Goal: Task Accomplishment & Management: Manage account settings

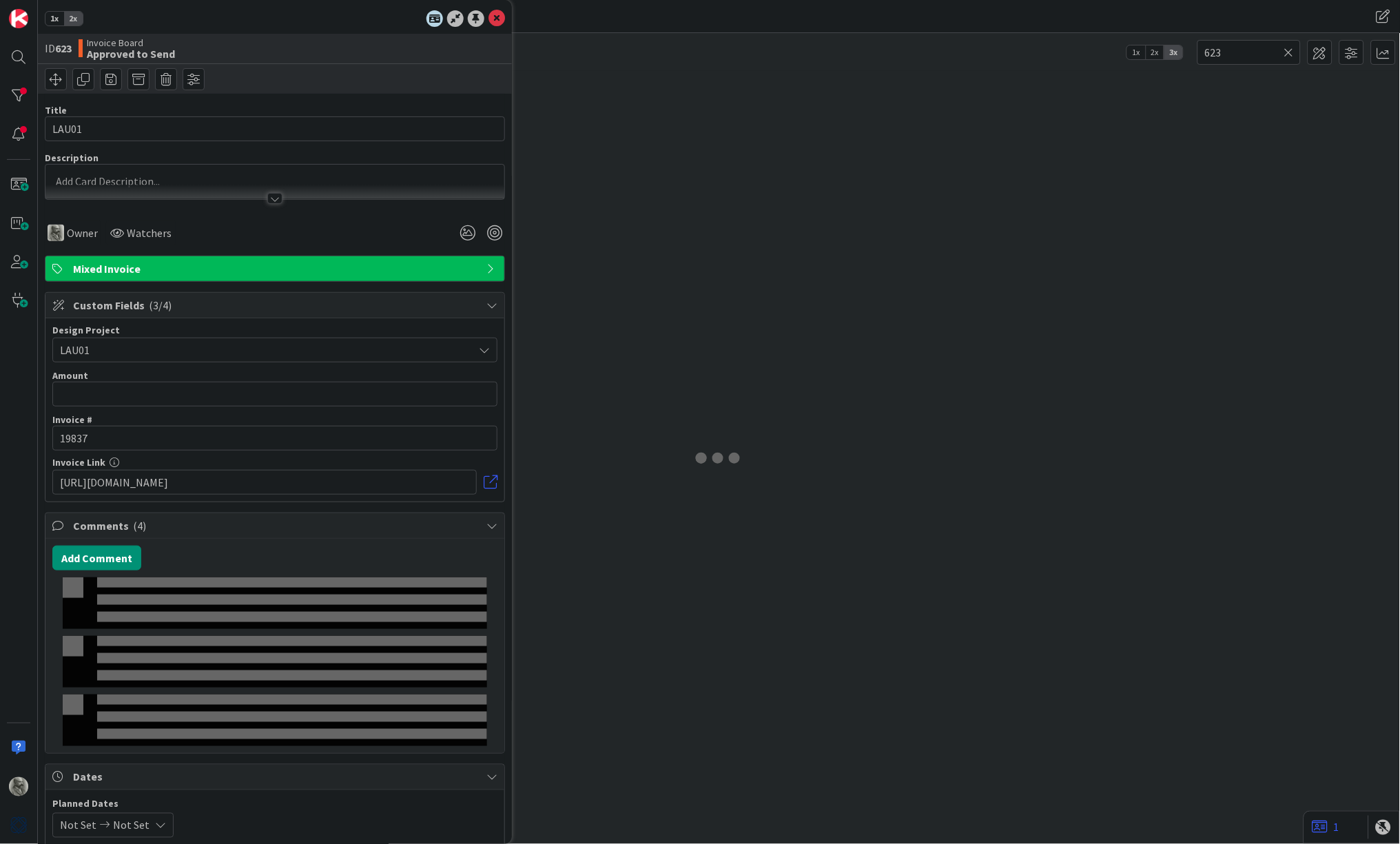
type input "623"
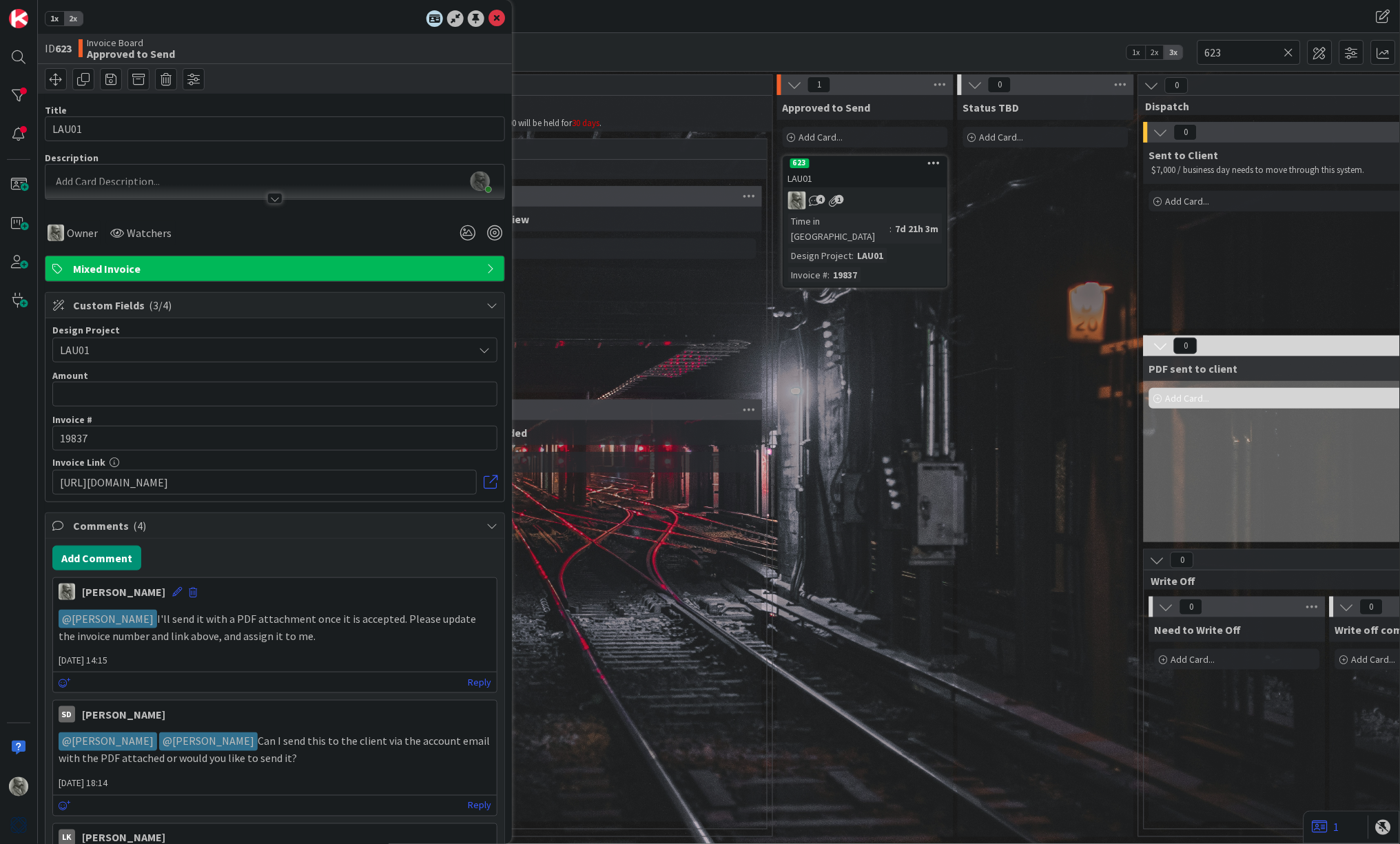
click at [1293, 53] on icon at bounding box center [1289, 51] width 10 height 12
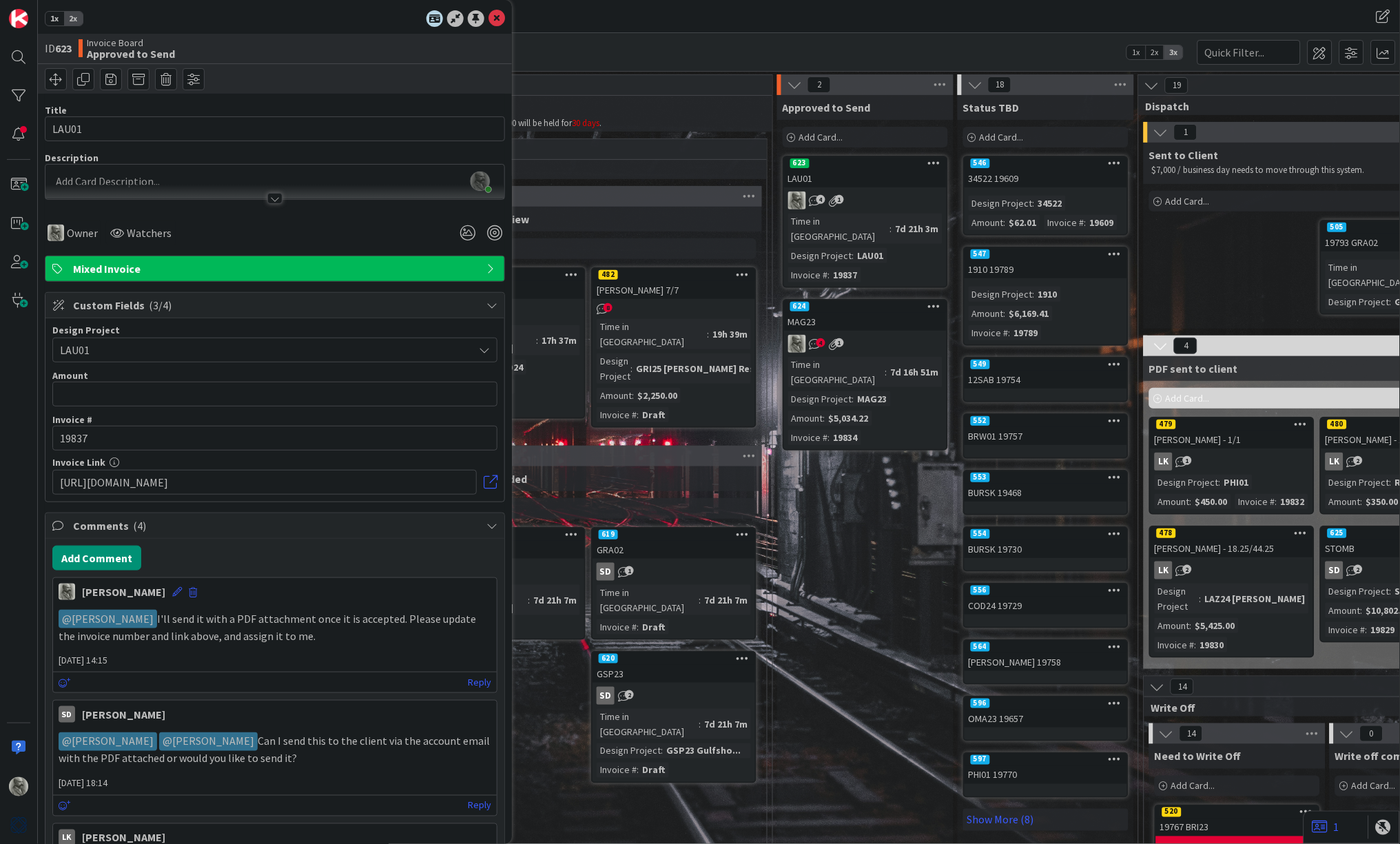
click at [879, 300] on div "624" at bounding box center [865, 306] width 163 height 12
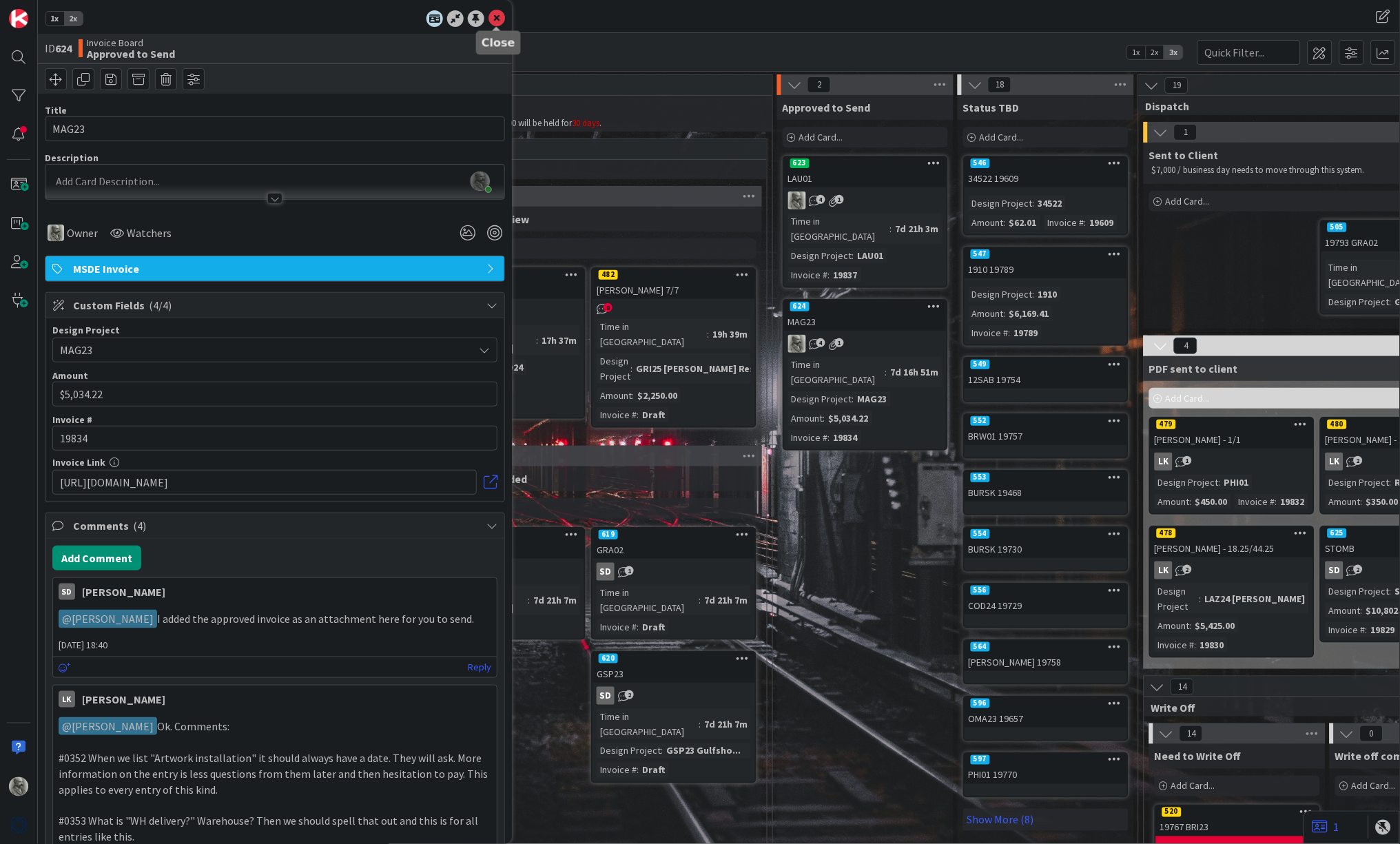
click at [499, 21] on icon at bounding box center [497, 18] width 16 height 16
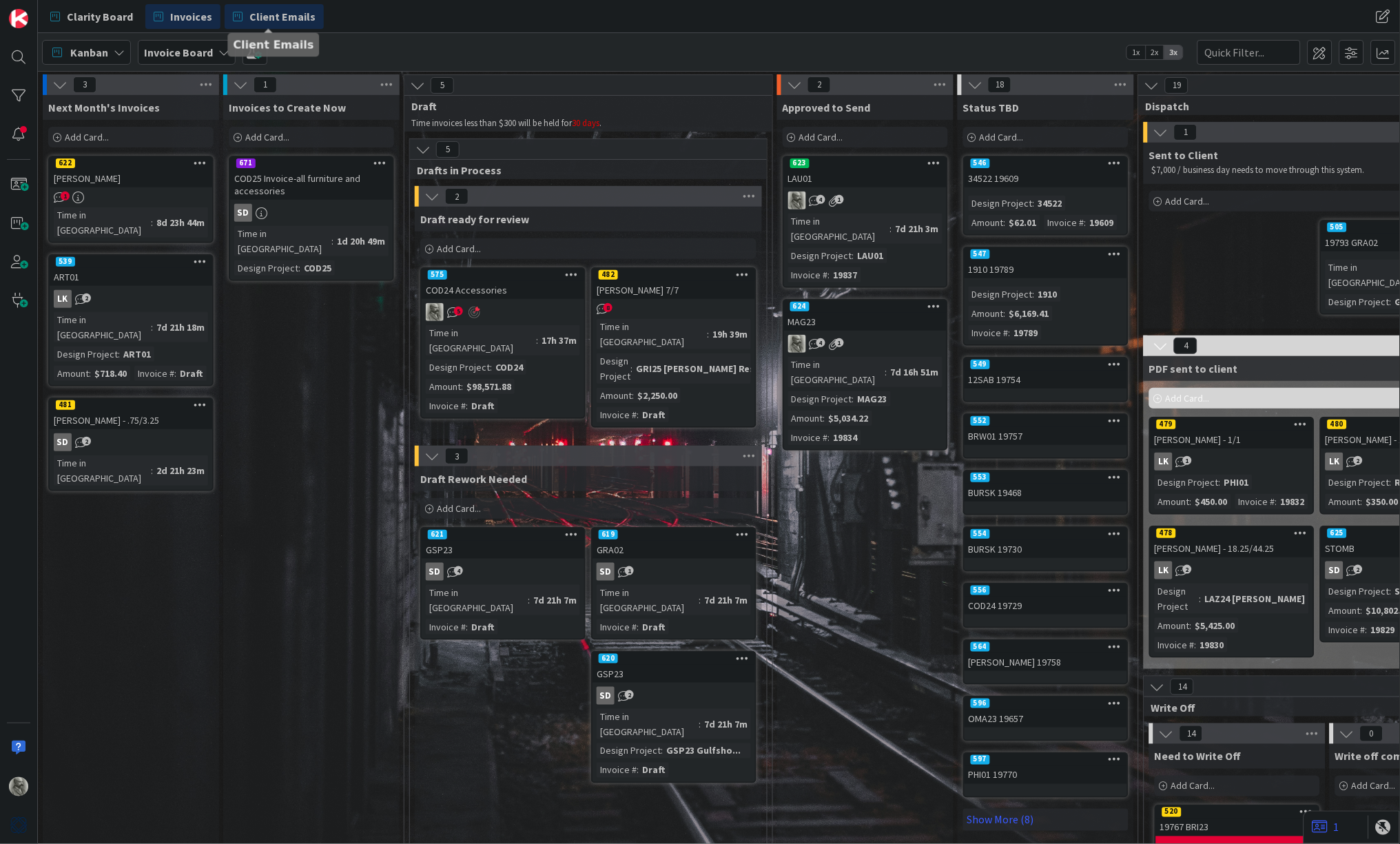
click at [279, 16] on span "Client Emails" at bounding box center [282, 16] width 66 height 16
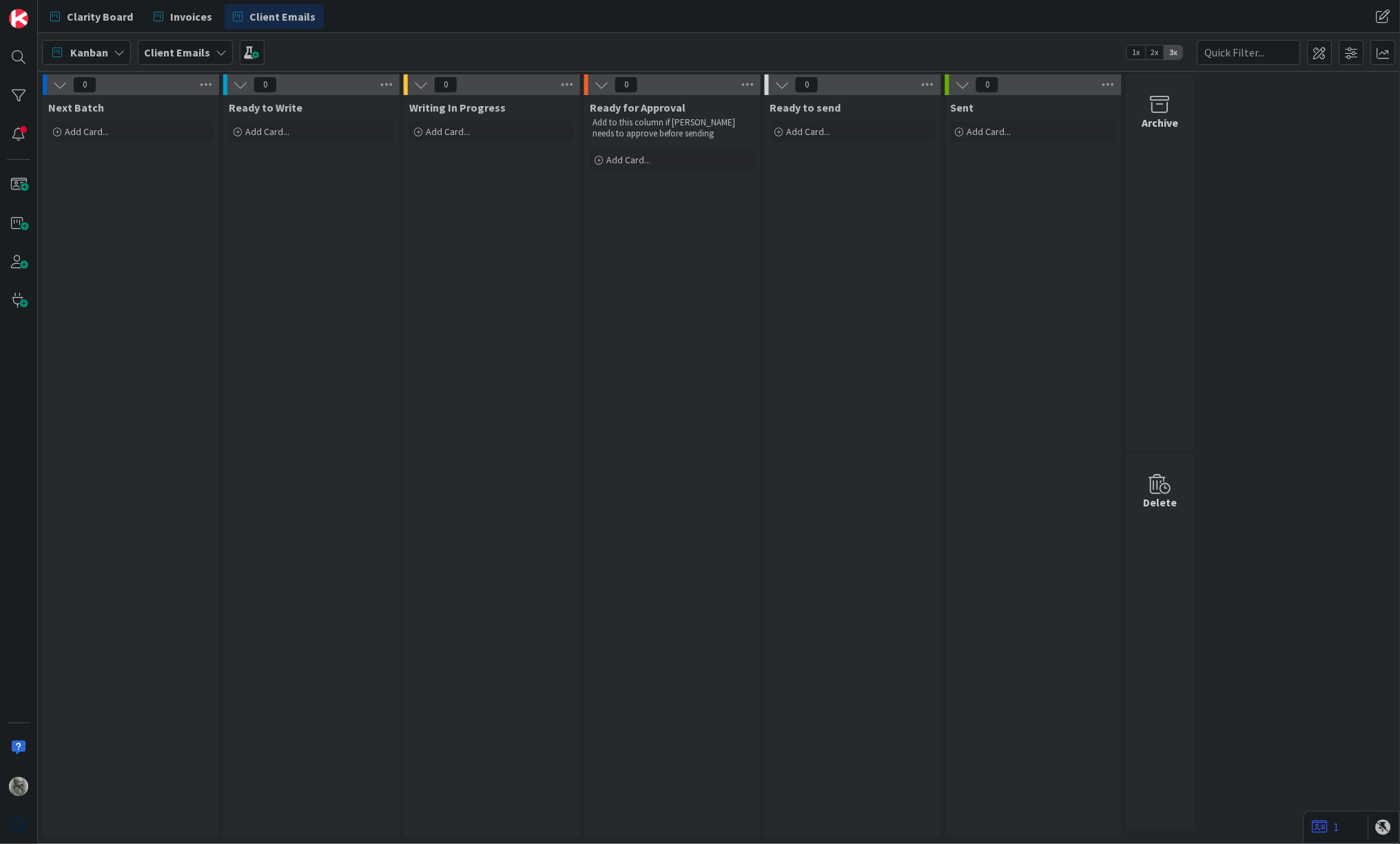
click at [193, 51] on b "Client Emails" at bounding box center [176, 52] width 66 height 13
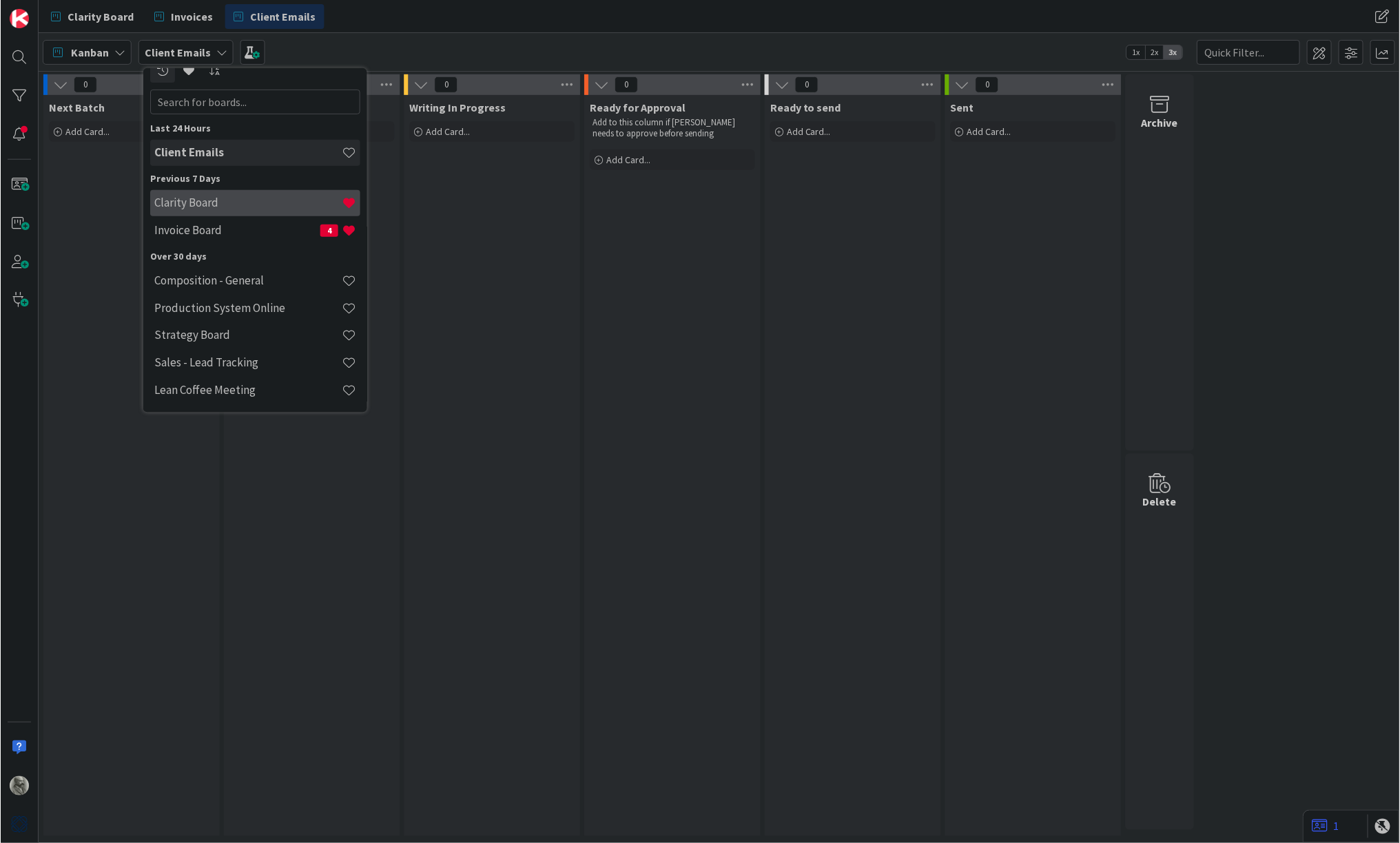
scroll to position [15, 0]
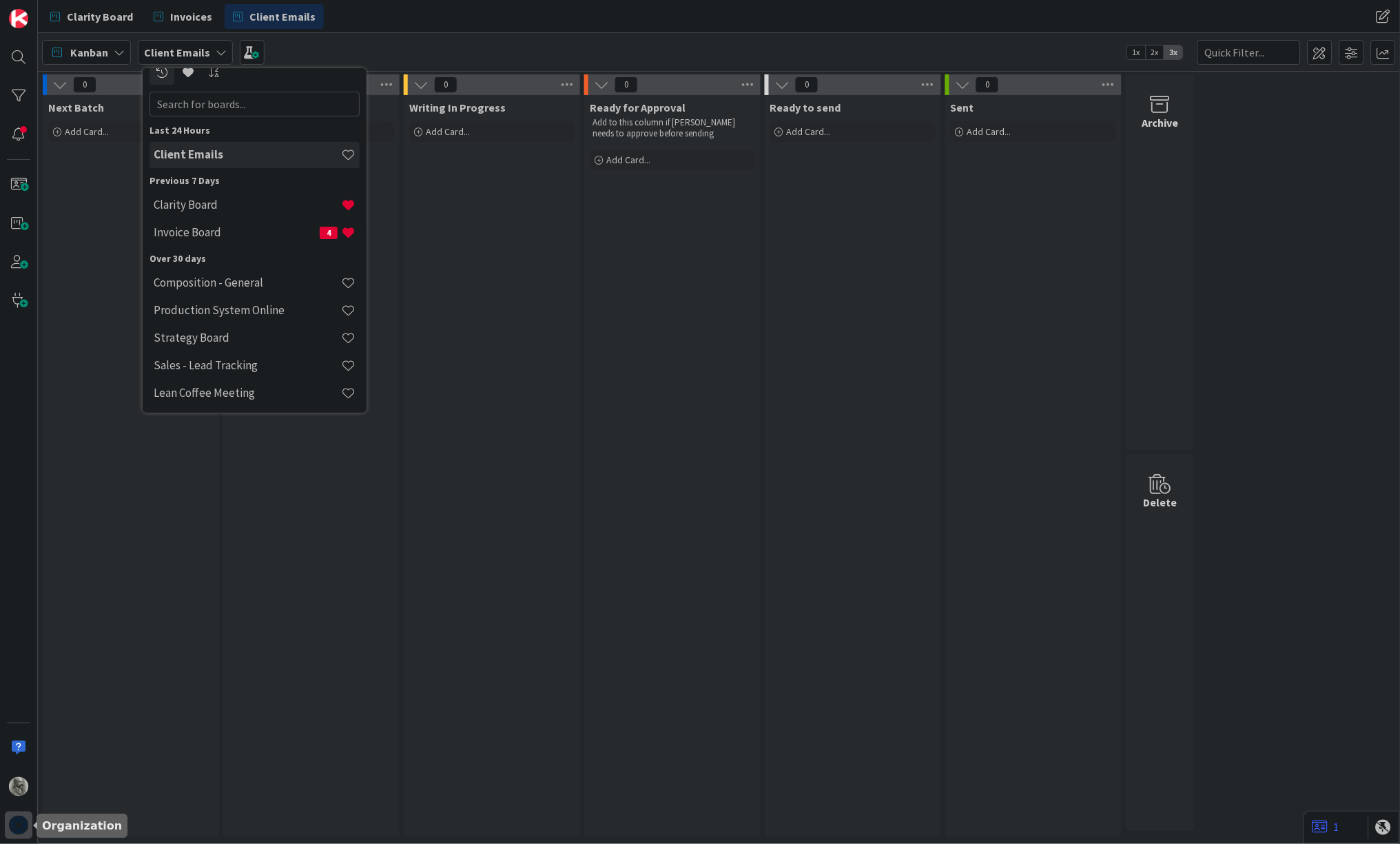
click at [12, 820] on img at bounding box center [18, 825] width 19 height 19
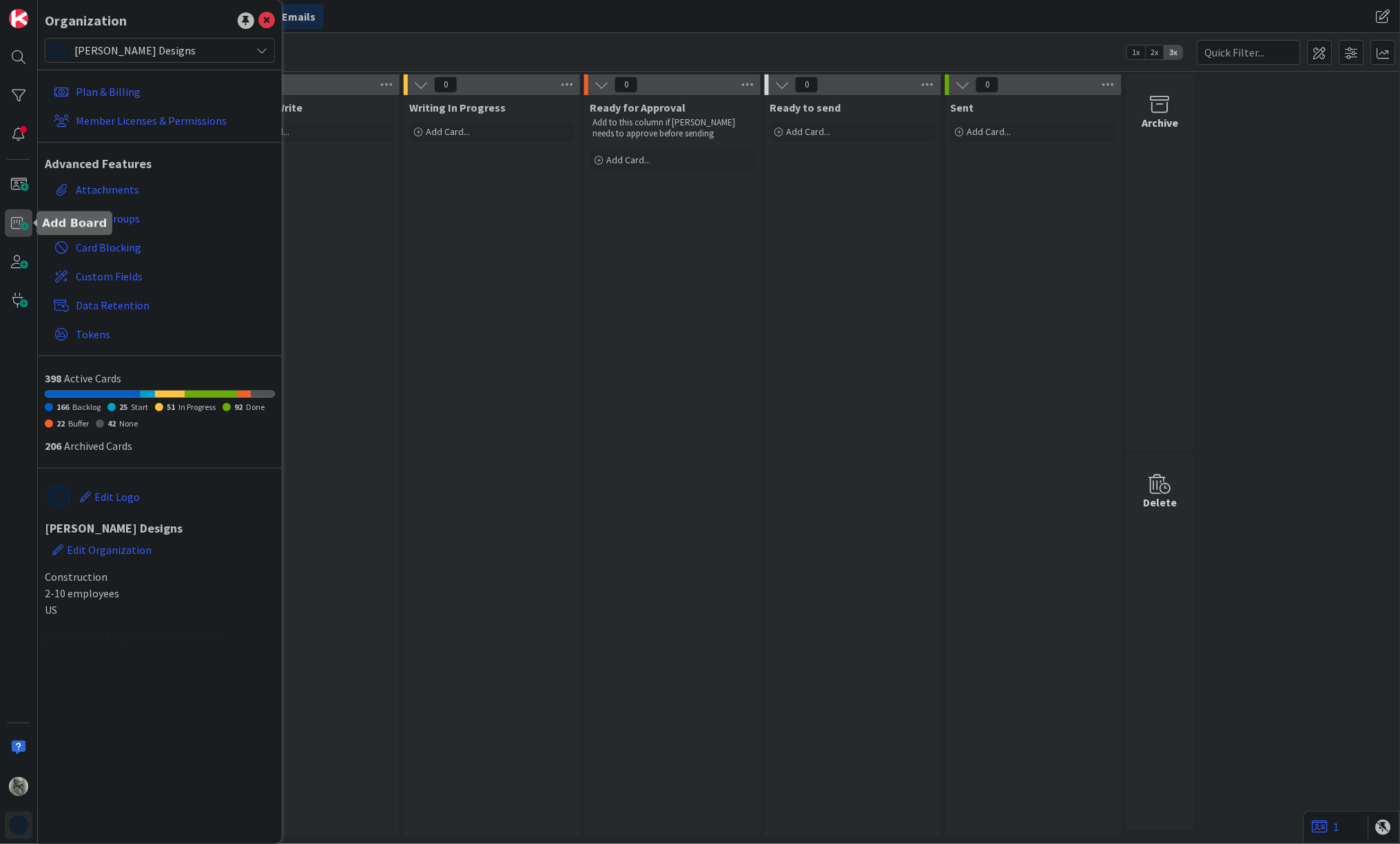
click at [17, 227] on span at bounding box center [18, 223] width 28 height 28
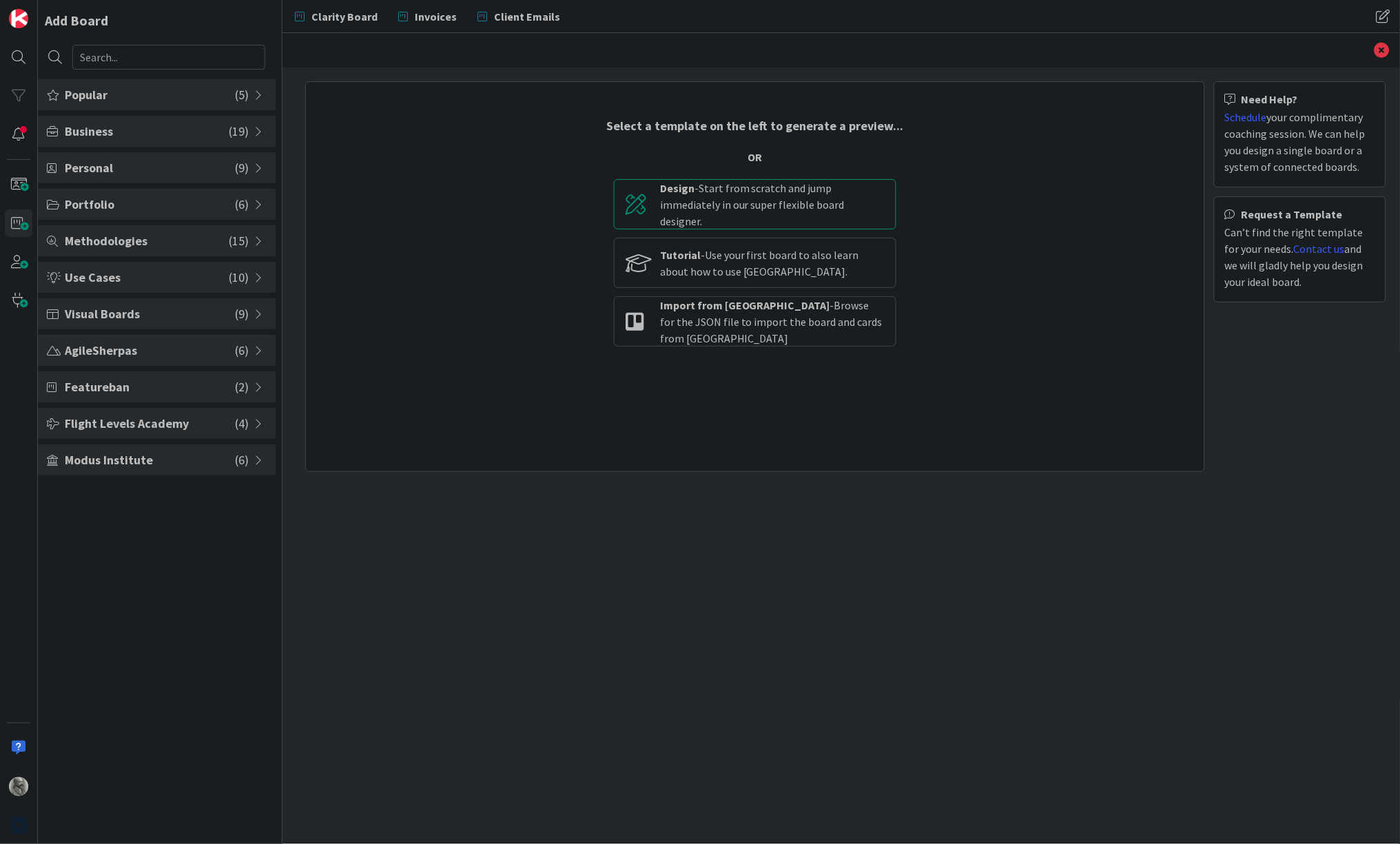
click at [758, 212] on div "Design - Start from scratch and jump immediately in our super flexible board de…" at bounding box center [773, 205] width 225 height 50
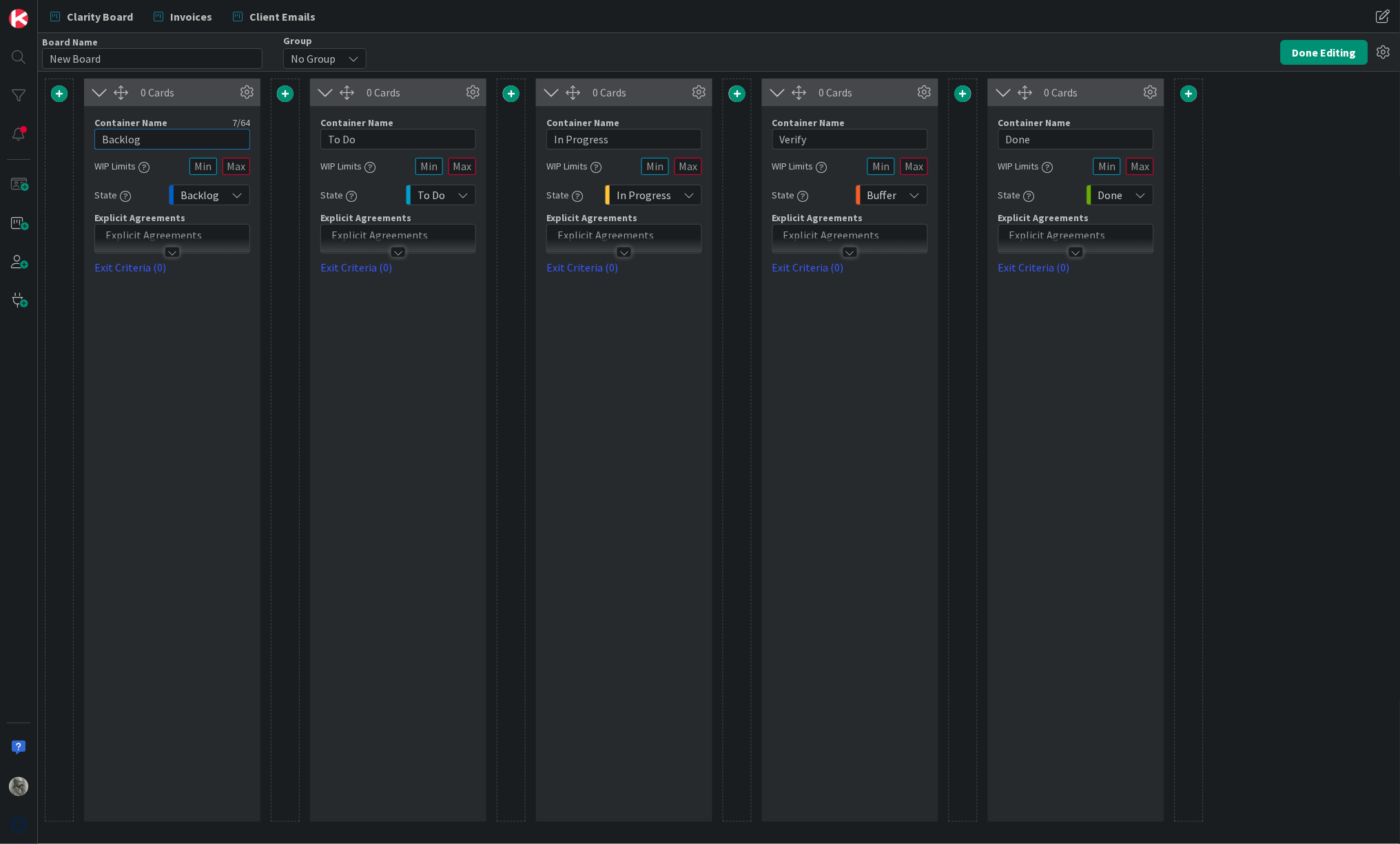
drag, startPoint x: 149, startPoint y: 139, endPoint x: 89, endPoint y: 141, distance: 60.0
click at [89, 141] on div "Container Name 7 / 64 Backlog WIP Limits State Backlog Explicit Agreements Exit…" at bounding box center [172, 191] width 176 height 170
type input "N"
click at [176, 382] on div "0 Cards Container Name 0 / 64 WIP Limits State Backlog Explicit Agreements Exit…" at bounding box center [172, 450] width 176 height 743
click at [132, 141] on input "text" at bounding box center [172, 139] width 155 height 21
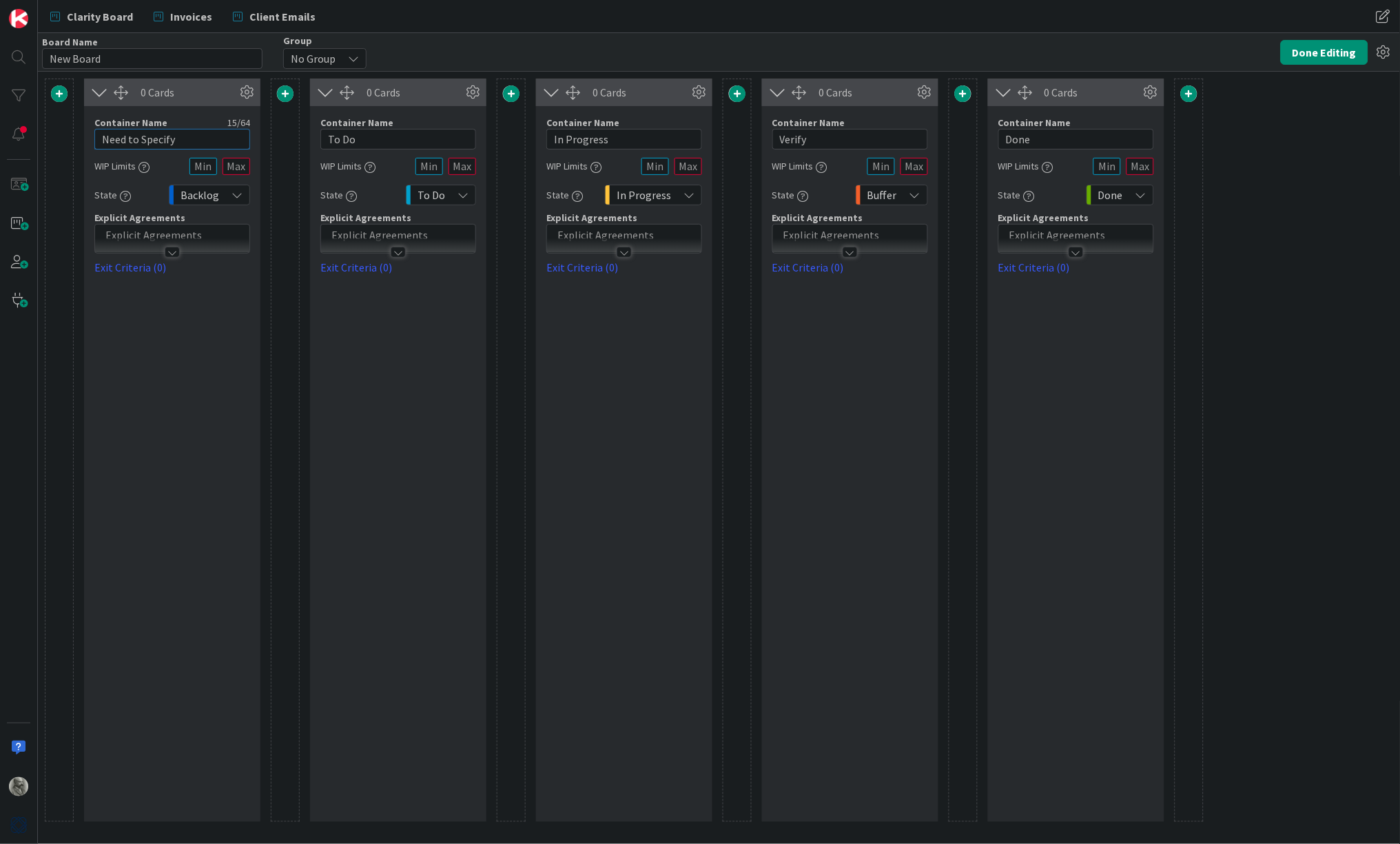
type input "Need to Specify"
click at [364, 135] on input "To Do" at bounding box center [397, 139] width 155 height 21
drag, startPoint x: 364, startPoint y: 135, endPoint x: 319, endPoint y: 135, distance: 45.0
click at [319, 135] on div "Container Name 5 / 64 To Do WIP Limits State To Do Explicit Agreements Exit Cri…" at bounding box center [397, 191] width 176 height 170
type input "D"
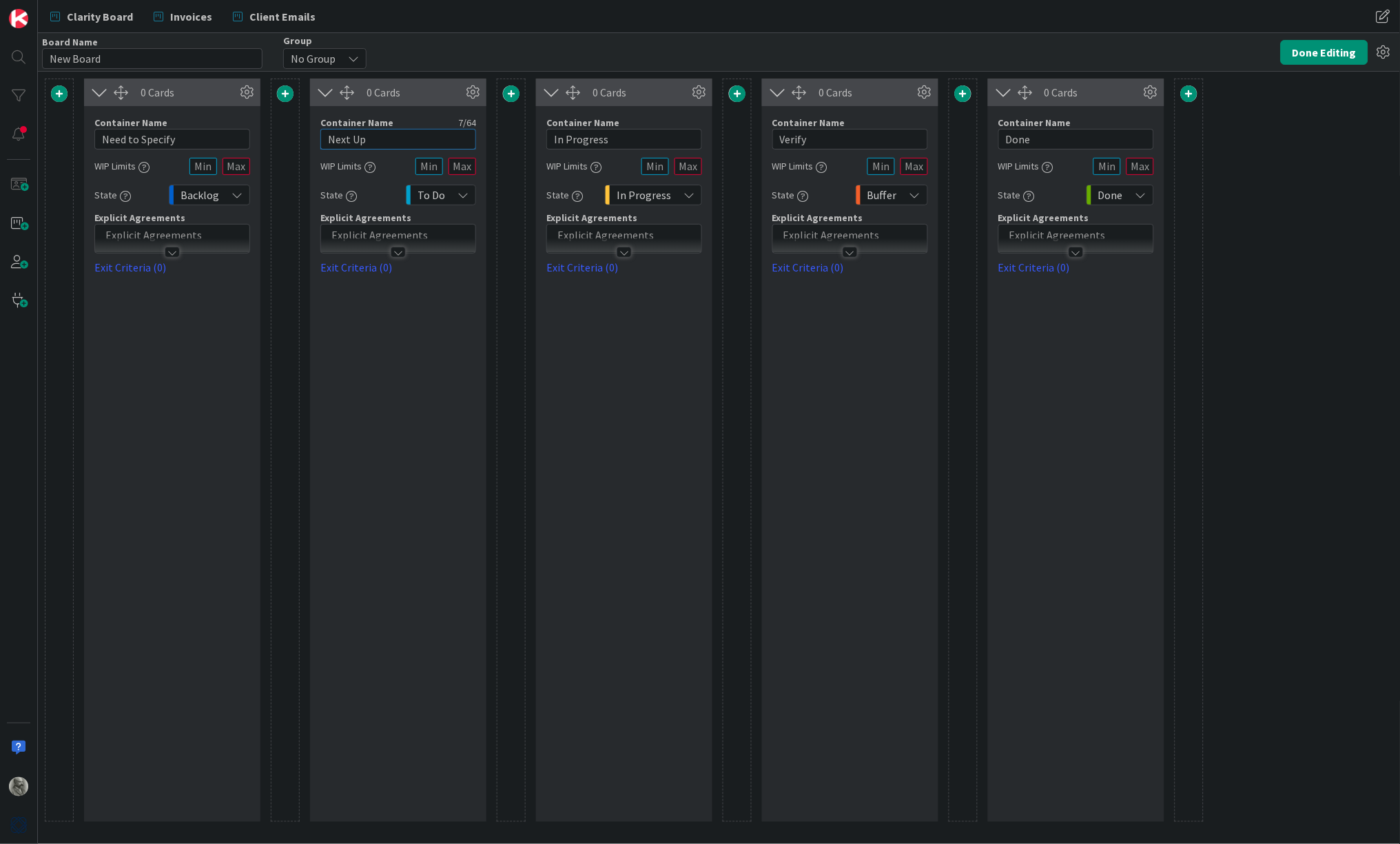
type input "Next Up"
drag, startPoint x: 618, startPoint y: 137, endPoint x: 532, endPoint y: 137, distance: 86.0
click at [532, 137] on div "0 Cards Container Name 15 / 64 Need to Specify WIP Limits State Backlog Explici…" at bounding box center [624, 450] width 1159 height 743
type input "Draft in Progress"
drag, startPoint x: 816, startPoint y: 140, endPoint x: 773, endPoint y: 137, distance: 43.1
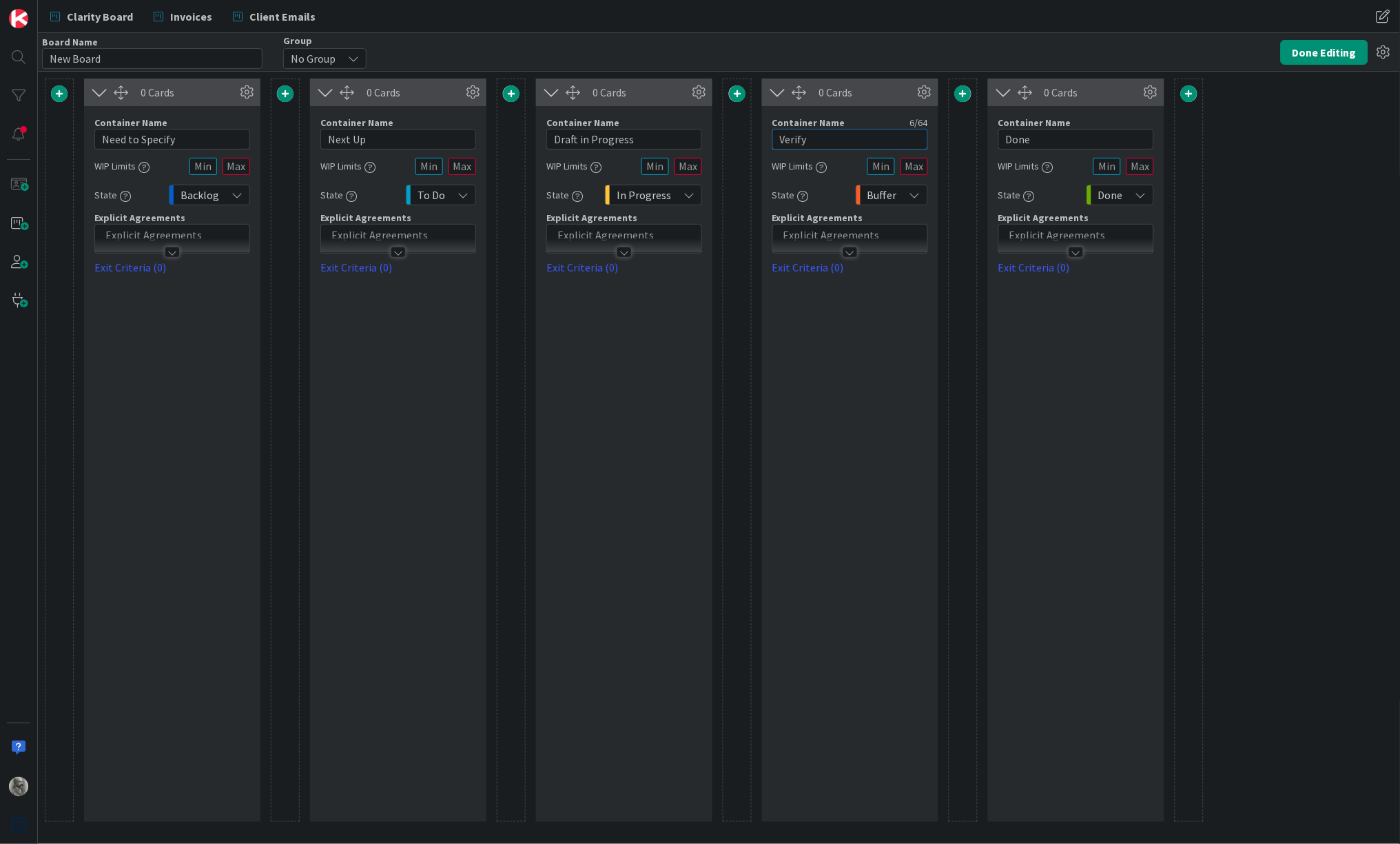
click at [773, 137] on input "Verify" at bounding box center [850, 139] width 155 height 21
click at [847, 352] on div "0 Cards Container Name 14 / 64 Sent to Client WIP Limits State Buffer Explicit …" at bounding box center [850, 450] width 176 height 743
type input "Sent to Client"
click at [930, 92] on icon at bounding box center [925, 92] width 21 height 21
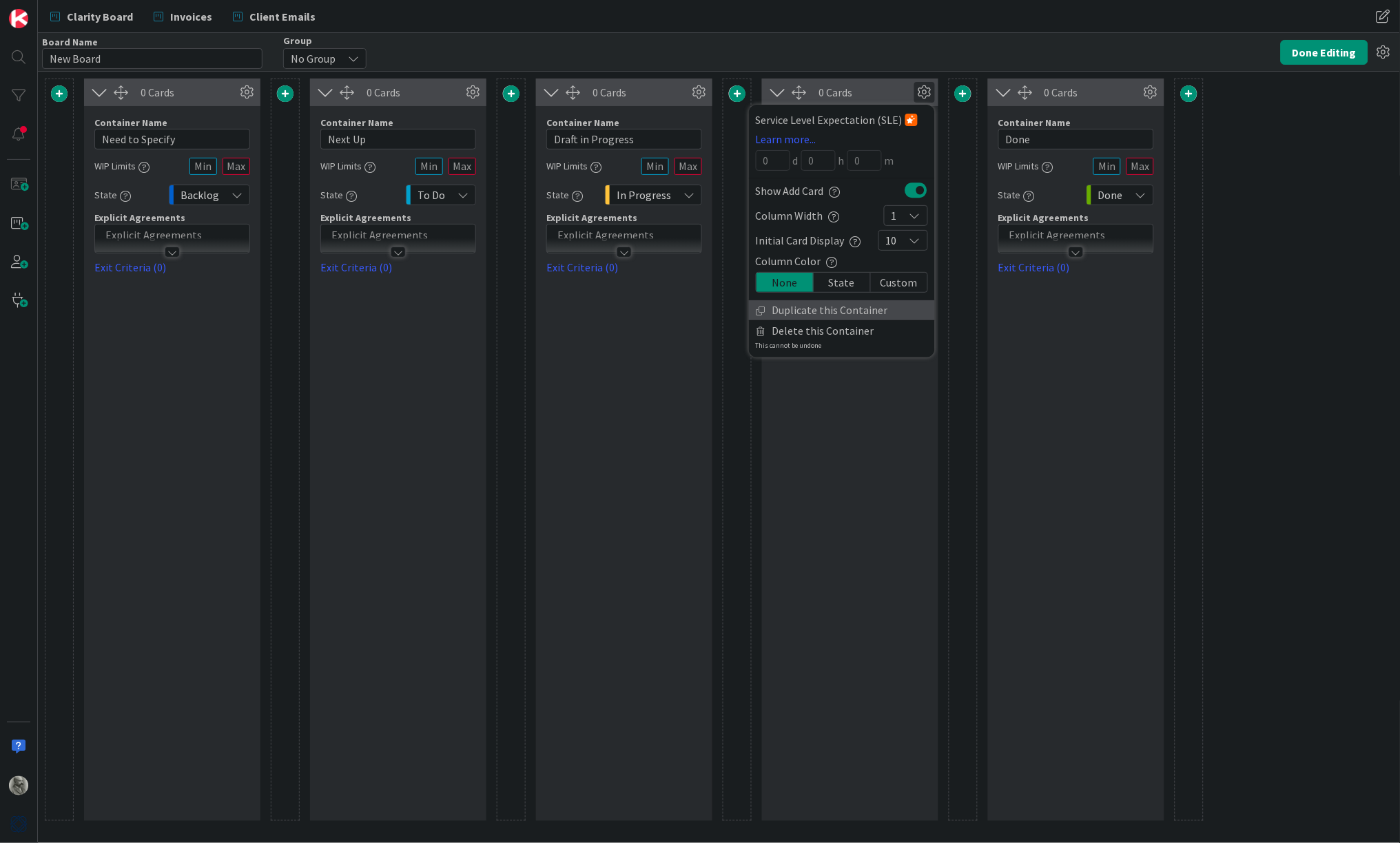
click at [862, 304] on link "Duplicate this Container" at bounding box center [842, 310] width 186 height 20
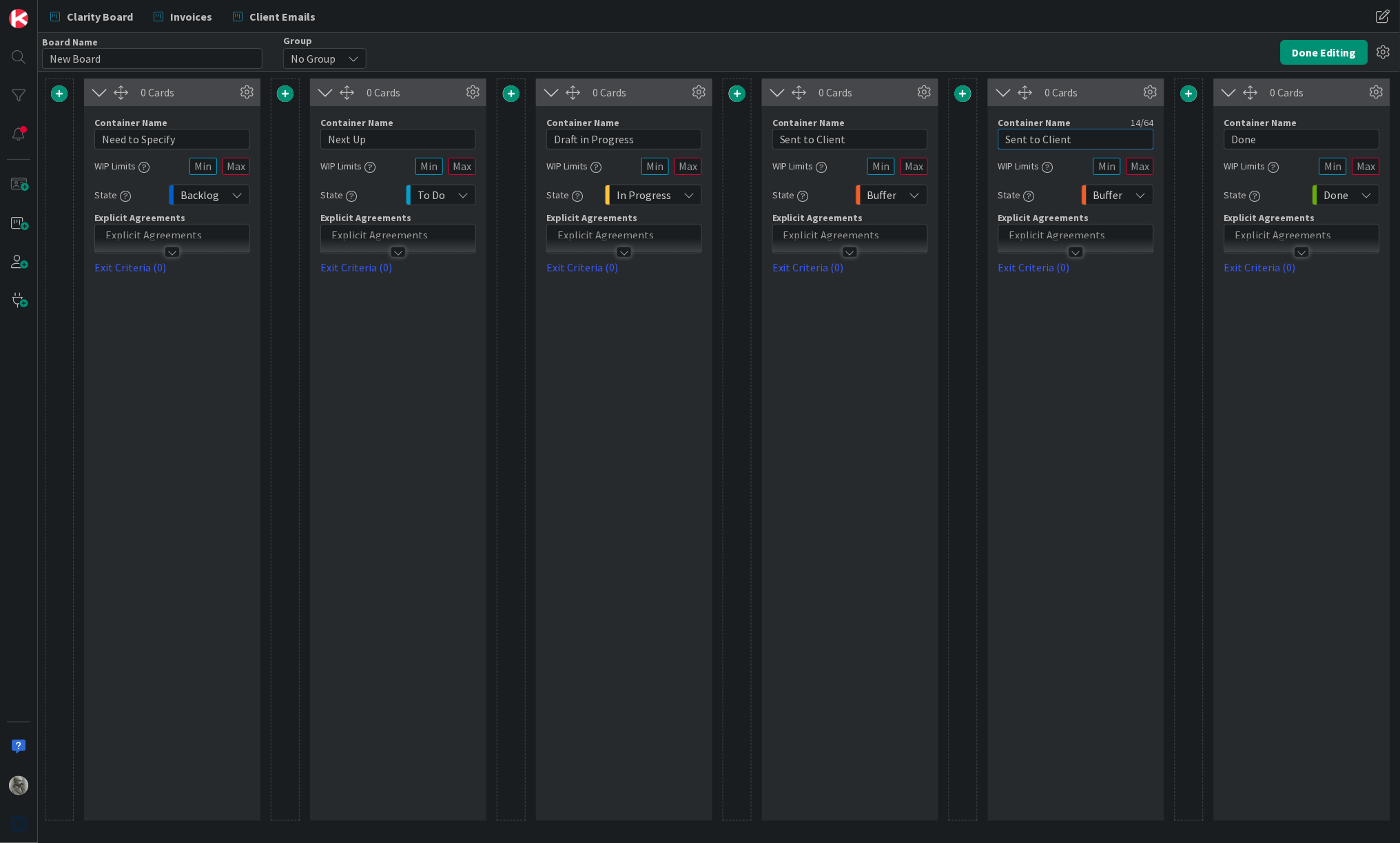
drag, startPoint x: 1081, startPoint y: 143, endPoint x: 991, endPoint y: 135, distance: 90.4
click at [991, 135] on div "Container Name 14 / 64 Sent to Client WIP Limits State Buffer Explicit Agreemen…" at bounding box center [1076, 191] width 176 height 170
type input "100% Ordered"
click at [1154, 90] on icon at bounding box center [1151, 92] width 21 height 21
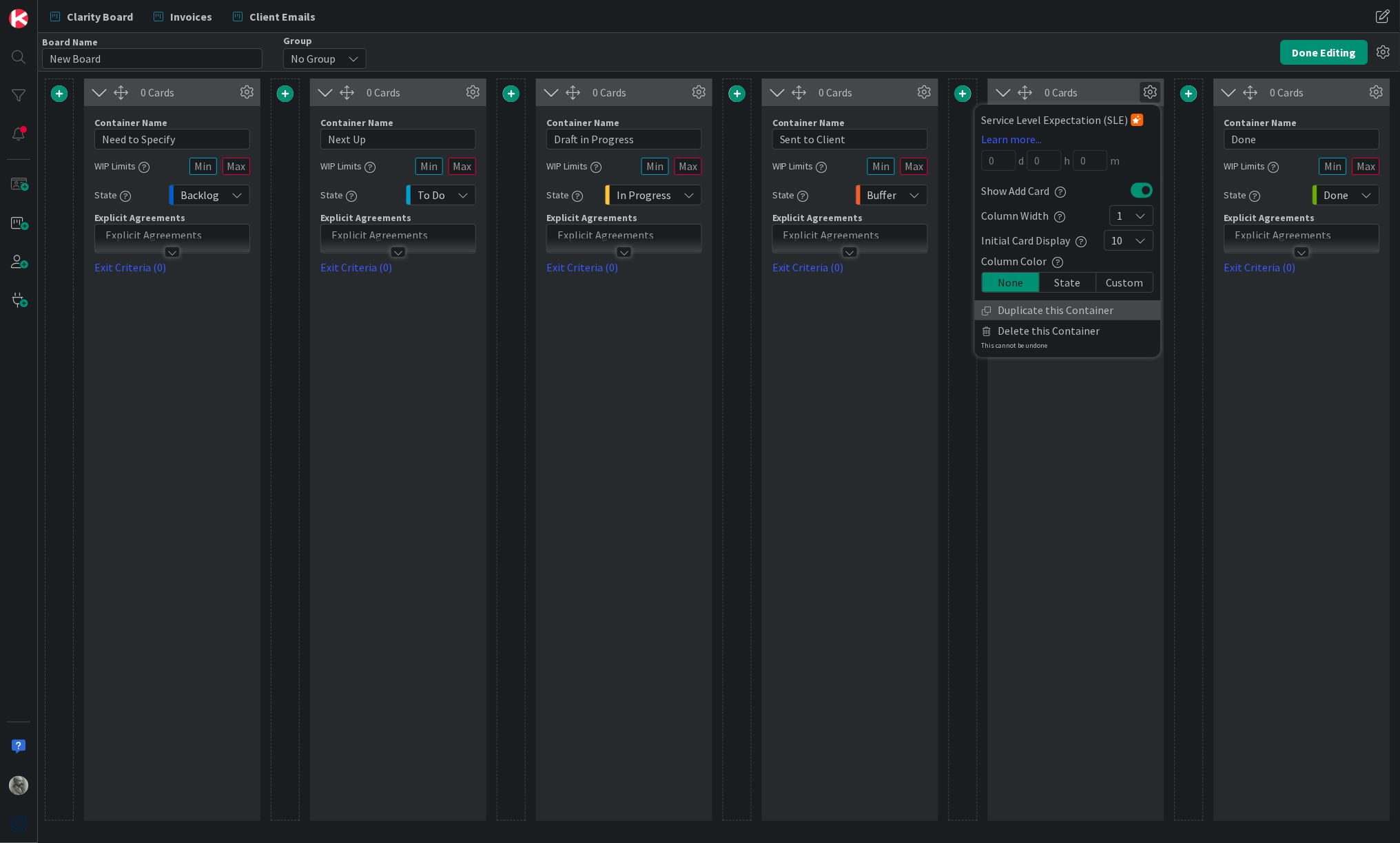
click at [1069, 306] on link "Duplicate this Container" at bounding box center [1067, 310] width 186 height 20
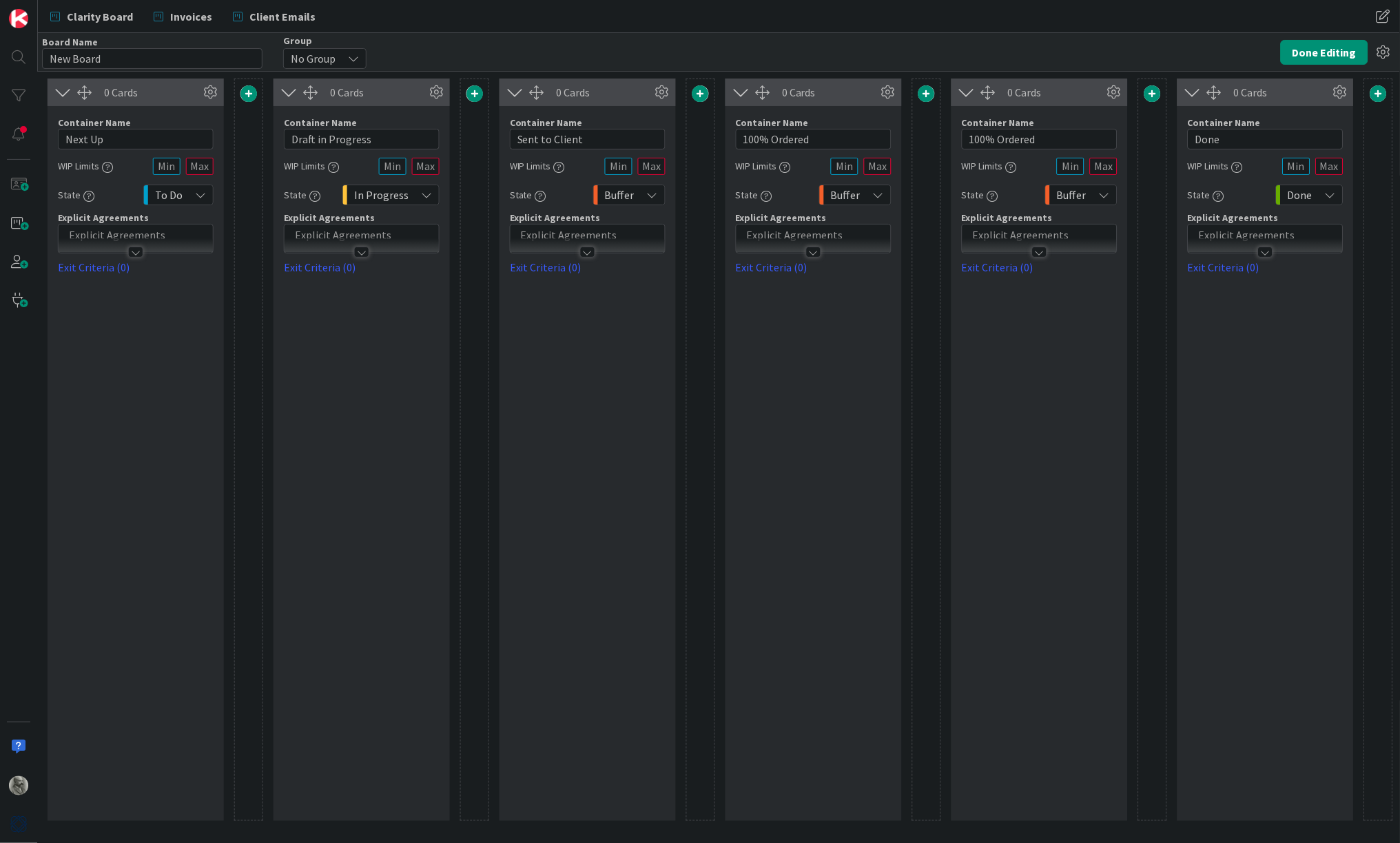
scroll to position [0, 262]
drag, startPoint x: 1052, startPoint y: 140, endPoint x: 1004, endPoint y: 139, distance: 48.0
click at [1004, 139] on input "100% Ordered" at bounding box center [1040, 139] width 155 height 21
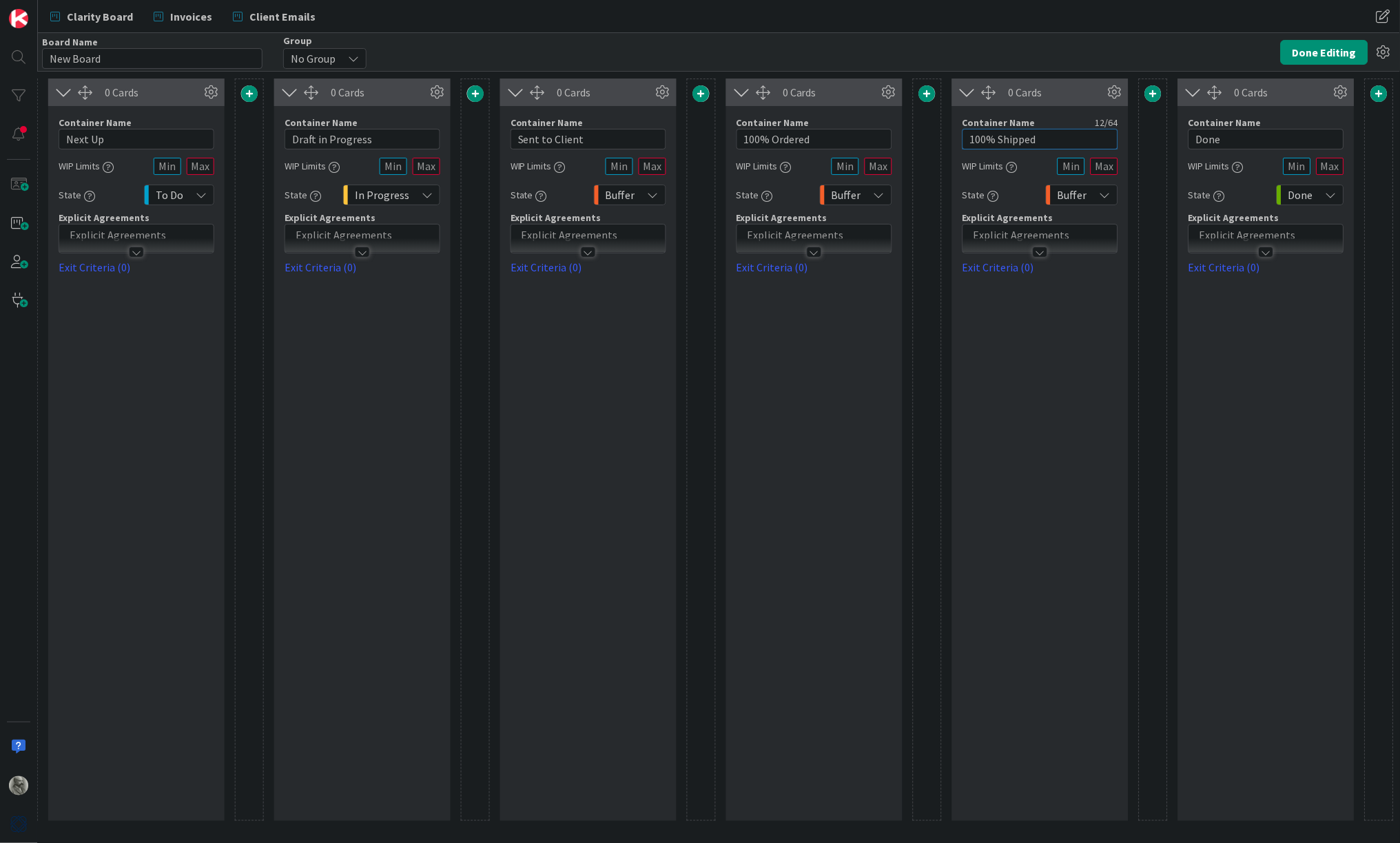
type input "100% Shipped"
click at [1067, 385] on div "0 Cards Container Name 12 / 64 100% Shipped WIP Limits State Buffer Explicit Ag…" at bounding box center [1040, 450] width 176 height 743
drag, startPoint x: 1233, startPoint y: 135, endPoint x: 1156, endPoint y: 131, distance: 77.1
click at [1156, 131] on div "0 Cards Container Name 15 / 64 Need to Specify WIP Limits State Backlog Explici…" at bounding box center [588, 450] width 1612 height 743
type input "100% Received"
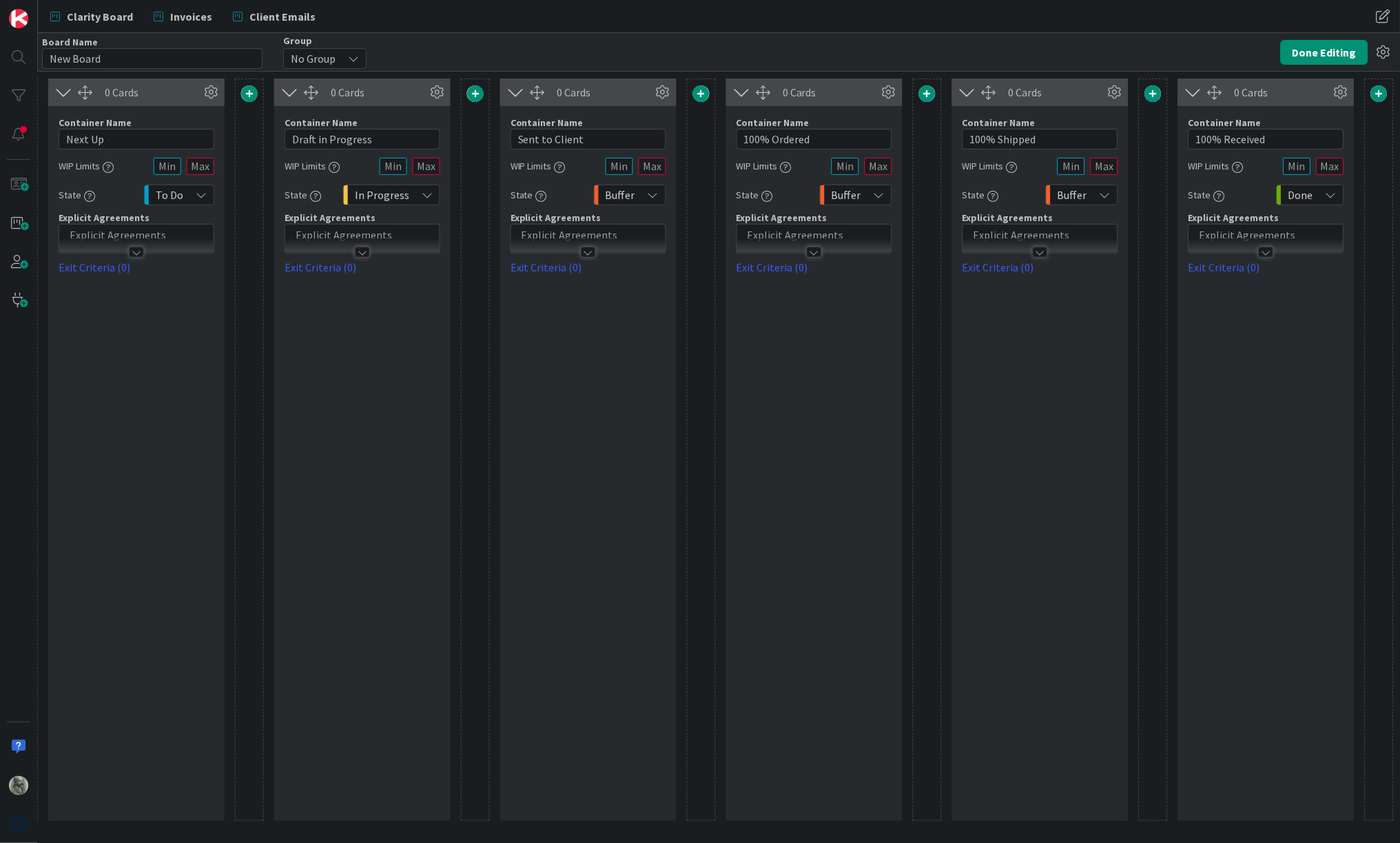
click at [1285, 370] on div "0 Cards Container Name 13 / 64 100% Received WIP Limits State Done Explicit Agr…" at bounding box center [1267, 450] width 176 height 743
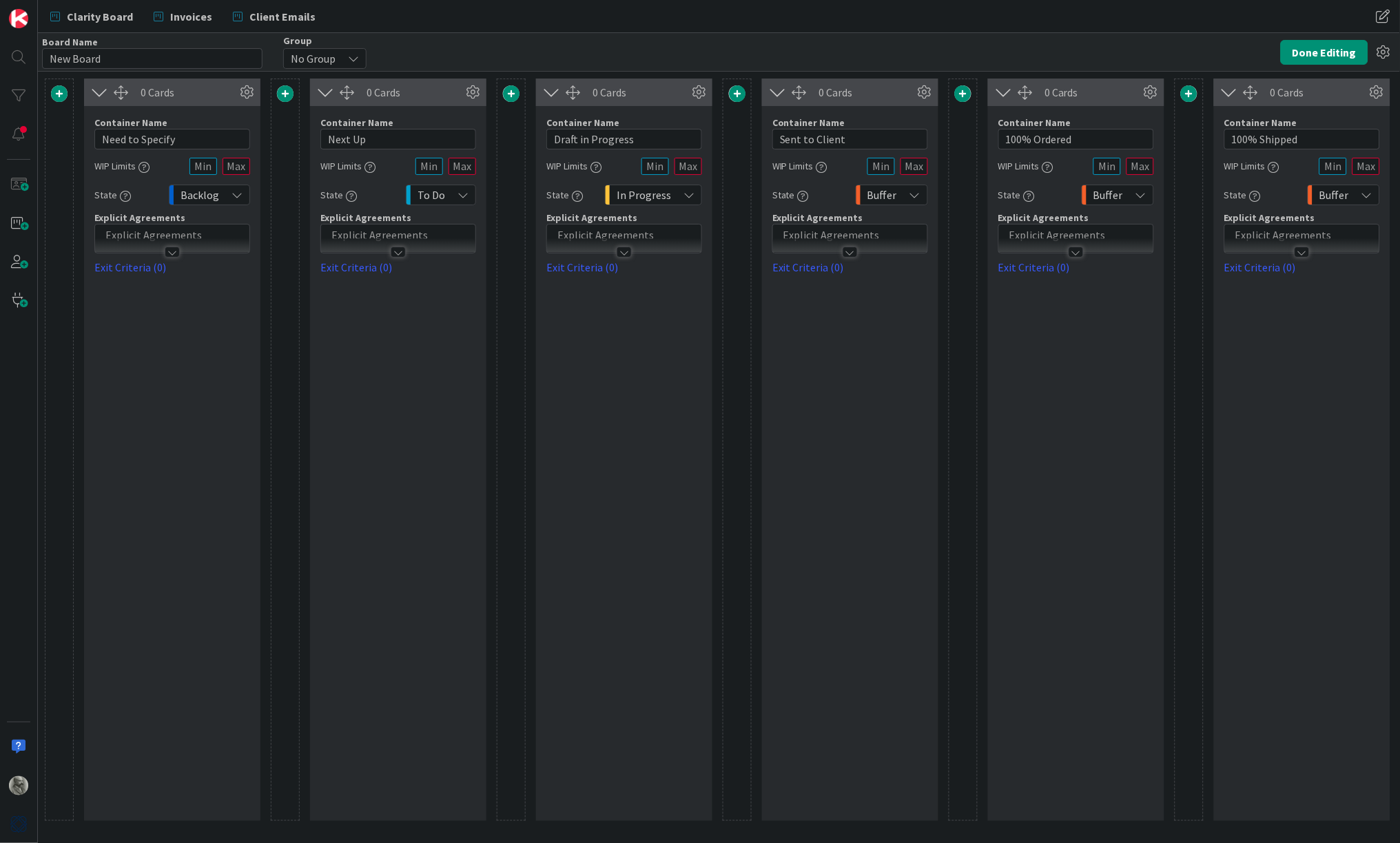
scroll to position [0, 0]
click at [1314, 51] on button "Done Editing" at bounding box center [1325, 52] width 88 height 25
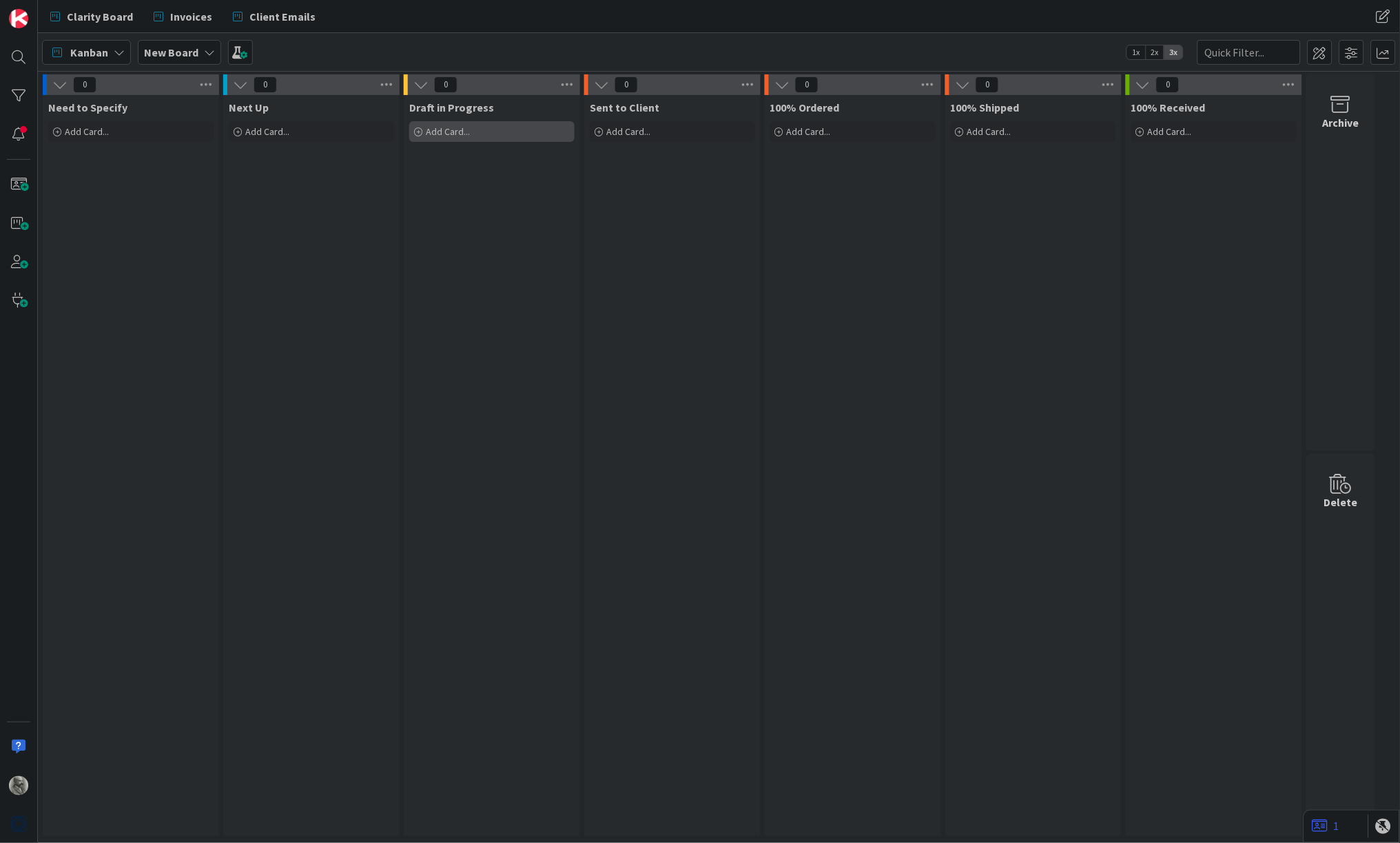
click at [444, 131] on span "Add Card..." at bounding box center [448, 131] width 44 height 12
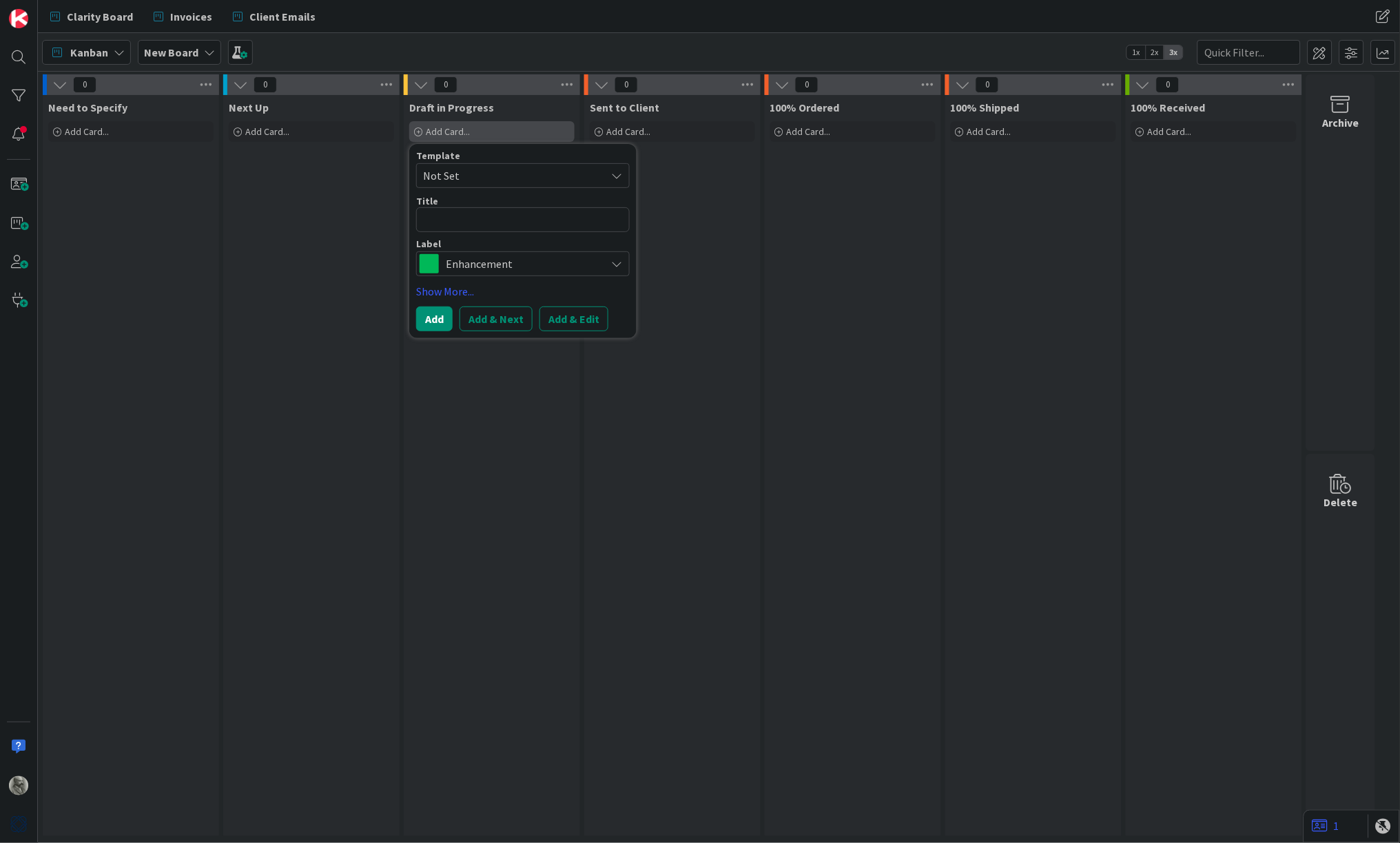
type textarea "x"
type textarea "C"
type textarea "x"
type textarea "CO"
type textarea "x"
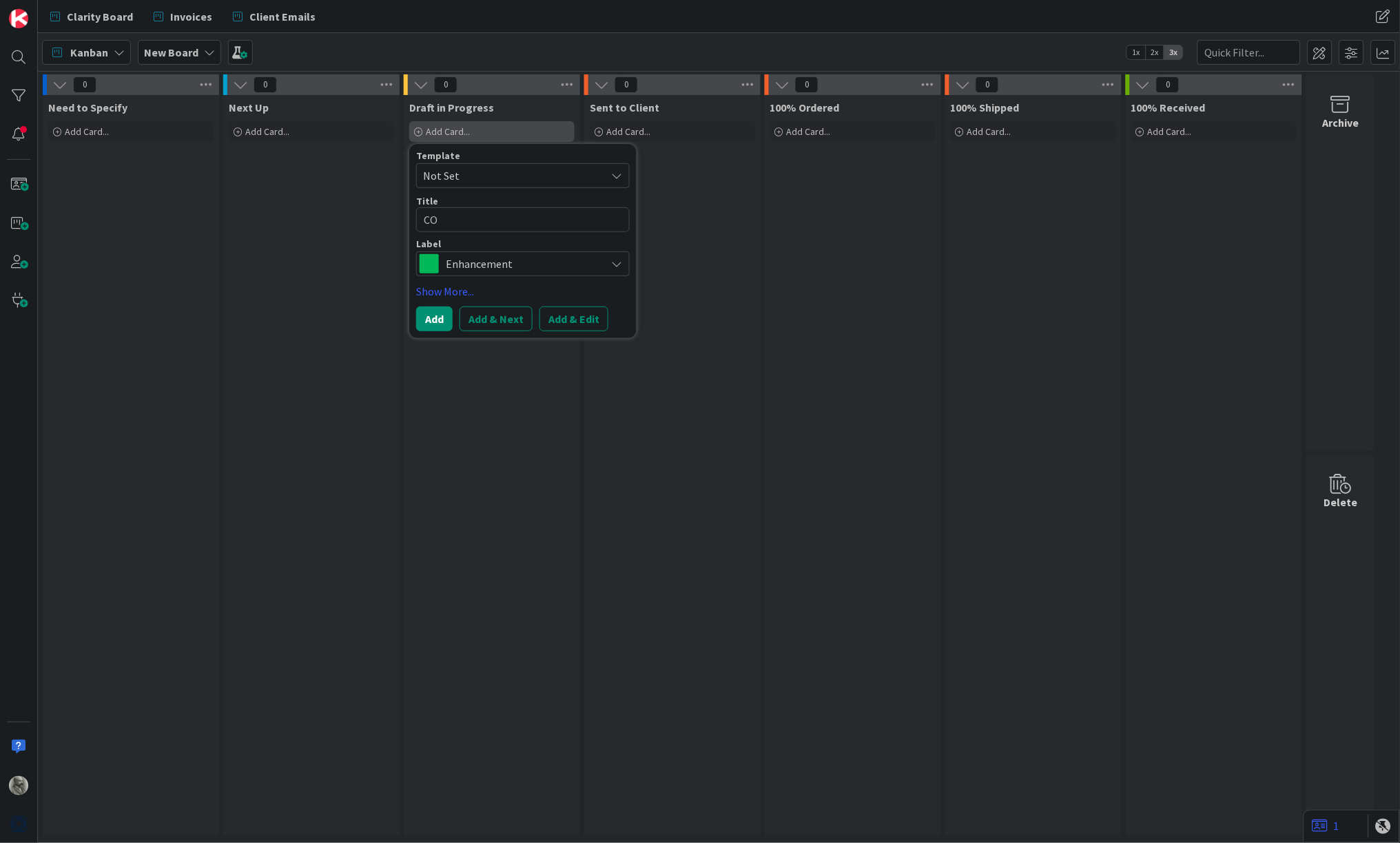
type textarea "COD"
drag, startPoint x: 453, startPoint y: 220, endPoint x: 382, endPoint y: 216, distance: 71.1
click at [382, 216] on div "0 Need to Specify Add Card... 0 Next Up Add Card... 0 Draft in Progress Add Car…" at bounding box center [709, 458] width 1337 height 769
drag, startPoint x: 448, startPoint y: 217, endPoint x: 413, endPoint y: 211, distance: 35.5
click at [413, 211] on div "Template Not Set Title 3 / 128 COD Label Enhancement Show More... Add Add & Nex…" at bounding box center [523, 241] width 228 height 194
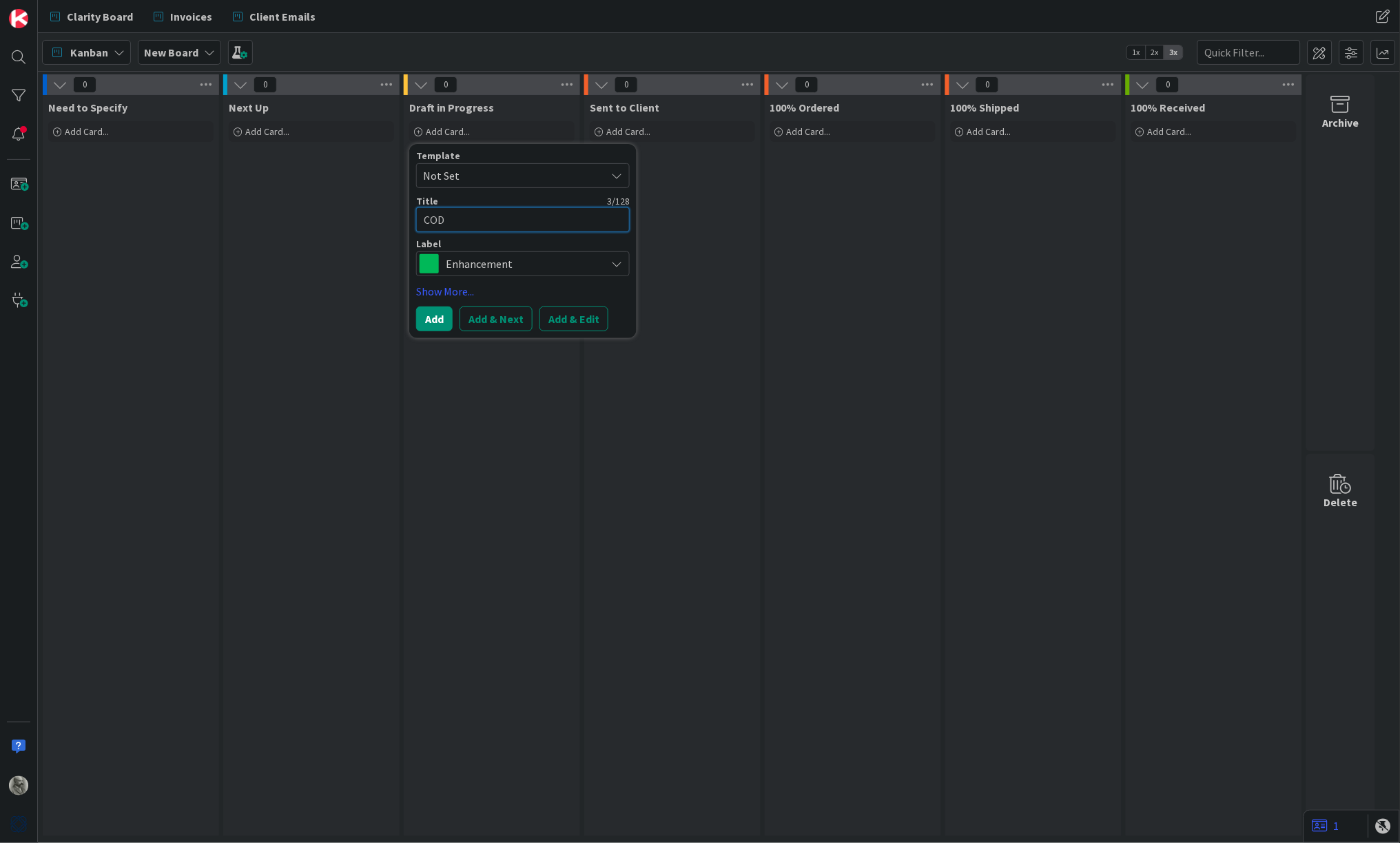
paste textarea "24-0026 (outdoor rug, fam room drapery"
type textarea "x"
type textarea "COD24-0026 (outdoor rug, fam room drapery"
click at [435, 330] on button "Add" at bounding box center [435, 334] width 36 height 25
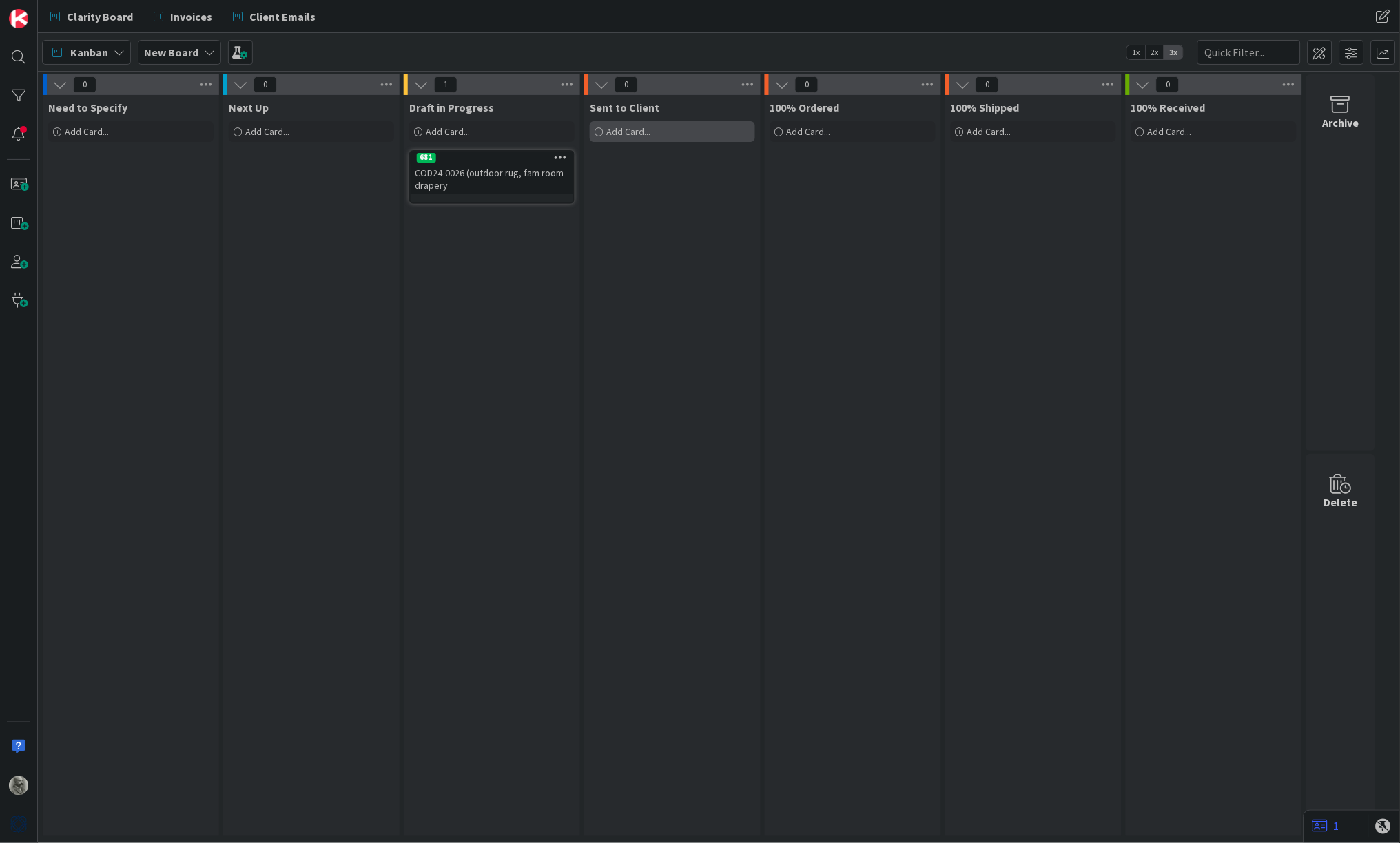
click at [619, 130] on span "Add Card..." at bounding box center [628, 131] width 44 height 12
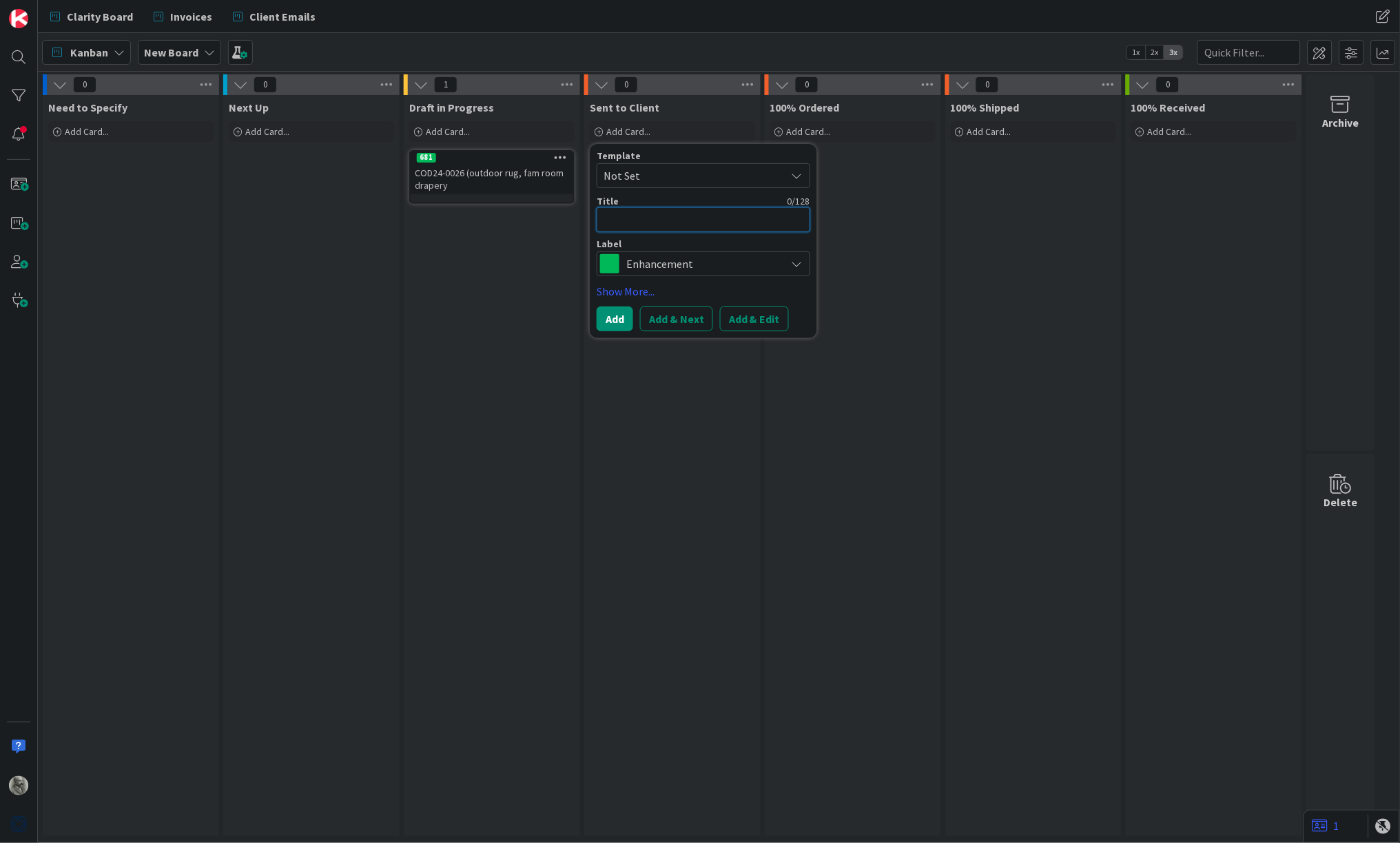
paste textarea "LAZ25-0002 (furniture)"
type textarea "x"
type textarea "LAZ25-0002 (furniture)"
click at [710, 459] on div "Sent to Client Add Card... Template Not Set Title 22 / 128 LAZ25-0002 (furnitur…" at bounding box center [672, 466] width 176 height 741
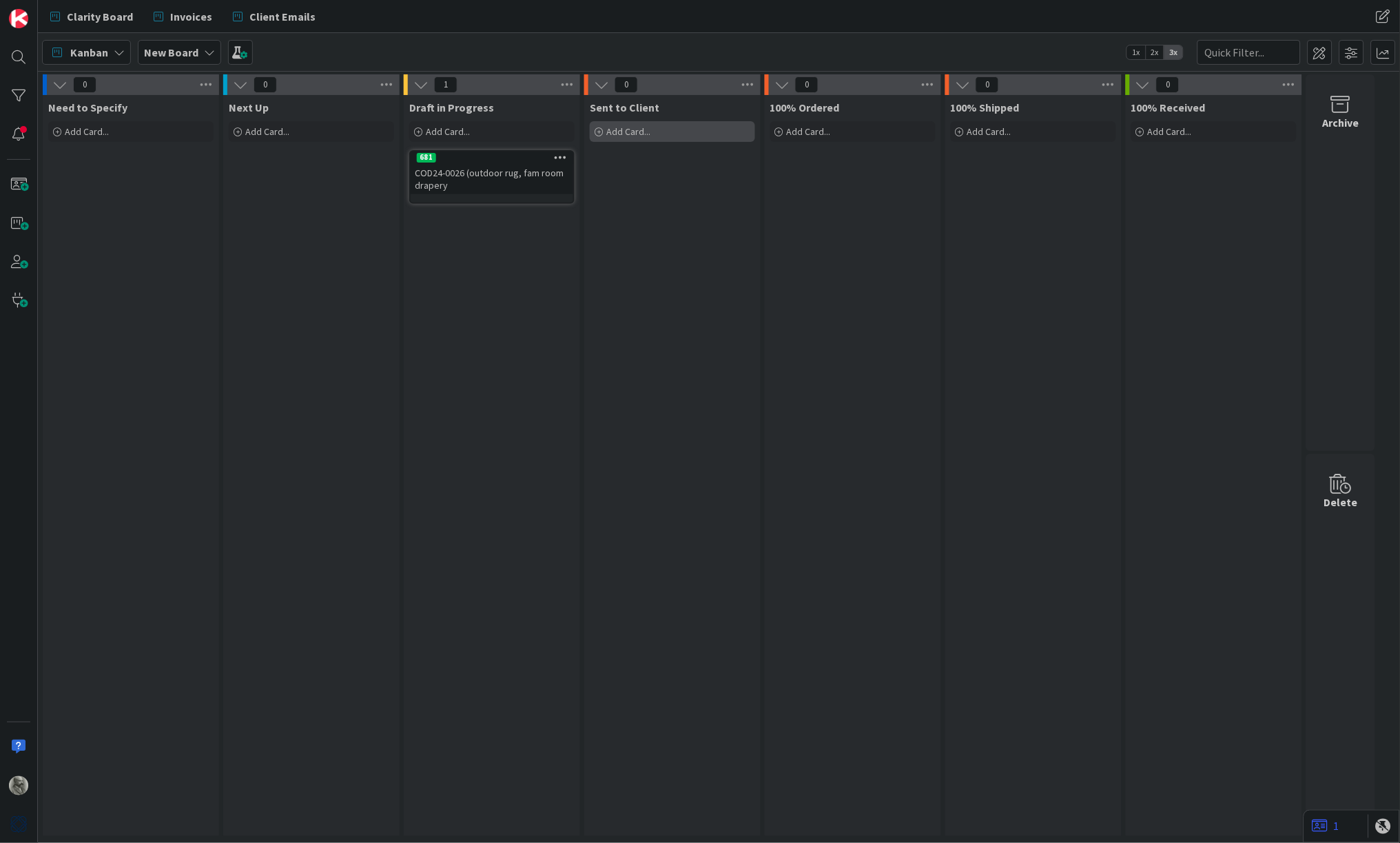
click at [631, 132] on span "Add Card..." at bounding box center [628, 131] width 44 height 12
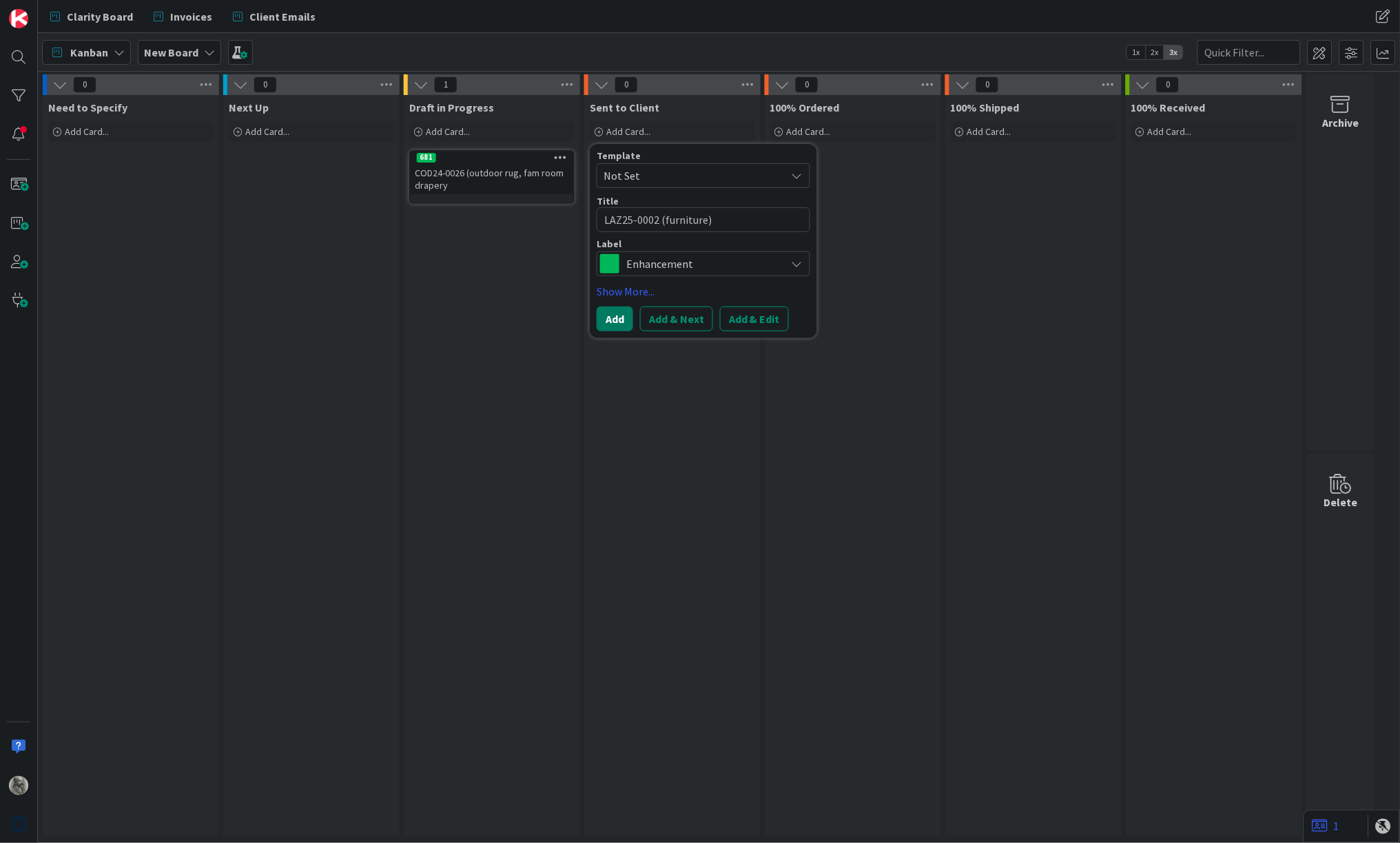
click at [615, 313] on button "Add" at bounding box center [615, 319] width 36 height 25
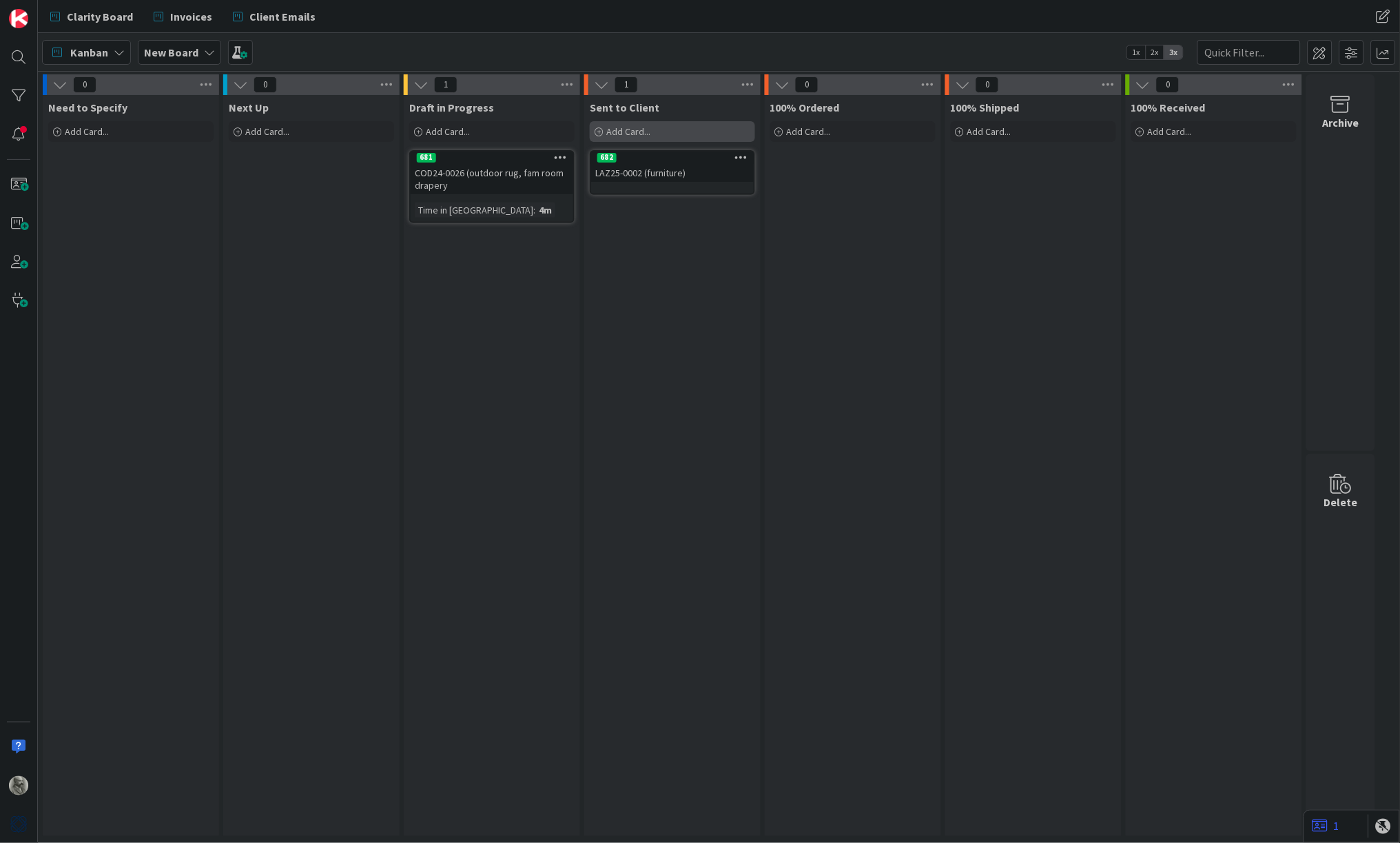
click at [622, 132] on span "Add Card..." at bounding box center [628, 131] width 44 height 12
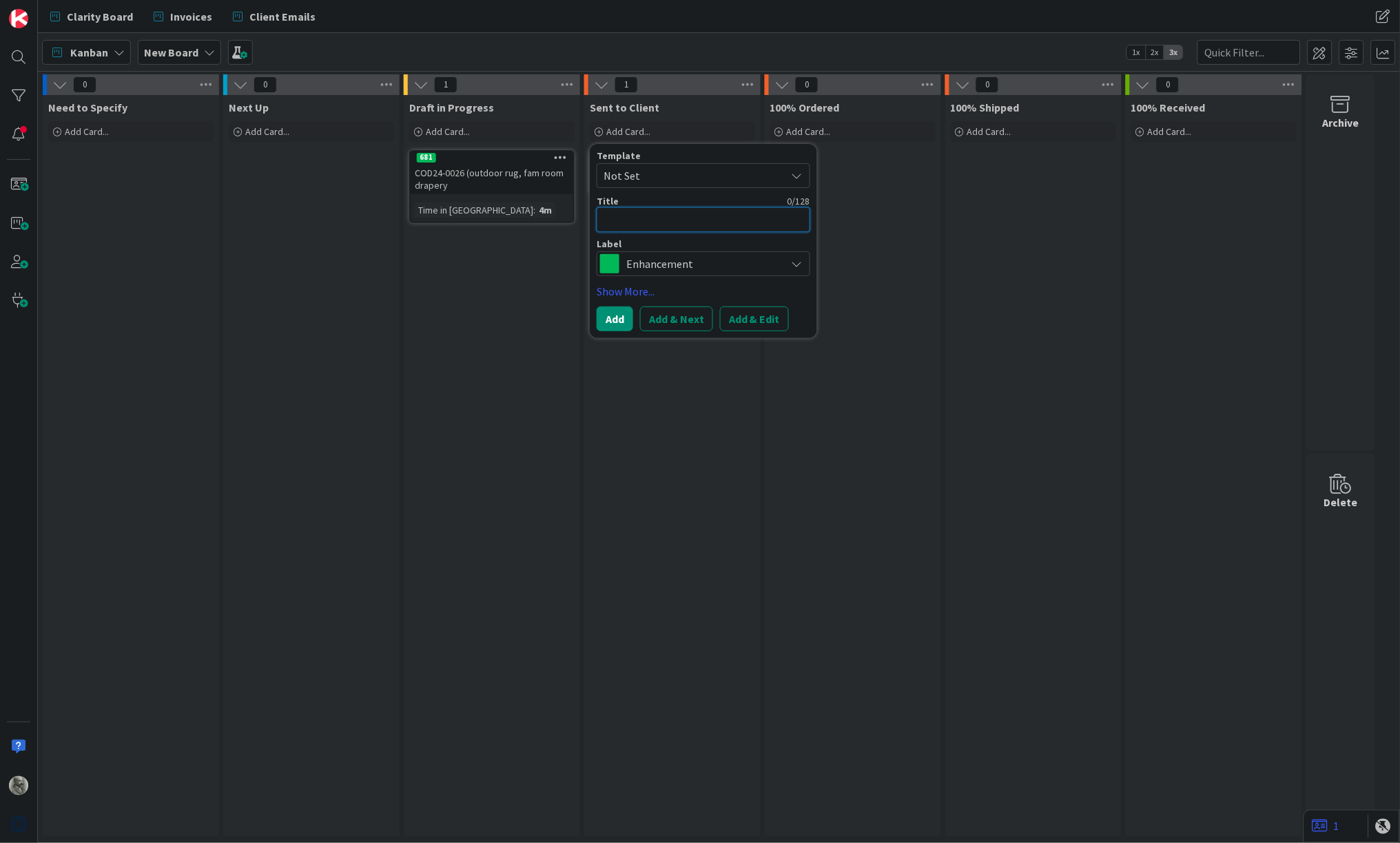
paste textarea "LAZ25-0003 (wallpaper)"
type textarea "x"
type textarea "LAZ25-0003 (wallpaper)"
click at [679, 322] on button "Add & Next" at bounding box center [677, 319] width 73 height 25
click at [644, 219] on textarea at bounding box center [703, 220] width 213 height 25
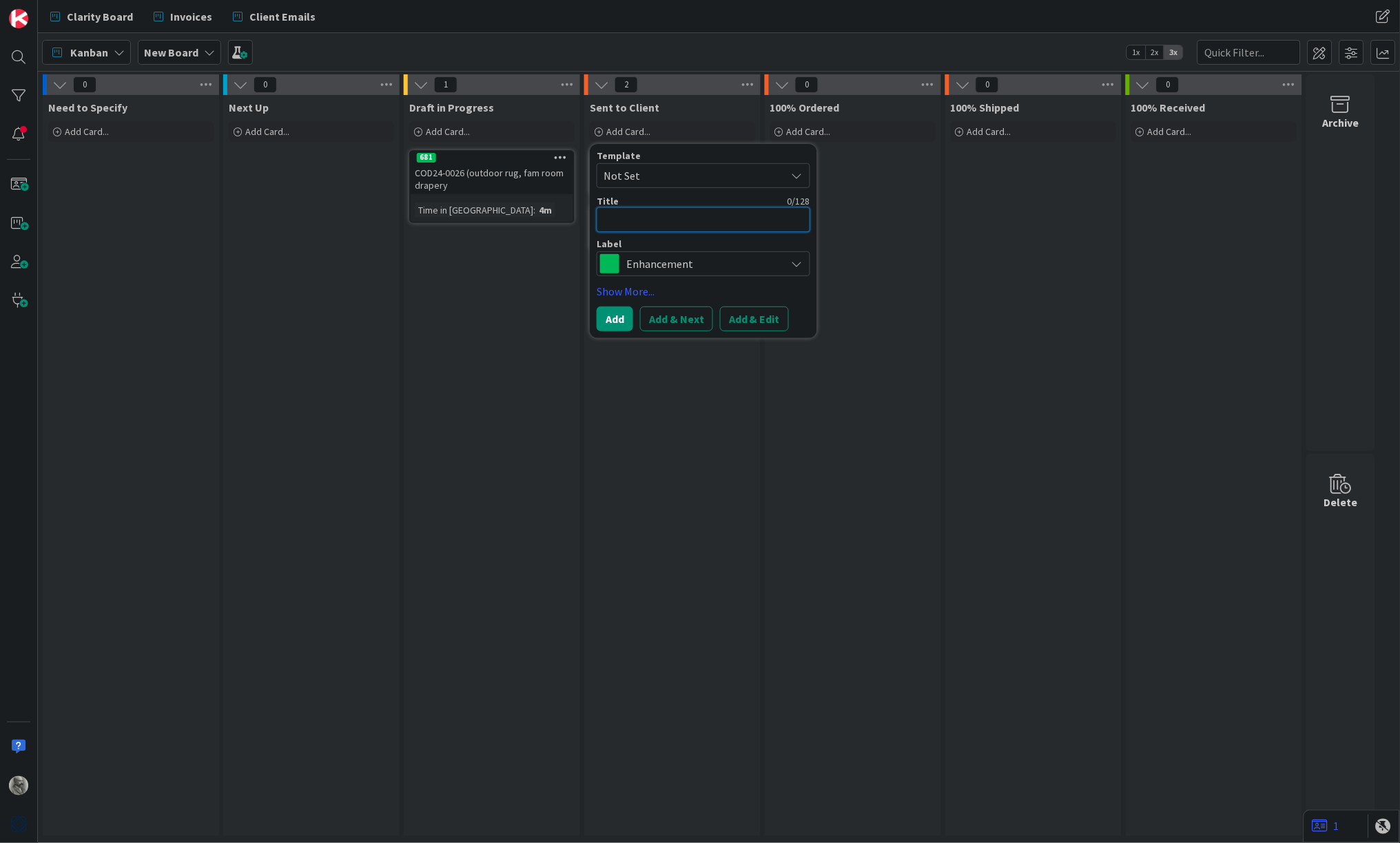
paste textarea "LAZ25-0004 (window treatments)"
type textarea "x"
type textarea "LAZ25-0004 (window treatments)"
click at [619, 316] on button "Add" at bounding box center [615, 319] width 36 height 25
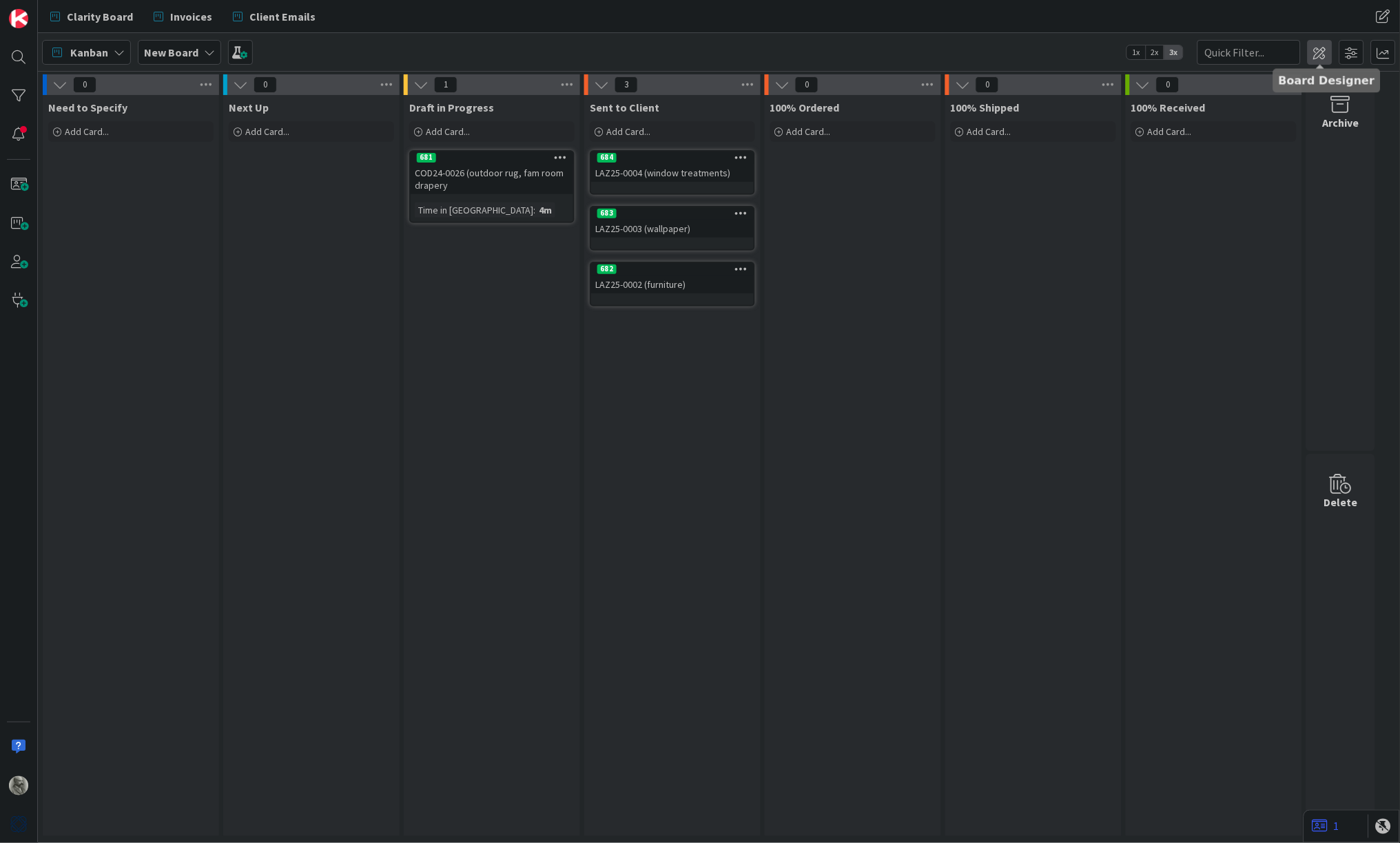
click at [1321, 52] on span at bounding box center [1321, 52] width 25 height 25
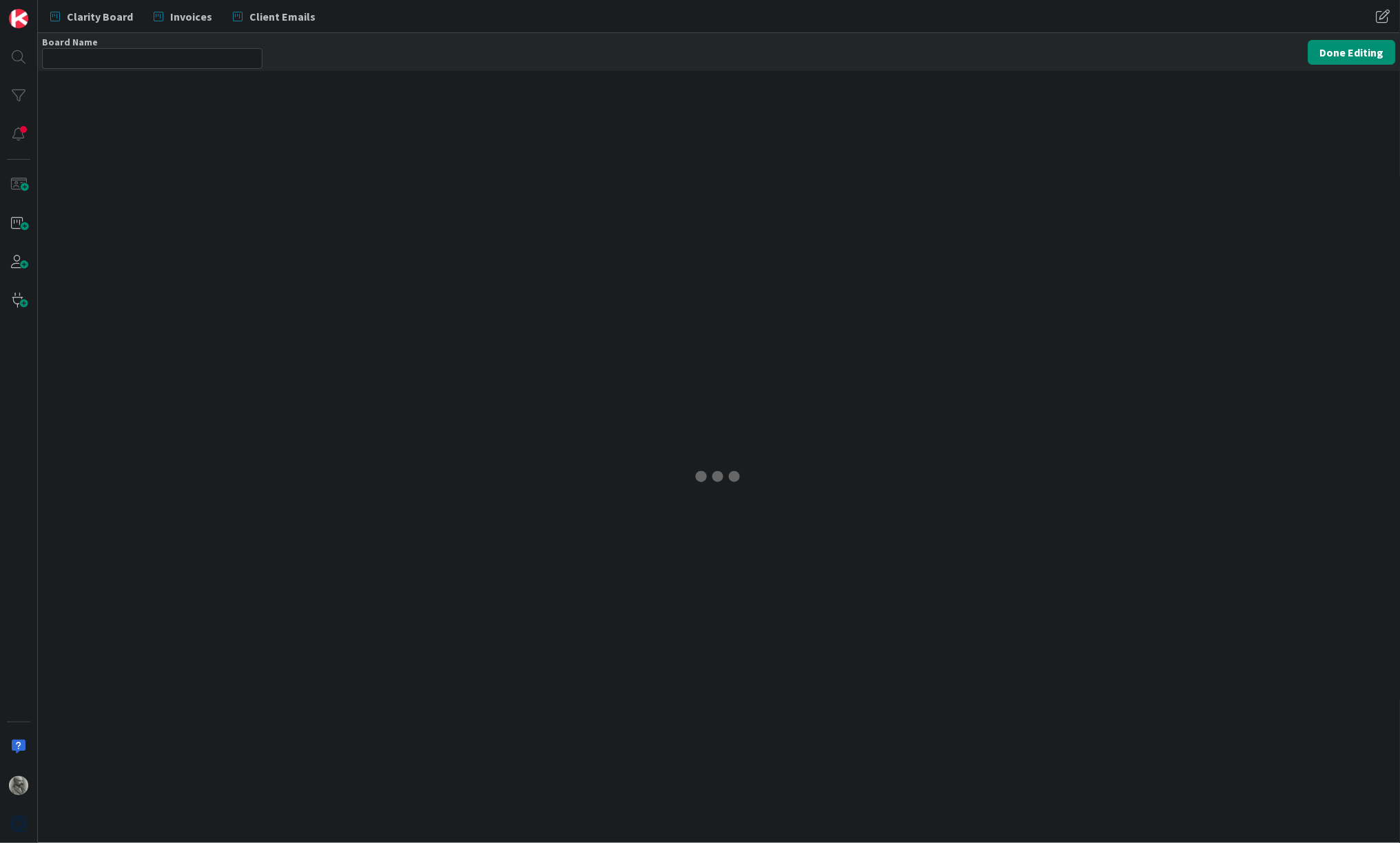
type input "New Board"
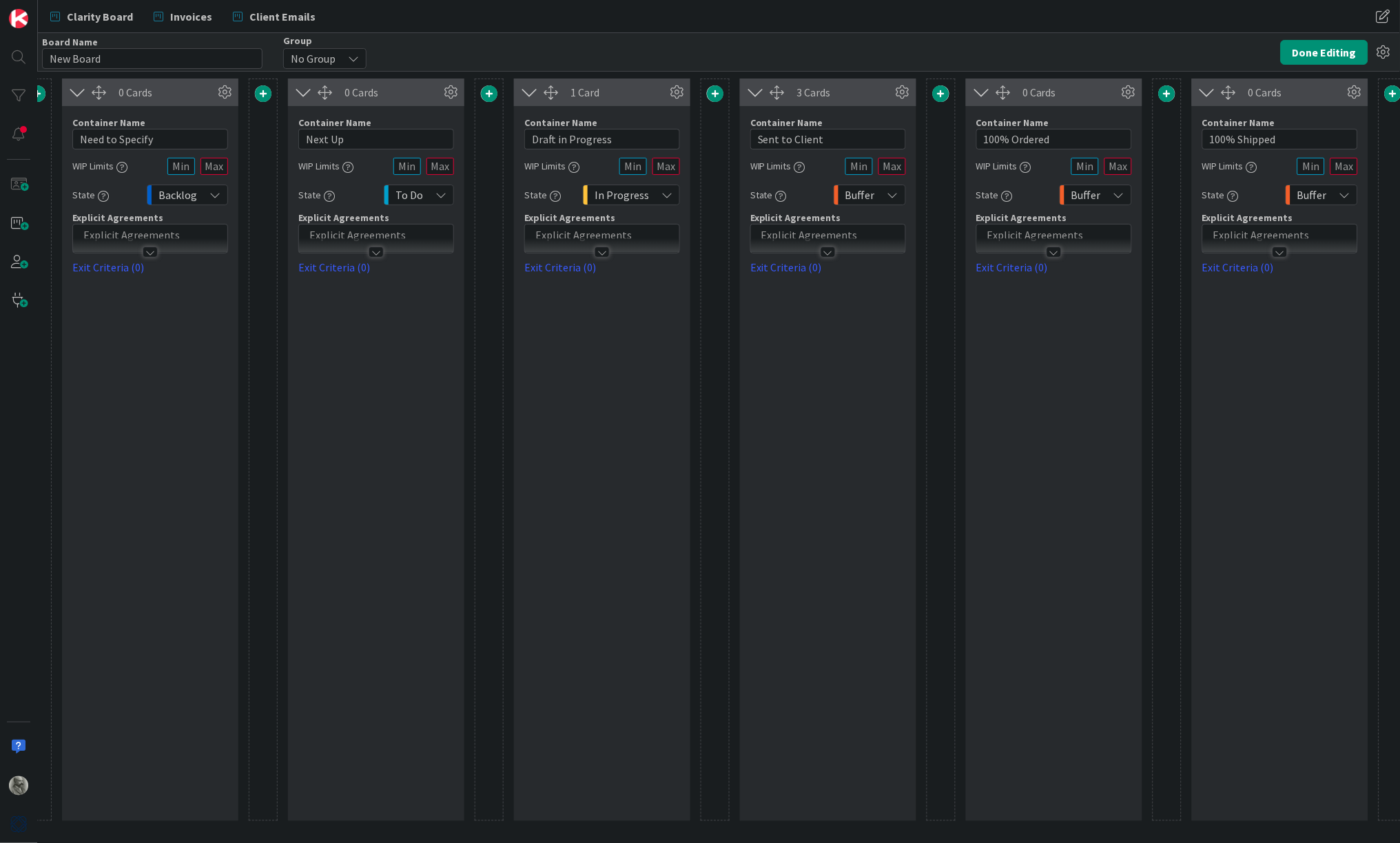
scroll to position [0, 33]
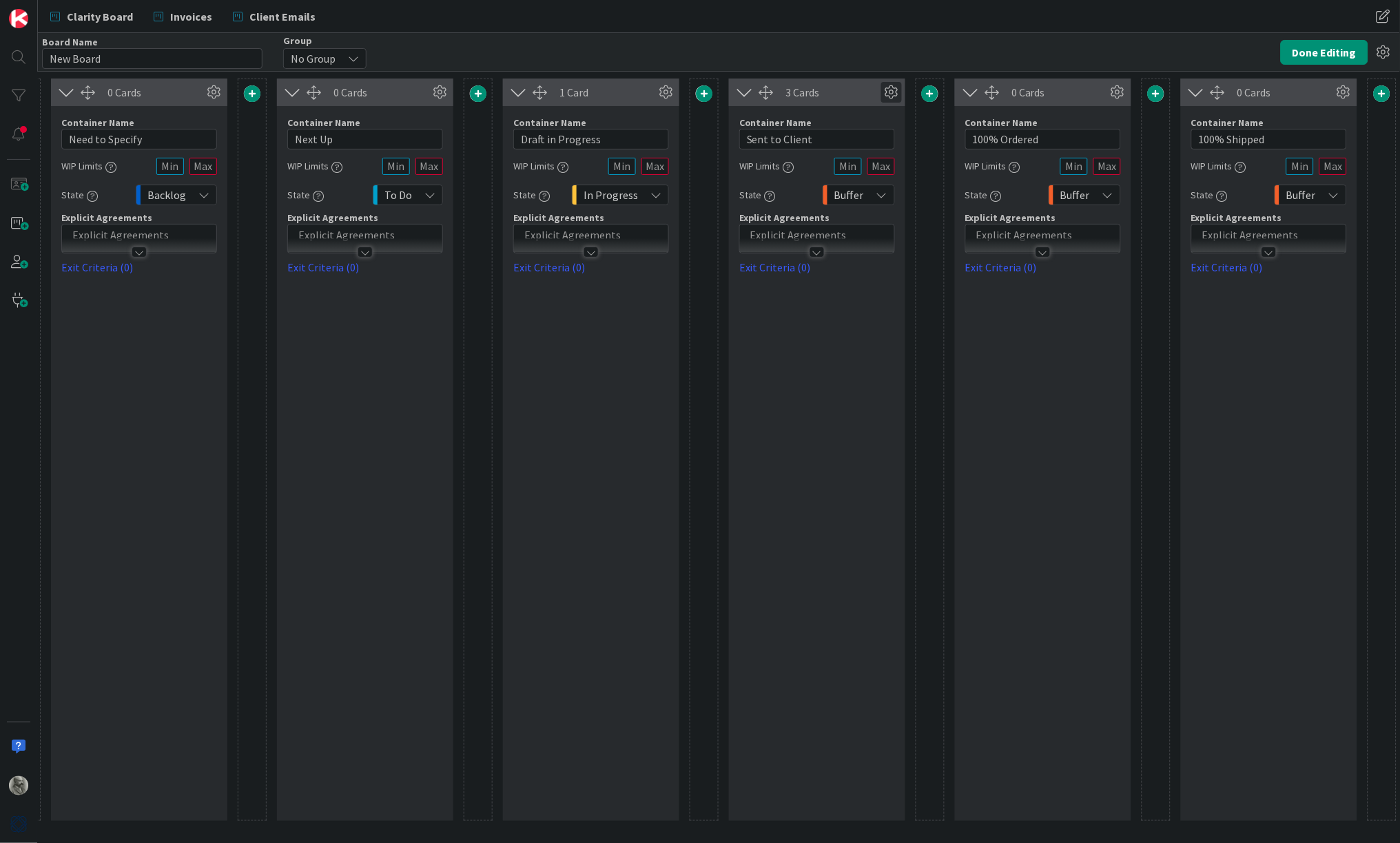
click at [893, 89] on icon at bounding box center [892, 92] width 21 height 21
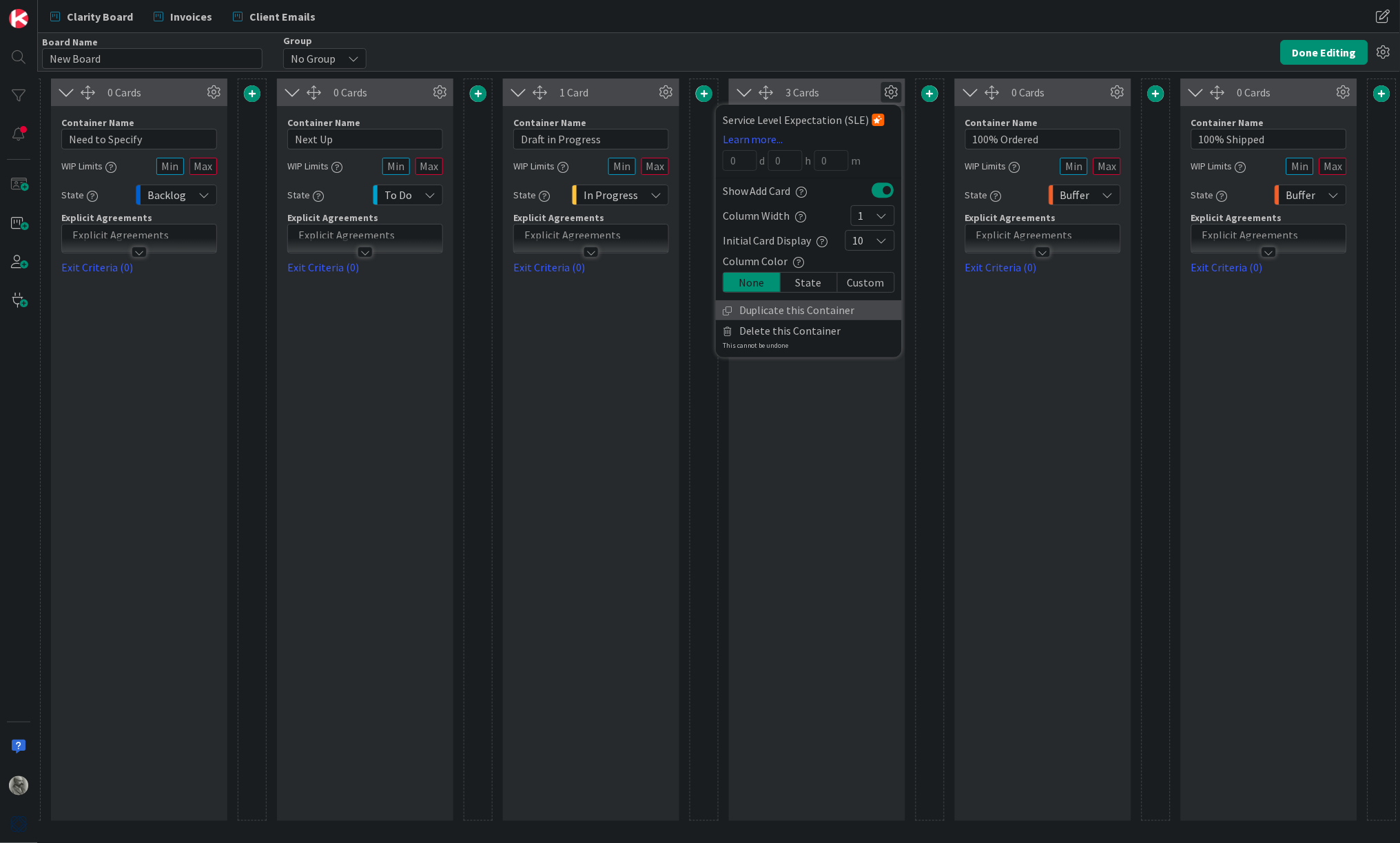
click at [810, 310] on link "Duplicate this Container" at bounding box center [808, 310] width 186 height 20
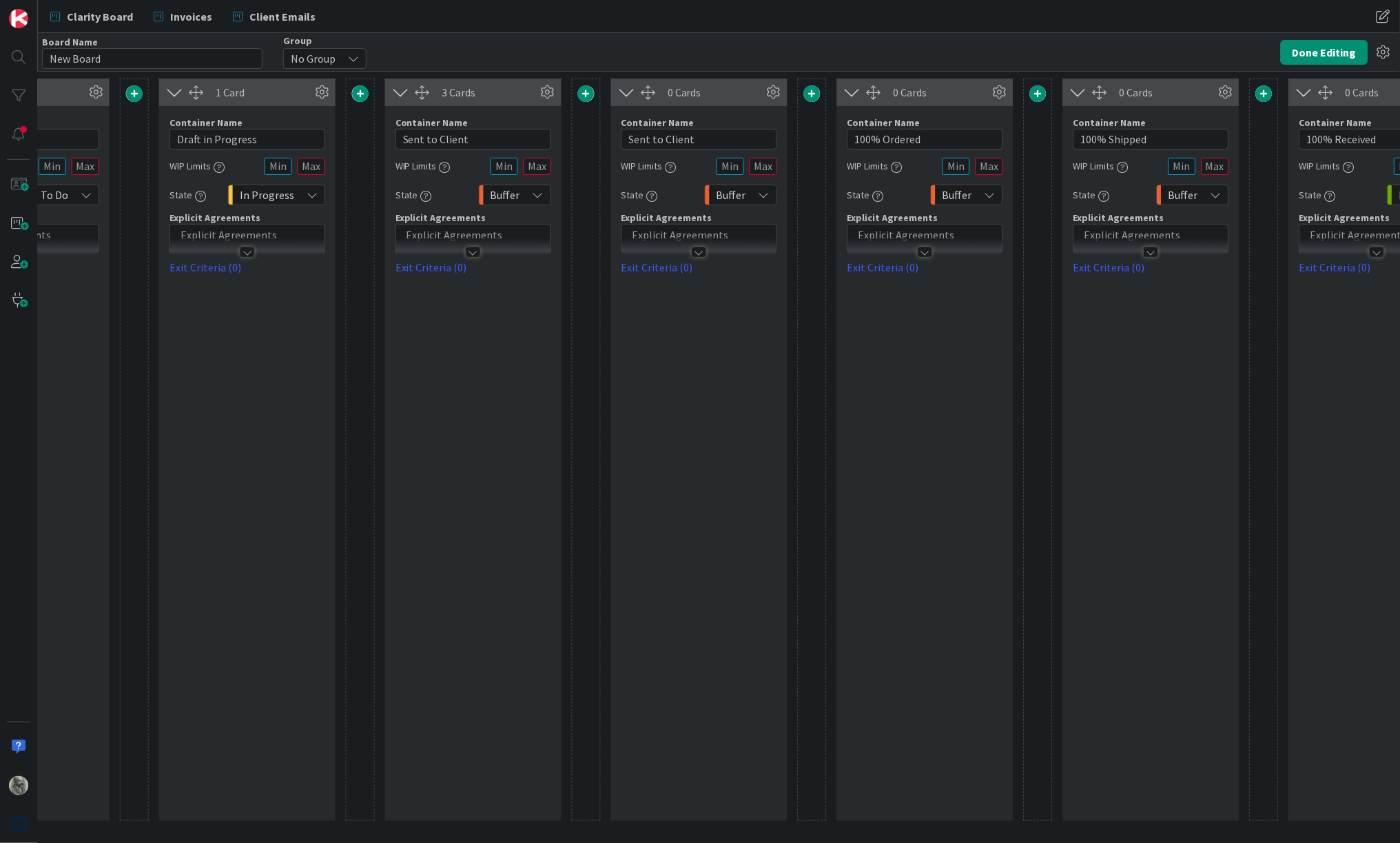
scroll to position [0, 383]
drag, startPoint x: 696, startPoint y: 136, endPoint x: 589, endPoint y: 132, distance: 107.1
click at [589, 132] on div "0 Cards Container Name 15 / 64 Need to Specify WIP Limits State Backlog Explici…" at bounding box center [580, 450] width 1837 height 743
type input "Approved"
click at [1324, 51] on button "Done Editing" at bounding box center [1325, 52] width 88 height 25
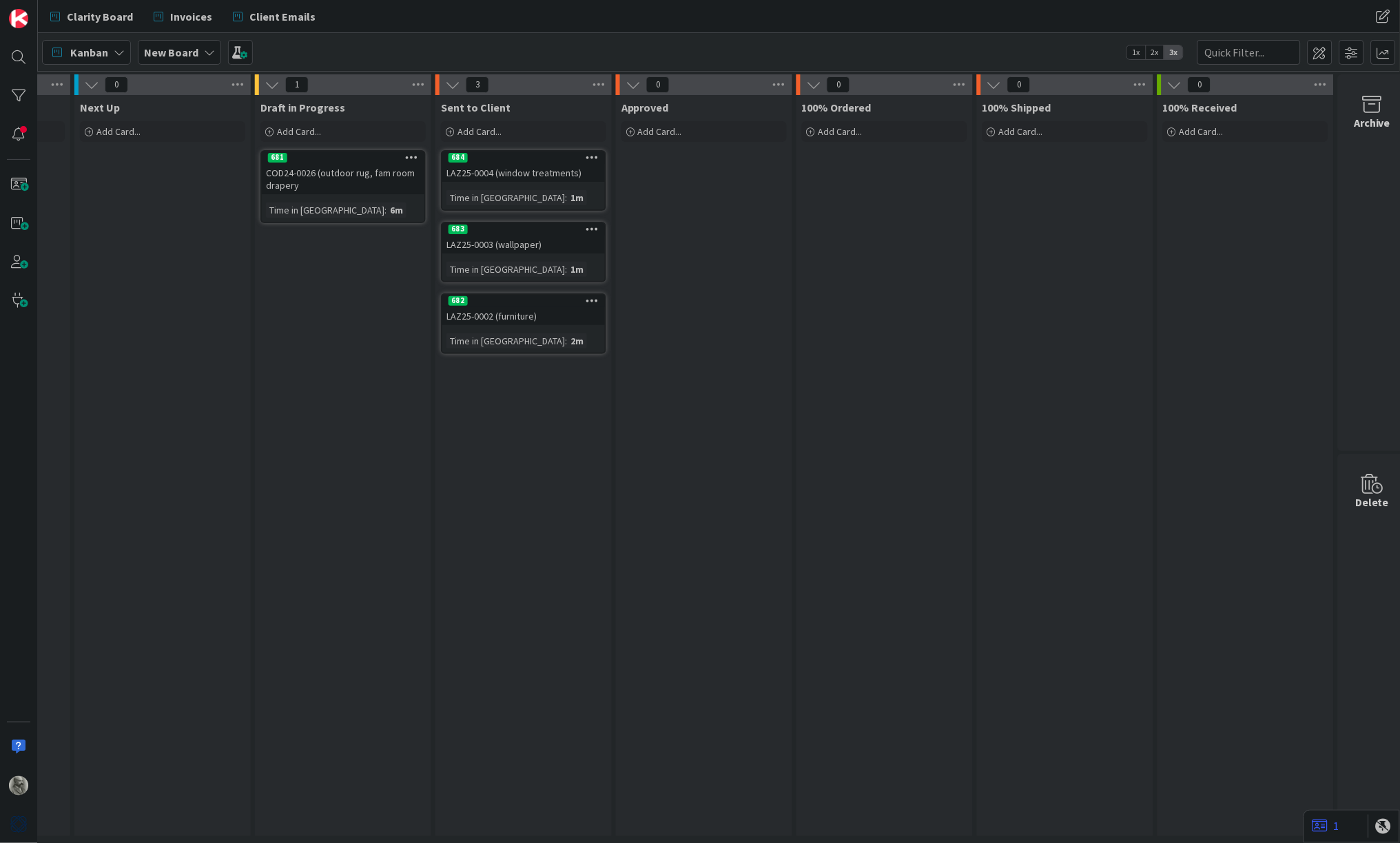
scroll to position [0, 146]
click at [235, 53] on span at bounding box center [240, 52] width 25 height 25
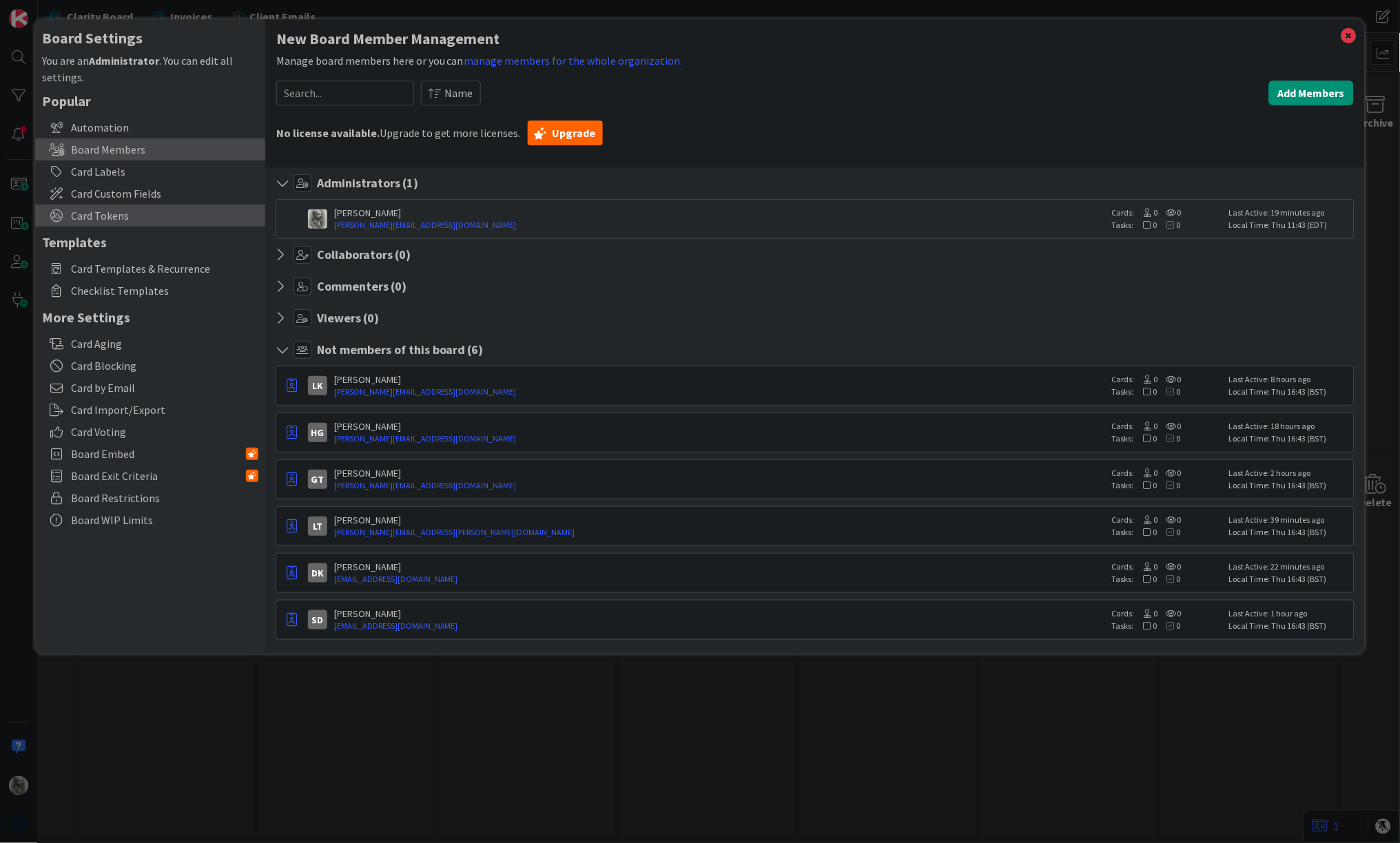
click at [107, 213] on span "Card Tokens" at bounding box center [164, 215] width 188 height 16
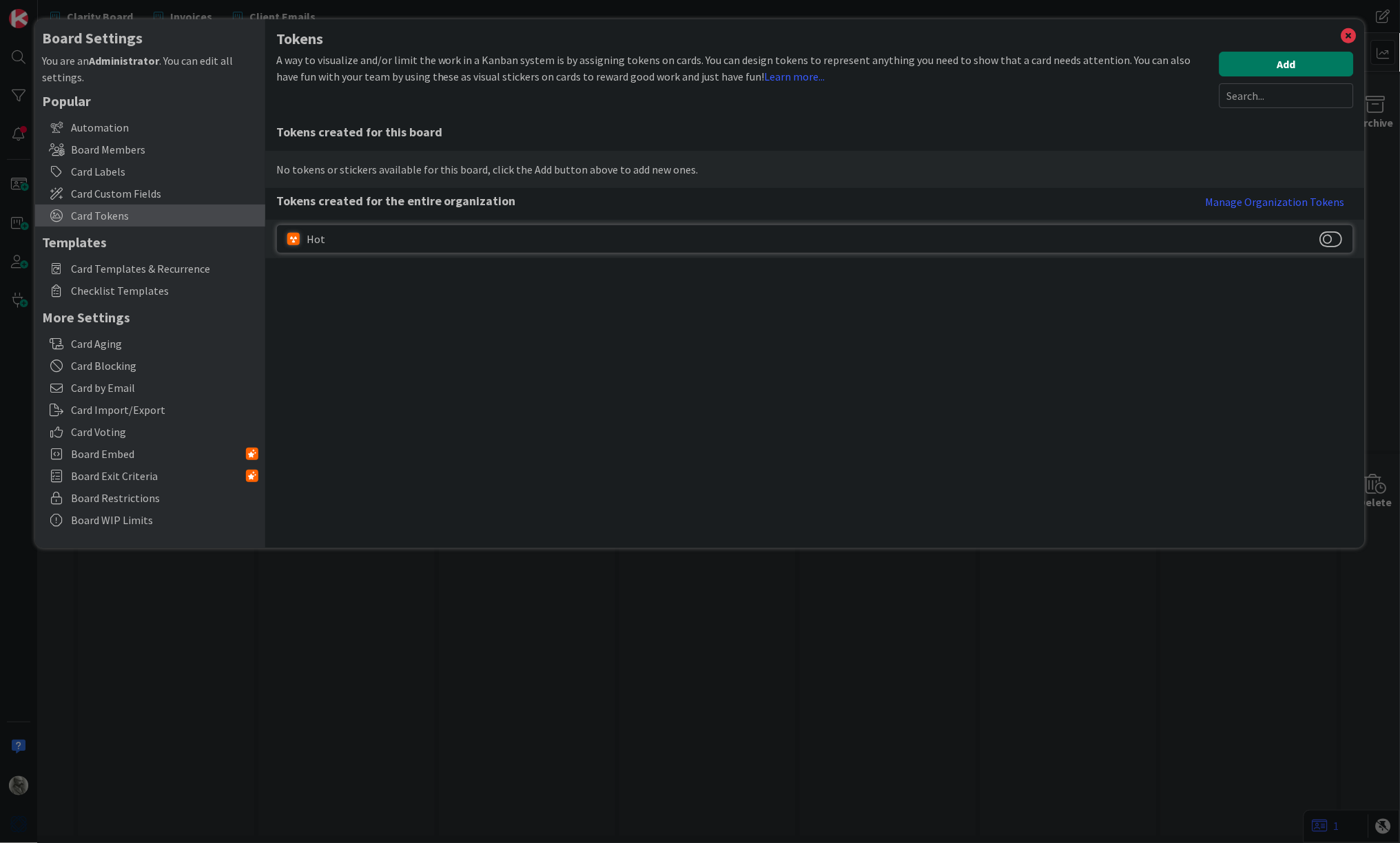
click at [1288, 66] on button "Add" at bounding box center [1287, 64] width 134 height 25
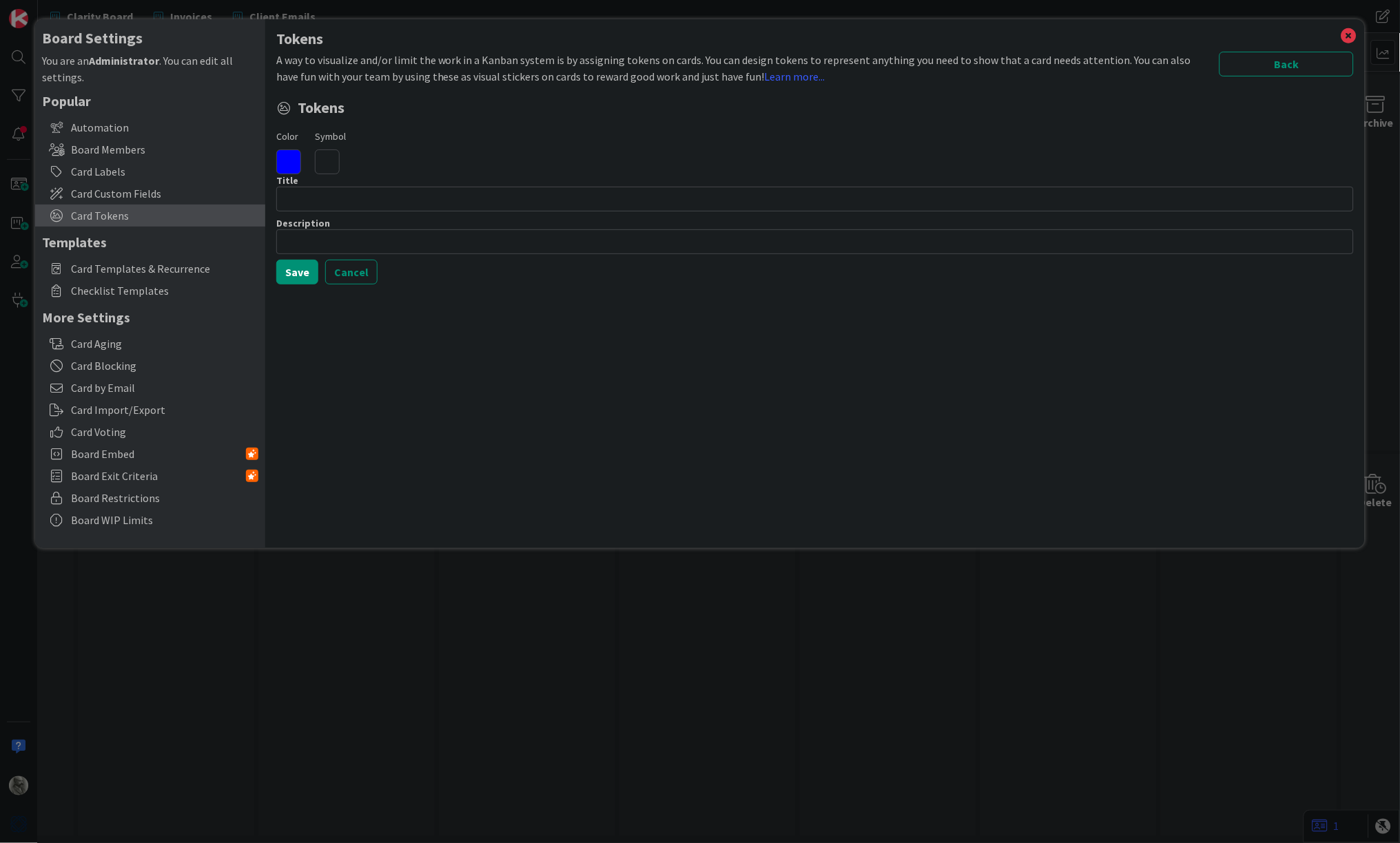
click at [292, 154] on icon at bounding box center [289, 162] width 25 height 25
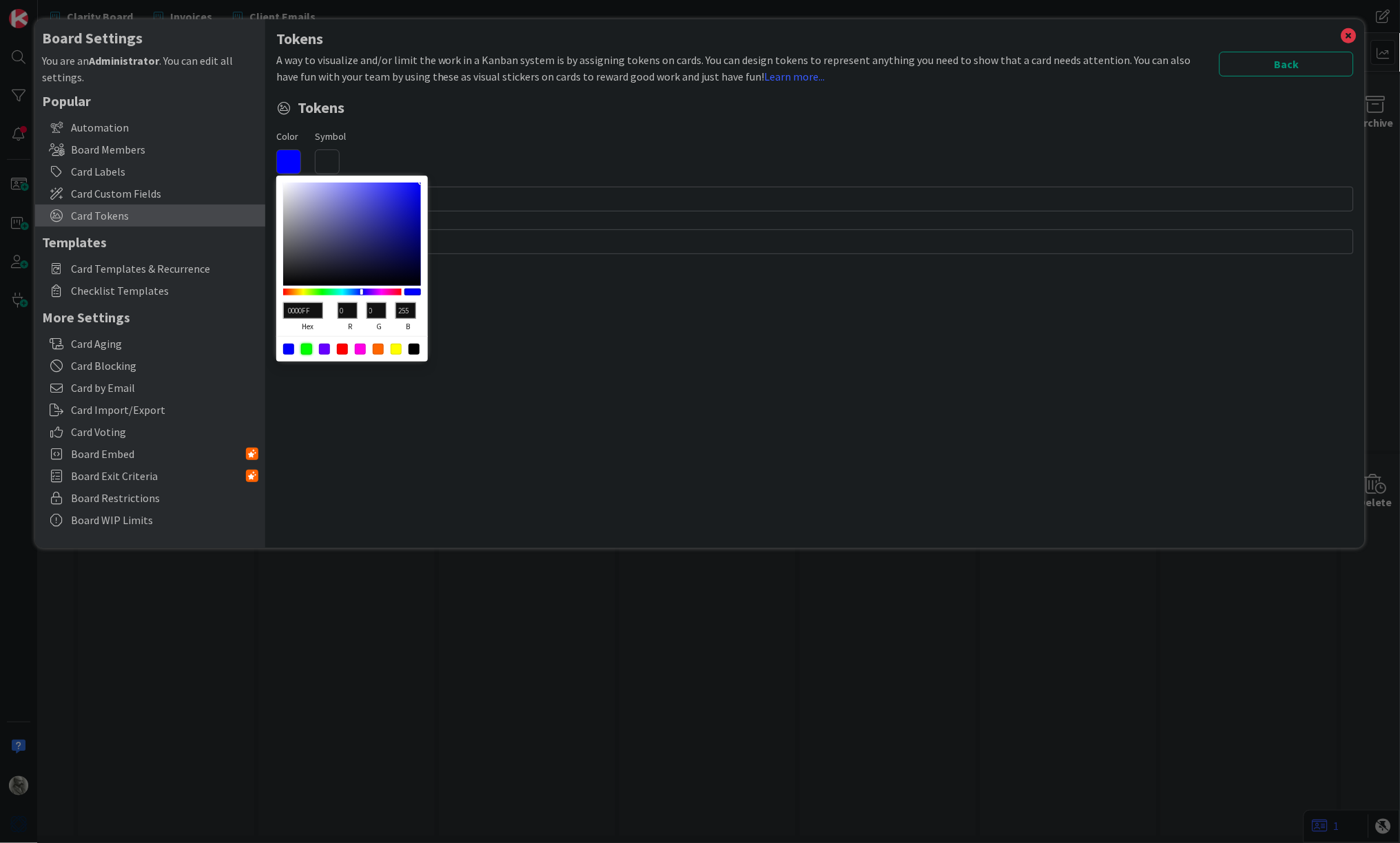
click at [305, 345] on div at bounding box center [307, 350] width 11 height 11
type input "00FF00"
type input "255"
type input "0"
type input "055005"
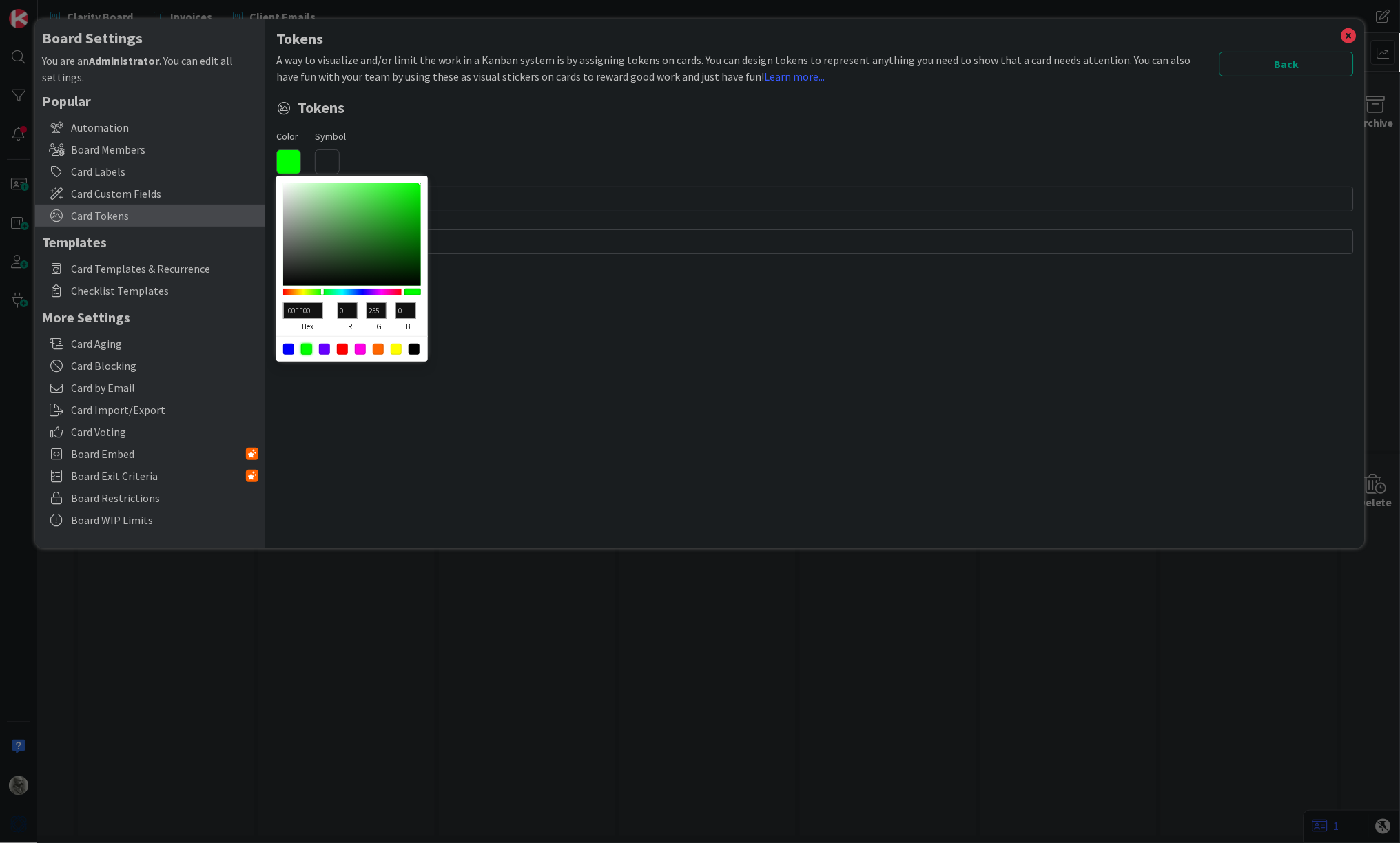
type input "5"
type input "80"
type input "5"
type input "045604"
type input "4"
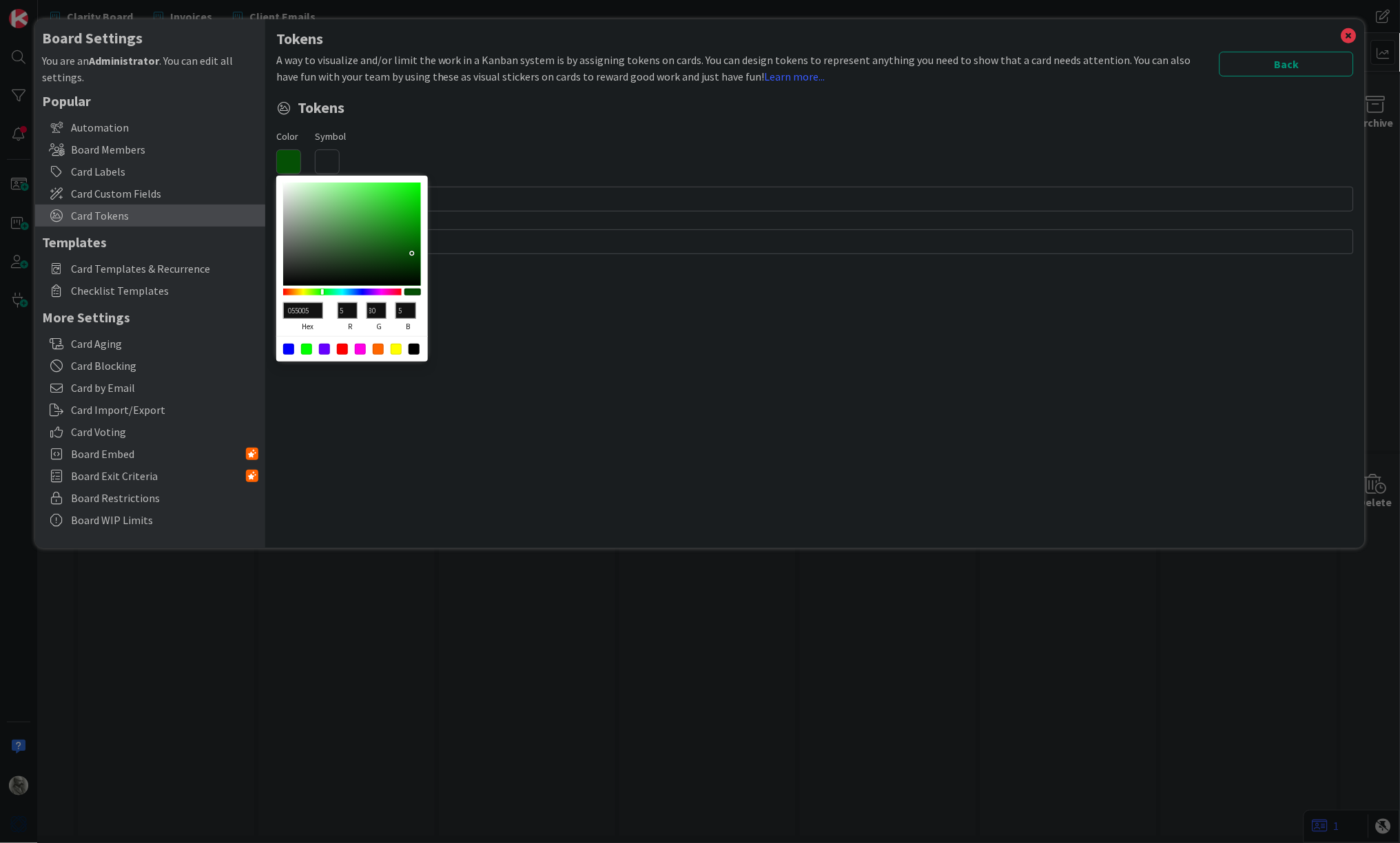
type input "86"
type input "4"
type input "056205"
type input "5"
type input "98"
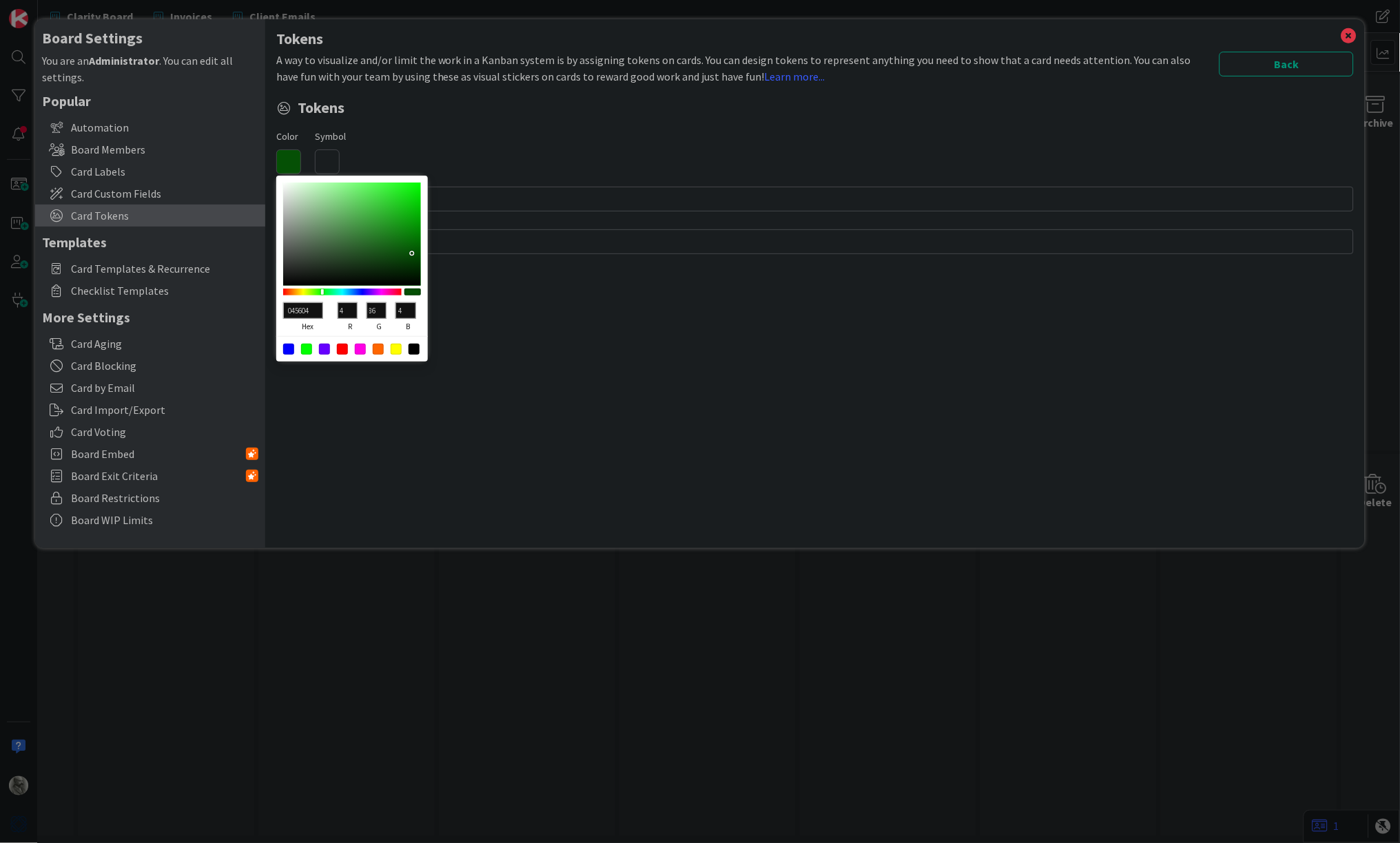
type input "5"
type input "056705"
type input "103"
type input "056905"
type input "105"
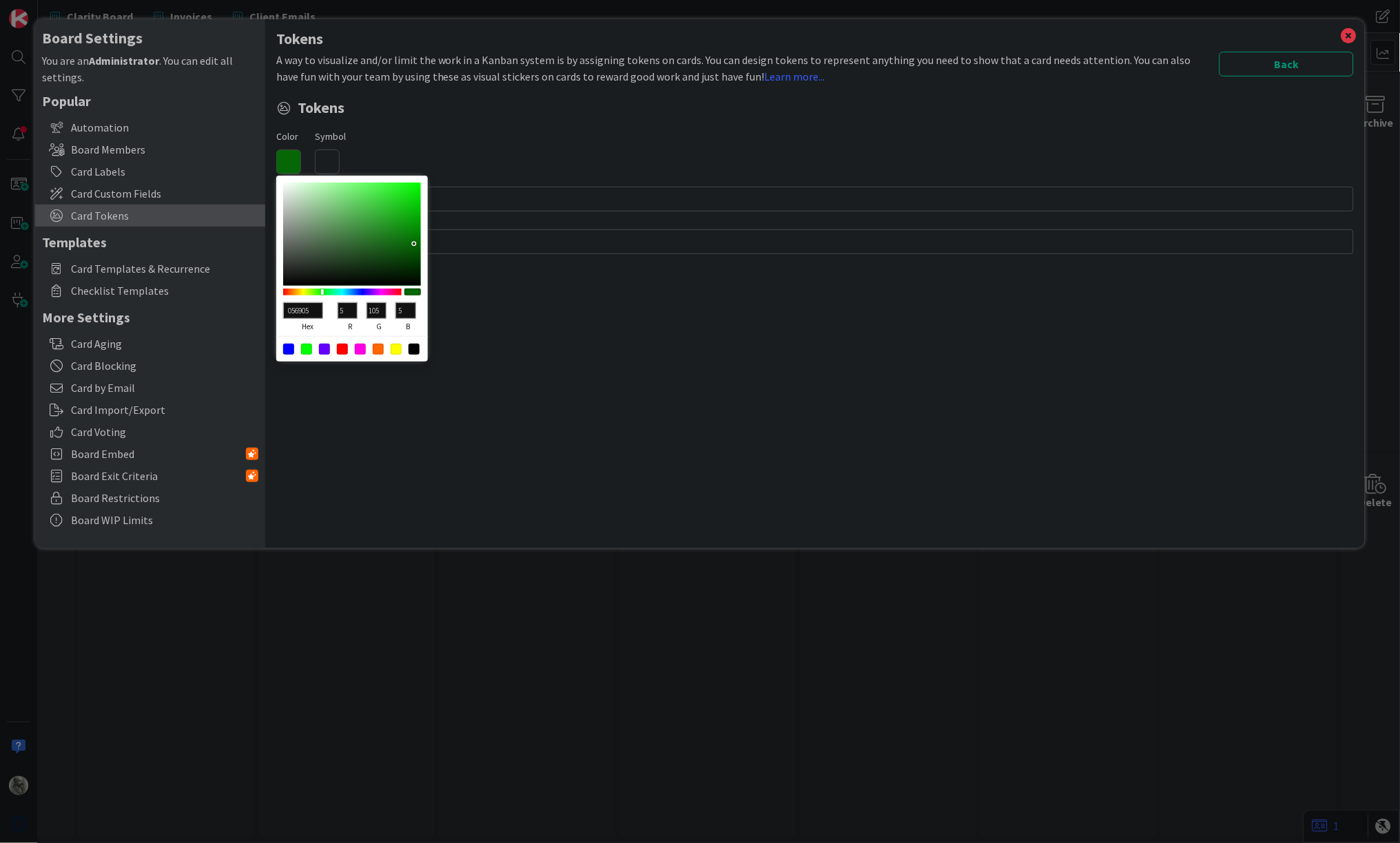
type input "058B05"
type input "139"
type input "02AD02"
type input "2"
type input "173"
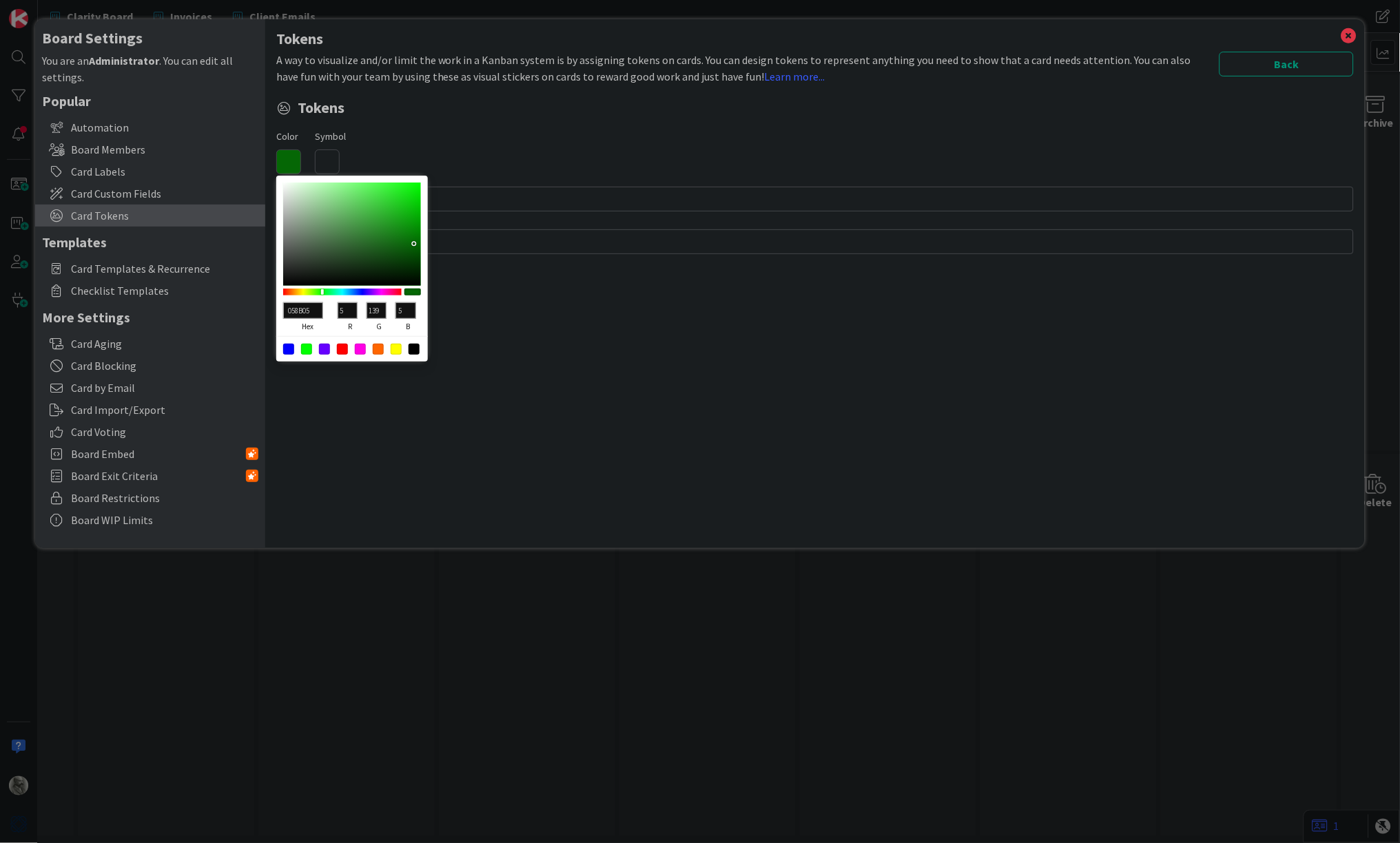
type input "2"
type input "02AF02"
type input "175"
type input "03A003"
type input "3"
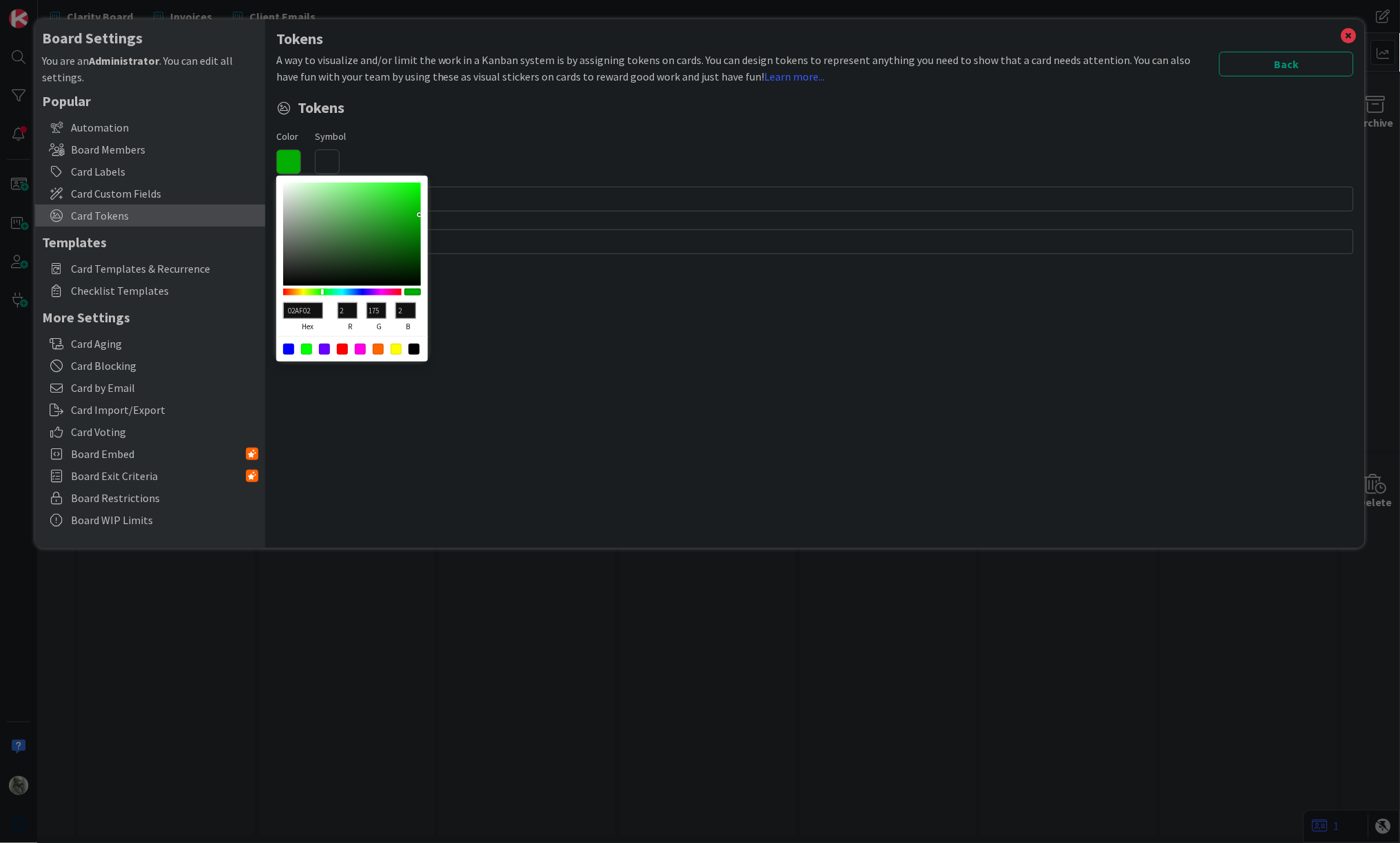
type input "160"
type input "3"
type input "039C03"
type input "156"
type input "03A003"
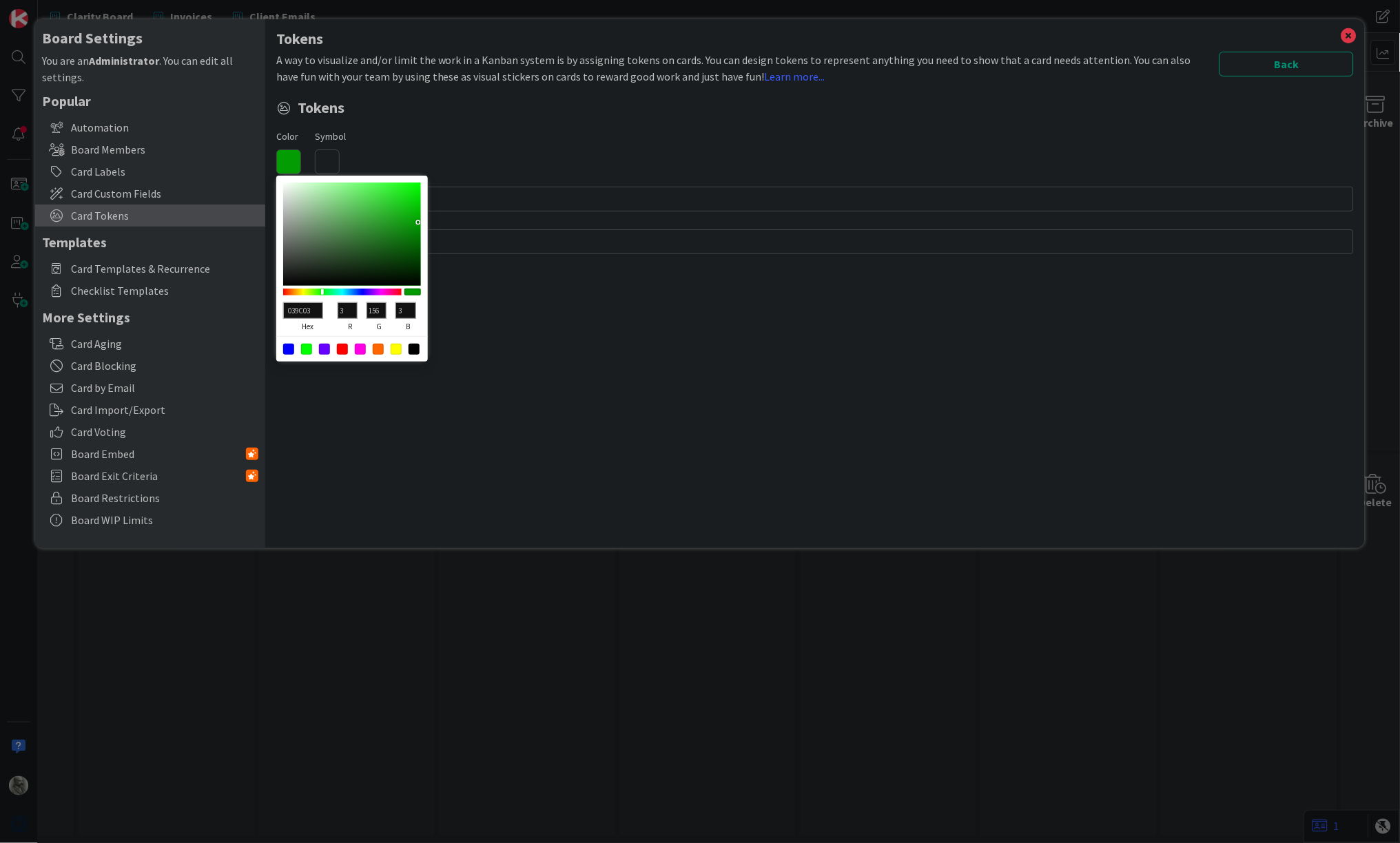
type input "160"
type input "06A806"
type input "6"
type input "168"
type input "6"
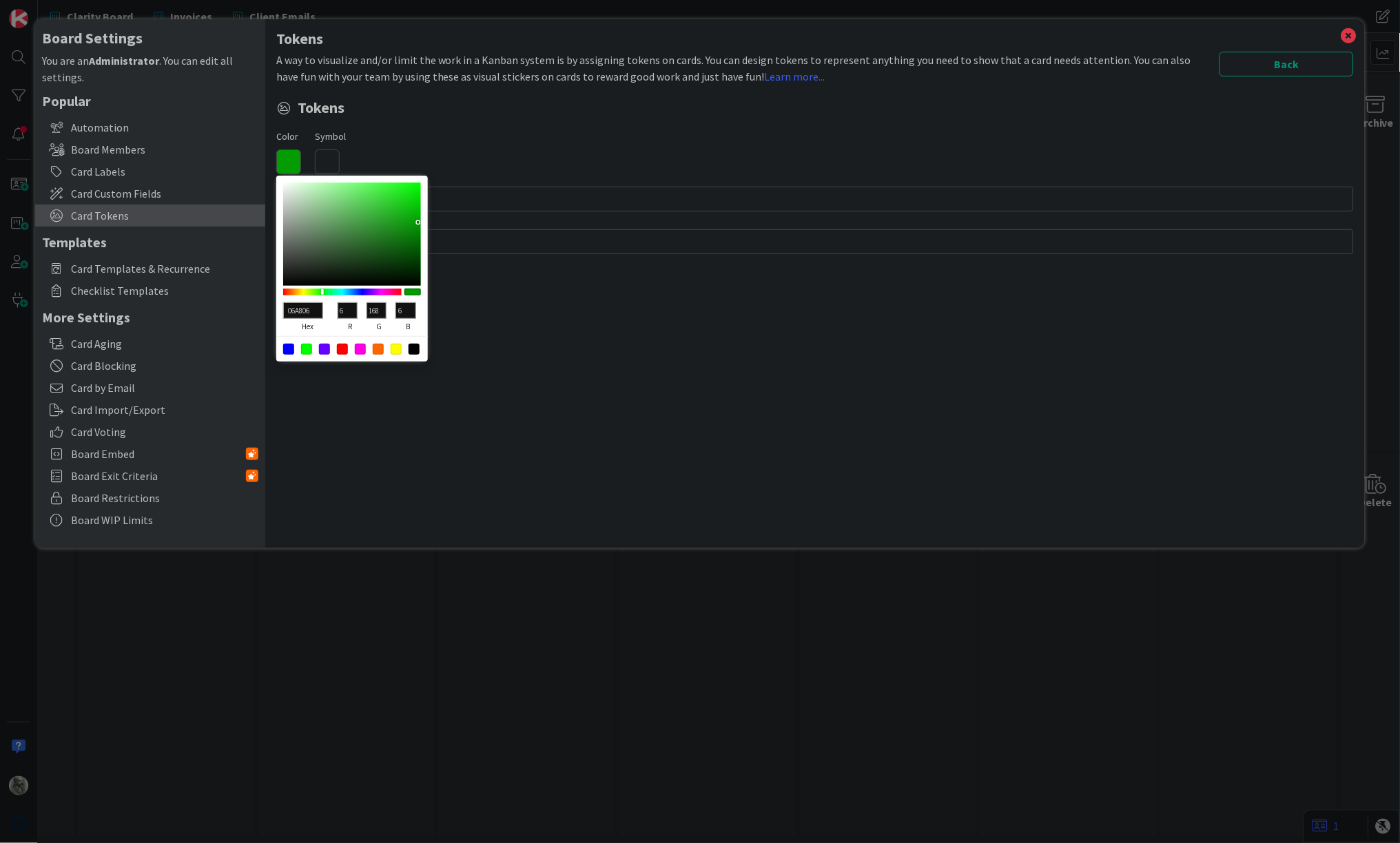
type input "06AB06"
type input "171"
type input "07AB07"
type input "7"
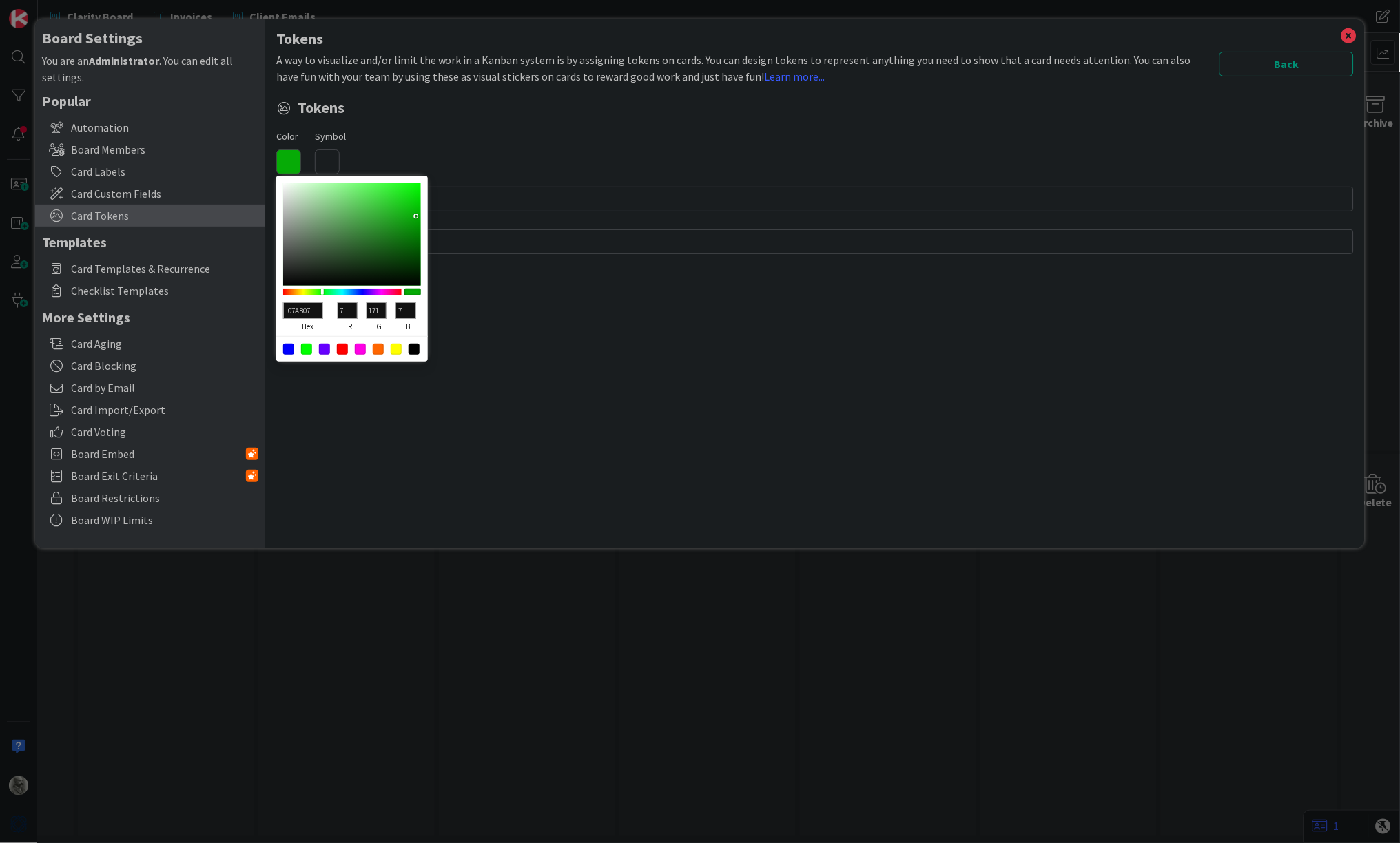
type input "0AAB0A"
type input "10"
type input "16AB16"
type input "22"
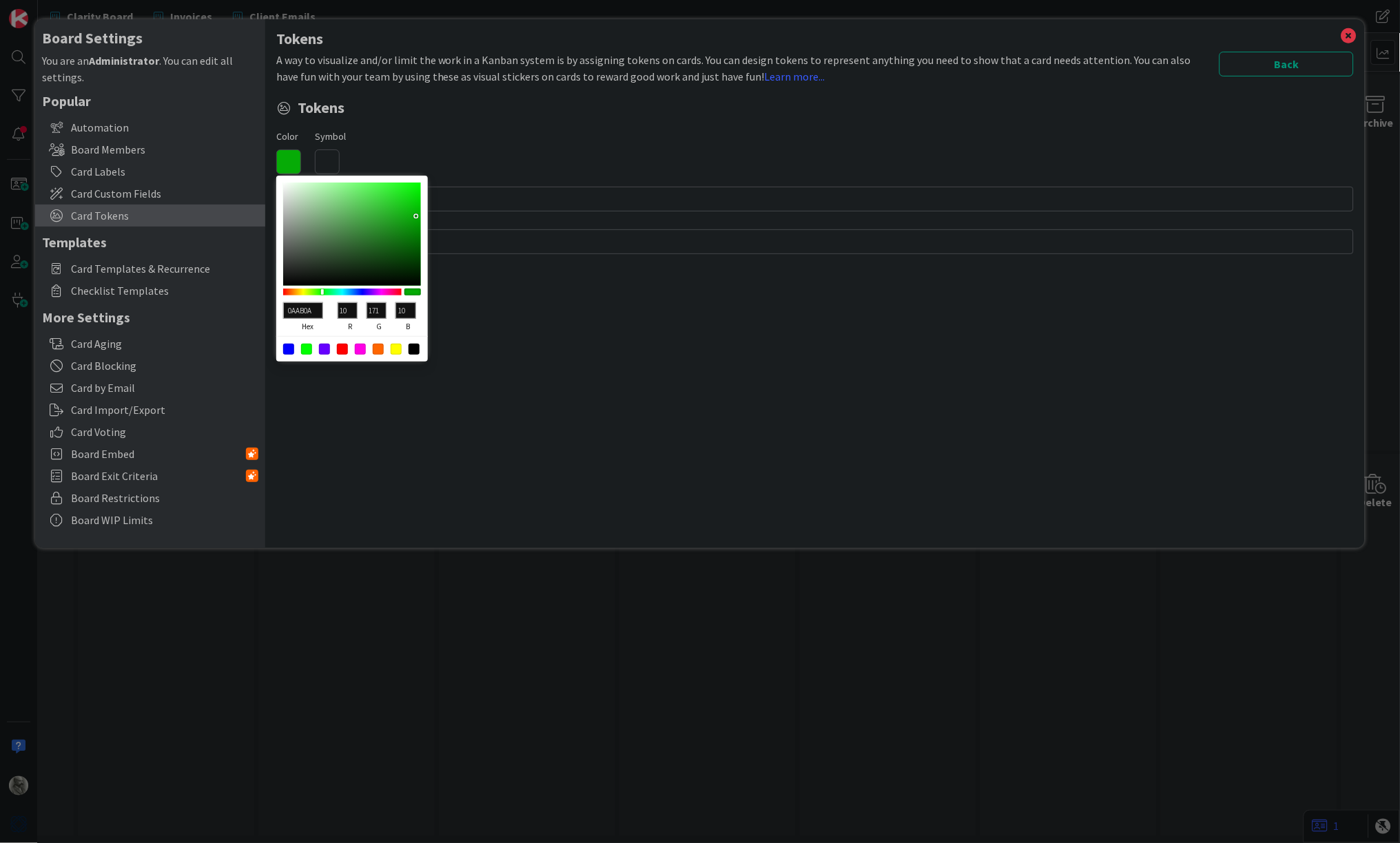
type input "22"
type input "23AD23"
type input "35"
type input "173"
type input "35"
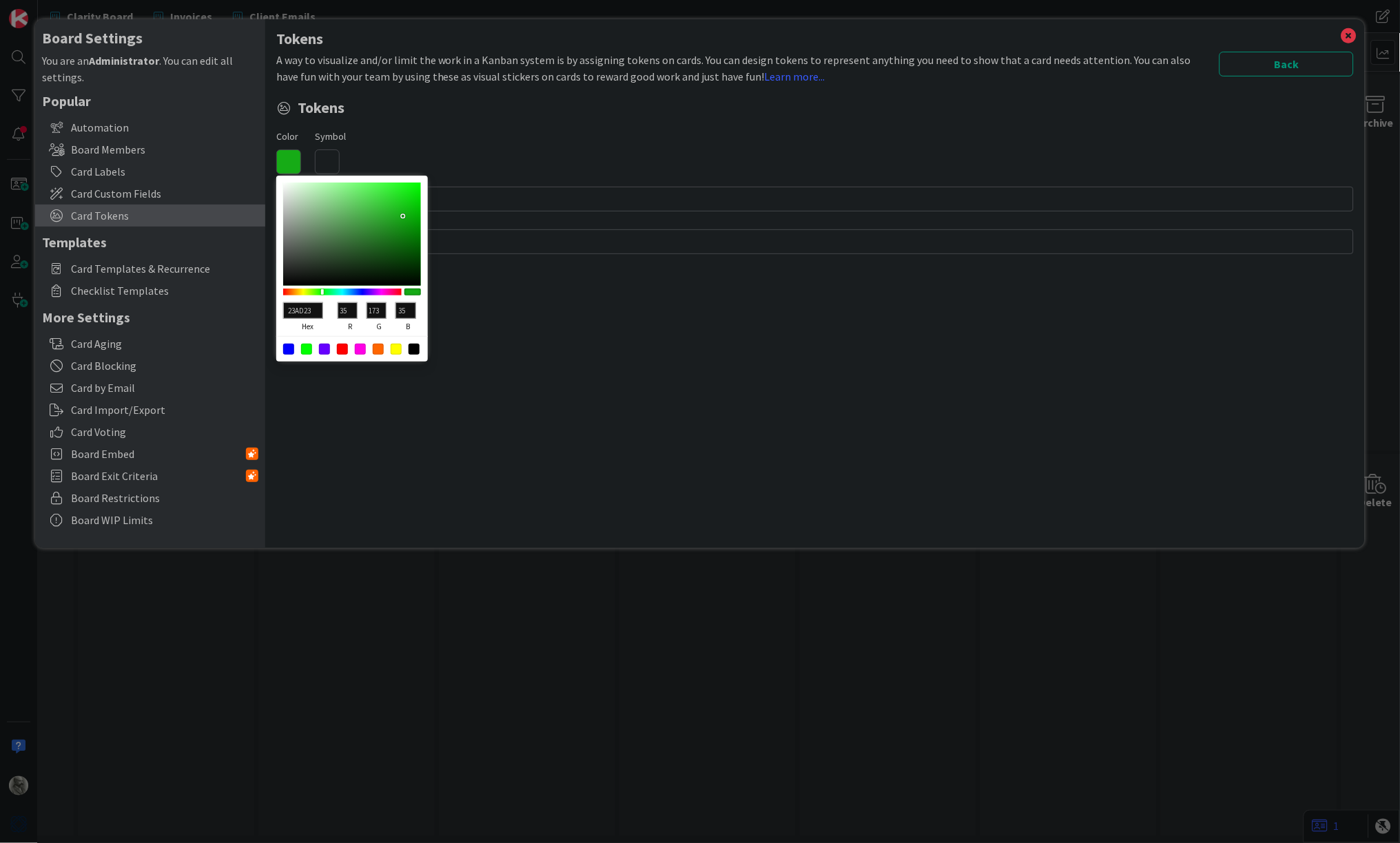
type input "27B227"
type input "39"
type input "178"
type input "39"
type input "28A628"
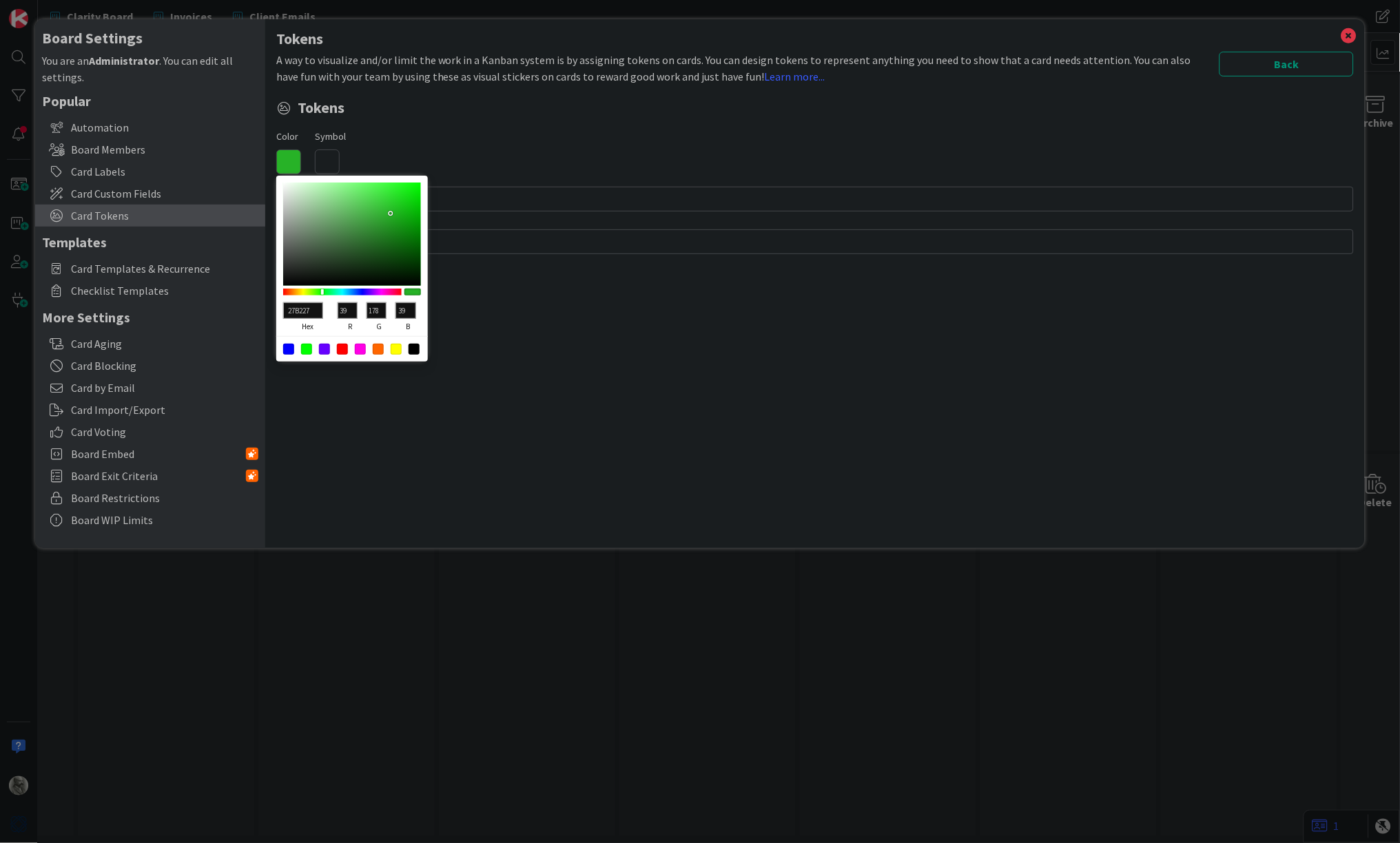
type input "40"
type input "166"
type input "40"
type input "279E27"
type input "39"
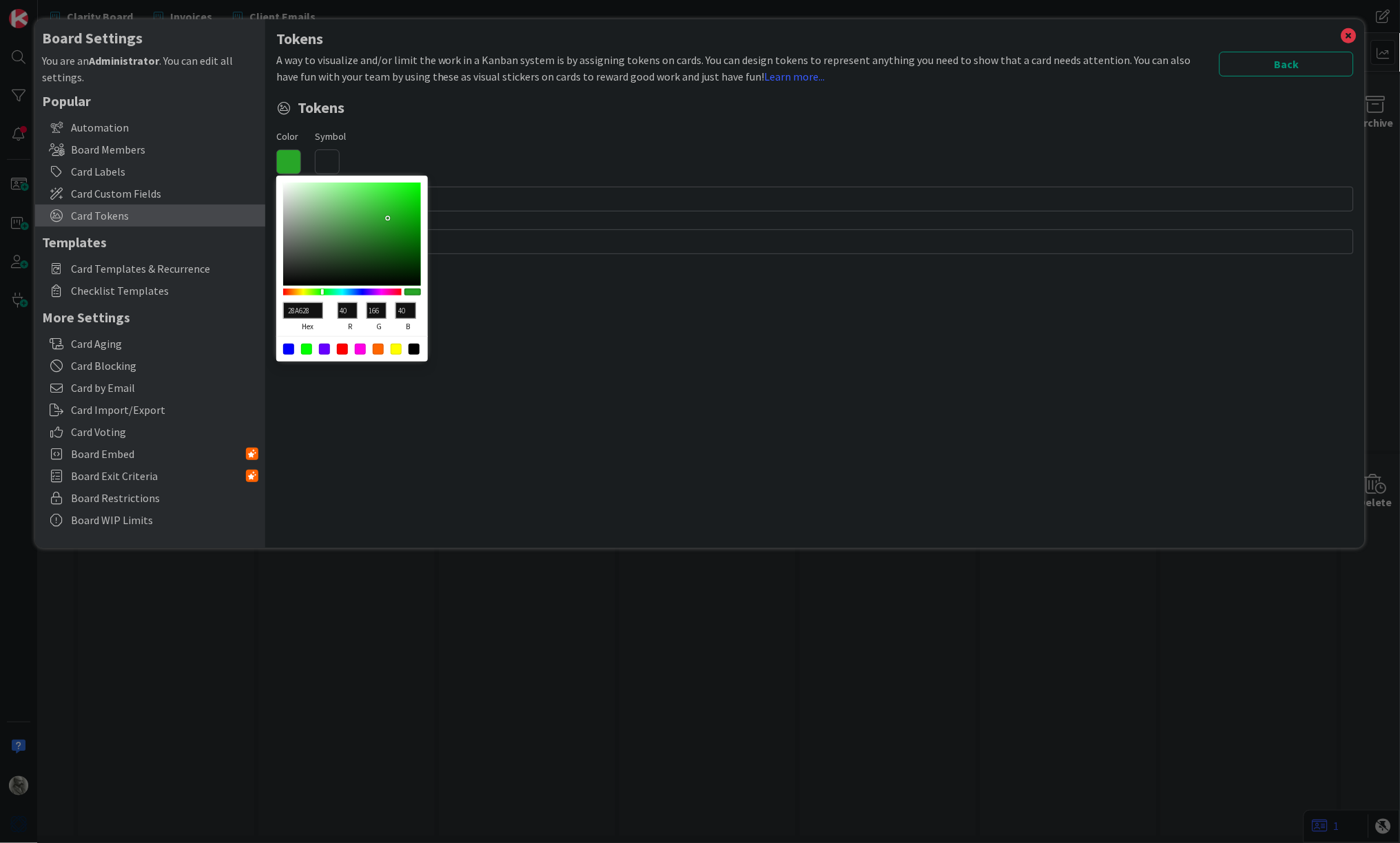
type input "158"
type input "39"
type input "279C27"
type input "156"
type input "279727"
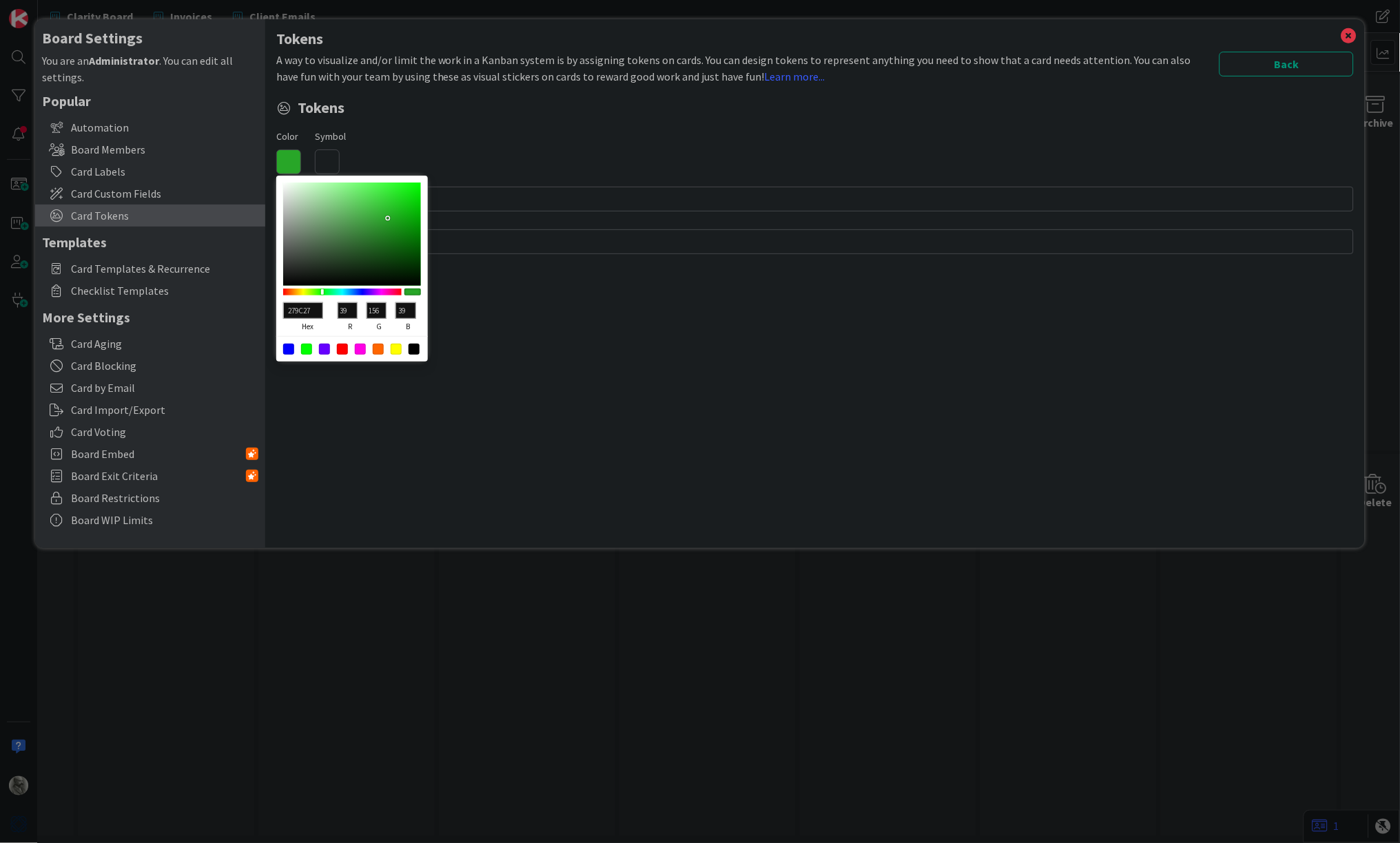
type input "151"
type input "2A952A"
type input "42"
type input "149"
type input "42"
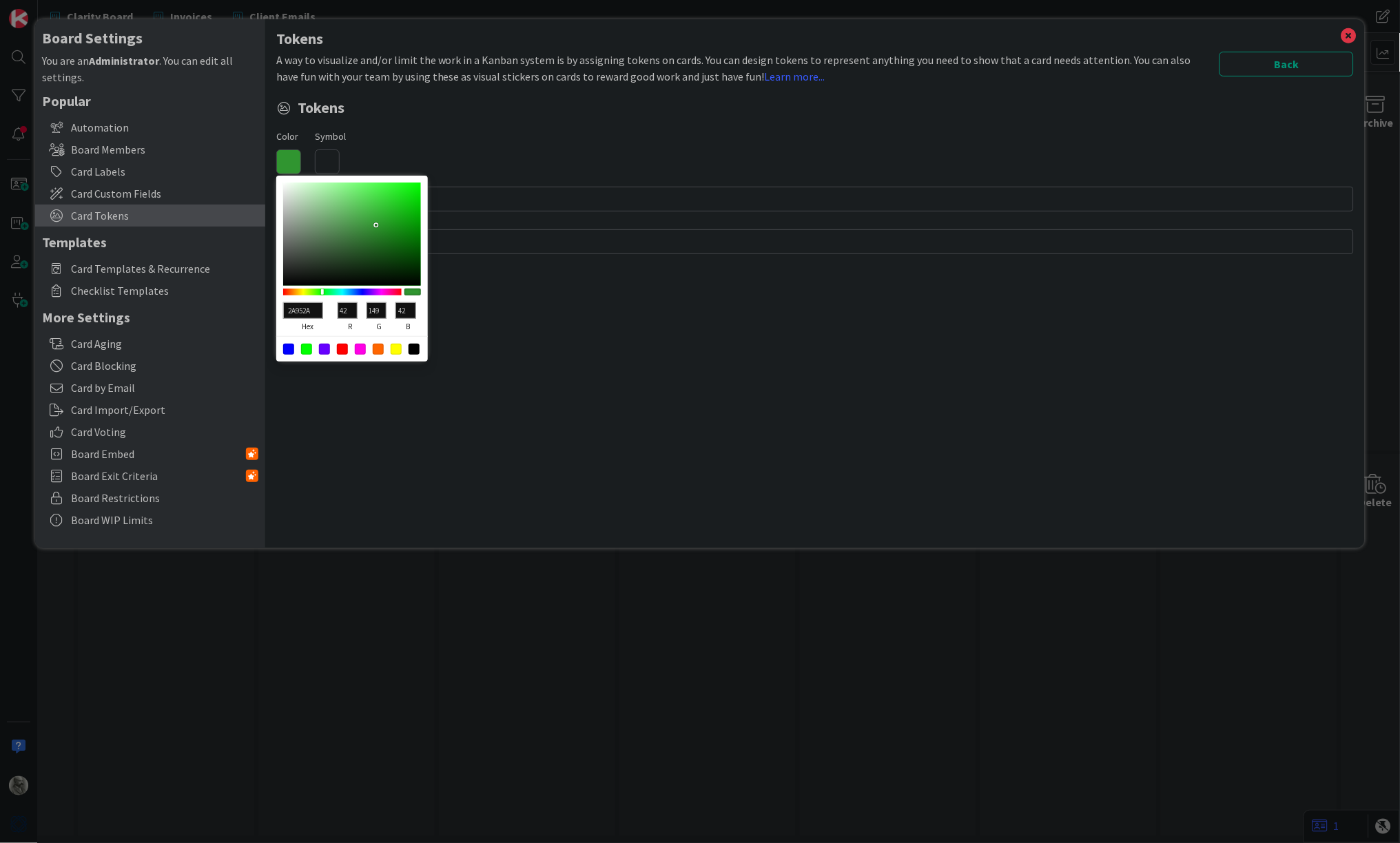
type input "309530"
type input "48"
type input "339533"
type input "51"
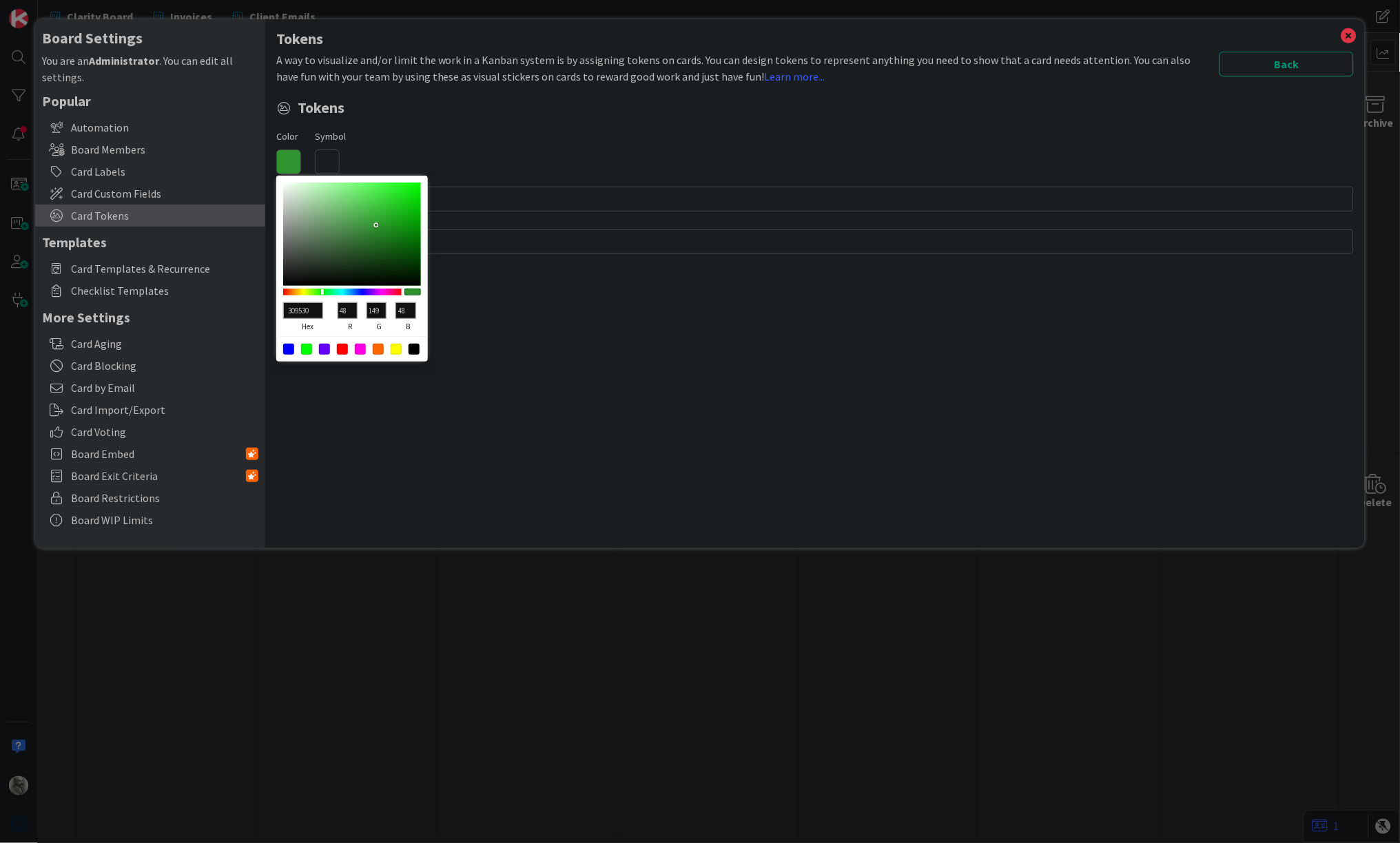
type input "51"
type input "369736"
type input "54"
type input "151"
type input "54"
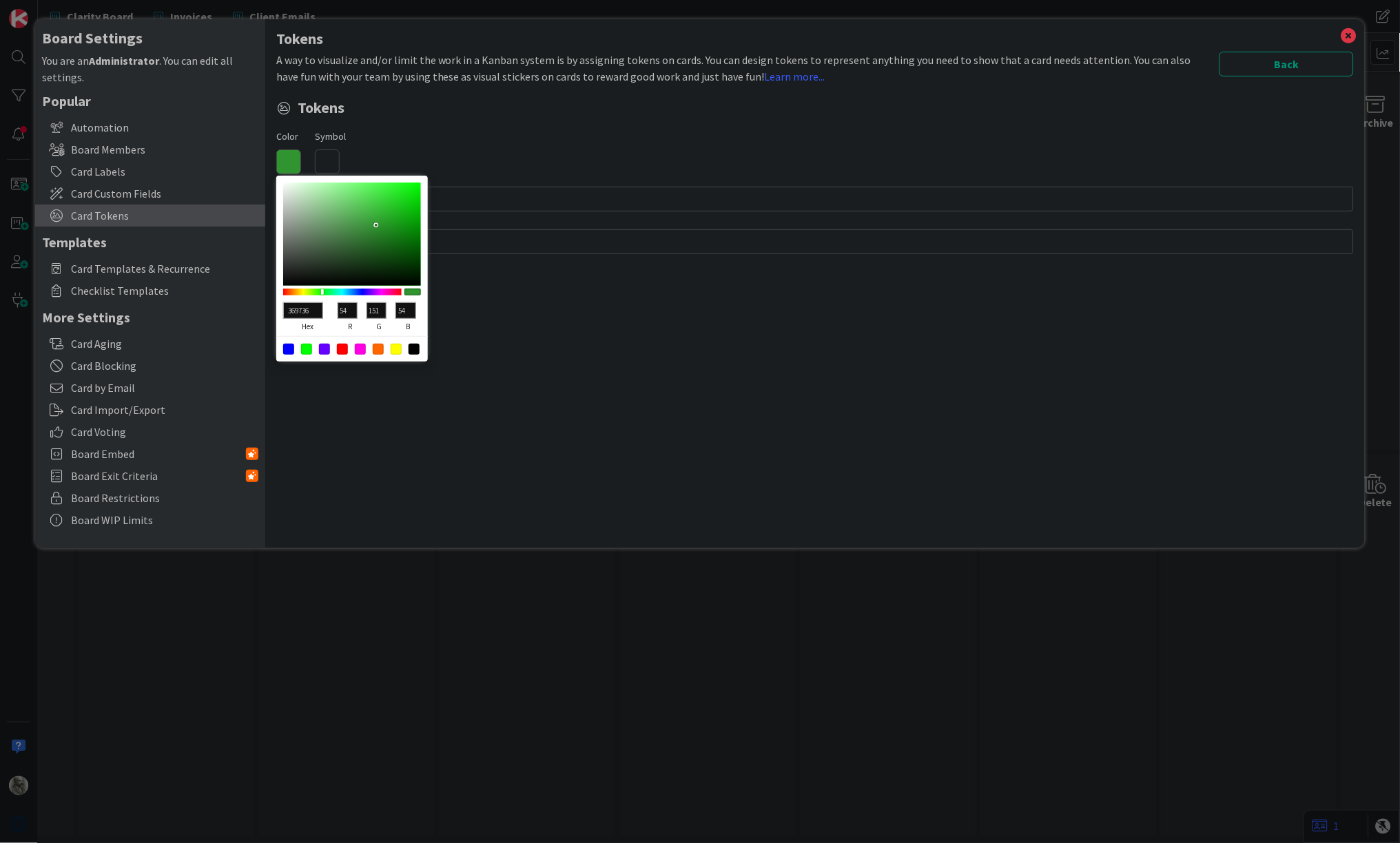
type input "389738"
type input "56"
type input "3A9A3A"
type input "58"
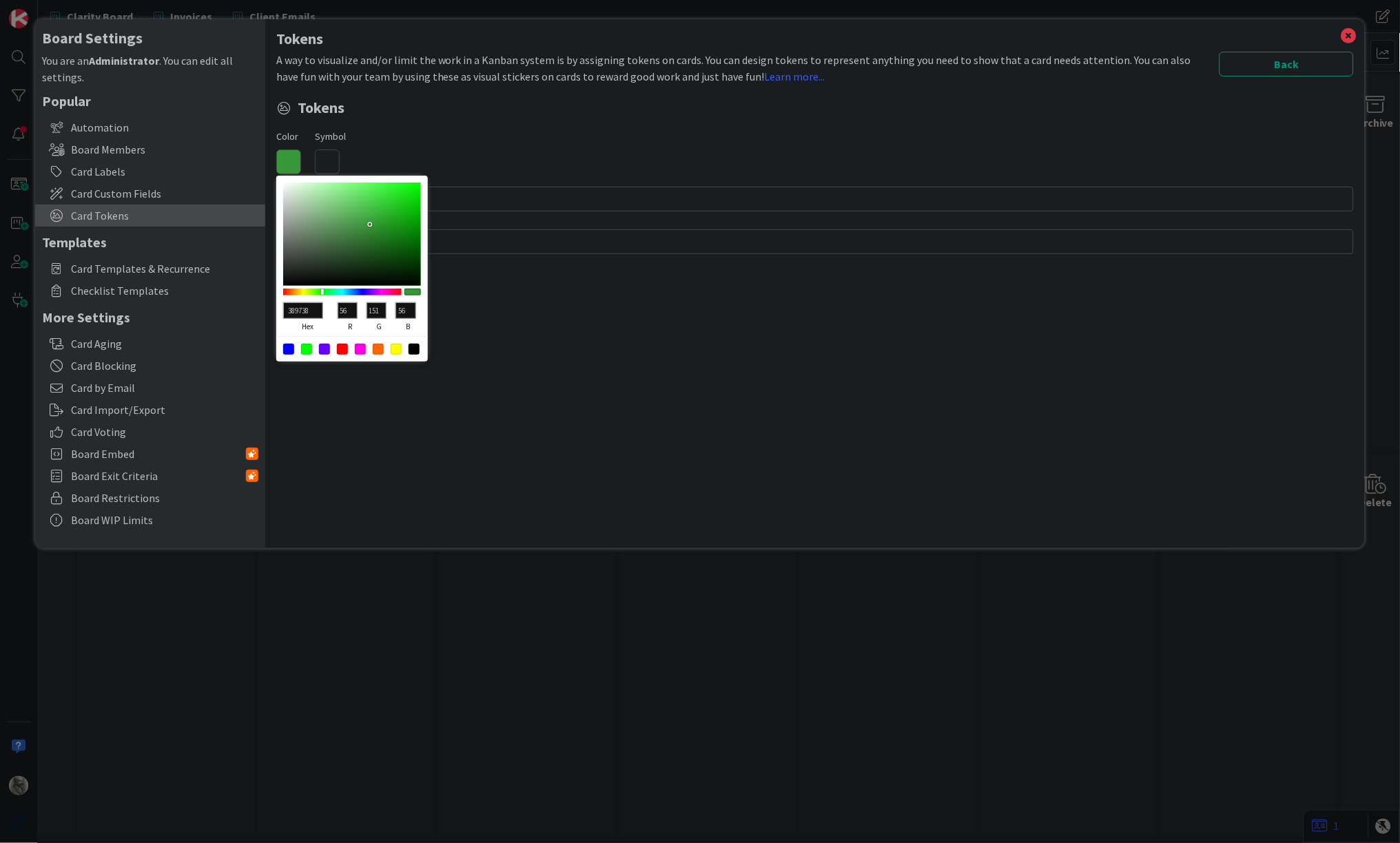
type input "154"
type input "58"
type input "3B9A3B"
type input "59"
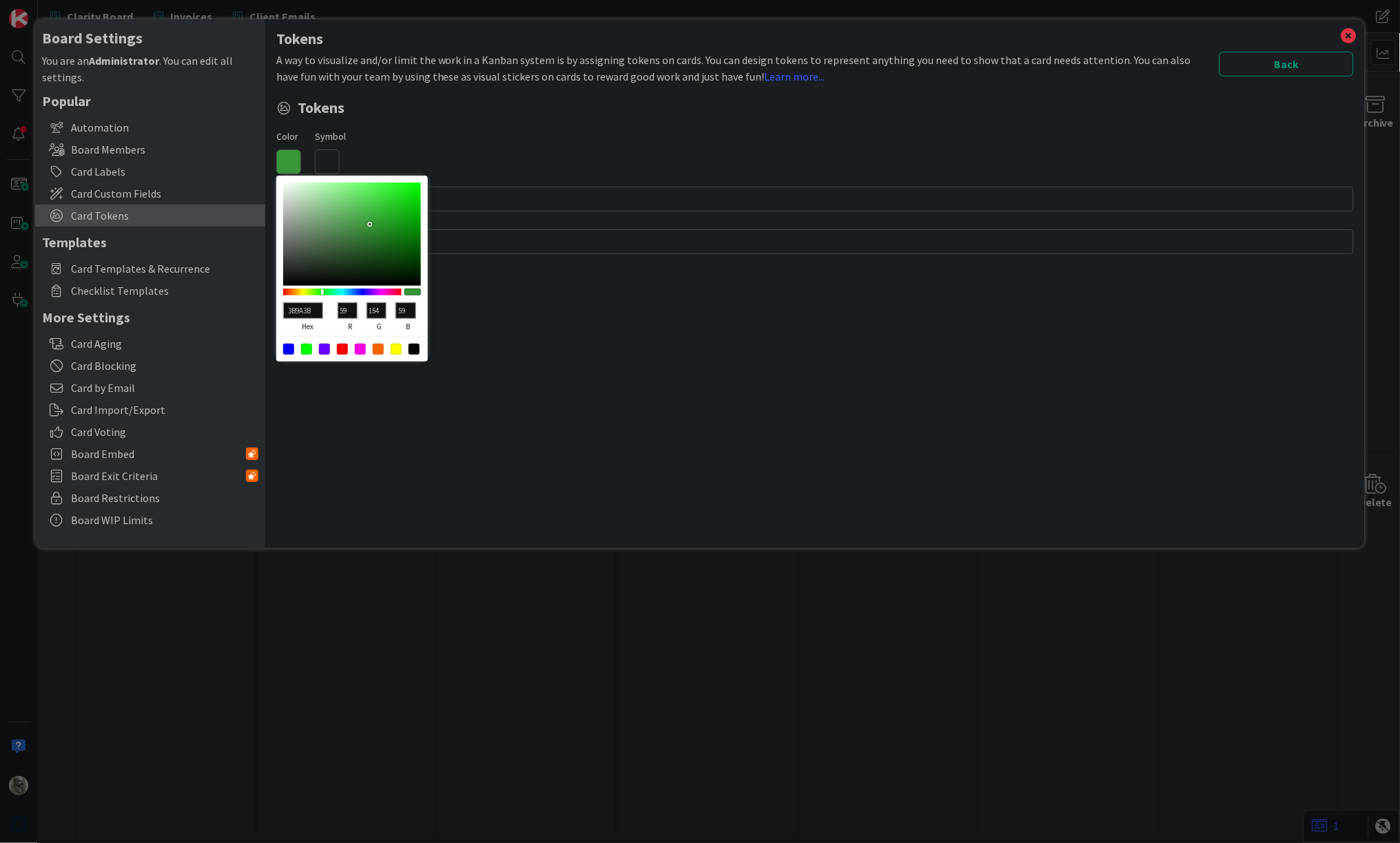
type input "3B9C3B"
type input "156"
type input "3C9C3C"
type input "60"
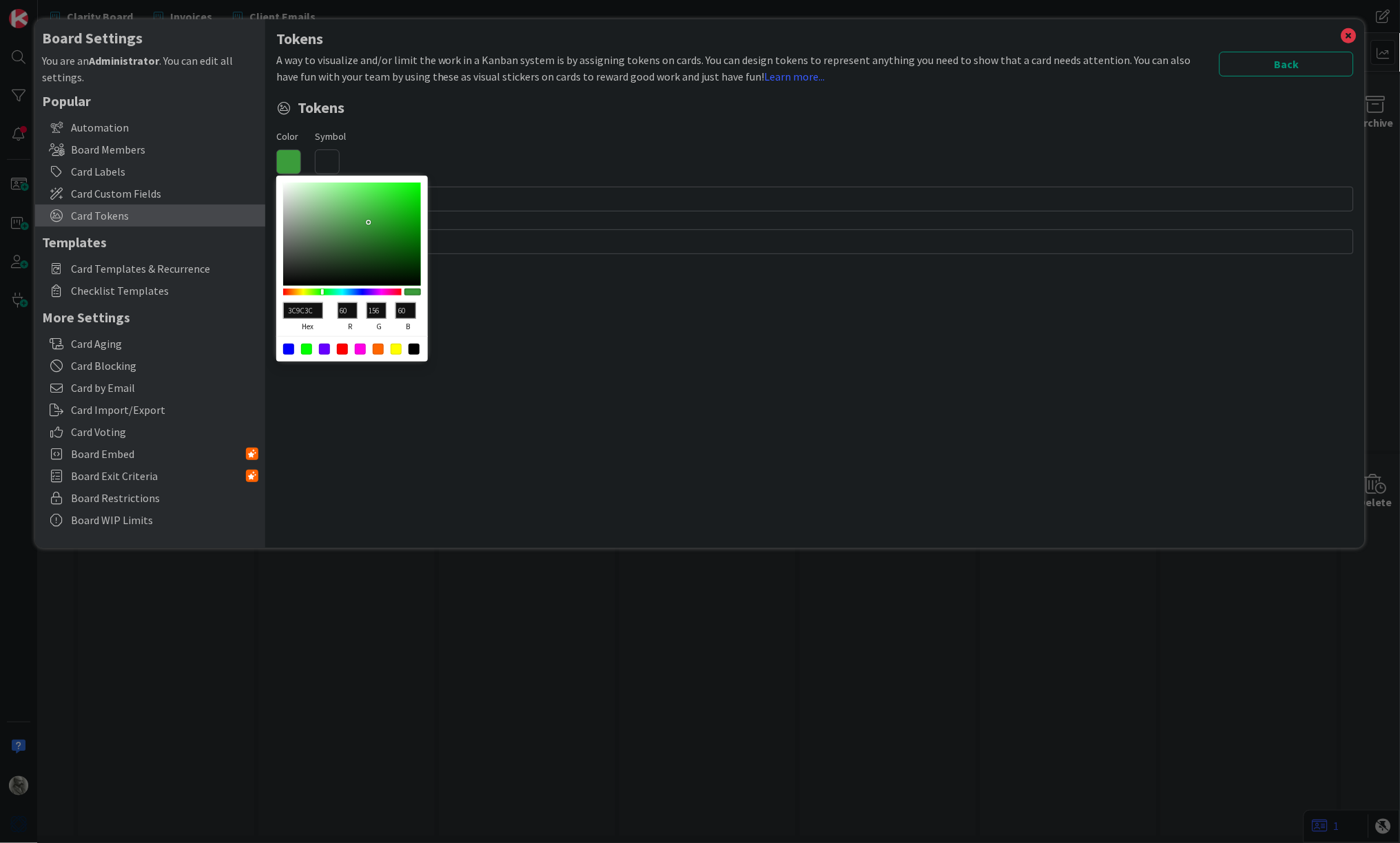
type input "2E9C2E"
type input "46"
type input "1B9A1B"
type input "27"
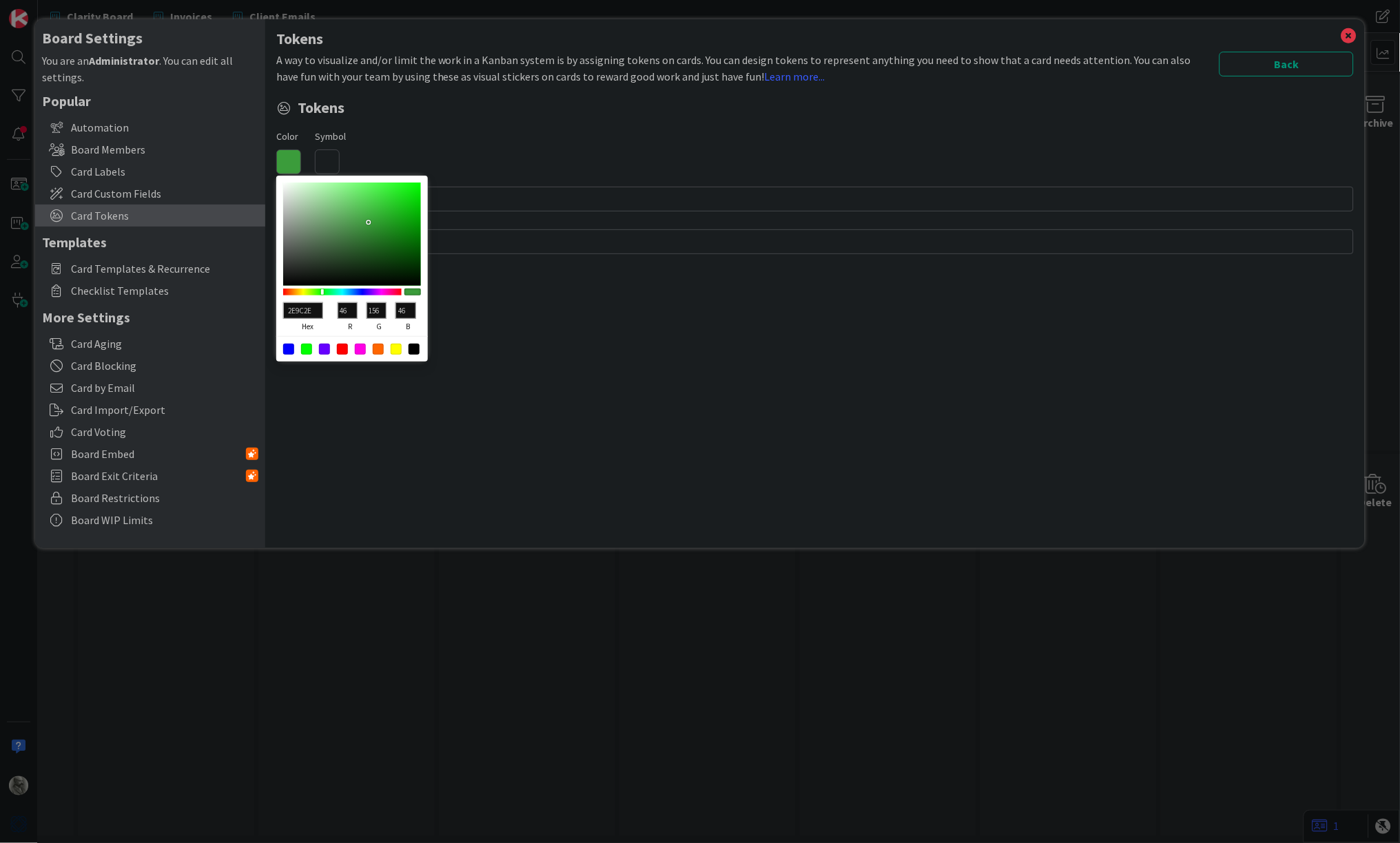
type input "154"
type input "27"
type input "169716"
type input "22"
type input "151"
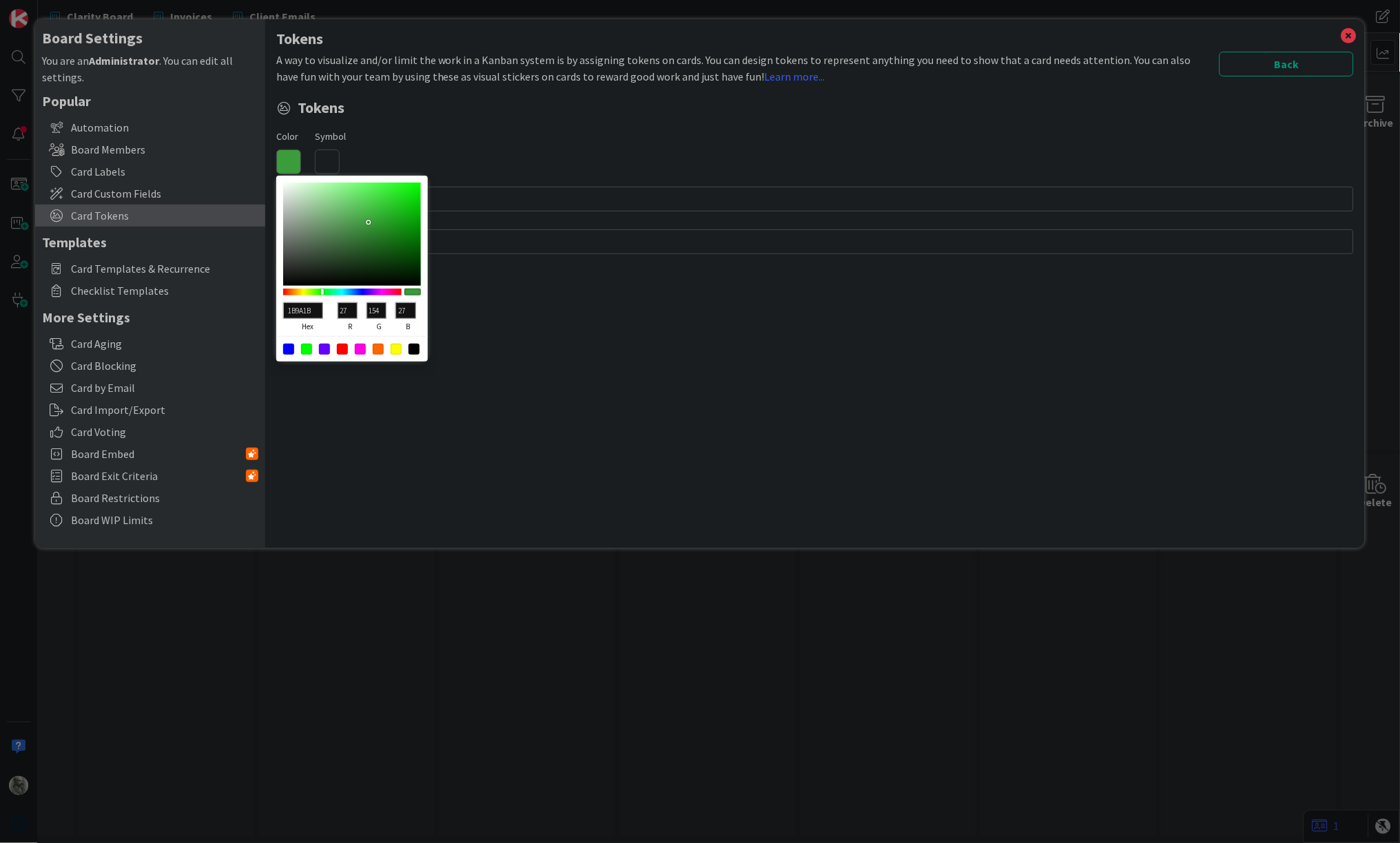
type input "22"
type input "0E970E"
type input "14"
type input "069A06"
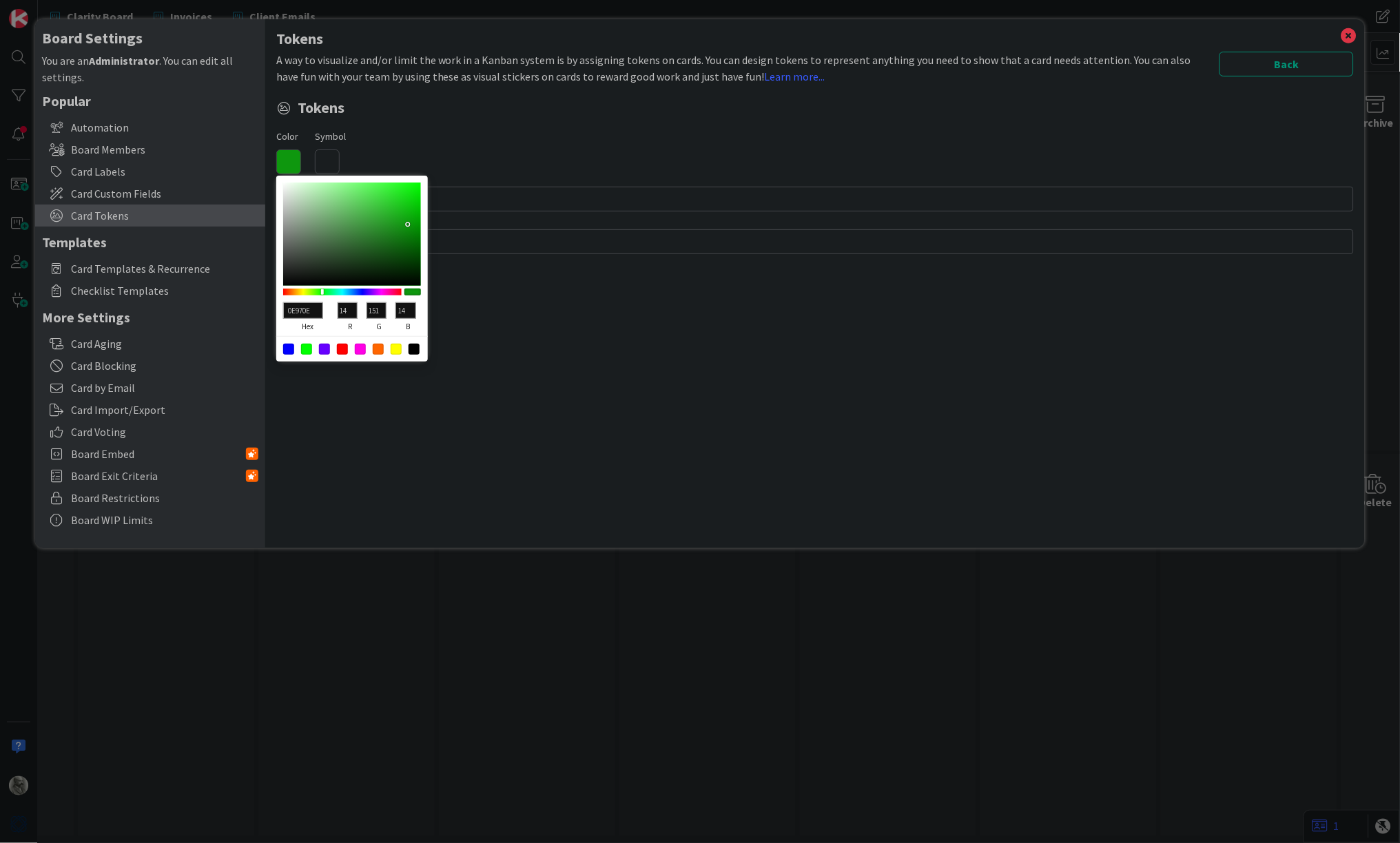
type input "6"
type input "154"
type input "6"
type input "059A05"
type input "5"
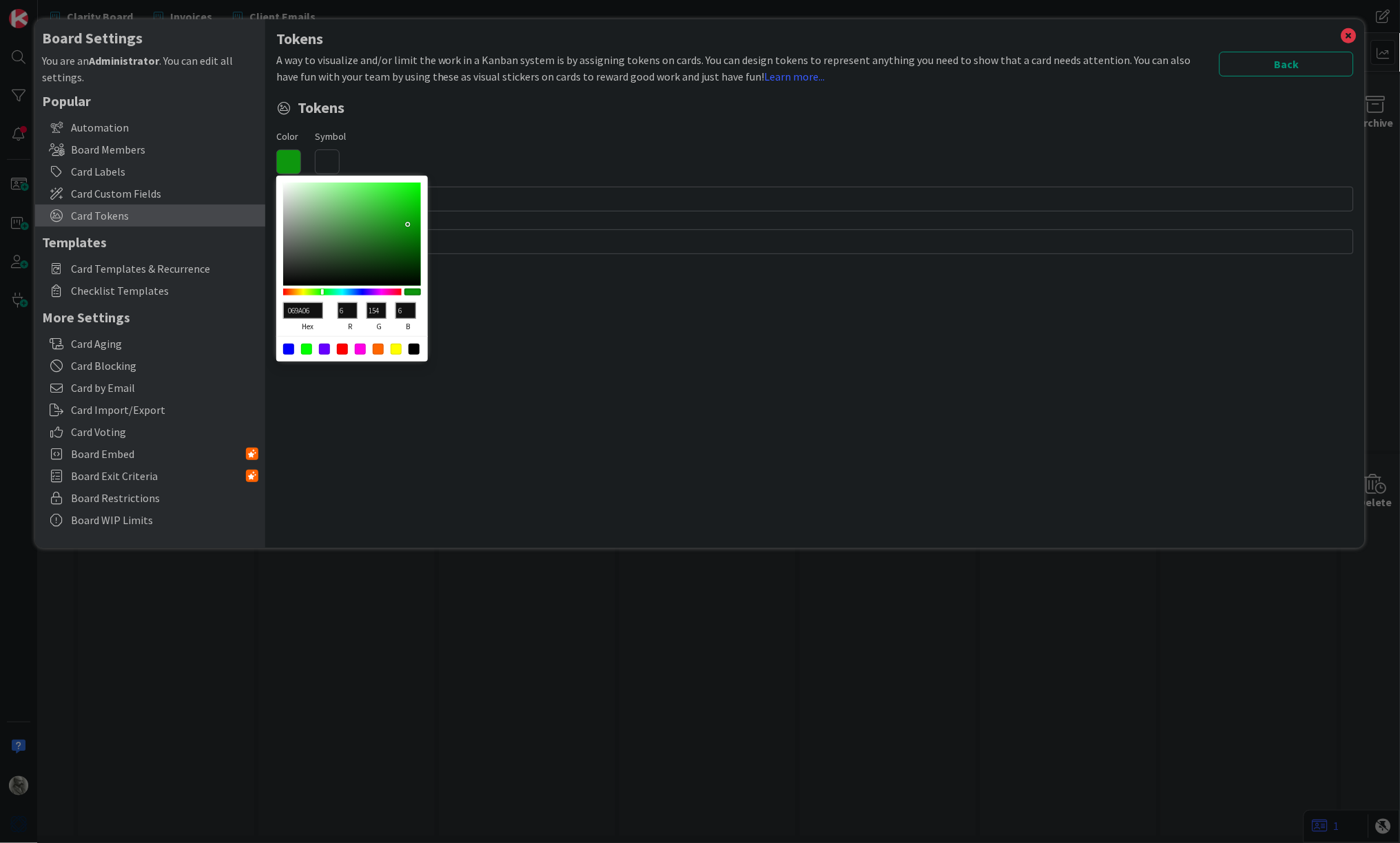
type input "5"
type input "029A02"
type input "2"
type input "029702"
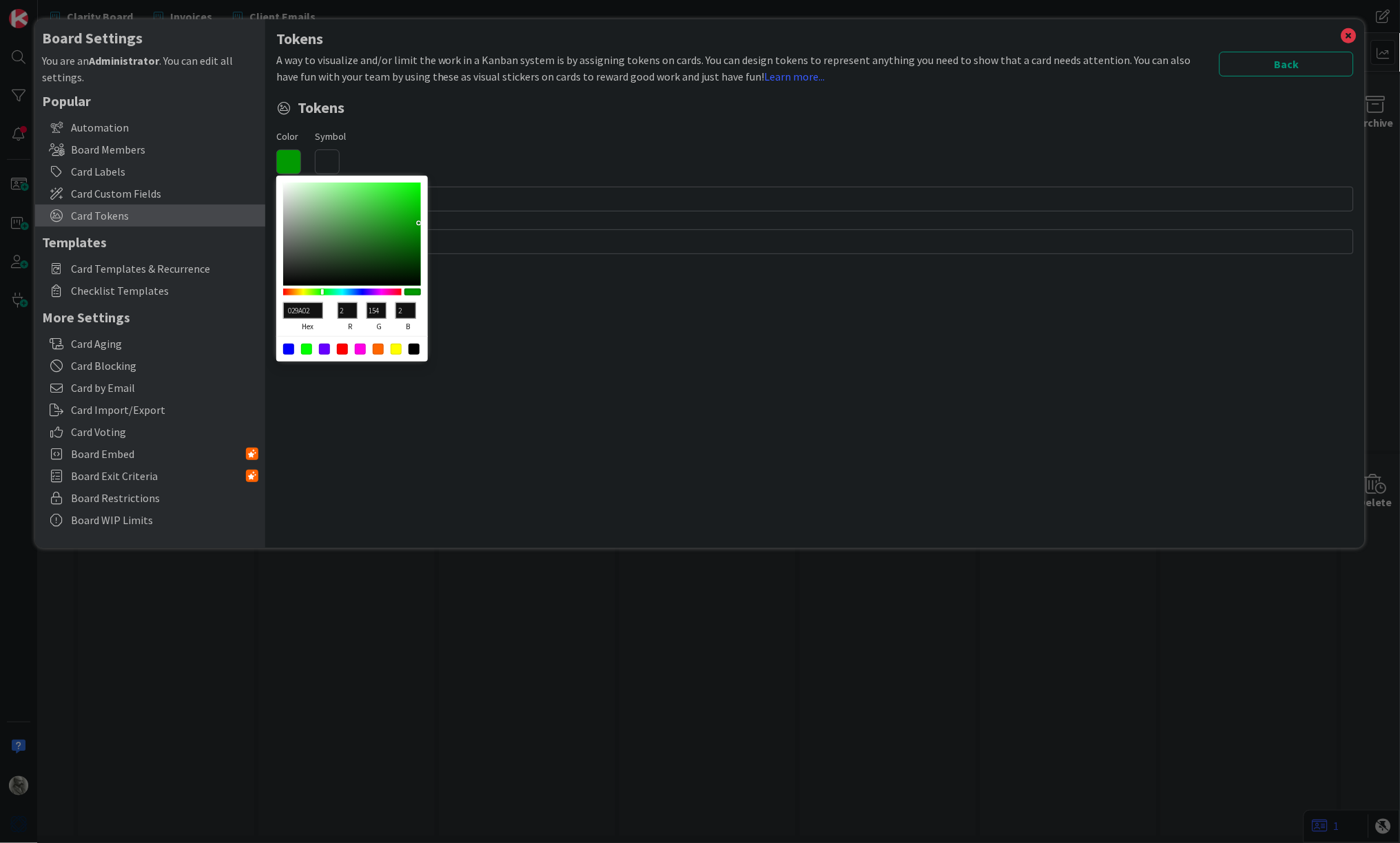
type input "151"
type input "029402"
type input "148"
type input "018801"
type input "1"
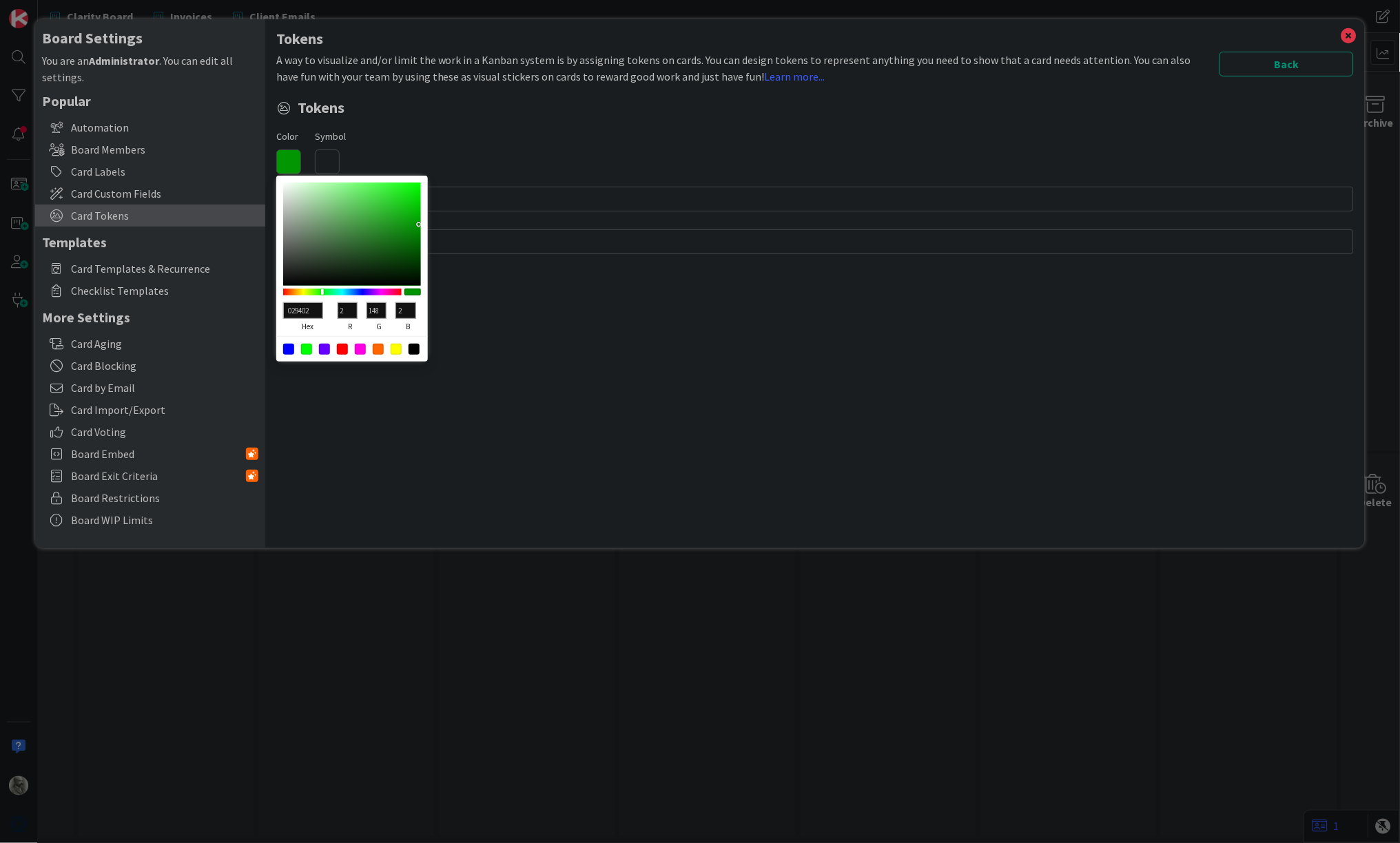
type input "136"
type input "1"
type input "007800"
type input "0"
type input "120"
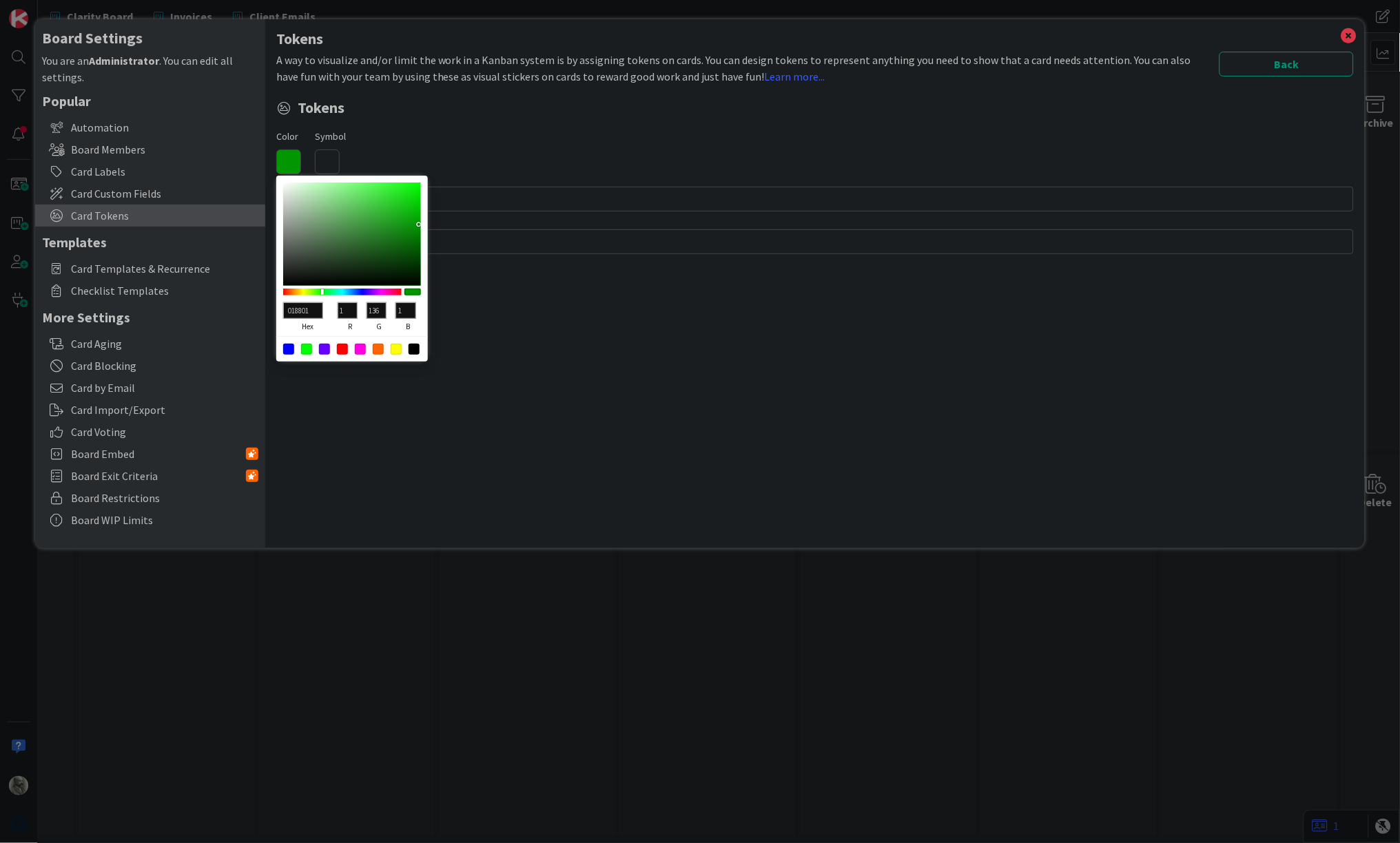
type input "0"
type input "007300"
type input "115"
type input "007E00"
type input "126"
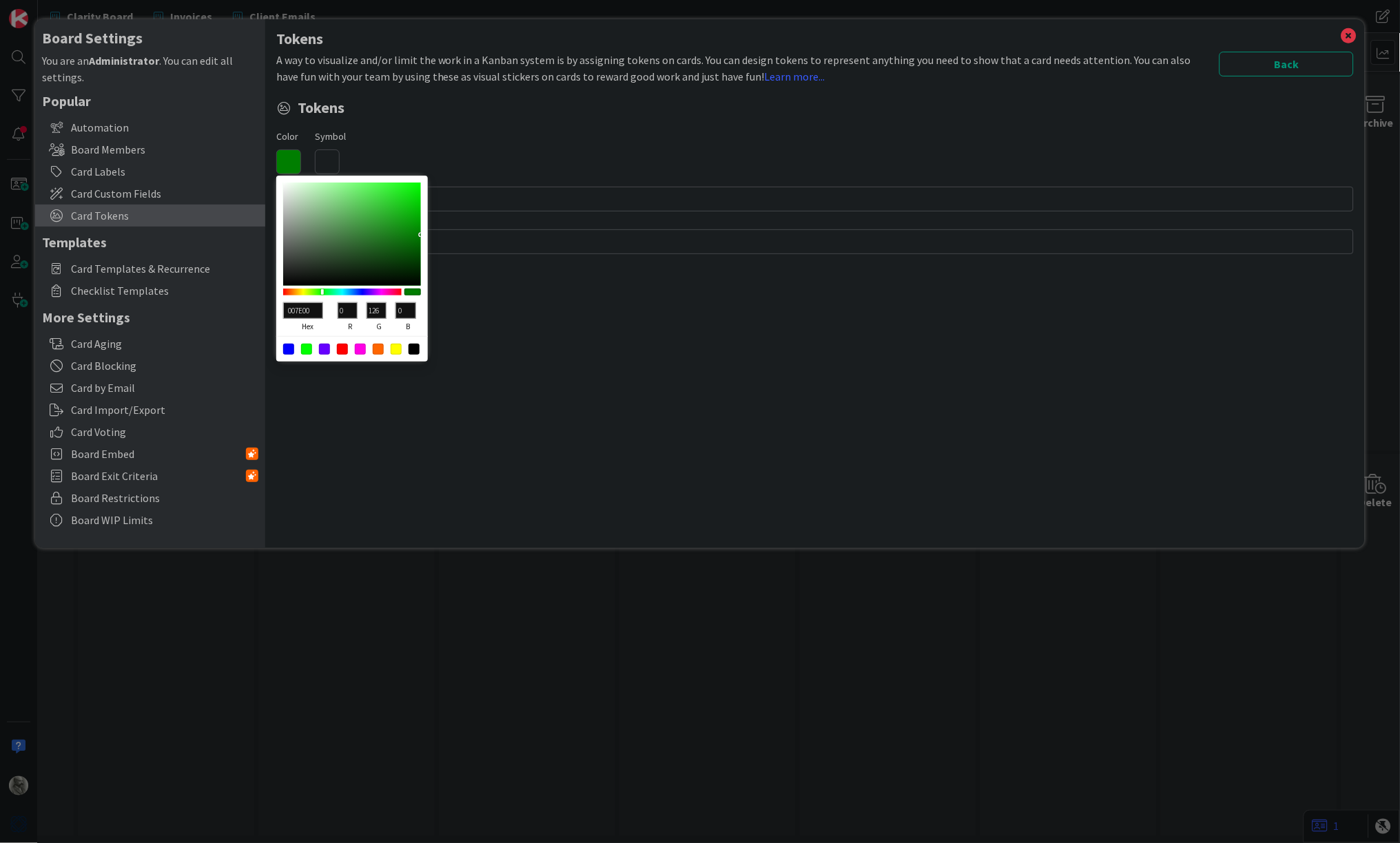
type input "008800"
type input "136"
type input "008900"
type input "137"
type input "008D00"
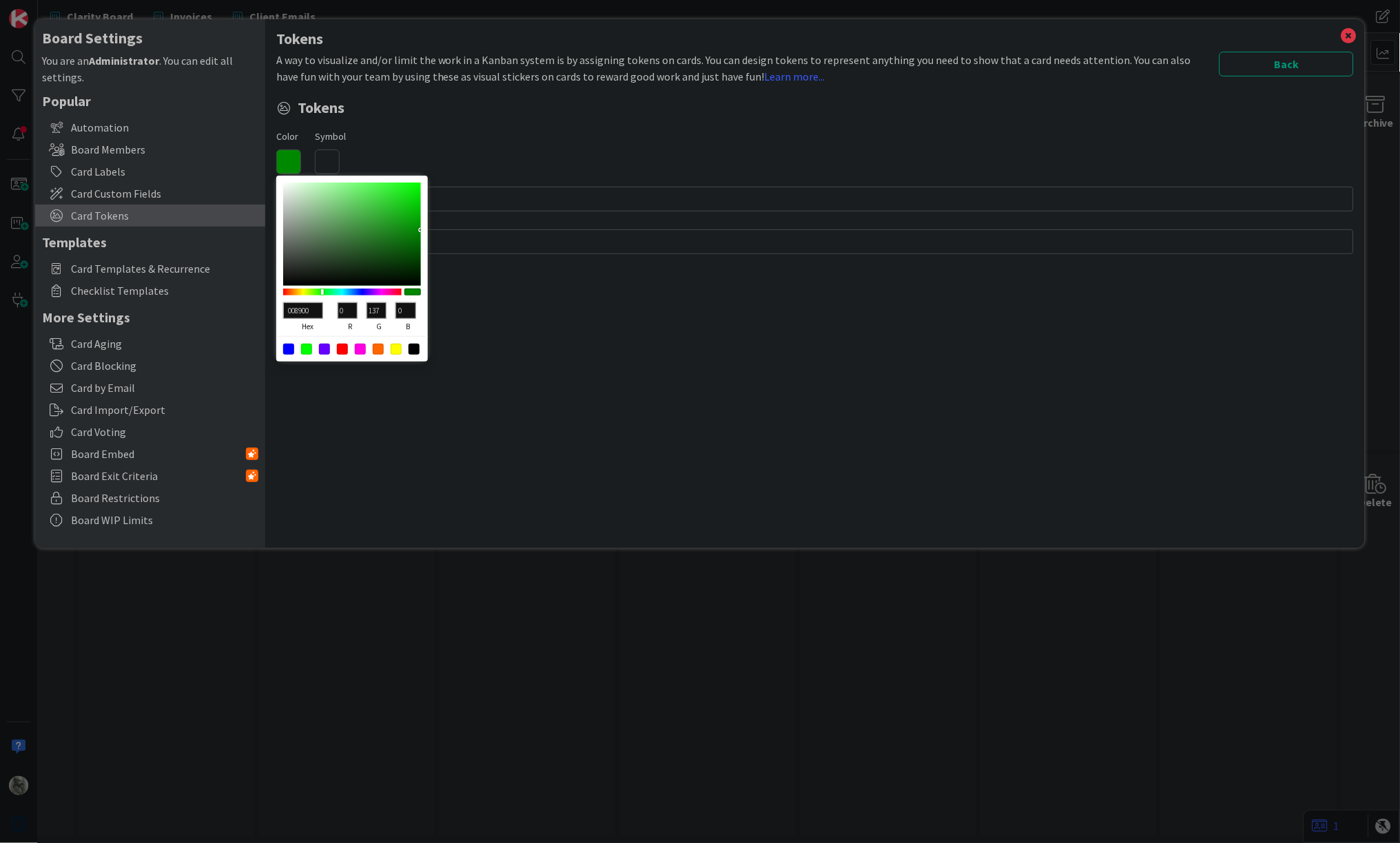
type input "141"
type input "009400"
type input "148"
type input "009500"
type input "149"
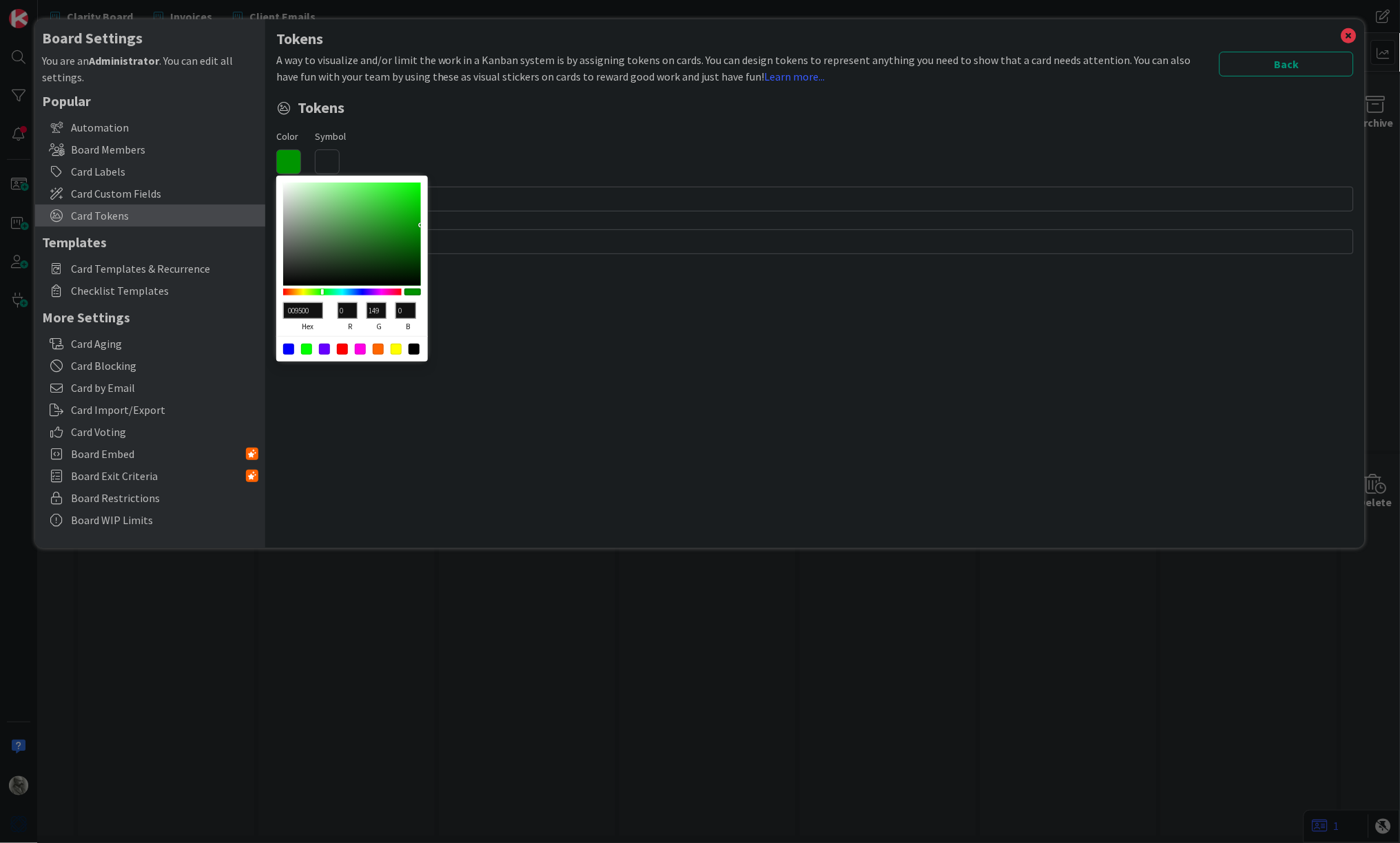
type input "00A300"
type input "163"
type input "02BE02"
type input "2"
type input "190"
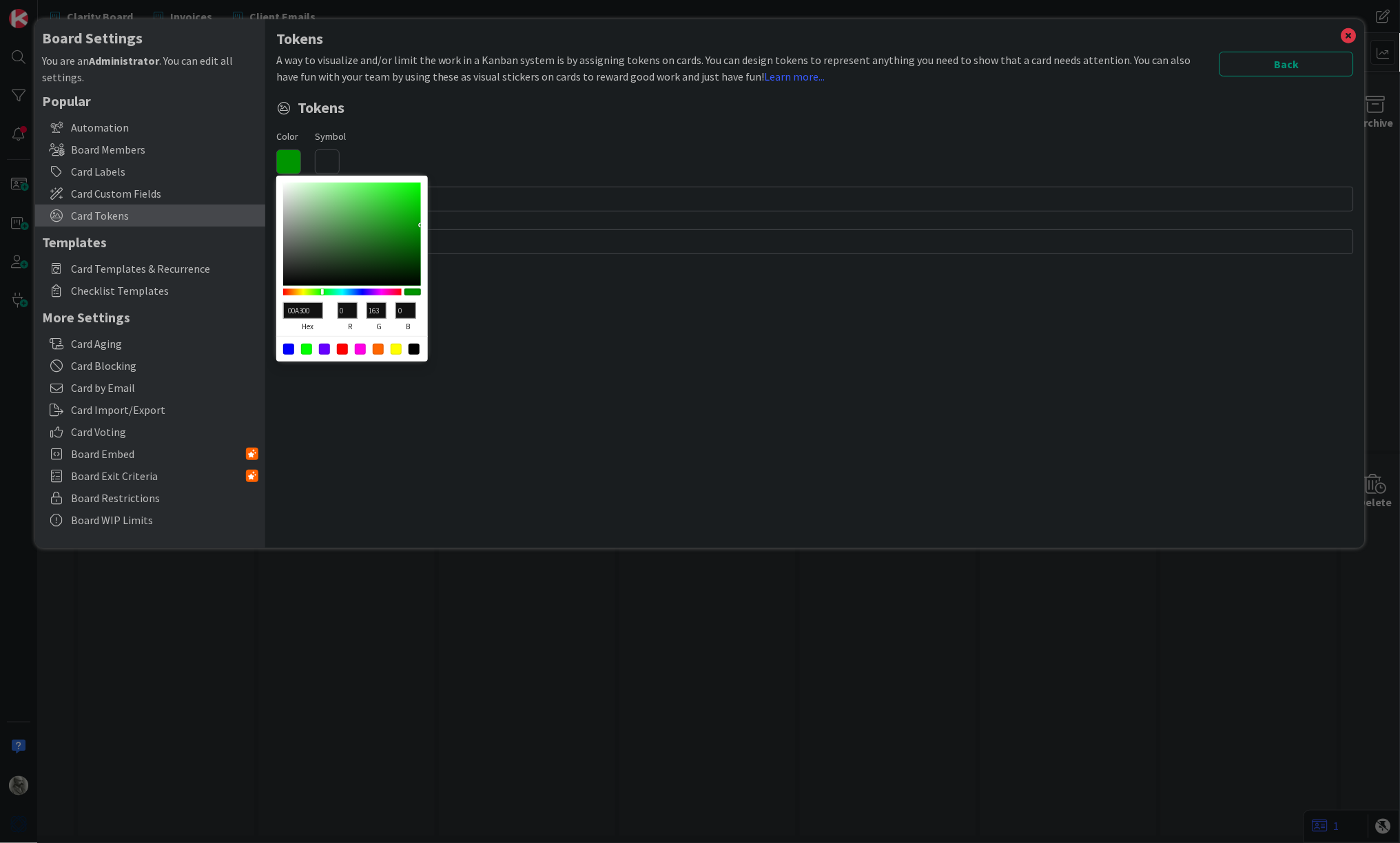
type input "2"
type input "02C002"
type input "192"
type input "02BE02"
type input "190"
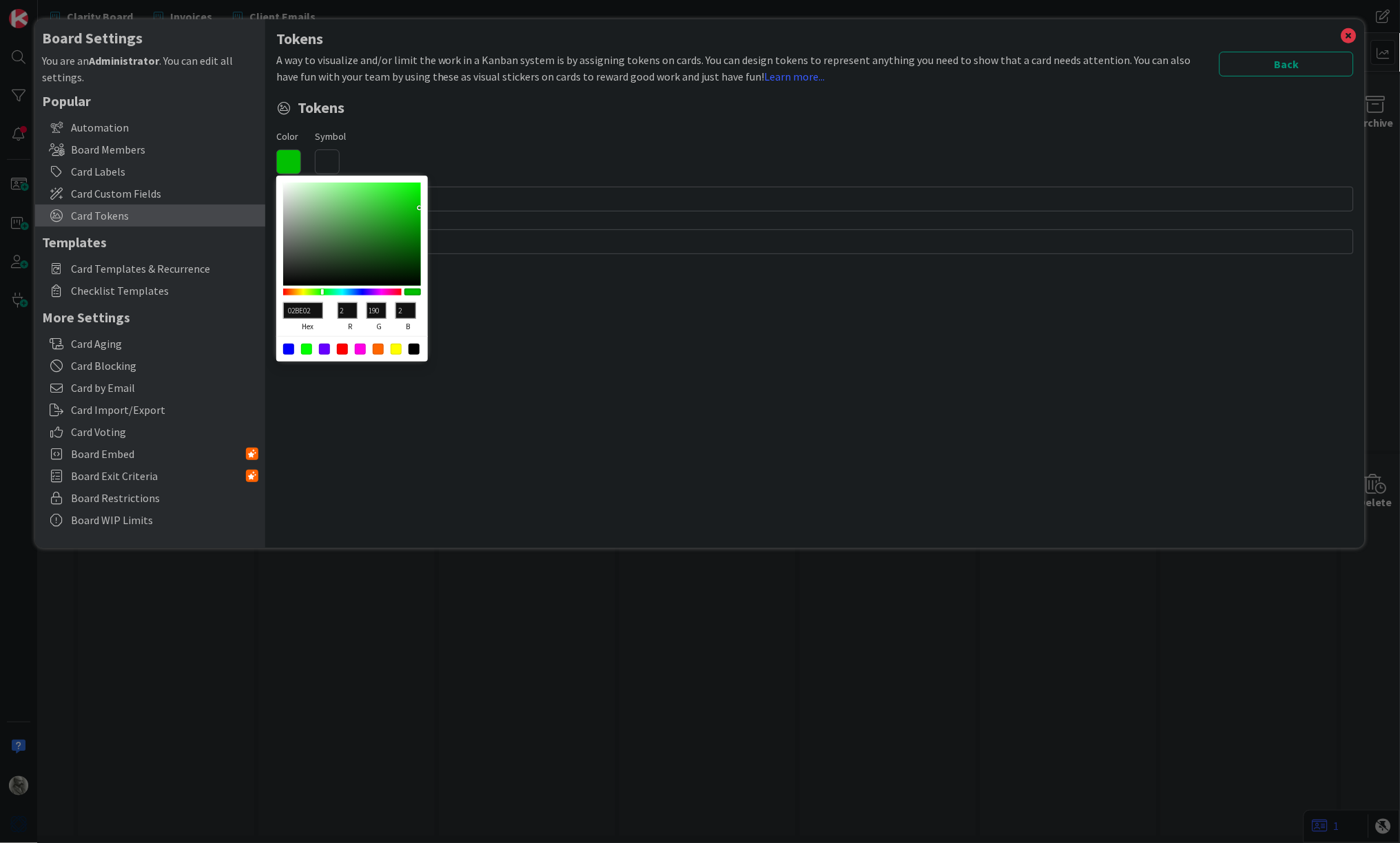
type input "02BC02"
type input "188"
type input "02B902"
type input "185"
type input "02BC02"
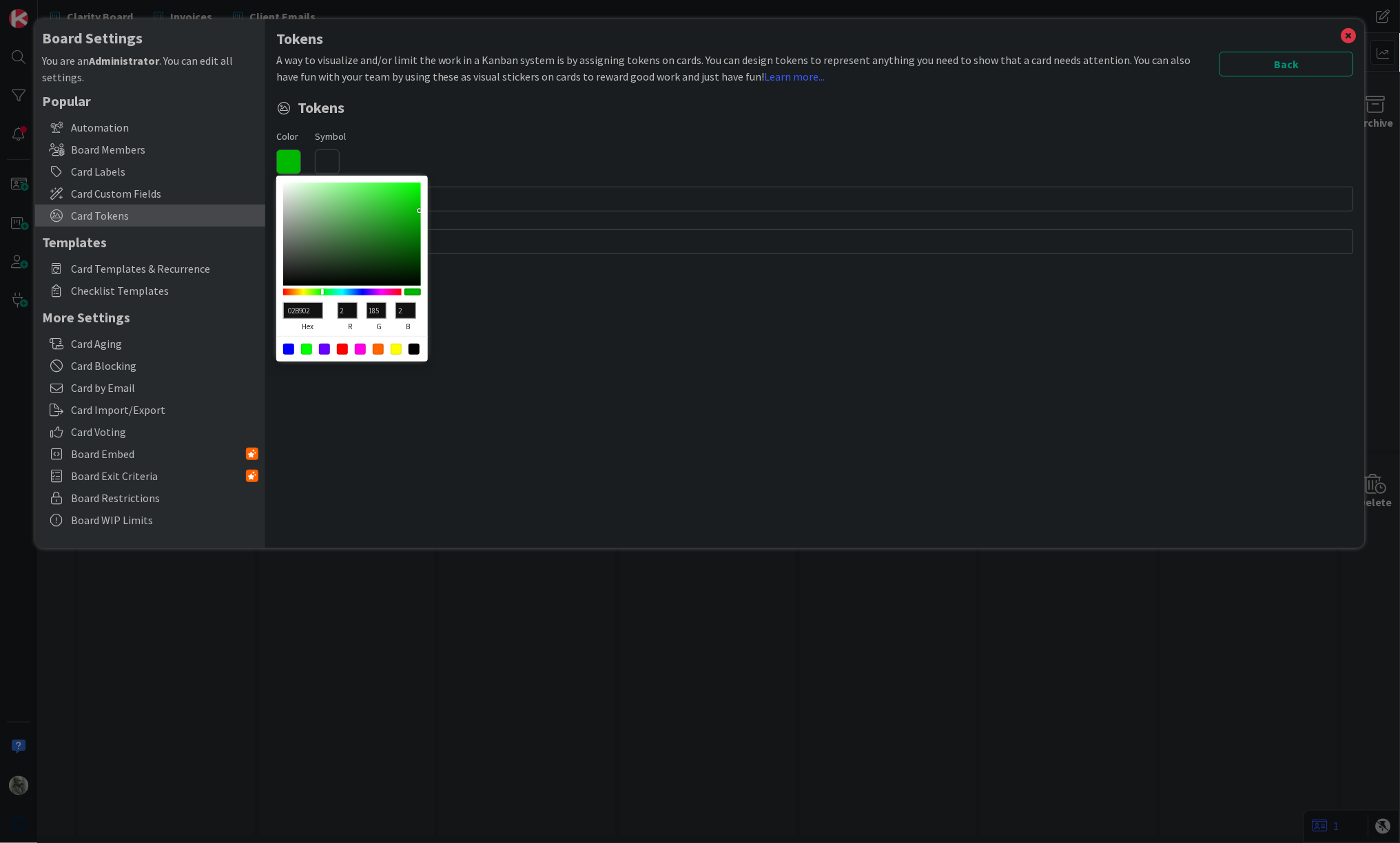
type input "188"
type input "02BE02"
type input "190"
type input "03C803"
type input "3"
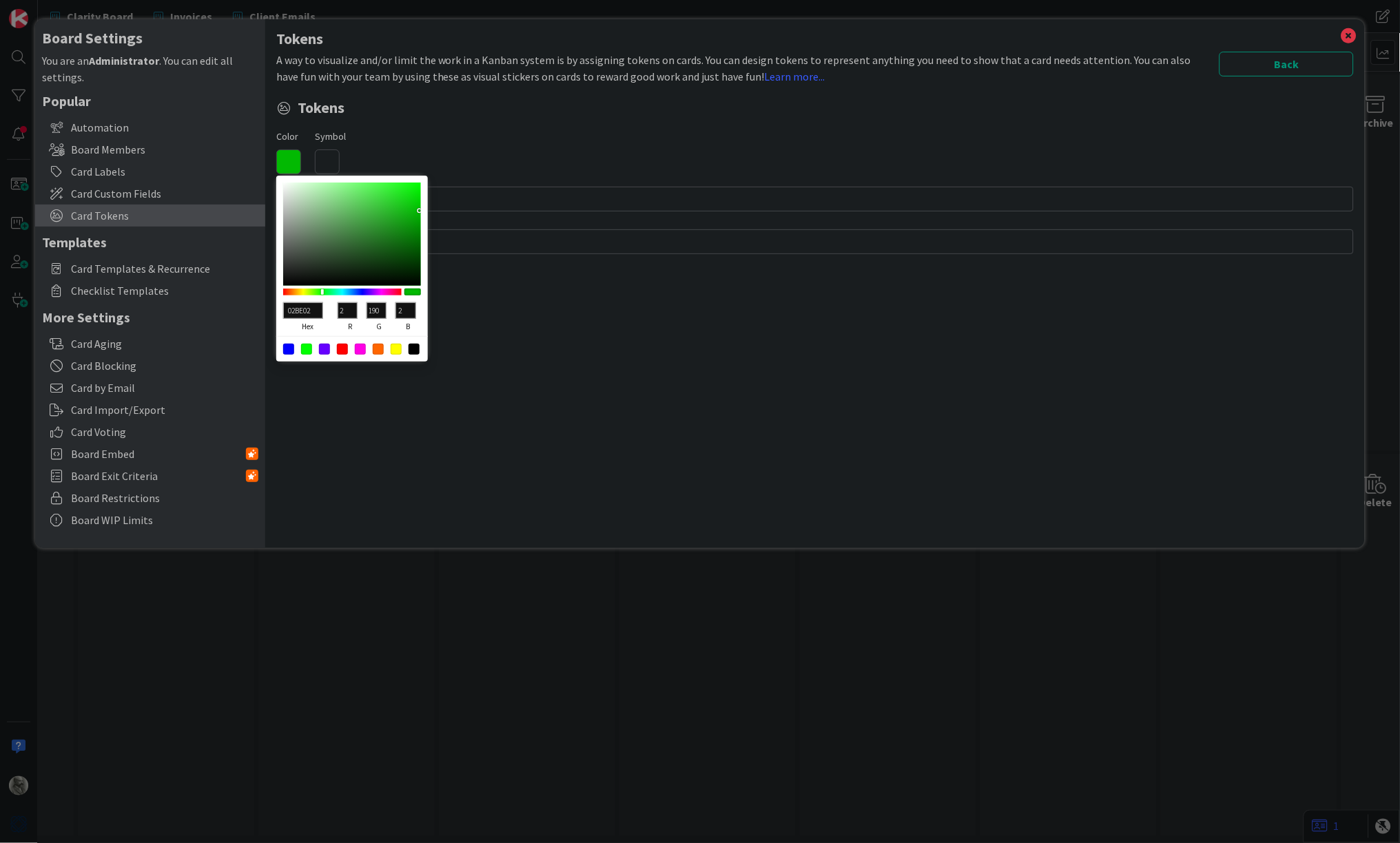
type input "200"
type input "3"
type input "03CA03"
drag, startPoint x: 413, startPoint y: 251, endPoint x: 419, endPoint y: 209, distance: 42.4
click at [419, 209] on div at bounding box center [352, 234] width 138 height 103
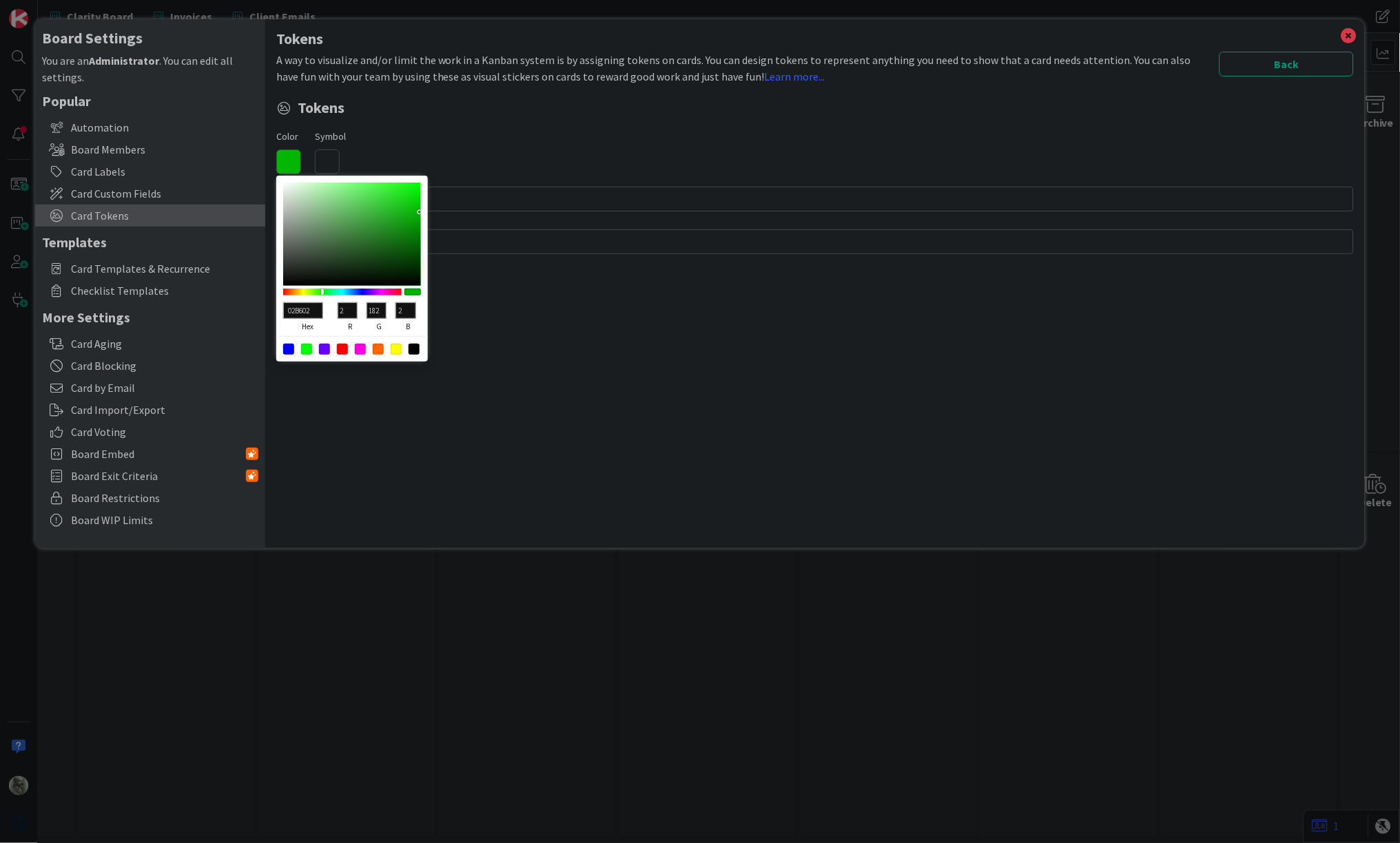
click at [506, 313] on div "Tokens A way to visualize and/or limit the work in a Kanban system is by assign…" at bounding box center [815, 283] width 1100 height 529
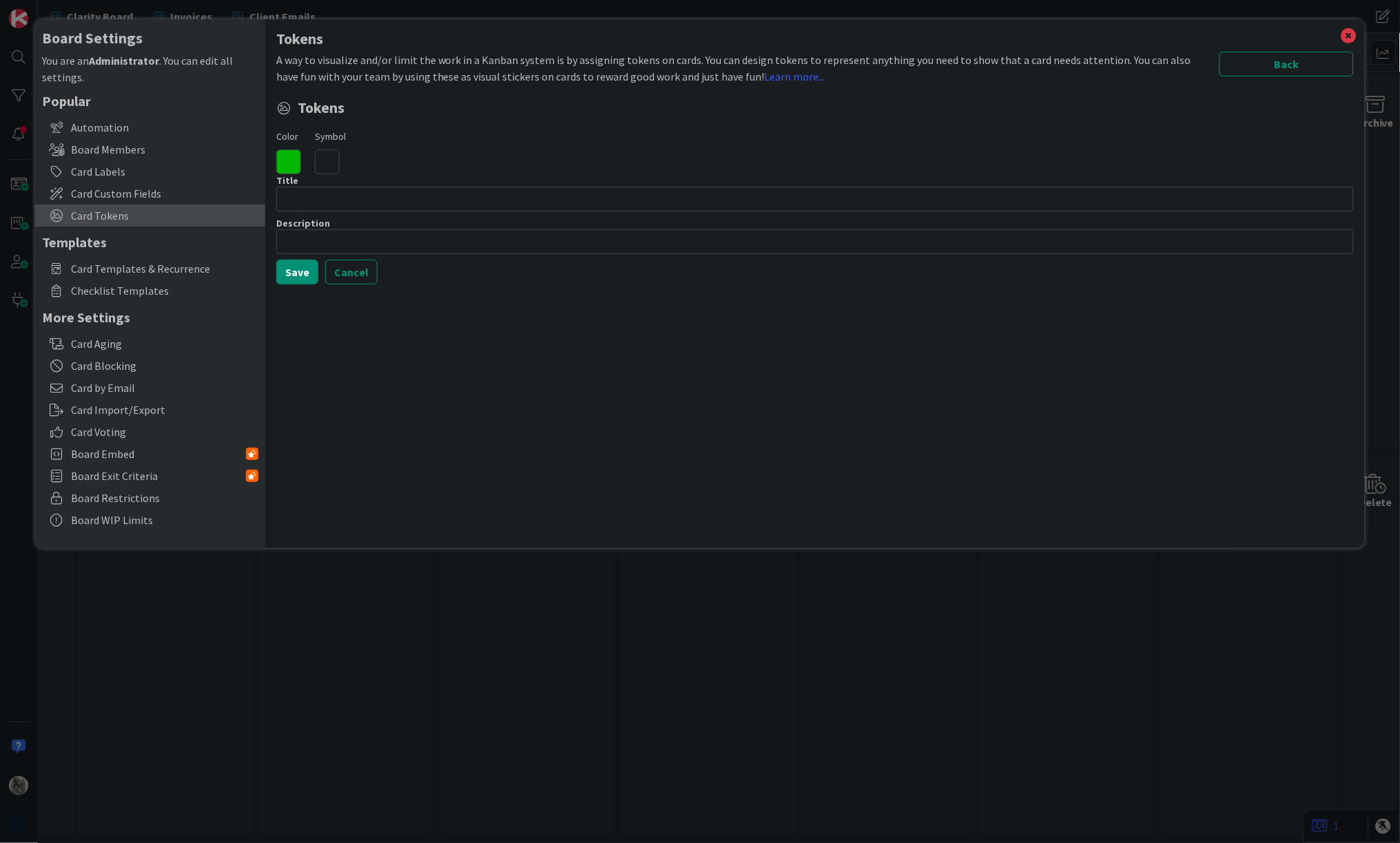
click at [328, 156] on icon at bounding box center [327, 162] width 25 height 25
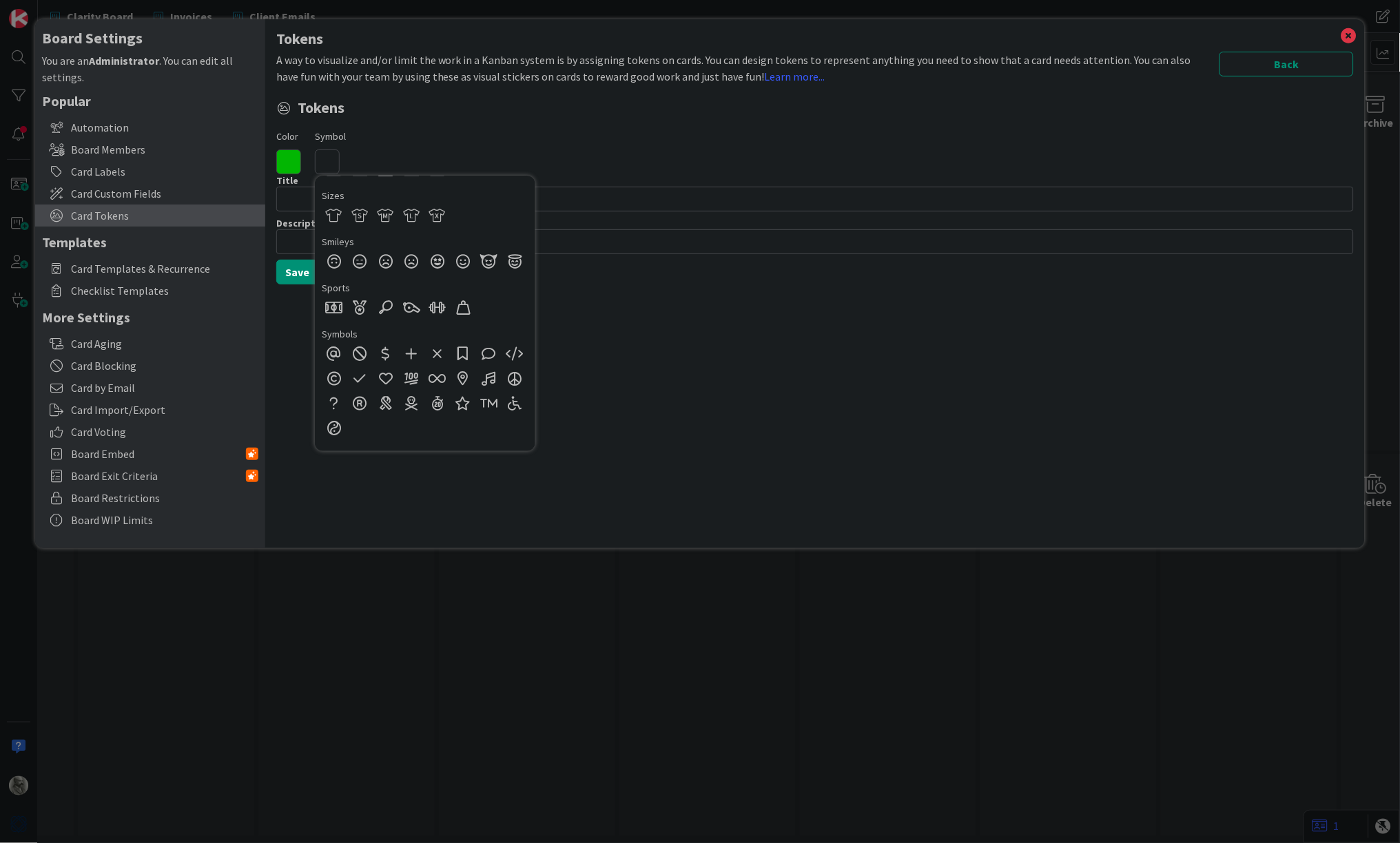
scroll to position [852, 0]
click at [390, 340] on div at bounding box center [386, 352] width 25 height 25
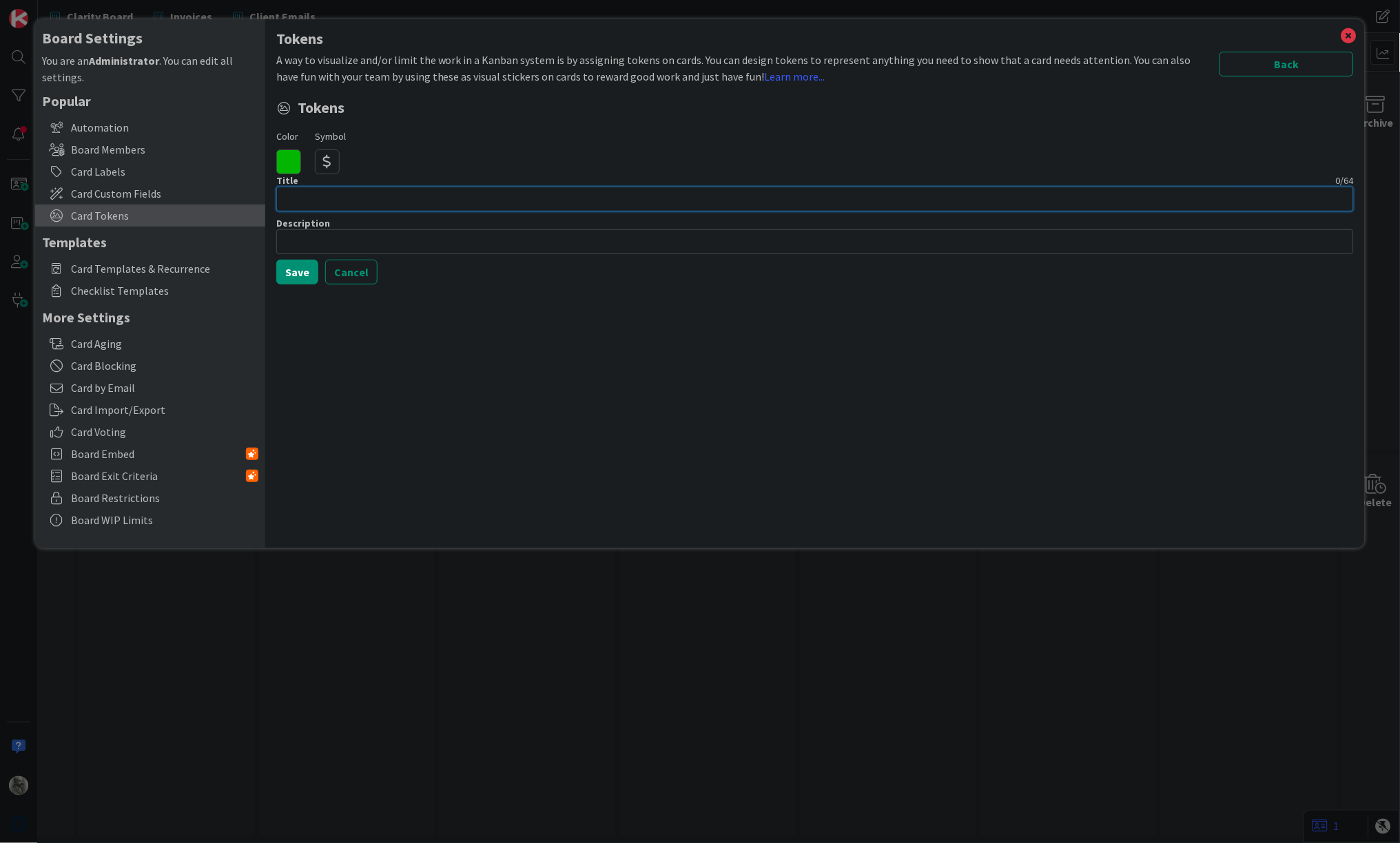
click at [333, 193] on input at bounding box center [815, 199] width 1078 height 25
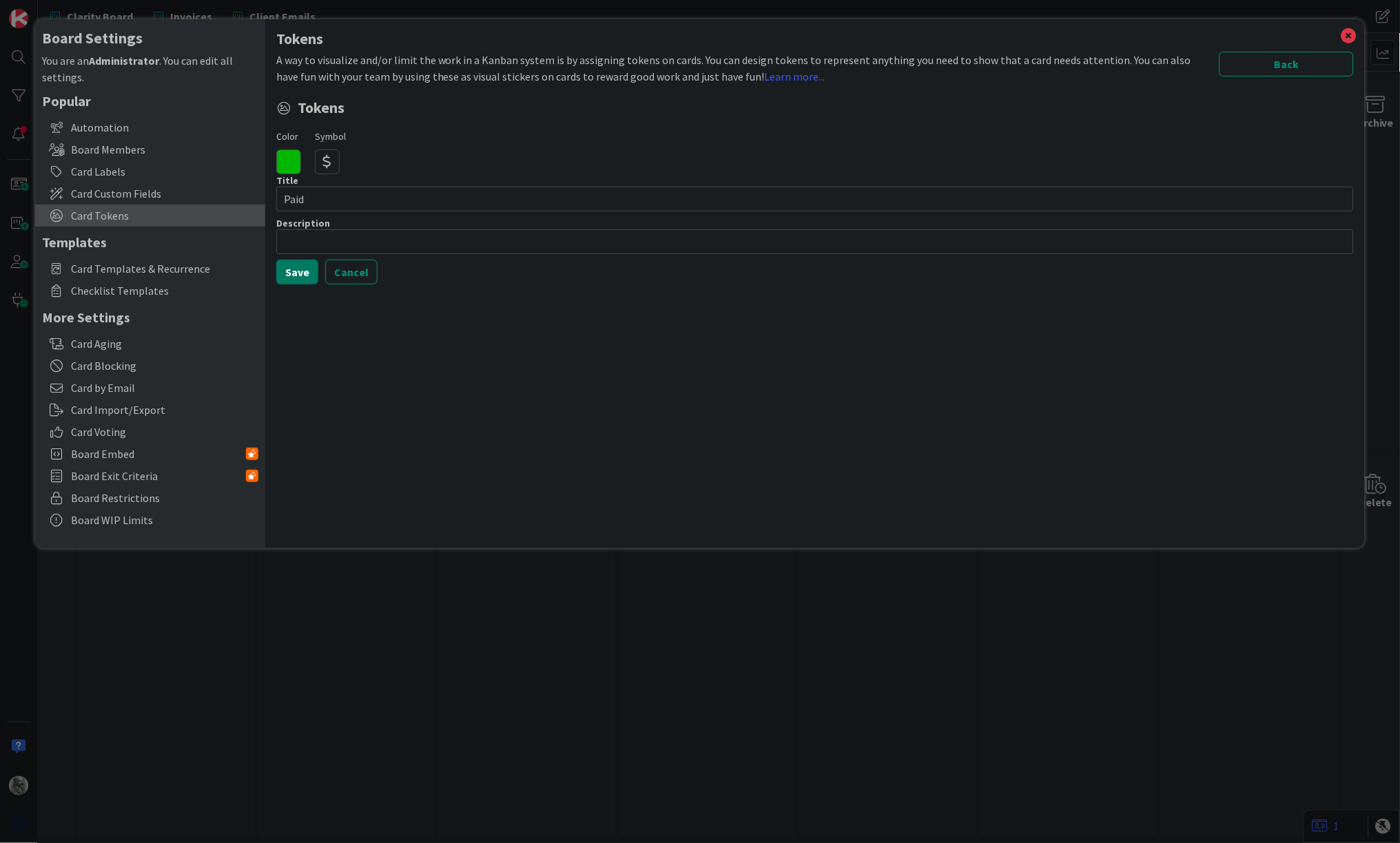
click at [301, 265] on button "Save" at bounding box center [297, 272] width 42 height 25
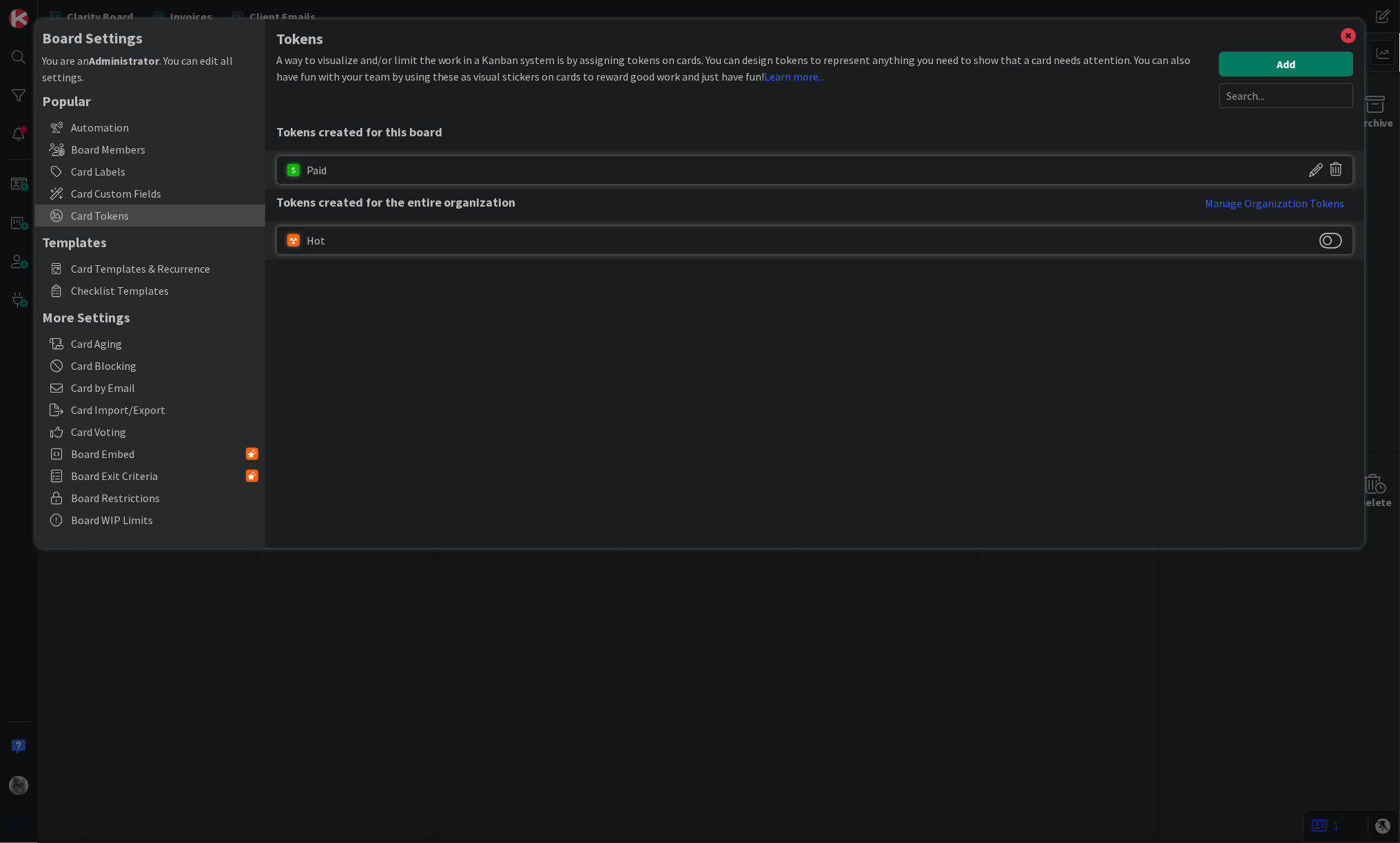
click at [1287, 62] on button "Add" at bounding box center [1287, 64] width 134 height 25
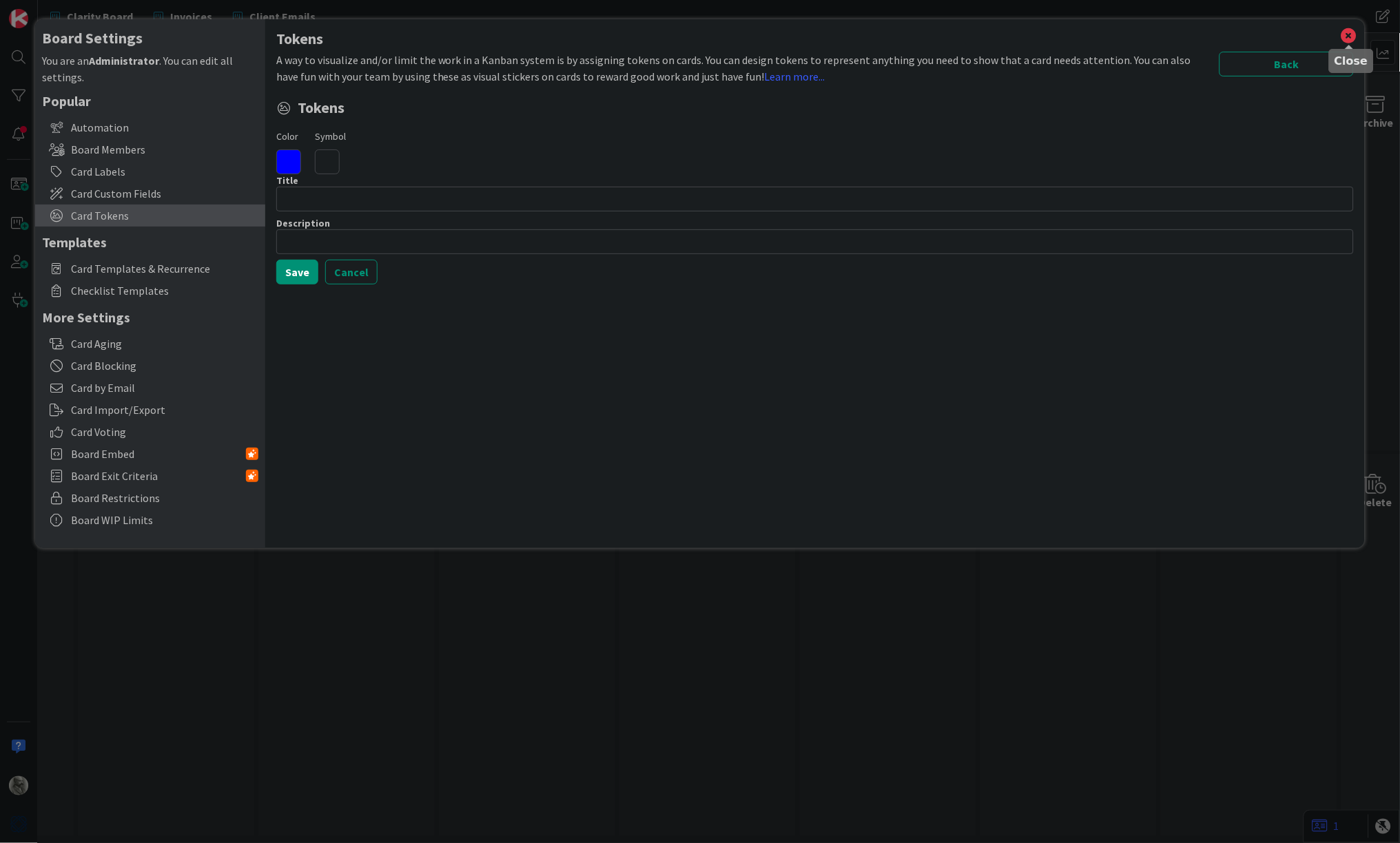
click at [1352, 33] on icon at bounding box center [1349, 35] width 18 height 19
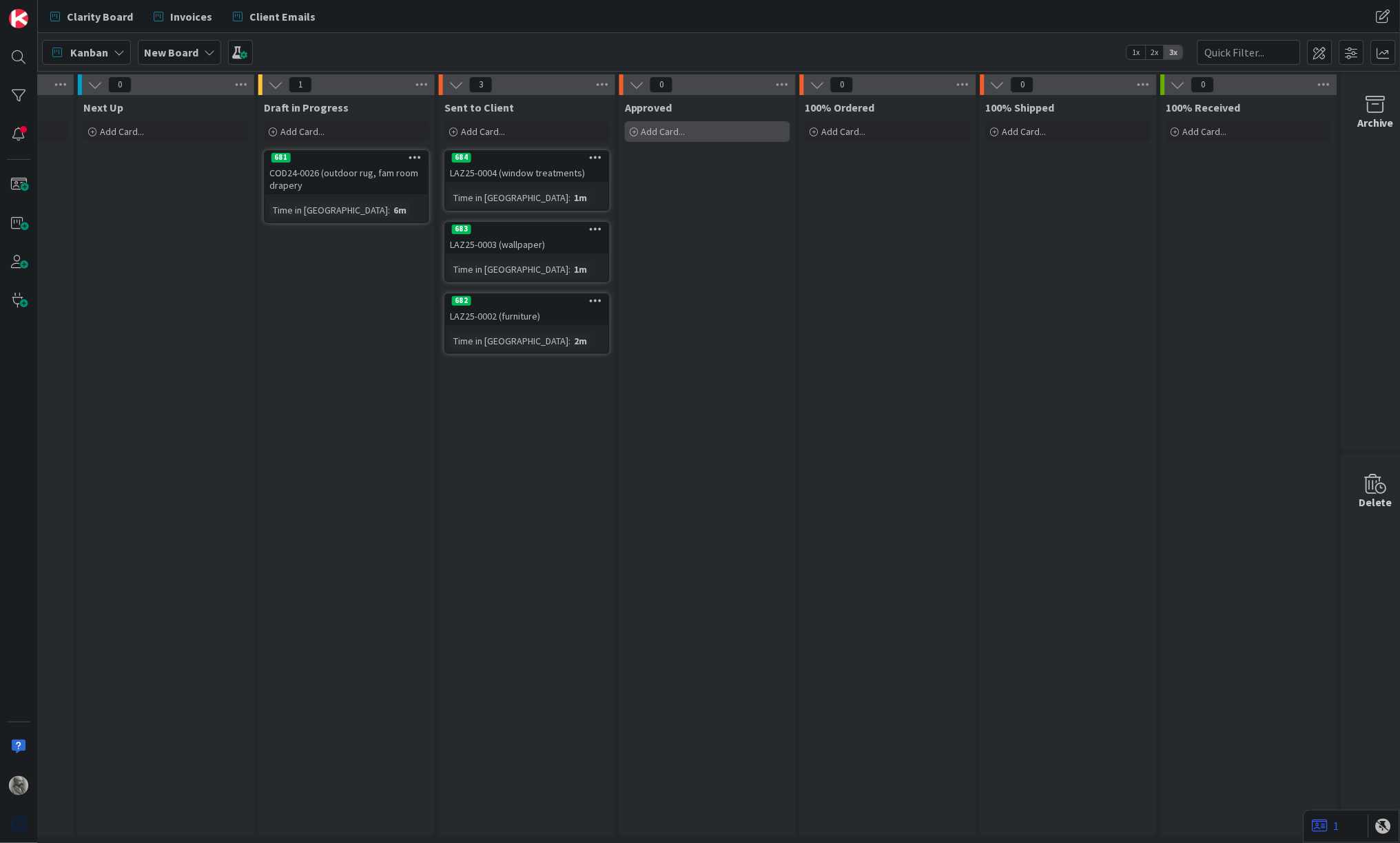
click at [662, 133] on span "Add Card..." at bounding box center [663, 131] width 44 height 12
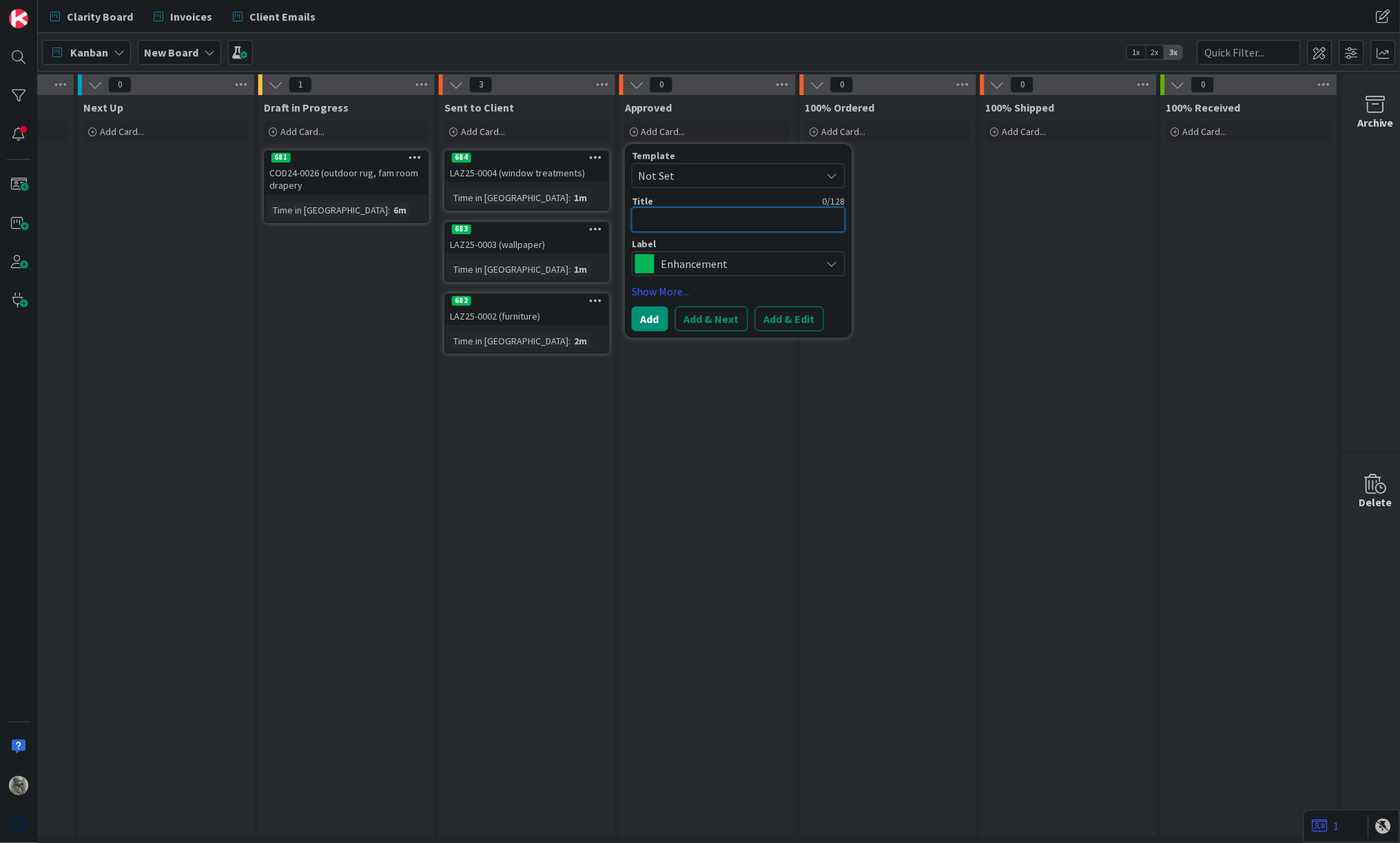
paste textarea "GSP23-0033 (boardroom wallpaper)"
click at [700, 316] on button "Add & Next" at bounding box center [712, 319] width 73 height 25
click at [681, 218] on textarea at bounding box center [739, 220] width 213 height 25
paste textarea "GSP23-0034 (additional faux painting)"
click at [659, 317] on button "Add" at bounding box center [650, 319] width 36 height 25
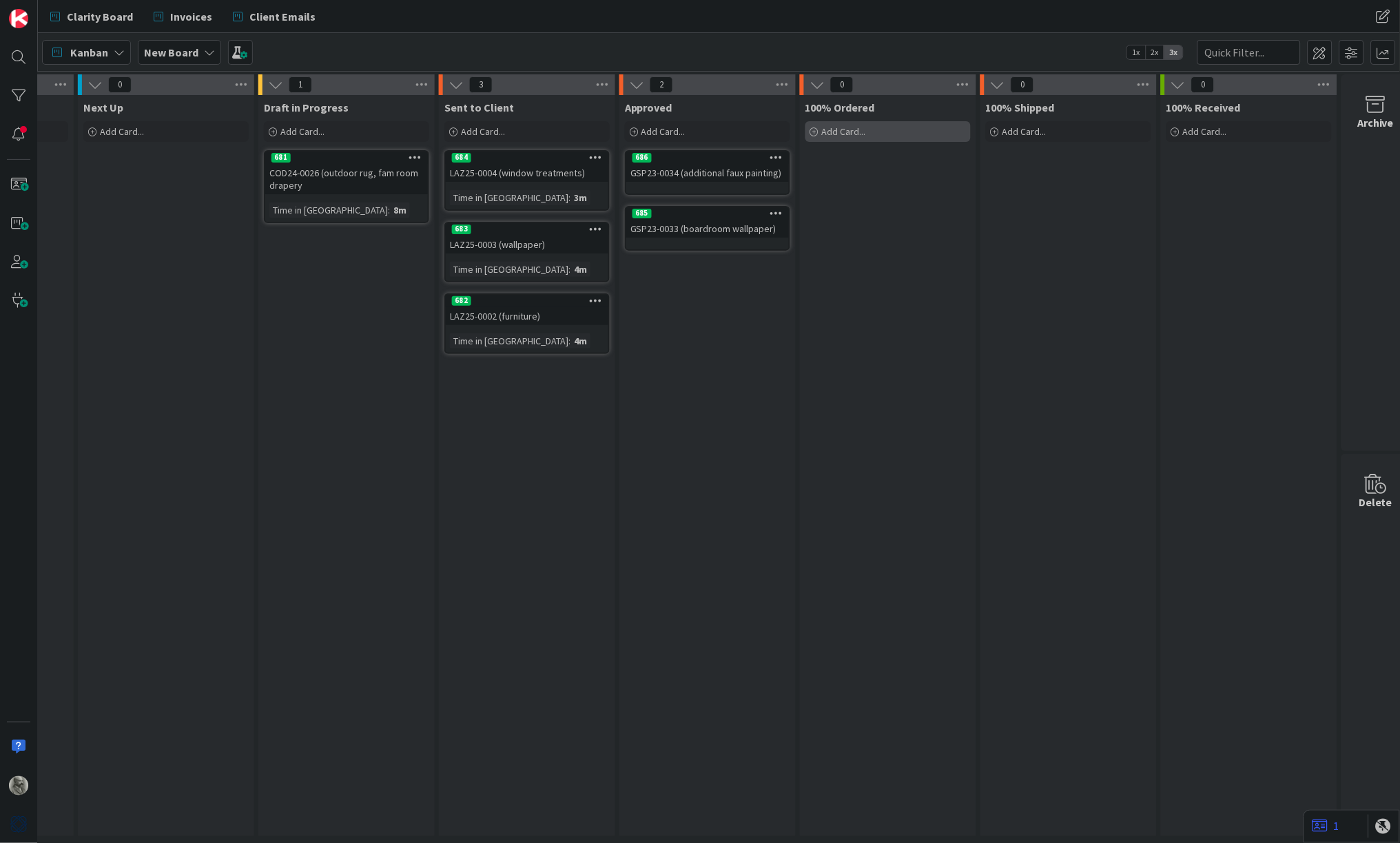
click at [846, 132] on span "Add Card..." at bounding box center [844, 131] width 44 height 12
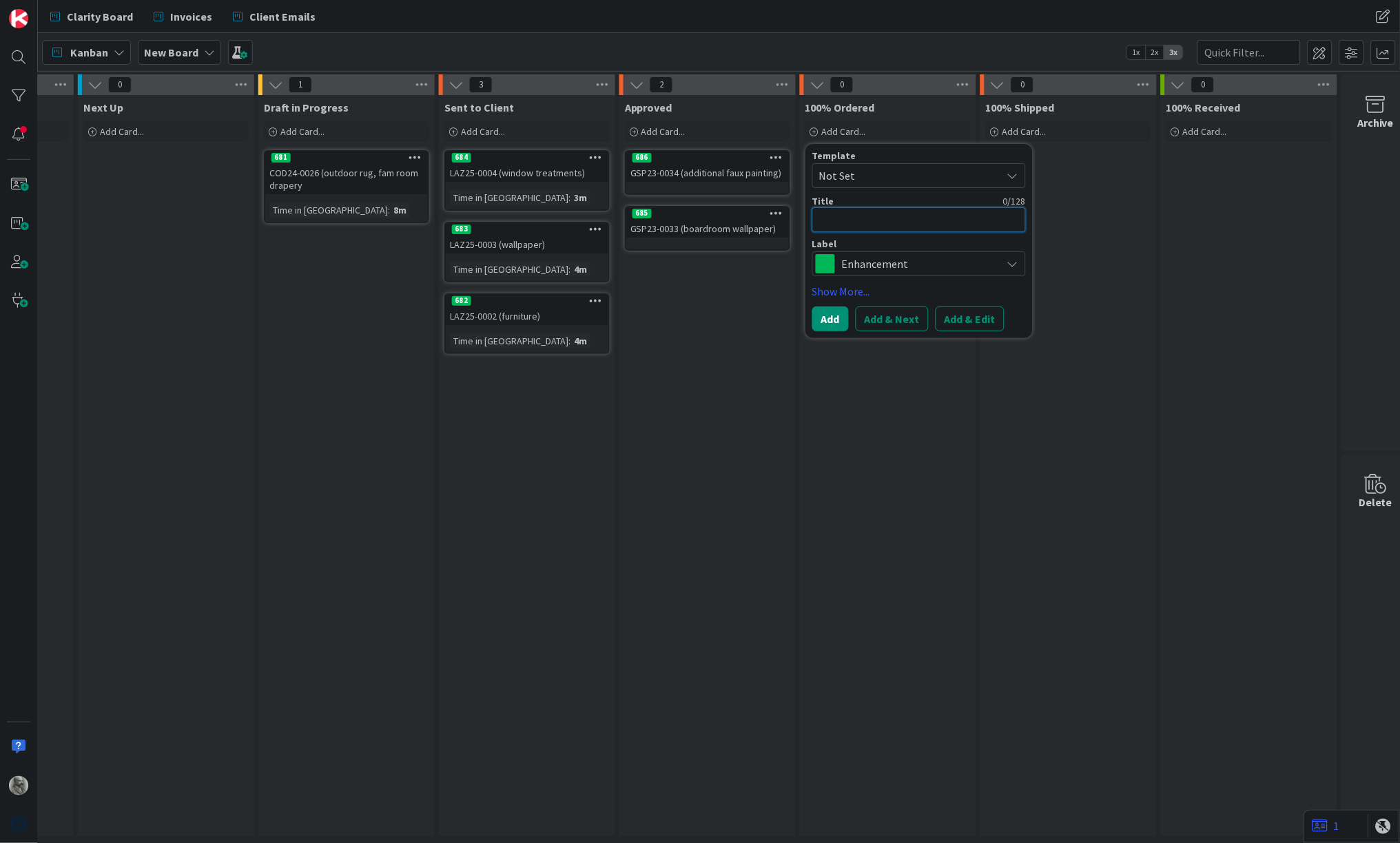
paste textarea "GSP23-0029 (planters/miscellaneous)"
click at [846, 288] on link "Show More..." at bounding box center [920, 291] width 213 height 16
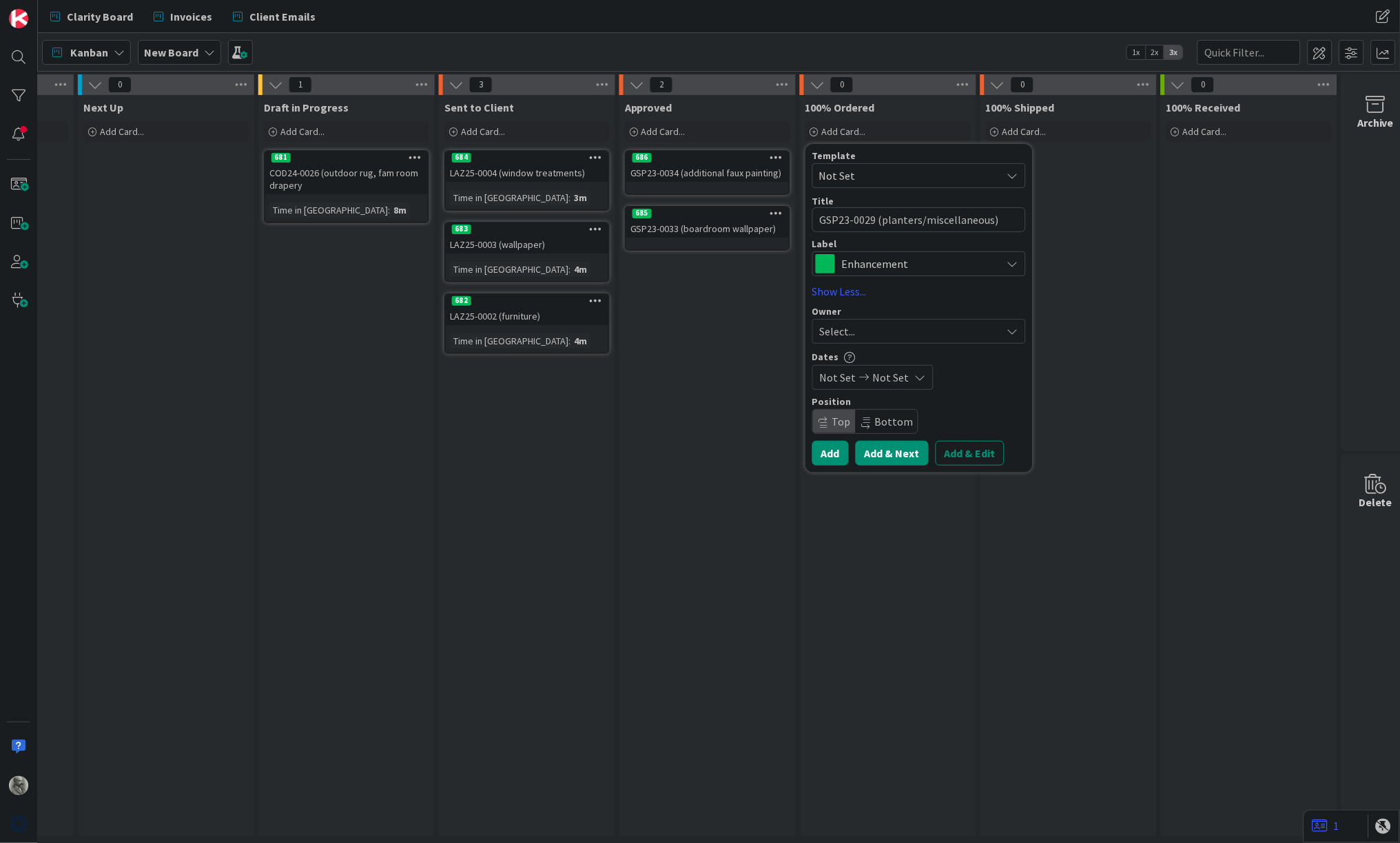
click at [898, 453] on button "Add & Next" at bounding box center [892, 453] width 73 height 25
click at [880, 221] on textarea at bounding box center [920, 220] width 213 height 25
paste textarea "GSP23-0030 (family bath mirror)"
click at [903, 454] on button "Add & Next" at bounding box center [892, 453] width 73 height 25
click at [882, 223] on textarea at bounding box center [920, 220] width 213 height 25
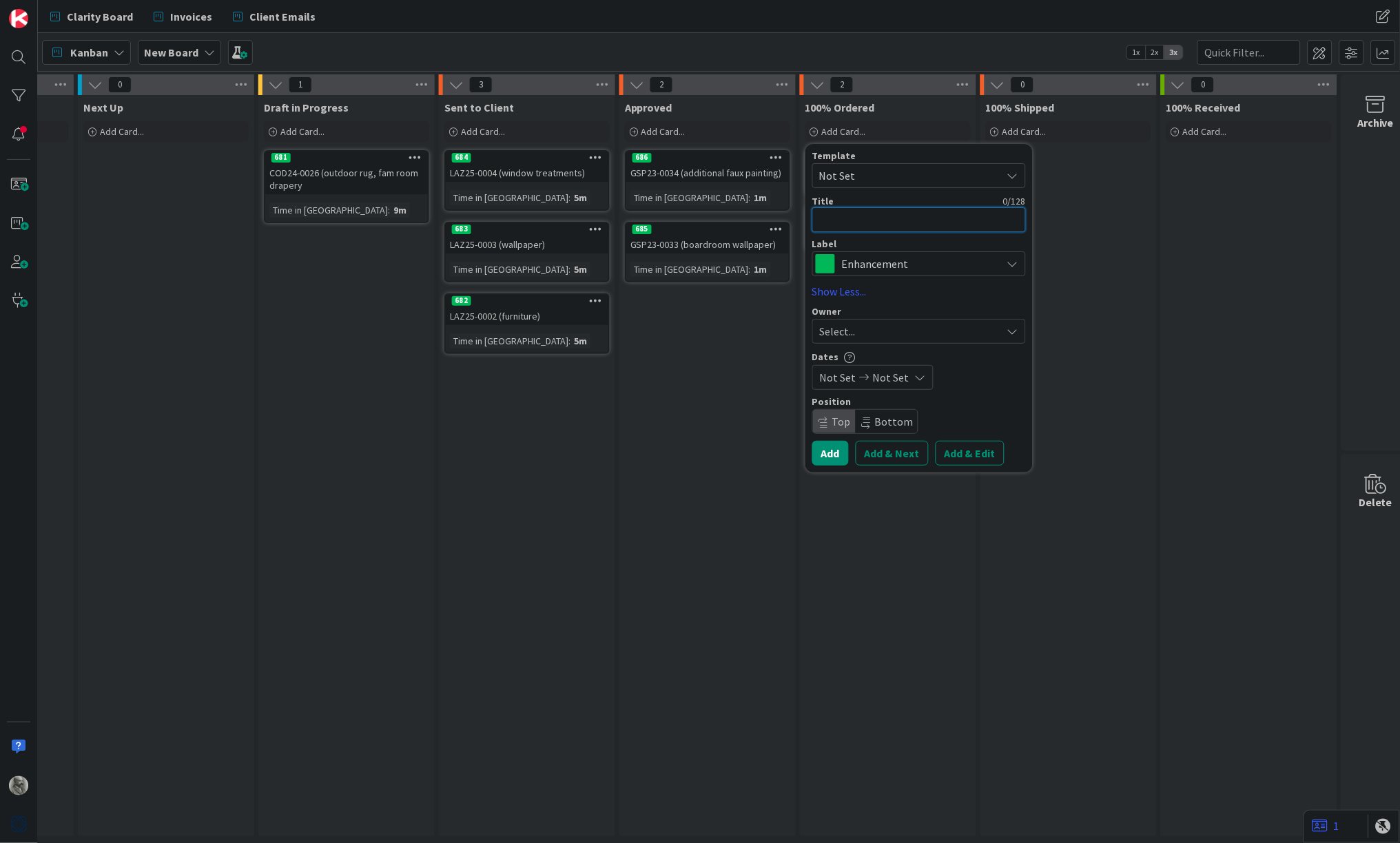
paste textarea "GSP23-0031 (education lobby faux painting)"
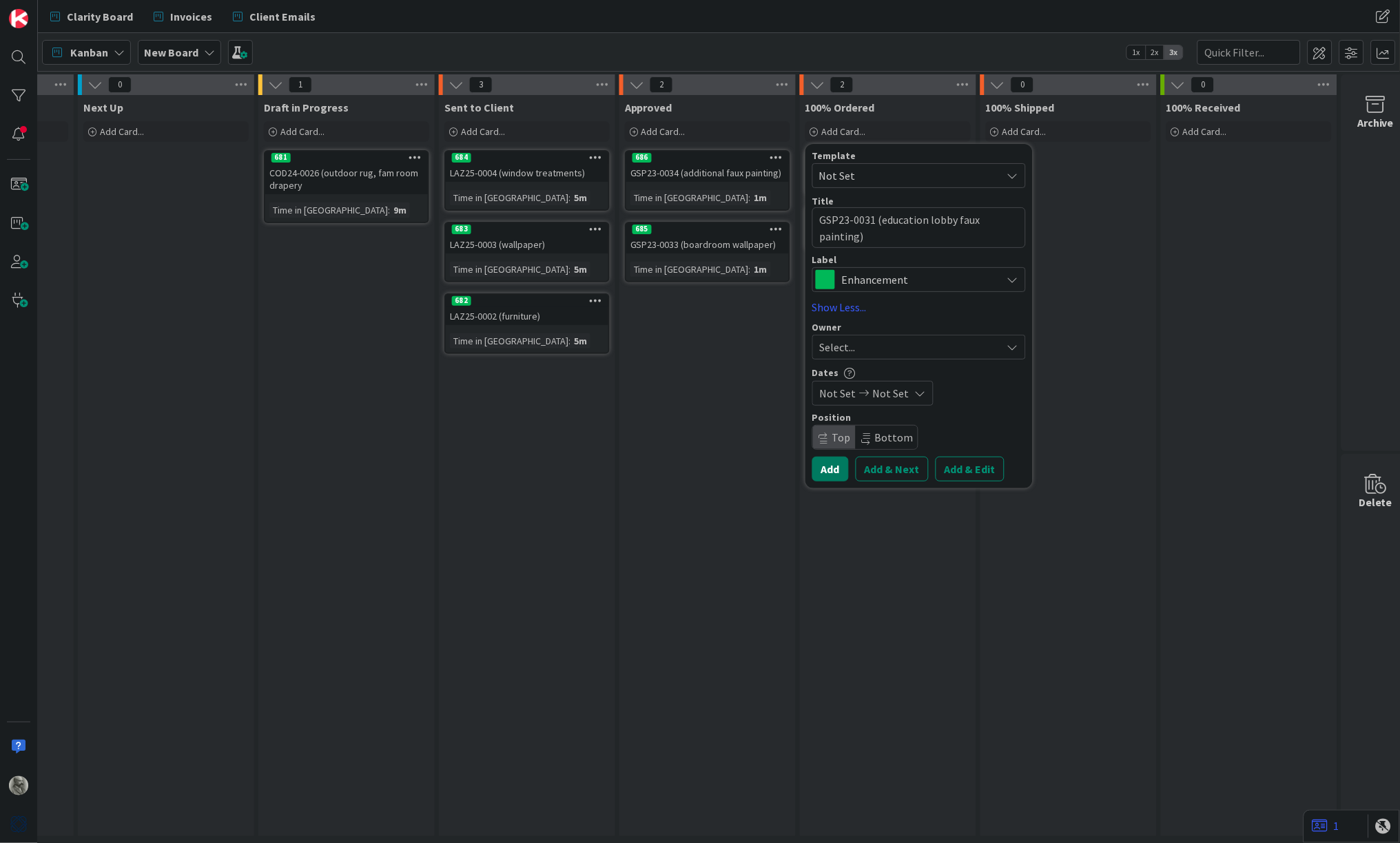
click at [830, 467] on button "Add" at bounding box center [831, 469] width 36 height 25
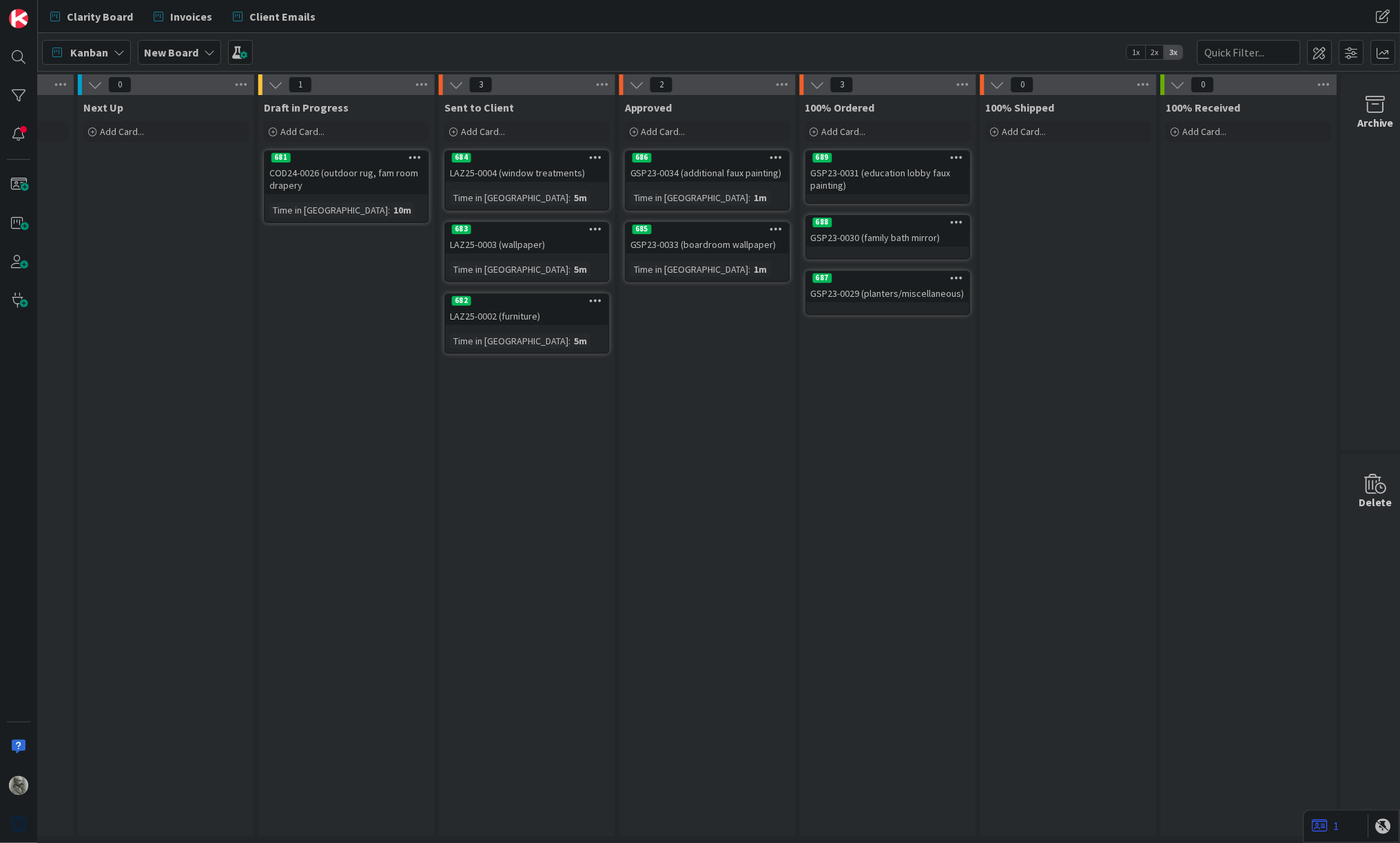
click at [955, 278] on icon at bounding box center [958, 277] width 13 height 10
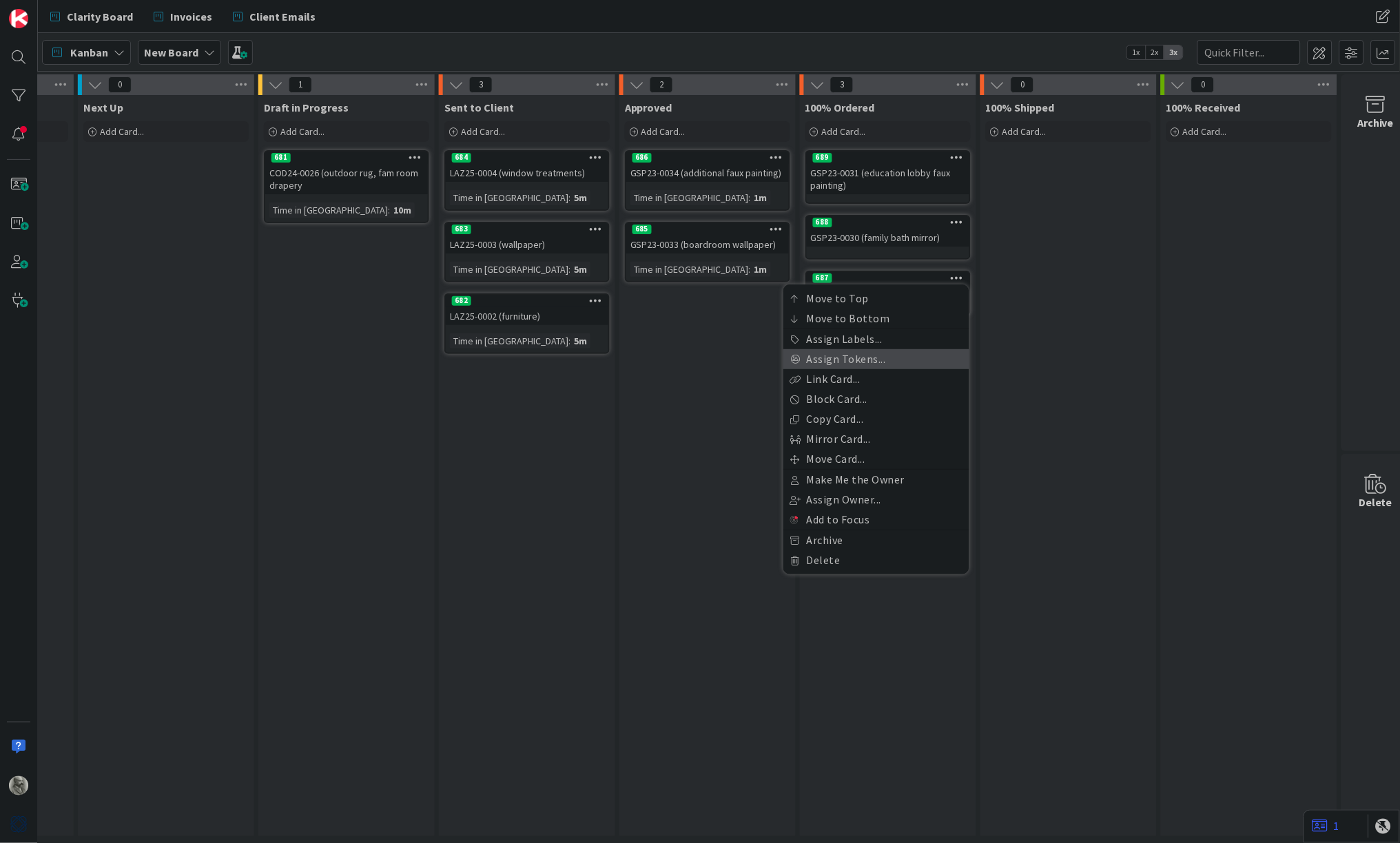
click at [870, 352] on link "Assign Tokens..." at bounding box center [876, 359] width 186 height 20
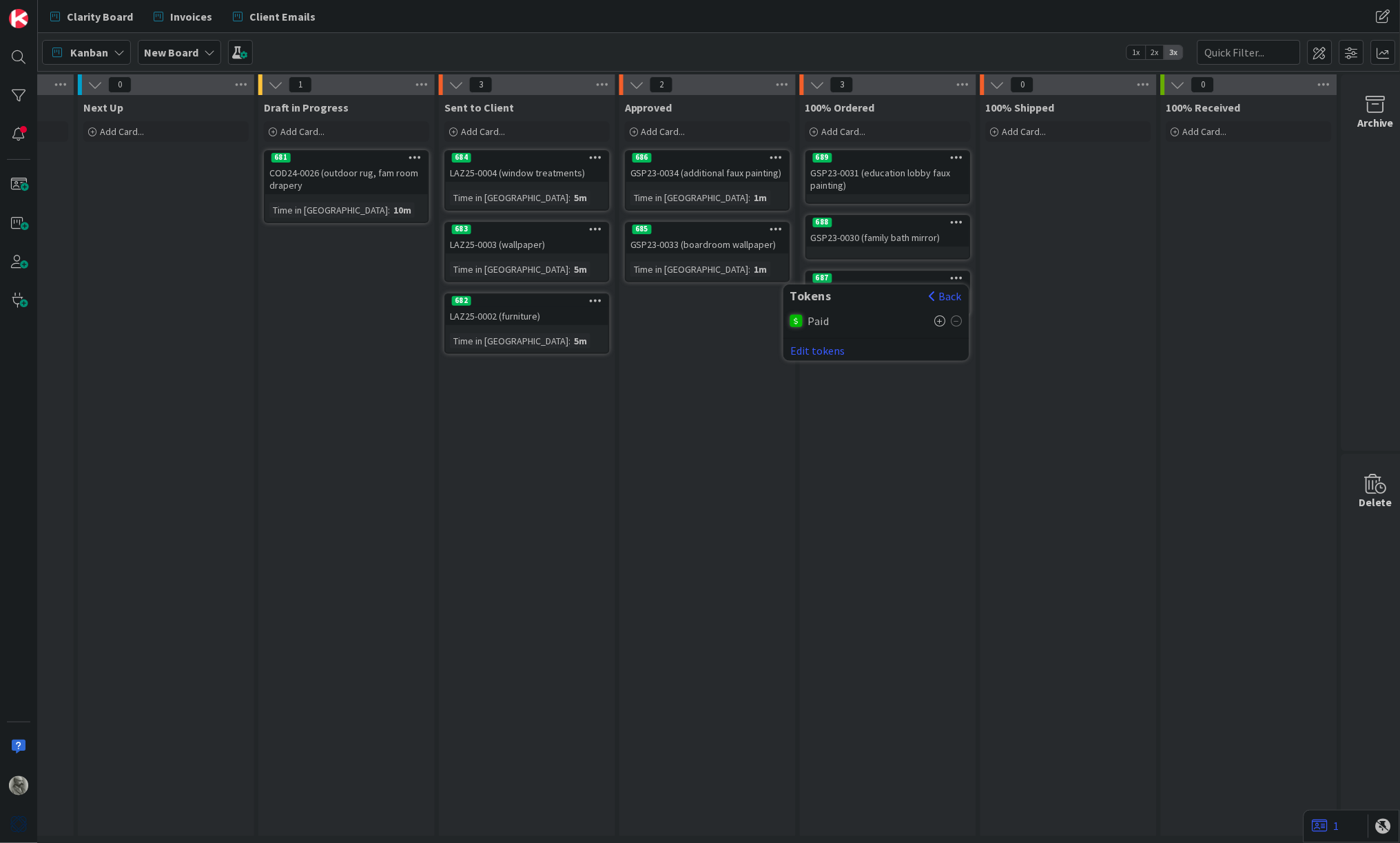
click at [943, 320] on icon at bounding box center [941, 321] width 11 height 11
click at [947, 296] on button "Back" at bounding box center [945, 296] width 33 height 15
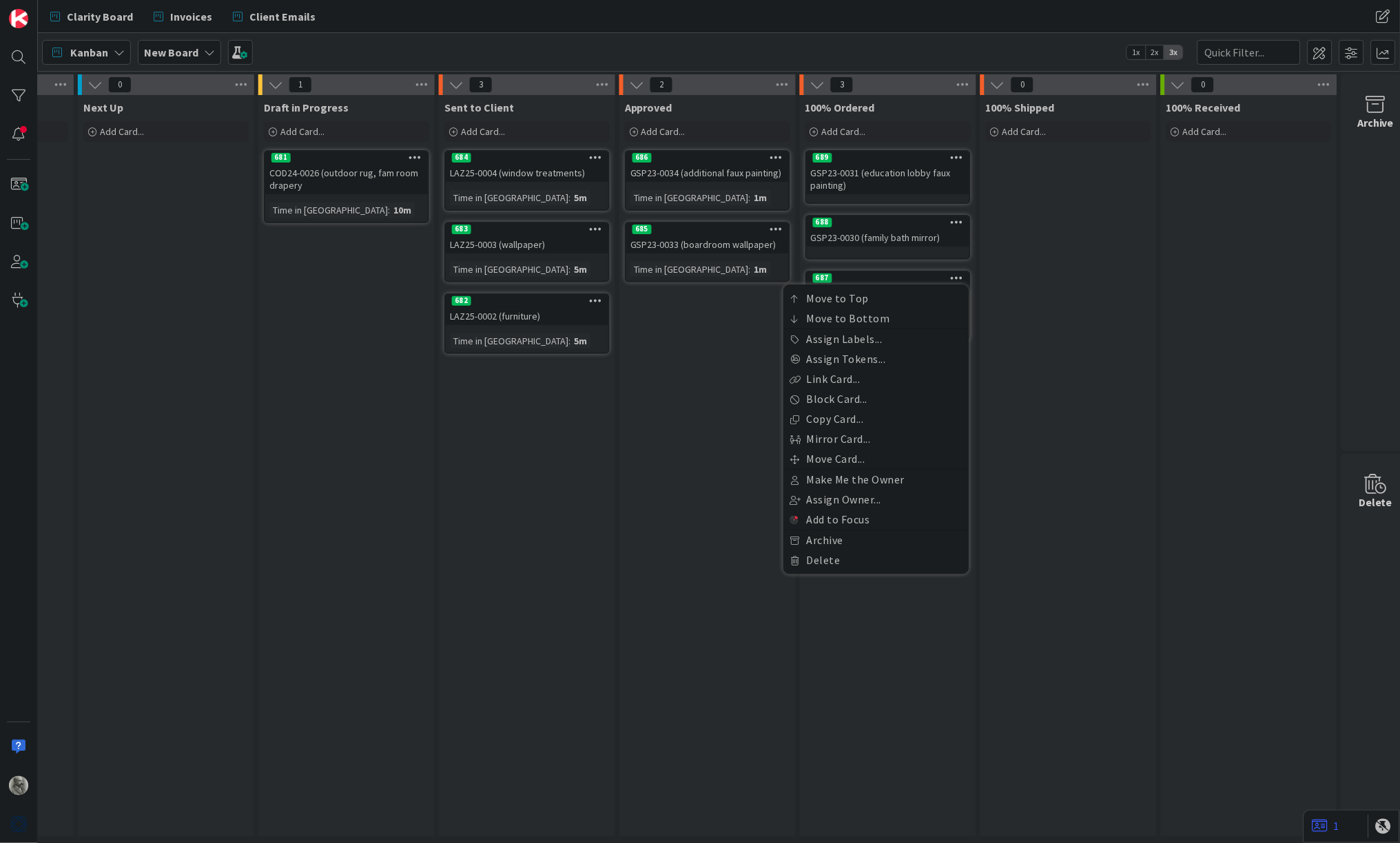
click at [1011, 311] on div "100% Shipped Add Card..." at bounding box center [1068, 466] width 176 height 741
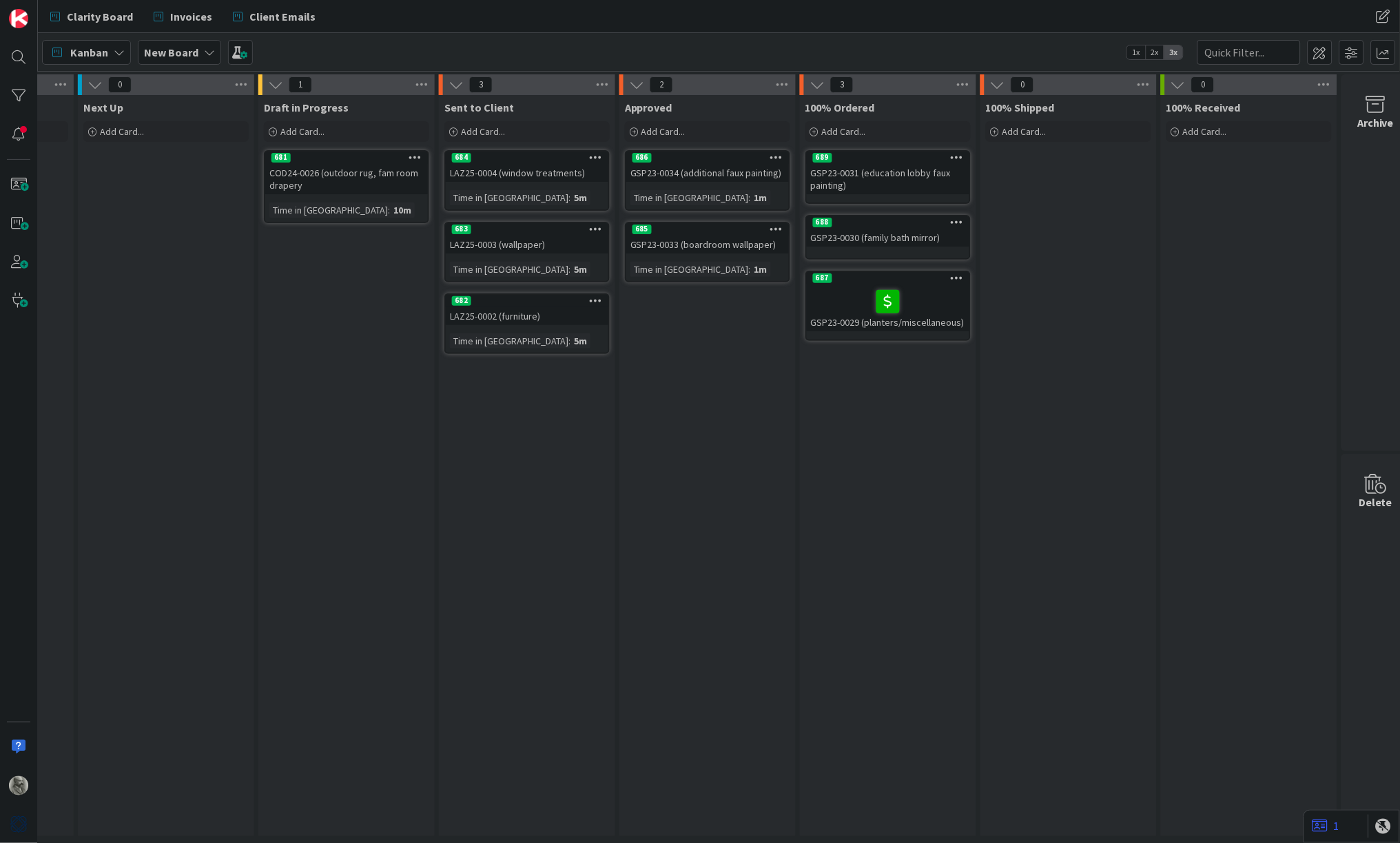
click at [957, 222] on icon at bounding box center [958, 222] width 13 height 10
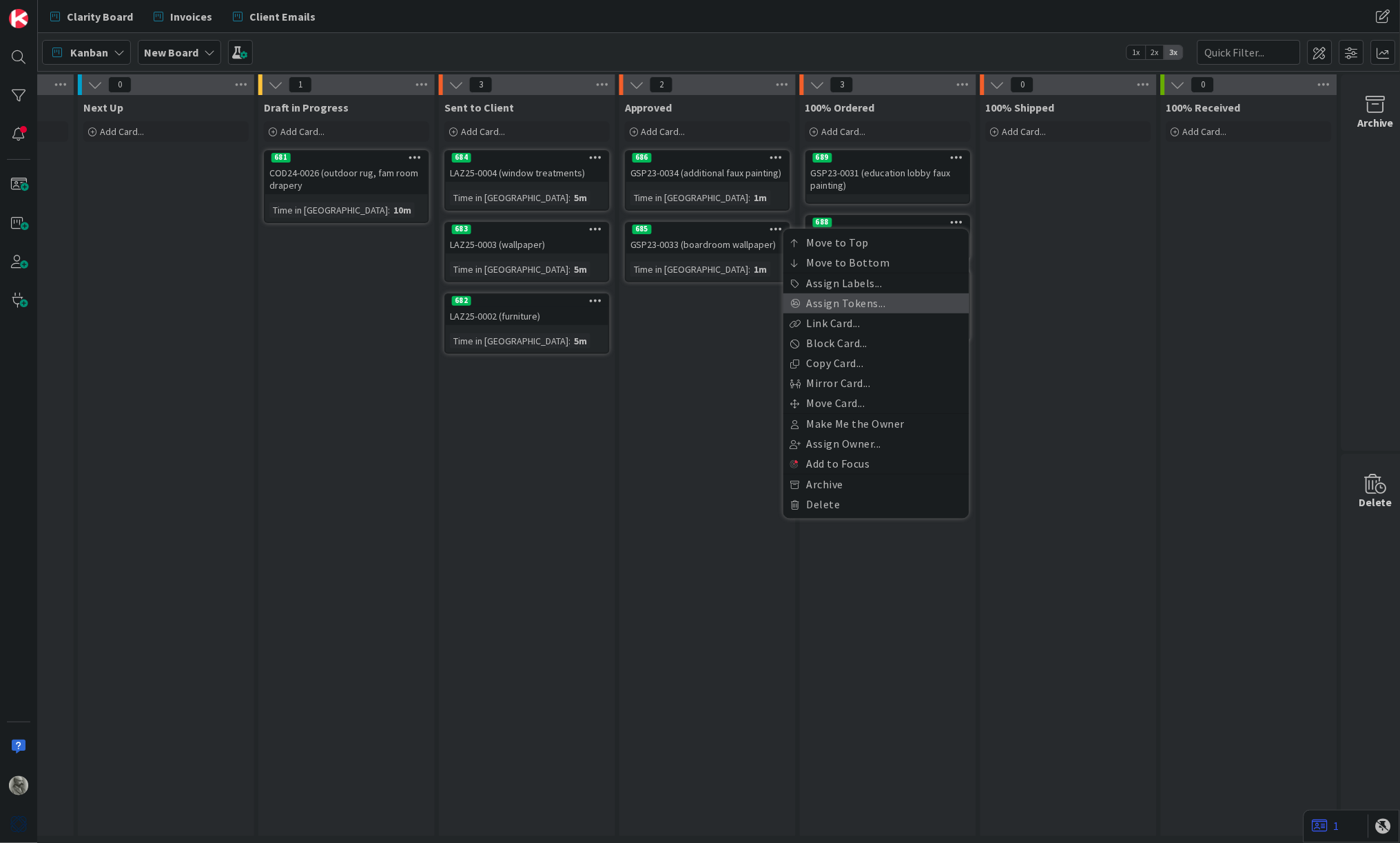
click at [883, 297] on link "Assign Tokens..." at bounding box center [876, 303] width 186 height 20
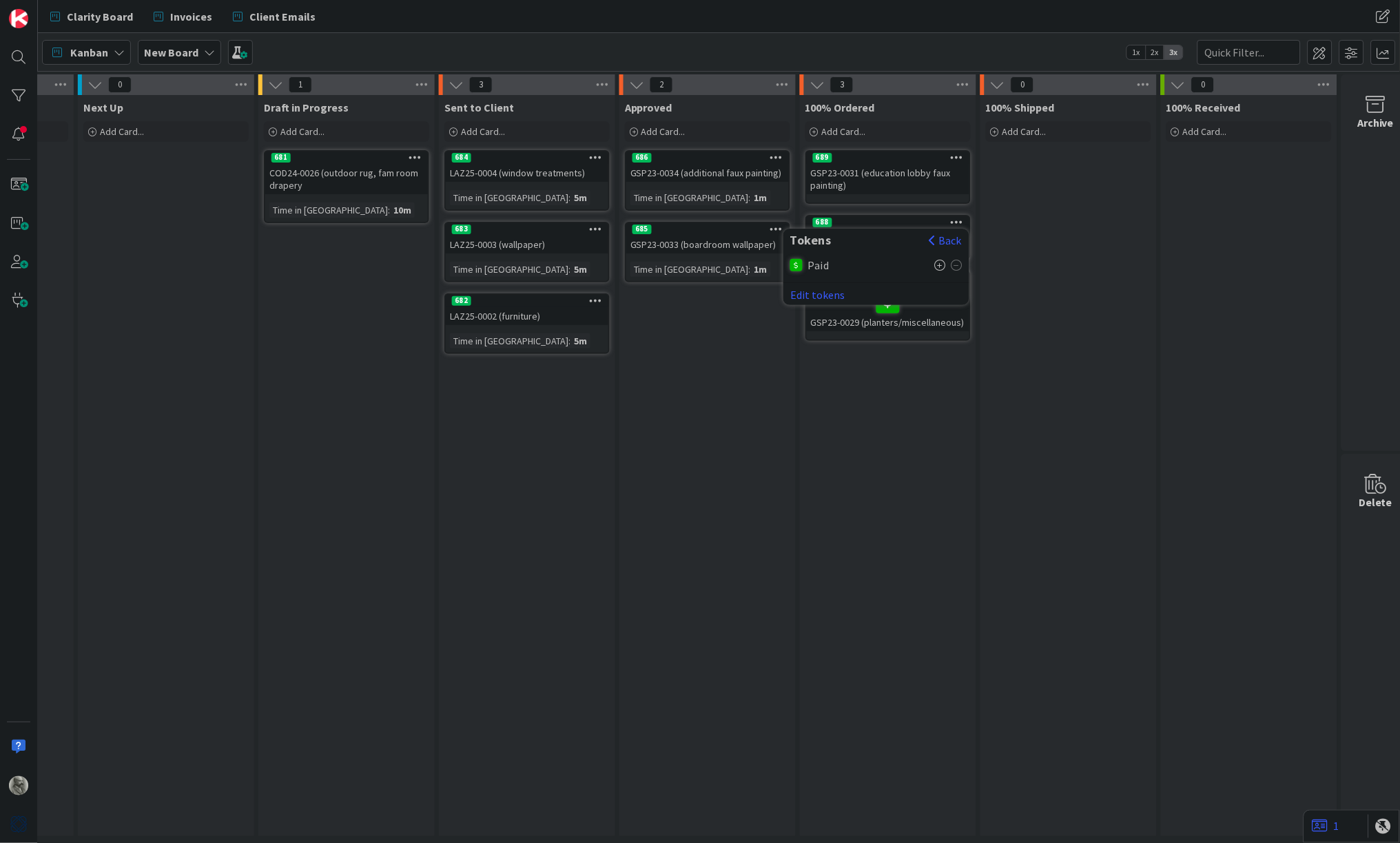
click at [940, 265] on icon at bounding box center [941, 266] width 11 height 11
click at [1009, 263] on div "100% Shipped Add Card..." at bounding box center [1068, 466] width 176 height 741
click at [956, 161] on icon at bounding box center [958, 157] width 13 height 10
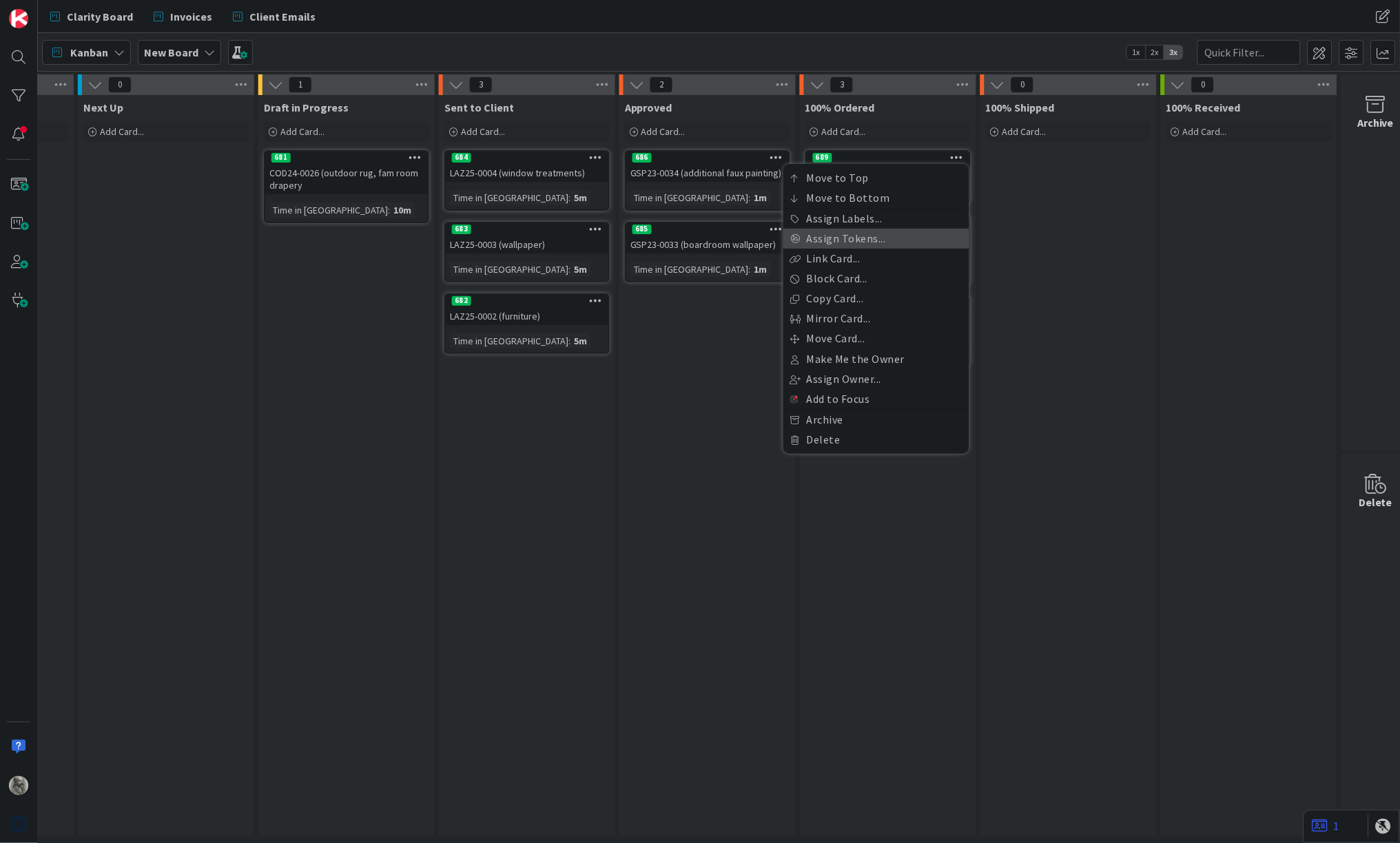
click at [875, 237] on link "Assign Tokens..." at bounding box center [876, 238] width 186 height 20
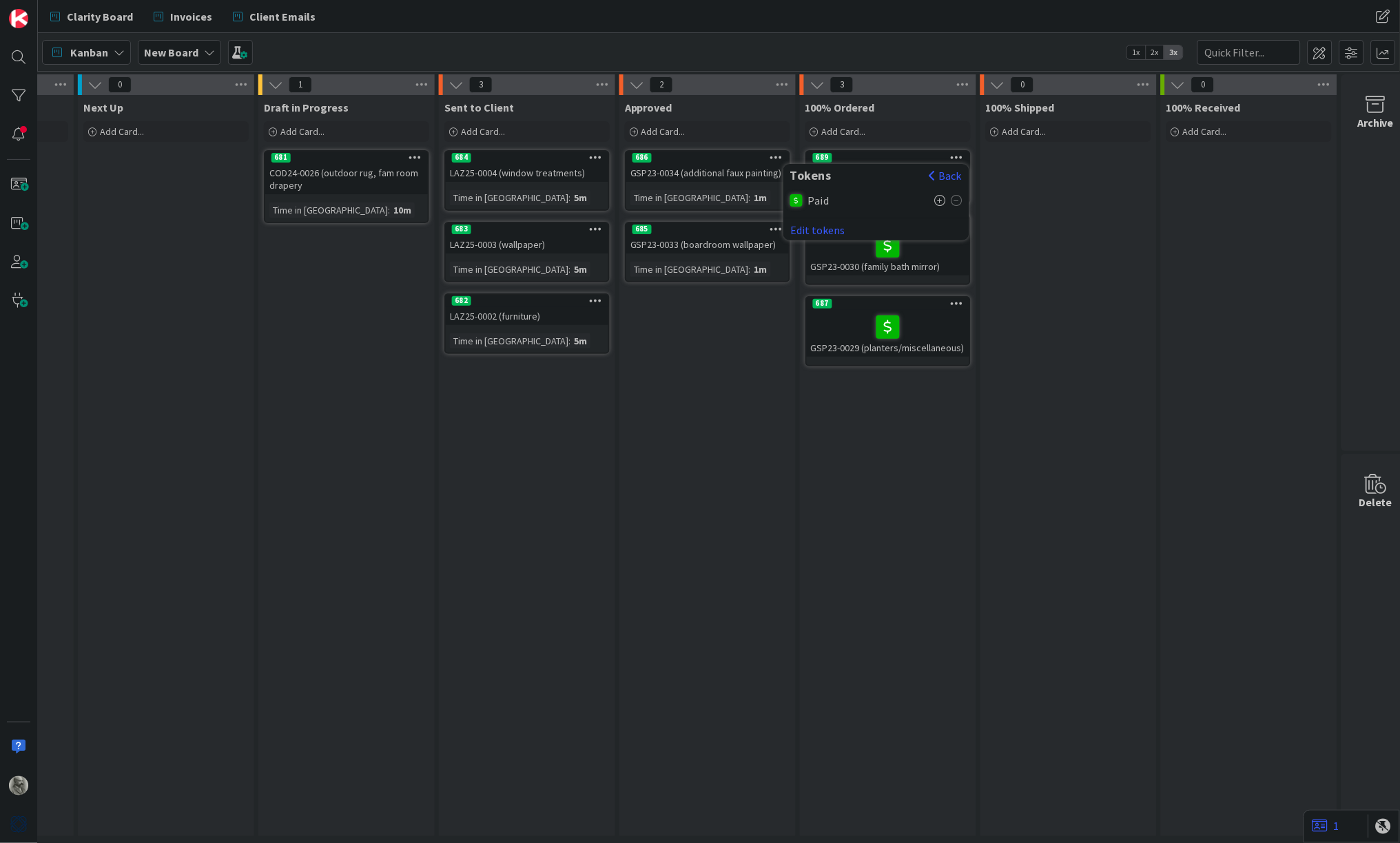
click at [809, 198] on span "Paid" at bounding box center [819, 200] width 21 height 12
click at [938, 198] on icon at bounding box center [941, 201] width 11 height 11
click at [1013, 260] on div "100% Shipped Add Card..." at bounding box center [1068, 466] width 176 height 741
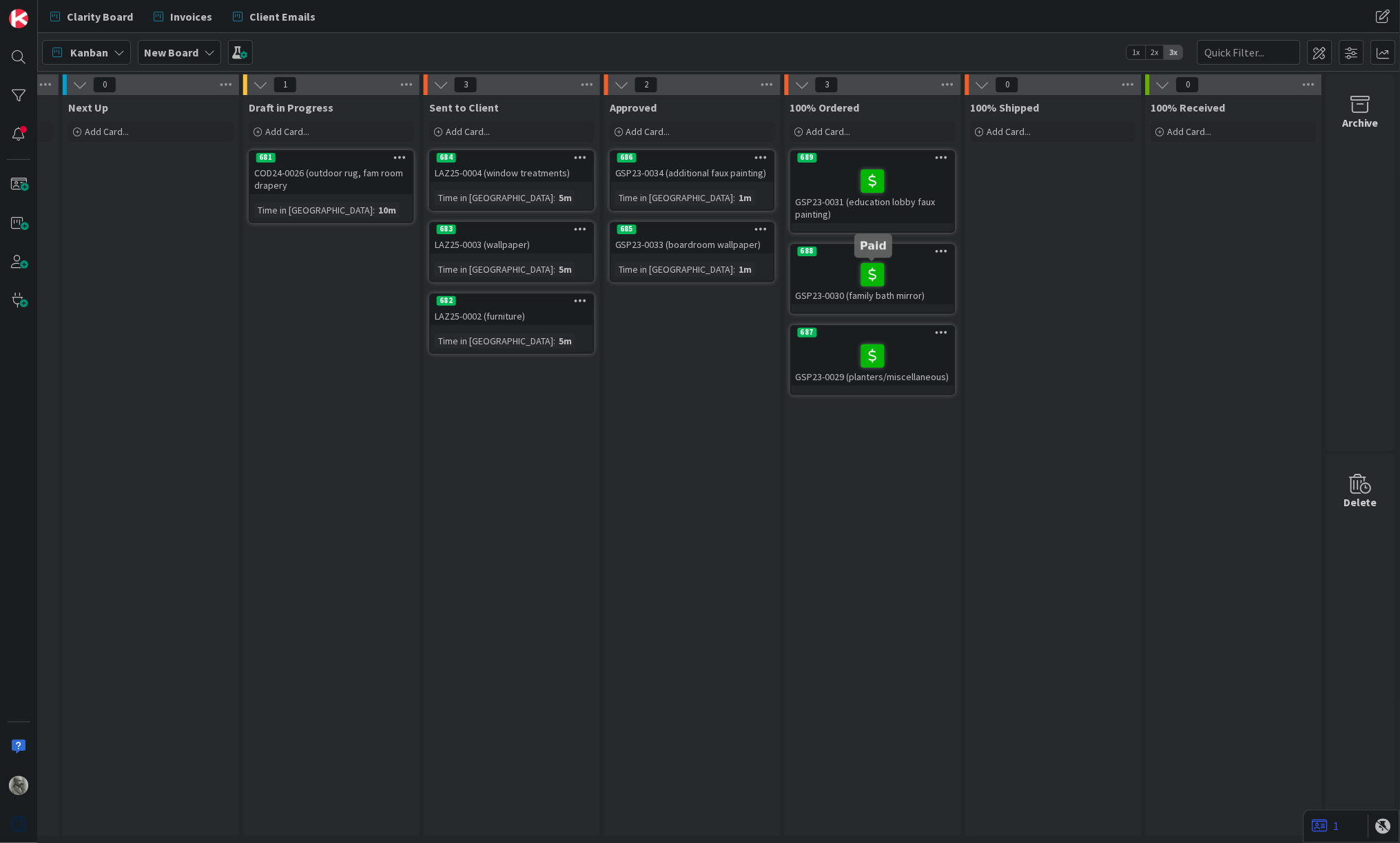
scroll to position [0, 159]
click at [1014, 130] on span "Add Card..." at bounding box center [1011, 131] width 44 height 12
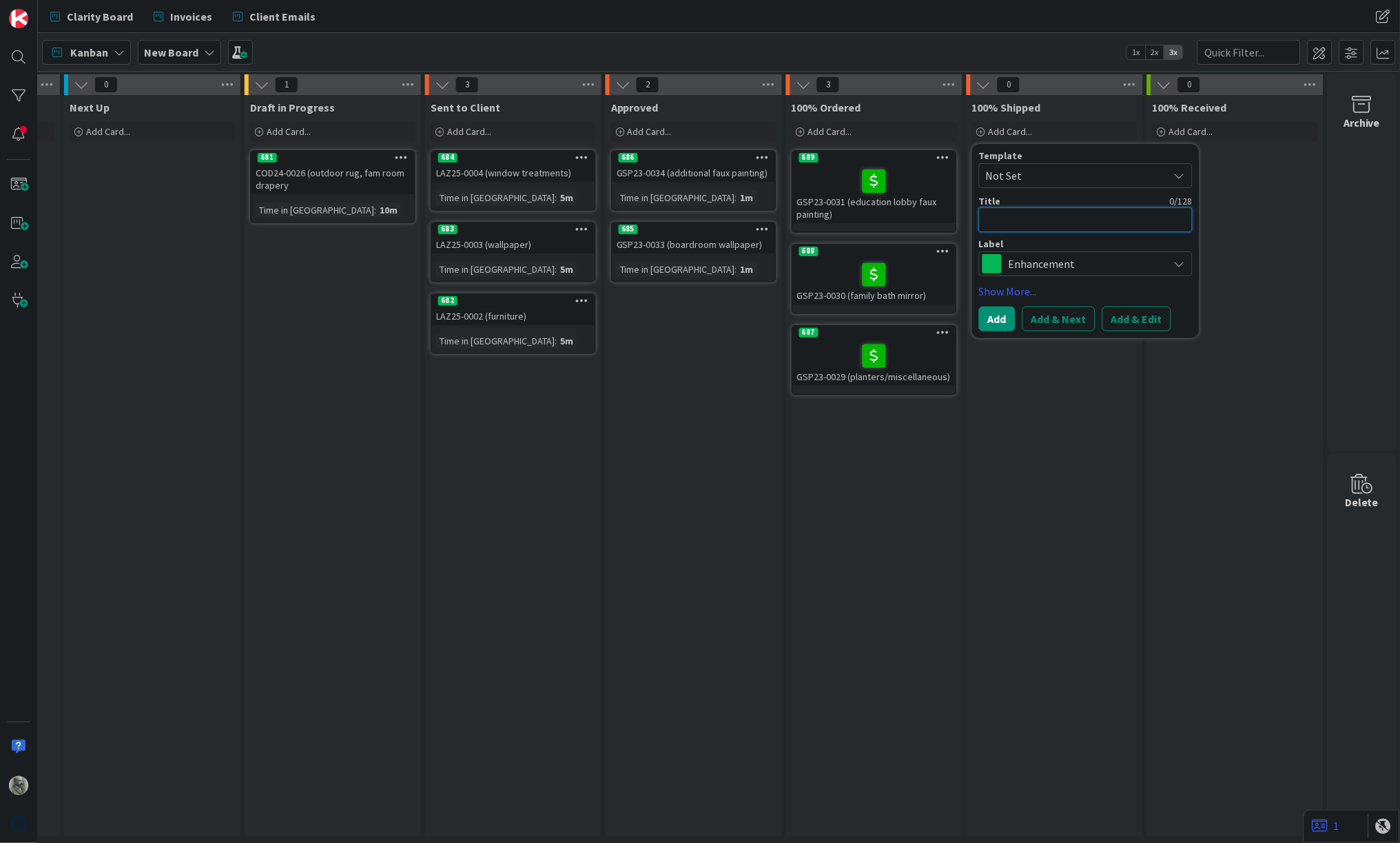
paste textarea "MCMIL-0026 (not paid)"
click at [1031, 258] on span "Enhancement" at bounding box center [1086, 264] width 153 height 19
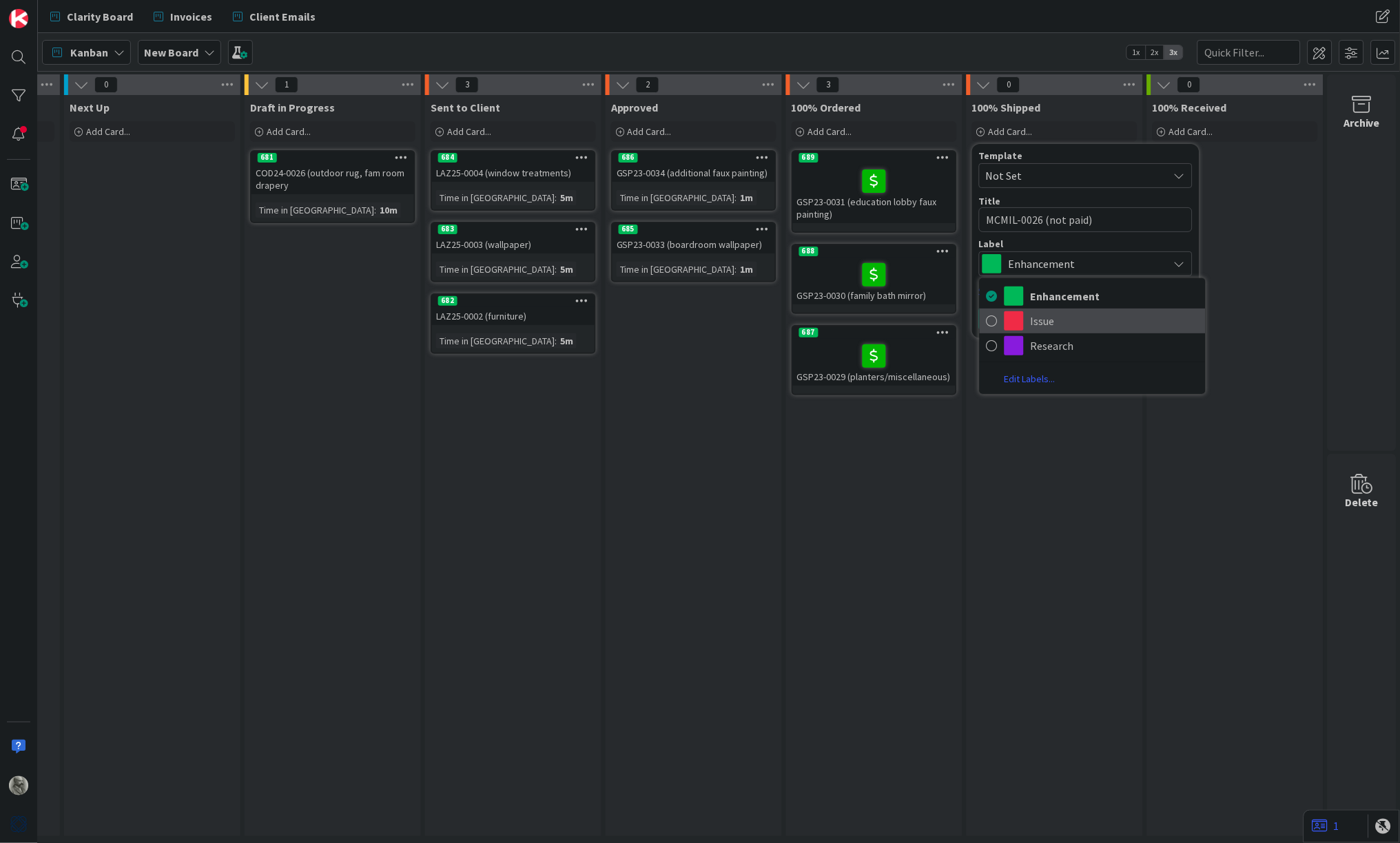
click at [1032, 317] on span "Issue" at bounding box center [1115, 321] width 168 height 21
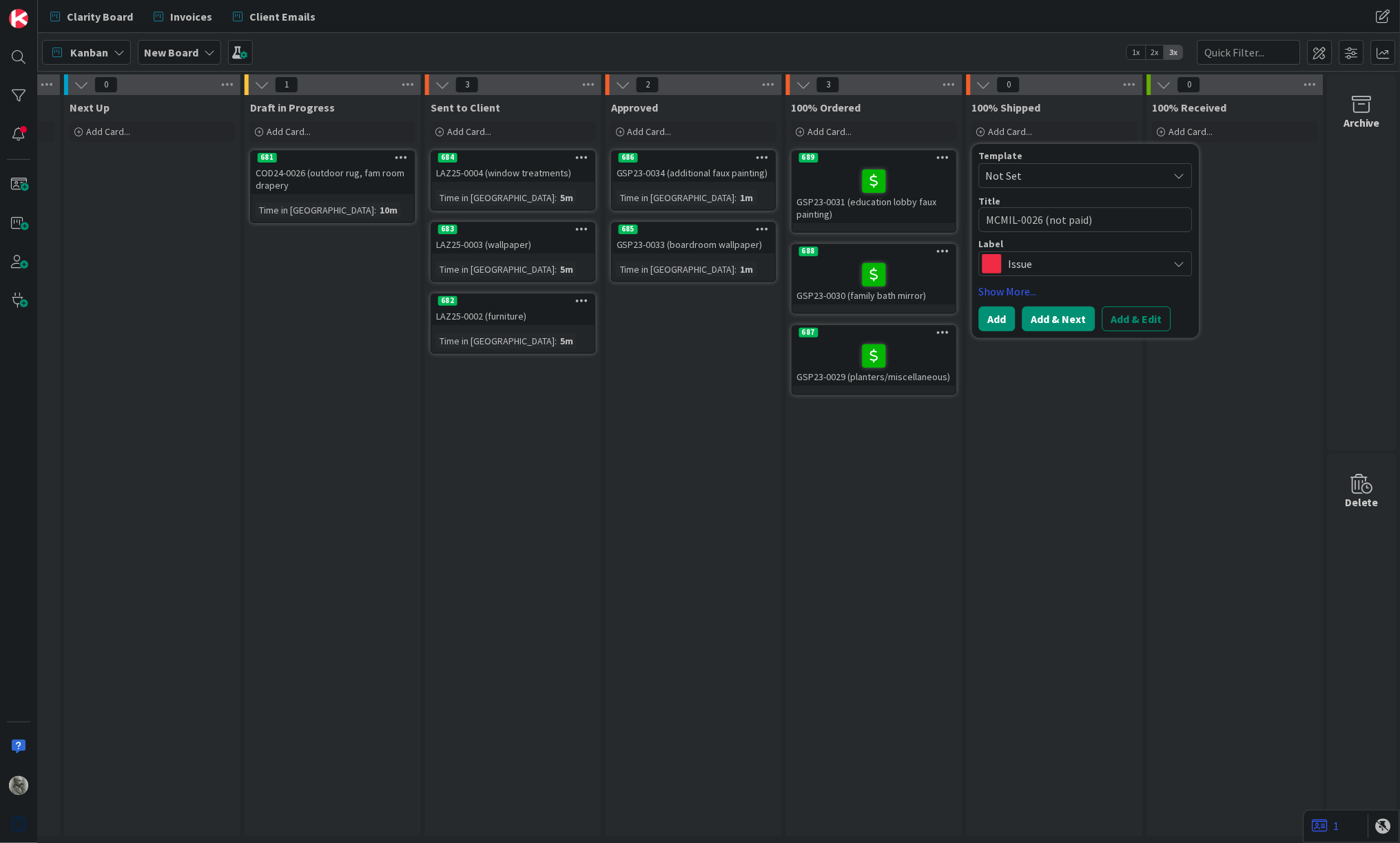
click at [1054, 318] on button "Add & Next" at bounding box center [1059, 319] width 73 height 25
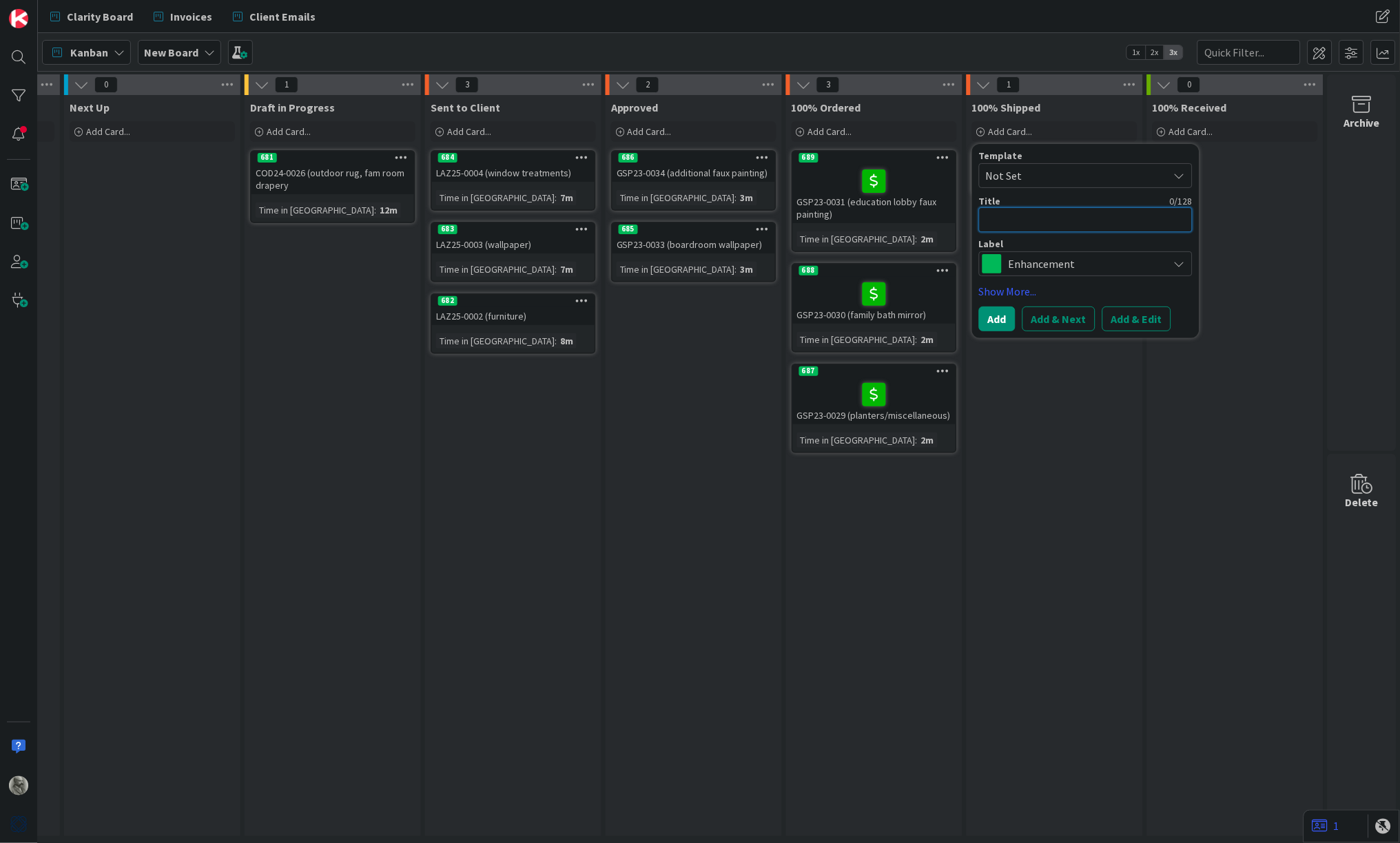
click at [1016, 219] on textarea at bounding box center [1086, 220] width 213 height 25
paste textarea "GSP23-0032 (mirror frames)"
click at [1069, 312] on button "Add & Next" at bounding box center [1059, 319] width 73 height 25
click at [1041, 220] on textarea at bounding box center [1086, 220] width 213 height 25
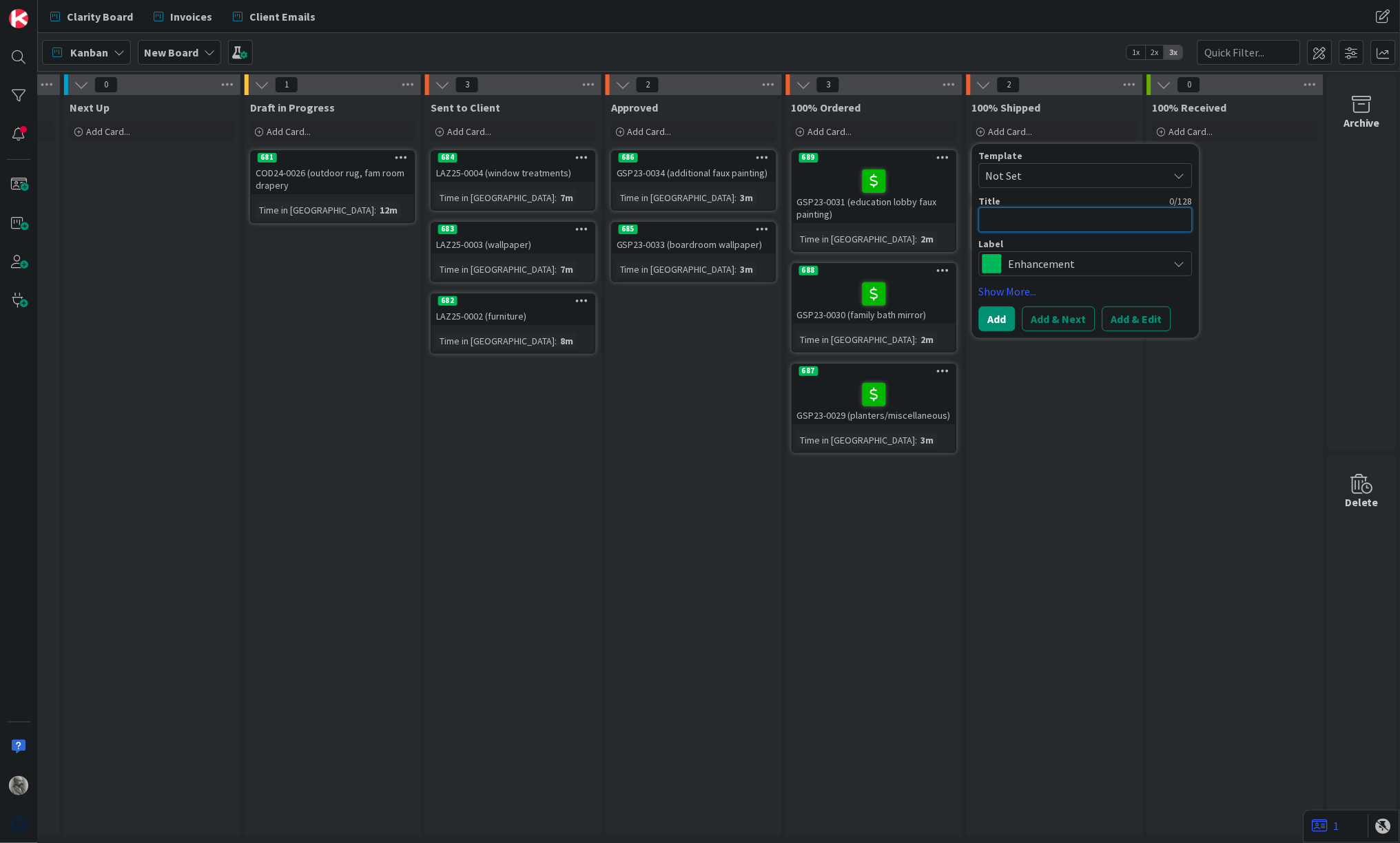
paste textarea "DLC25-0001"
click at [996, 316] on button "Add" at bounding box center [998, 319] width 36 height 25
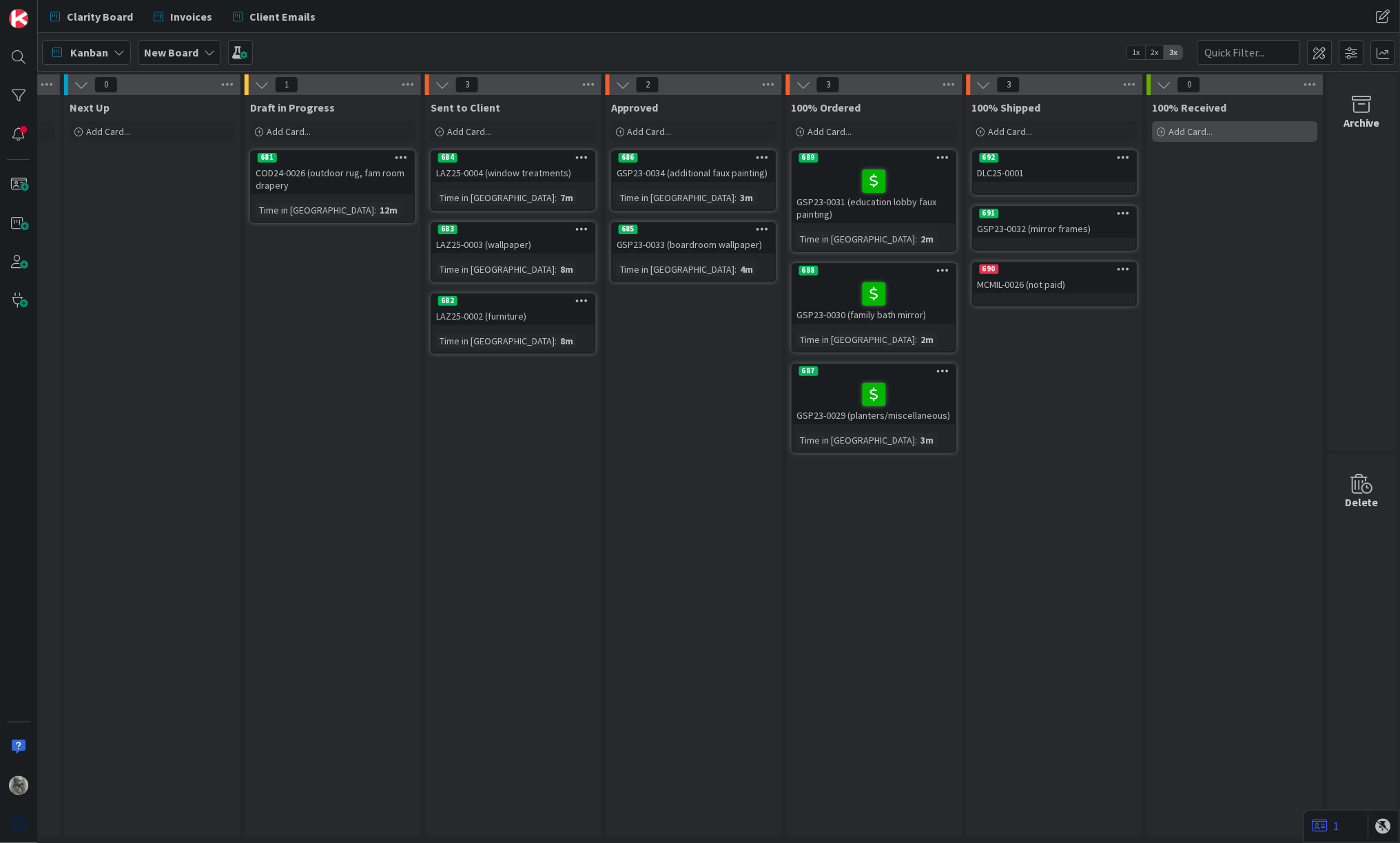
click at [1180, 130] on span "Add Card..." at bounding box center [1191, 131] width 44 height 12
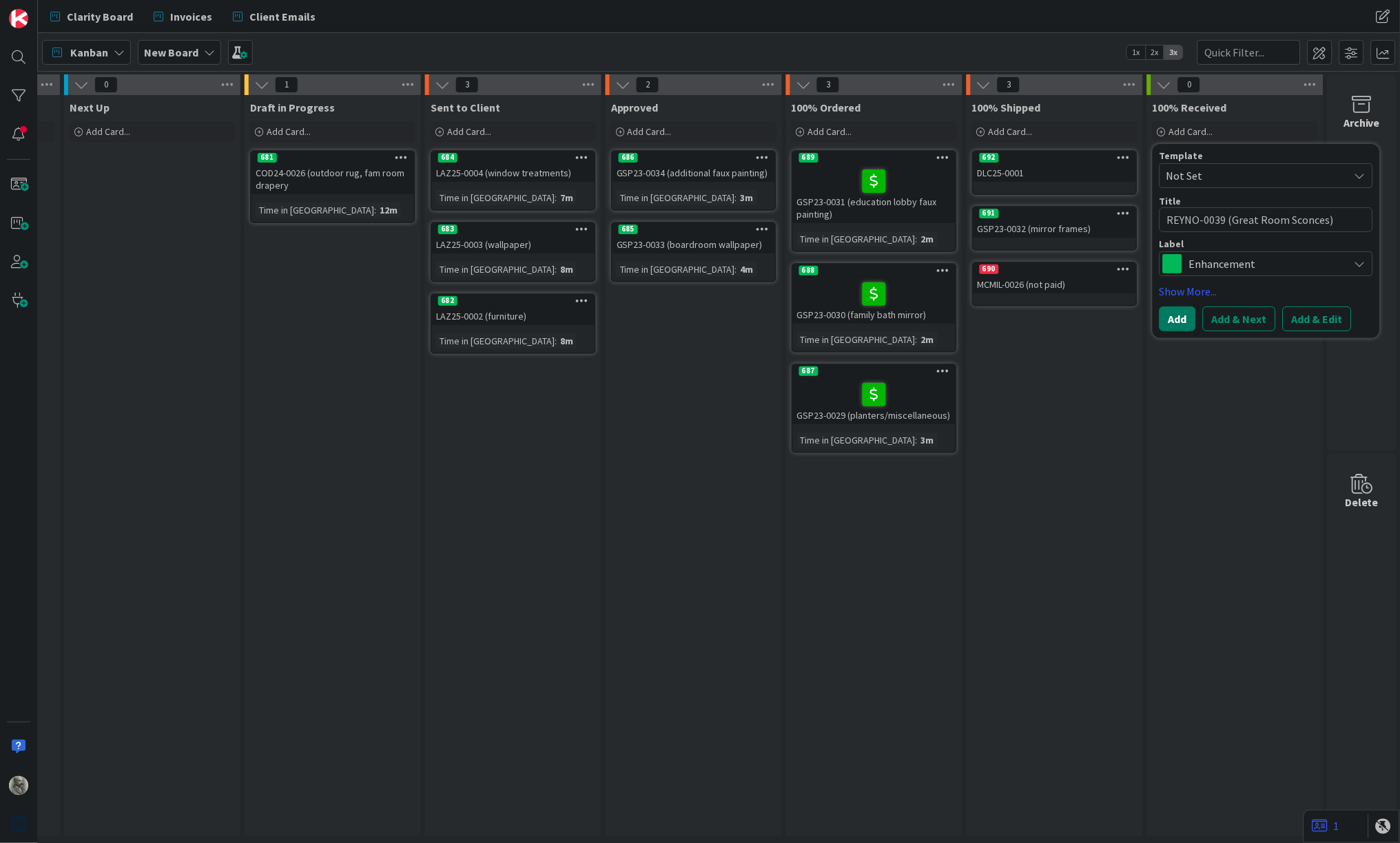
click at [1175, 317] on button "Add" at bounding box center [1178, 319] width 36 height 25
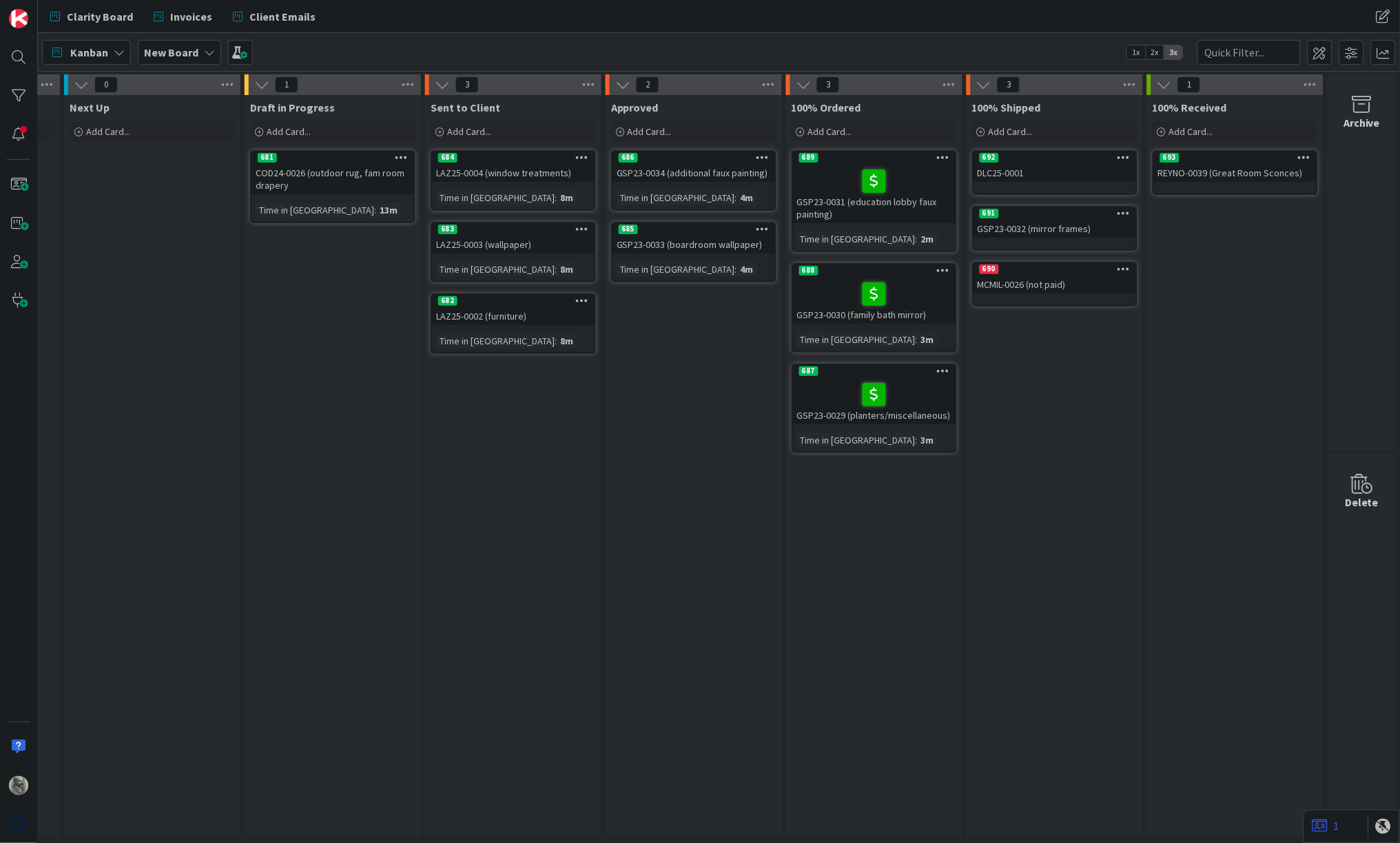
click at [1123, 157] on icon at bounding box center [1125, 157] width 13 height 10
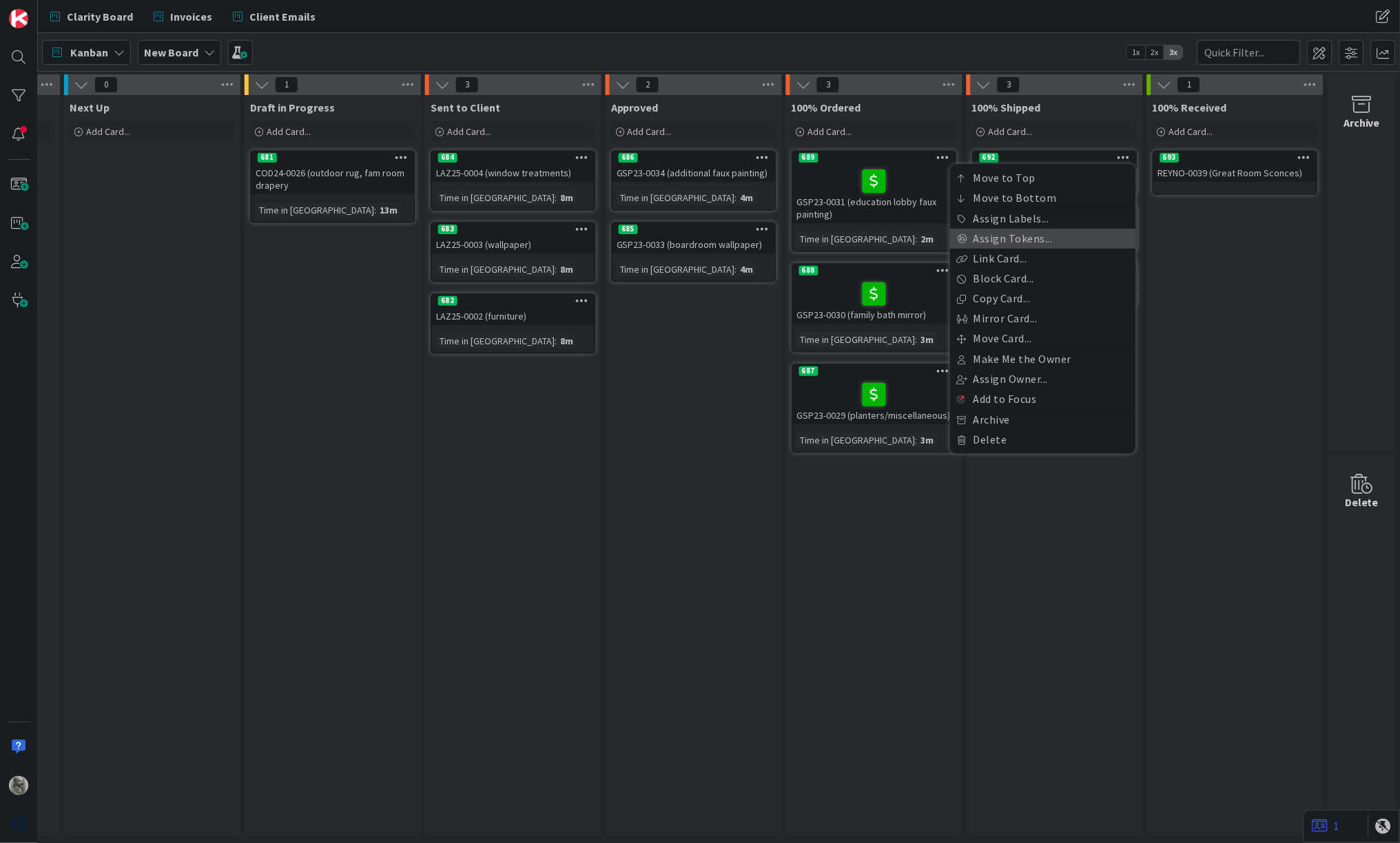
click at [1031, 237] on link "Assign Tokens..." at bounding box center [1043, 238] width 186 height 20
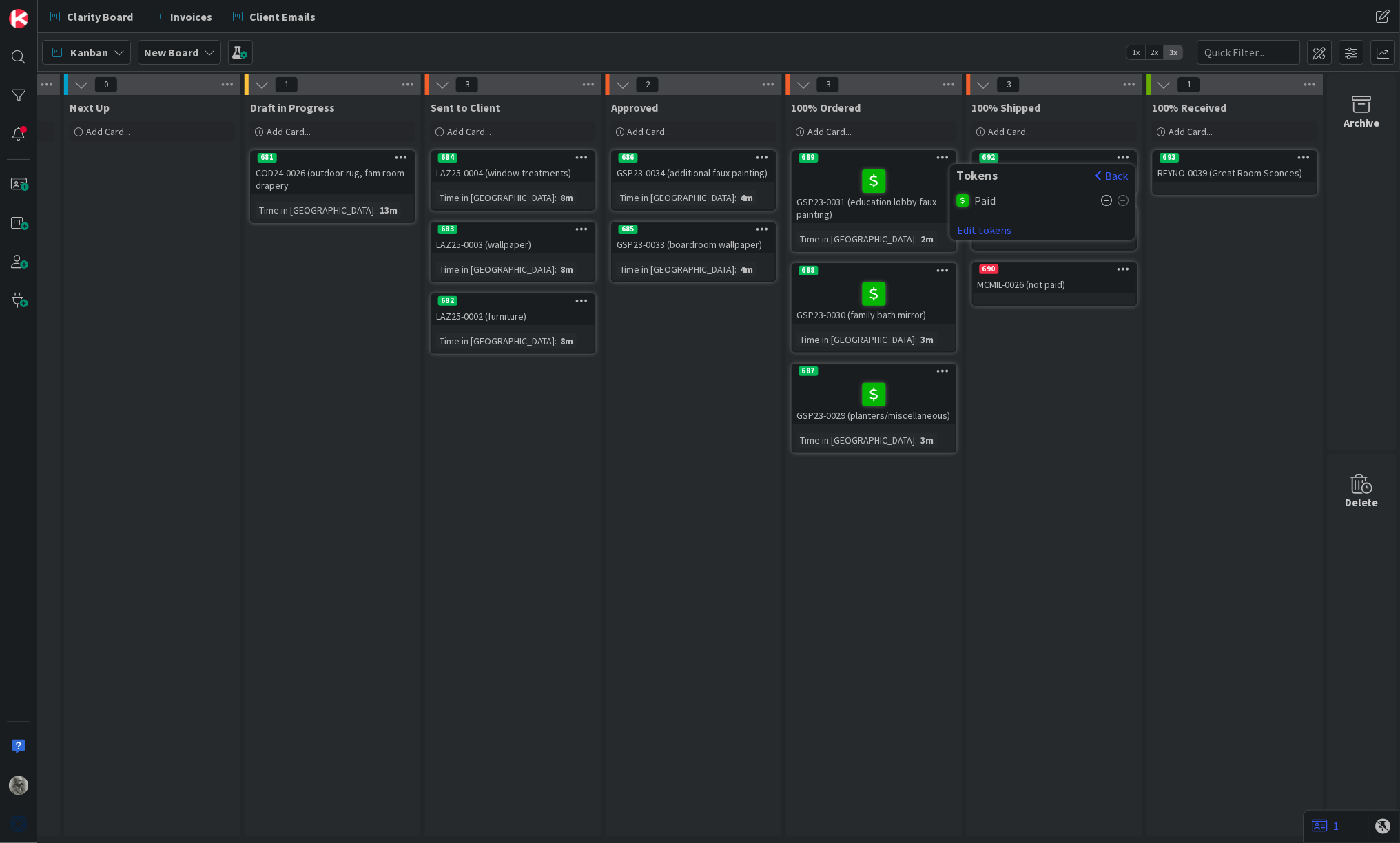
click at [1106, 199] on icon at bounding box center [1107, 201] width 11 height 11
click at [1113, 175] on button "Back" at bounding box center [1112, 175] width 33 height 15
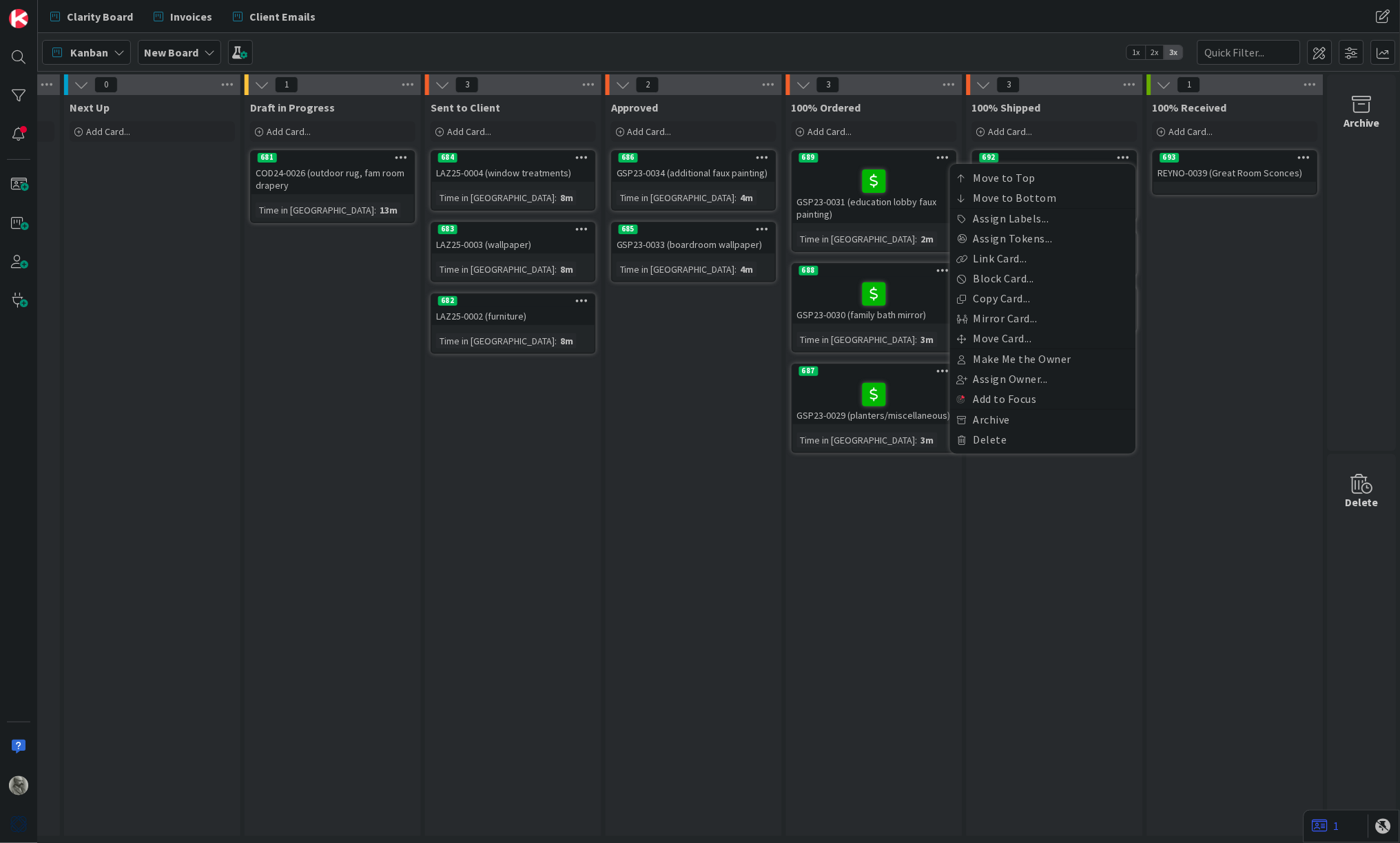
click at [1207, 279] on div "100% Received Add Card... Template Not Set Title 0 / 128 Label Enhancement Show…" at bounding box center [1235, 466] width 176 height 741
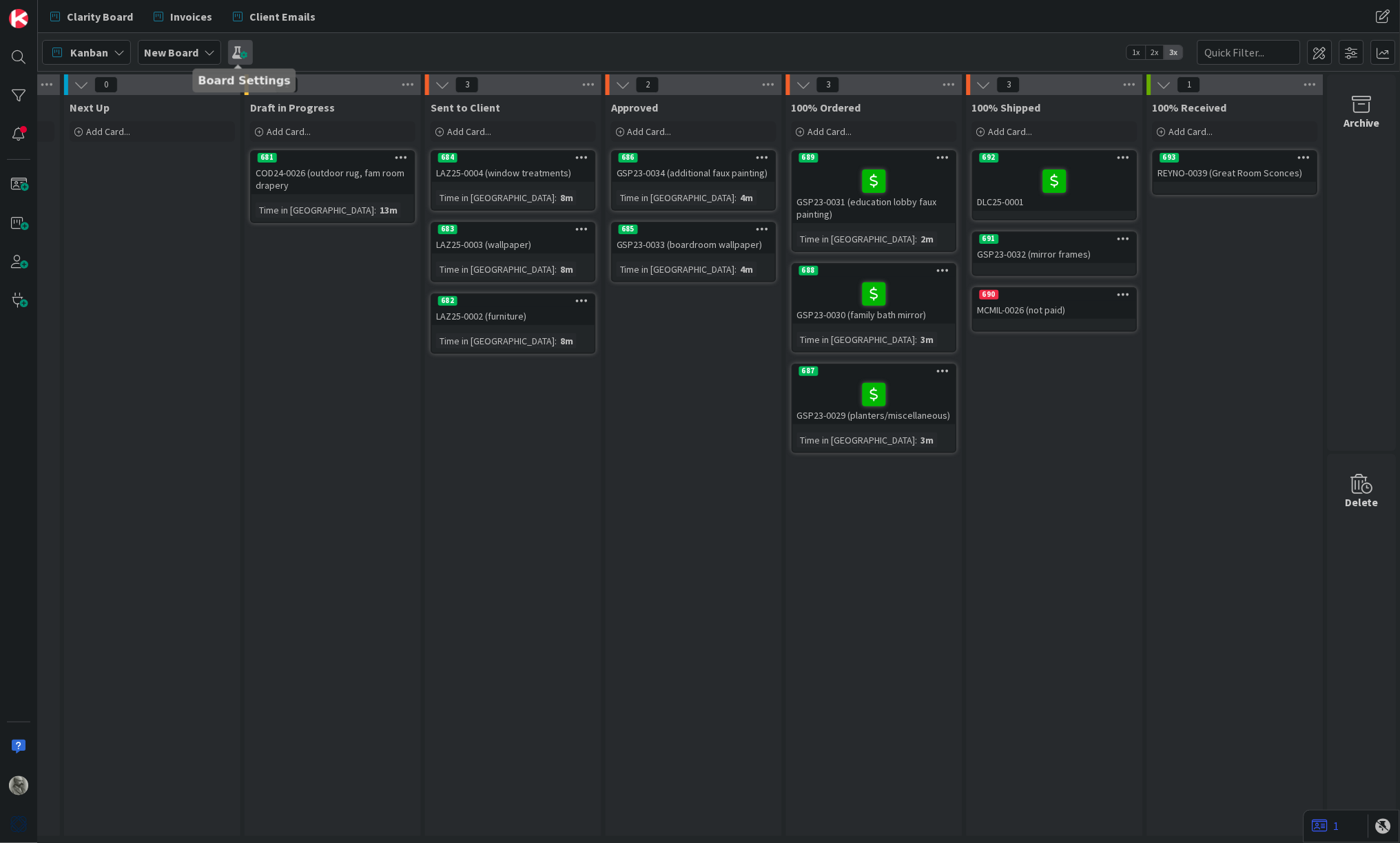
click at [235, 53] on span at bounding box center [240, 52] width 25 height 25
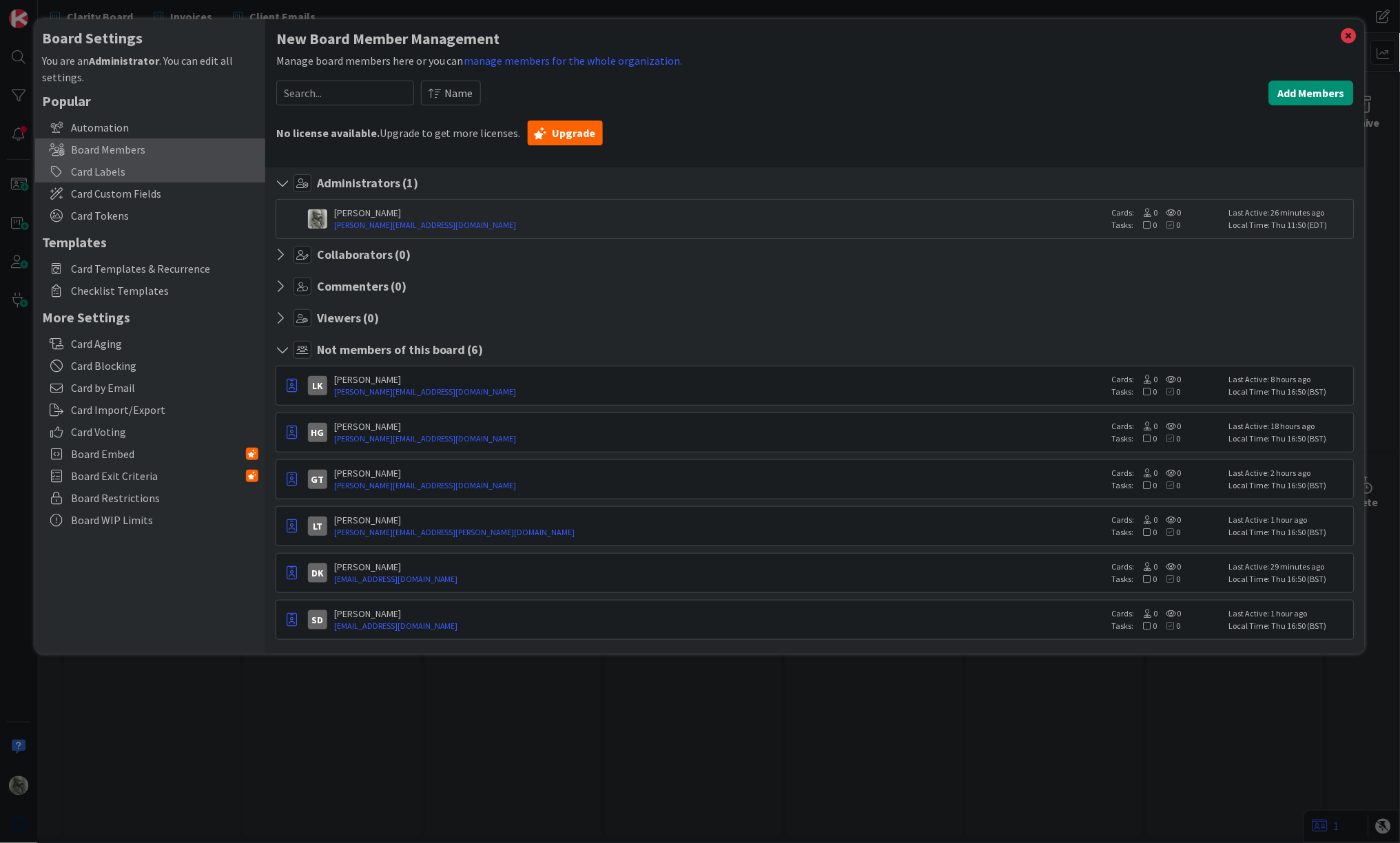
click at [111, 168] on div "Card Labels" at bounding box center [151, 171] width 231 height 22
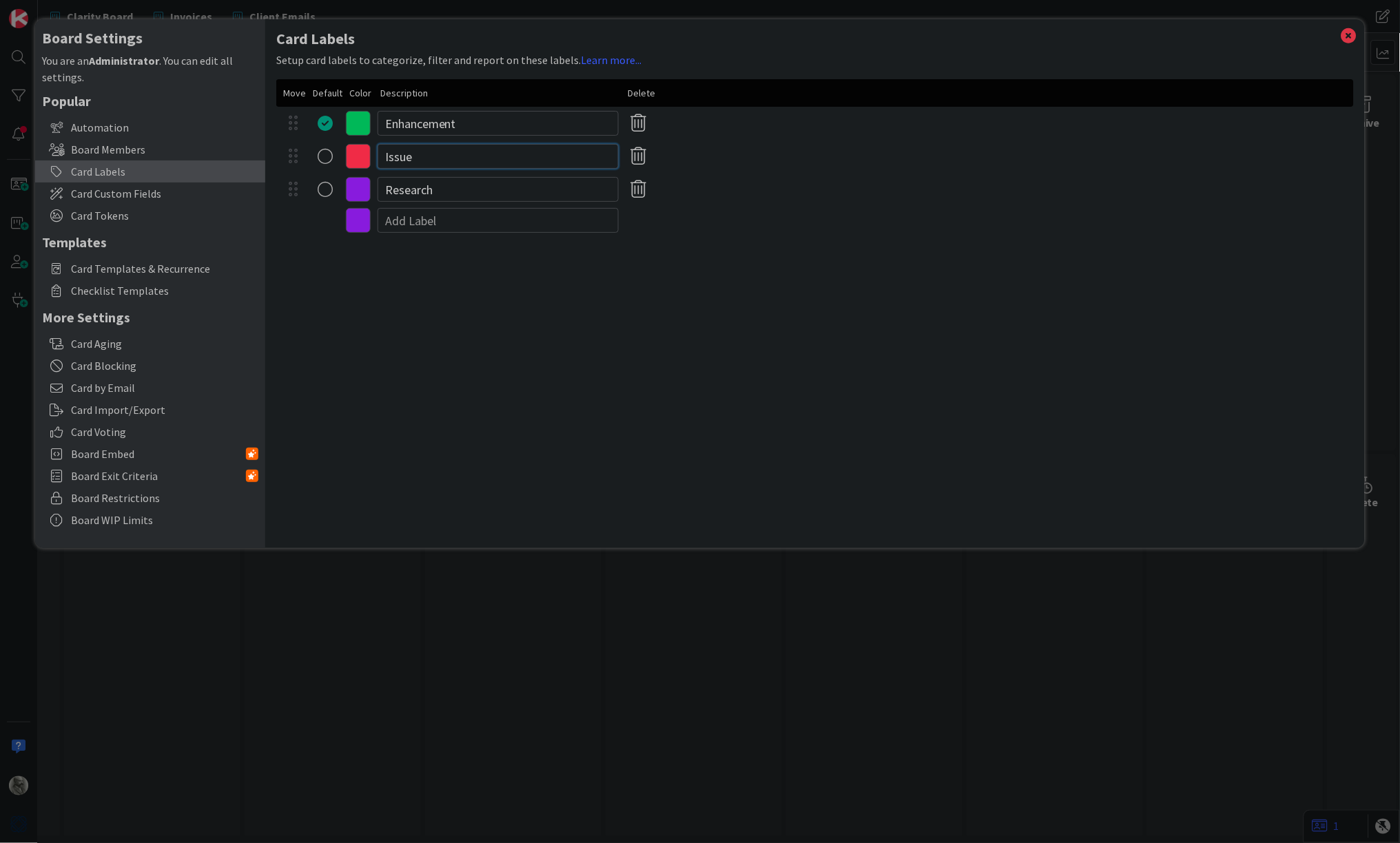
drag, startPoint x: 457, startPoint y: 154, endPoint x: 366, endPoint y: 152, distance: 91.0
click at [366, 152] on div "Issue" at bounding box center [815, 156] width 1078 height 33
drag, startPoint x: 465, startPoint y: 126, endPoint x: 351, endPoint y: 125, distance: 114.0
click at [351, 125] on div "Enhancement" at bounding box center [815, 123] width 1078 height 33
drag, startPoint x: 429, startPoint y: 155, endPoint x: 375, endPoint y: 155, distance: 54.0
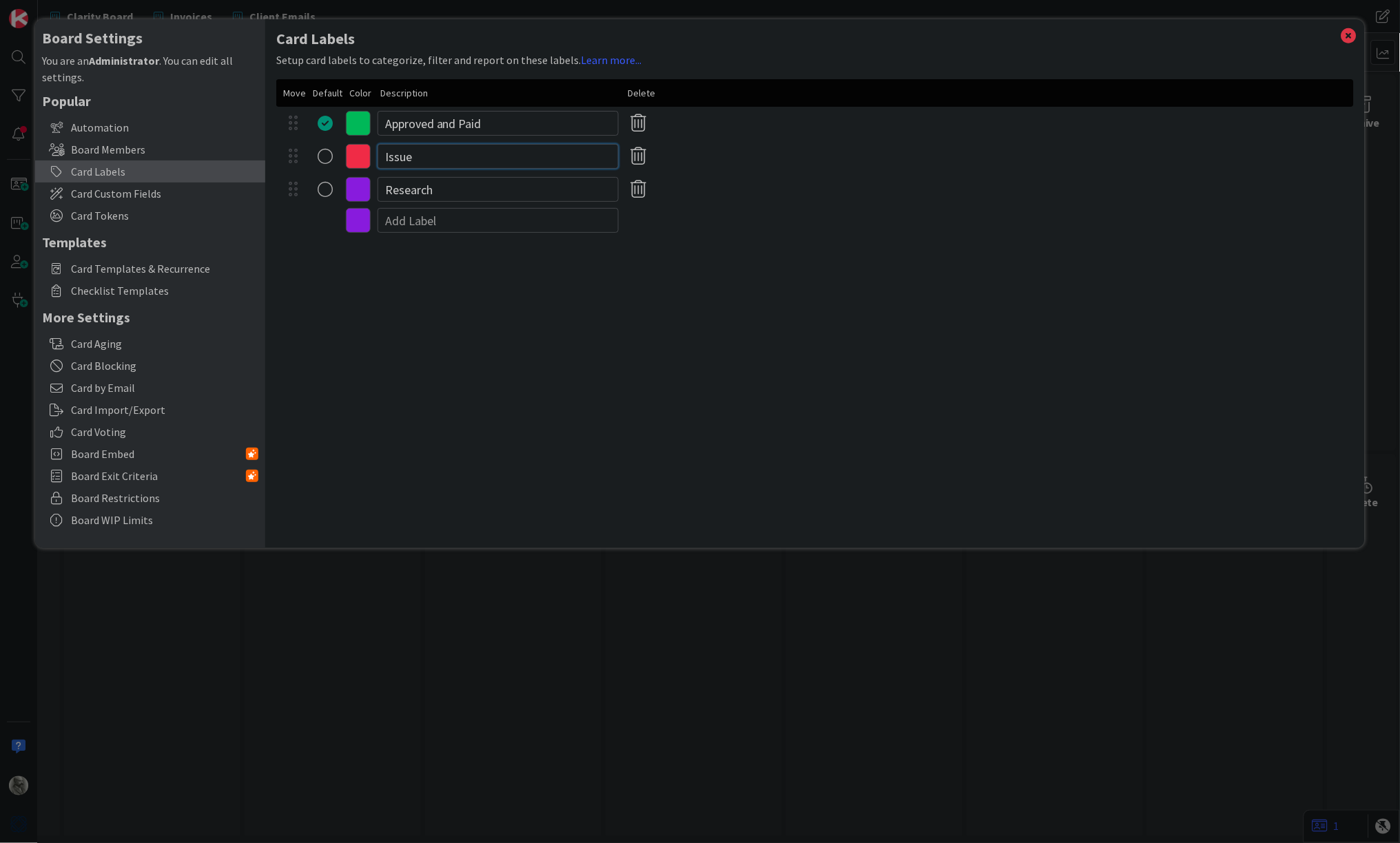
click at [375, 155] on div "Issue" at bounding box center [815, 156] width 1078 height 33
drag, startPoint x: 457, startPoint y: 188, endPoint x: 347, endPoint y: 182, distance: 110.2
click at [347, 182] on div "Research" at bounding box center [815, 190] width 1078 height 33
click at [357, 189] on icon at bounding box center [358, 190] width 25 height 25
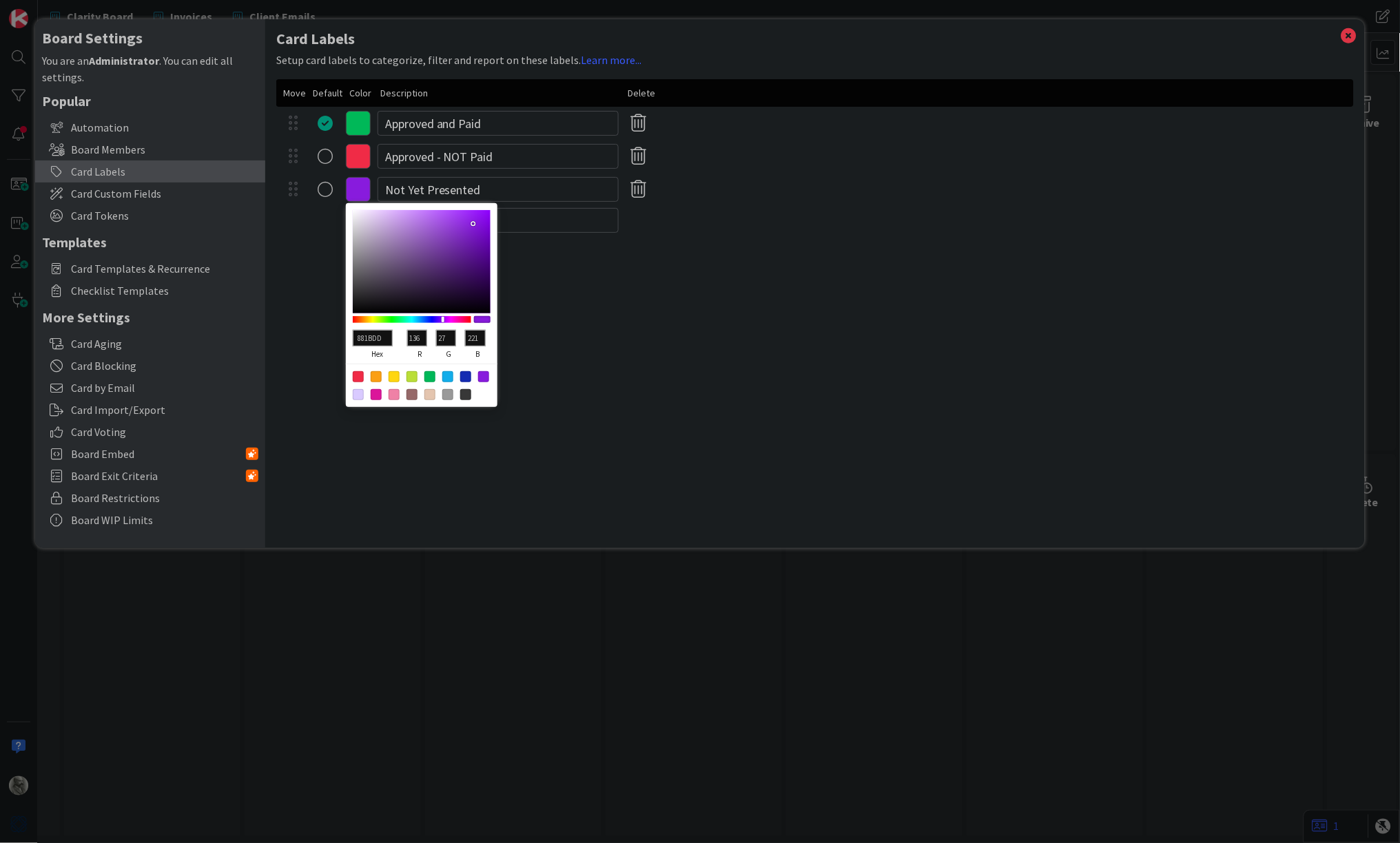
click at [448, 374] on div at bounding box center [448, 377] width 11 height 11
click at [601, 359] on div "Card Labels Setup card labels to categorize, filter and report on these labels.…" at bounding box center [815, 283] width 1100 height 529
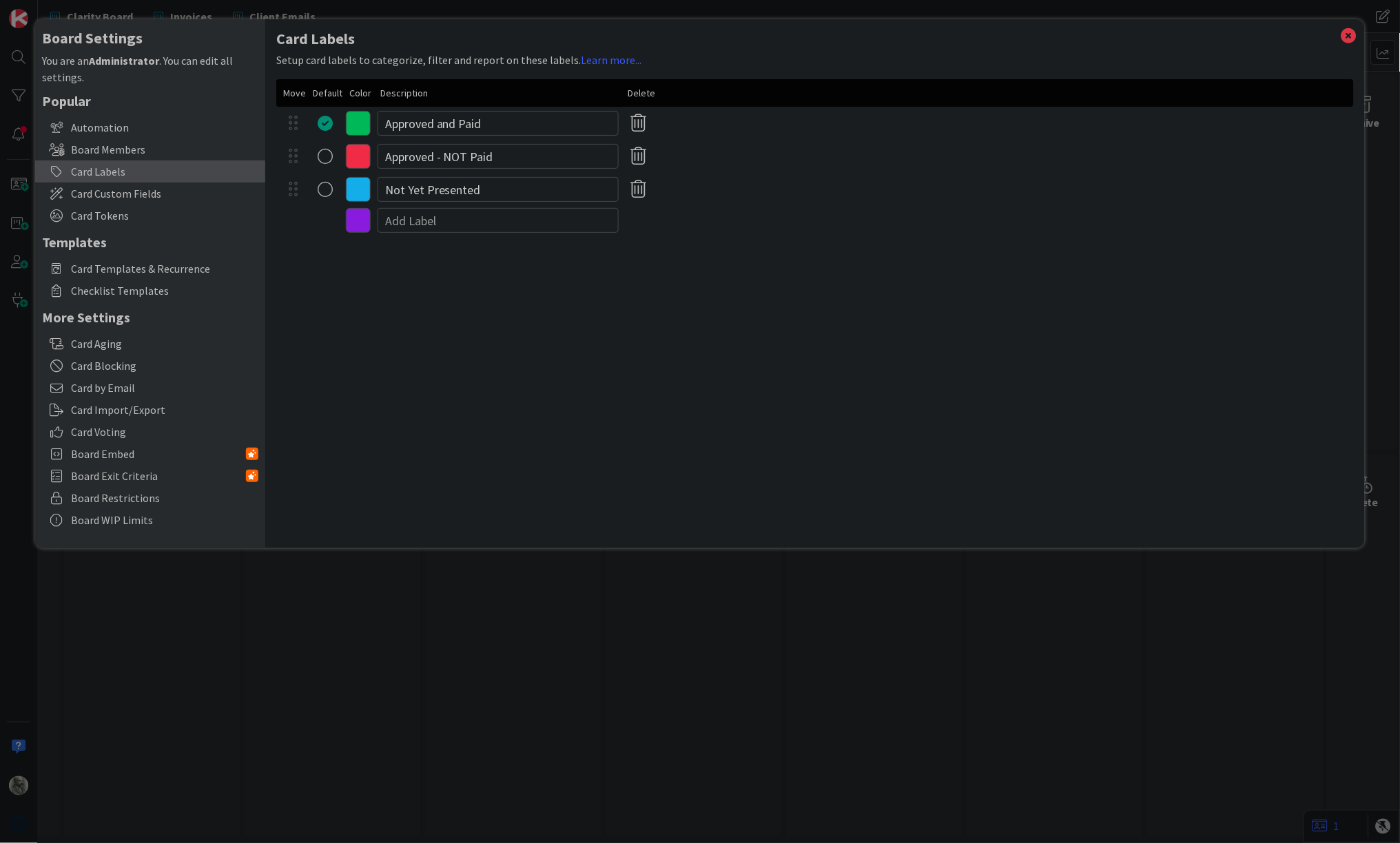
click at [325, 191] on div "radio" at bounding box center [325, 190] width 15 height 15
click at [1351, 36] on icon at bounding box center [1349, 35] width 18 height 19
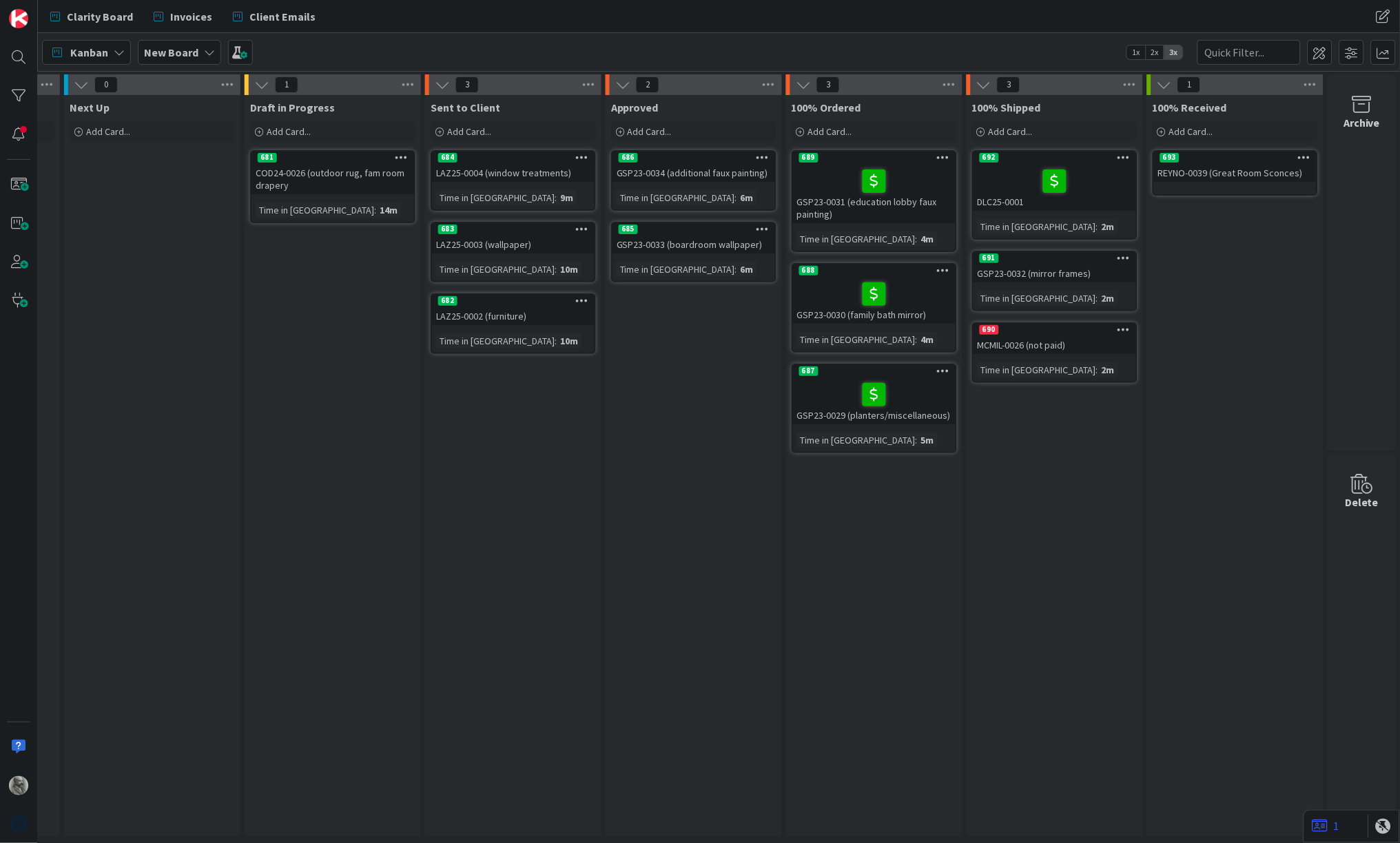
click at [763, 158] on icon at bounding box center [763, 157] width 13 height 10
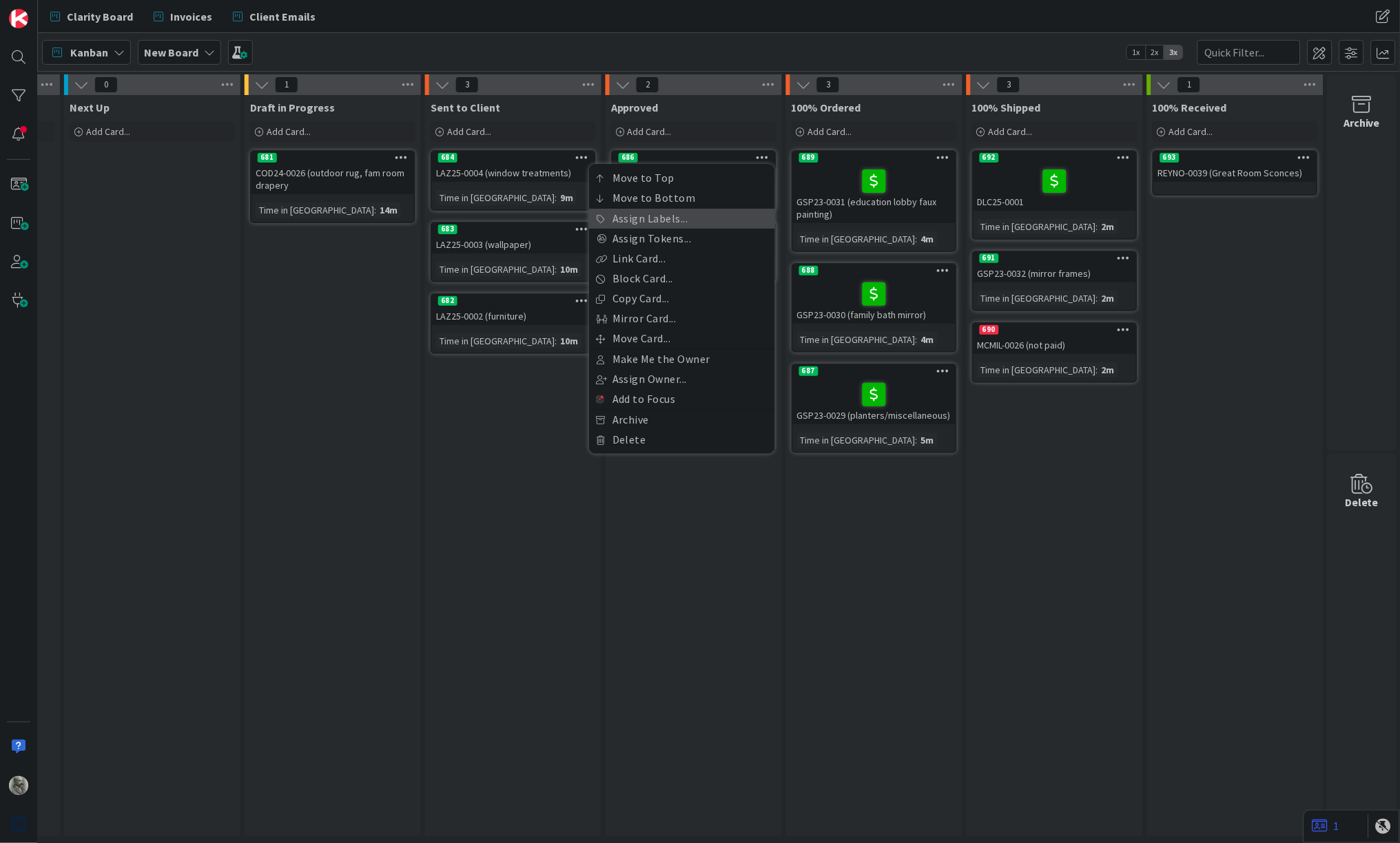
click at [678, 221] on link "Assign Labels..." at bounding box center [681, 218] width 186 height 20
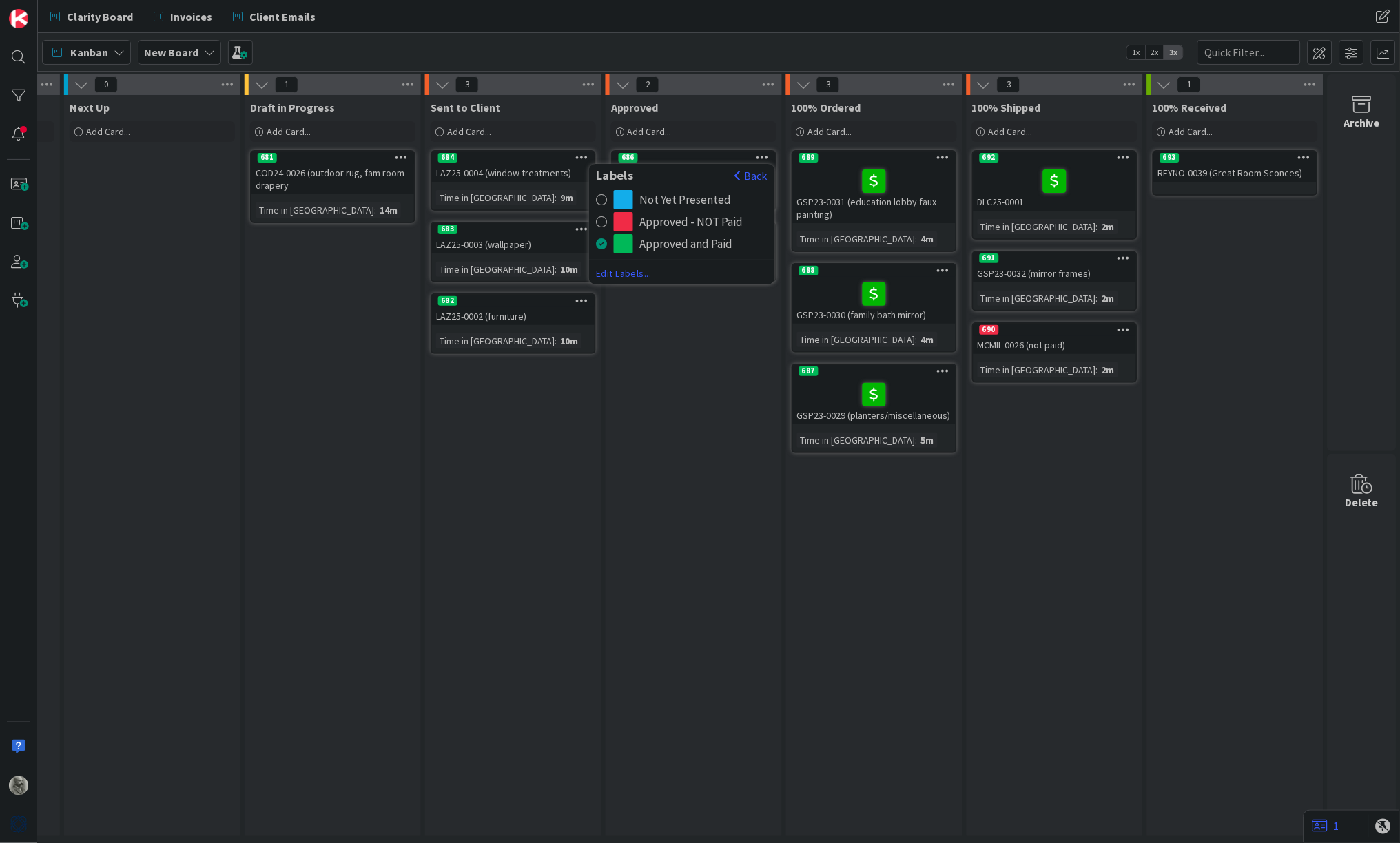
click at [628, 219] on div "radio" at bounding box center [623, 222] width 19 height 19
click at [761, 228] on icon at bounding box center [763, 229] width 13 height 10
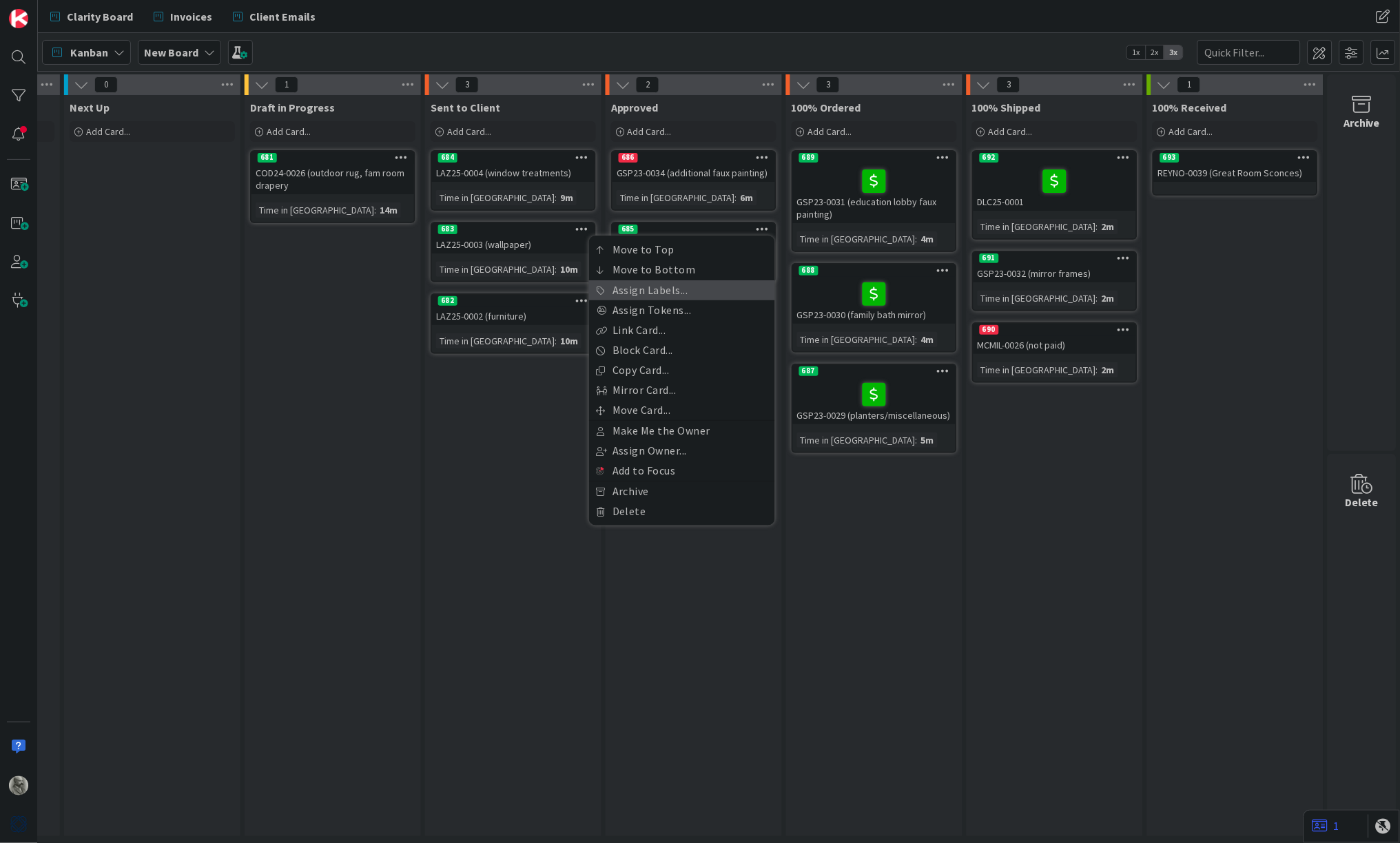
click at [659, 288] on link "Assign Labels..." at bounding box center [681, 290] width 186 height 20
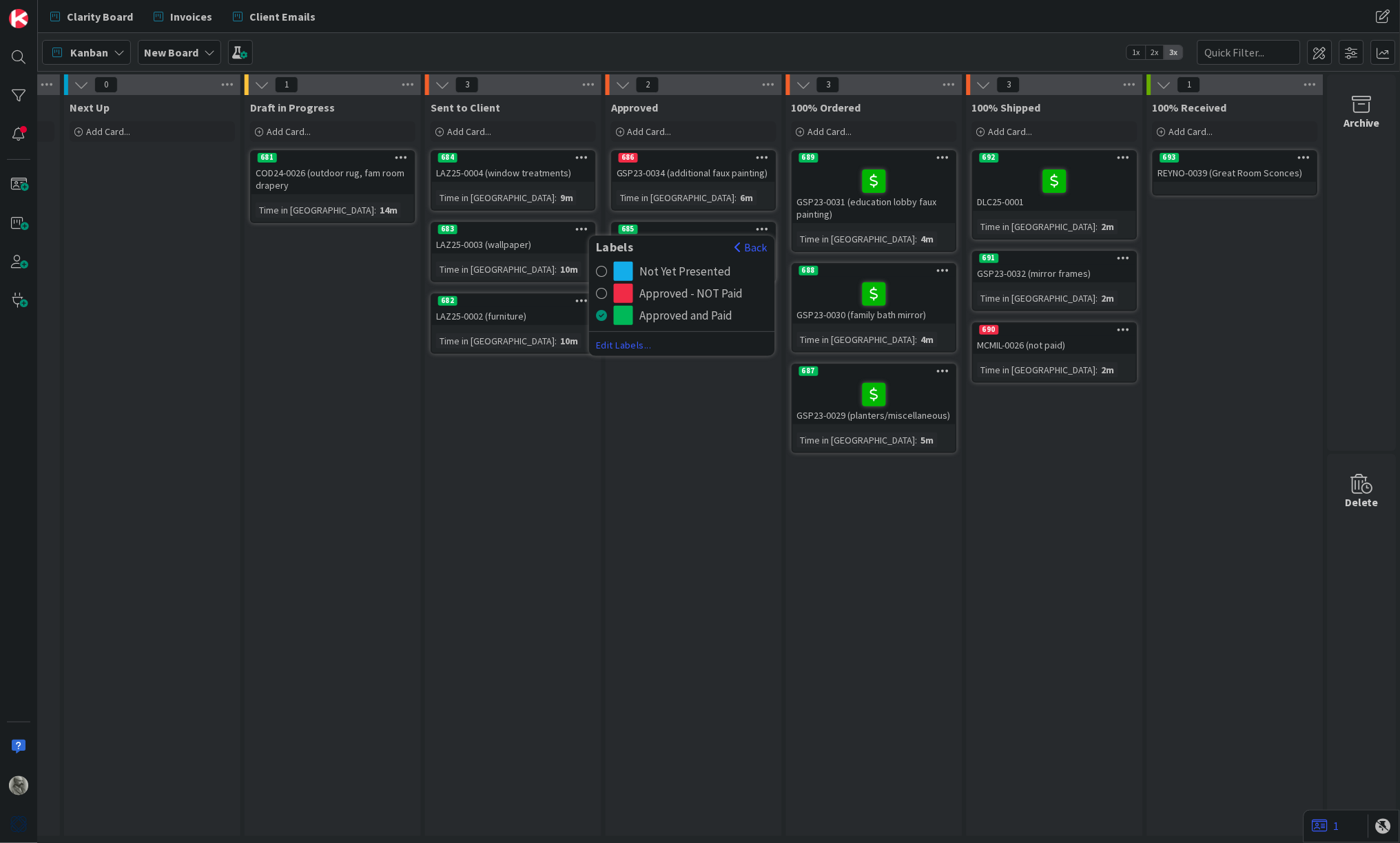
click at [626, 290] on div "radio" at bounding box center [623, 293] width 19 height 19
click at [584, 156] on icon at bounding box center [583, 157] width 13 height 10
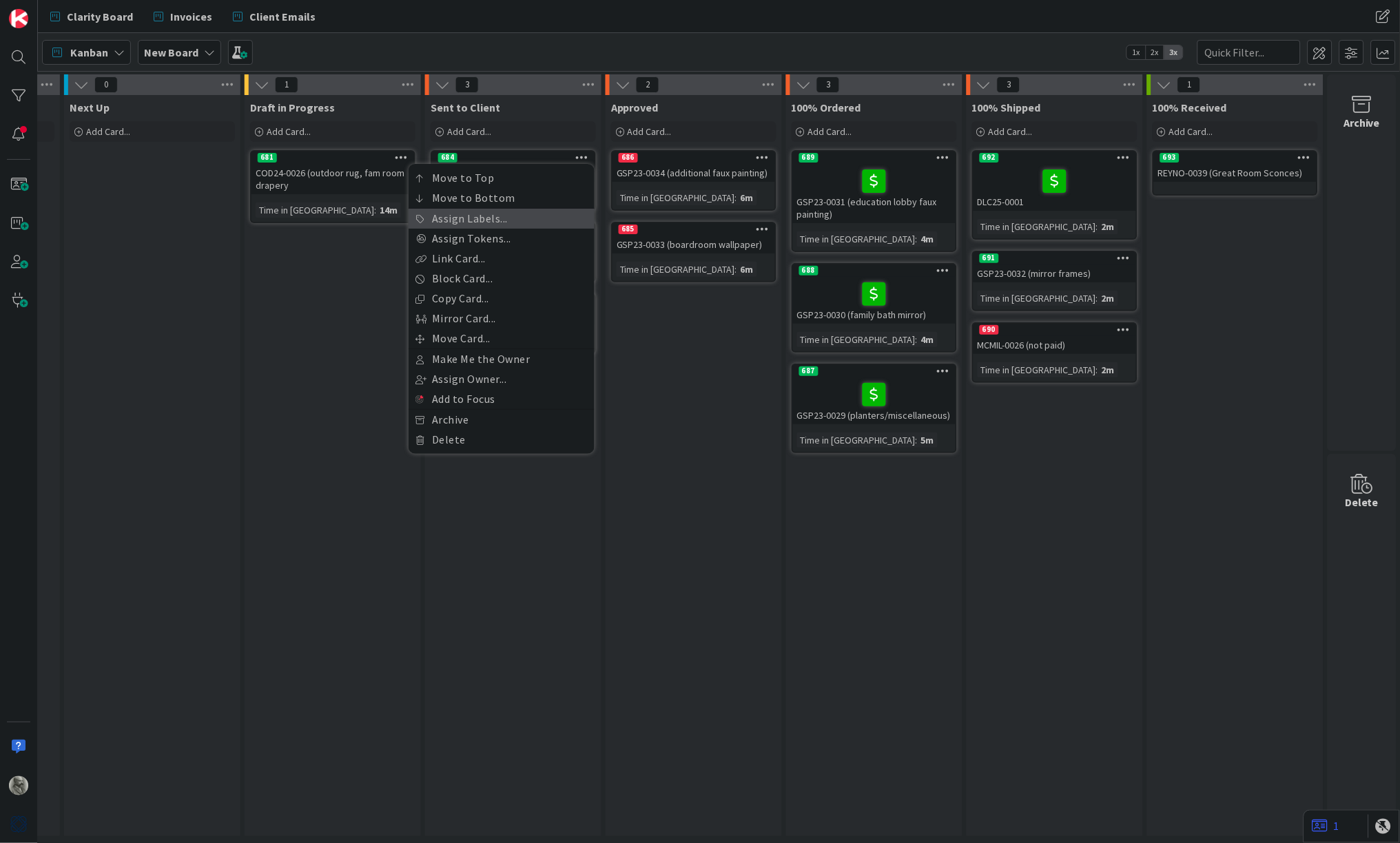
click at [489, 217] on link "Assign Labels..." at bounding box center [501, 218] width 186 height 20
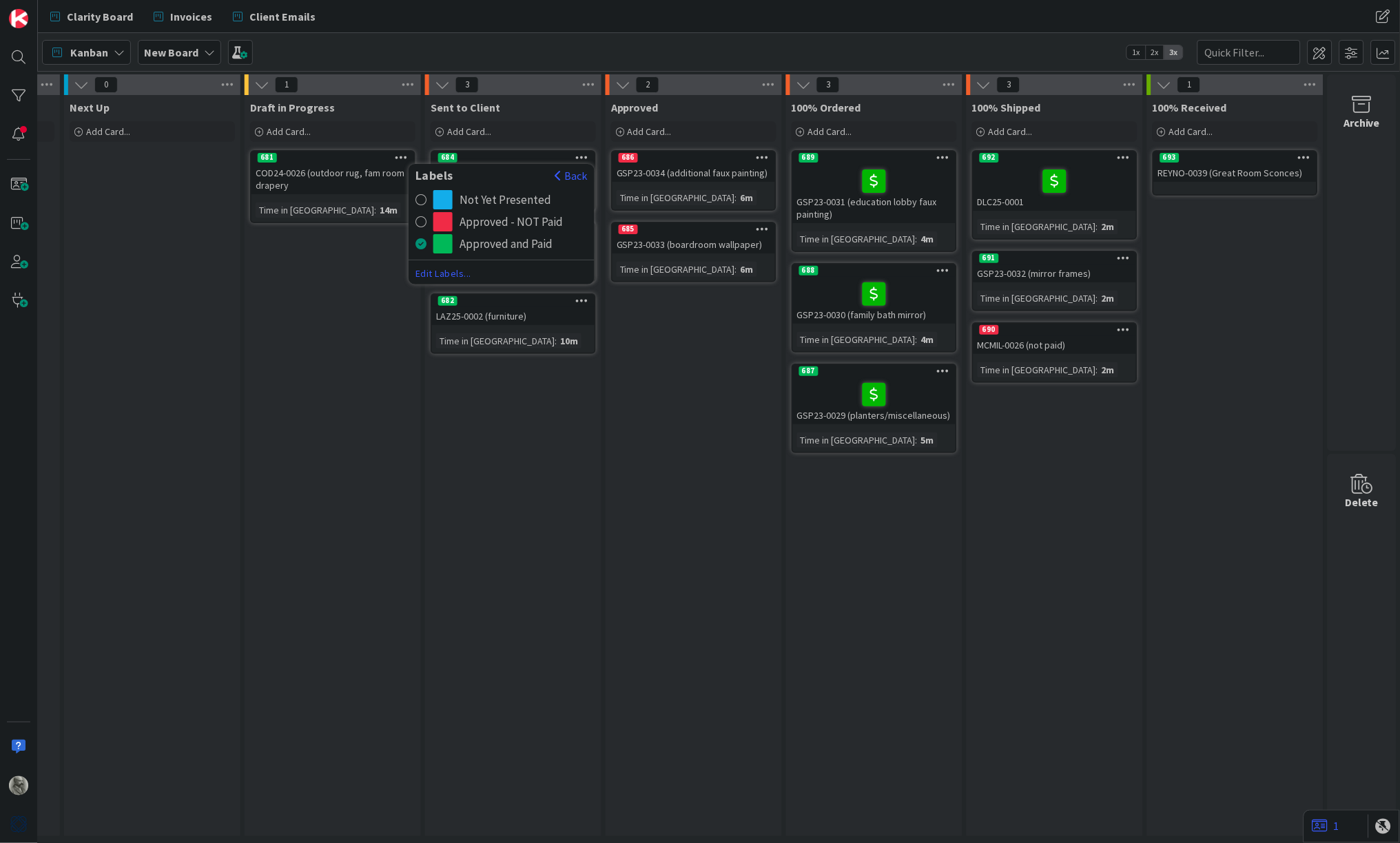
click at [484, 198] on div "Not Yet Presented" at bounding box center [505, 200] width 91 height 19
click at [582, 229] on icon at bounding box center [583, 229] width 13 height 10
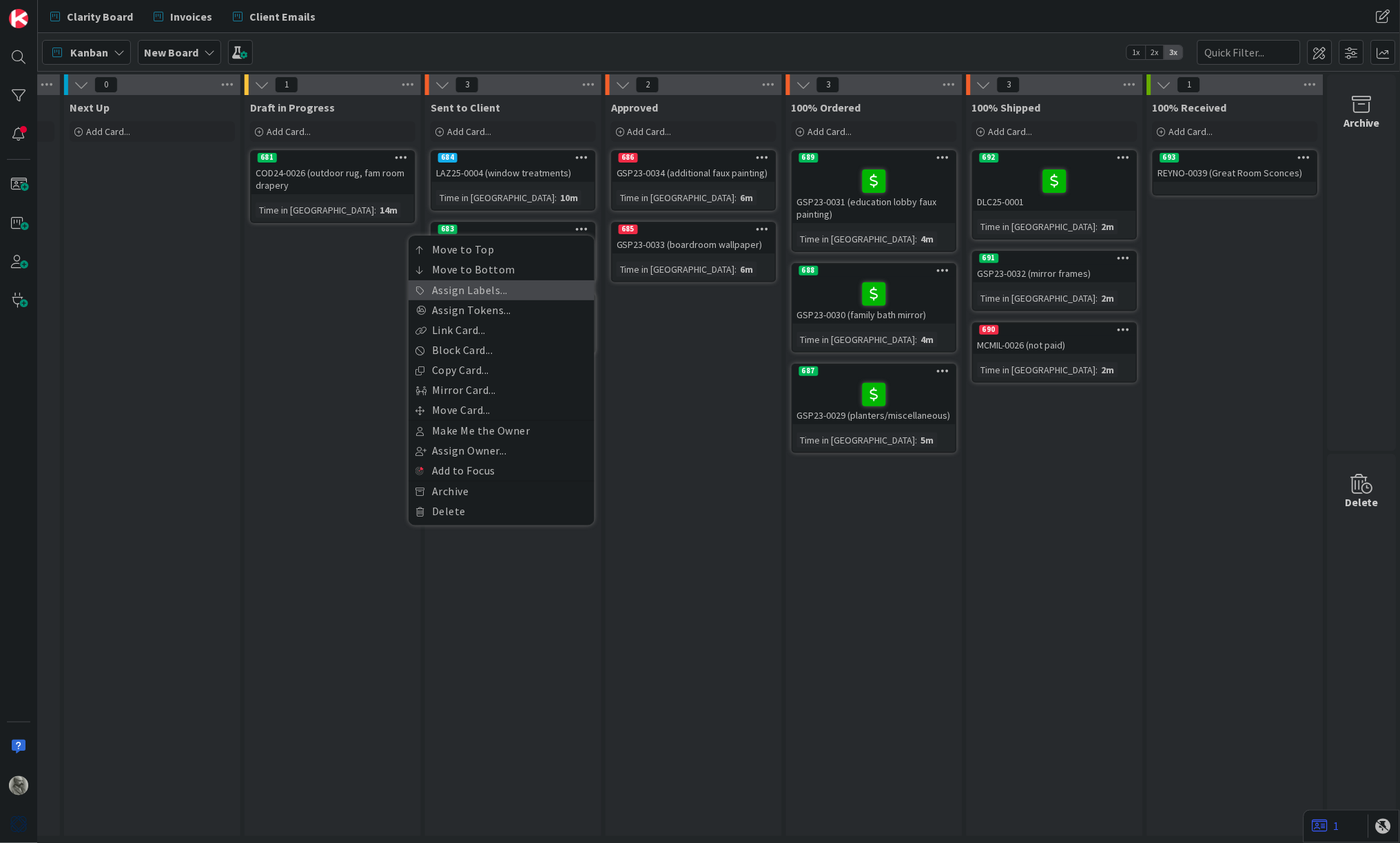
click at [516, 292] on link "Assign Labels..." at bounding box center [501, 290] width 186 height 20
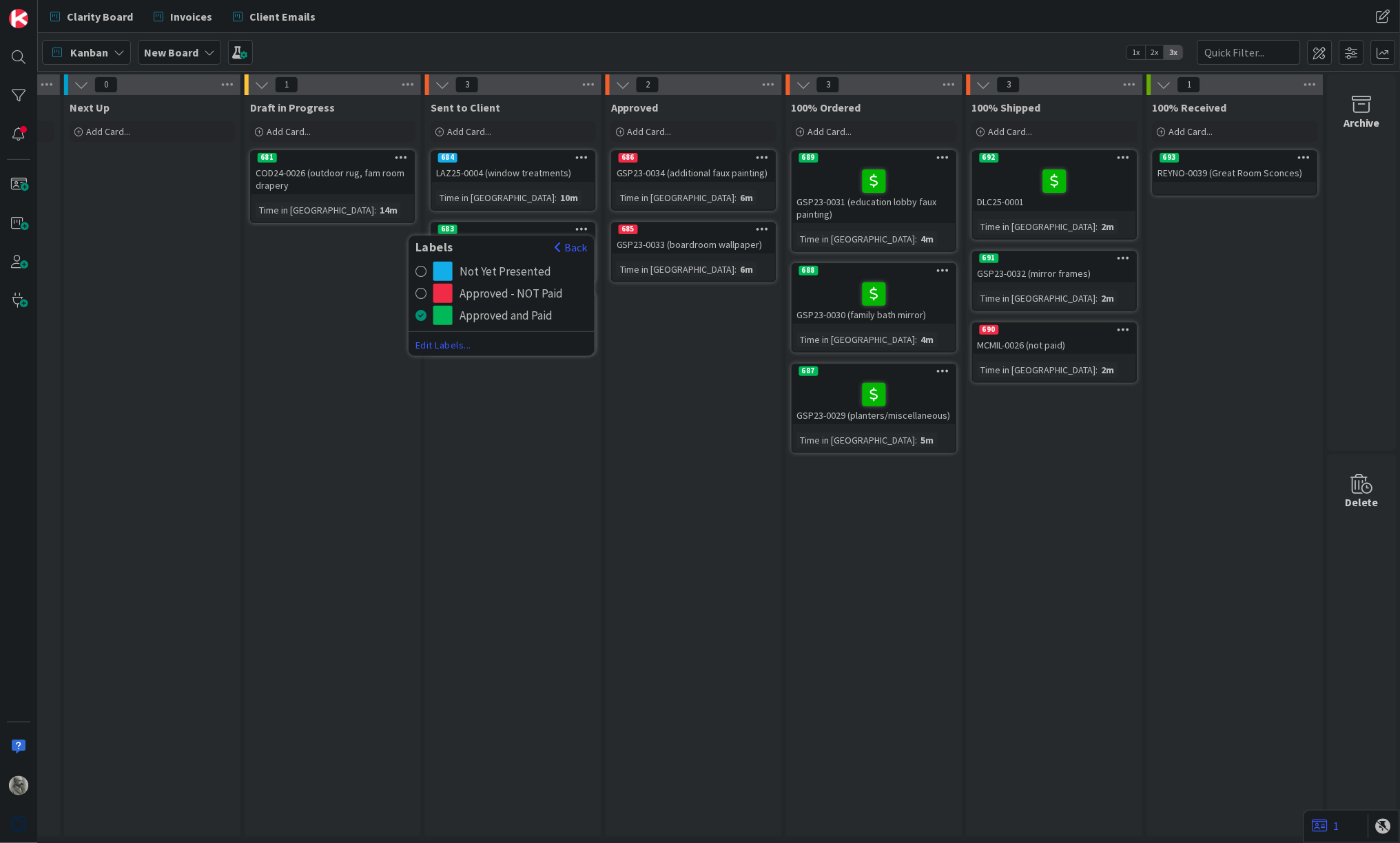
click at [477, 291] on div "Approved - NOT Paid" at bounding box center [511, 293] width 103 height 19
click at [584, 227] on icon at bounding box center [583, 229] width 13 height 10
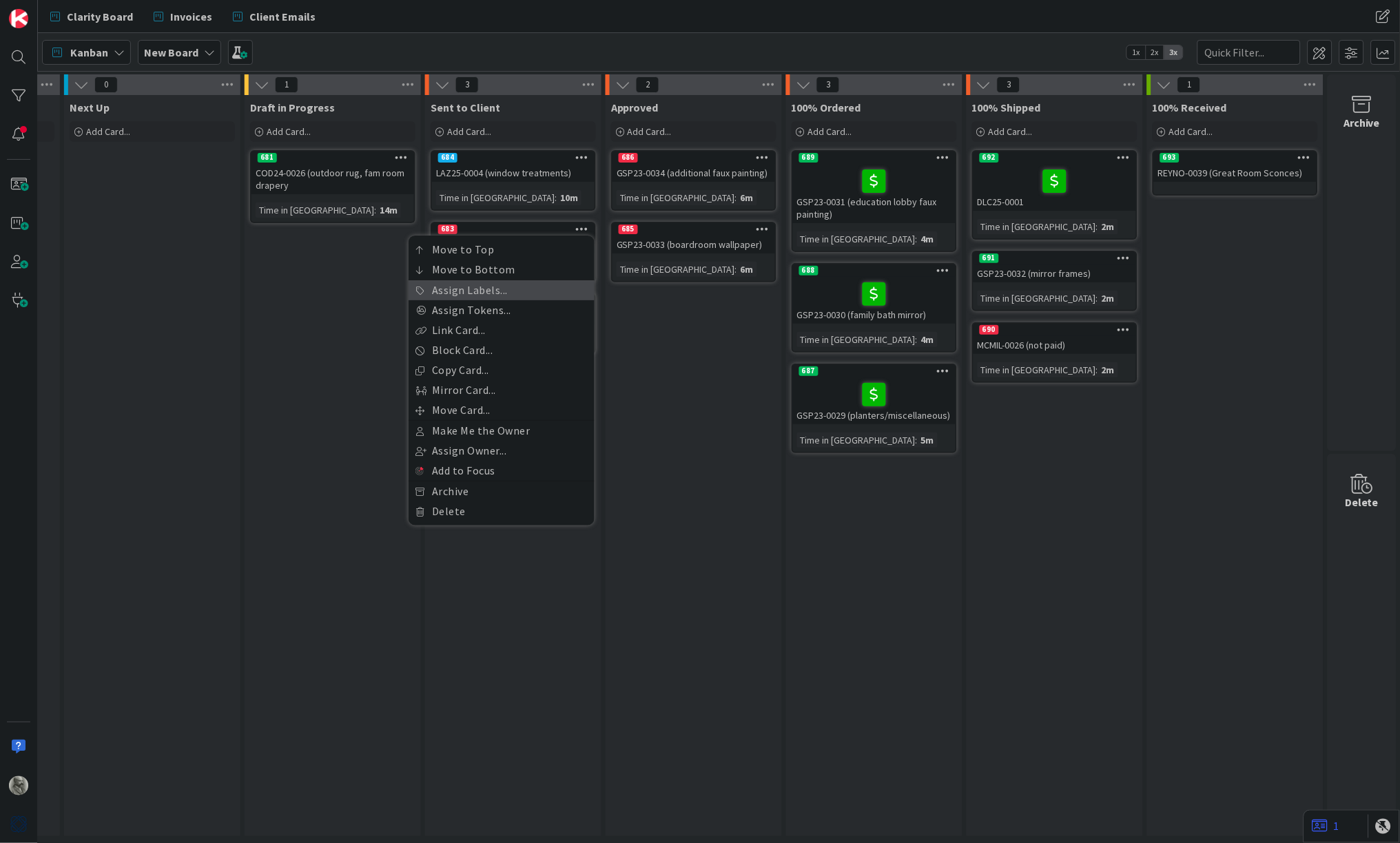
click at [475, 288] on link "Assign Labels..." at bounding box center [501, 290] width 186 height 20
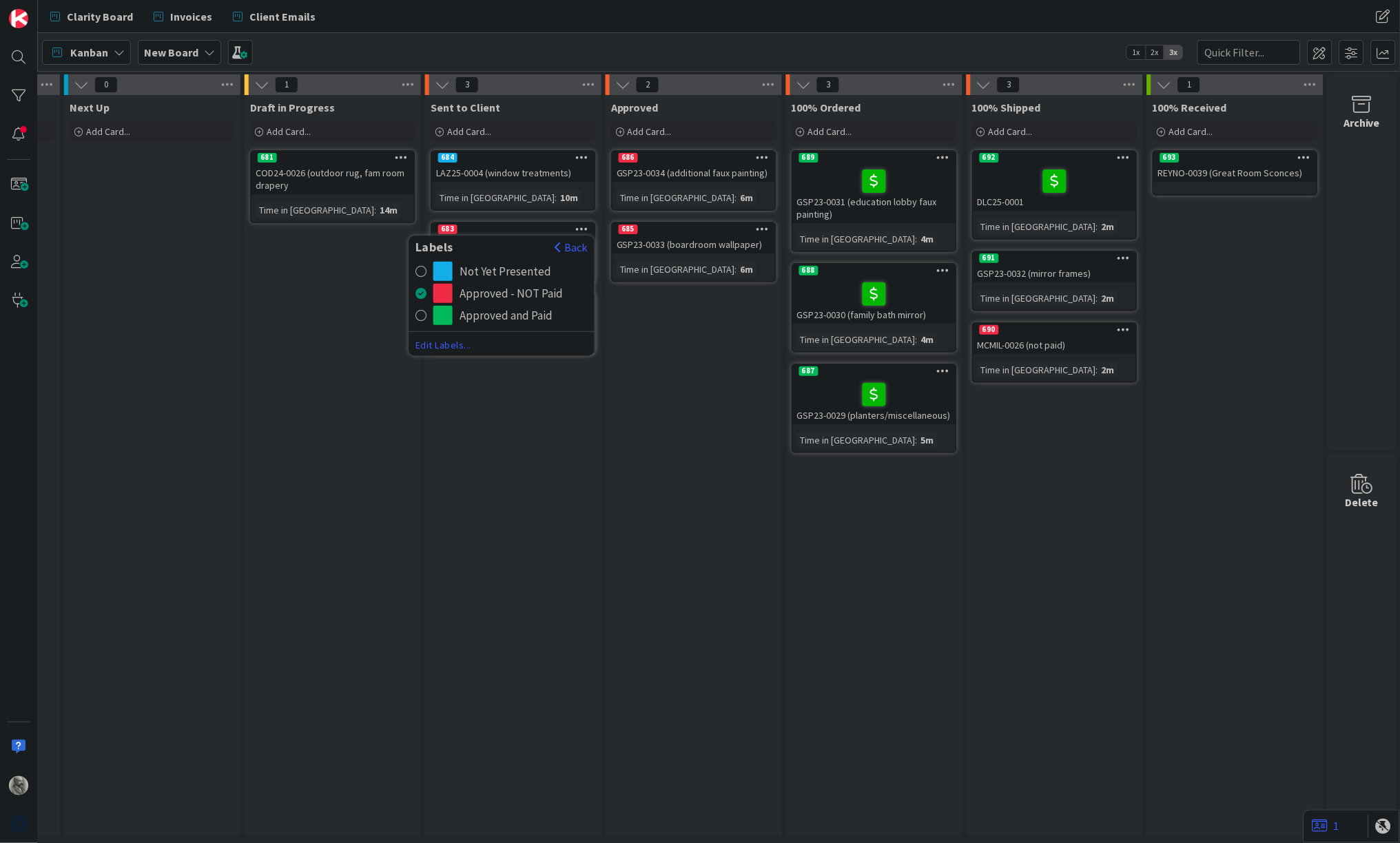
click at [493, 269] on div "Not Yet Presented" at bounding box center [505, 271] width 91 height 19
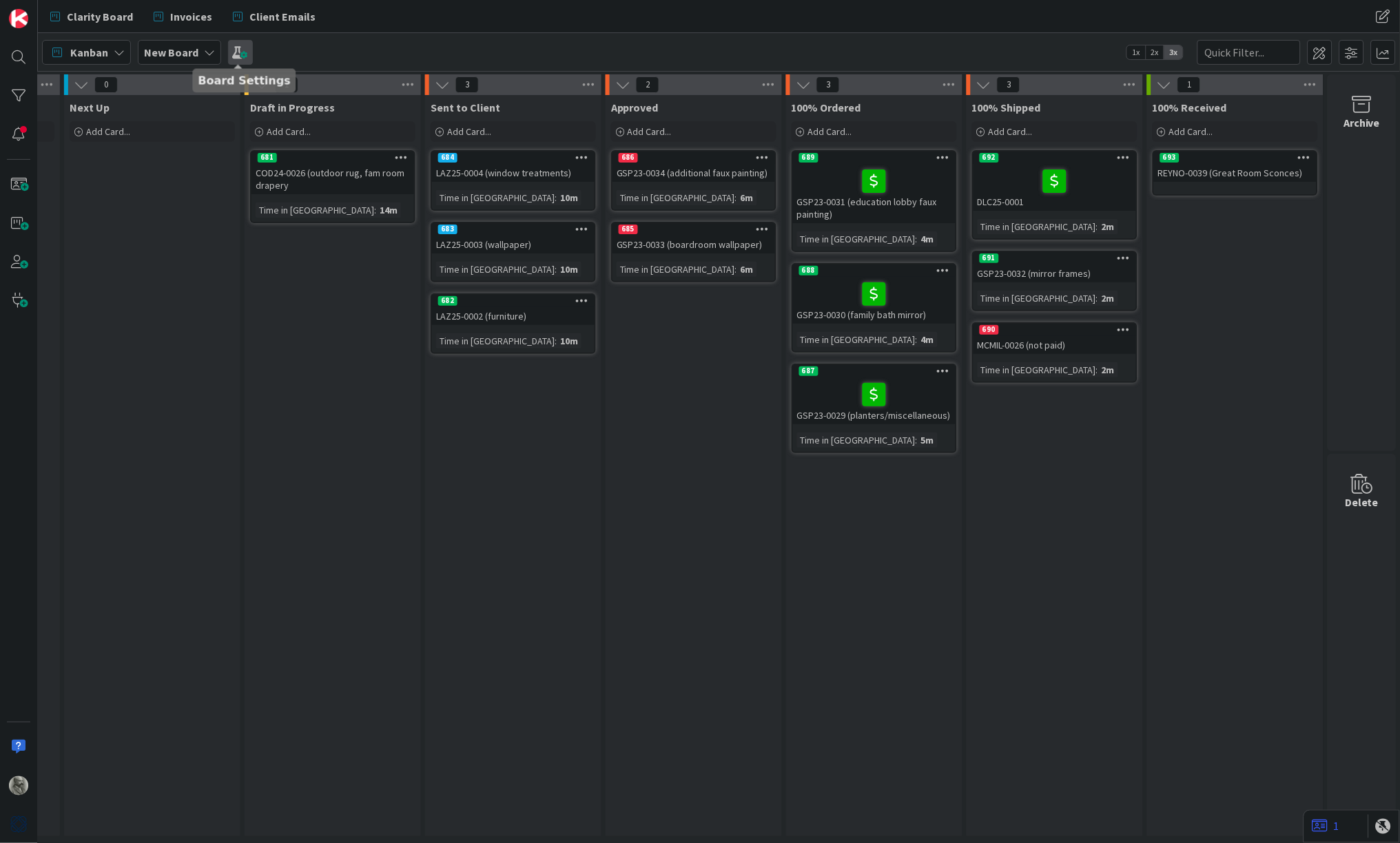
click at [242, 49] on span at bounding box center [240, 52] width 25 height 25
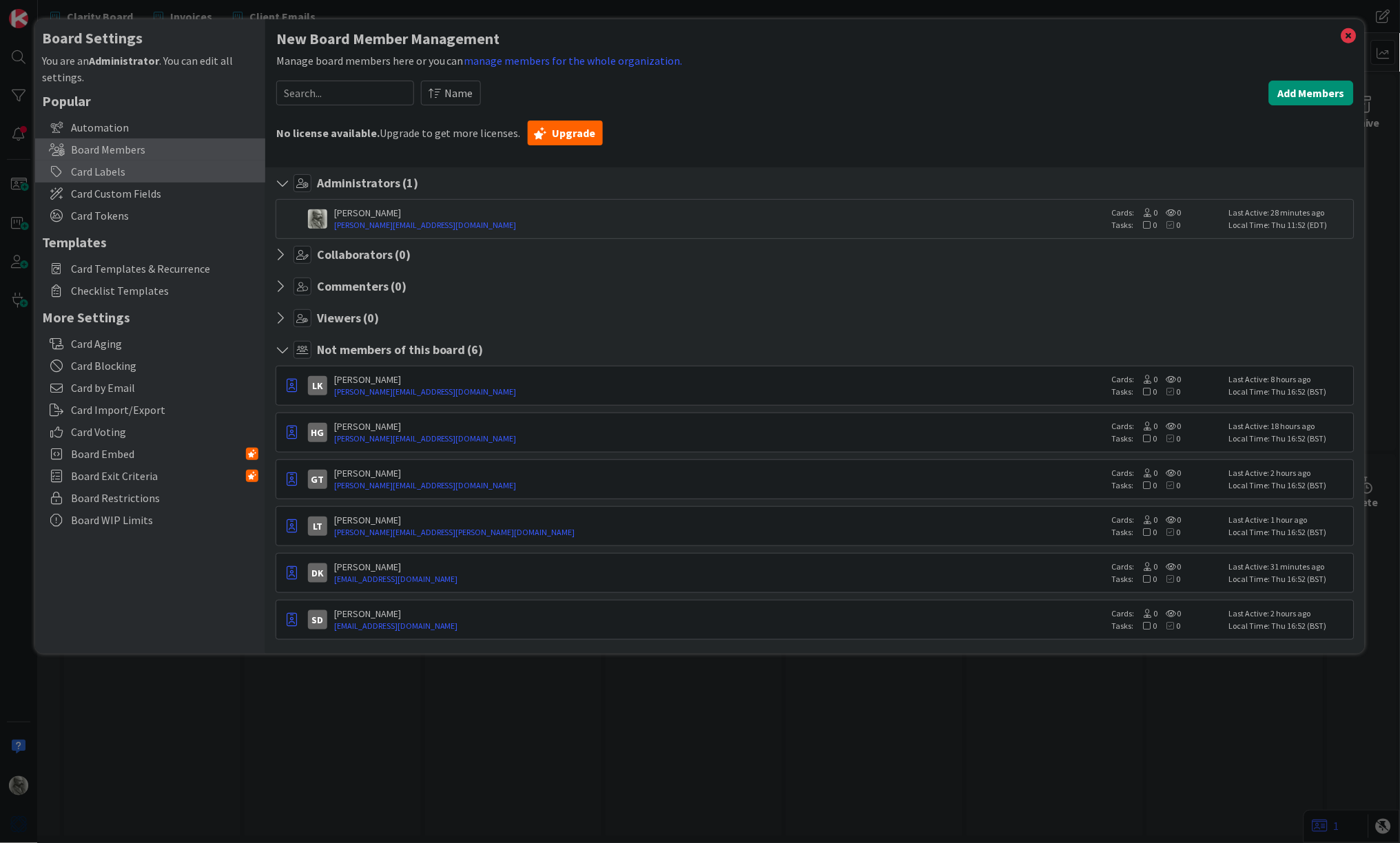
click at [102, 171] on div "Card Labels" at bounding box center [151, 171] width 231 height 22
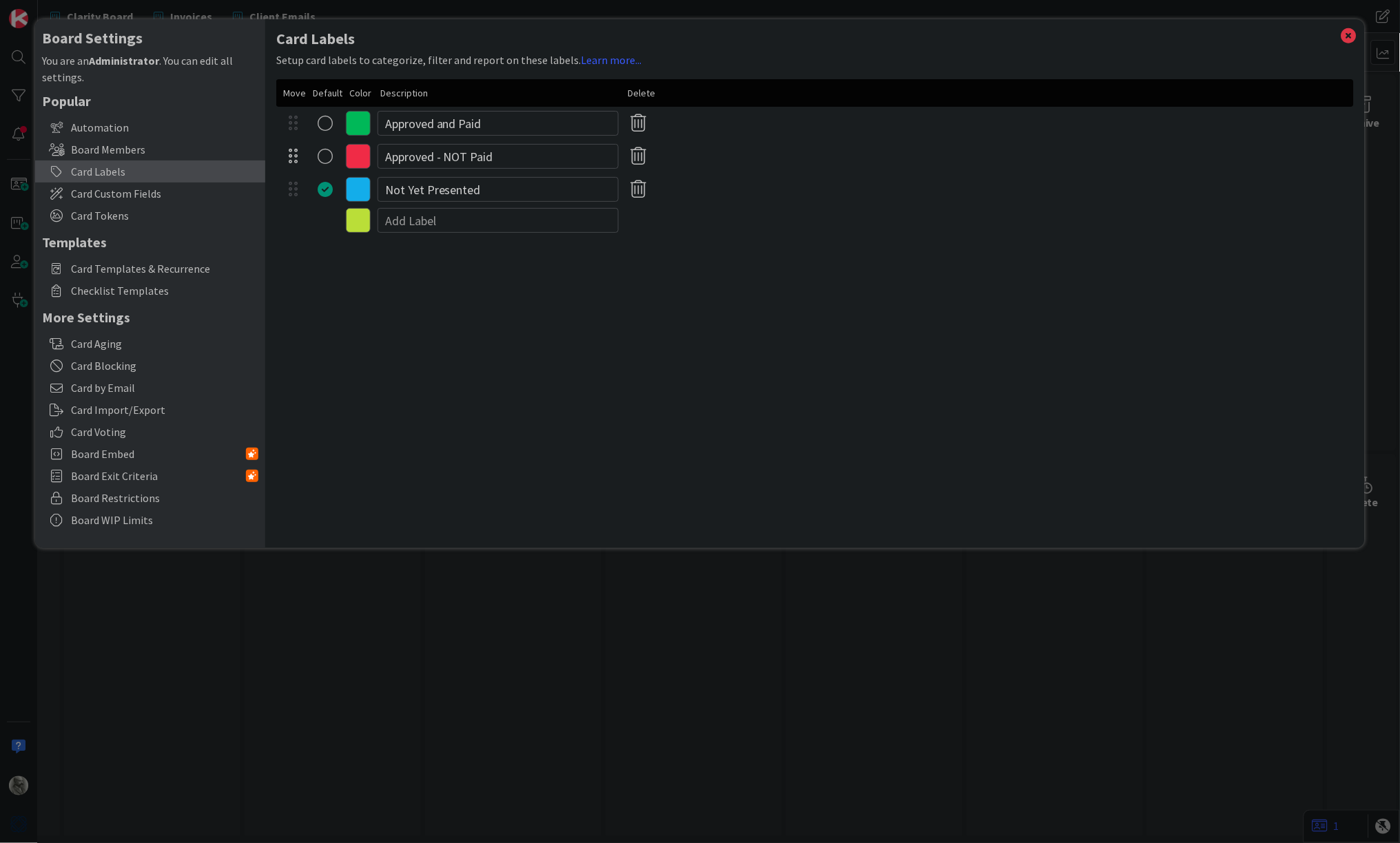
click at [294, 157] on div at bounding box center [293, 156] width 26 height 21
click at [322, 158] on div "radio" at bounding box center [325, 156] width 15 height 15
drag, startPoint x: 462, startPoint y: 122, endPoint x: 345, endPoint y: 113, distance: 117.3
click at [345, 113] on div "Approved and Paid" at bounding box center [815, 123] width 1078 height 33
drag, startPoint x: 444, startPoint y: 154, endPoint x: 361, endPoint y: 154, distance: 83.0
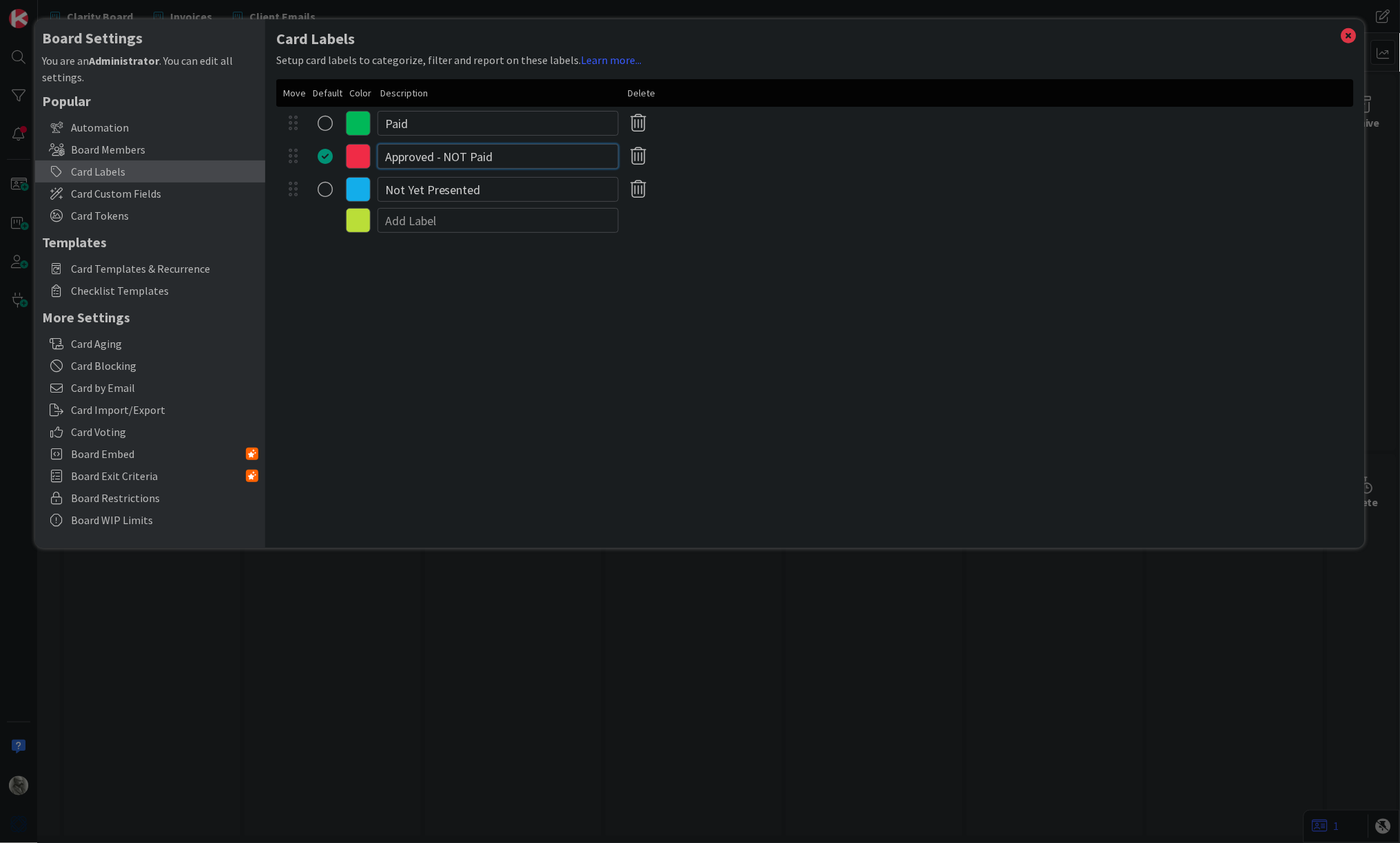
click at [361, 154] on div "Approved - NOT Paid" at bounding box center [815, 156] width 1078 height 33
drag, startPoint x: 492, startPoint y: 186, endPoint x: 334, endPoint y: 191, distance: 158.1
click at [334, 191] on div "Not Yet Presented" at bounding box center [815, 190] width 1078 height 33
click at [325, 189] on div "radio" at bounding box center [325, 190] width 15 height 15
click at [361, 186] on icon at bounding box center [358, 190] width 25 height 25
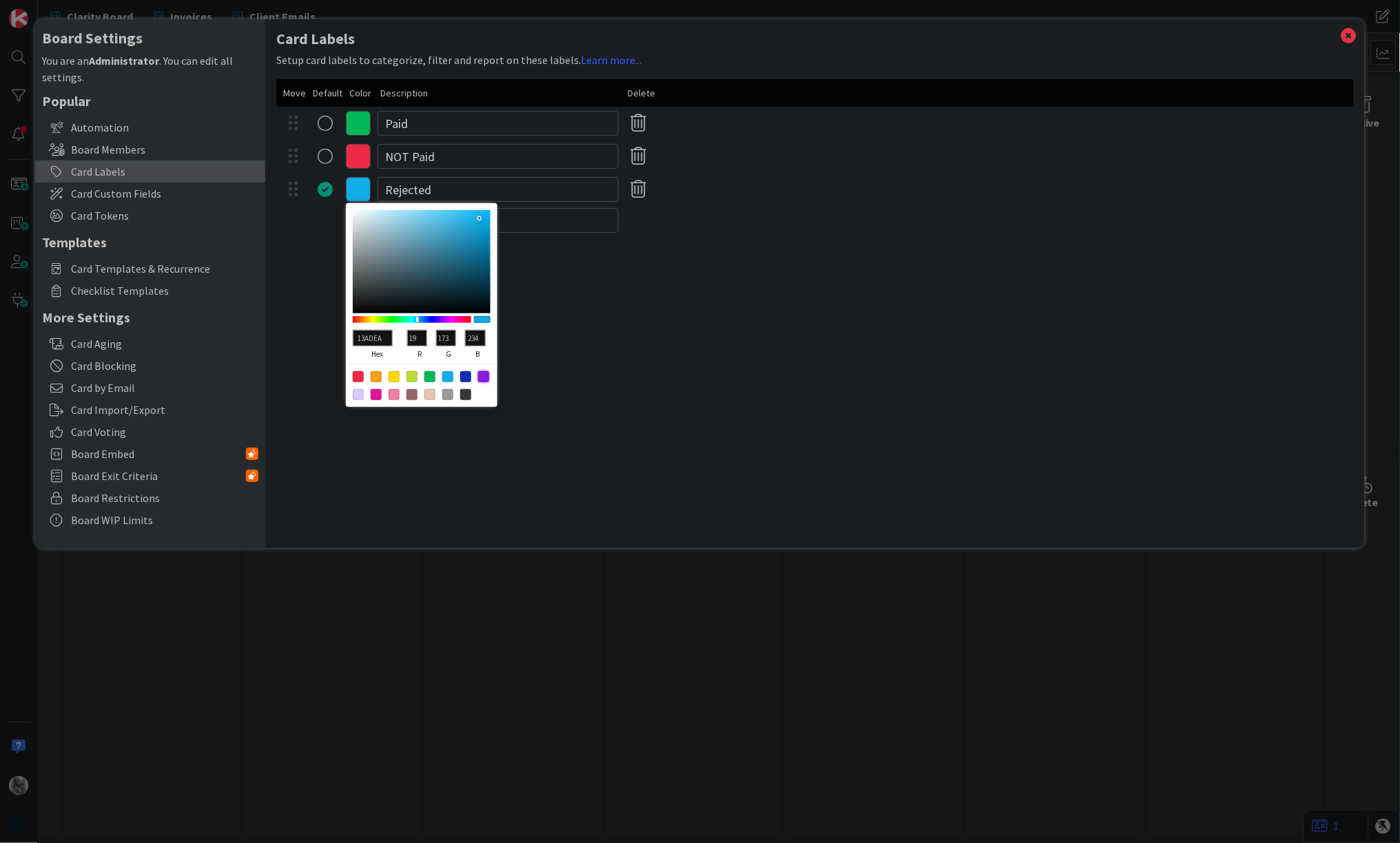
click at [484, 372] on div at bounding box center [484, 377] width 11 height 11
click at [575, 332] on div "Card Labels Setup card labels to categorize, filter and report on these labels.…" at bounding box center [815, 283] width 1100 height 529
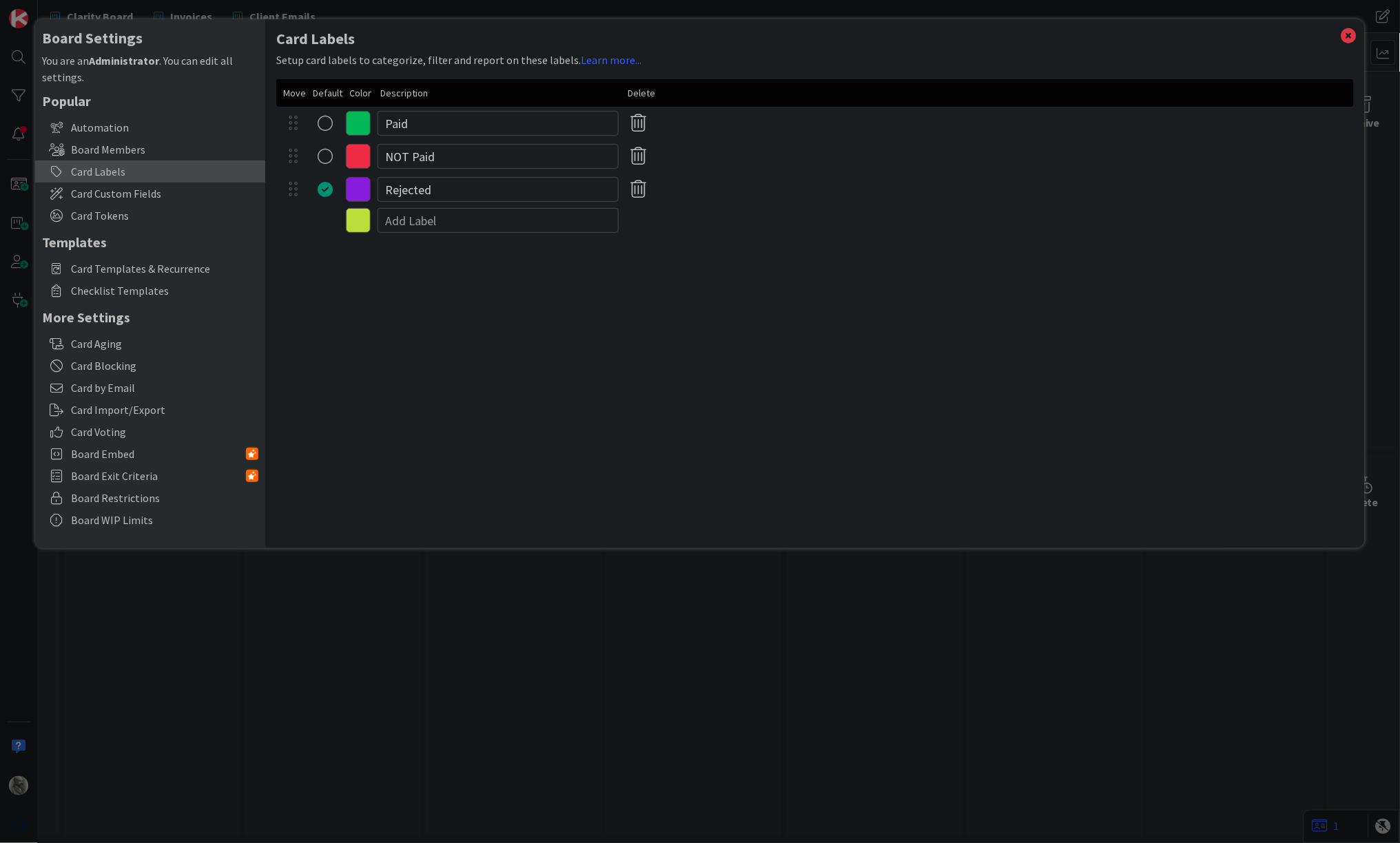
click at [324, 153] on div "radio" at bounding box center [325, 156] width 15 height 15
click at [1349, 35] on icon at bounding box center [1349, 35] width 18 height 19
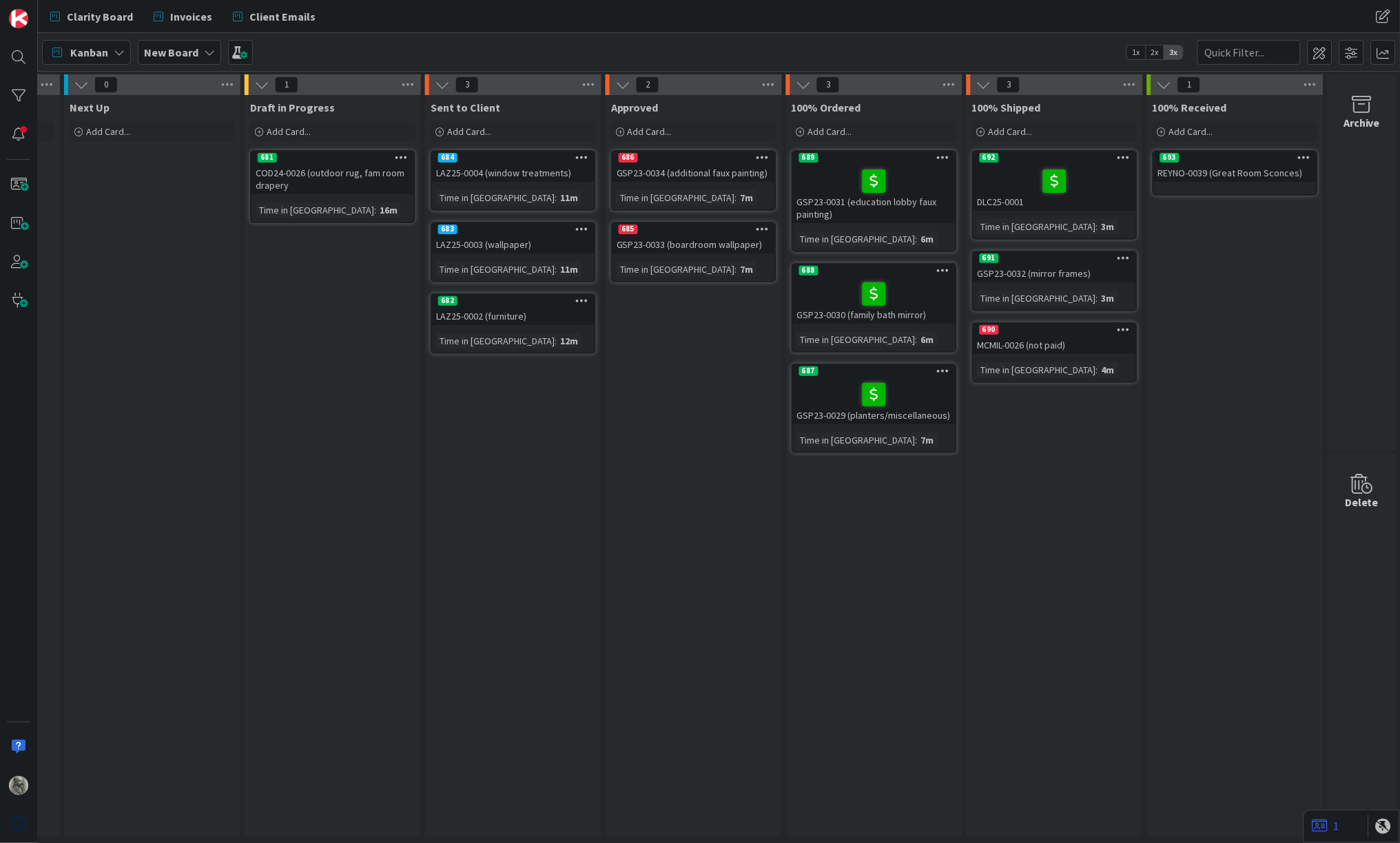
click at [584, 156] on icon at bounding box center [583, 157] width 13 height 10
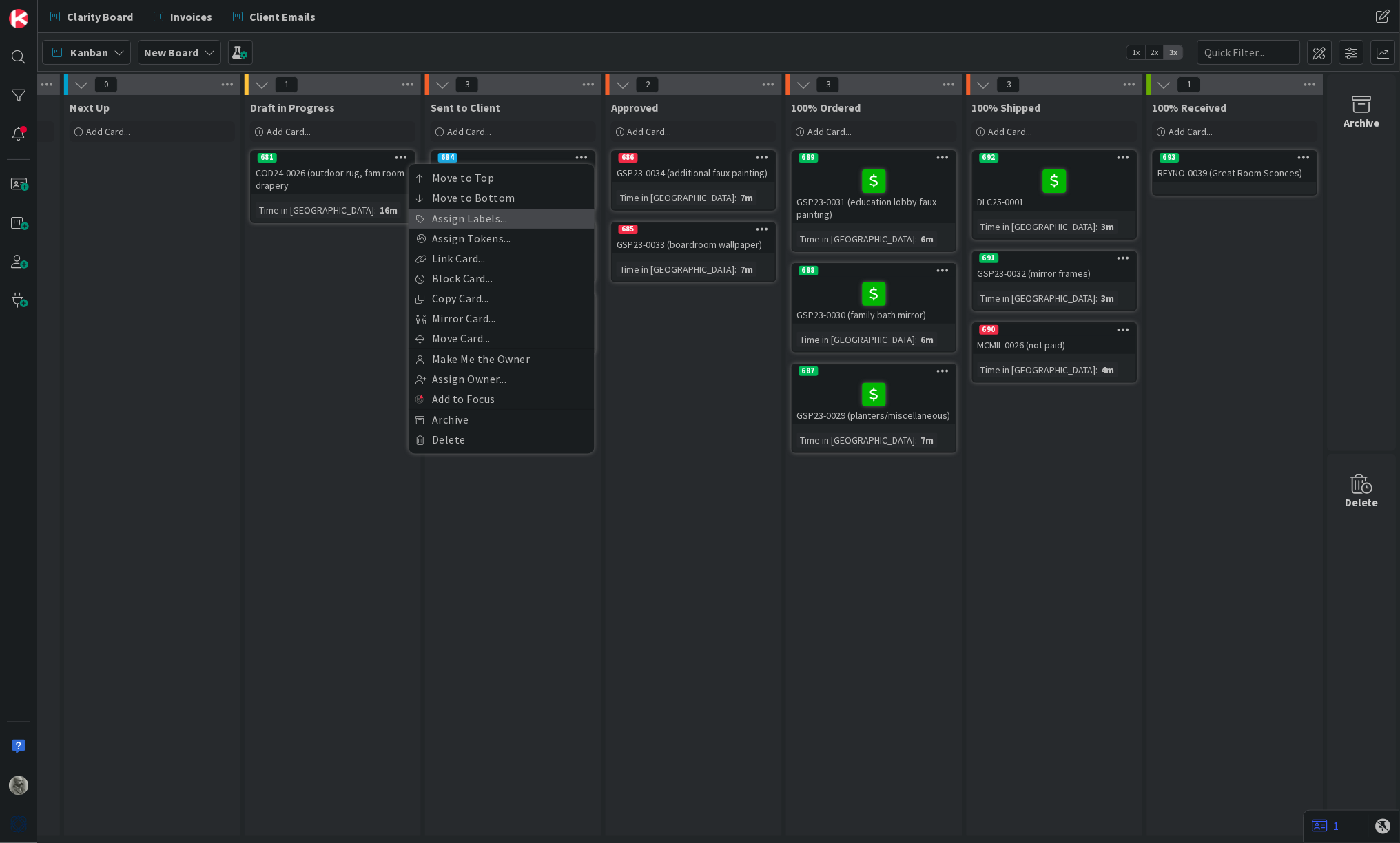
click at [507, 219] on link "Assign Labels..." at bounding box center [501, 218] width 186 height 20
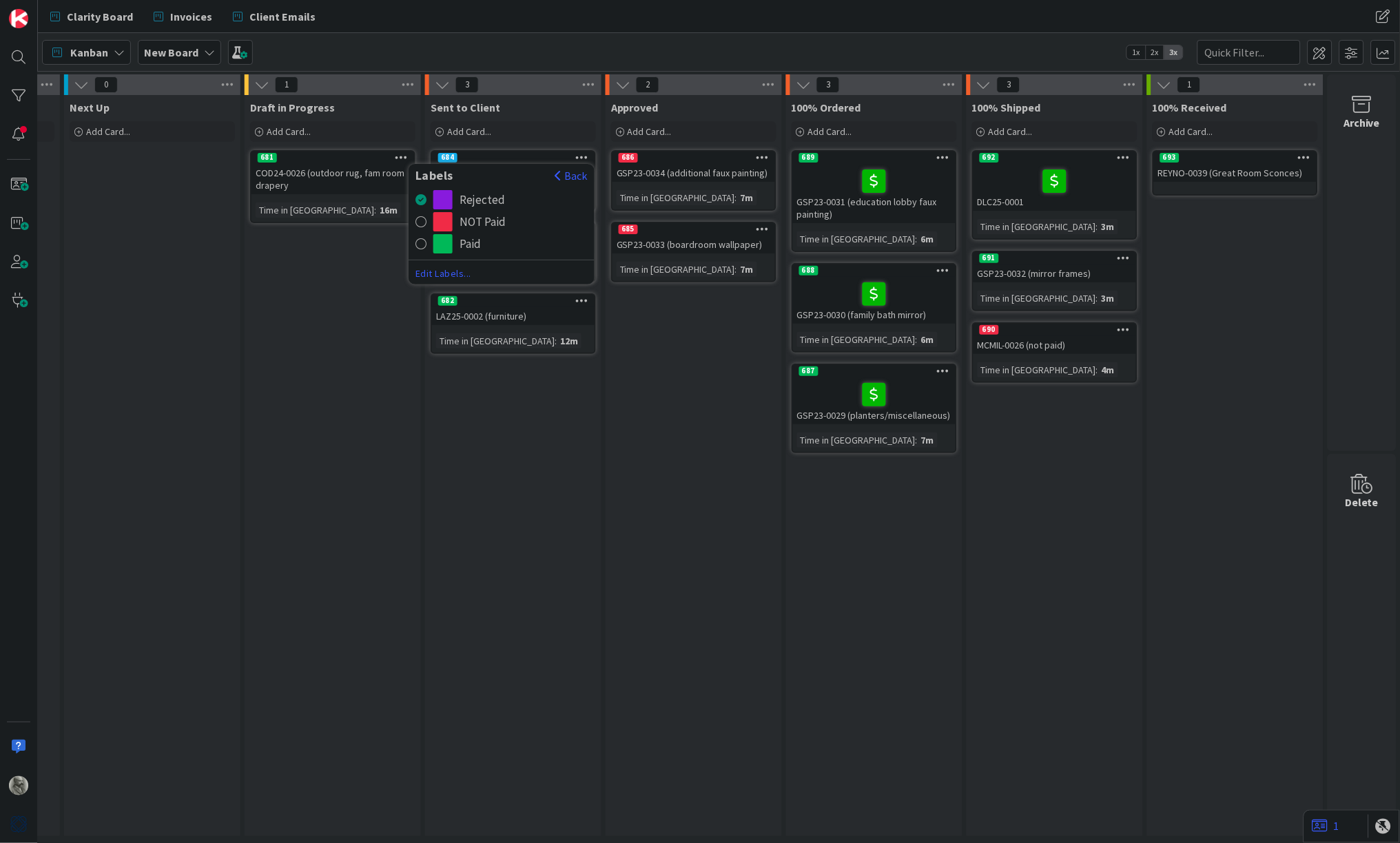
click at [475, 217] on div "NOT Paid" at bounding box center [482, 222] width 46 height 19
click at [580, 226] on icon at bounding box center [583, 229] width 13 height 10
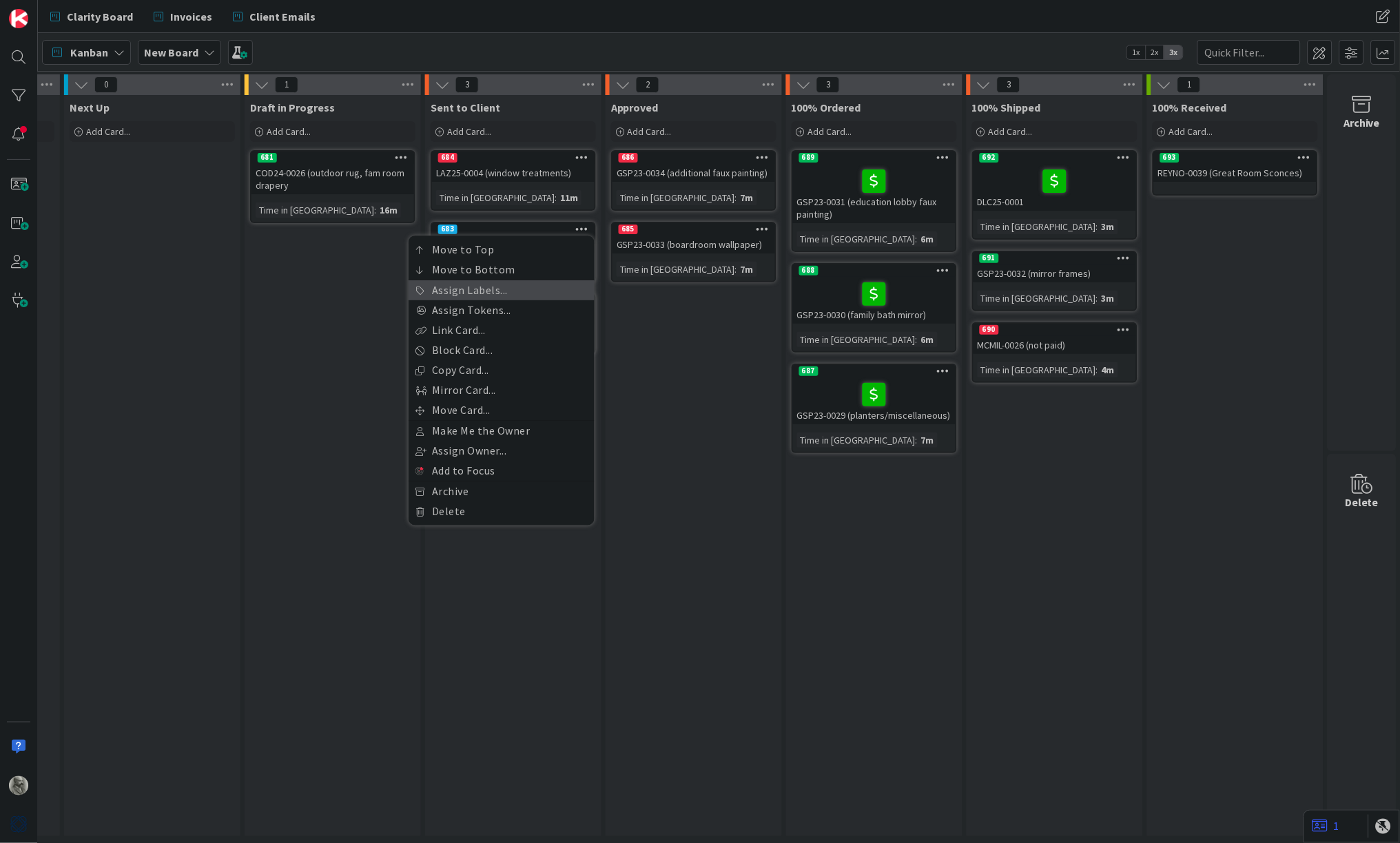
click at [495, 284] on link "Assign Labels..." at bounding box center [501, 290] width 186 height 20
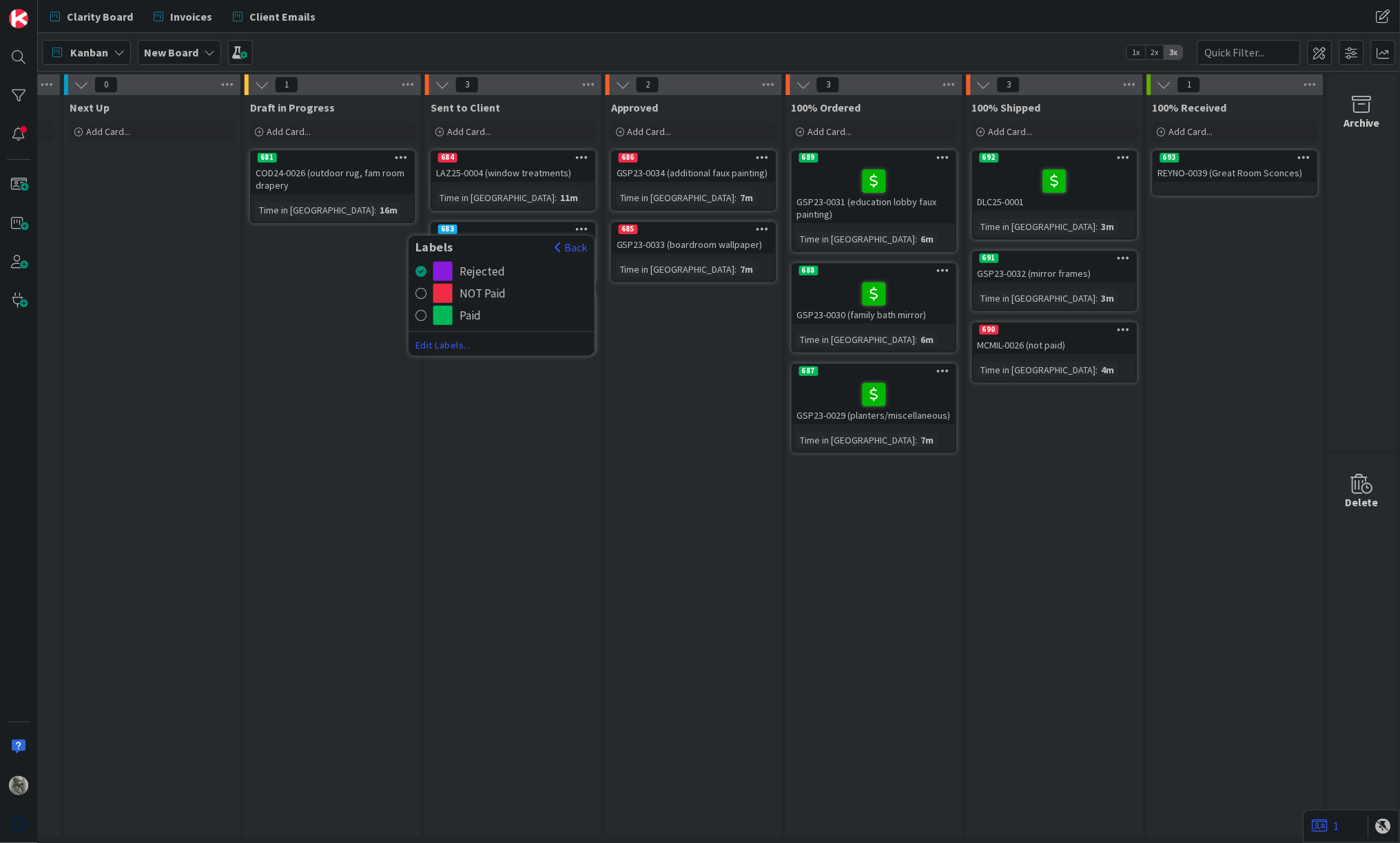
click at [466, 292] on div "NOT Paid" at bounding box center [482, 293] width 46 height 19
click at [581, 299] on icon at bounding box center [583, 300] width 13 height 10
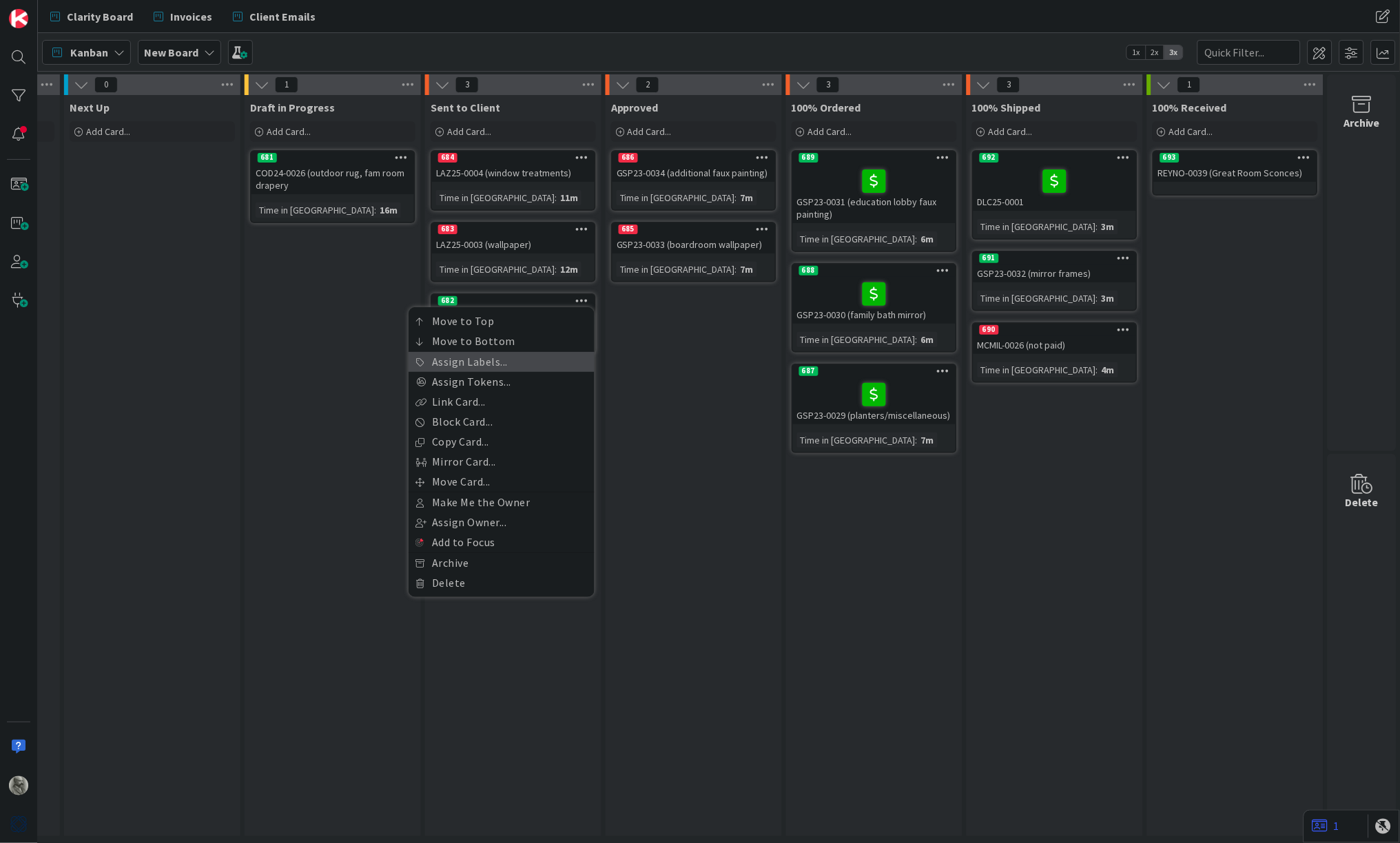
click at [512, 359] on link "Assign Labels..." at bounding box center [501, 362] width 186 height 20
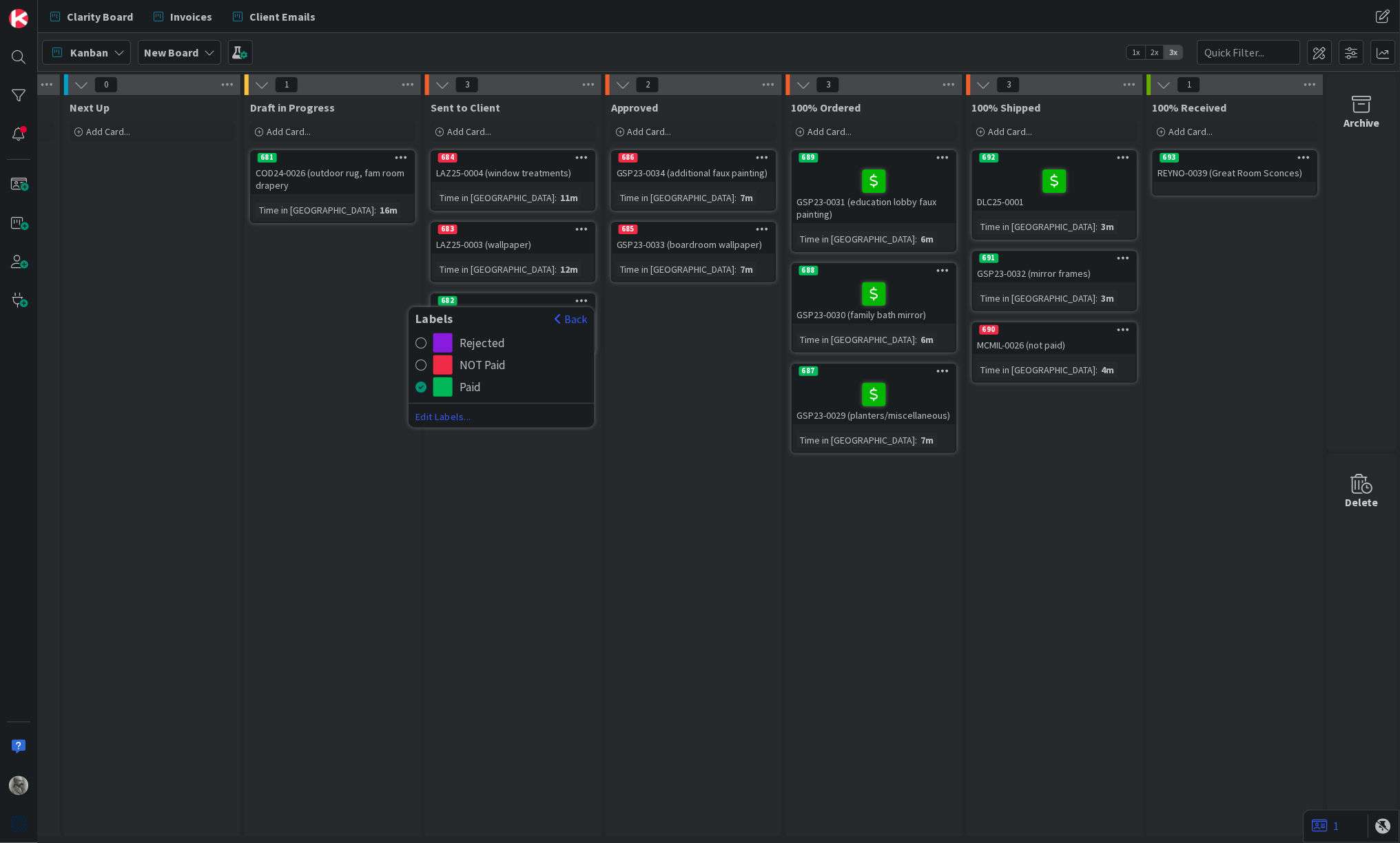
click at [498, 360] on div "NOT Paid" at bounding box center [482, 365] width 46 height 19
click at [498, 360] on div "Sent to Client Add Card... 684 Labels Back Rejected NOT Paid Paid Edit Labels..…" at bounding box center [513, 466] width 176 height 741
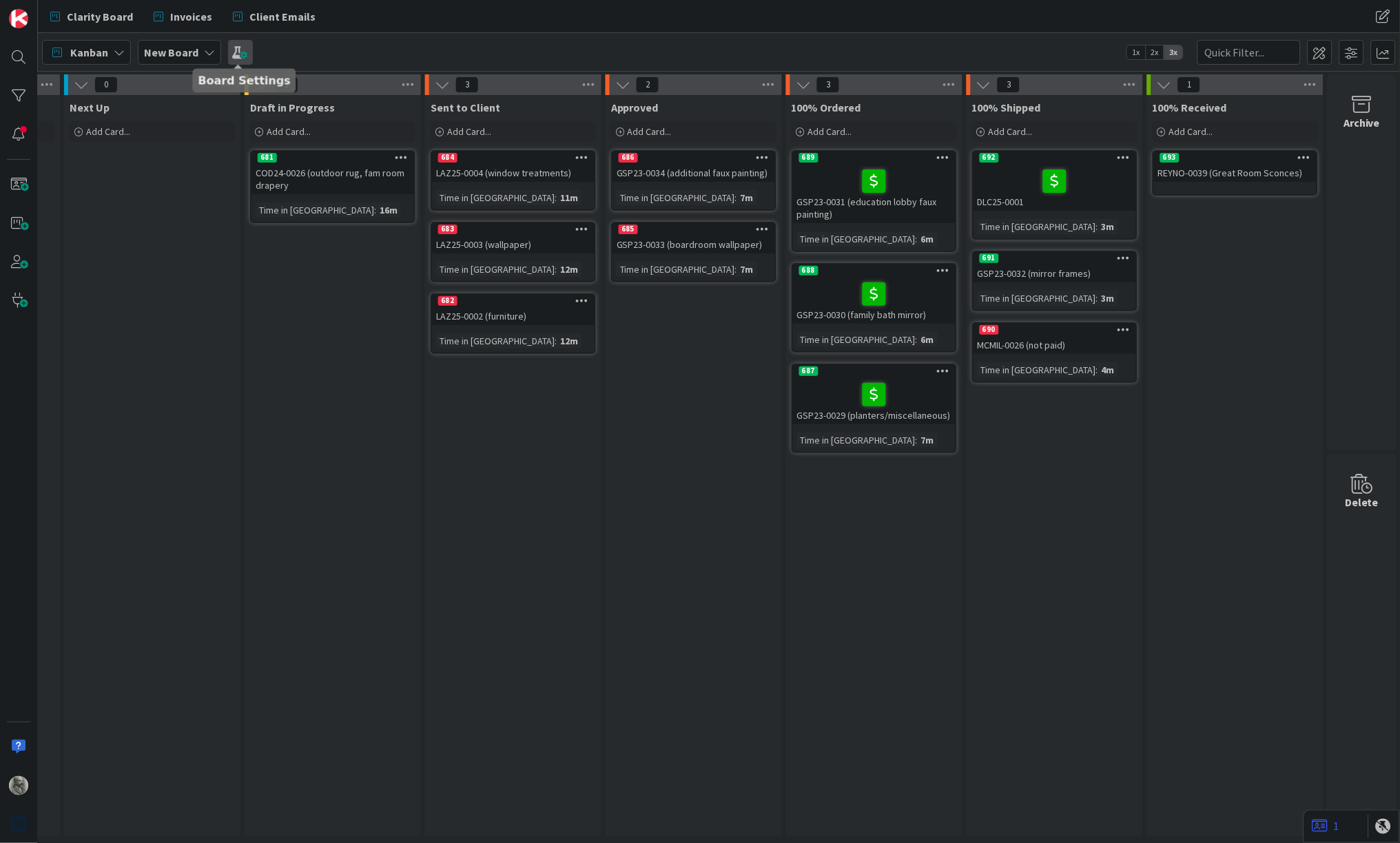
click at [237, 51] on span at bounding box center [240, 52] width 25 height 25
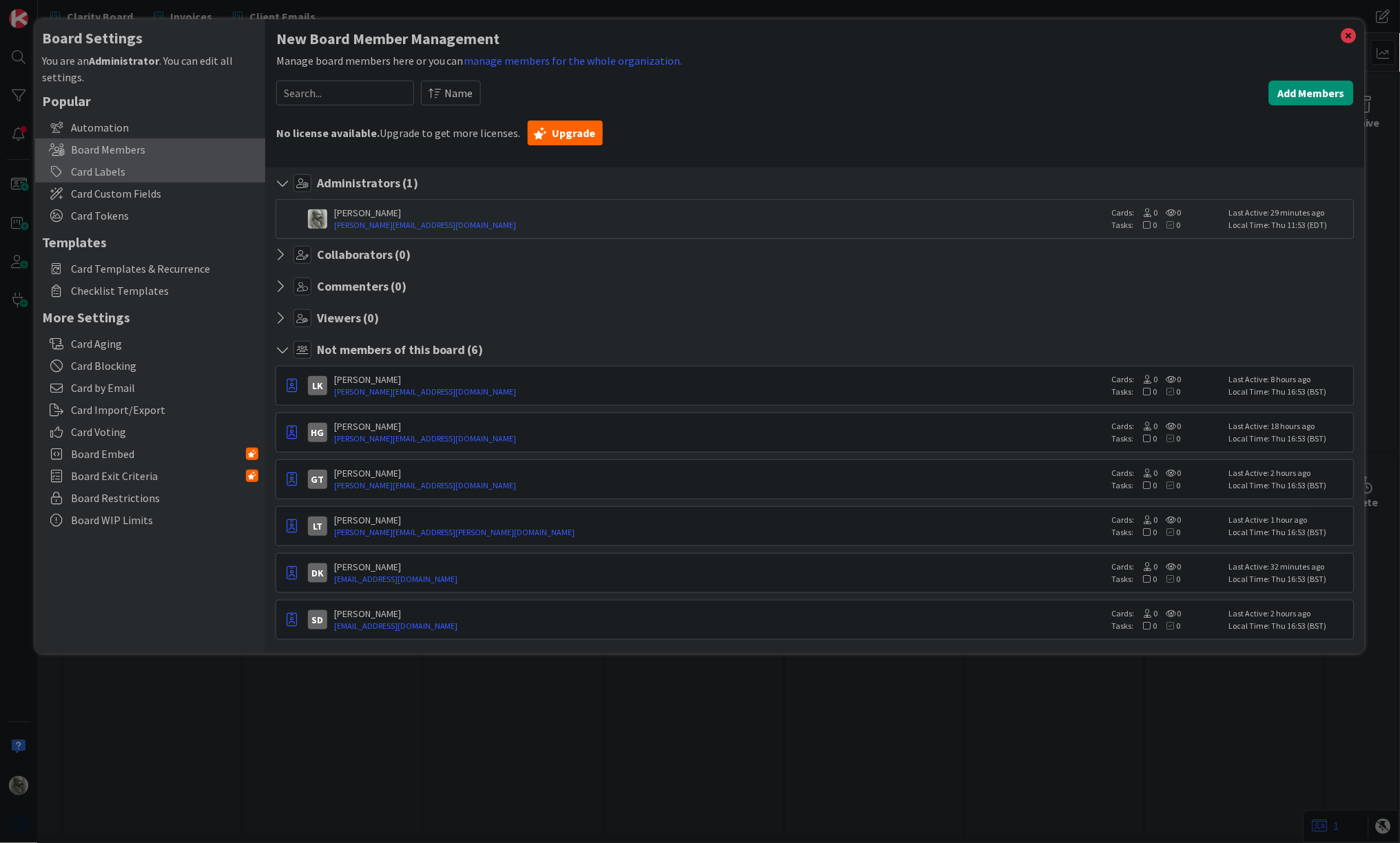
click at [118, 169] on div "Card Labels" at bounding box center [151, 171] width 231 height 22
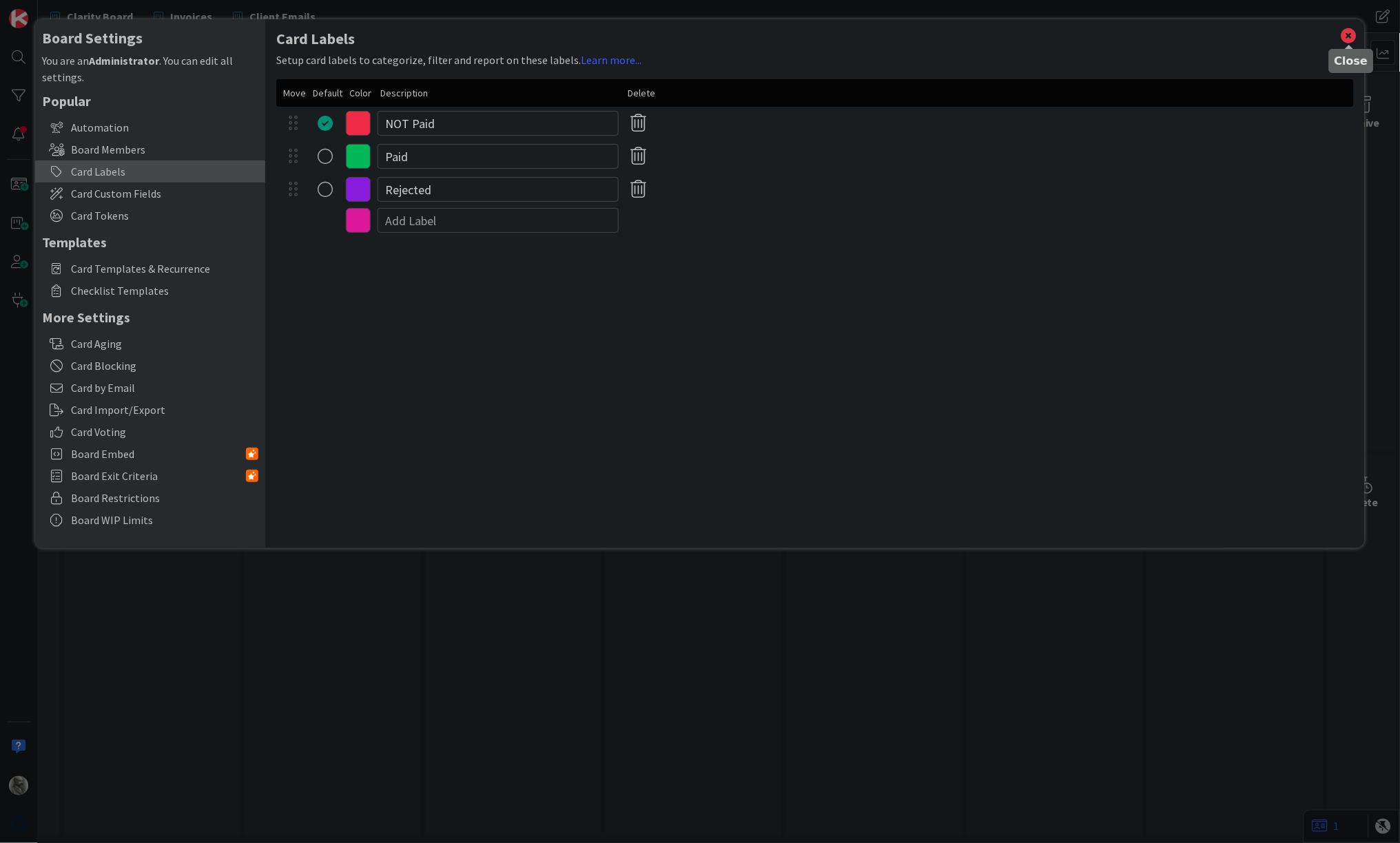
click at [1349, 35] on icon at bounding box center [1349, 35] width 18 height 19
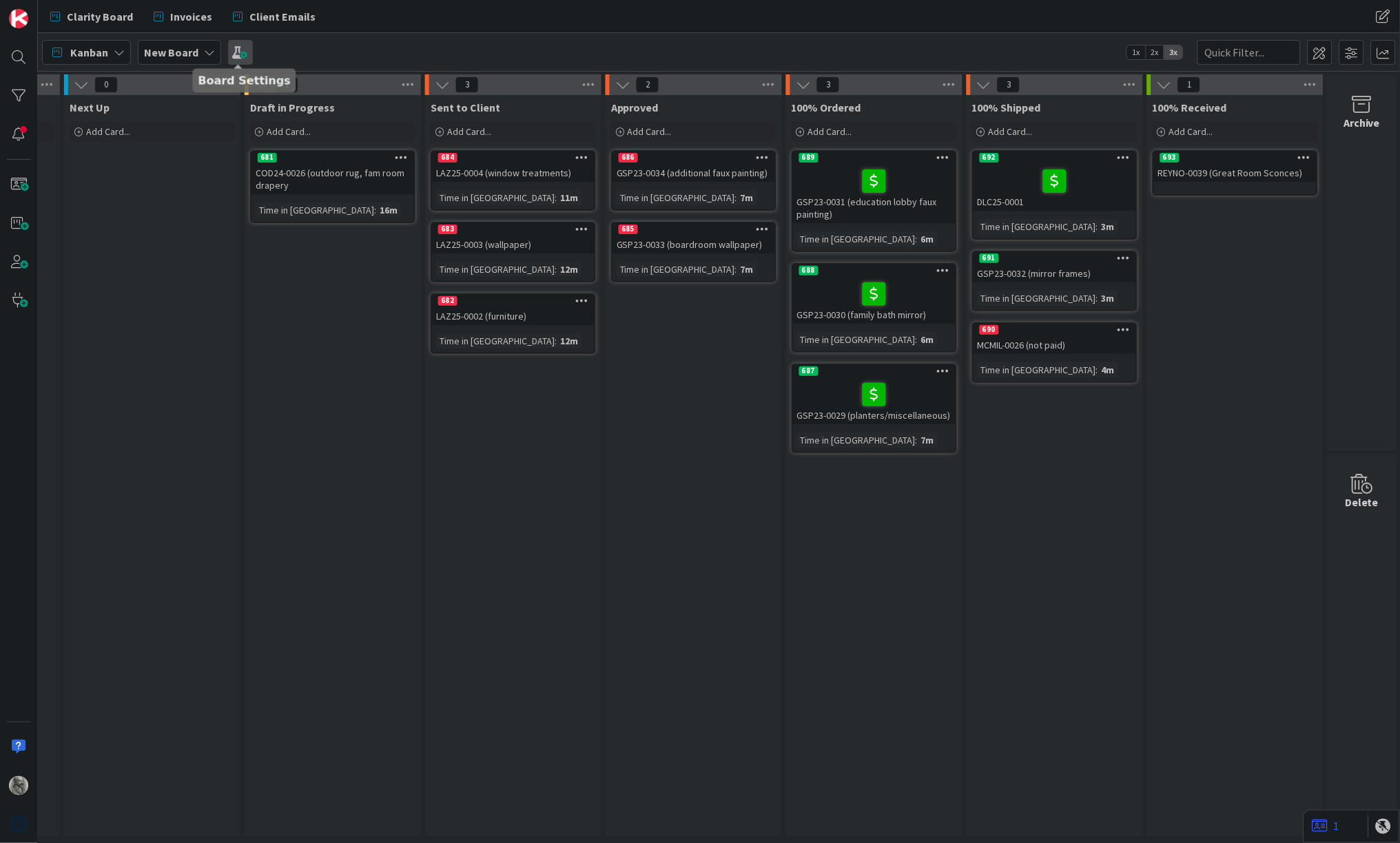
click at [240, 53] on span at bounding box center [240, 52] width 25 height 25
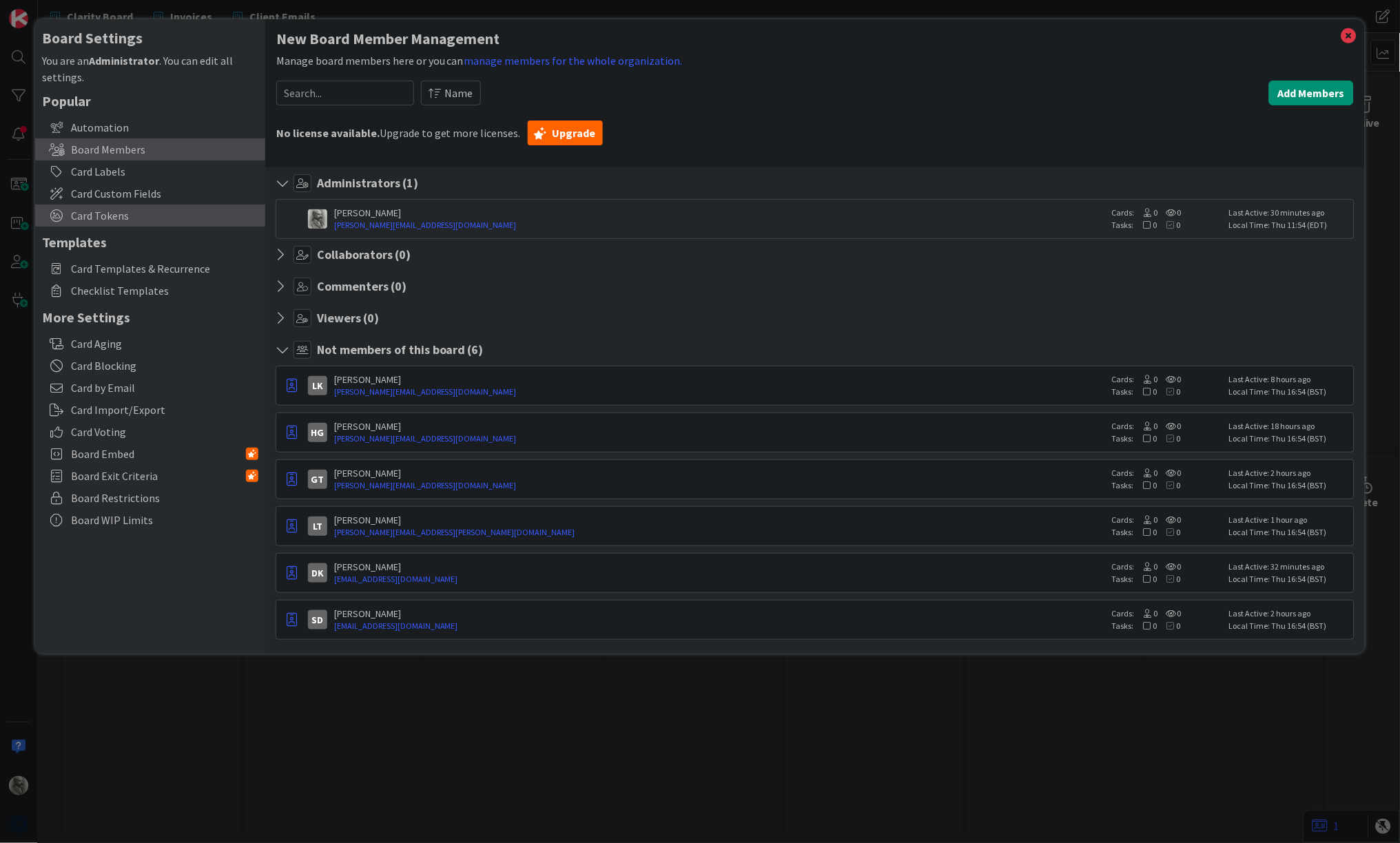
click at [98, 212] on span "Card Tokens" at bounding box center [164, 215] width 188 height 16
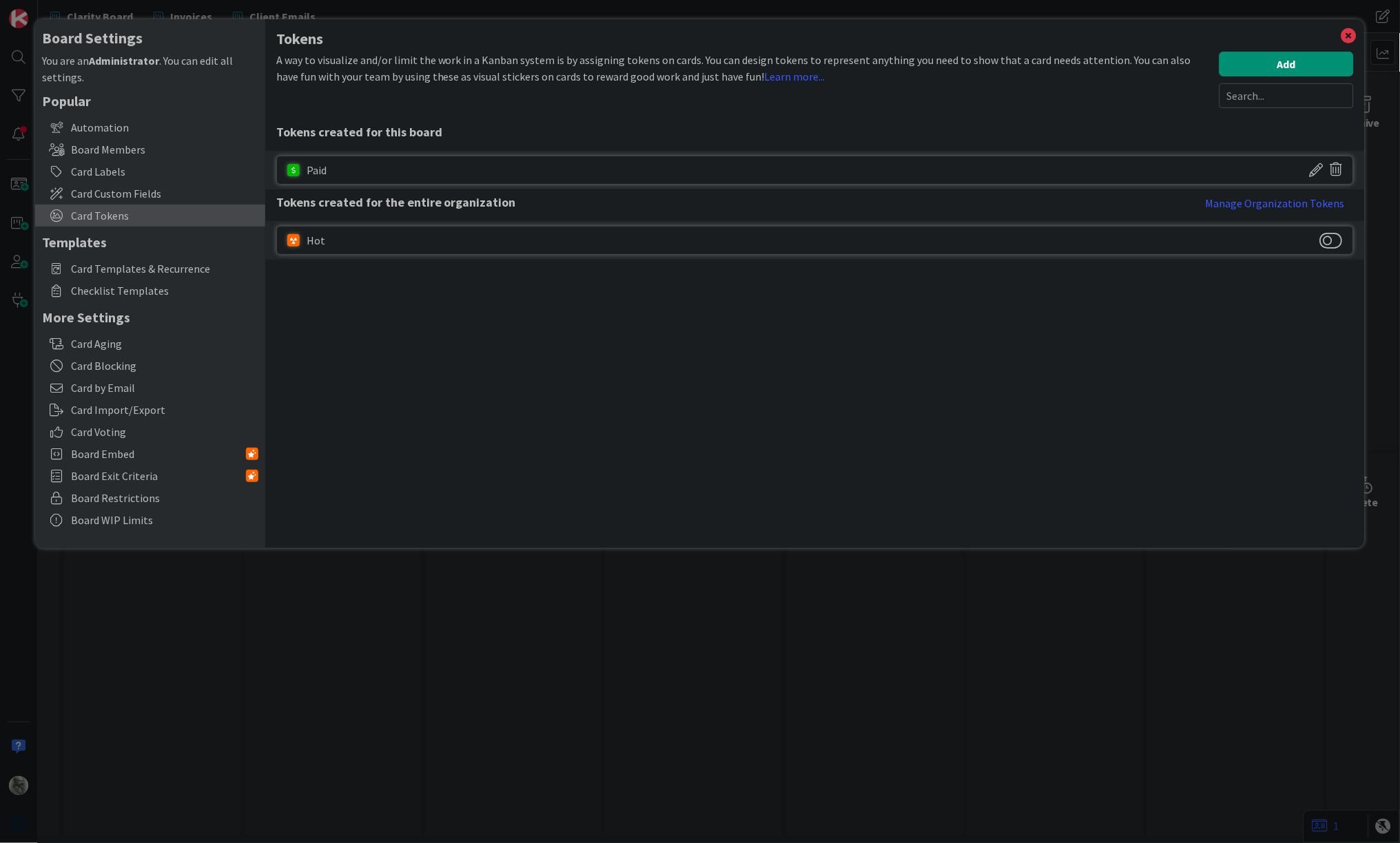
click at [1336, 168] on icon at bounding box center [1336, 170] width 12 height 24
click at [1201, 282] on button "Delete" at bounding box center [1205, 286] width 51 height 25
click at [1349, 31] on icon at bounding box center [1349, 35] width 18 height 19
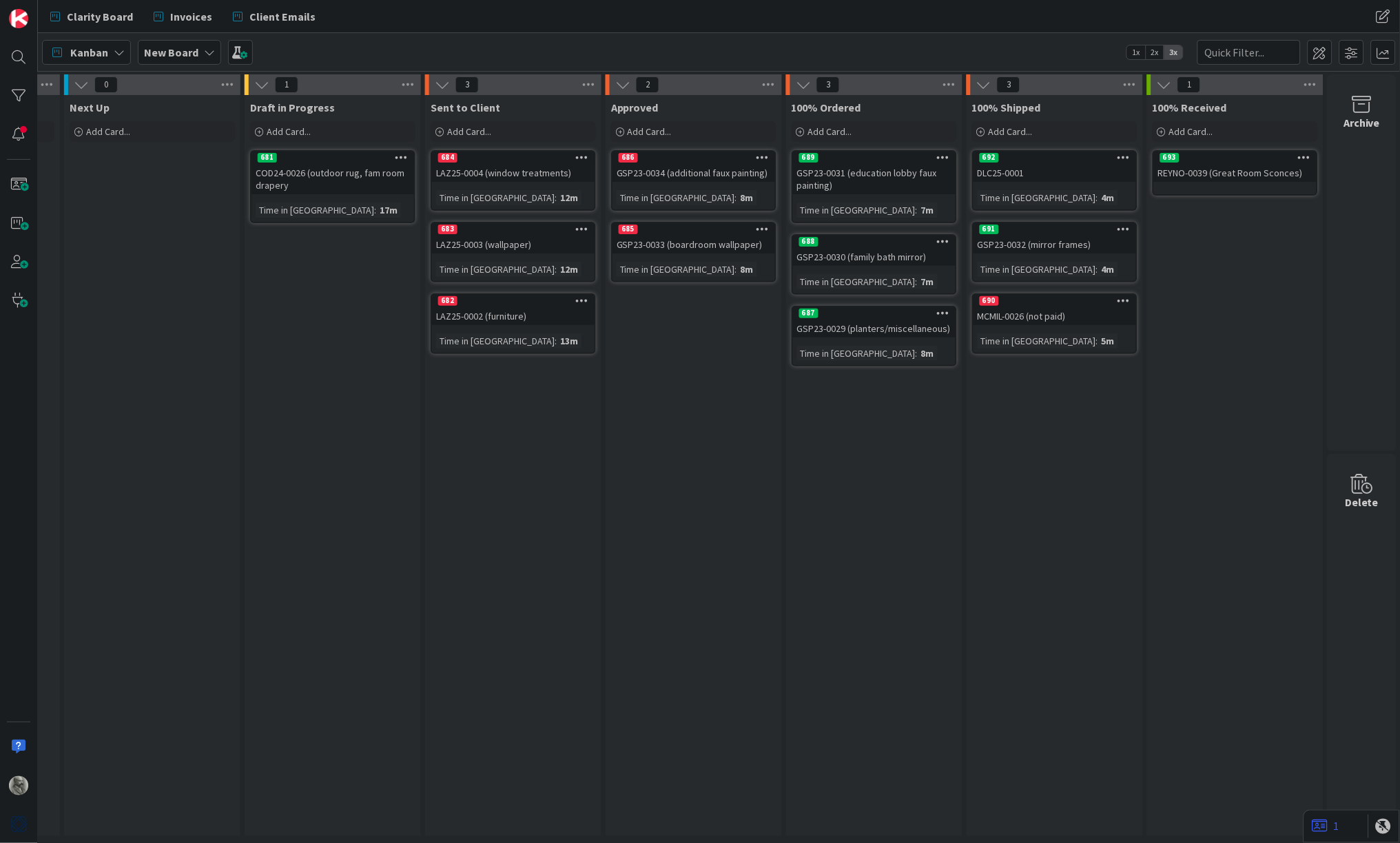
click at [402, 155] on icon at bounding box center [402, 157] width 13 height 10
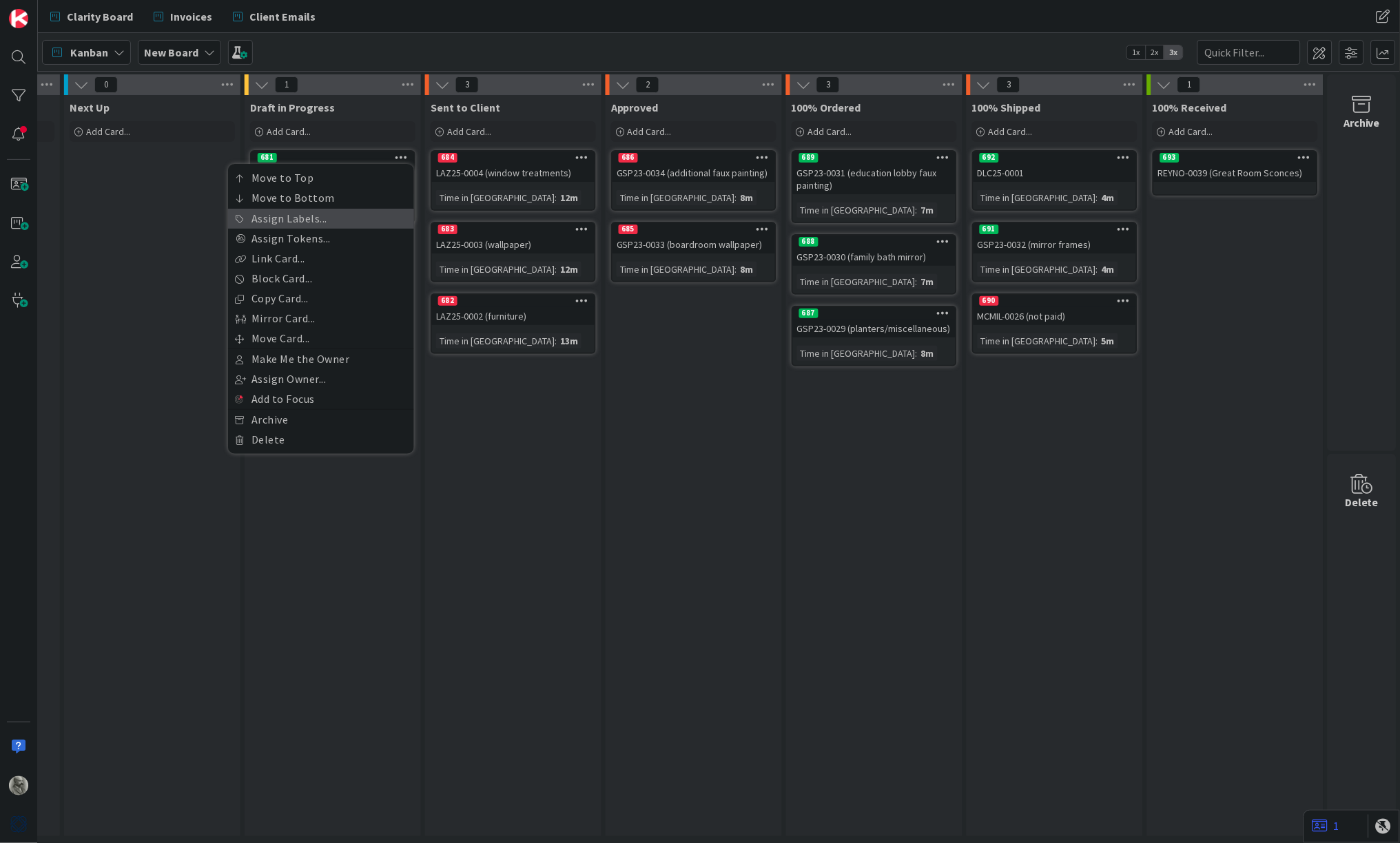
click at [322, 218] on link "Assign Labels..." at bounding box center [320, 218] width 186 height 20
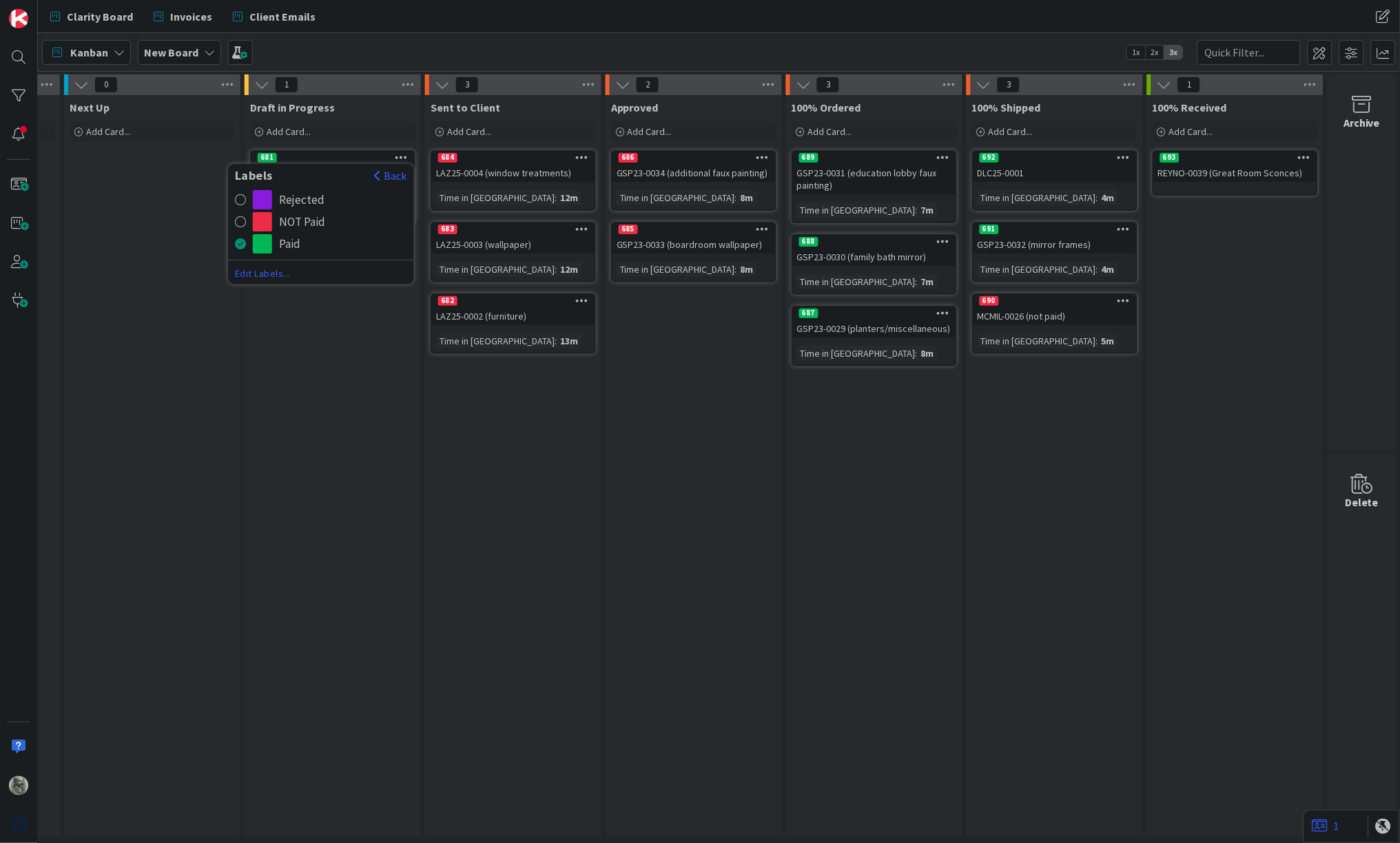
click at [313, 218] on div "NOT Paid" at bounding box center [302, 222] width 46 height 19
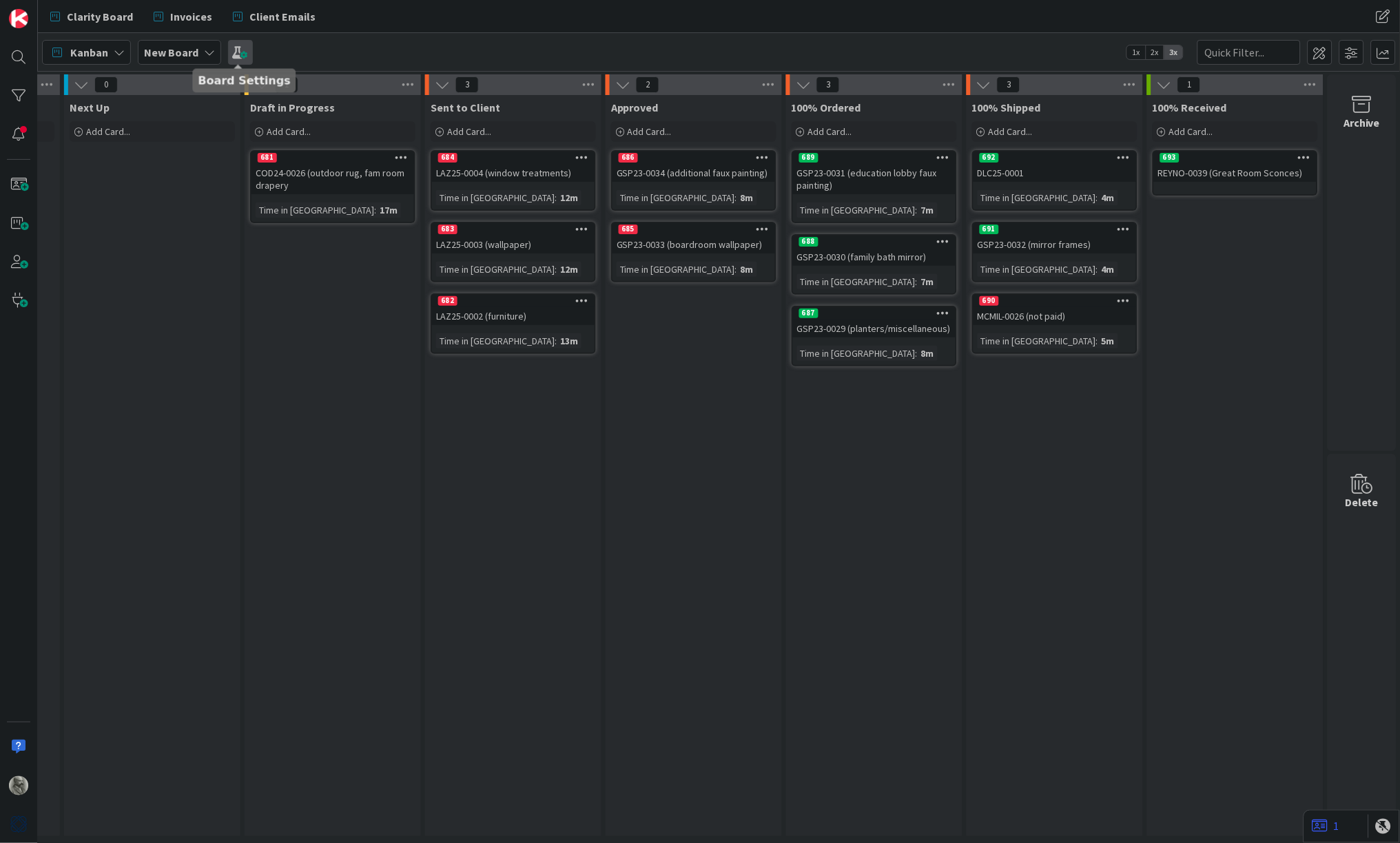
click at [236, 50] on span at bounding box center [240, 52] width 25 height 25
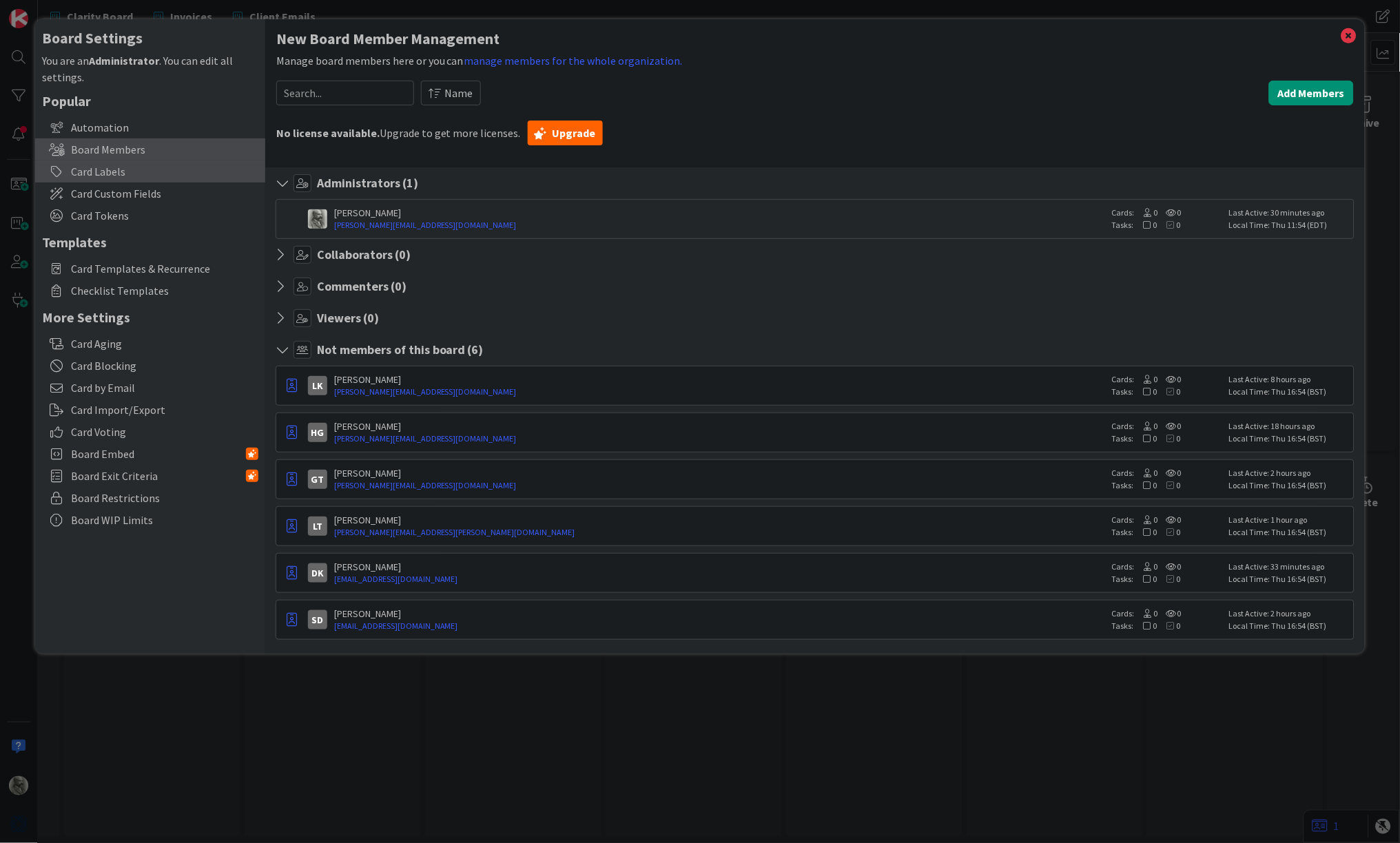
click at [89, 171] on div "Card Labels" at bounding box center [151, 171] width 231 height 22
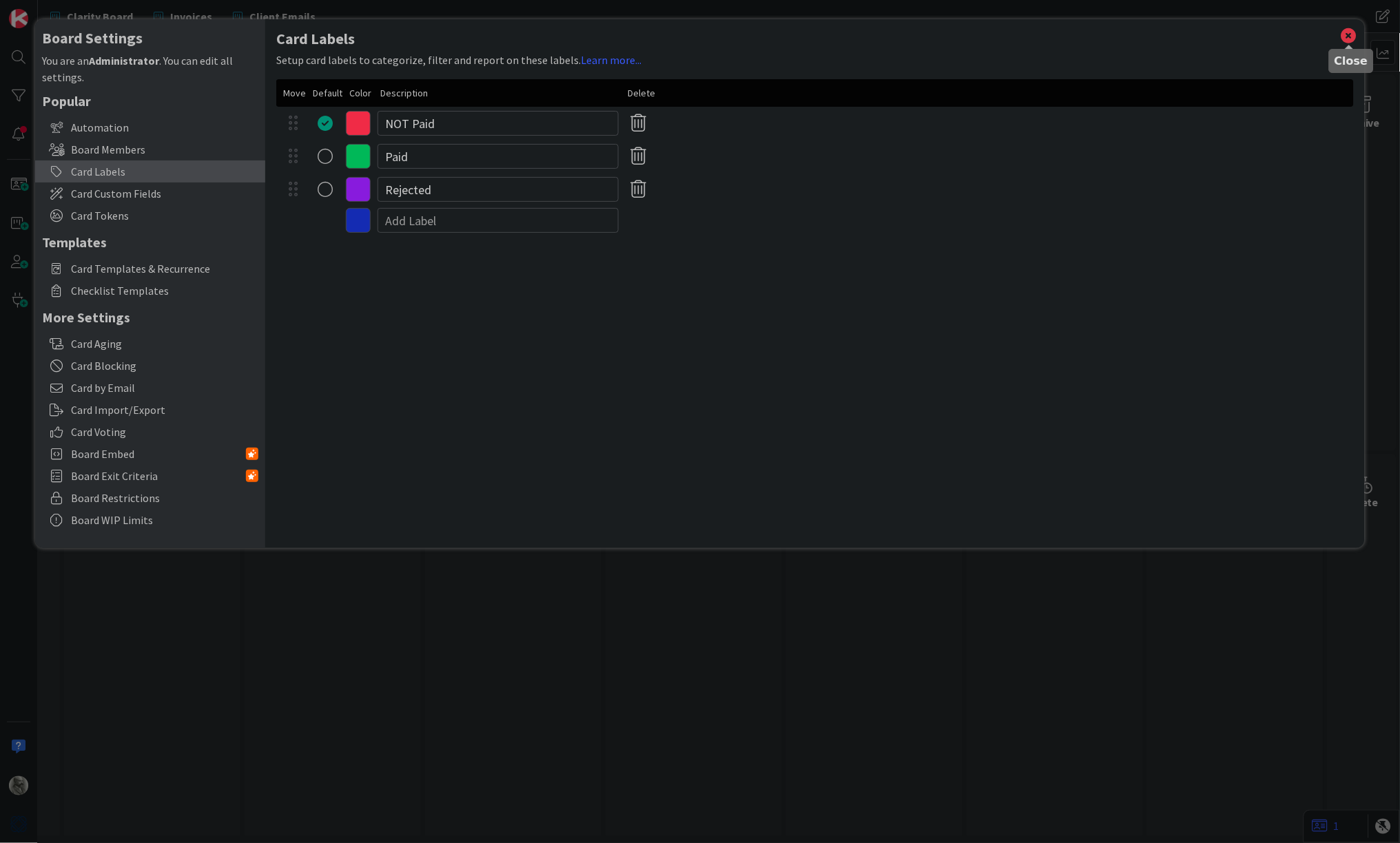
click at [1348, 33] on icon at bounding box center [1349, 35] width 18 height 19
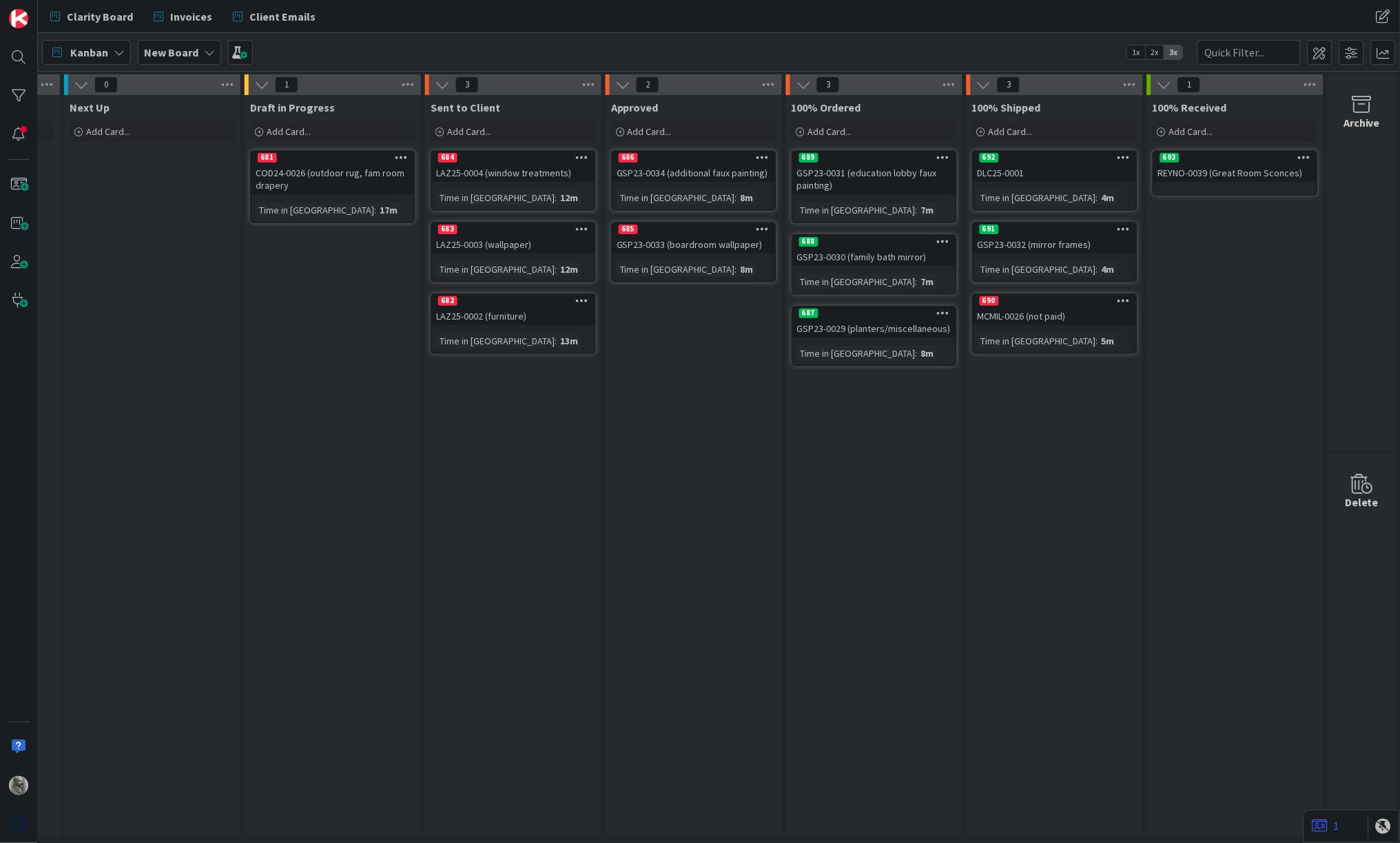
click at [765, 228] on icon at bounding box center [763, 229] width 13 height 10
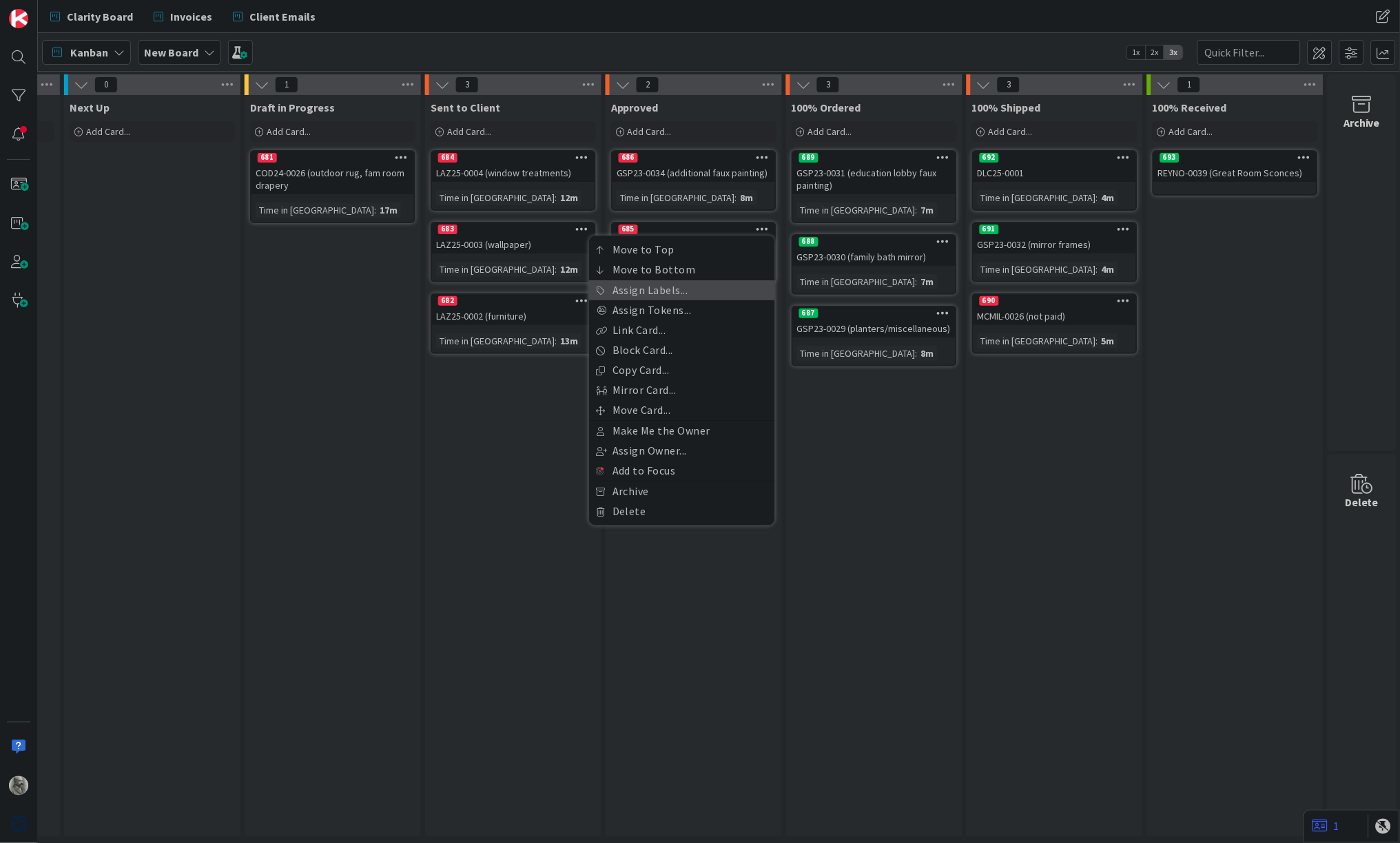
click at [716, 291] on link "Assign Labels..." at bounding box center [681, 290] width 186 height 20
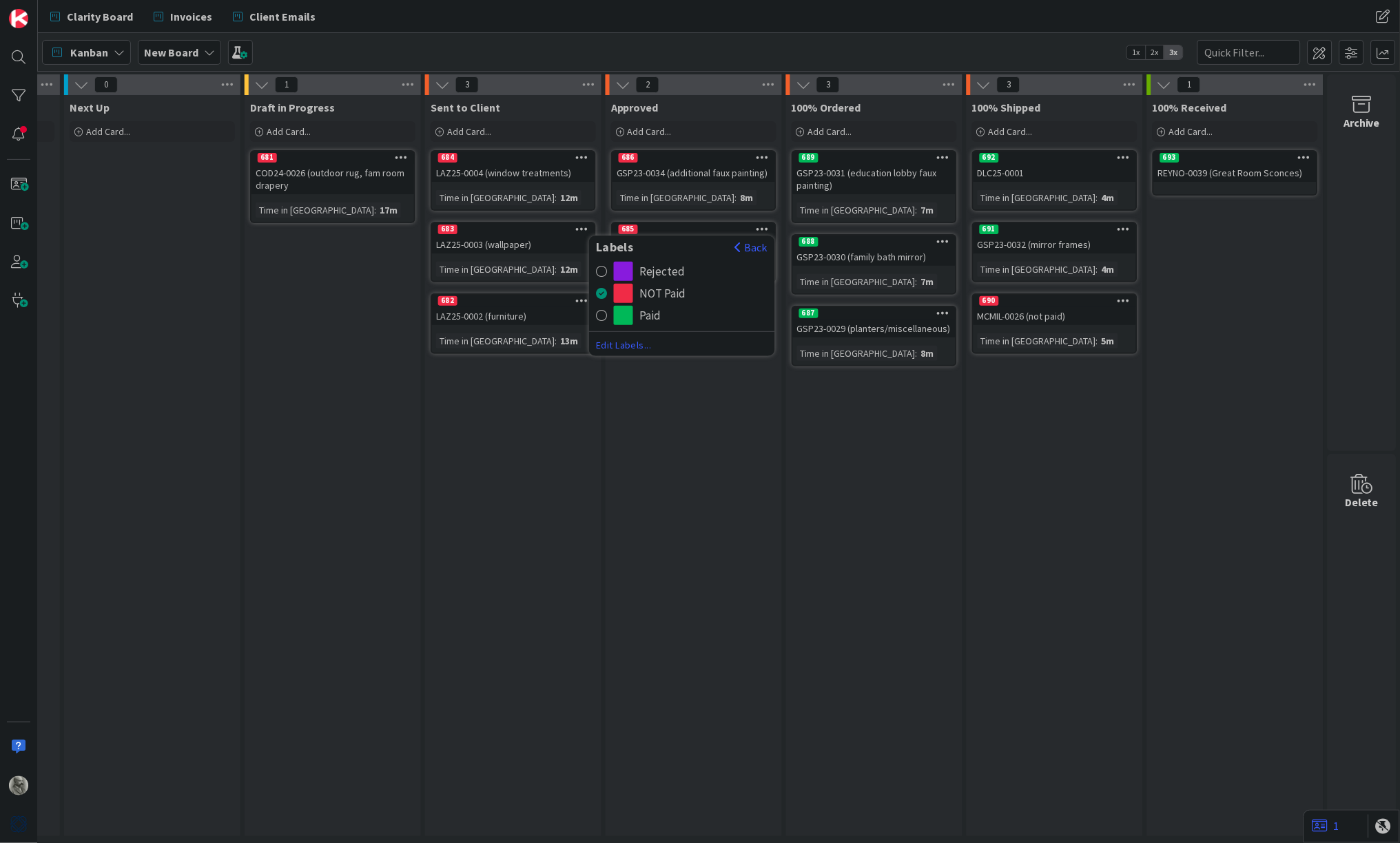
click at [622, 342] on span "Edit Labels..." at bounding box center [682, 345] width 172 height 13
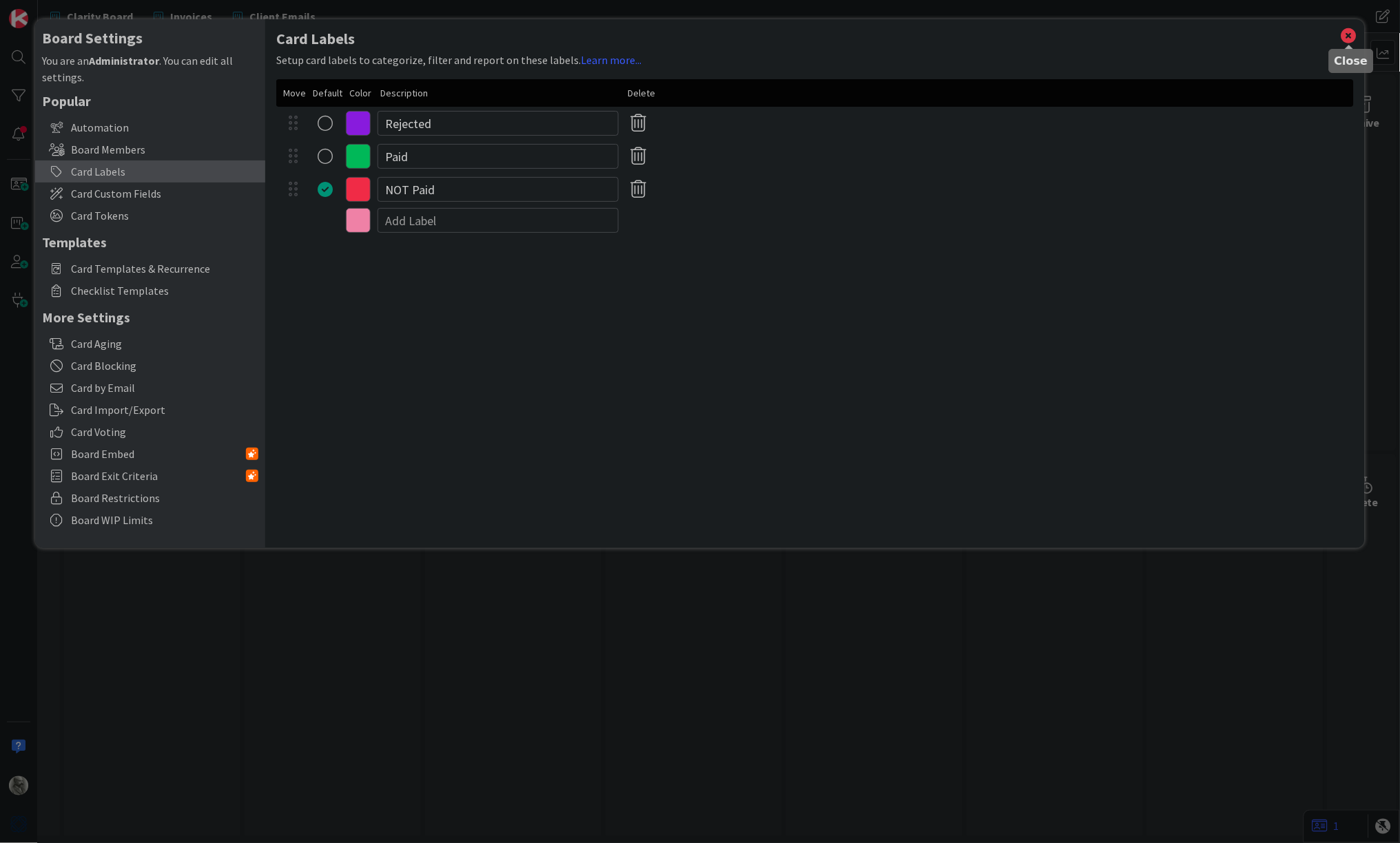
click at [1353, 31] on icon at bounding box center [1349, 35] width 18 height 19
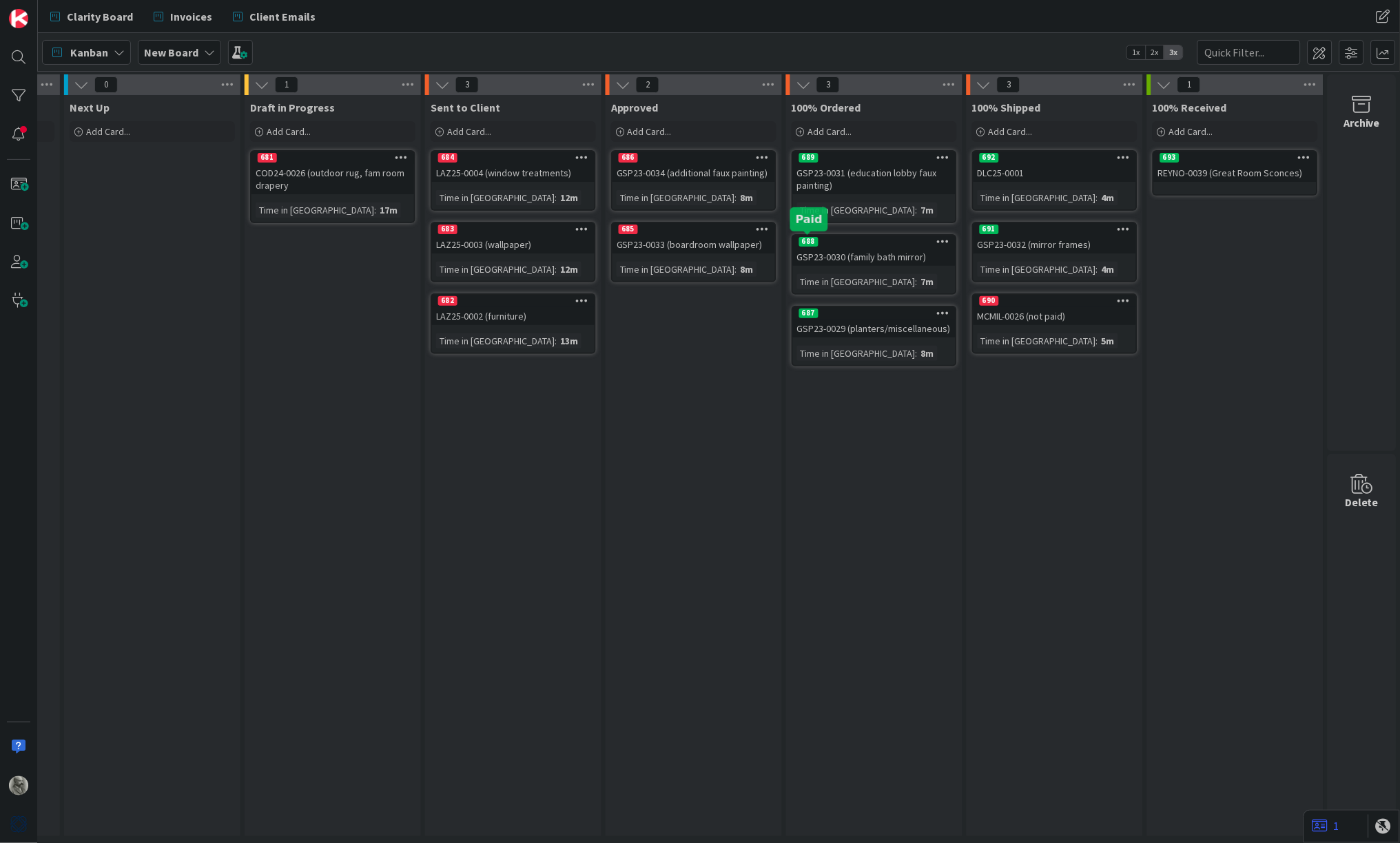
click at [805, 243] on div "688" at bounding box center [809, 242] width 19 height 10
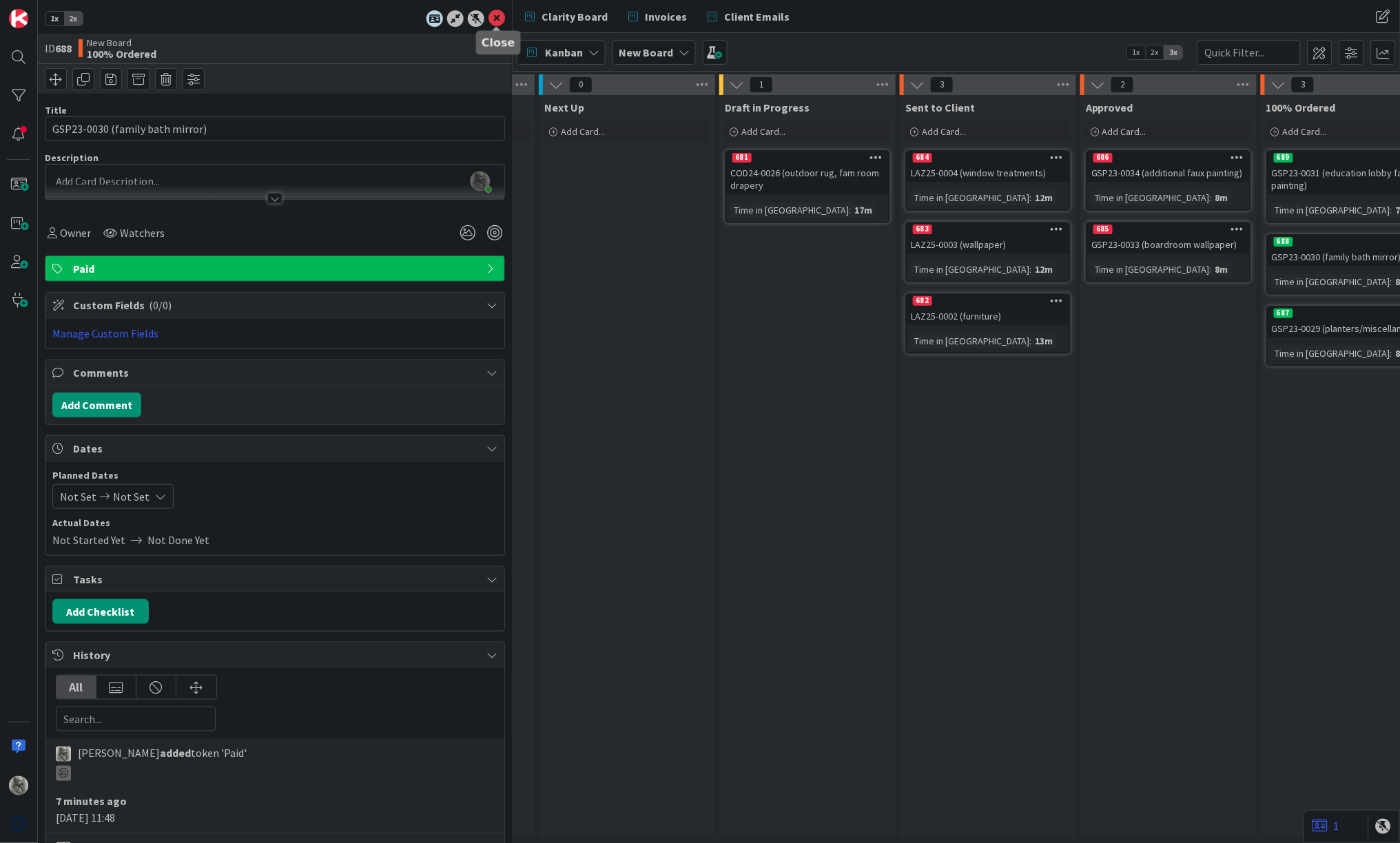
click at [495, 14] on icon at bounding box center [497, 18] width 16 height 16
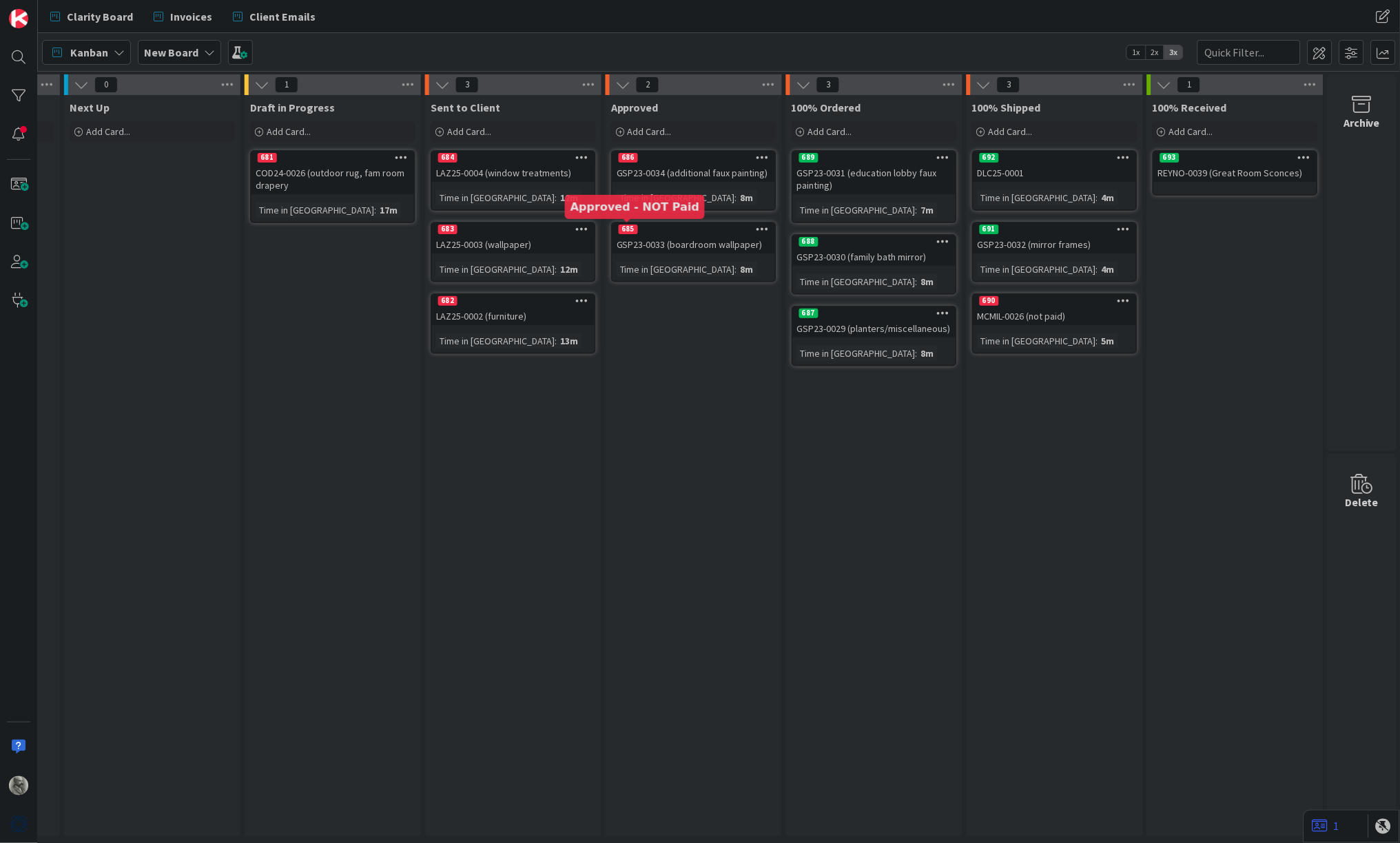
click at [628, 226] on div "685" at bounding box center [628, 230] width 19 height 10
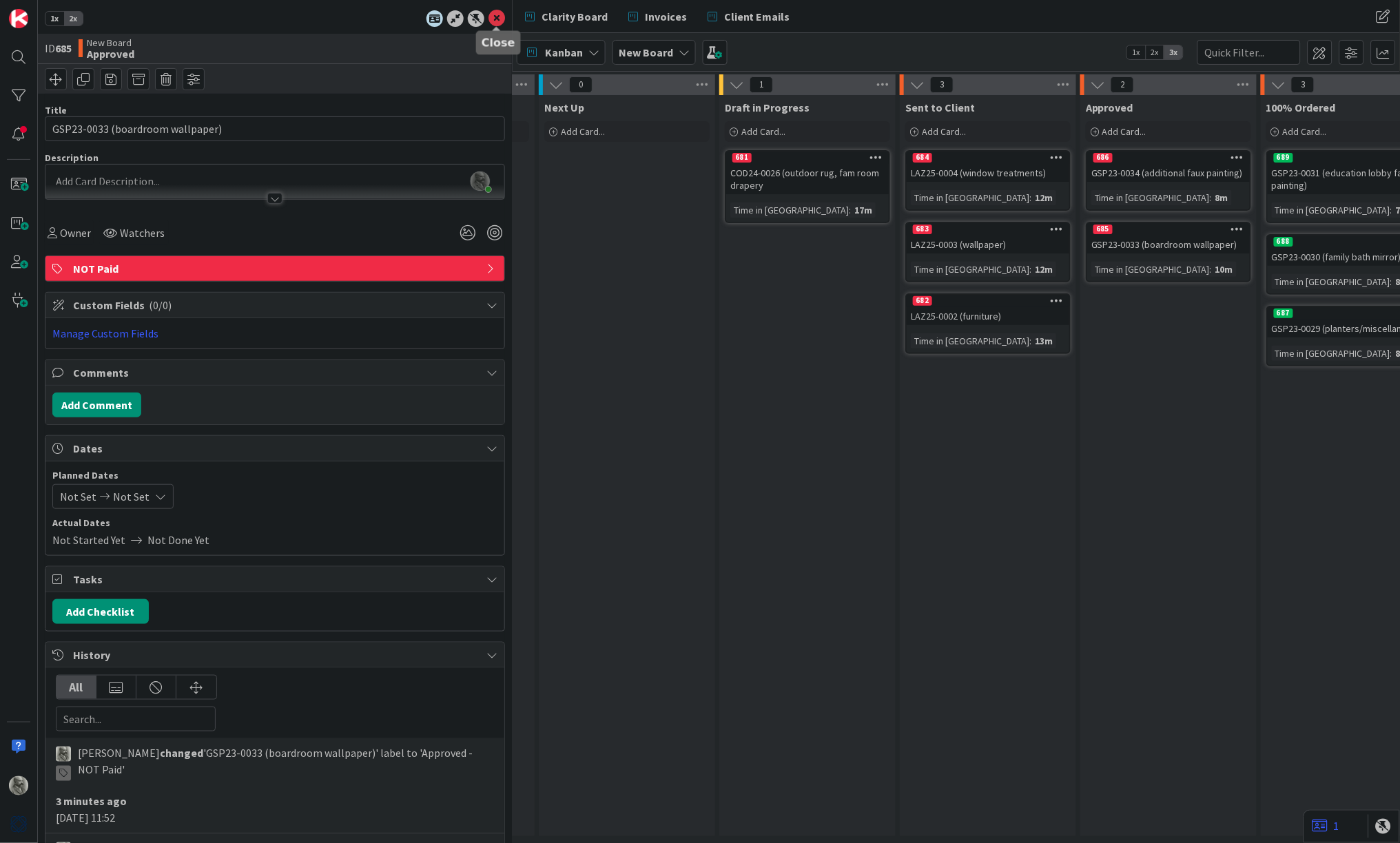
click at [496, 19] on icon at bounding box center [497, 18] width 16 height 16
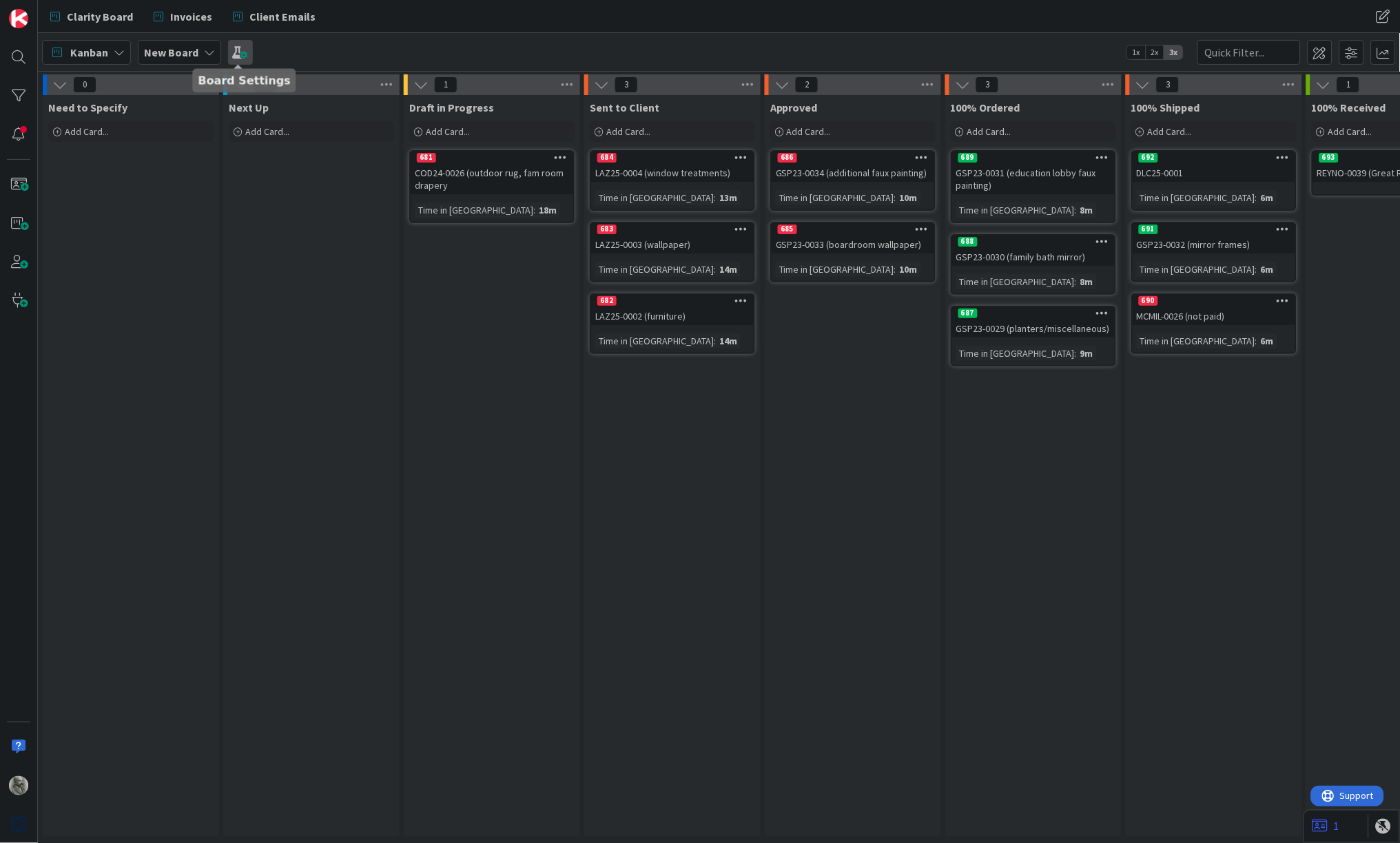
click at [242, 50] on span at bounding box center [240, 52] width 25 height 25
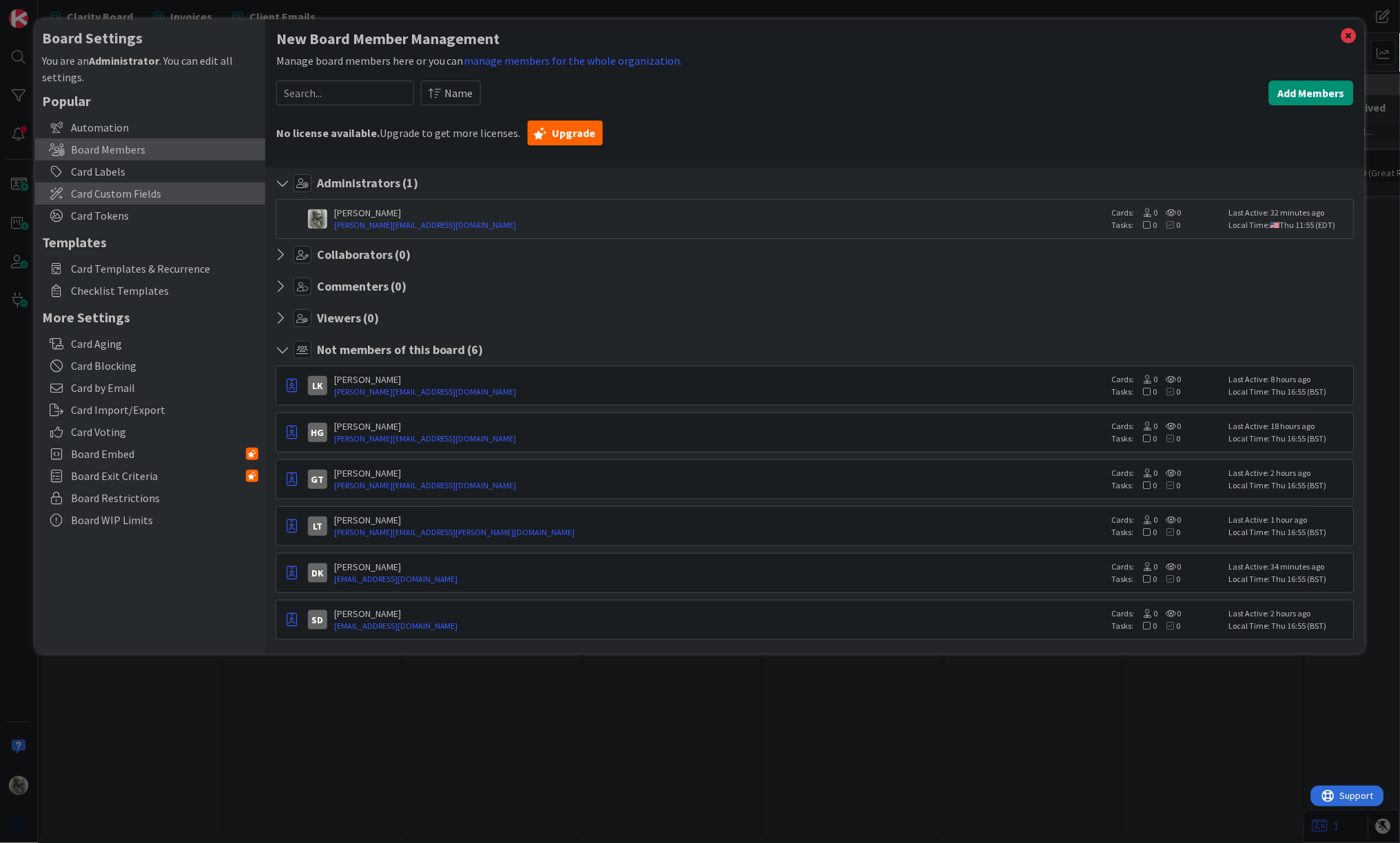
click at [97, 192] on span "Card Custom Fields" at bounding box center [164, 193] width 188 height 16
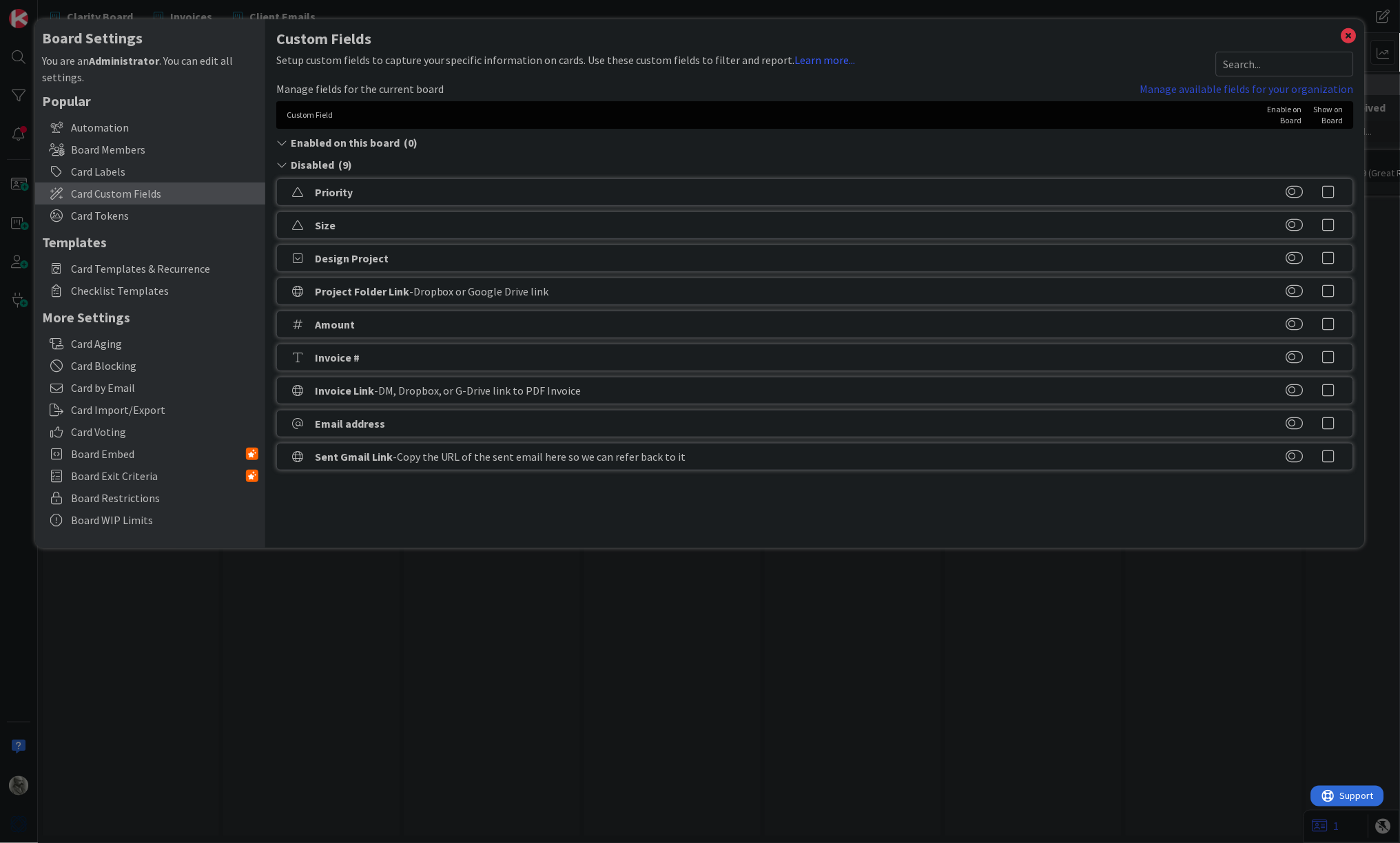
click at [1261, 89] on link "Manage available fields for your organization" at bounding box center [1248, 89] width 213 height 16
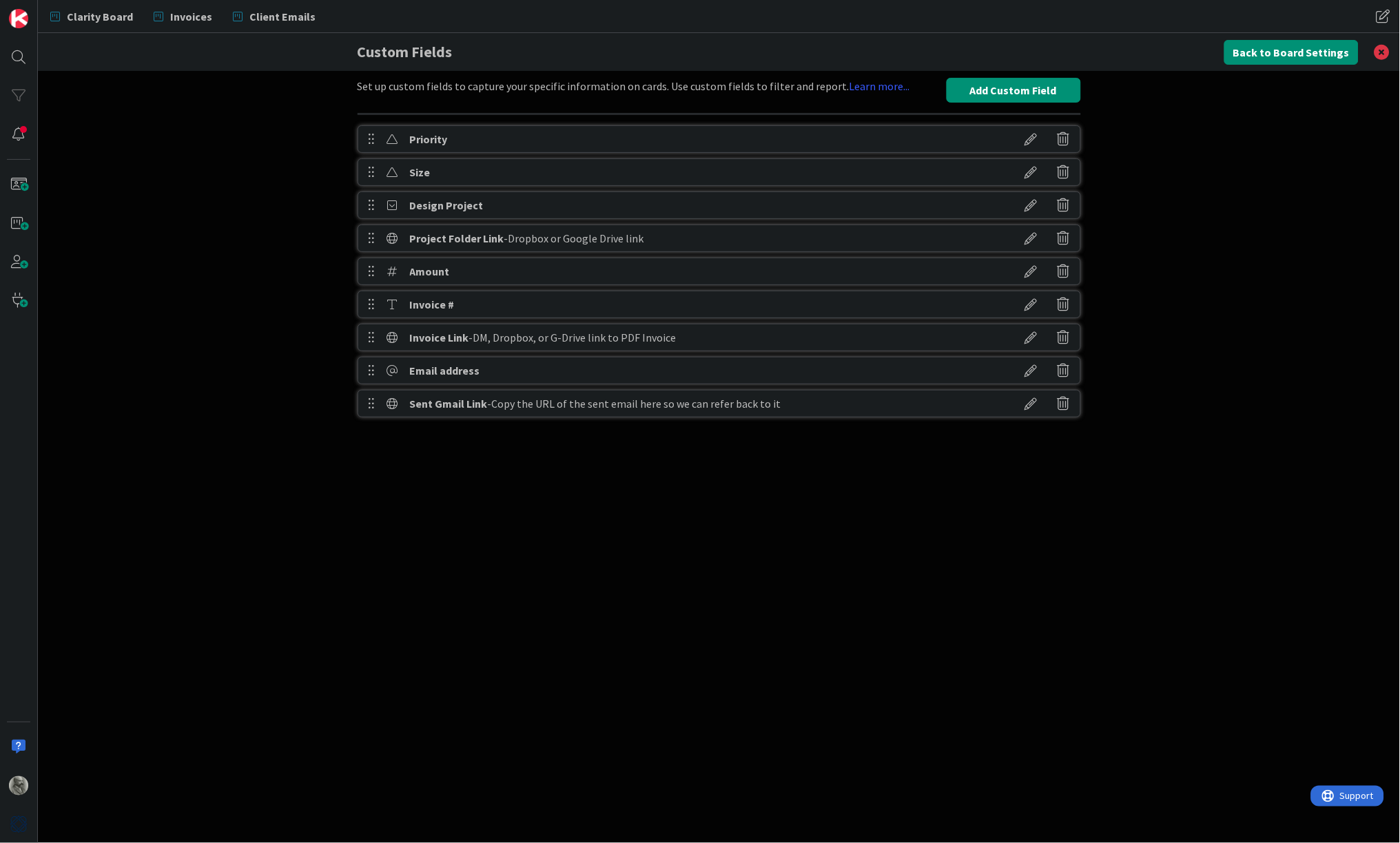
click at [1033, 337] on icon at bounding box center [1031, 337] width 38 height 24
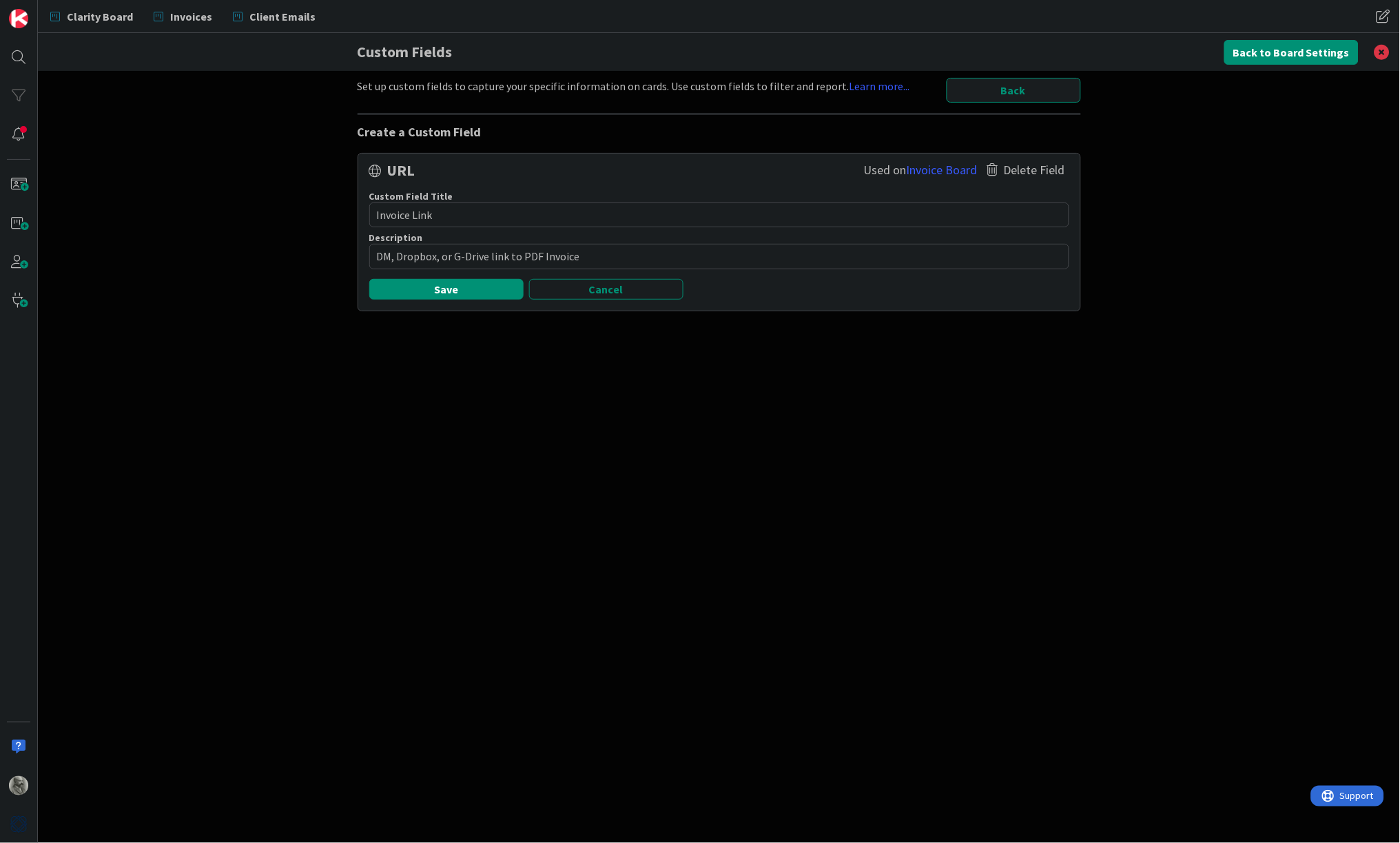
drag, startPoint x: 449, startPoint y: 213, endPoint x: 343, endPoint y: 211, distance: 106.0
click at [343, 211] on div "Set up custom fields to capture your specific information on cards. Use custom …" at bounding box center [720, 456] width 1363 height 773
type textarea "x"
type textarea "D"
type textarea "x"
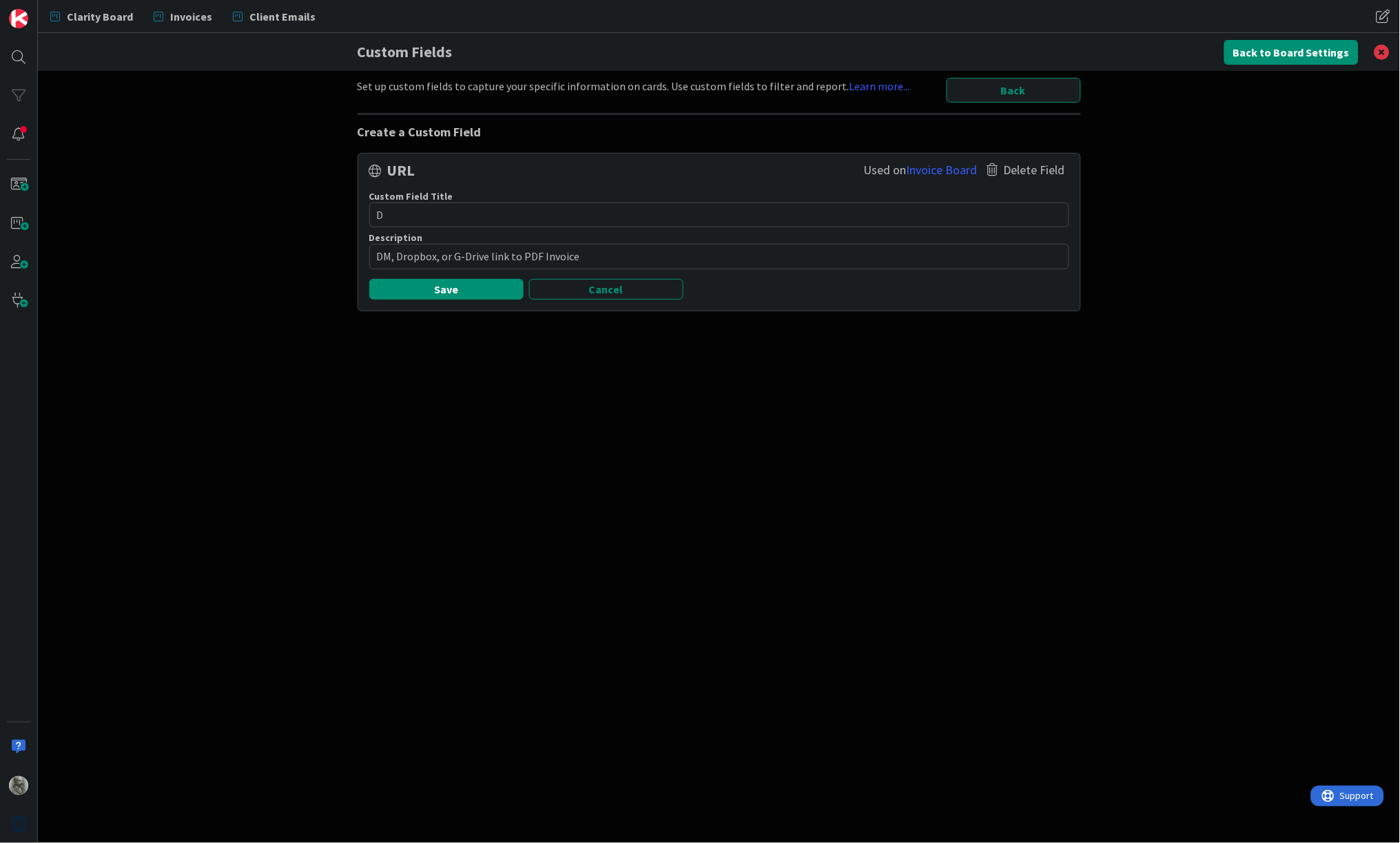
type textarea "Do"
type textarea "x"
type textarea "Doc"
type textarea "x"
type textarea "Docu"
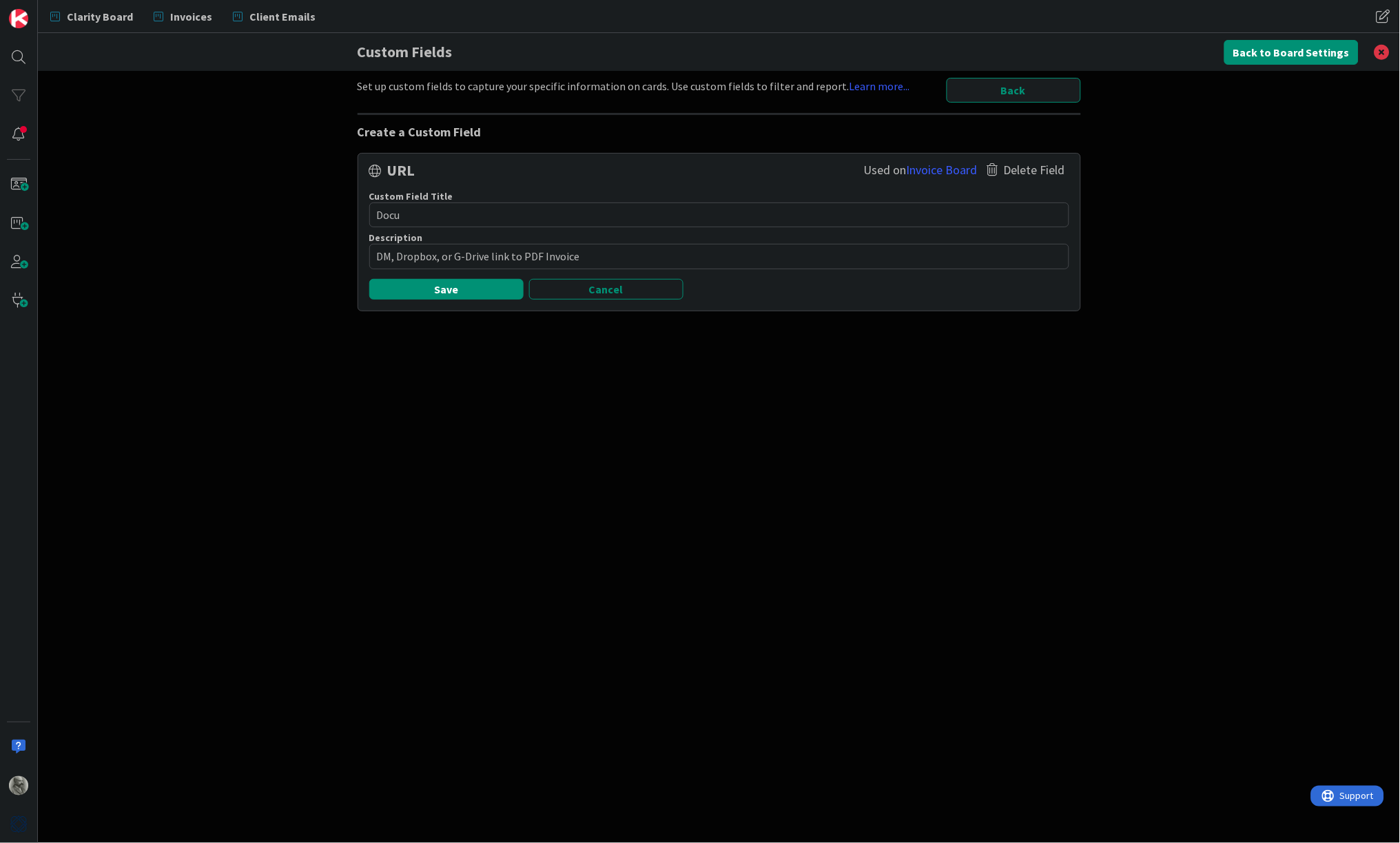
type textarea "x"
type textarea "Docum"
type textarea "x"
type textarea "Docume"
type textarea "x"
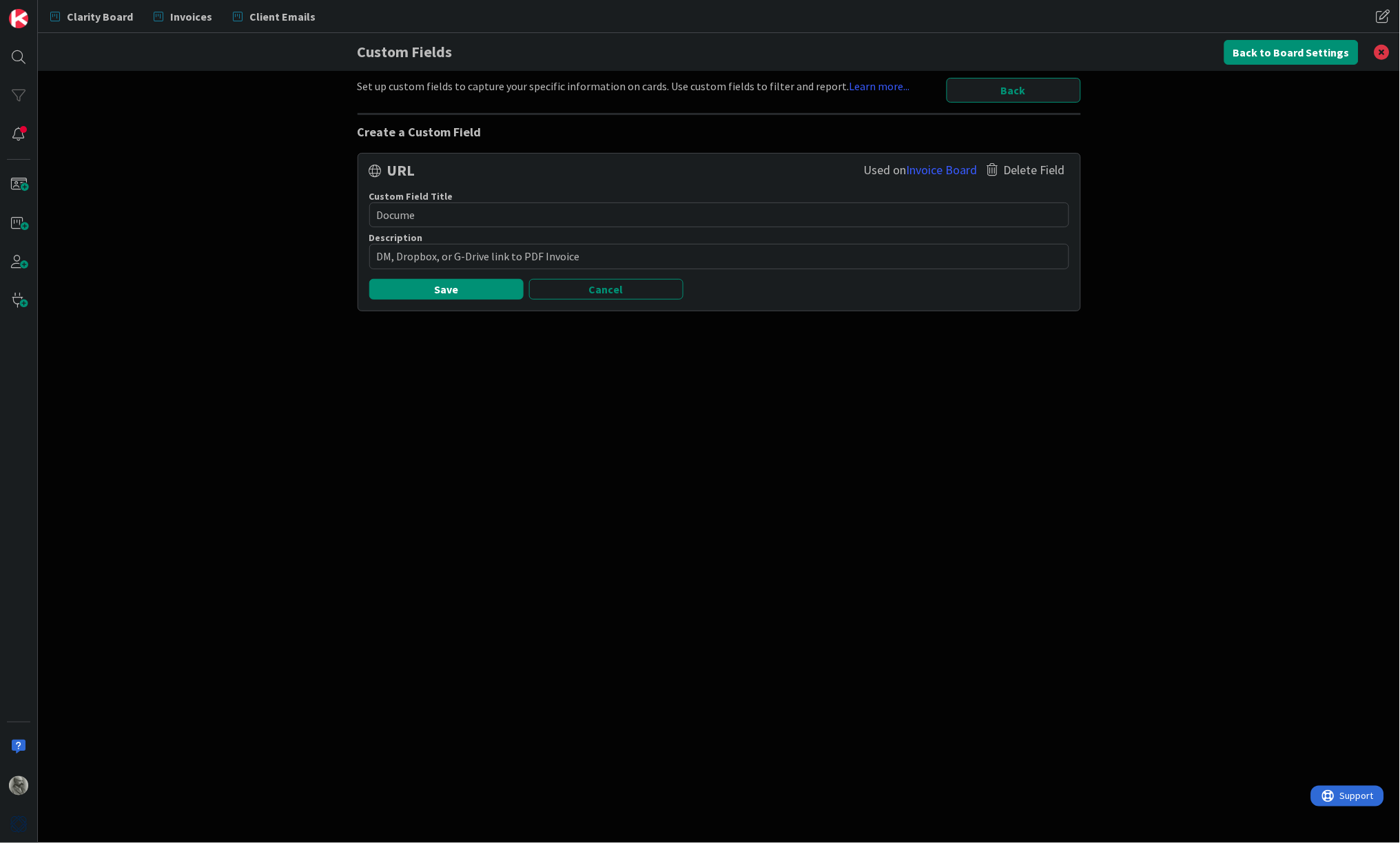
type textarea "Documen"
type textarea "x"
type textarea "Document"
type textarea "x"
type textarea "Document"
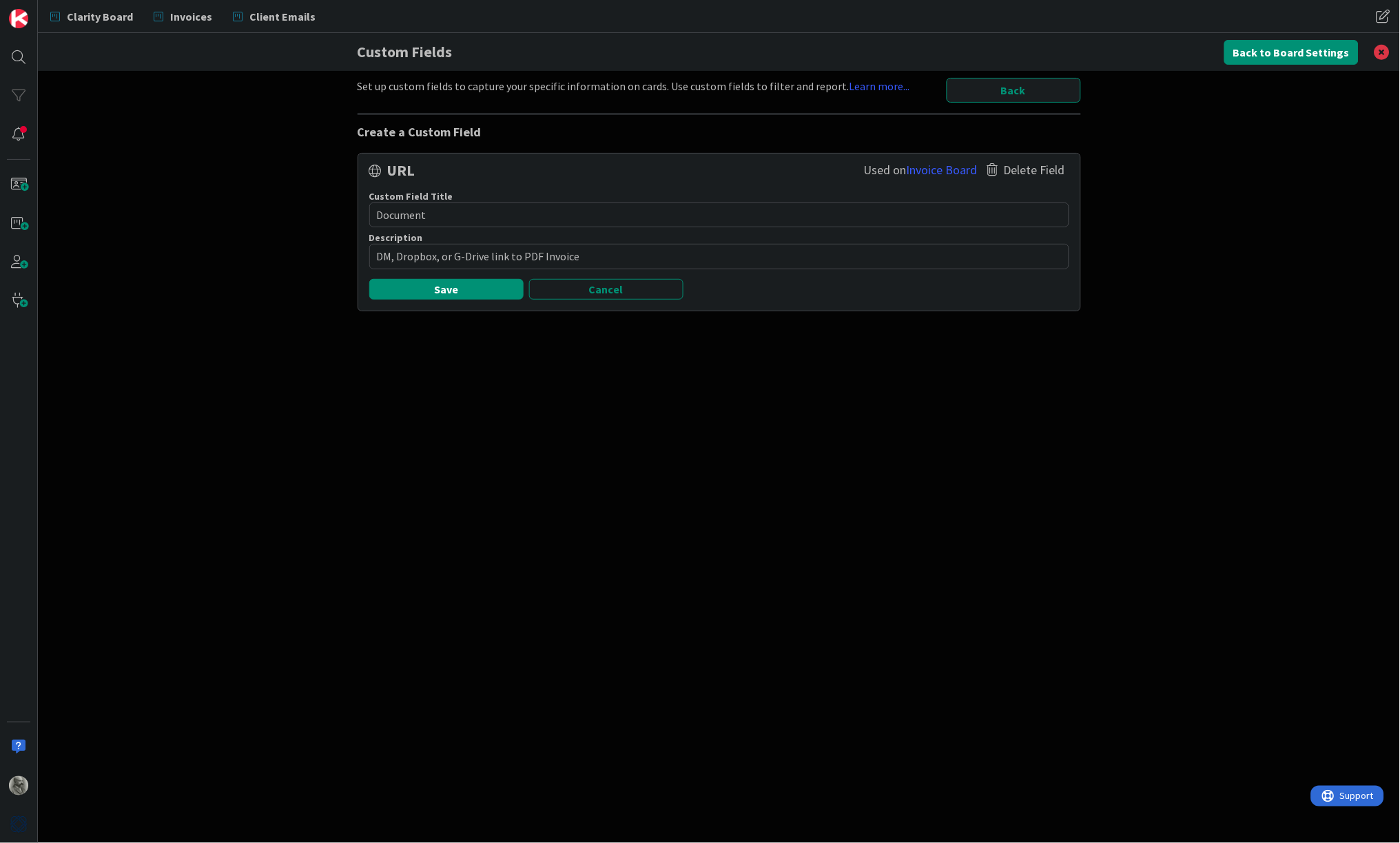
type textarea "x"
type textarea "Document L"
type textarea "x"
type textarea "Document Li"
type textarea "x"
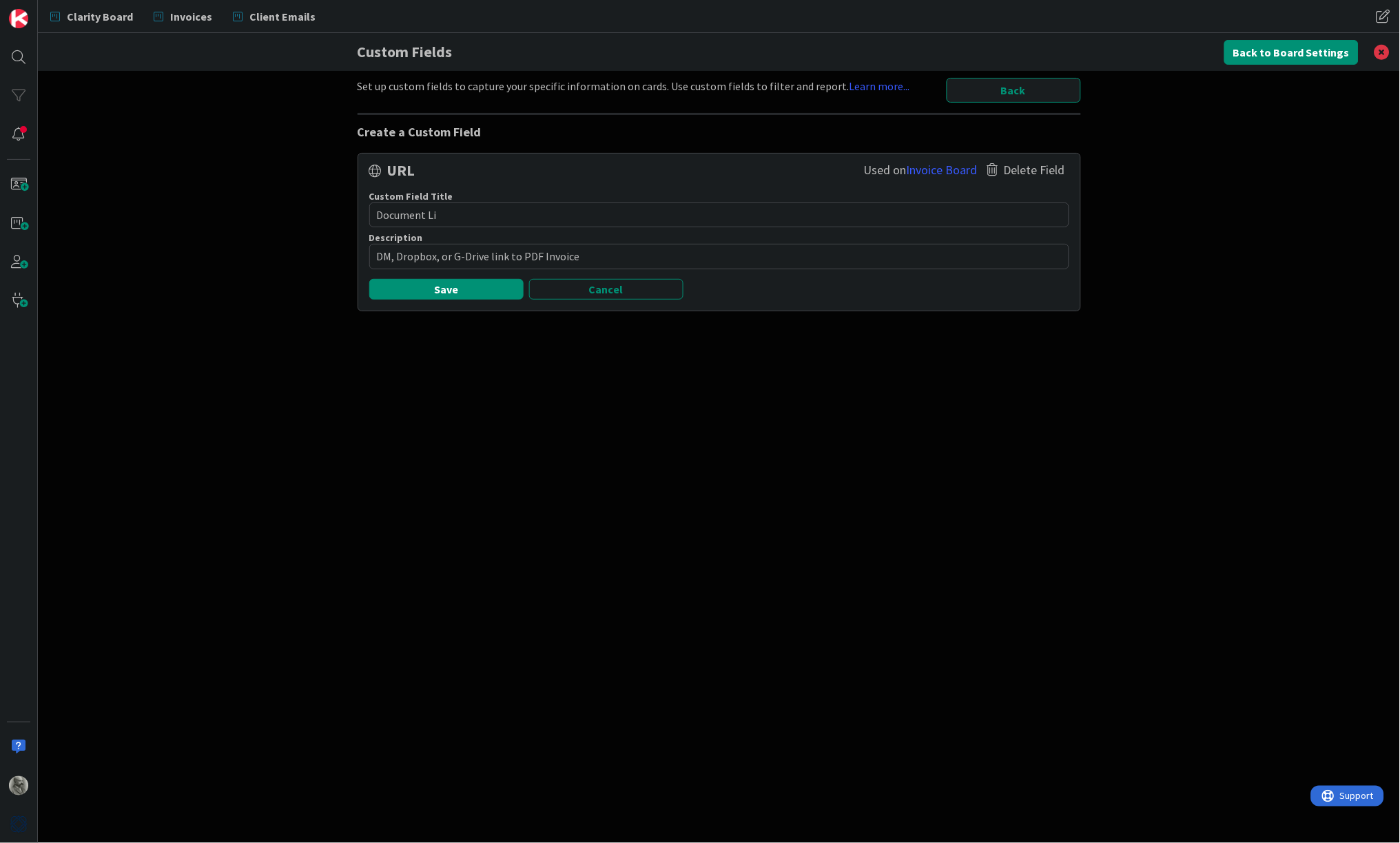
type textarea "Document [PERSON_NAME]"
type textarea "x"
type textarea "Document Link"
drag, startPoint x: 584, startPoint y: 249, endPoint x: 342, endPoint y: 250, distance: 242.0
click at [342, 250] on div "Set up custom fields to capture your specific information on cards. Use custom …" at bounding box center [720, 456] width 1363 height 773
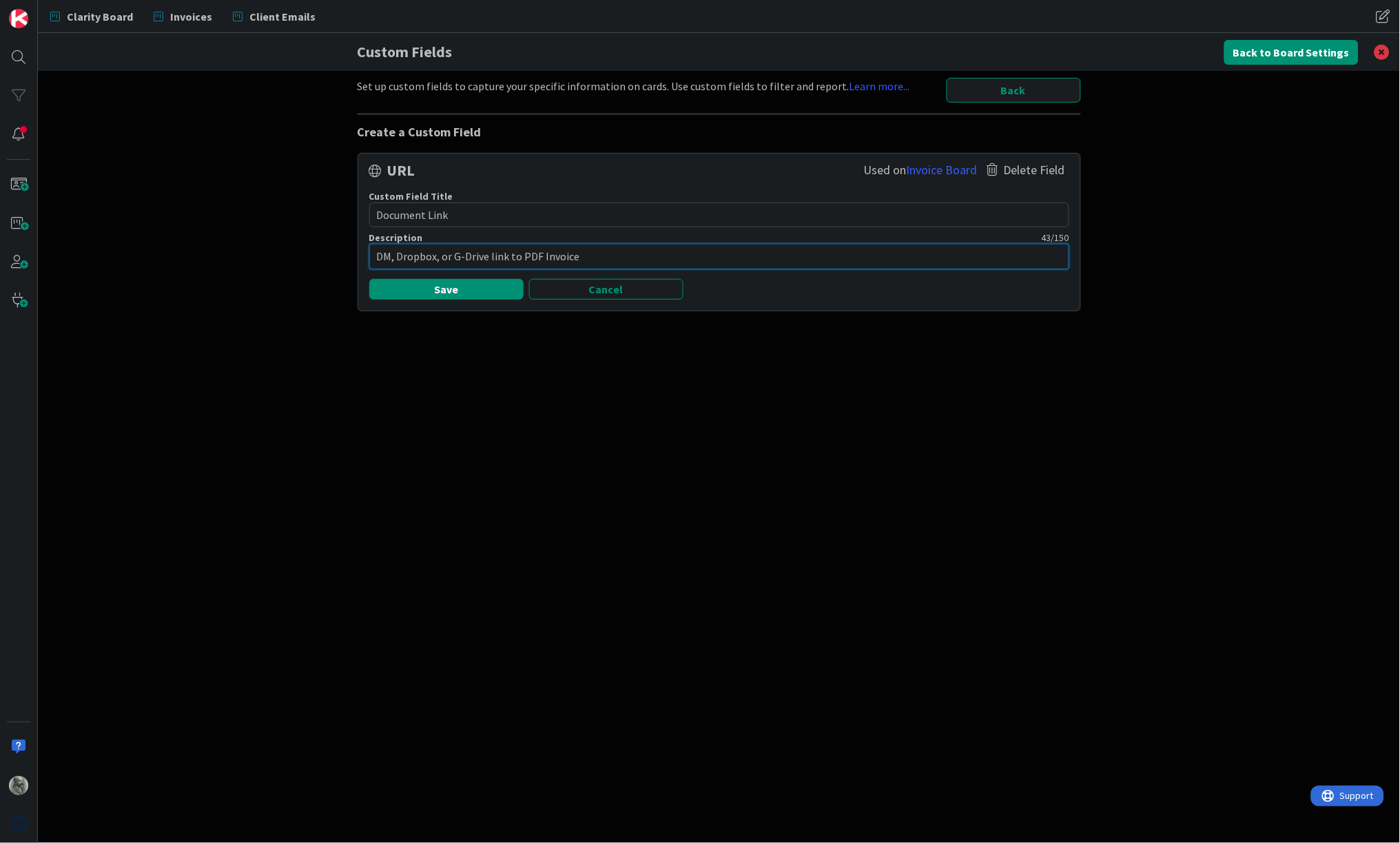
click at [587, 250] on textarea "DM, Dropbox, or G-Drive link to PDF Invoice" at bounding box center [720, 256] width 700 height 25
type textarea "x"
type textarea "DM, Dropbox, or G-Drive link to PDF Invoic"
type textarea "x"
type textarea "DM, Dropbox, or G-Drive link to PDF Invoi"
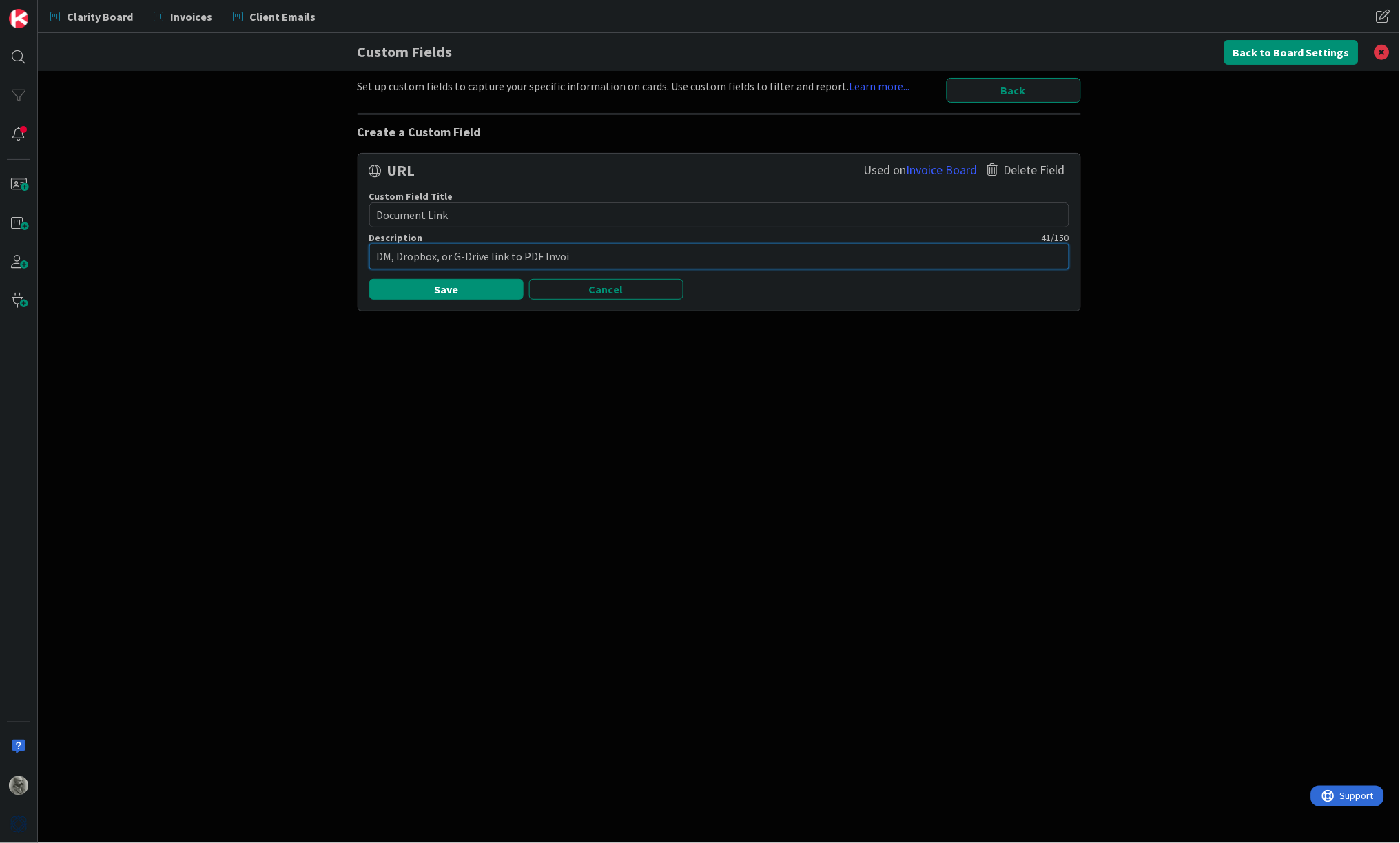
type textarea "x"
type textarea "DM, Dropbox, or G-Drive link to PDF Invo"
type textarea "x"
type textarea "DM, Dropbox, or G-Drive link to PDF Inv"
type textarea "x"
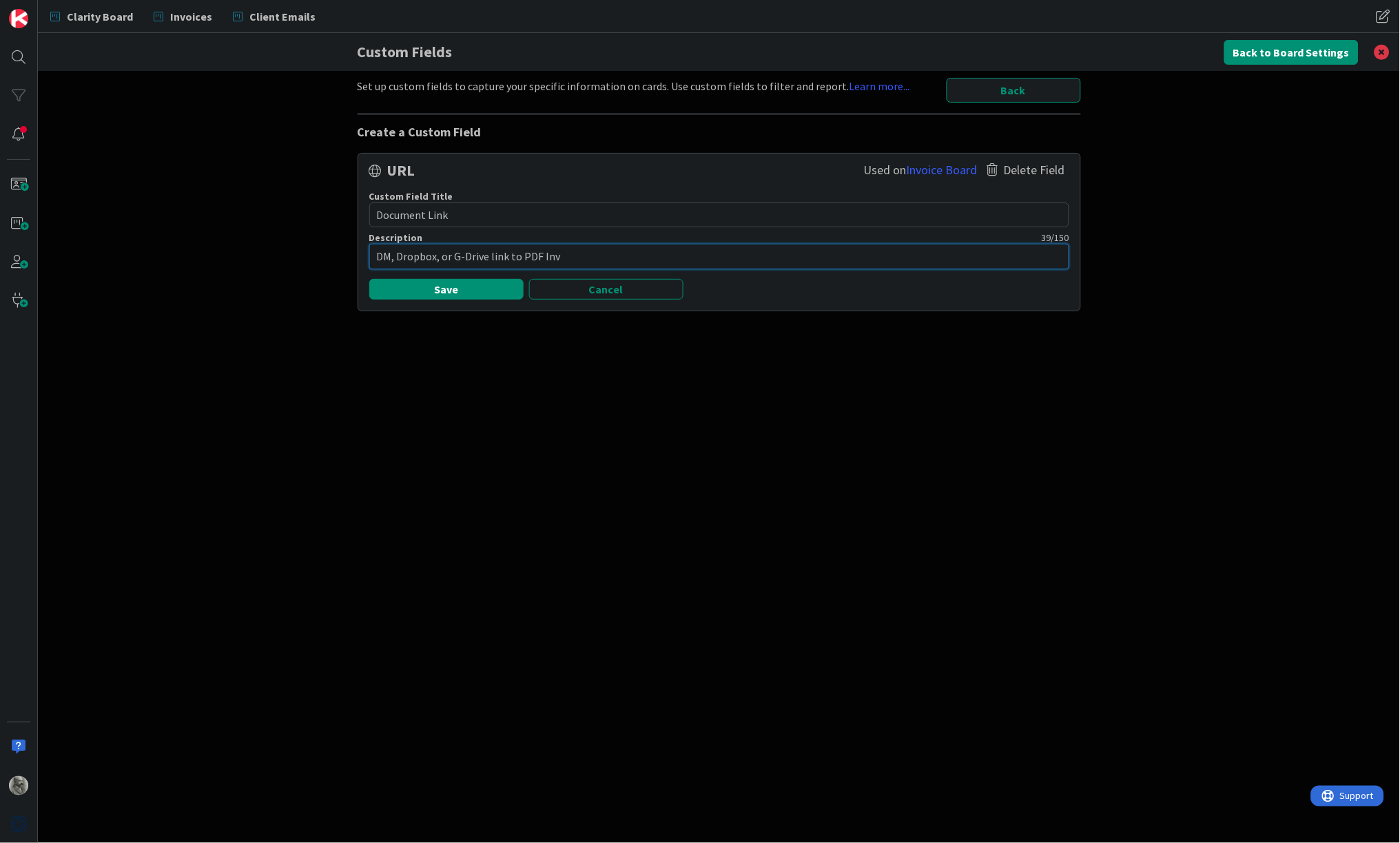
type textarea "DM, Dropbox, or G-Drive link to PDF In"
type textarea "x"
type textarea "DM, Dropbox, or G-Drive link to PDF I"
type textarea "x"
type textarea "DM, Dropbox, or G-Drive link to PDF In"
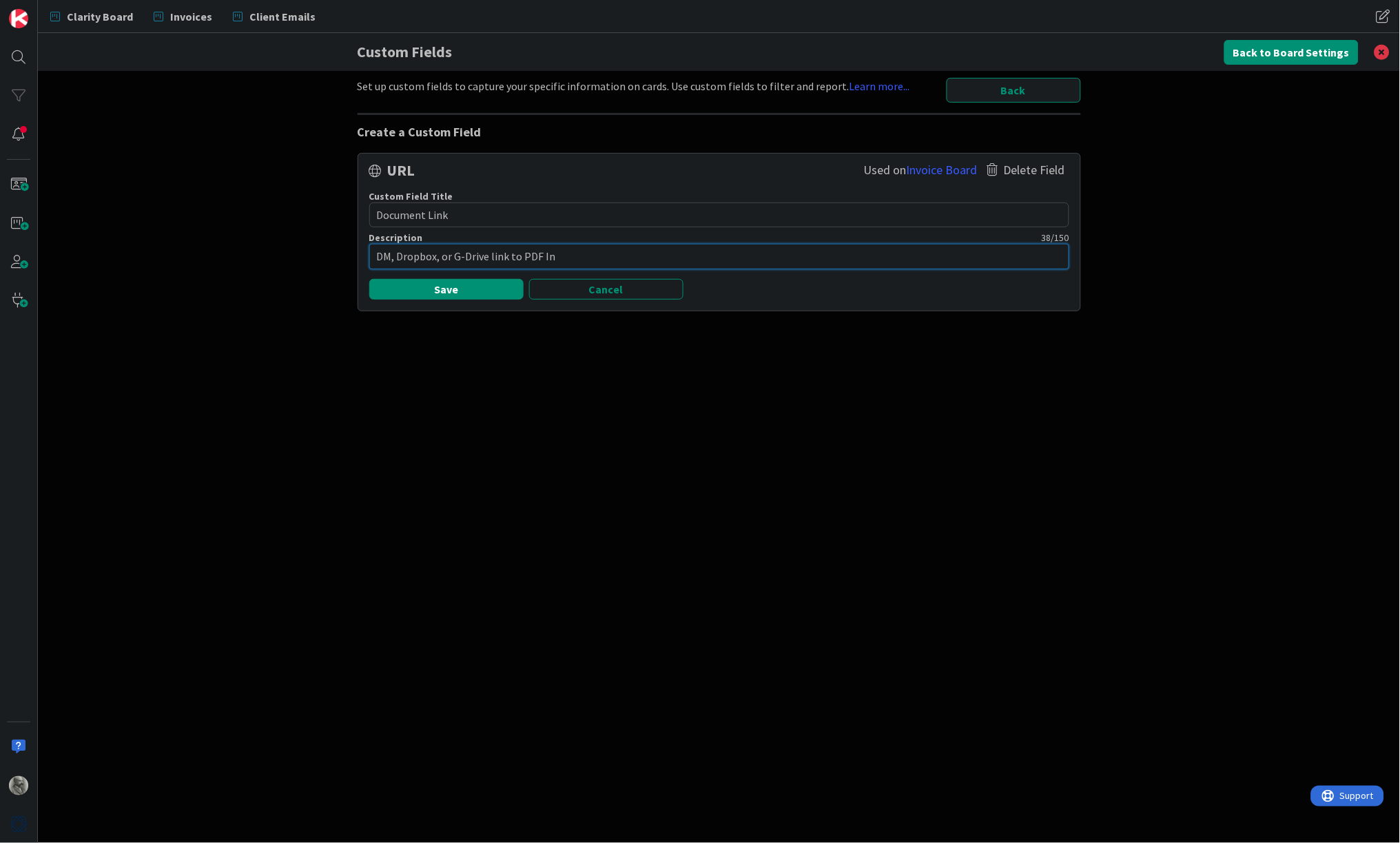
type textarea "x"
type textarea "DM, Dropbox, or G-Drive link to PDF I"
type textarea "x"
type textarea "DM, Dropbox, or G-Drive link to PDF"
type textarea "x"
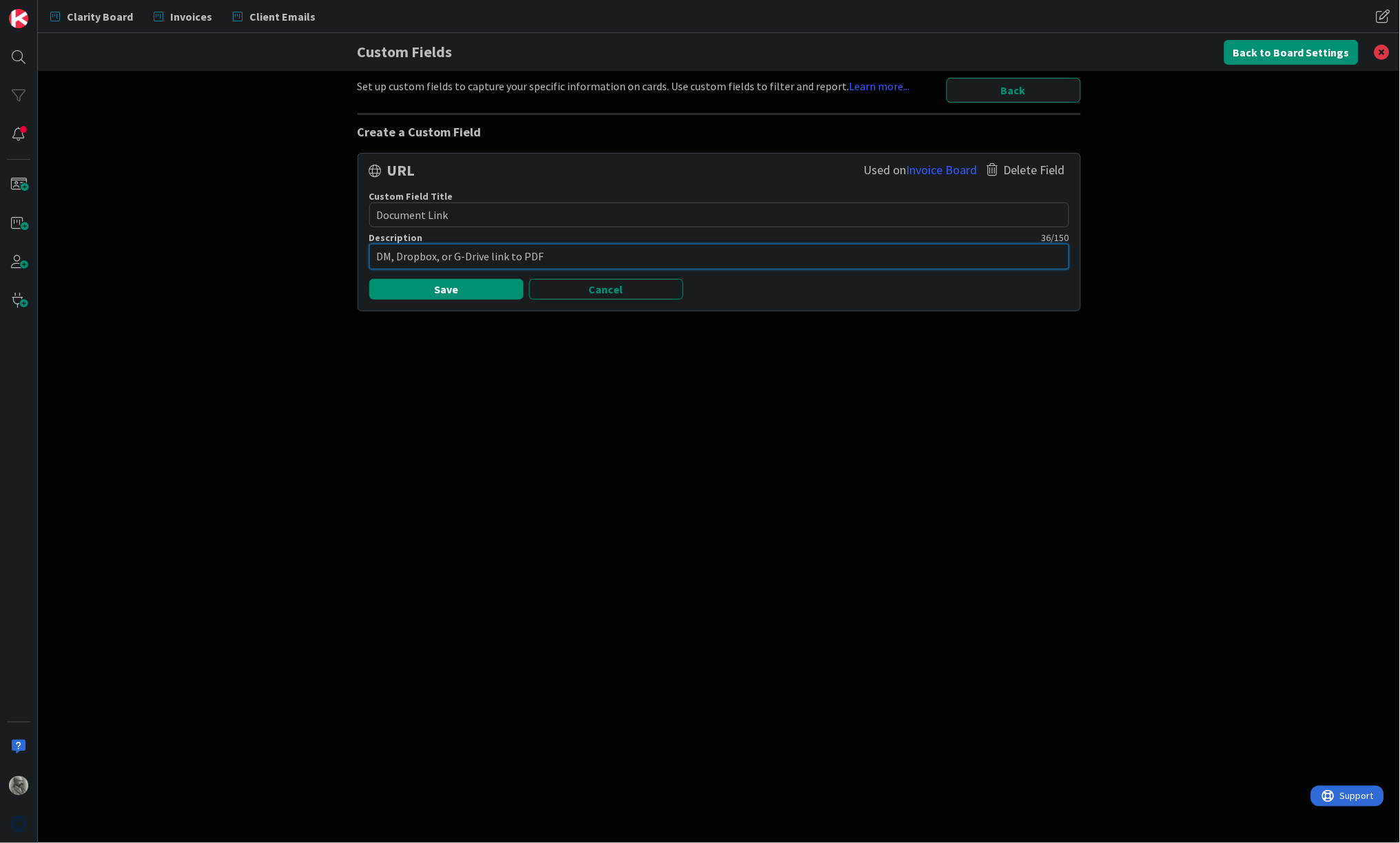
type textarea "DM, Dropbox, or G-Drive link to PDF P"
type textarea "x"
type textarea "DM, Dropbox, or G-Drive link to PDF Pr"
type textarea "x"
type textarea "DM, Dropbox, or G-Drive link to PDF Pro"
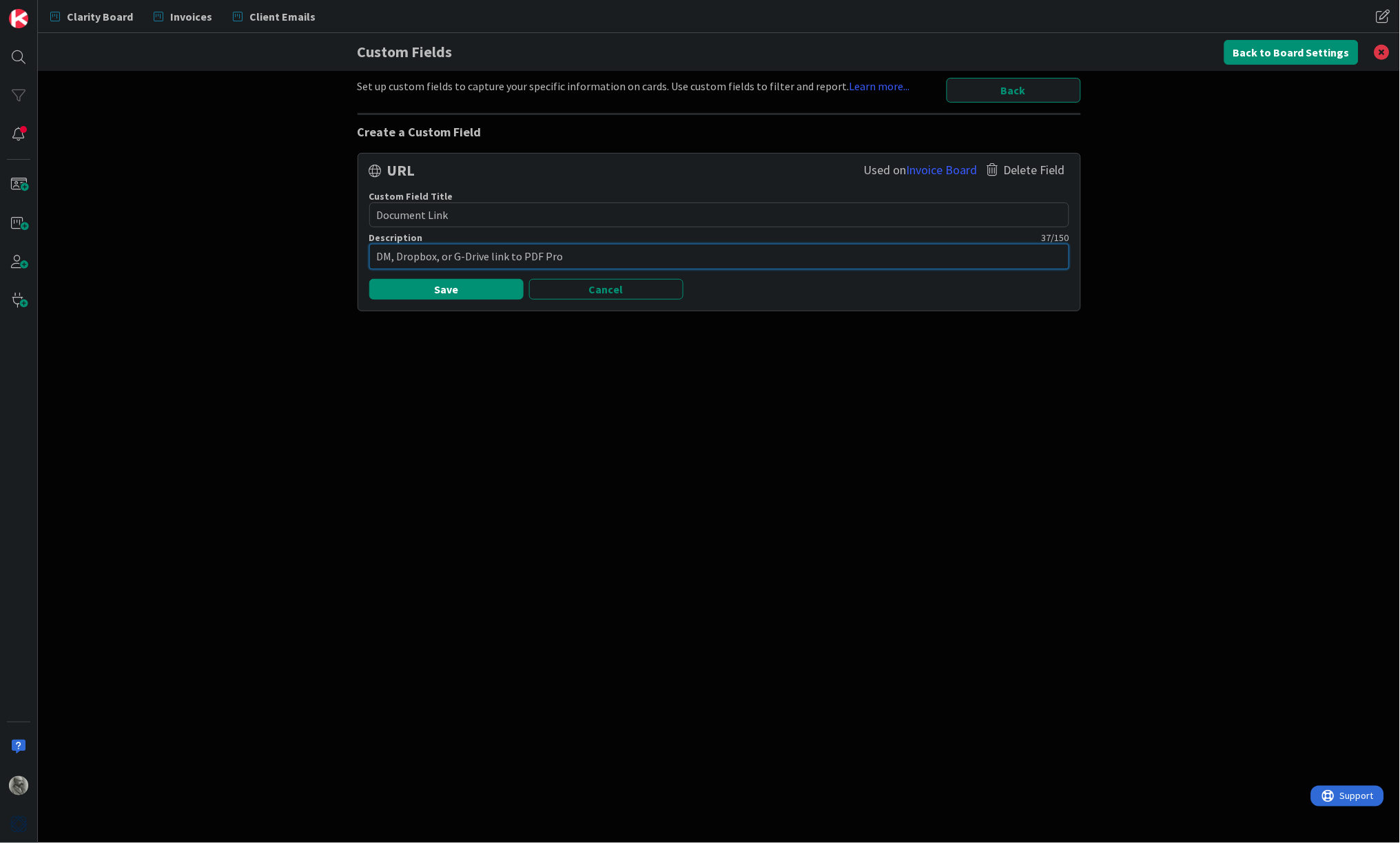
type textarea "x"
type textarea "DM, Dropbox, or G-Drive link to PDF Prop"
type textarea "x"
type textarea "DM, Dropbox, or G-Drive link to PDF Propo"
type textarea "x"
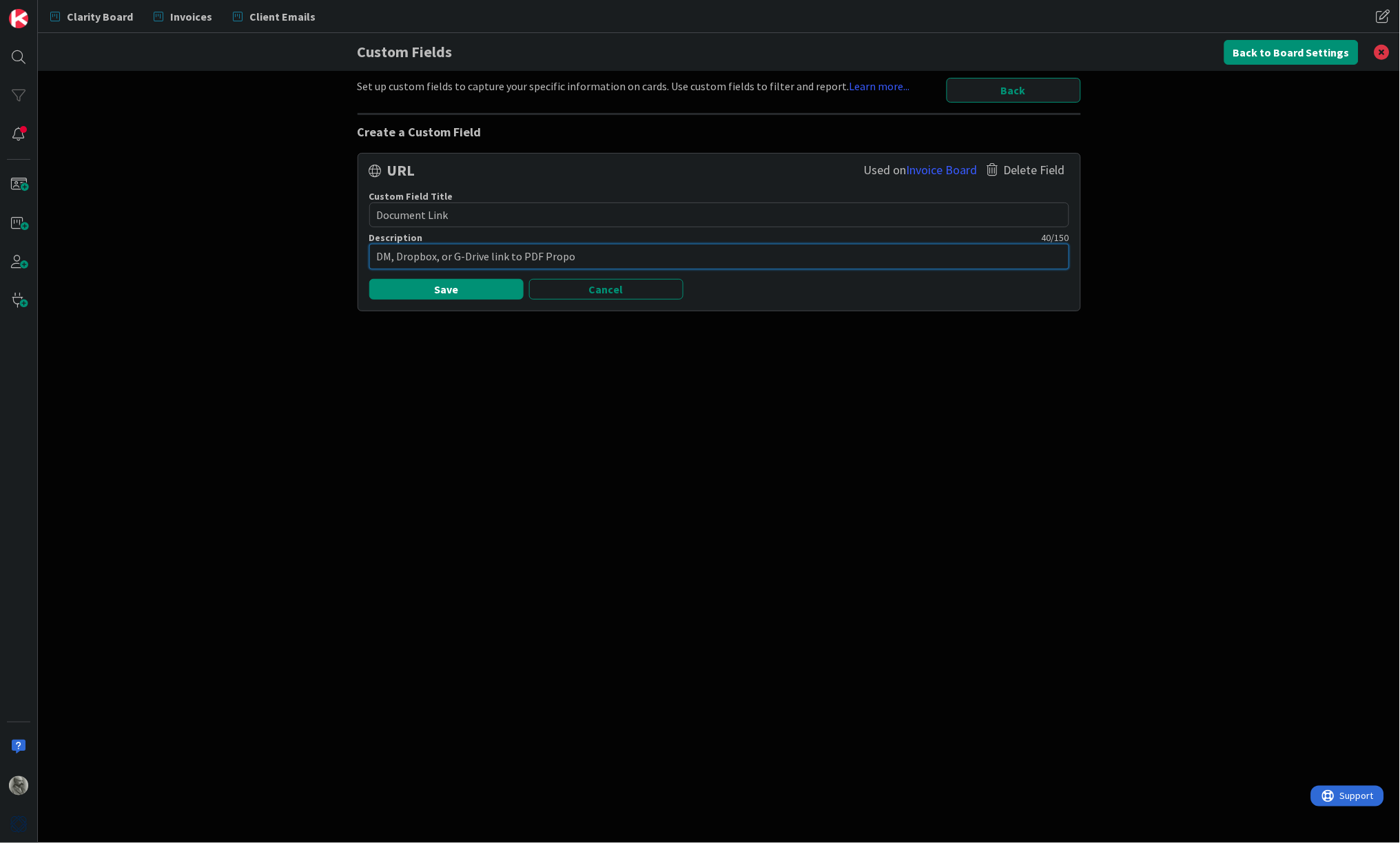
type textarea "DM, Dropbox, or G-Drive link to PDF Propos"
type textarea "x"
type textarea "DM, Dropbox, or G-Drive link to PDF Proposa"
type textarea "x"
type textarea "DM, Dropbox, or G-Drive link to PDF Proposal"
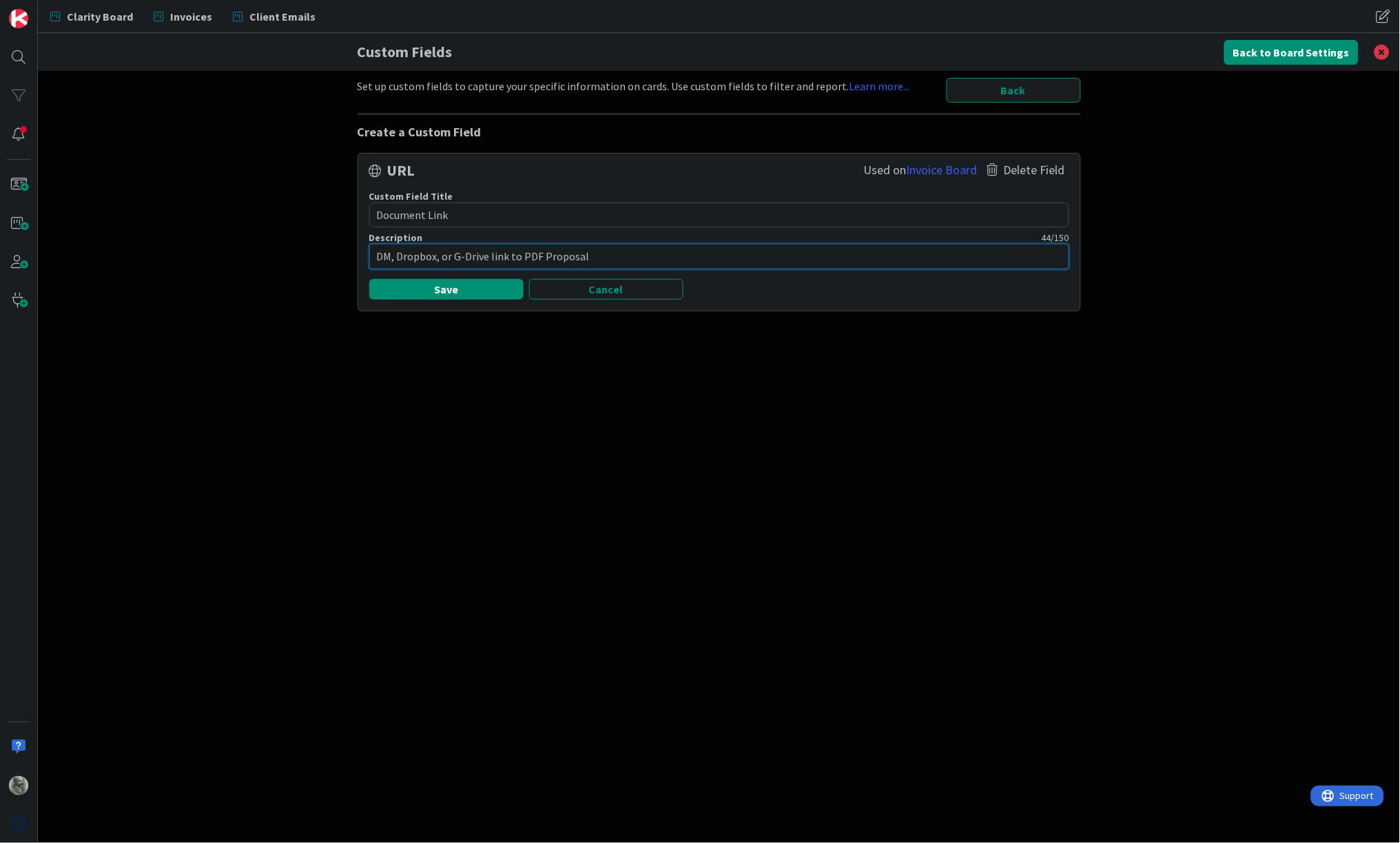
type textarea "x"
type textarea "DM, Dropbox, or G-Drive link to PDF Proposal"
type textarea "x"
type textarea "DM, Dropbox, or G-Drive link to PDF Proposal o"
type textarea "x"
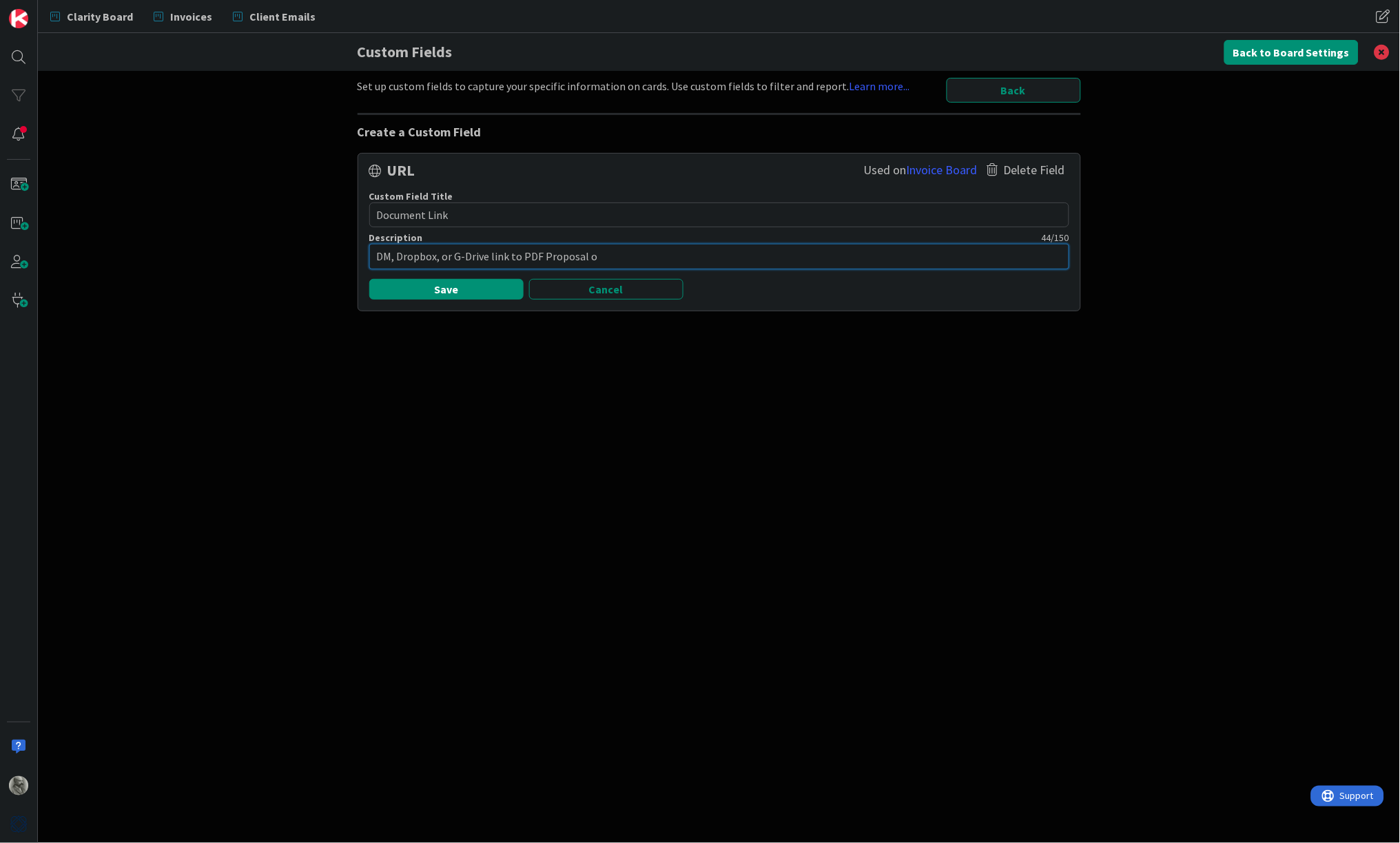
type textarea "DM, Dropbox, or G-Drive link to PDF Proposal or"
type textarea "x"
type textarea "DM, Dropbox, or G-Drive link to PDF Proposal or"
type textarea "x"
type textarea "DM, Dropbox, or G-Drive link to PDF Proposal or I"
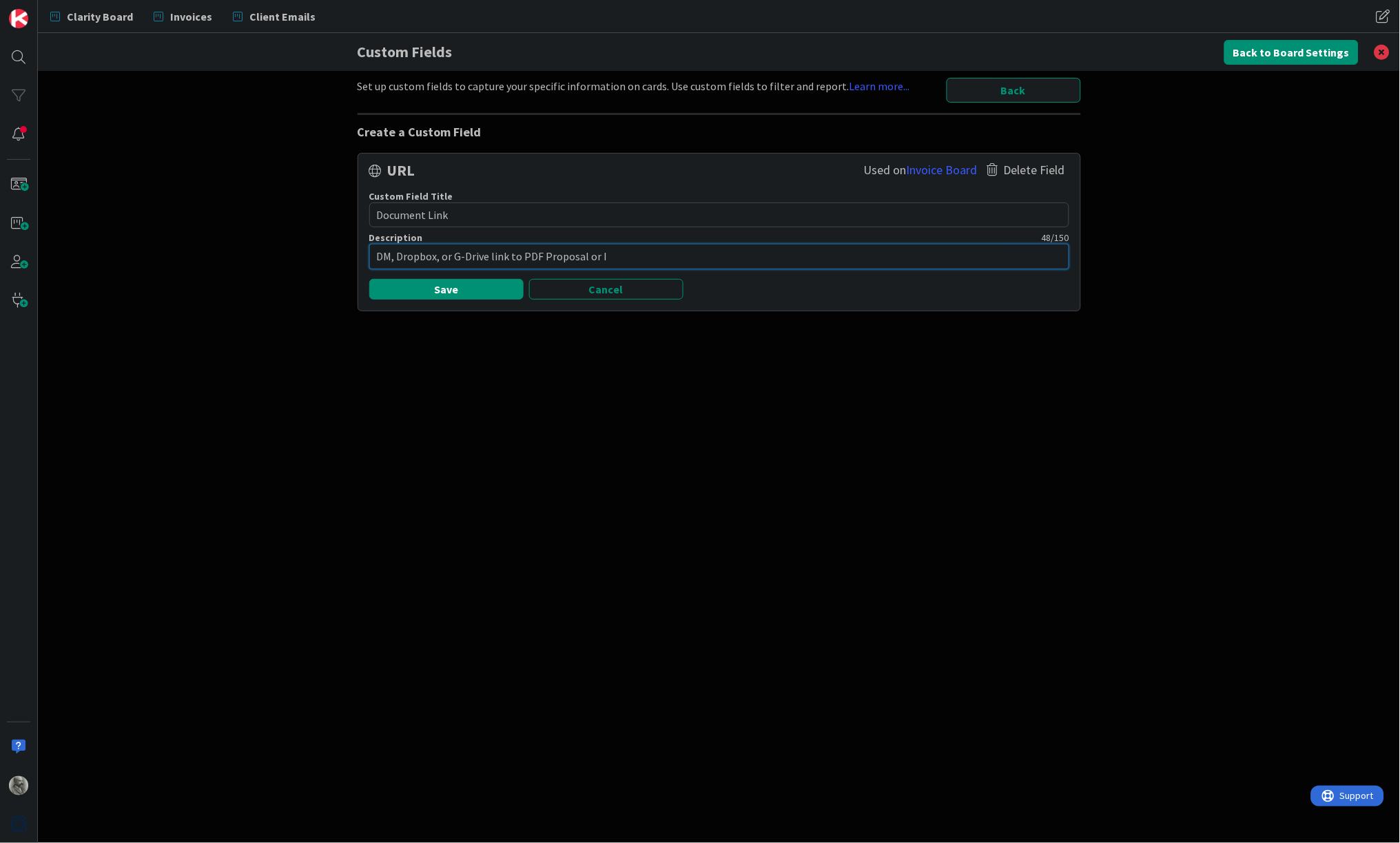
type textarea "x"
type textarea "DM, Dropbox, or G-Drive link to PDF Proposal or In"
type textarea "x"
type textarea "DM, Dropbox, or G-Drive link to PDF Proposal or Inv"
type textarea "x"
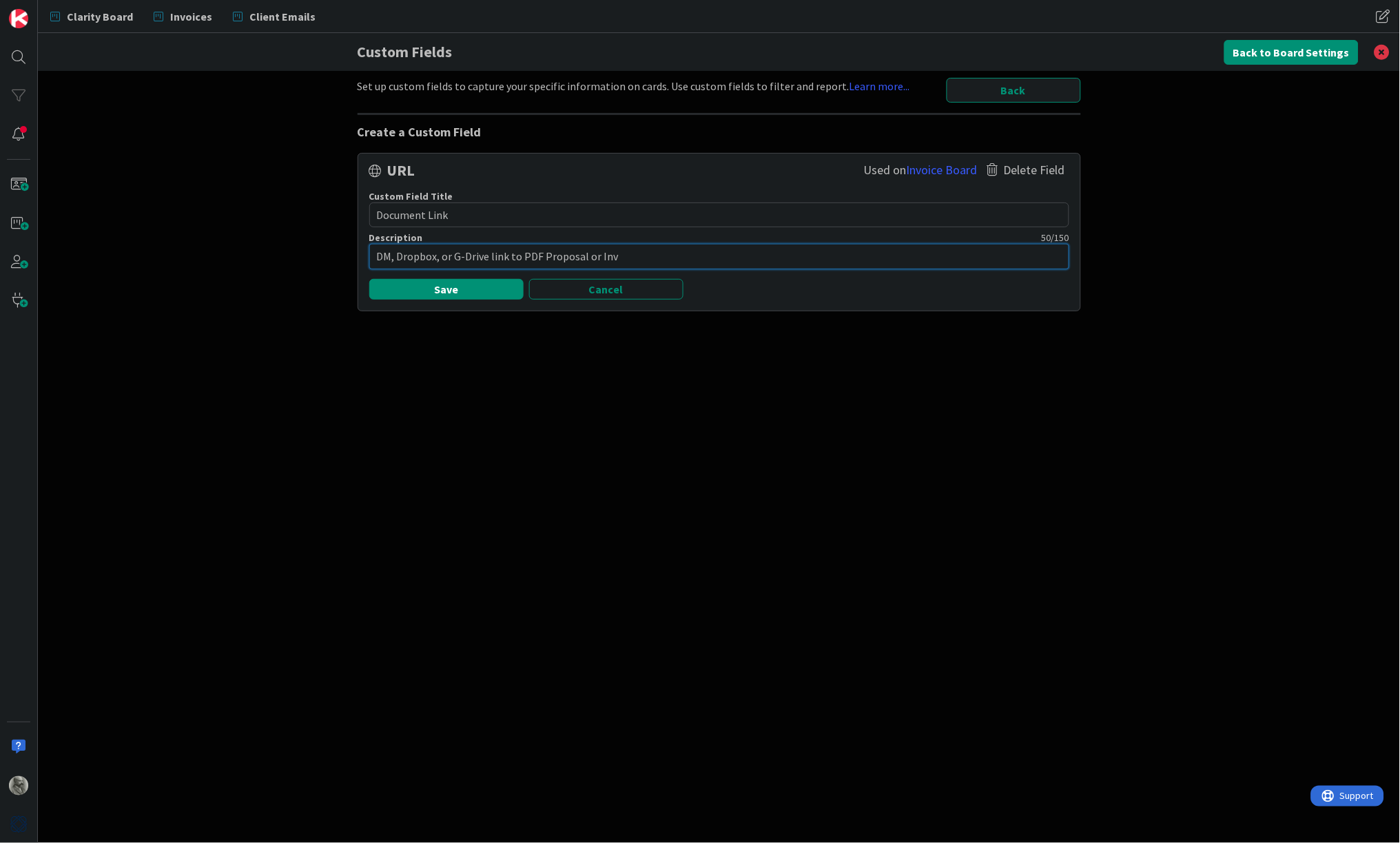
type textarea "DM, Dropbox, or G-Drive link to PDF Proposal or Invo"
type textarea "x"
type textarea "DM, Dropbox, or G-Drive link to PDF Proposal or Invoi"
type textarea "x"
type textarea "DM, Dropbox, or G-Drive link to PDF Proposal or Invoic"
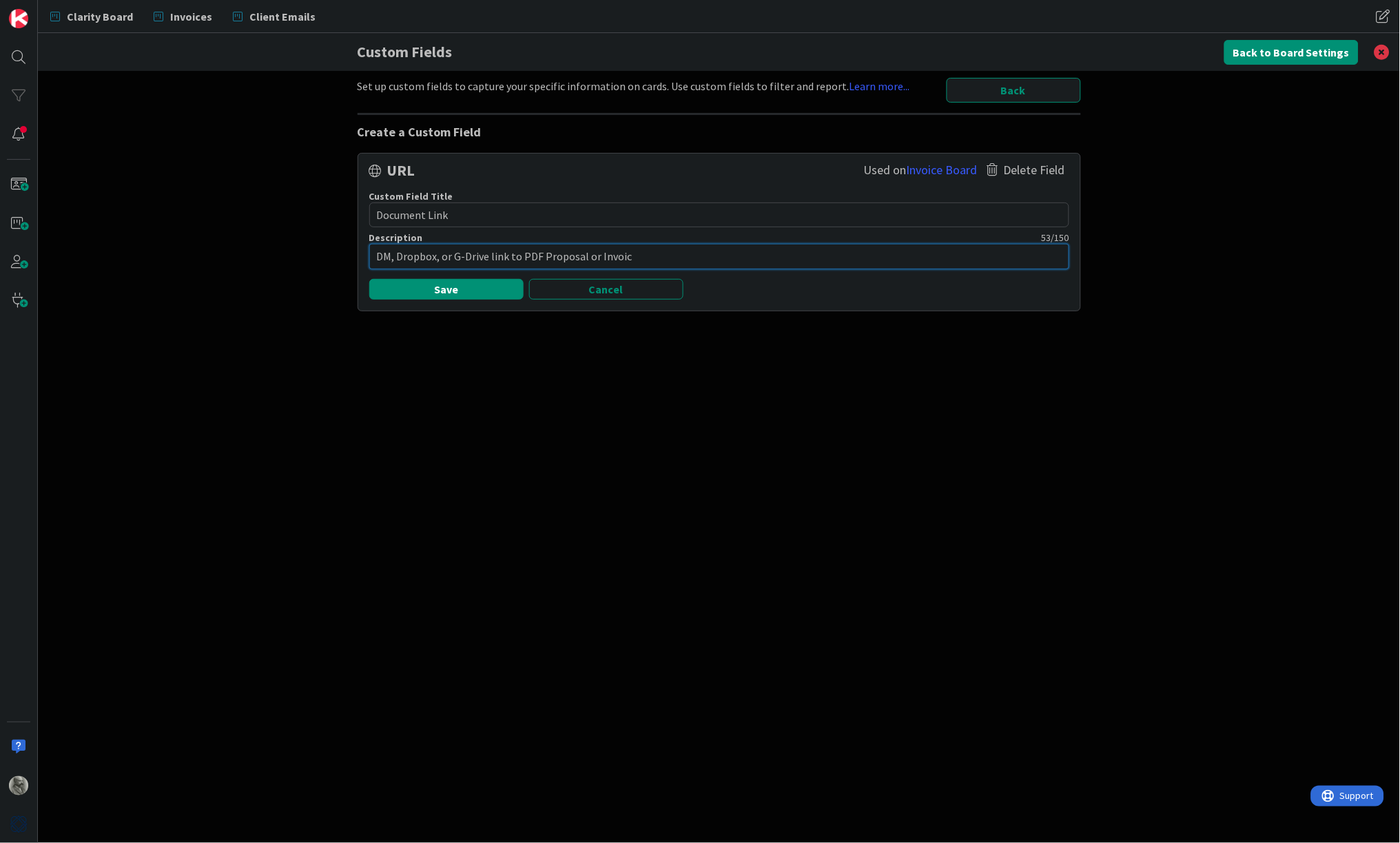
type textarea "x"
type textarea "DM, Dropbox, or G-Drive link to PDF Proposal or Invoice"
click at [453, 282] on button "Save" at bounding box center [447, 290] width 154 height 21
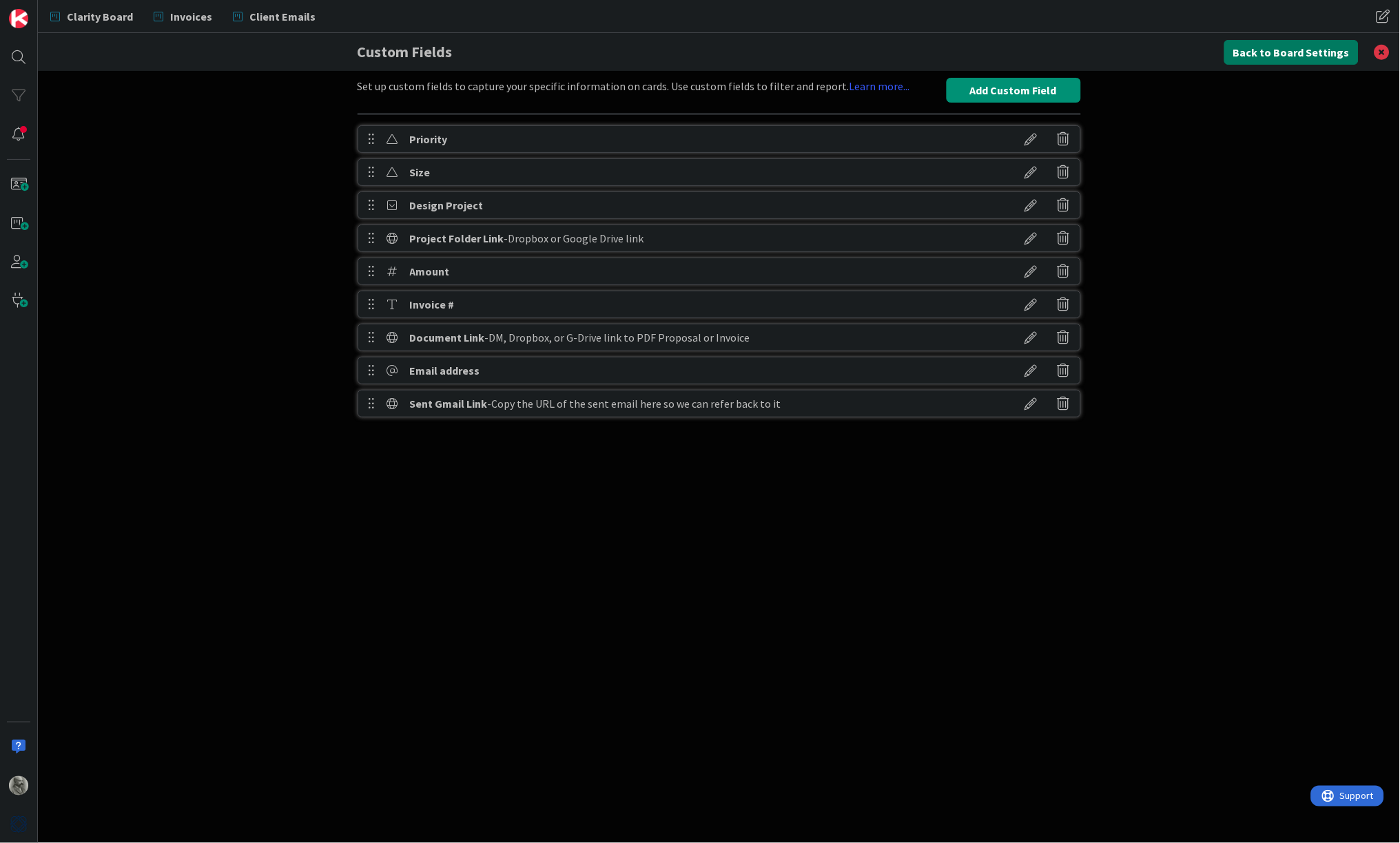
click at [1276, 53] on button "Back to Board Settings" at bounding box center [1291, 52] width 134 height 25
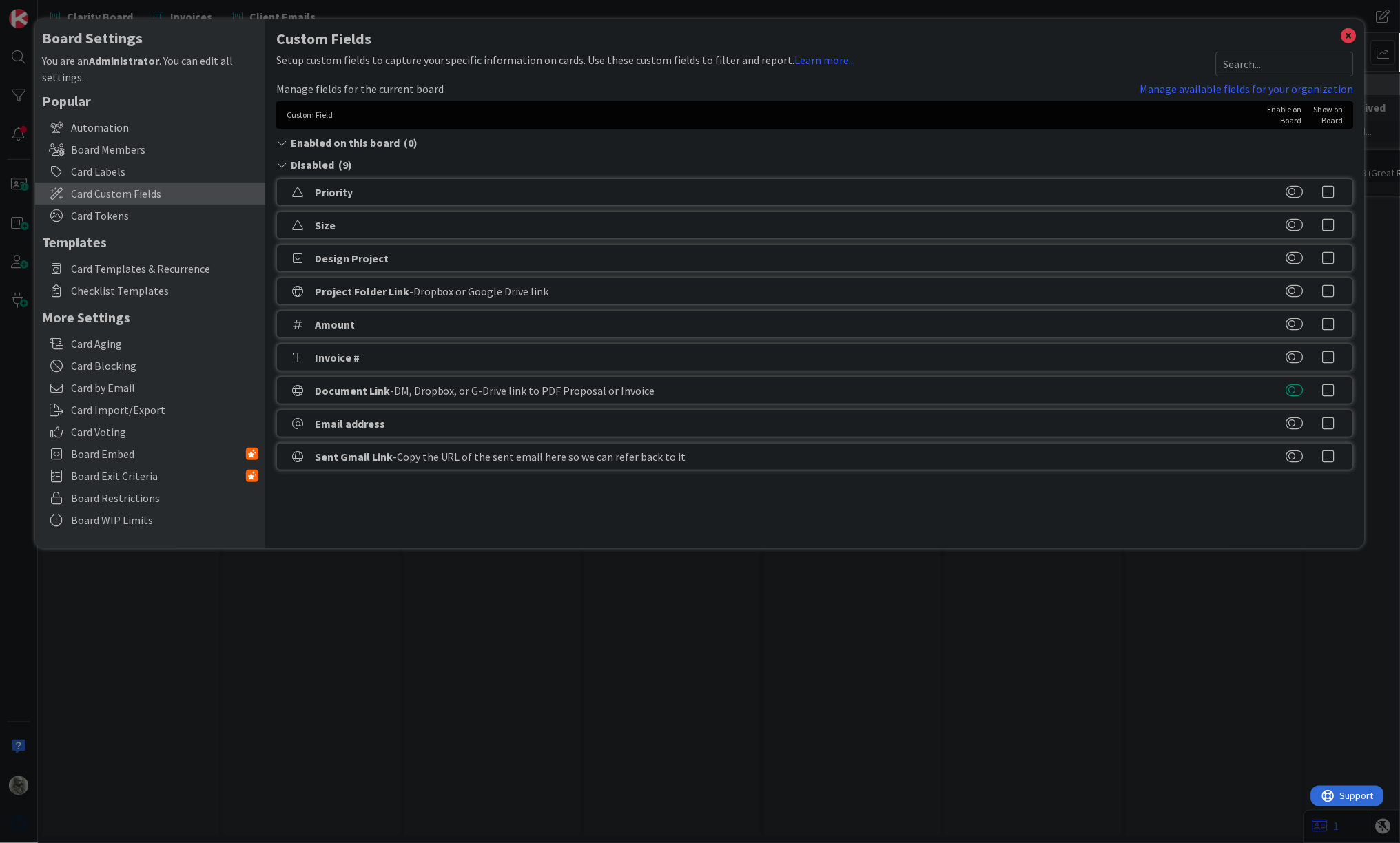
click at [1297, 389] on button at bounding box center [1295, 391] width 17 height 13
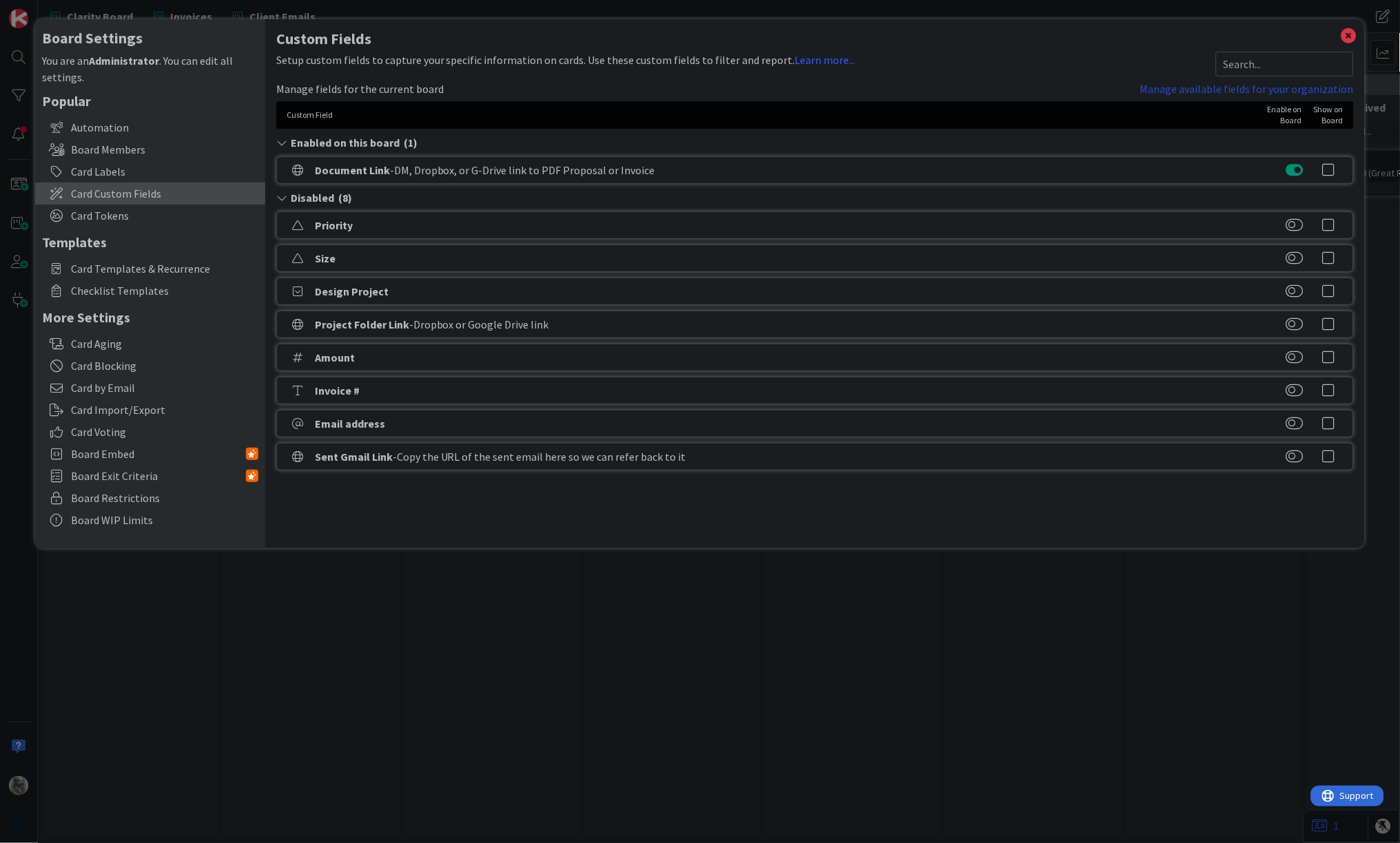
click at [1211, 89] on link "Manage available fields for your organization" at bounding box center [1248, 89] width 213 height 16
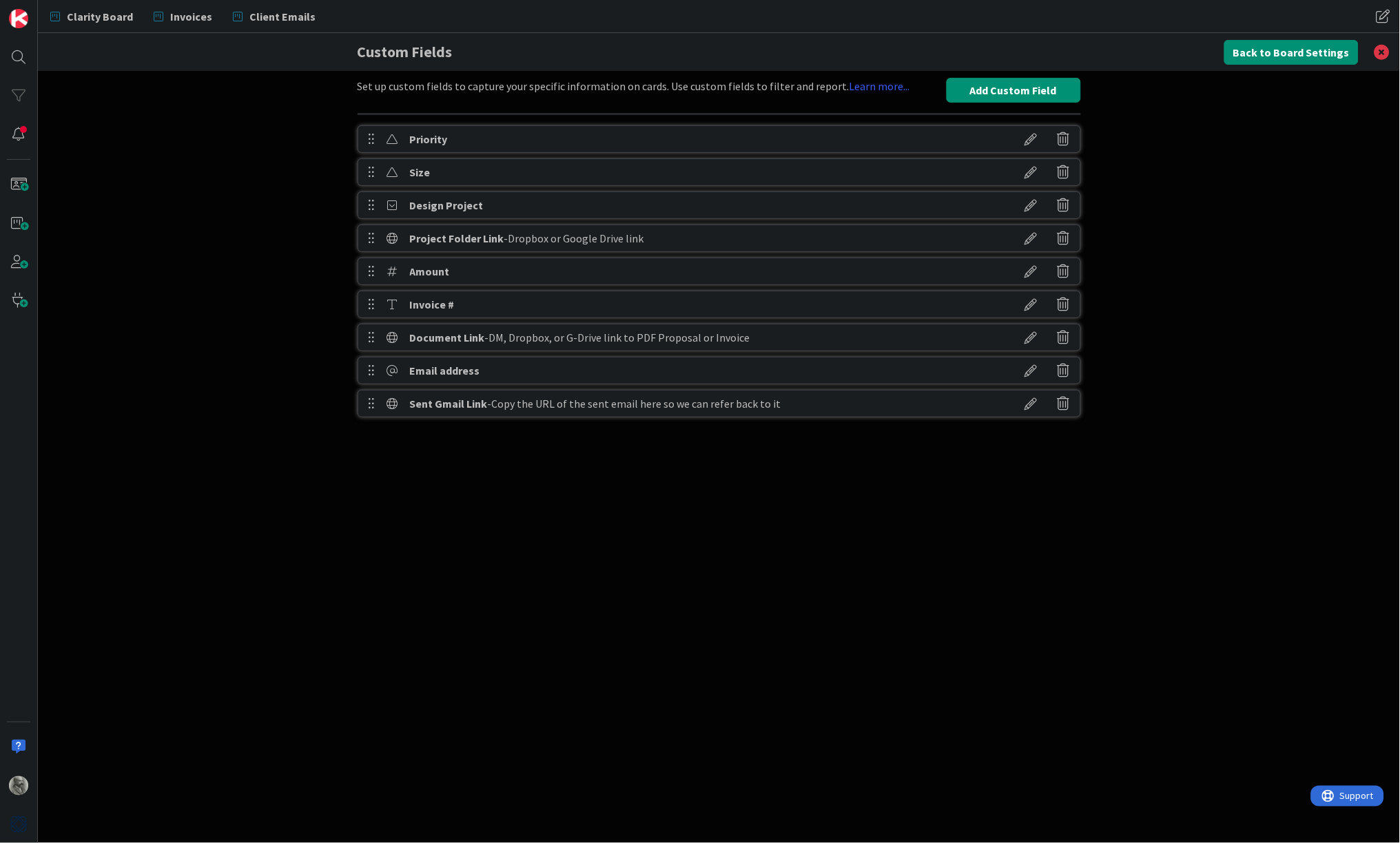
click at [1032, 304] on icon at bounding box center [1031, 304] width 38 height 24
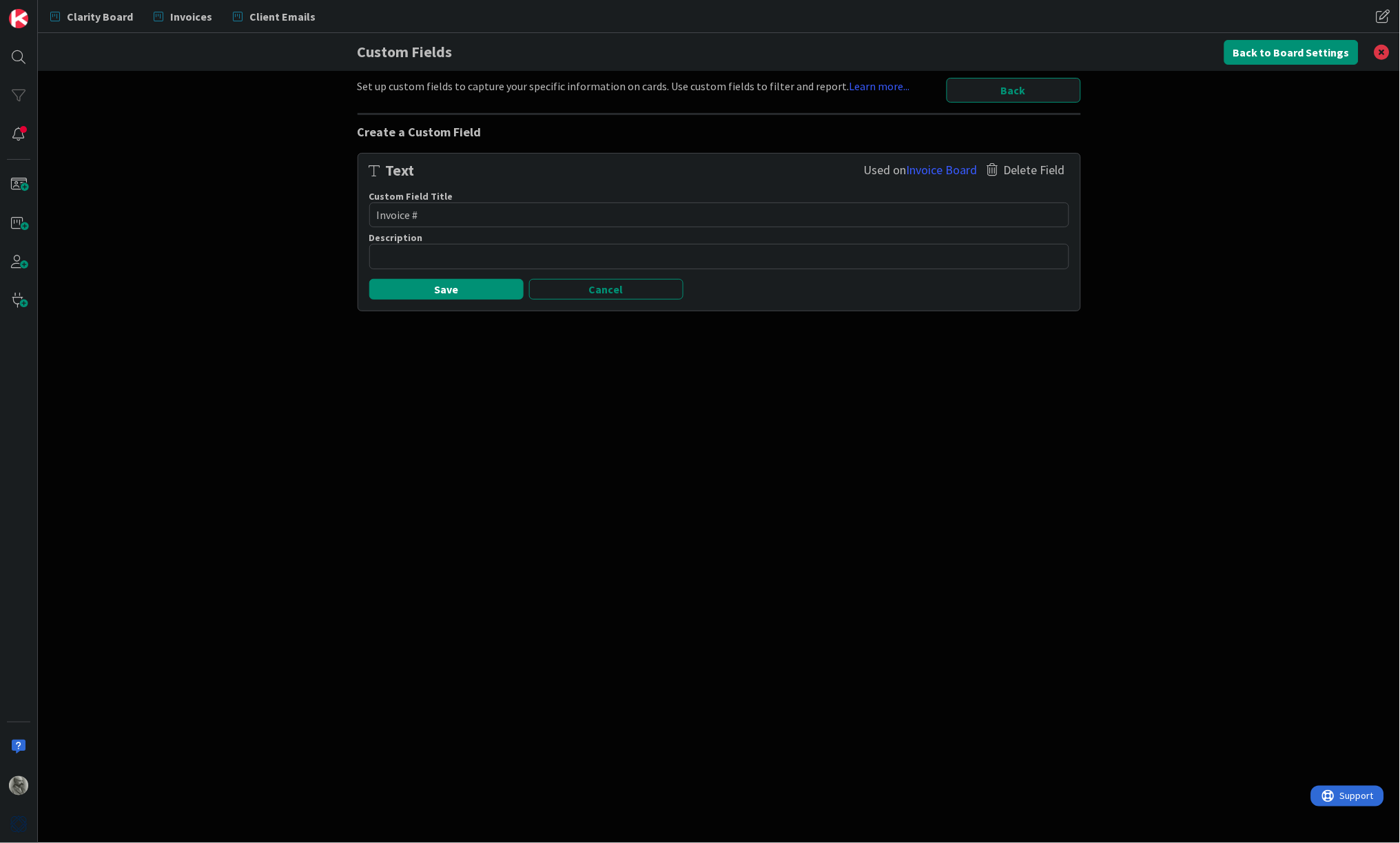
click at [390, 213] on textarea "Invoice #" at bounding box center [720, 215] width 700 height 25
type textarea "x"
type textarea "C #"
type textarea "x"
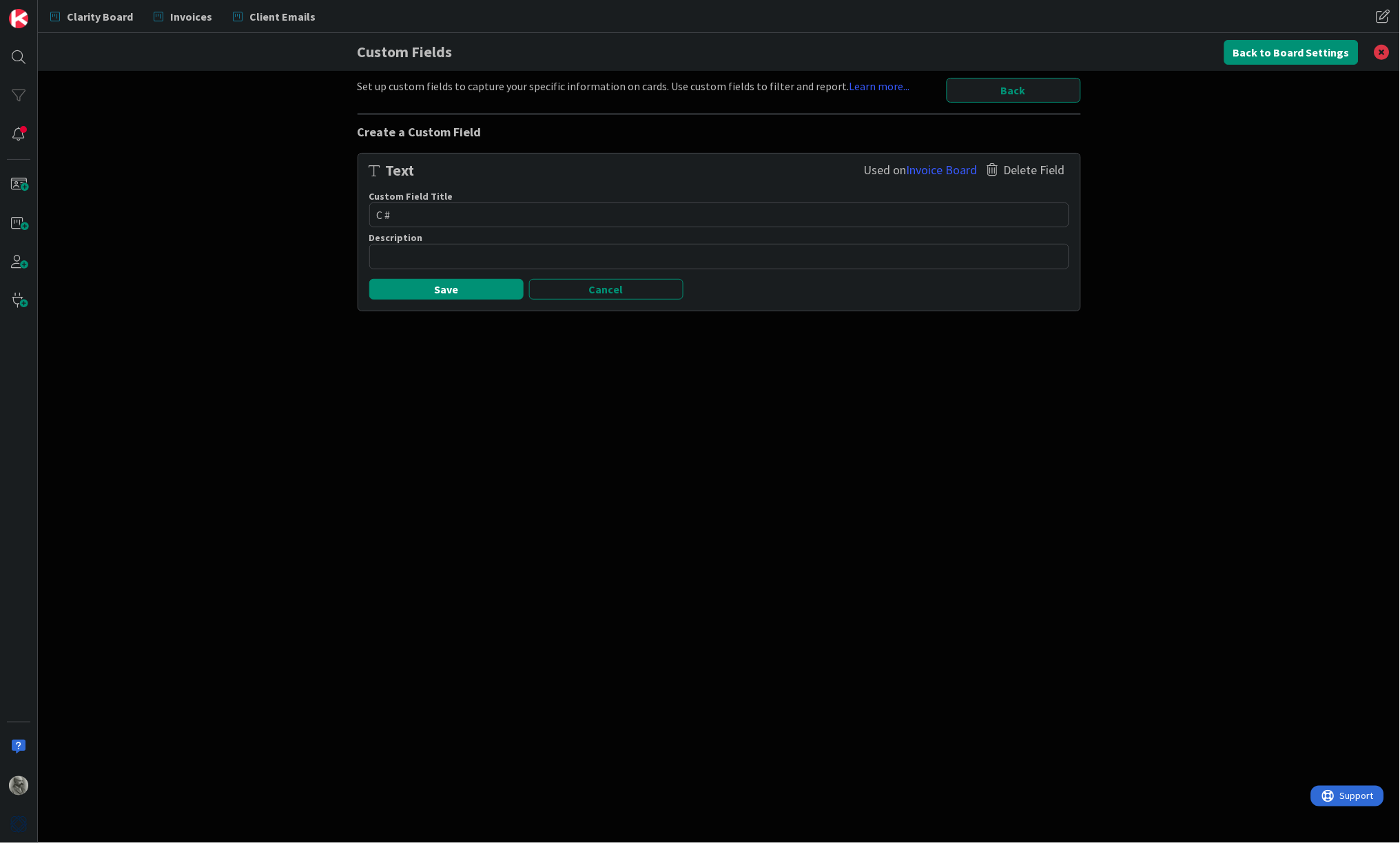
type textarea "Co #"
type textarea "x"
type textarea "Coc #"
type textarea "x"
type textarea "Co #"
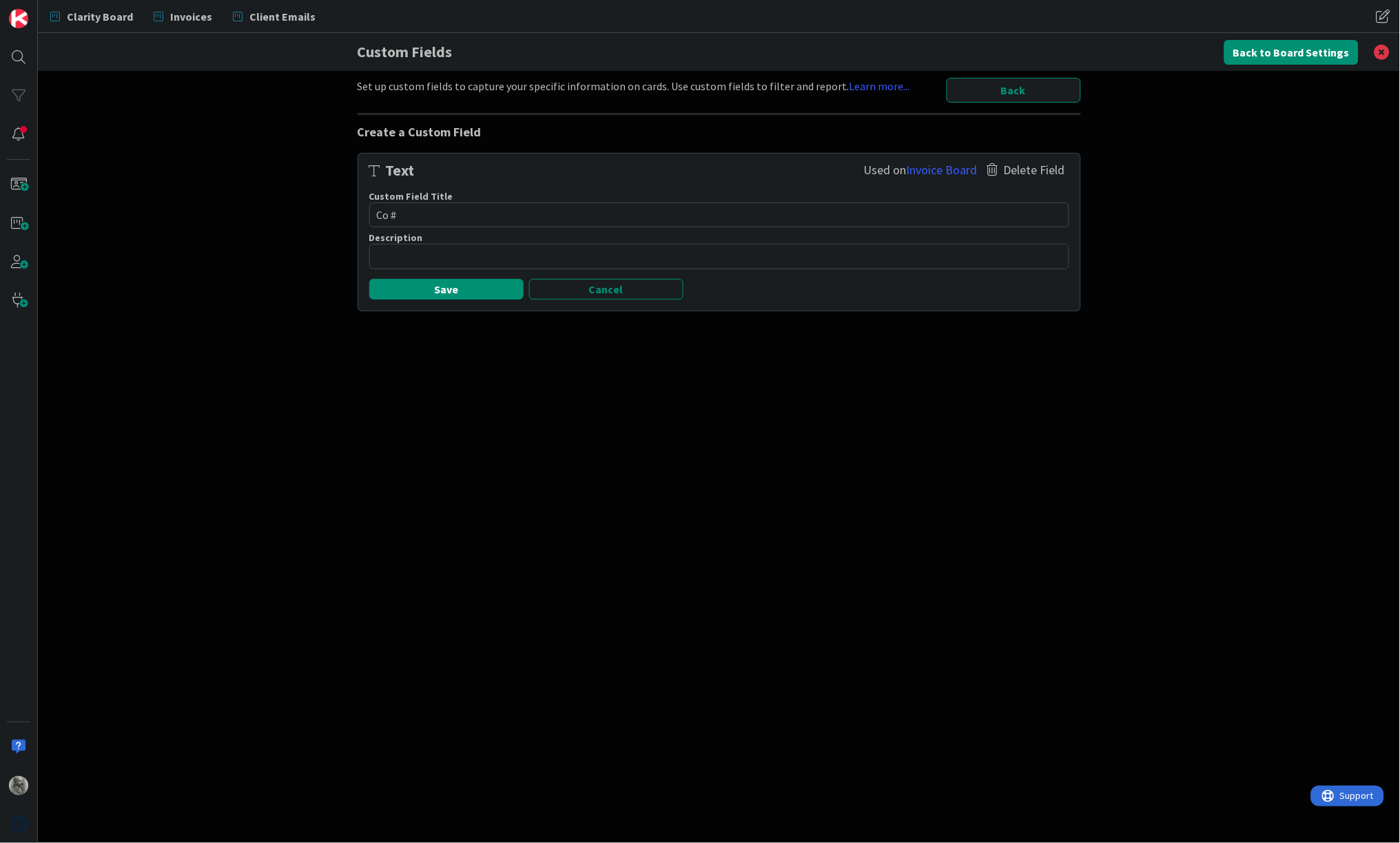
type textarea "x"
type textarea "C #"
type textarea "x"
type textarea "#"
type textarea "x"
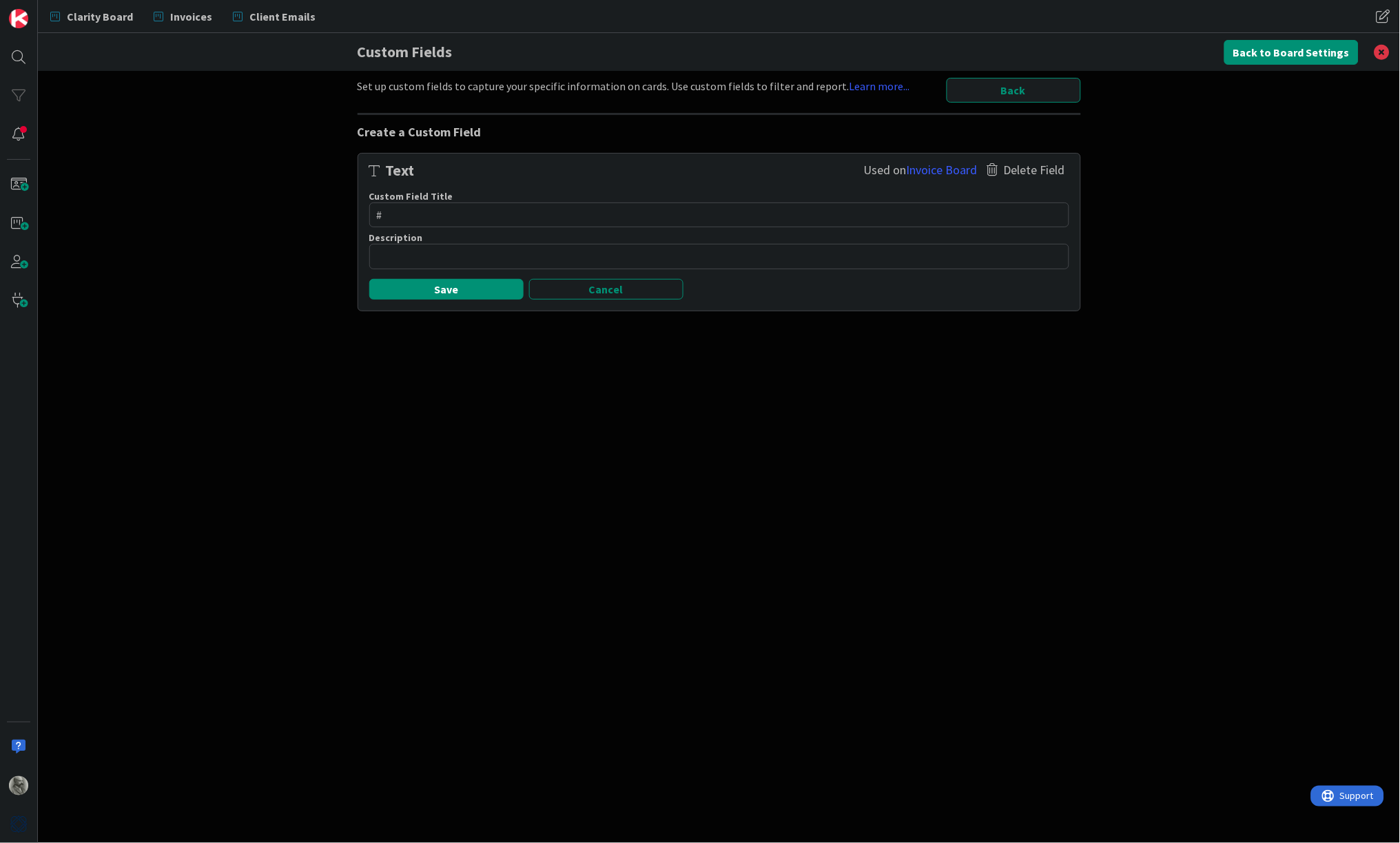
type textarea "D #"
type textarea "x"
type textarea "Do #"
type textarea "x"
type textarea "Doc #"
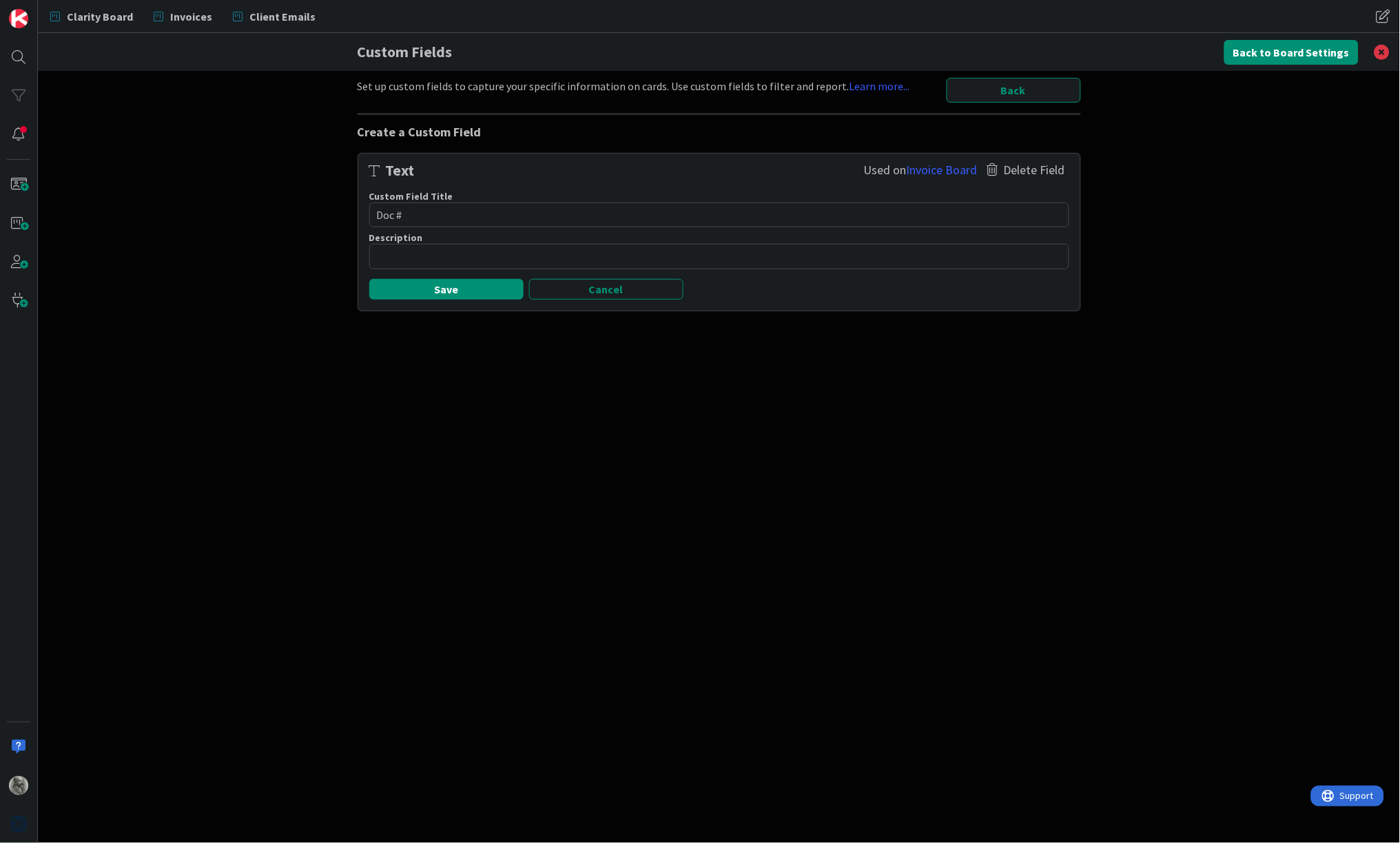
type textarea "x"
type textarea "Docu #"
type textarea "x"
type textarea "Docum #"
type textarea "x"
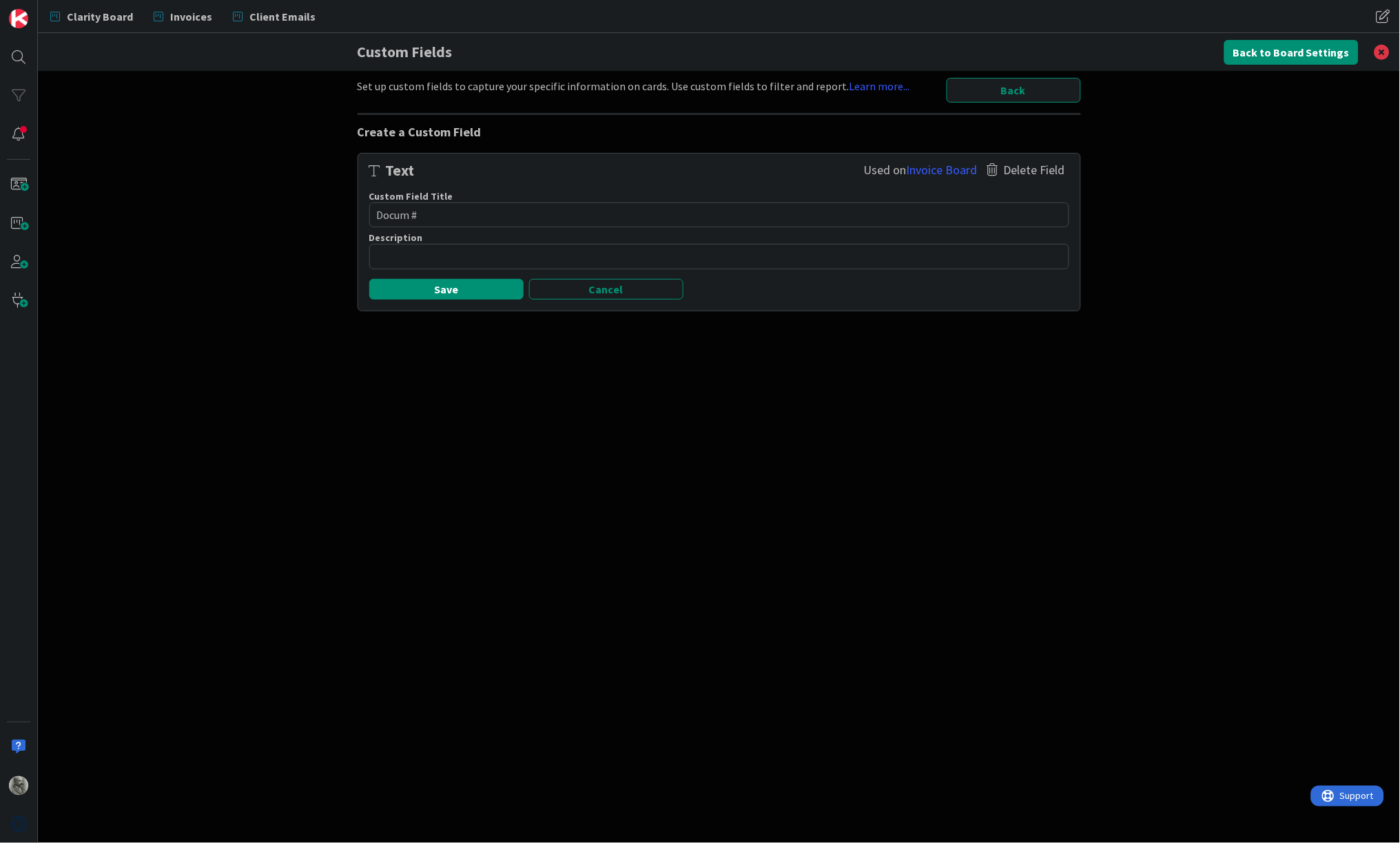
type textarea "Docume #"
type textarea "x"
type textarea "Documen #"
type textarea "x"
type textarea "Document #"
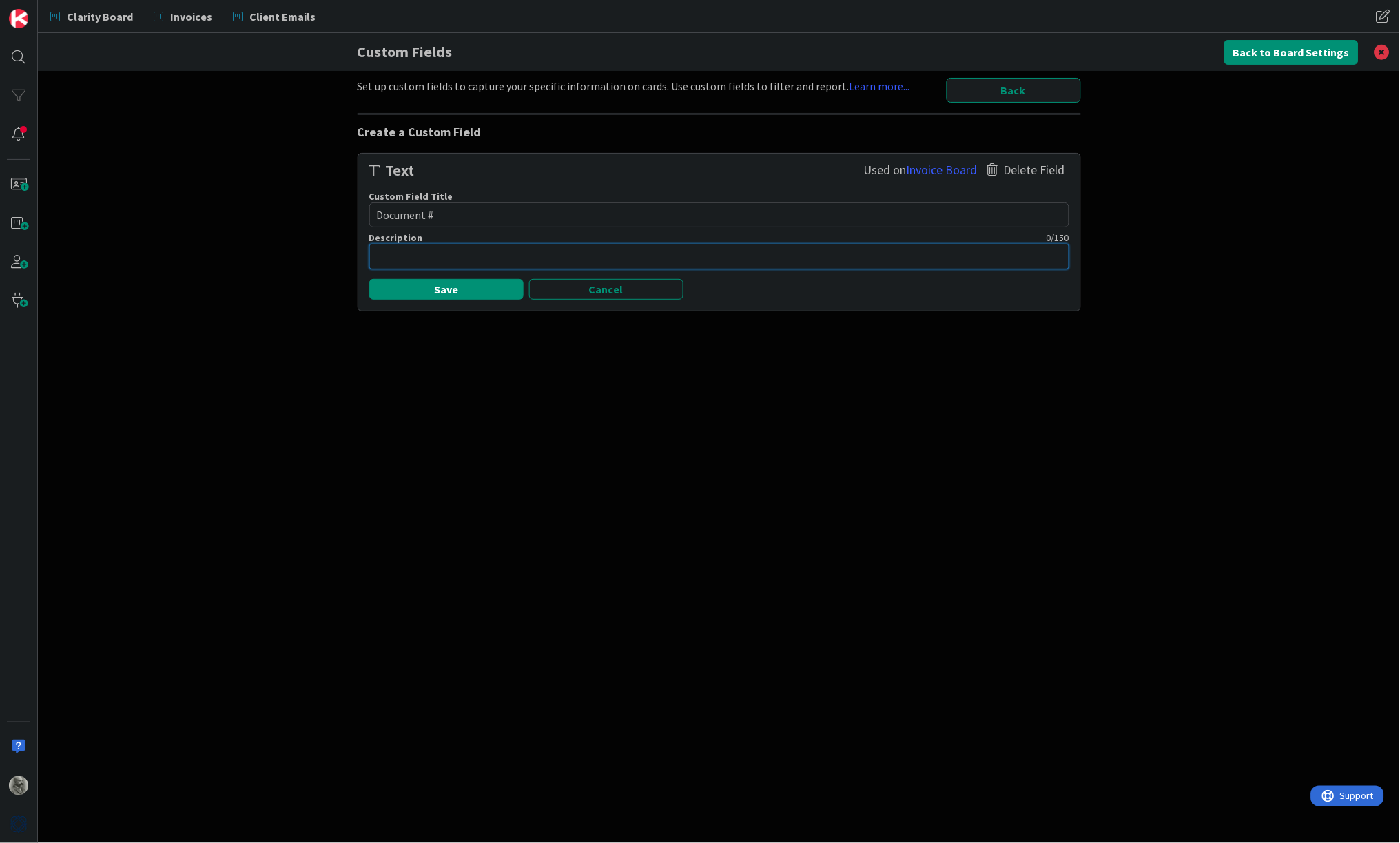
click at [412, 249] on textarea at bounding box center [720, 256] width 700 height 25
type textarea "x"
type textarea "I"
type textarea "x"
type textarea "In"
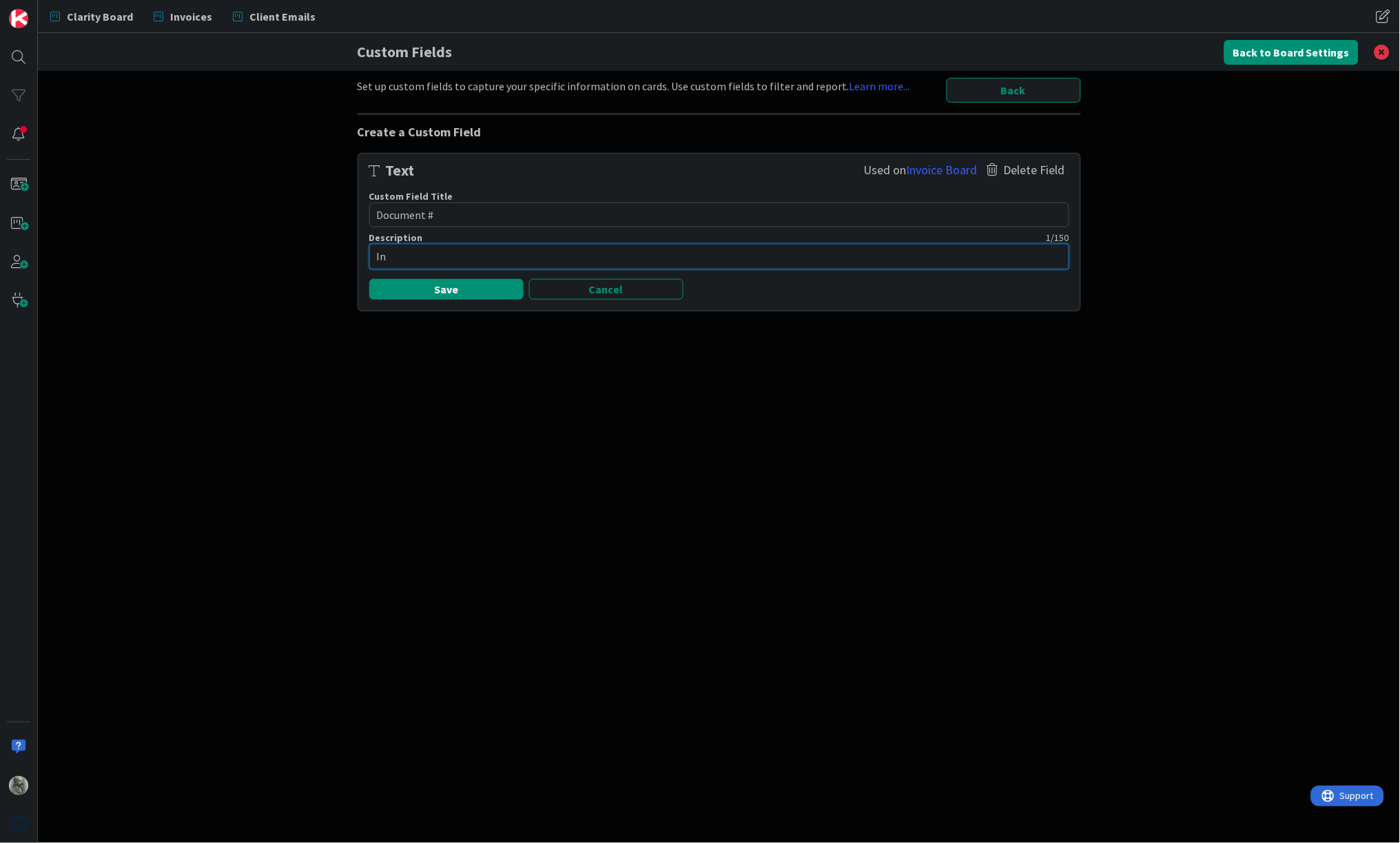
type textarea "x"
type textarea "Inm"
type textarea "x"
type textarea "Inmv"
type textarea "x"
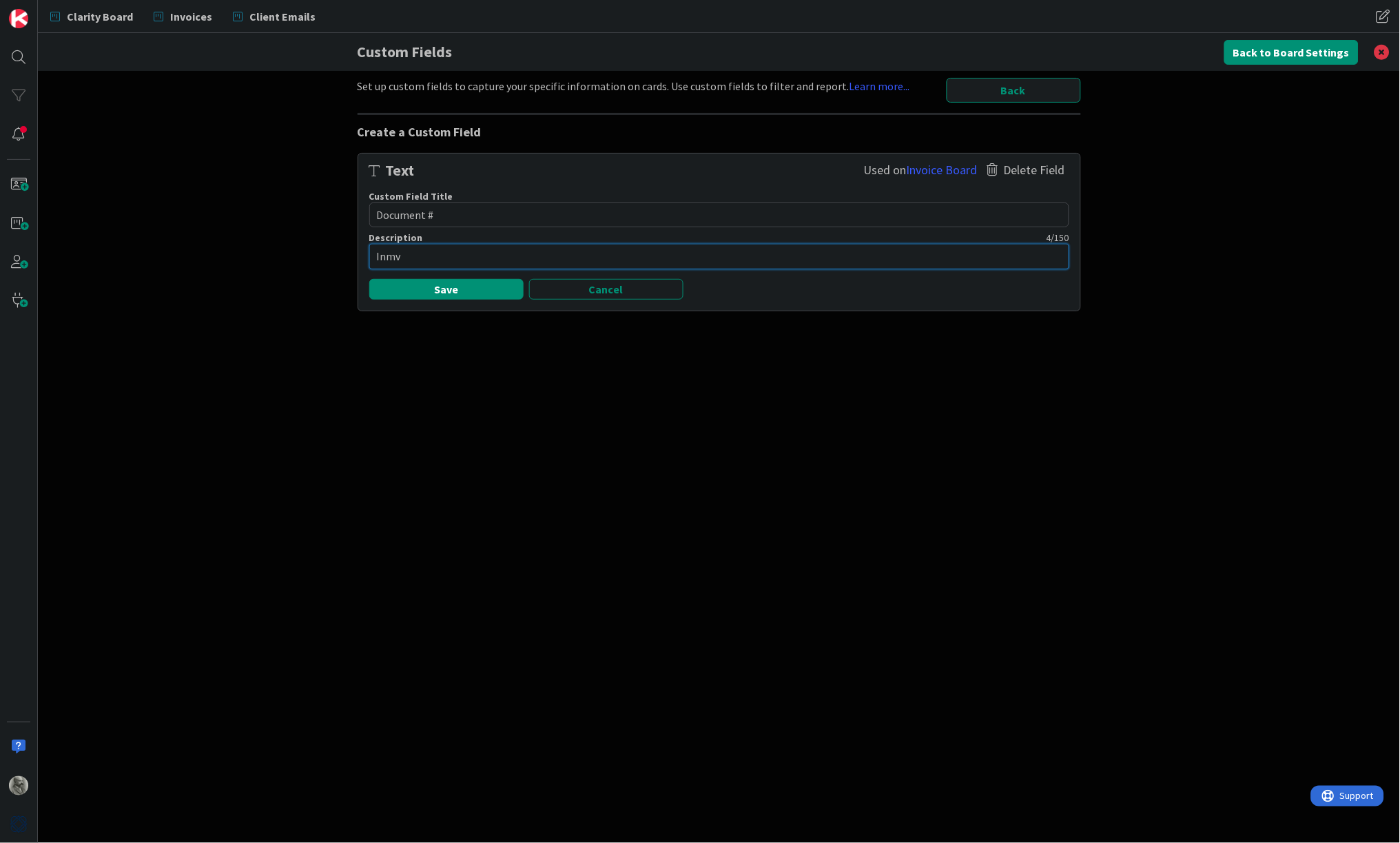
type textarea "Inmvo"
type textarea "x"
type textarea "Inmvoi"
type textarea "x"
type textarea "Inmvo"
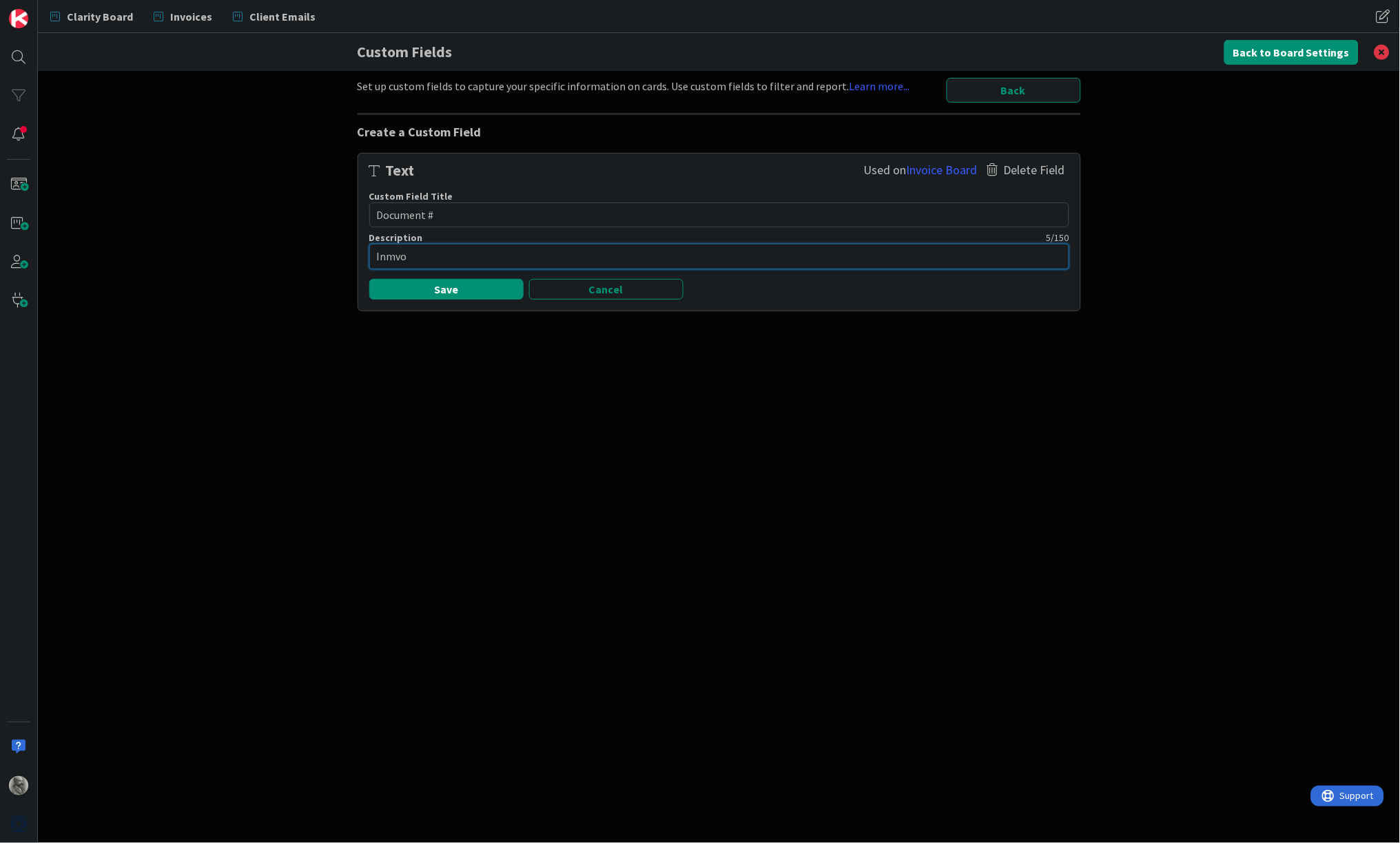
type textarea "x"
type textarea "Inmv"
type textarea "x"
type textarea "Inm"
type textarea "x"
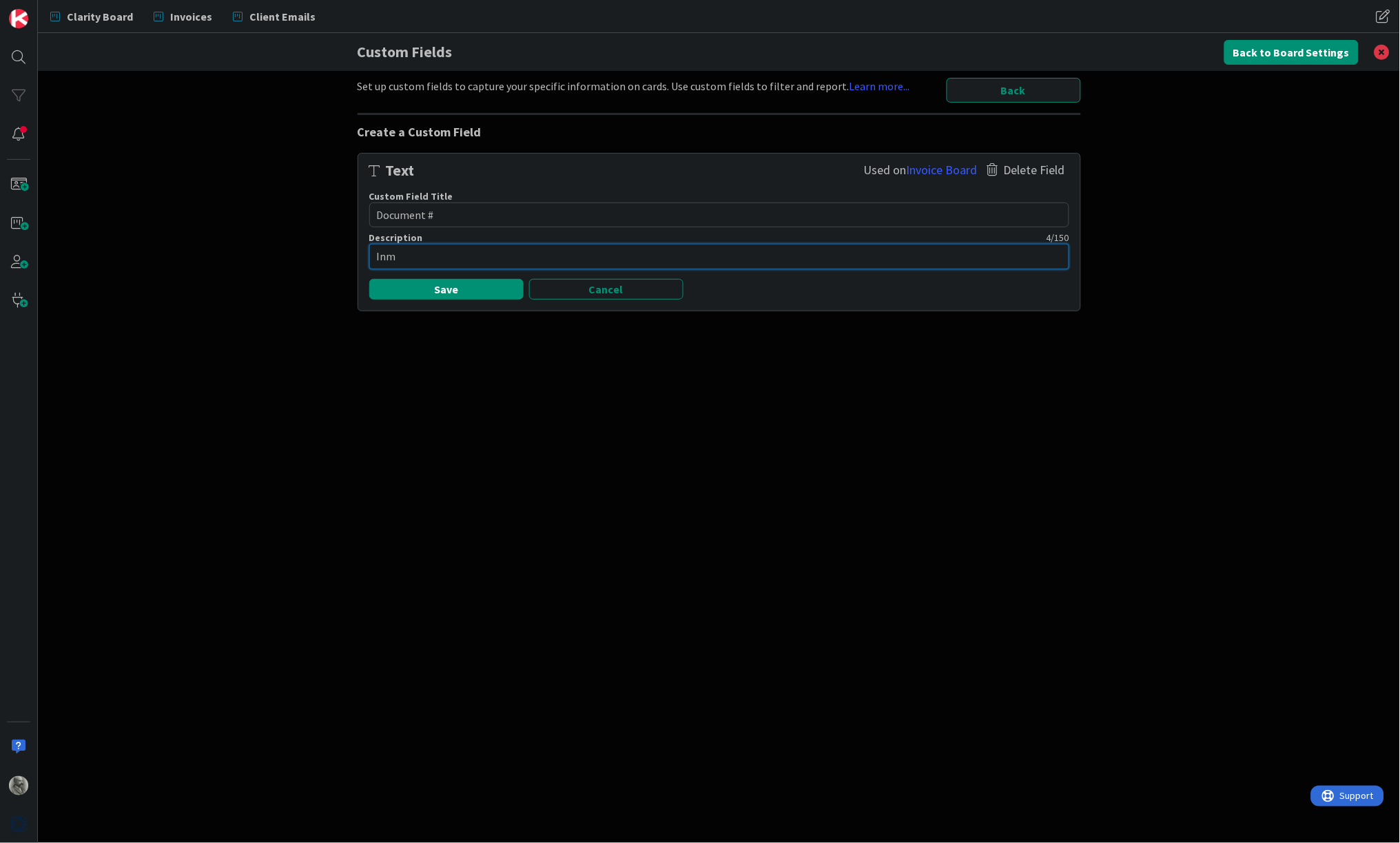
type textarea "In"
type textarea "x"
type textarea "Inv"
type textarea "x"
type textarea "Invo"
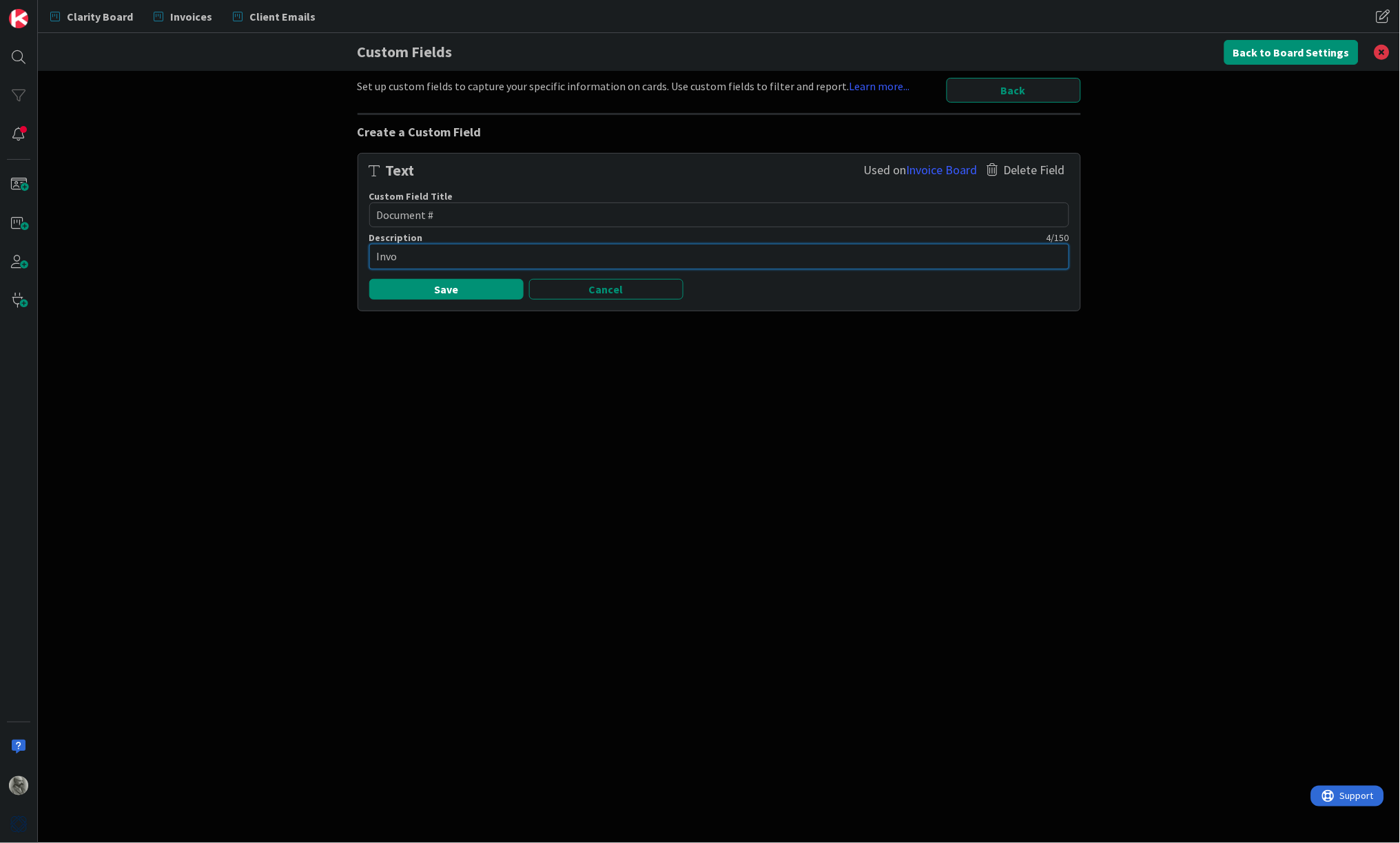
type textarea "x"
type textarea "Invoi"
type textarea "x"
type textarea "Invoic"
type textarea "x"
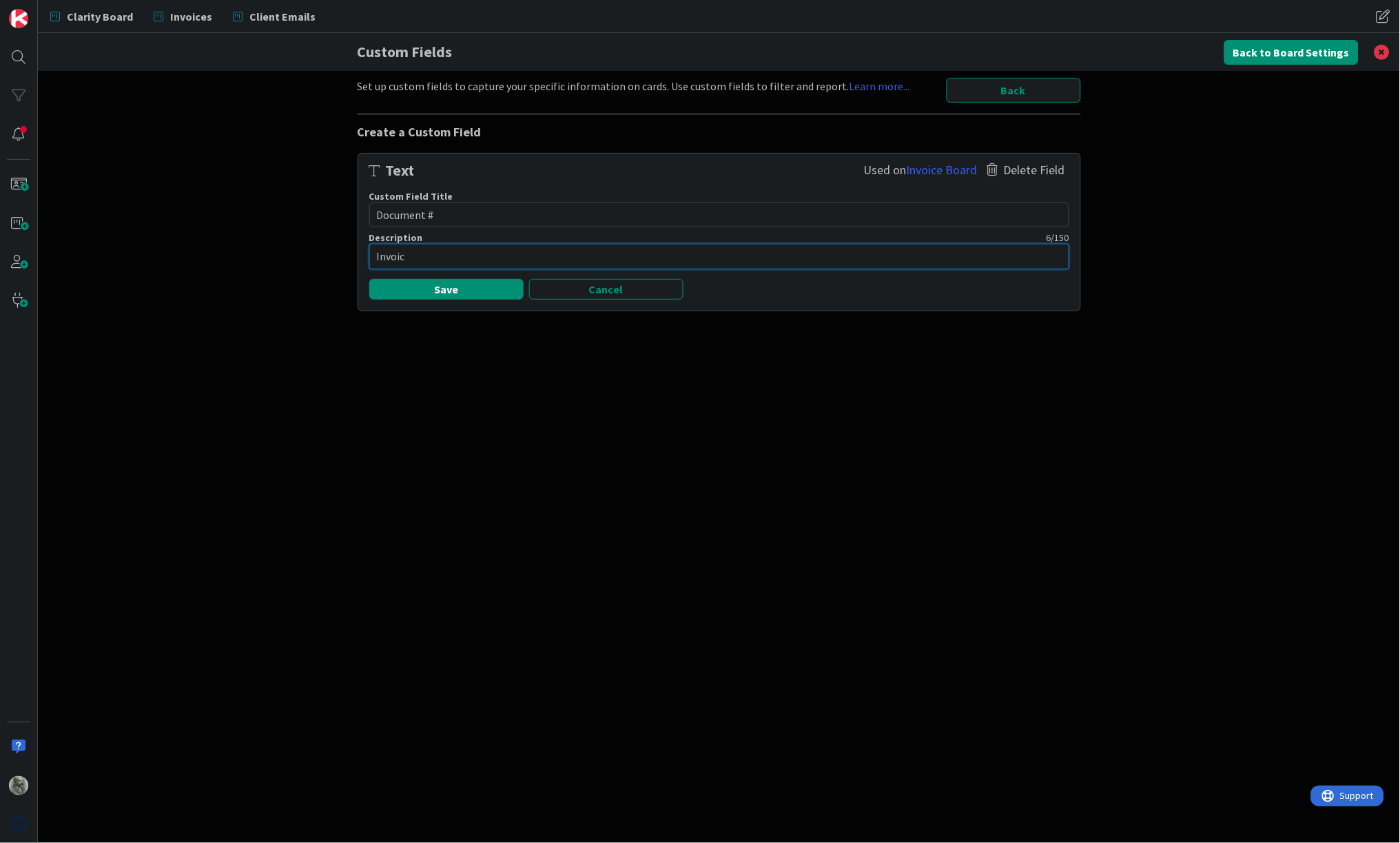
type textarea "Invoice"
type textarea "x"
type textarea "Invoice"
type textarea "x"
type textarea "Invoice o"
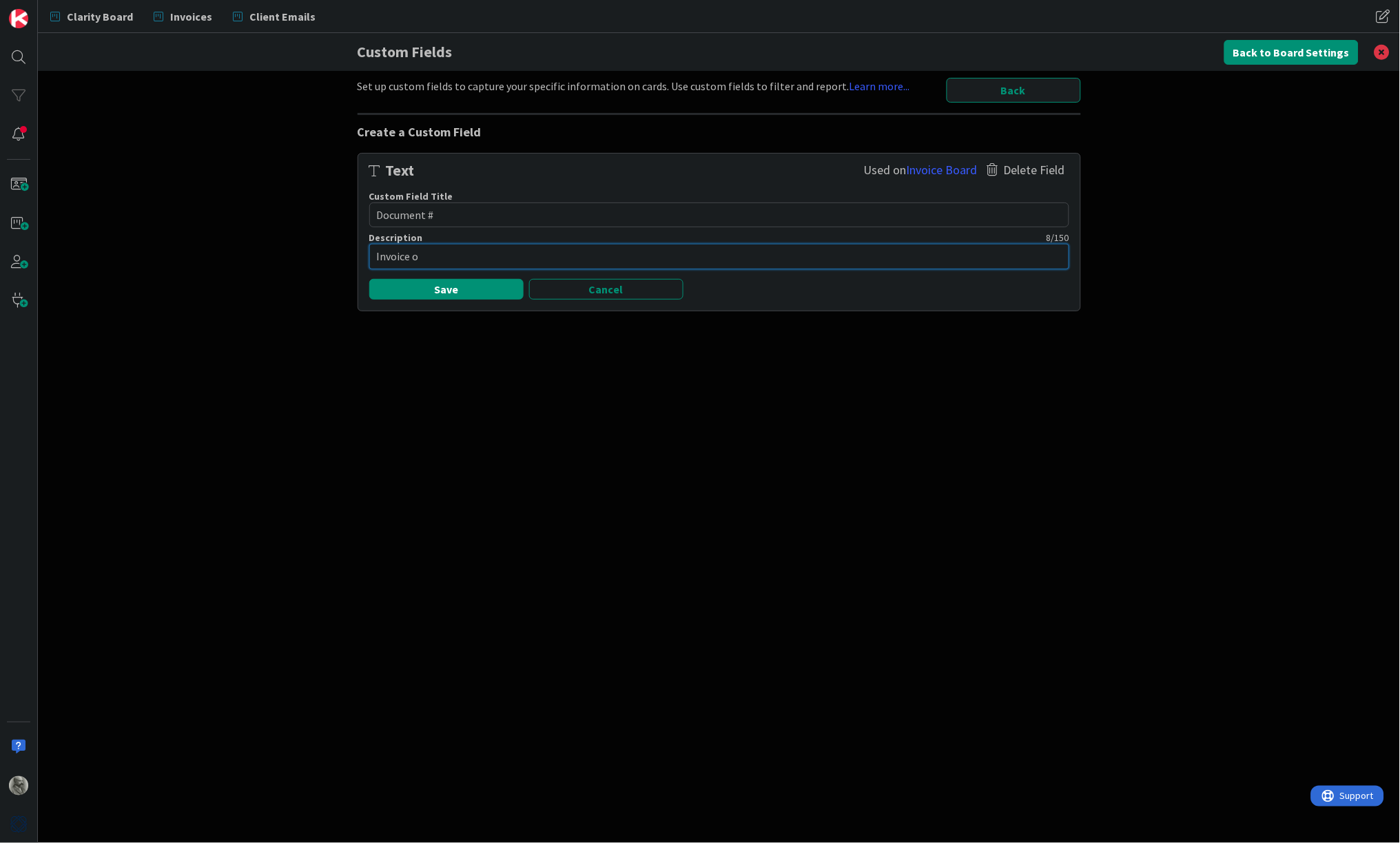
type textarea "x"
type textarea "Invoice or"
type textarea "x"
type textarea "Invoice or"
type textarea "x"
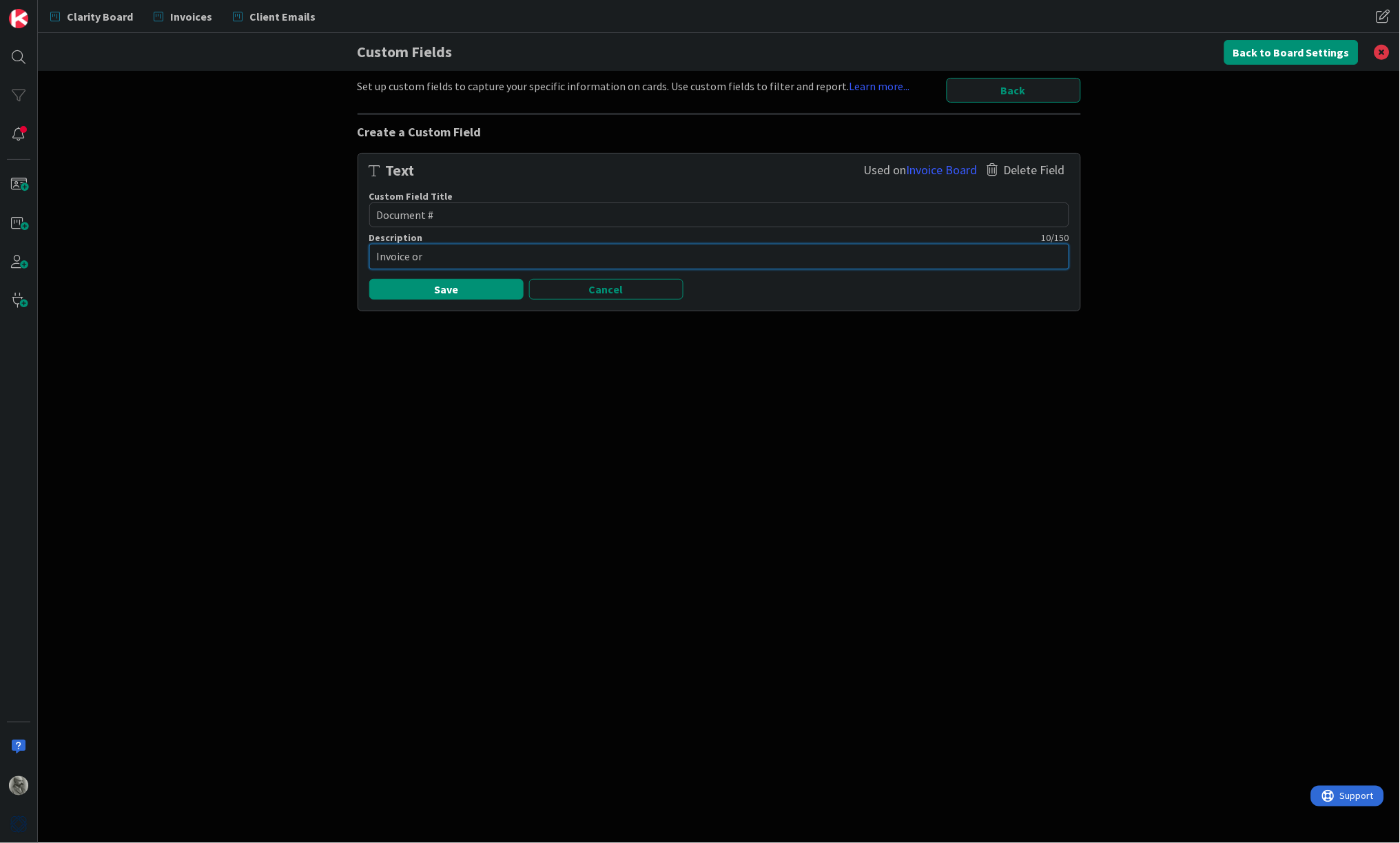
type textarea "Invoice or P"
type textarea "x"
type textarea "Invoice or Pr"
type textarea "x"
type textarea "Invoice or Pro"
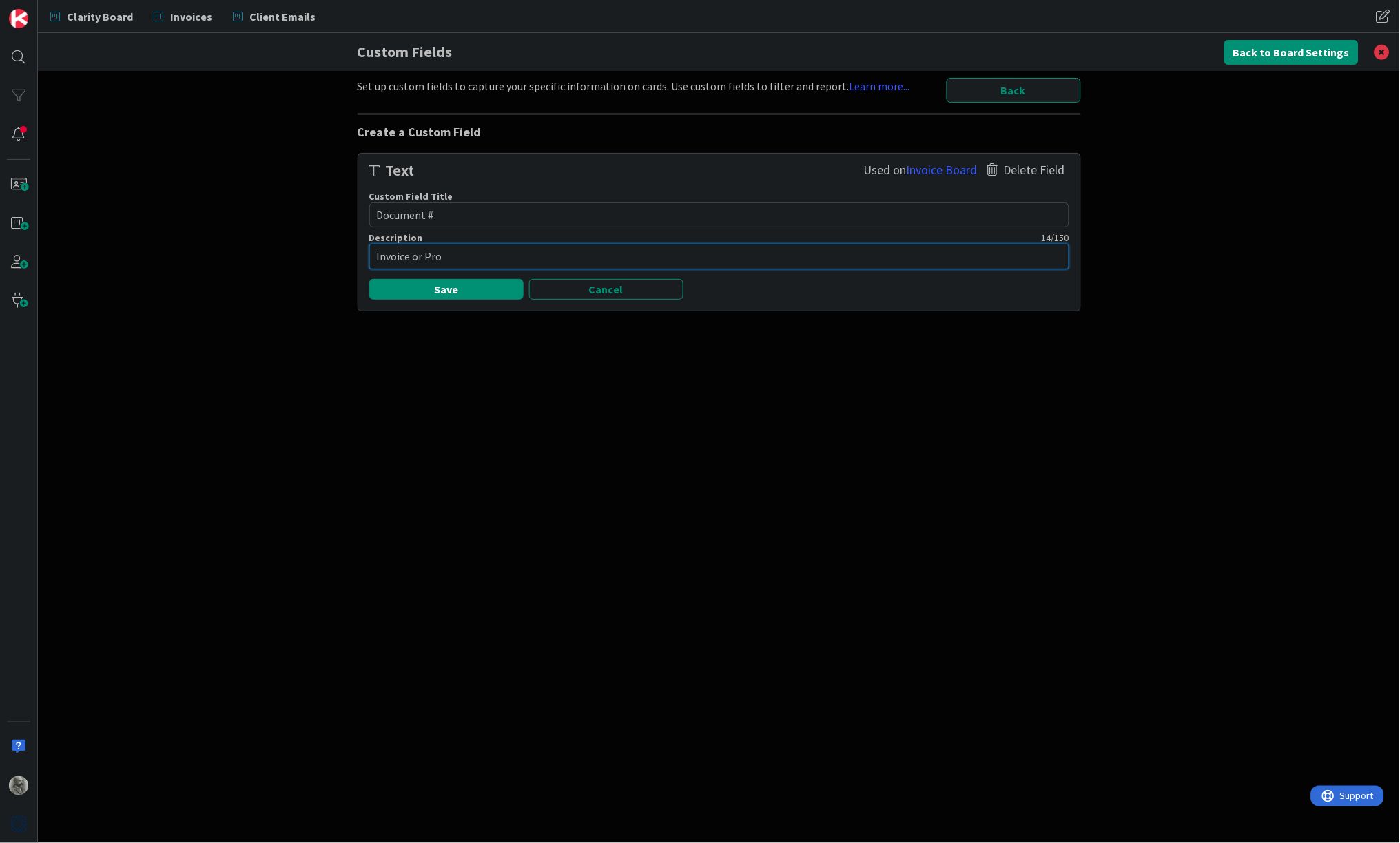
type textarea "x"
type textarea "Invoice or Prop"
type textarea "x"
type textarea "Invoice or Propo"
type textarea "x"
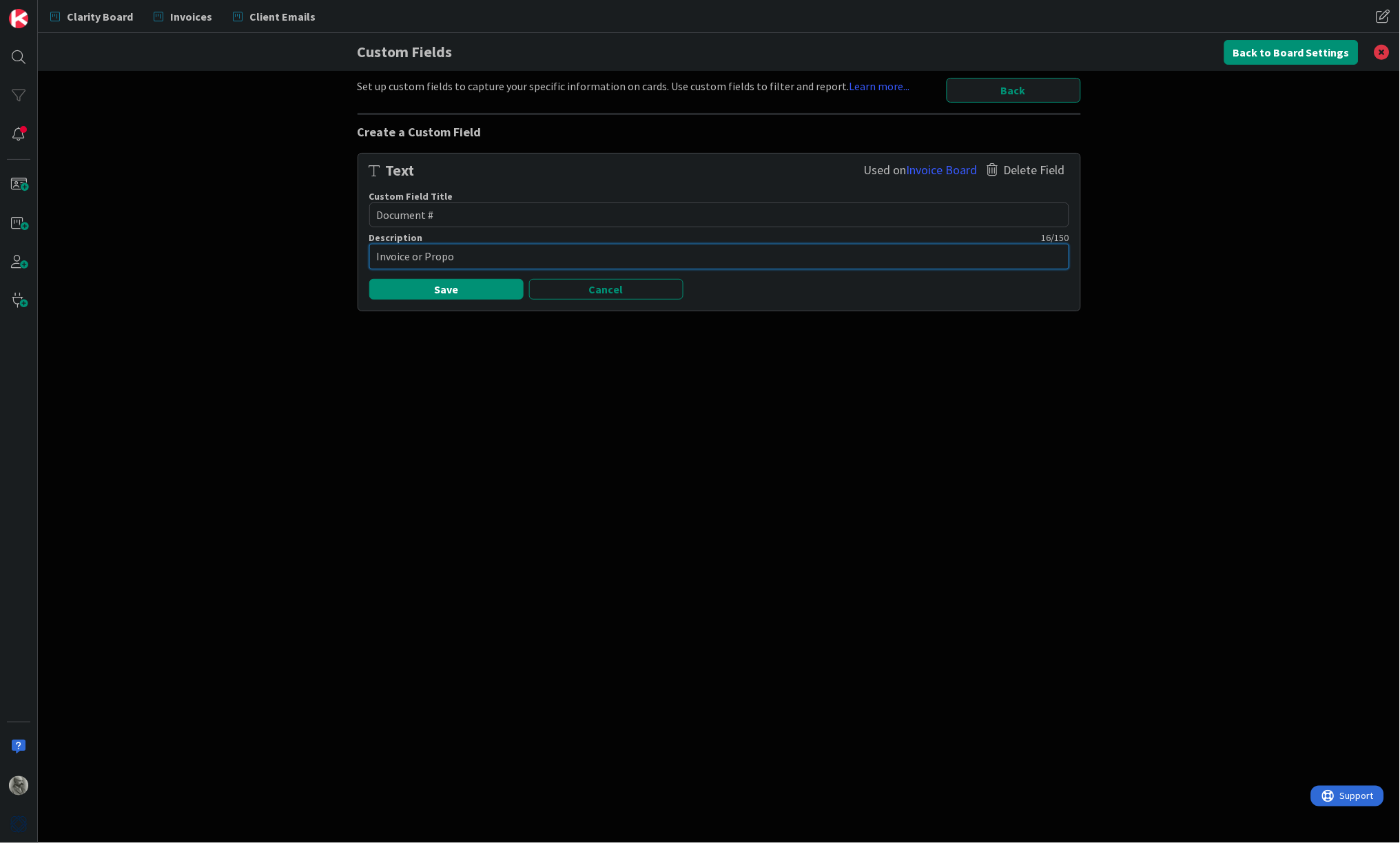
type textarea "Invoice or Propos"
type textarea "x"
type textarea "Invoice or Proposa"
type textarea "x"
type textarea "Invoice or Proposal"
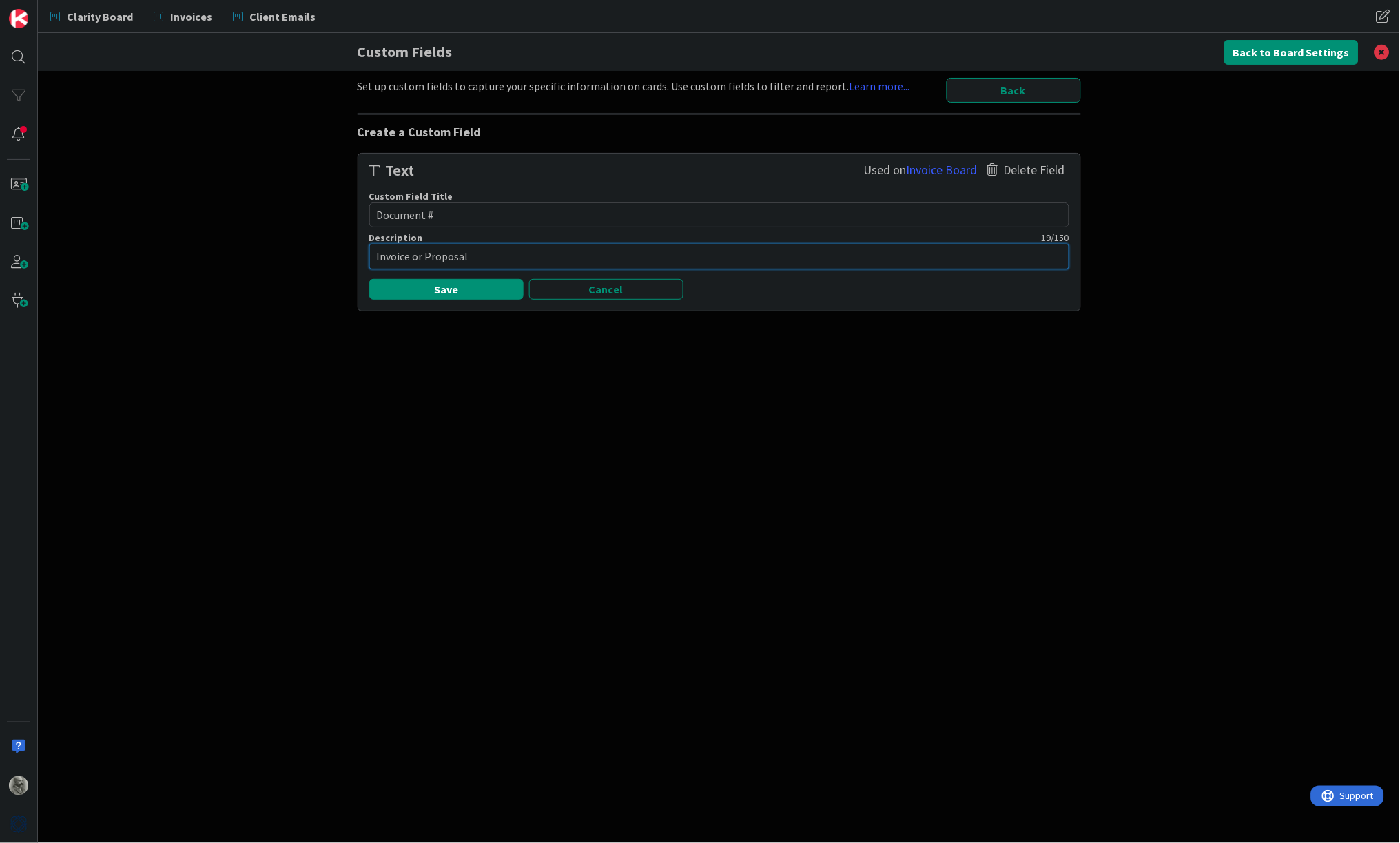
type textarea "x"
type textarea "Invoice or Proposal"
type textarea "x"
type textarea "Invoice or Proposal N"
type textarea "x"
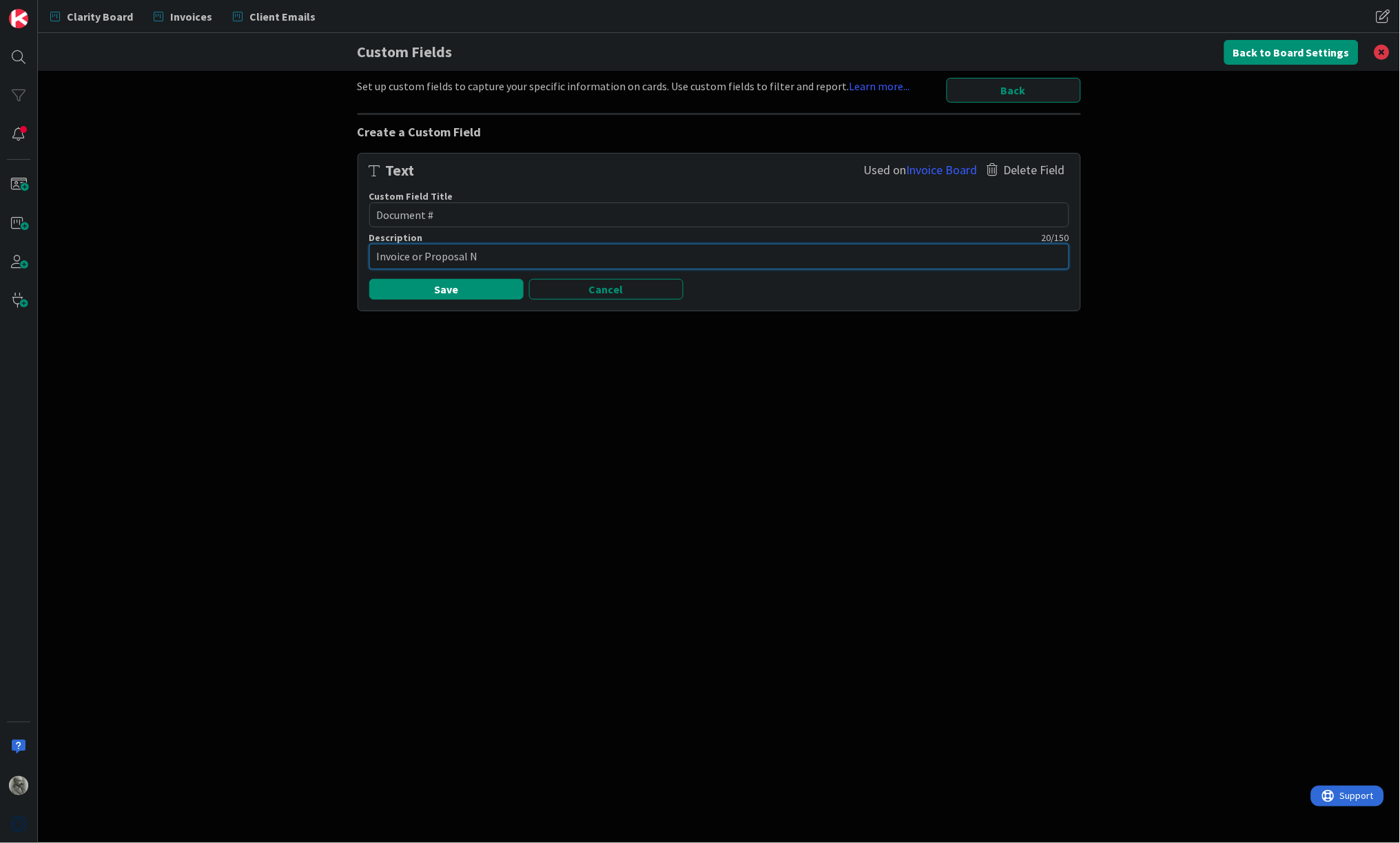
type textarea "Invoice or Proposal Nu"
type textarea "x"
type textarea "Invoice or Proposal Num"
type textarea "x"
type textarea "Invoice or Proposal Numb"
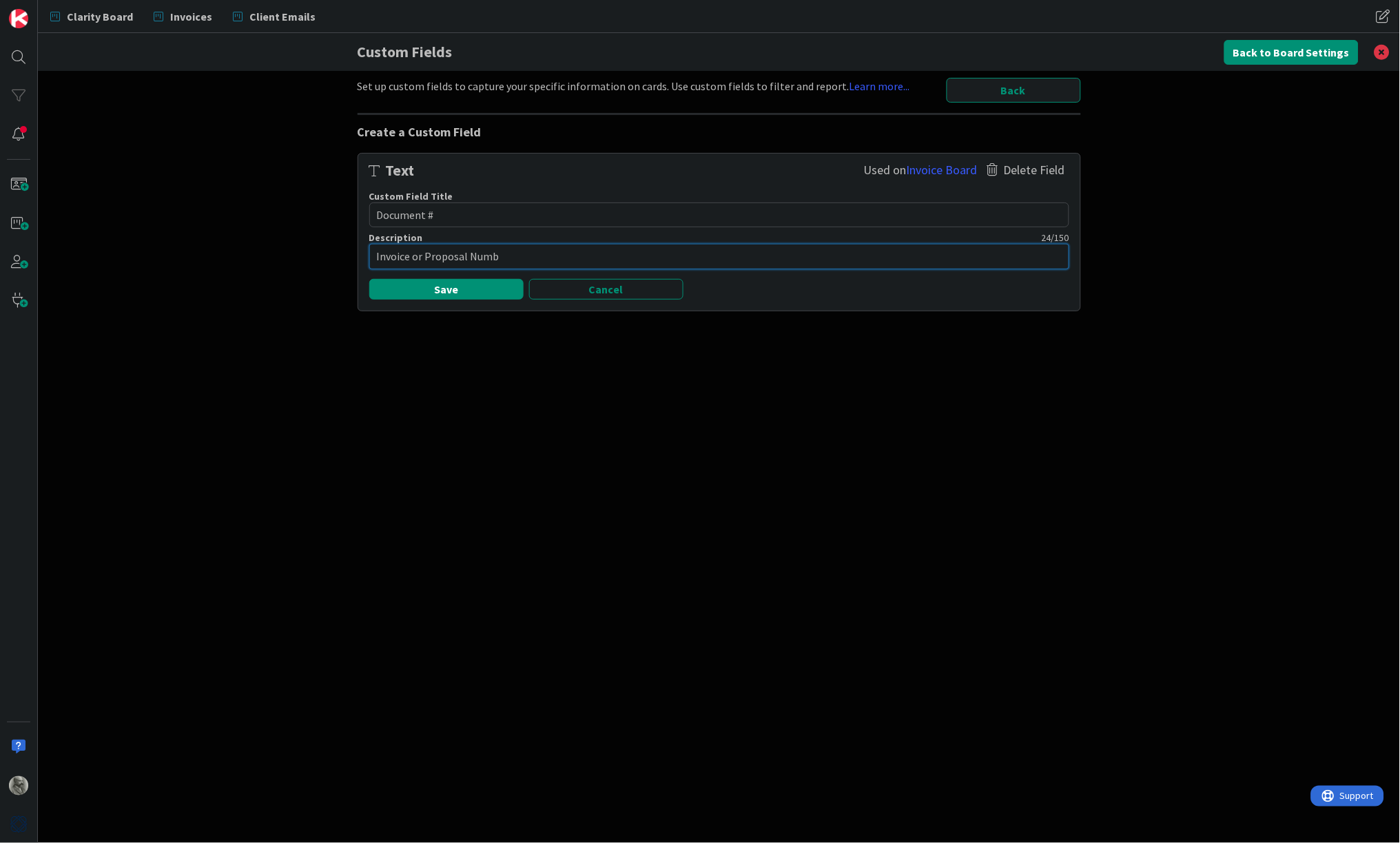
type textarea "x"
type textarea "Invoice or Proposal Numbe"
type textarea "x"
type textarea "Invoice or Proposal Number"
click at [435, 279] on button "Save" at bounding box center [447, 290] width 154 height 21
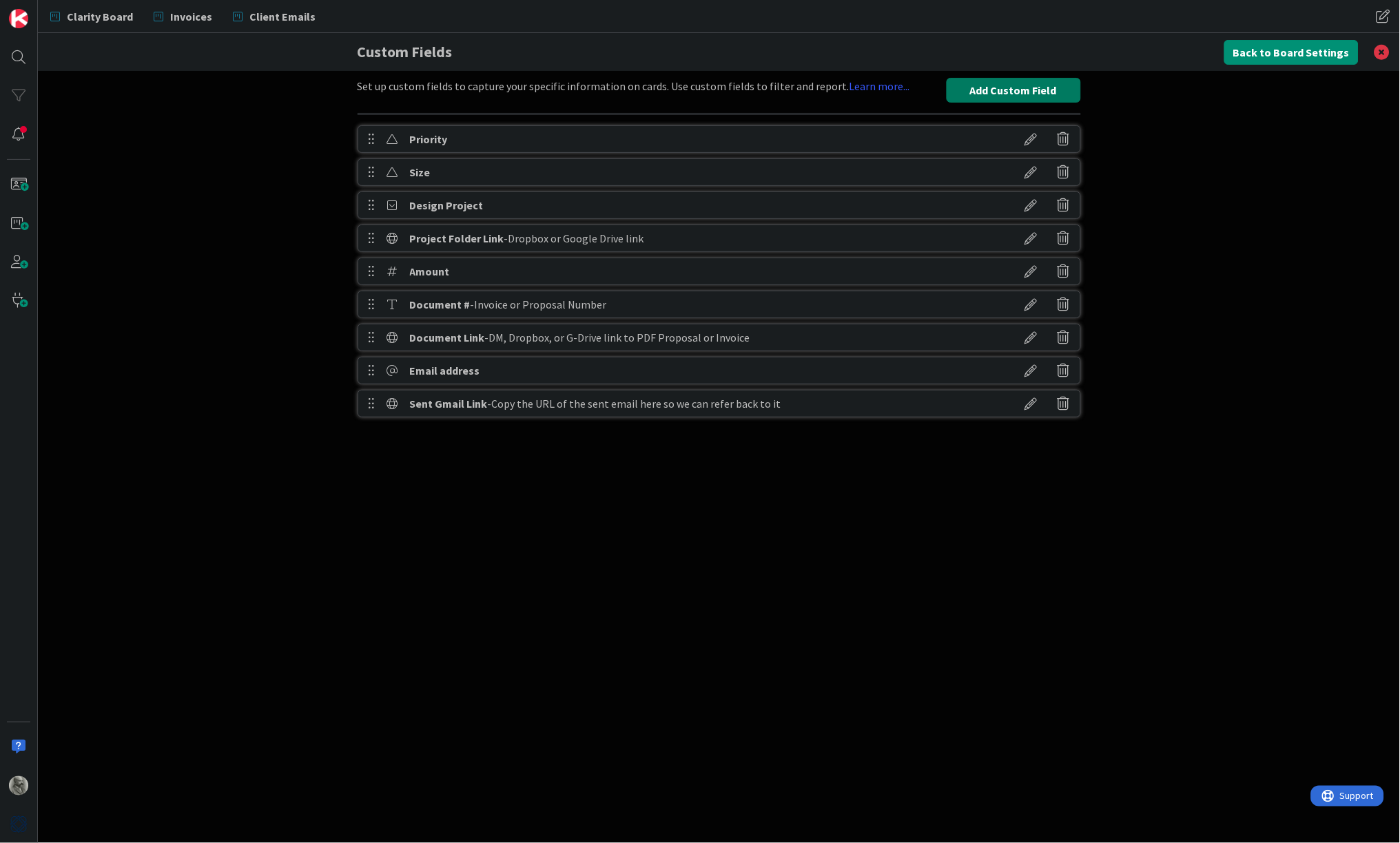
click at [1022, 90] on button "Add Custom Field" at bounding box center [1014, 90] width 134 height 25
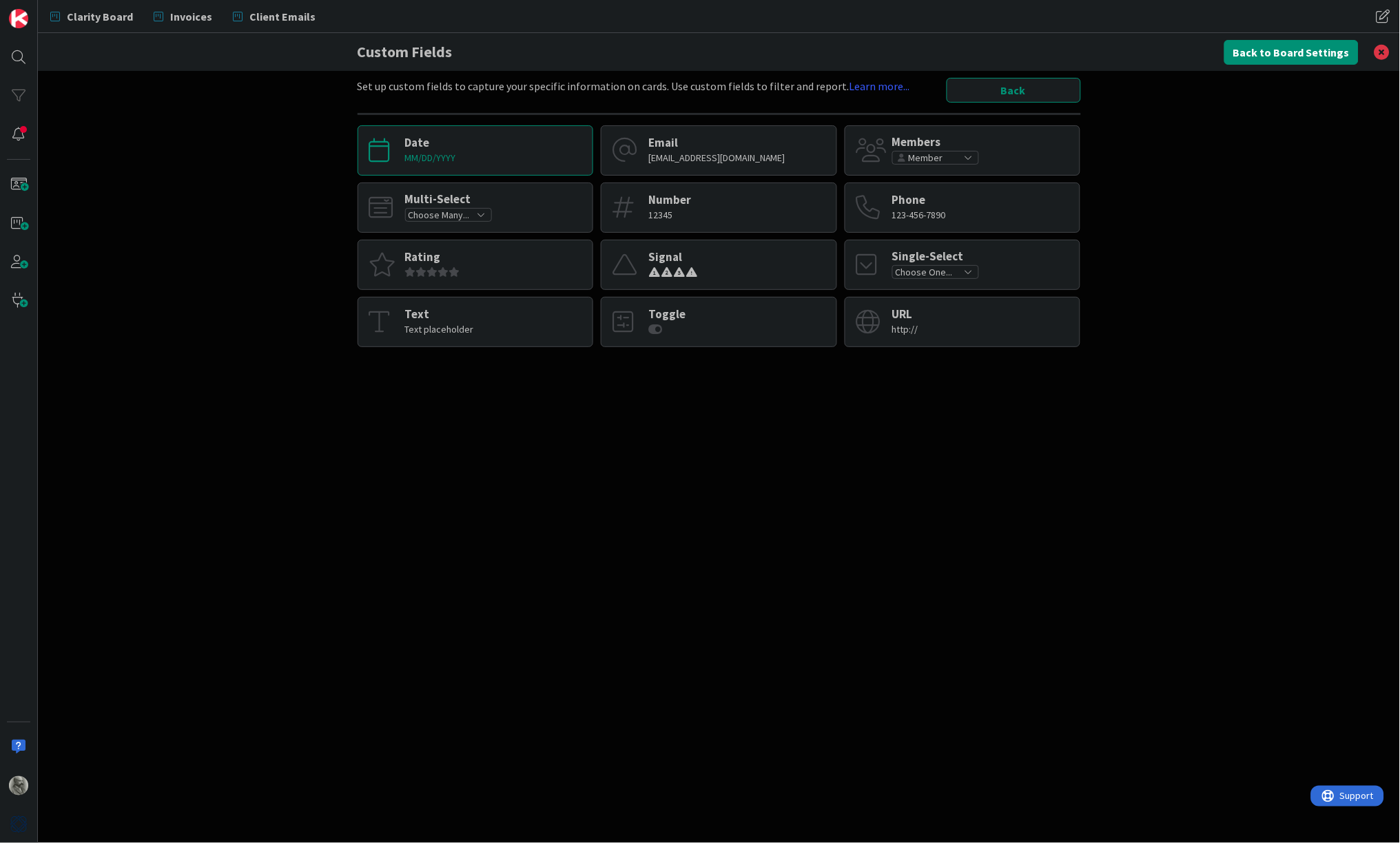
click at [546, 153] on div "Date MM/DD/YYYY" at bounding box center [476, 151] width 236 height 50
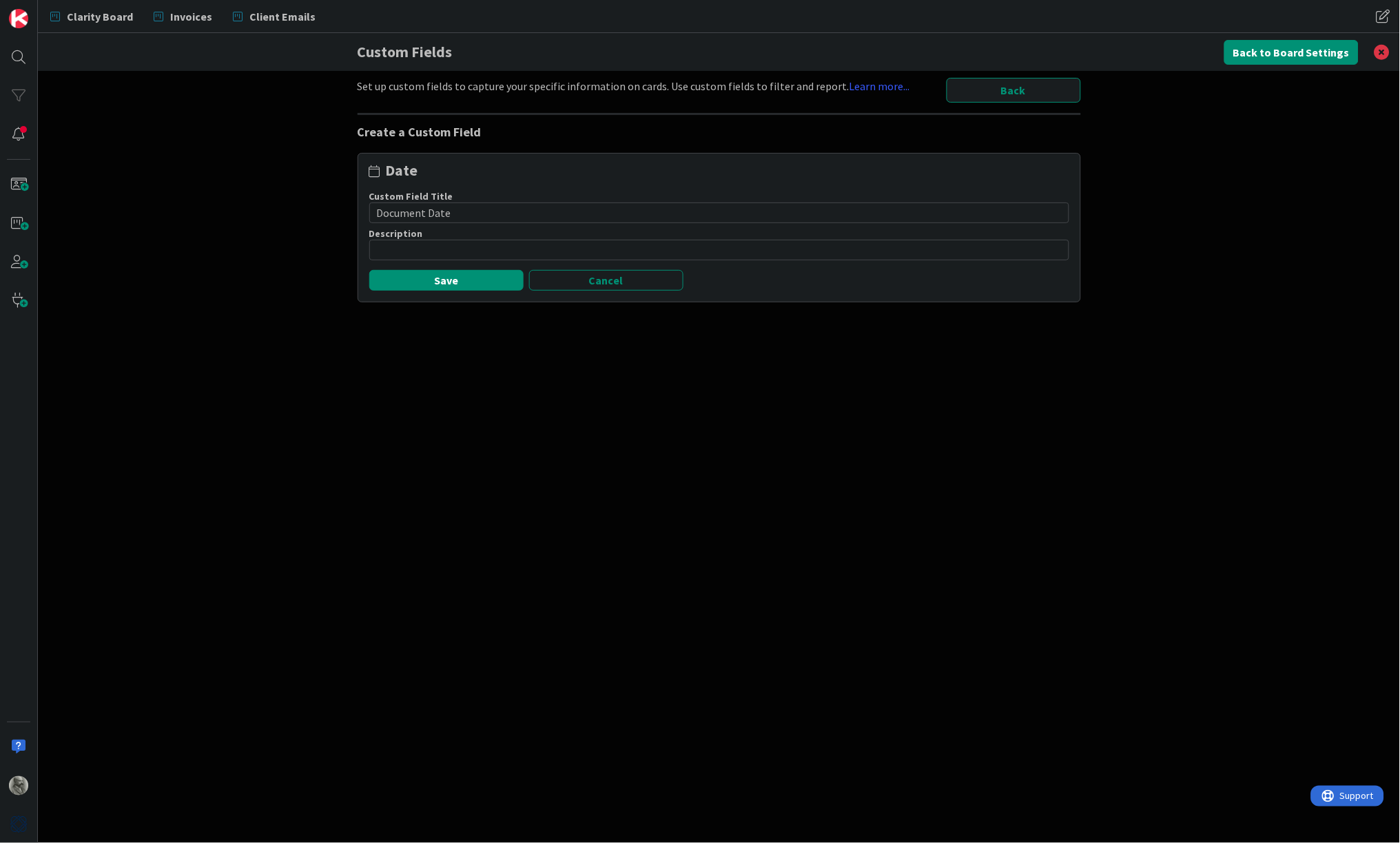
type input "Document Date"
click at [471, 248] on input at bounding box center [720, 251] width 700 height 21
type input "Invoice or Proposal Date"
click at [442, 280] on button "Save" at bounding box center [447, 280] width 154 height 21
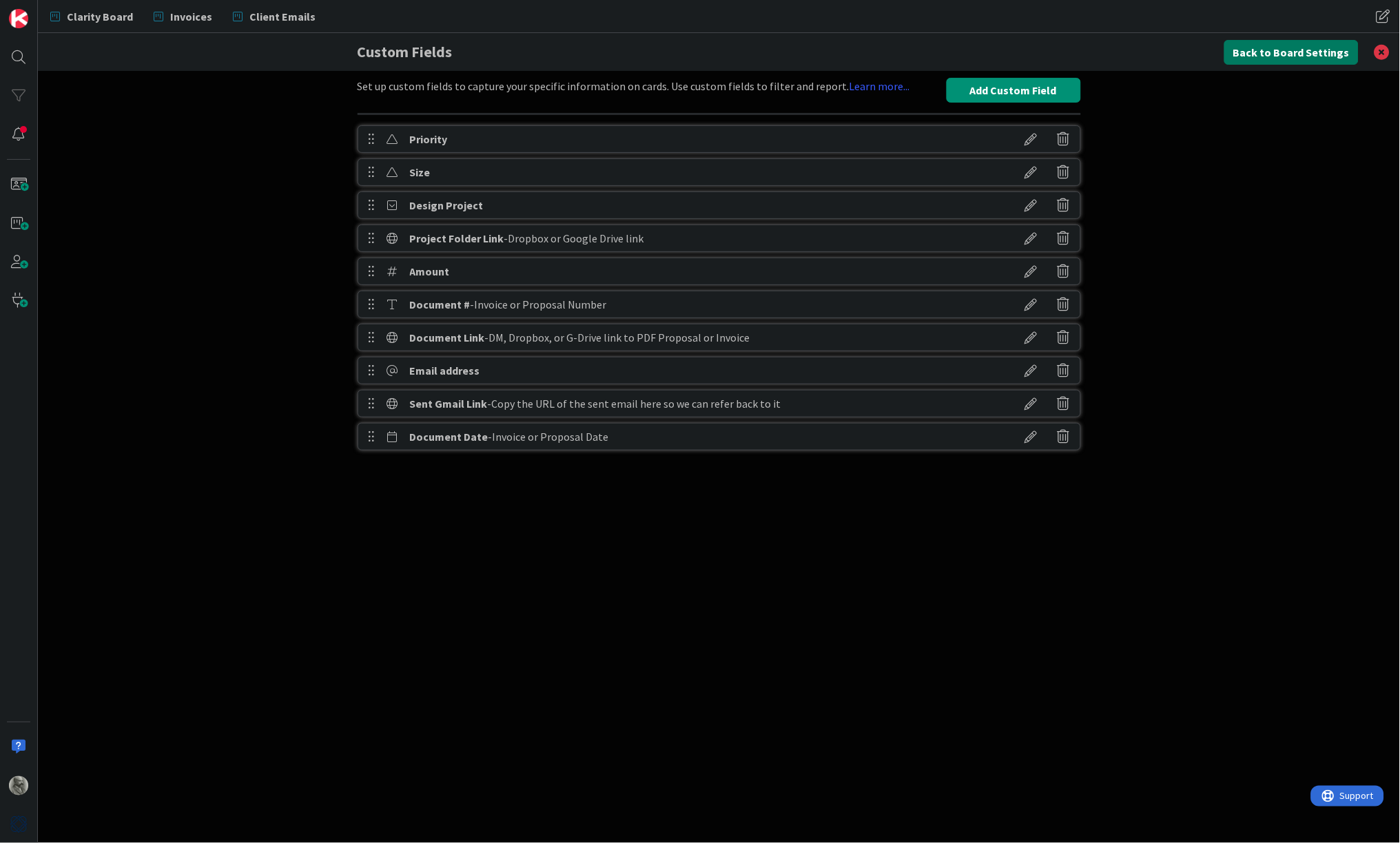
click at [1291, 53] on button "Back to Board Settings" at bounding box center [1291, 52] width 134 height 25
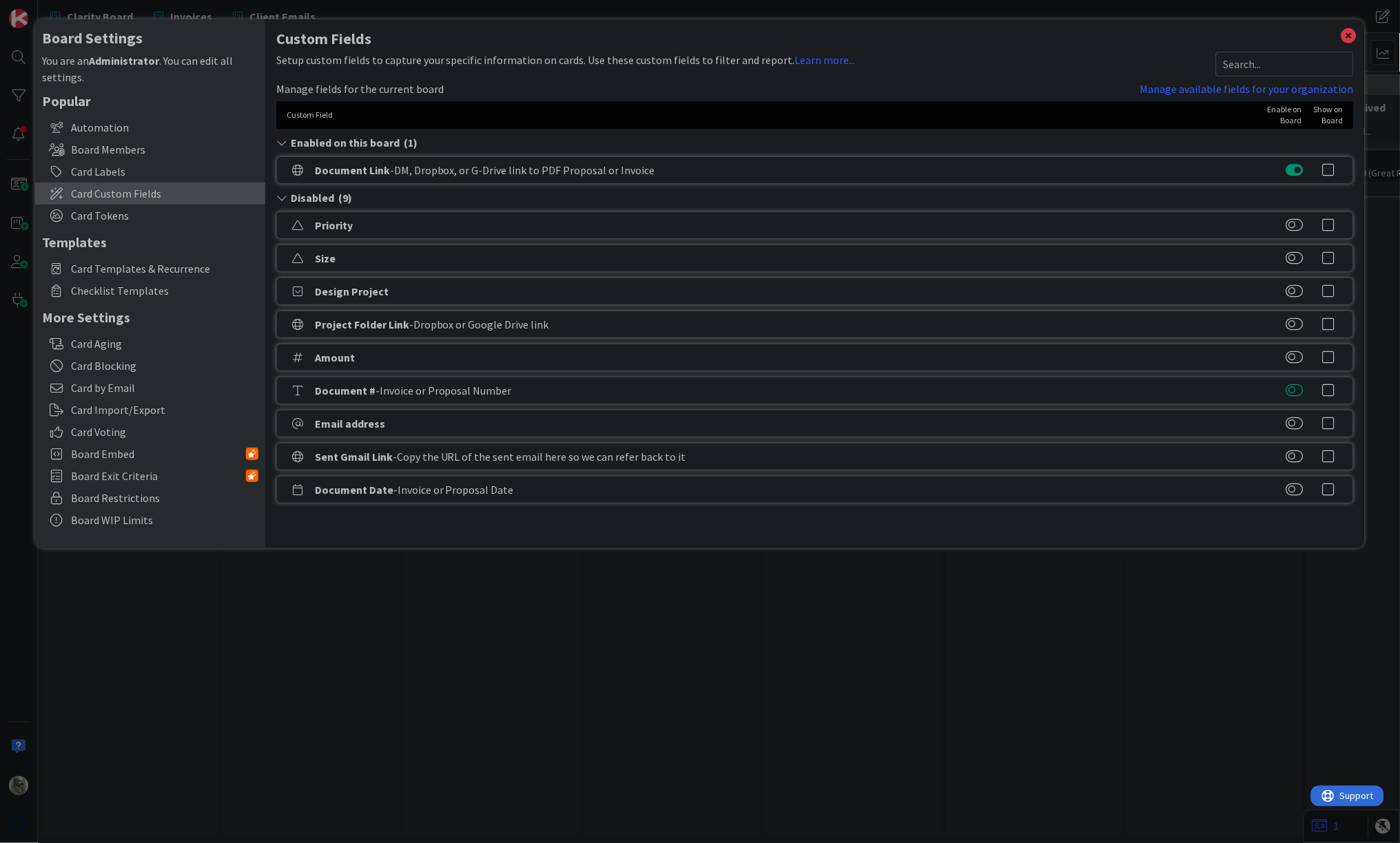
click at [1296, 391] on button at bounding box center [1295, 391] width 17 height 13
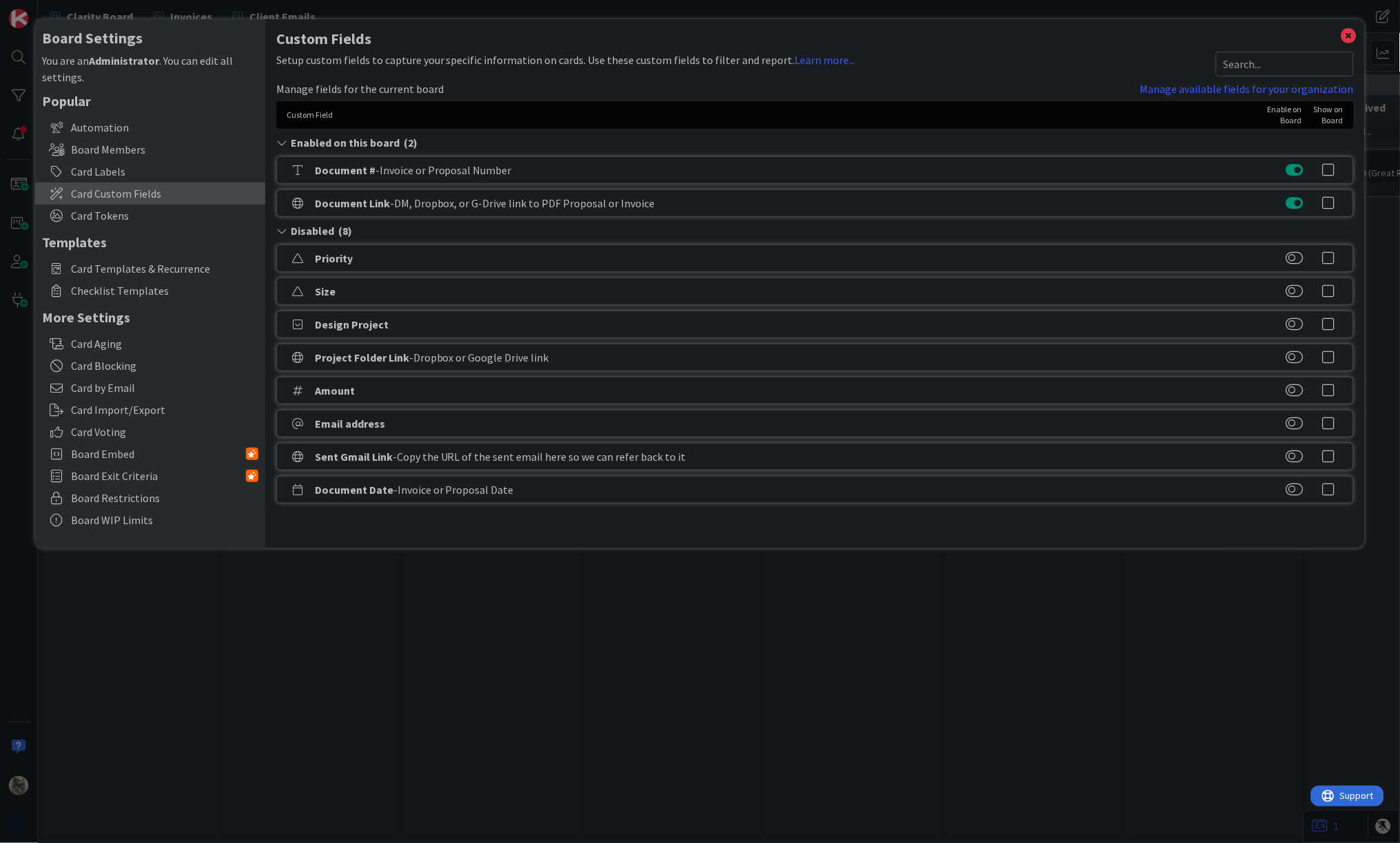
click at [1296, 391] on button at bounding box center [1295, 391] width 17 height 13
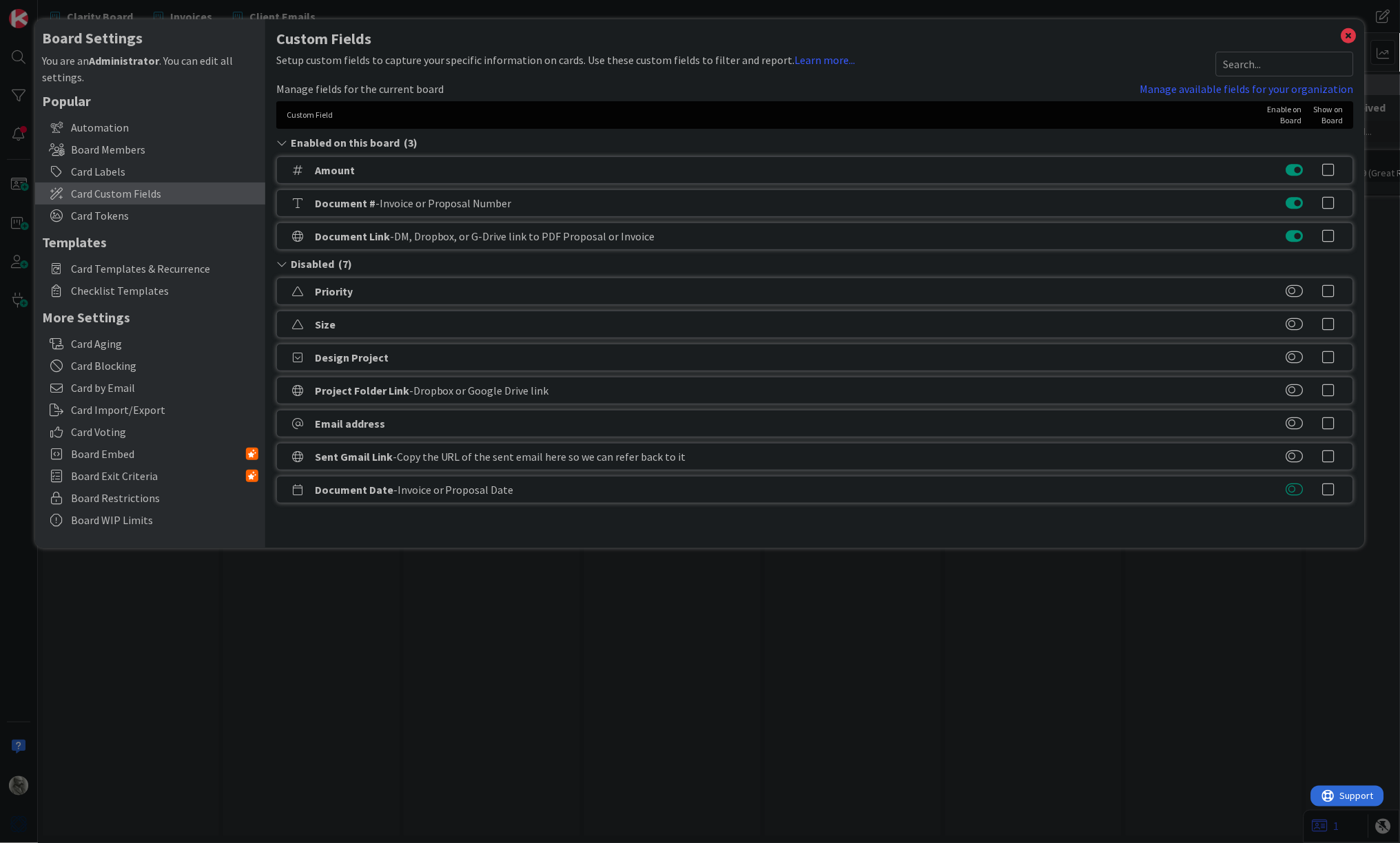
click at [1299, 485] on button at bounding box center [1295, 490] width 17 height 13
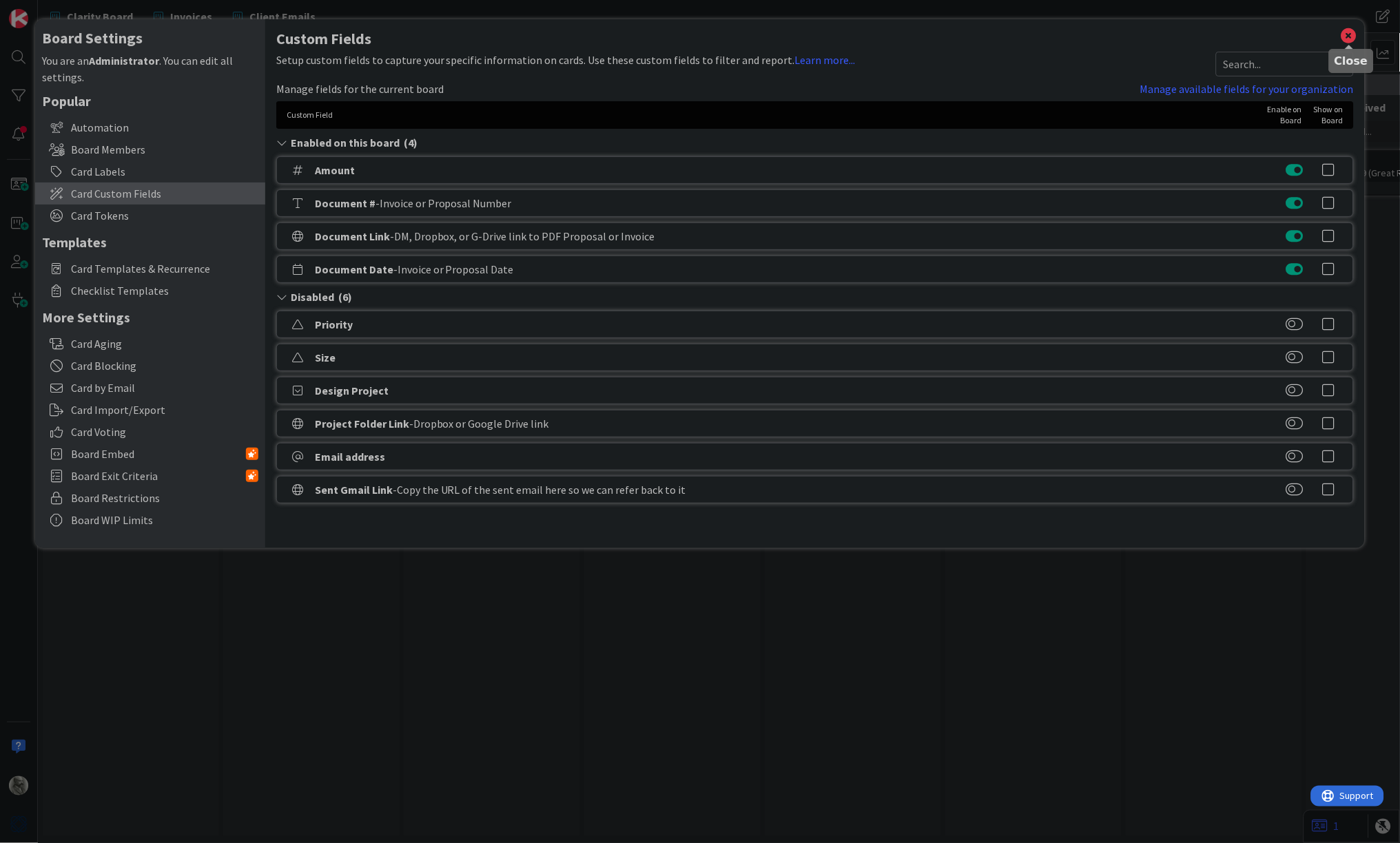
click at [1349, 38] on icon at bounding box center [1349, 35] width 18 height 19
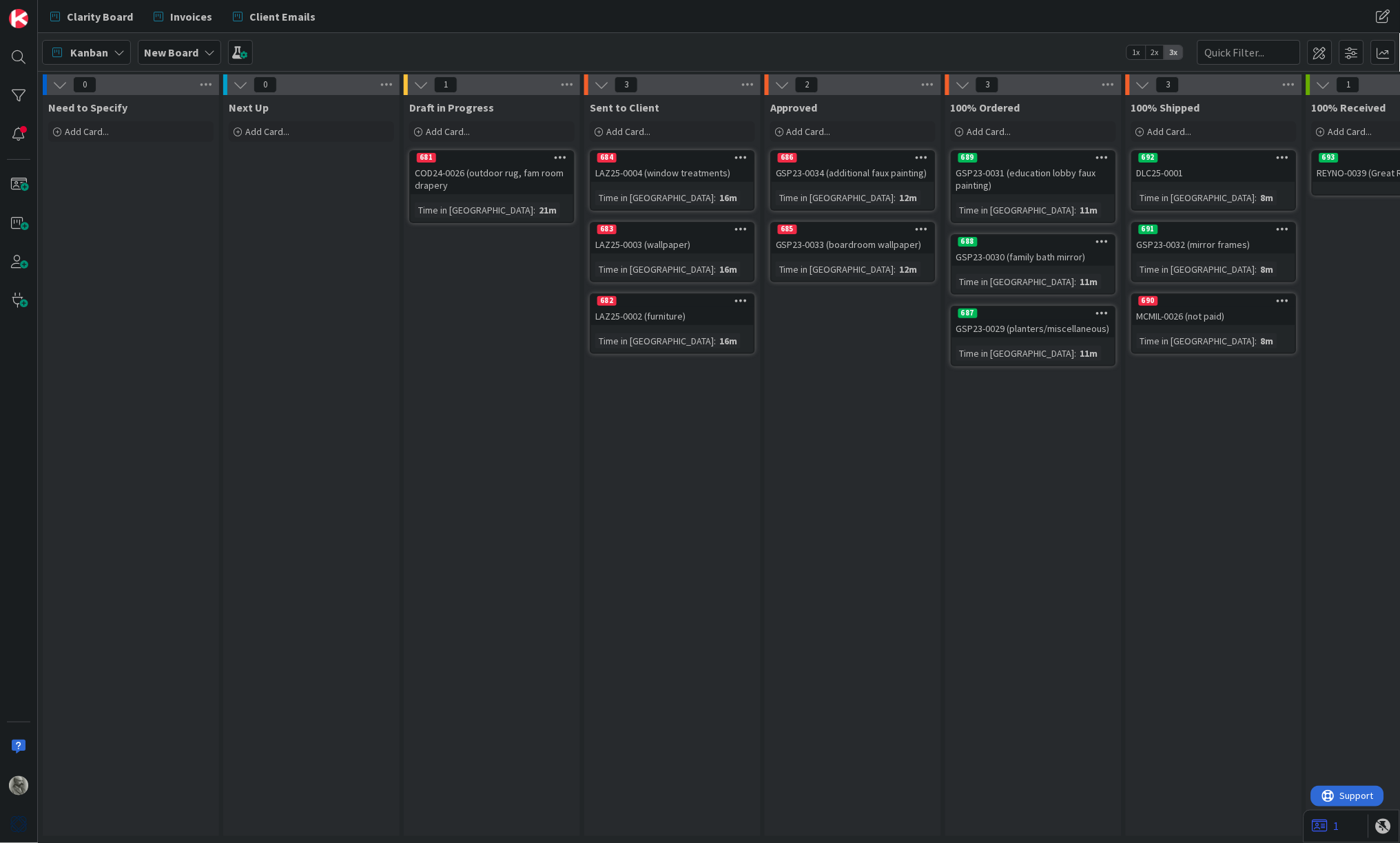
click at [471, 160] on div "681" at bounding box center [492, 157] width 163 height 12
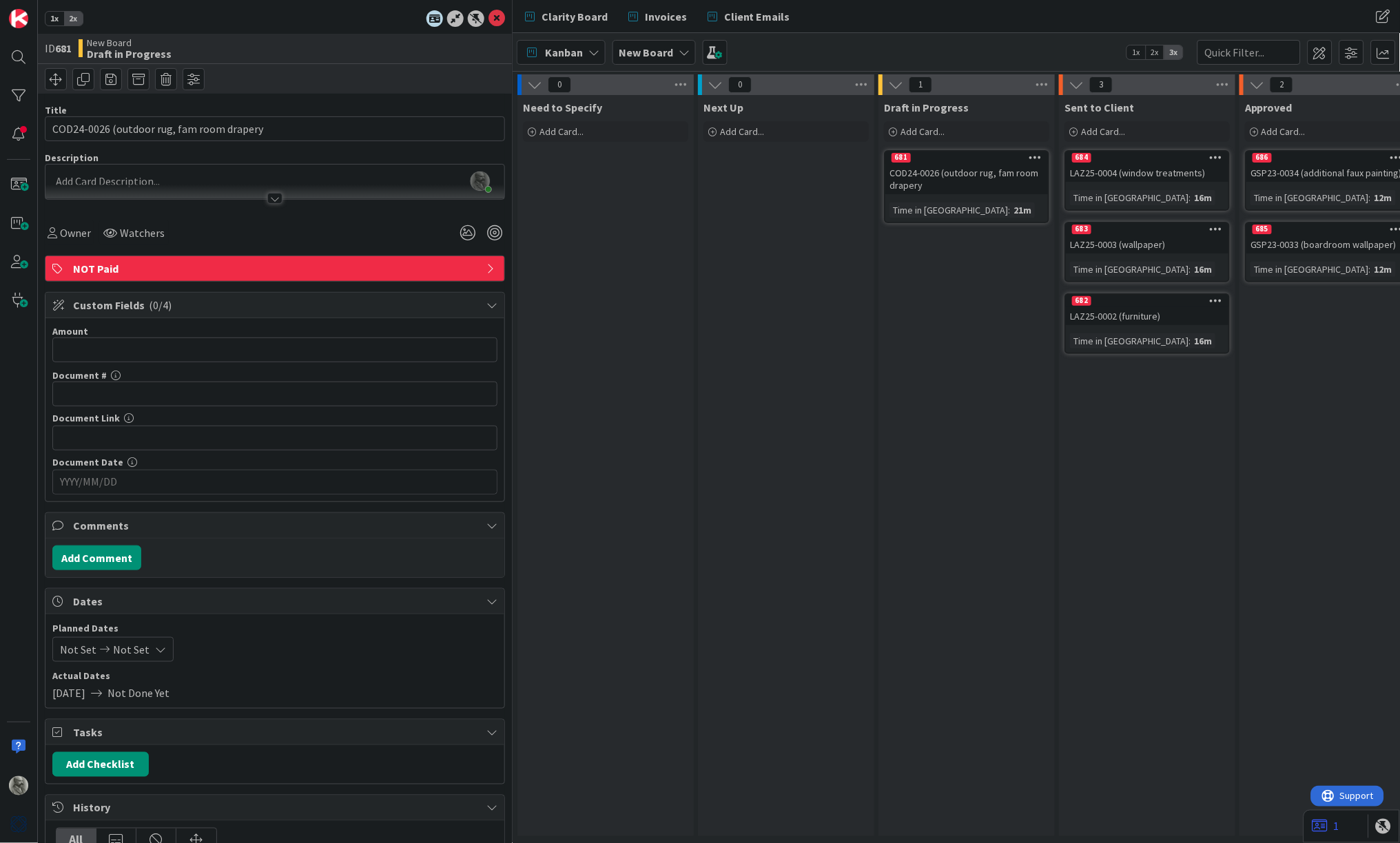
click at [839, 237] on div "Next Up Add Card..." at bounding box center [786, 466] width 176 height 741
click at [497, 16] on icon at bounding box center [497, 18] width 16 height 16
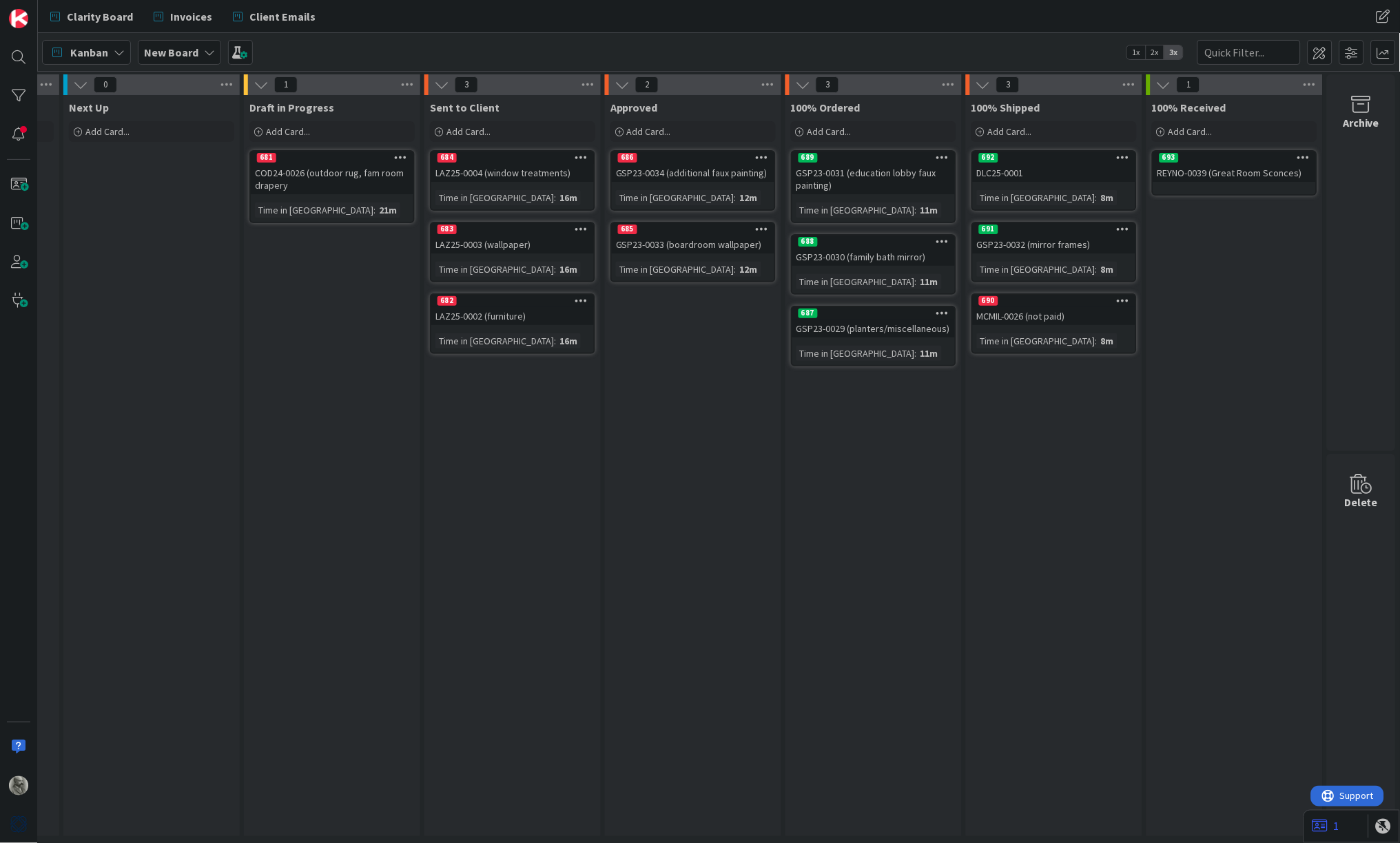
scroll to position [0, 159]
click at [17, 824] on img at bounding box center [18, 825] width 19 height 19
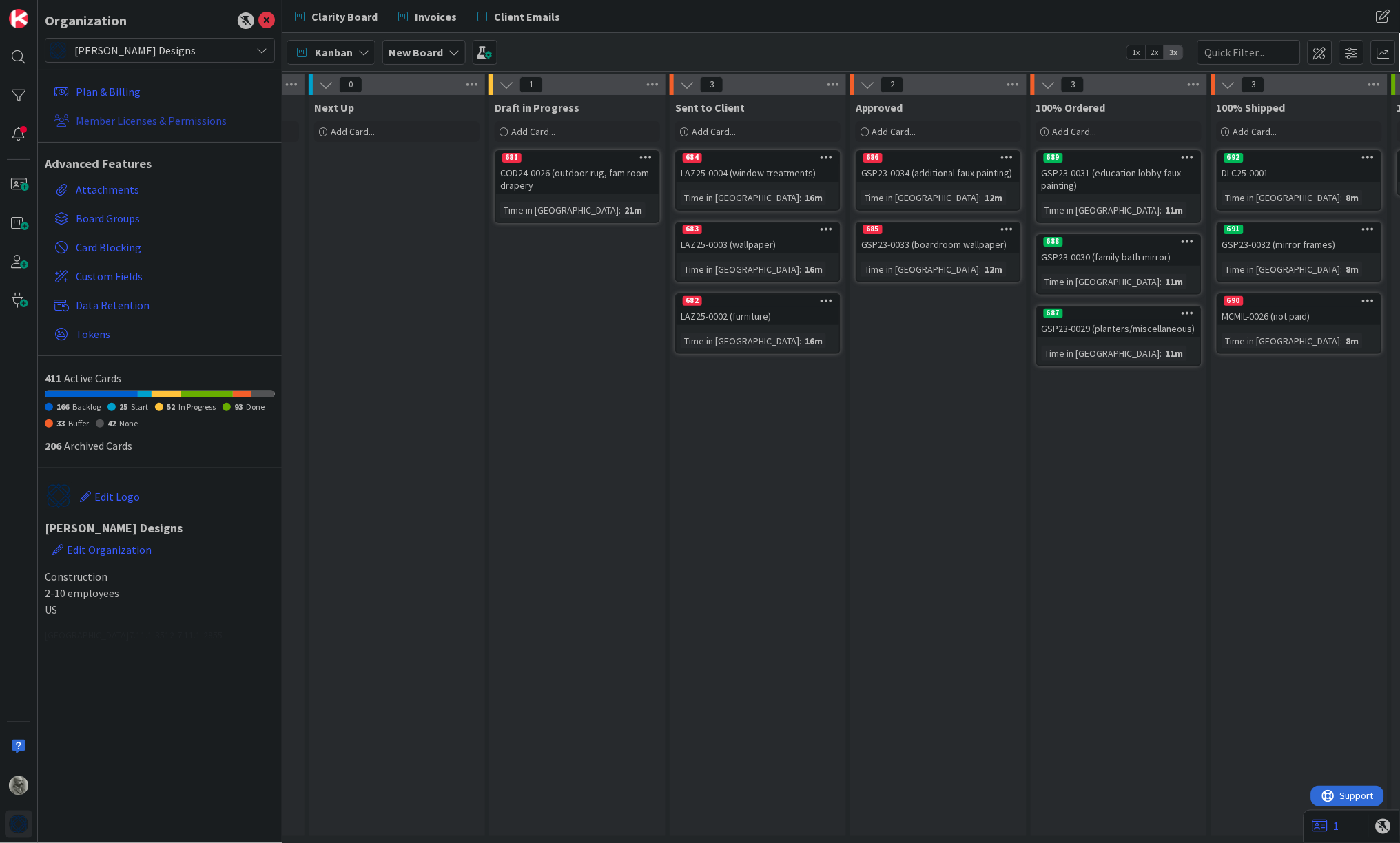
click at [111, 118] on link "Member Licenses & Permissions" at bounding box center [162, 121] width 227 height 25
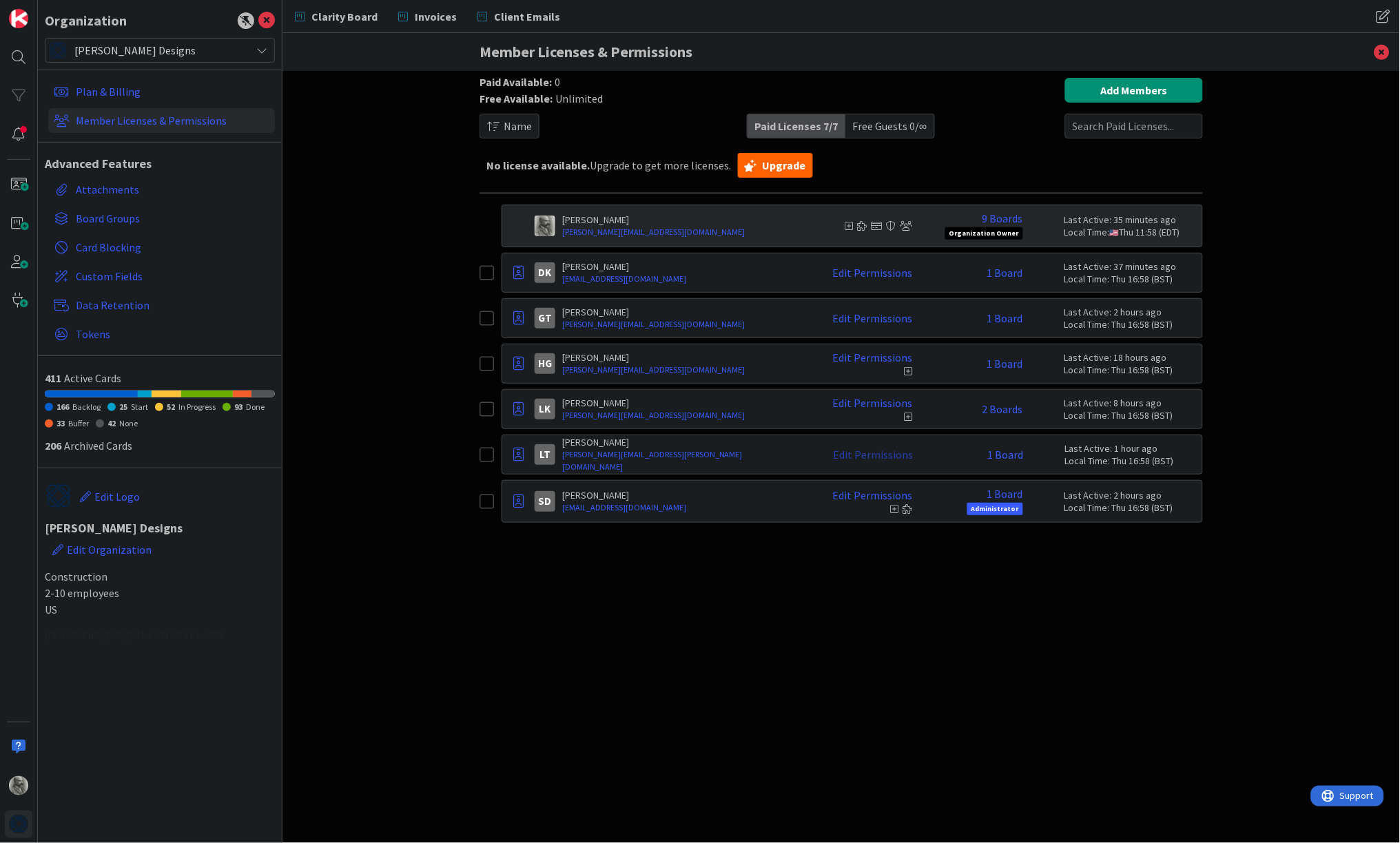
click at [888, 455] on link "Edit Permissions" at bounding box center [873, 454] width 80 height 12
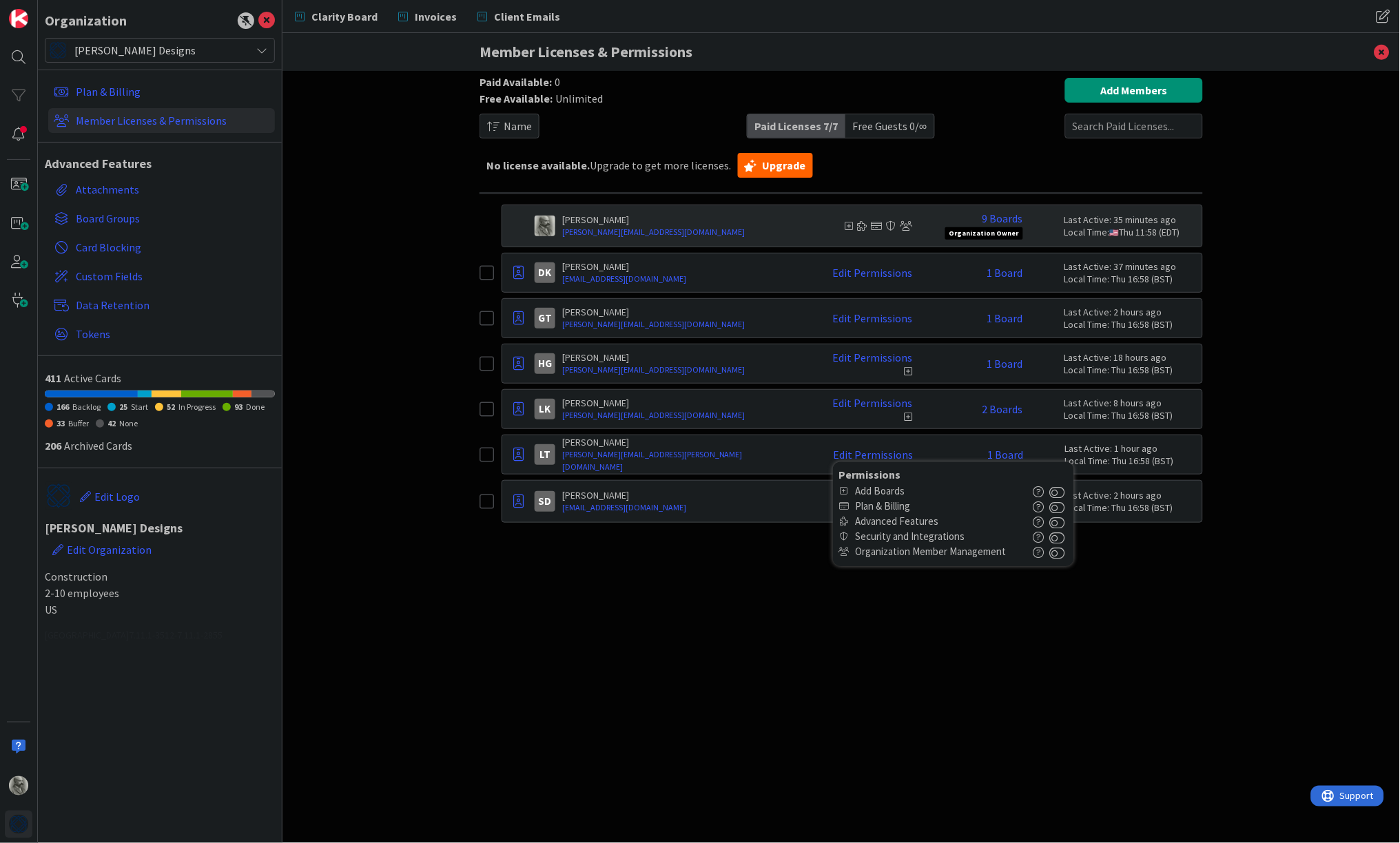
click at [960, 642] on div "Paid Available: 0 Free Available: Unlimited Name Paid Licenses 7 / 7 Free Guest…" at bounding box center [841, 443] width 723 height 731
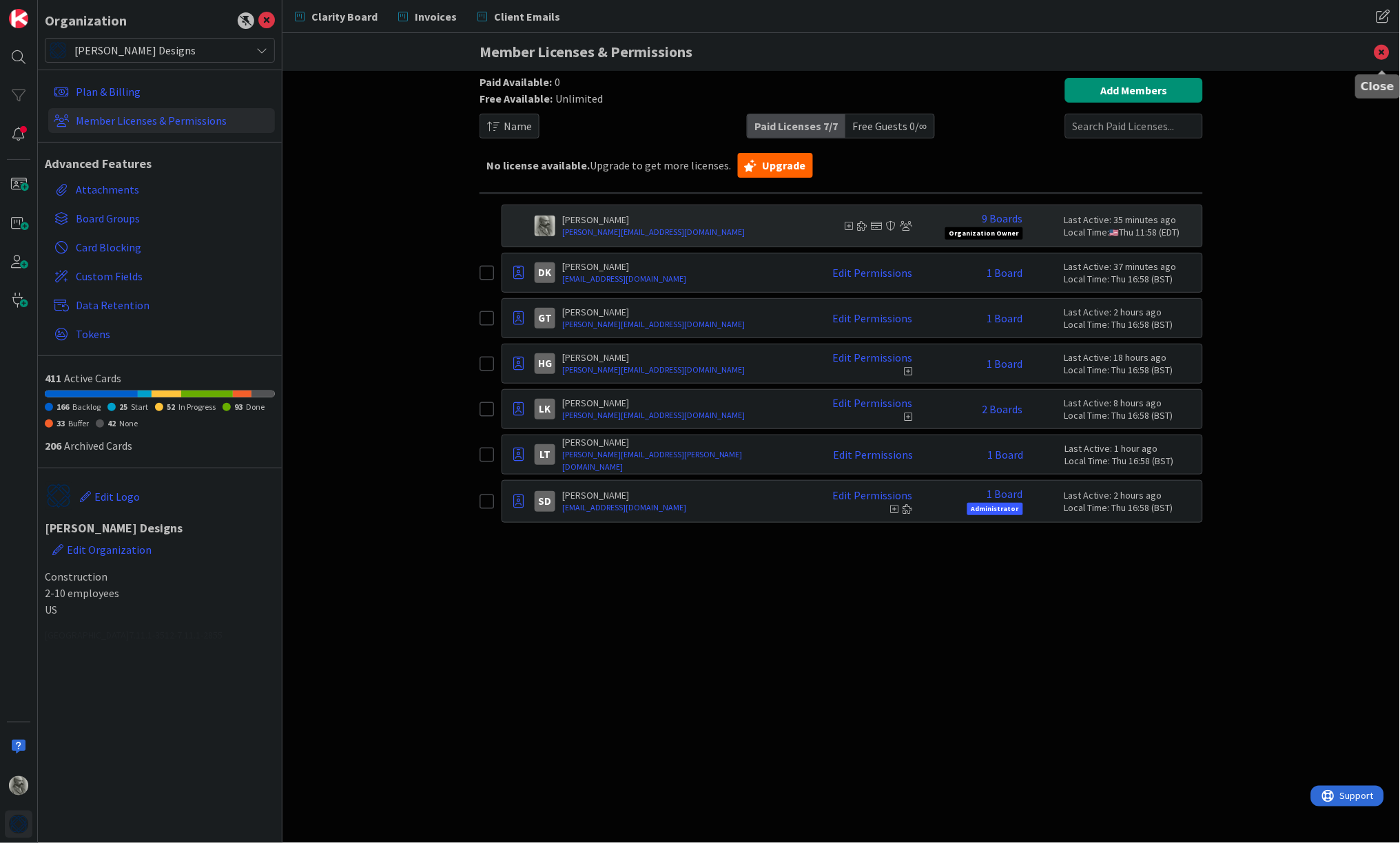
click at [1383, 52] on icon at bounding box center [1383, 52] width 36 height 38
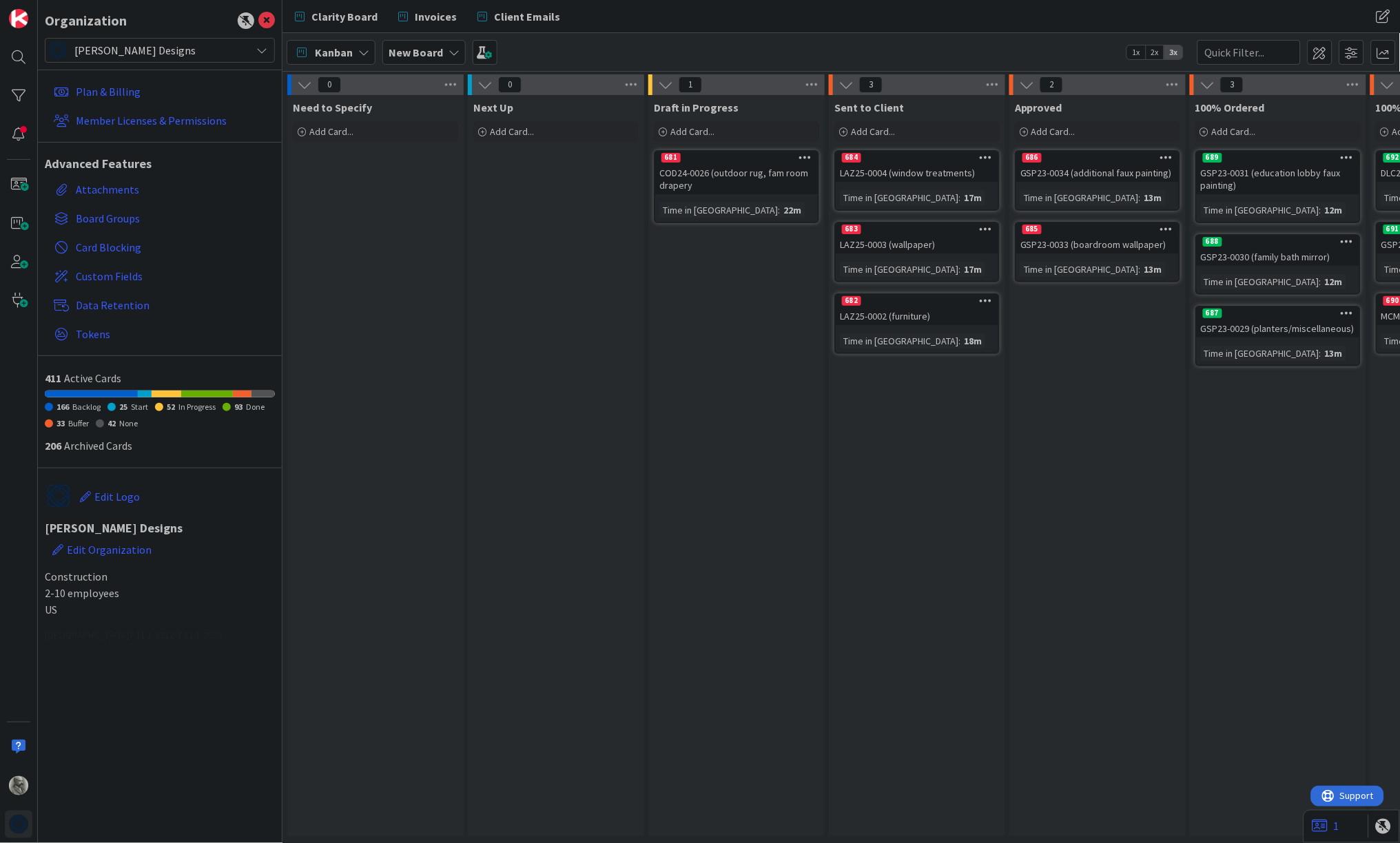
click at [452, 49] on icon at bounding box center [455, 52] width 11 height 11
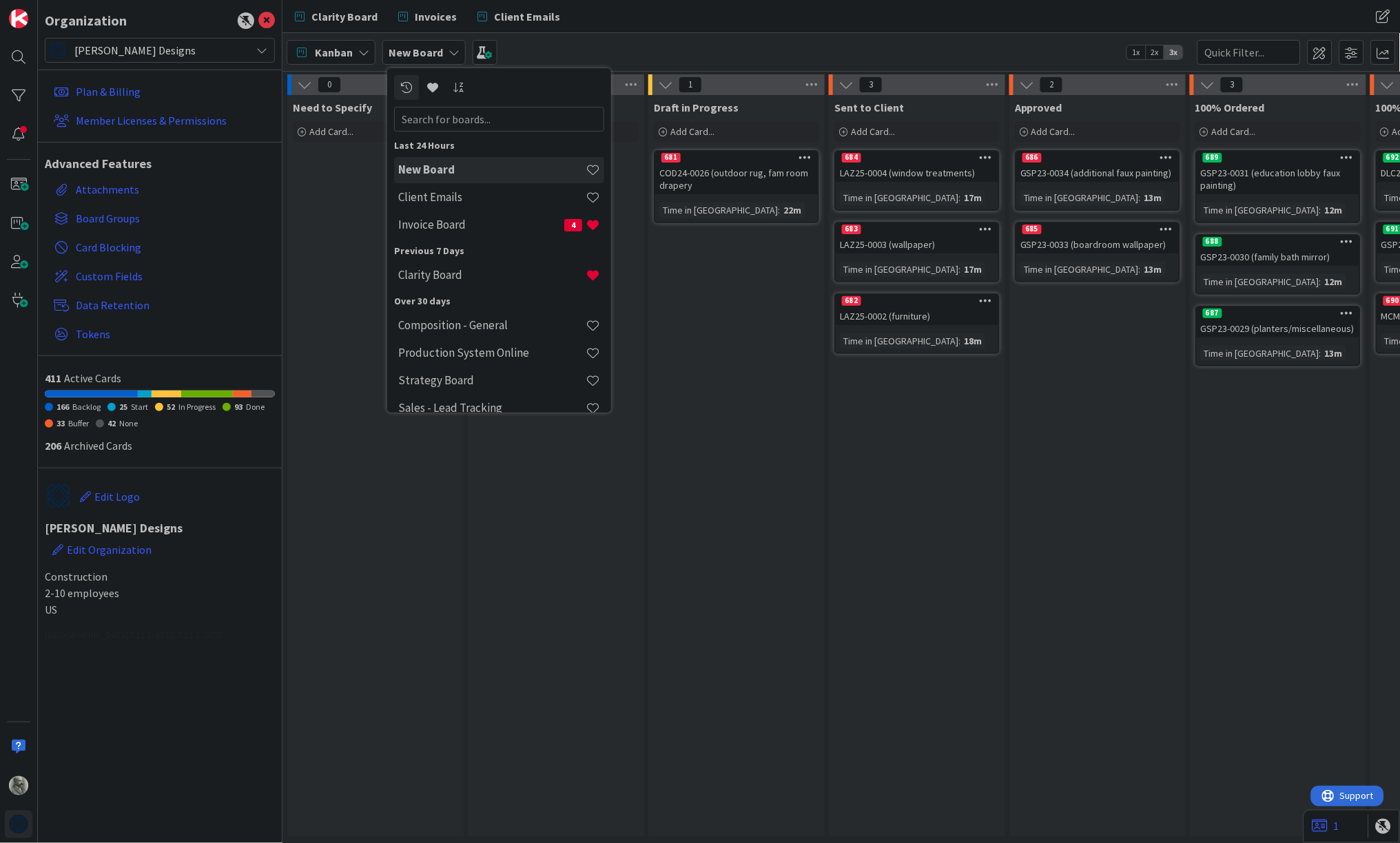
click at [452, 49] on icon at bounding box center [455, 52] width 11 height 11
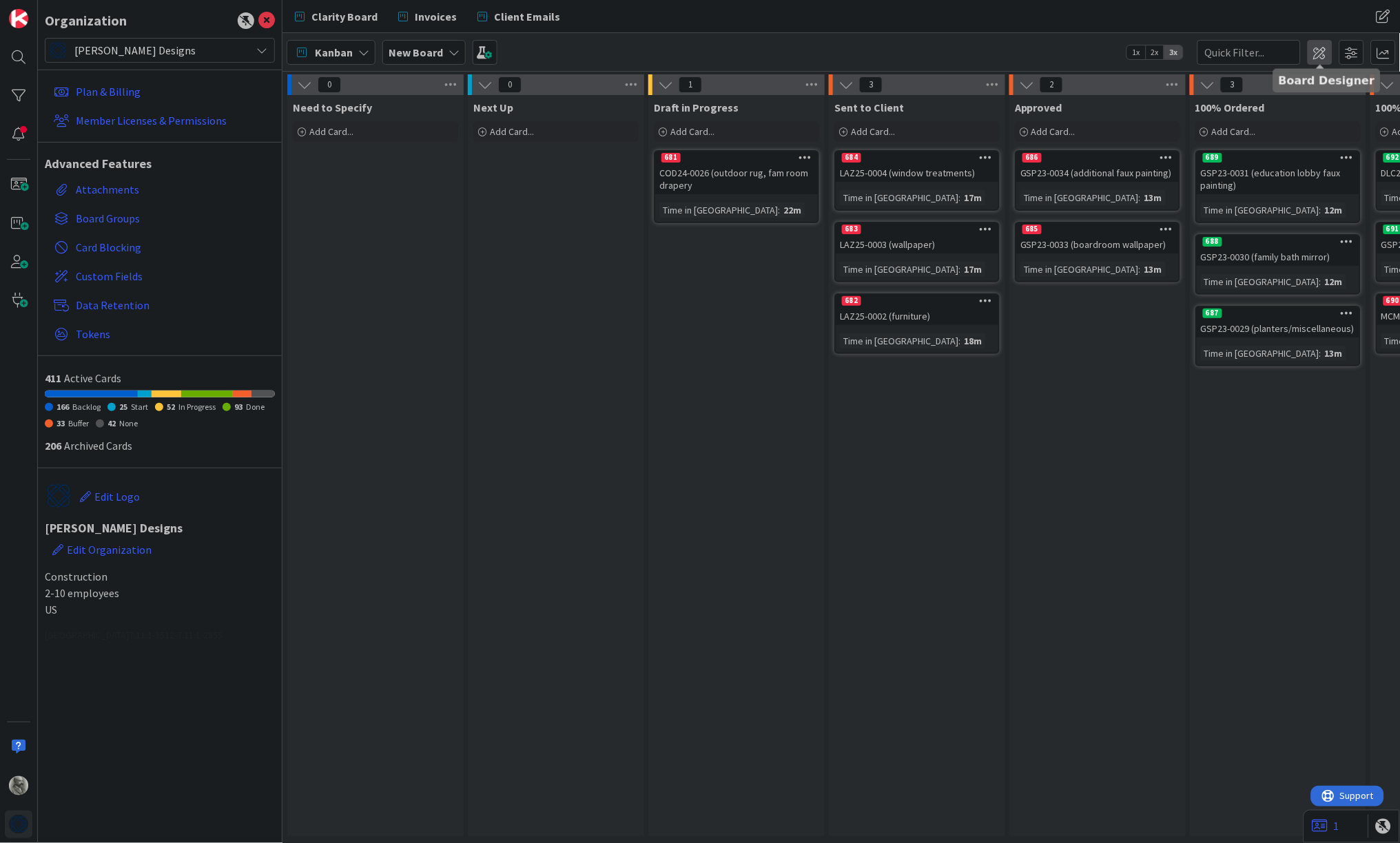
click at [1321, 53] on span at bounding box center [1321, 52] width 25 height 25
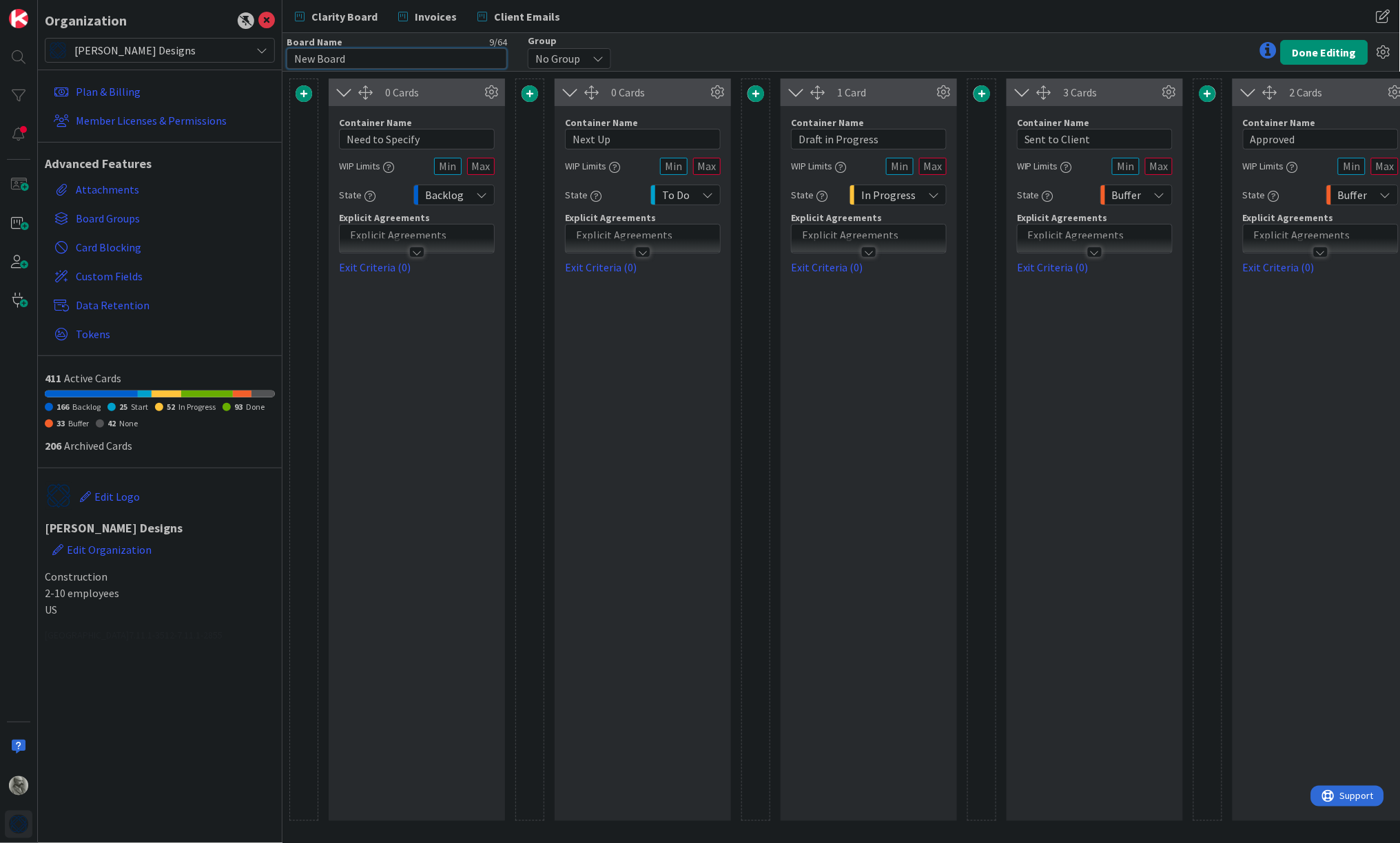
drag, startPoint x: 359, startPoint y: 61, endPoint x: 277, endPoint y: 52, distance: 82.5
click at [277, 52] on div "Organization [PERSON_NAME] Designs Plan & Billing Member Licenses & Permissions…" at bounding box center [700, 421] width 1400 height 843
type input "Proposals"
click at [1320, 49] on button "Done Editing" at bounding box center [1325, 52] width 88 height 25
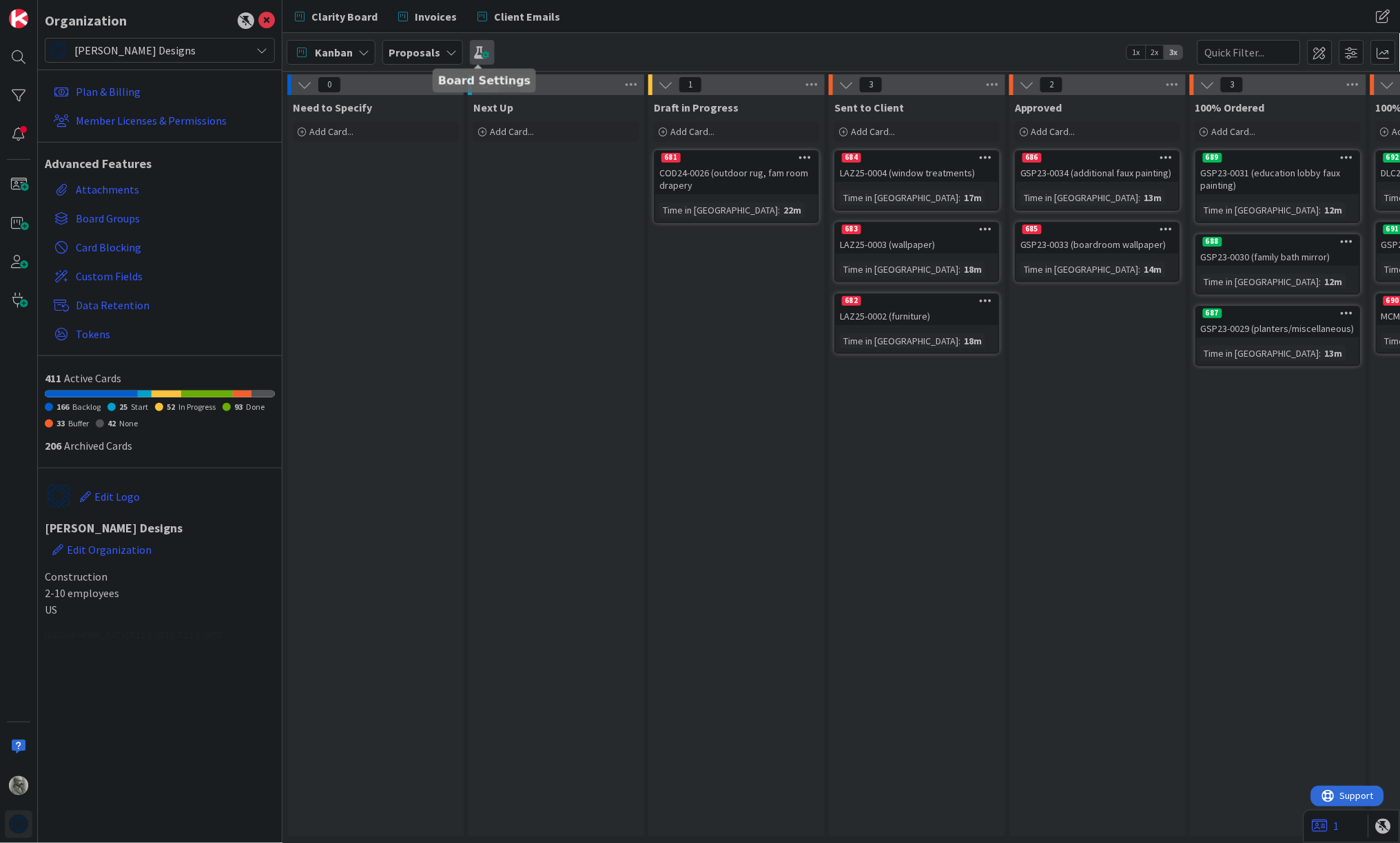
click at [480, 53] on span at bounding box center [482, 52] width 25 height 25
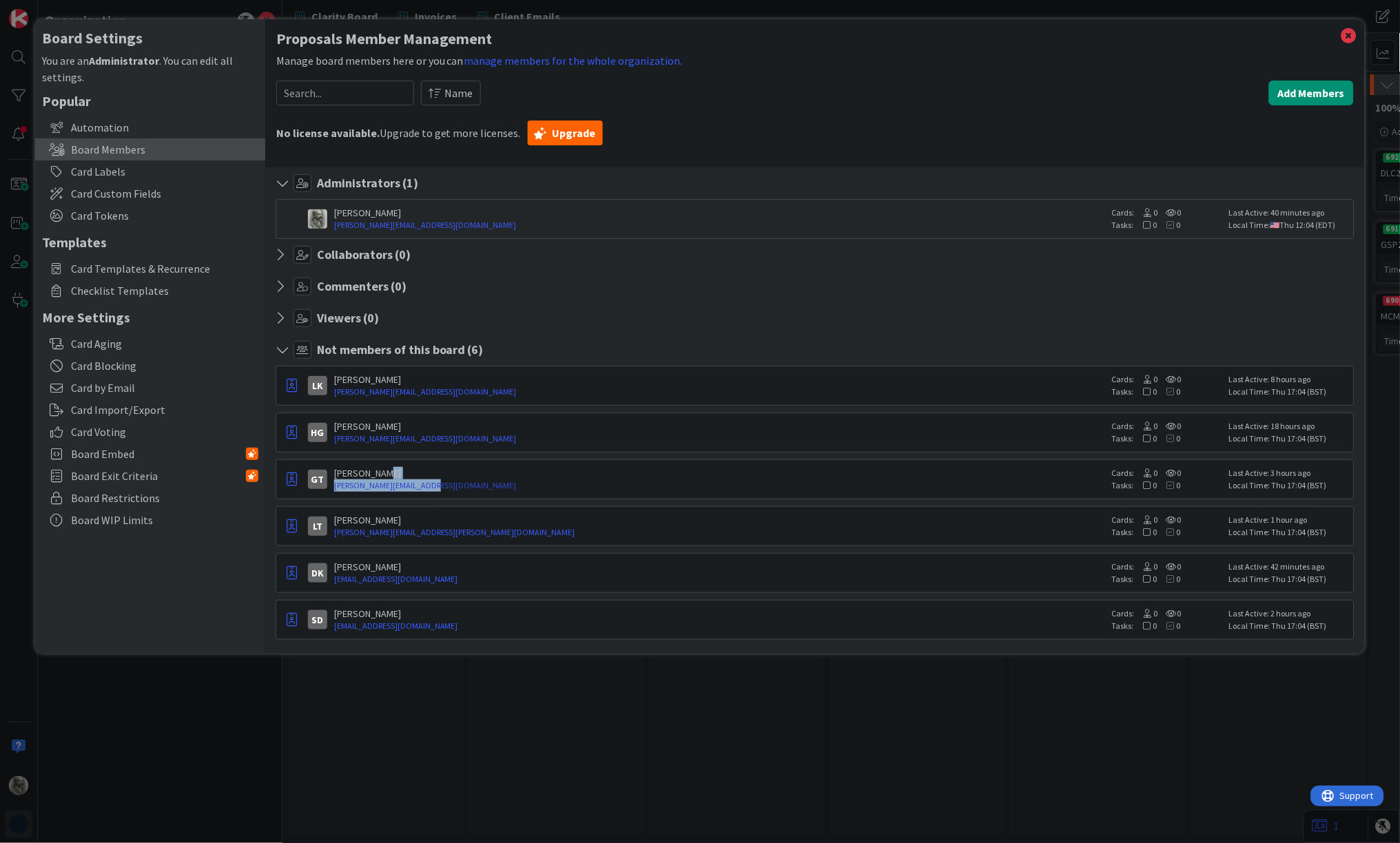
click at [459, 479] on div "[PERSON_NAME] [PERSON_NAME][EMAIL_ADDRESS][DOMAIN_NAME]" at bounding box center [720, 479] width 771 height 25
click at [294, 479] on icon "button" at bounding box center [292, 479] width 10 height 13
click at [335, 536] on p "Promote to Collaborator" at bounding box center [360, 533] width 96 height 10
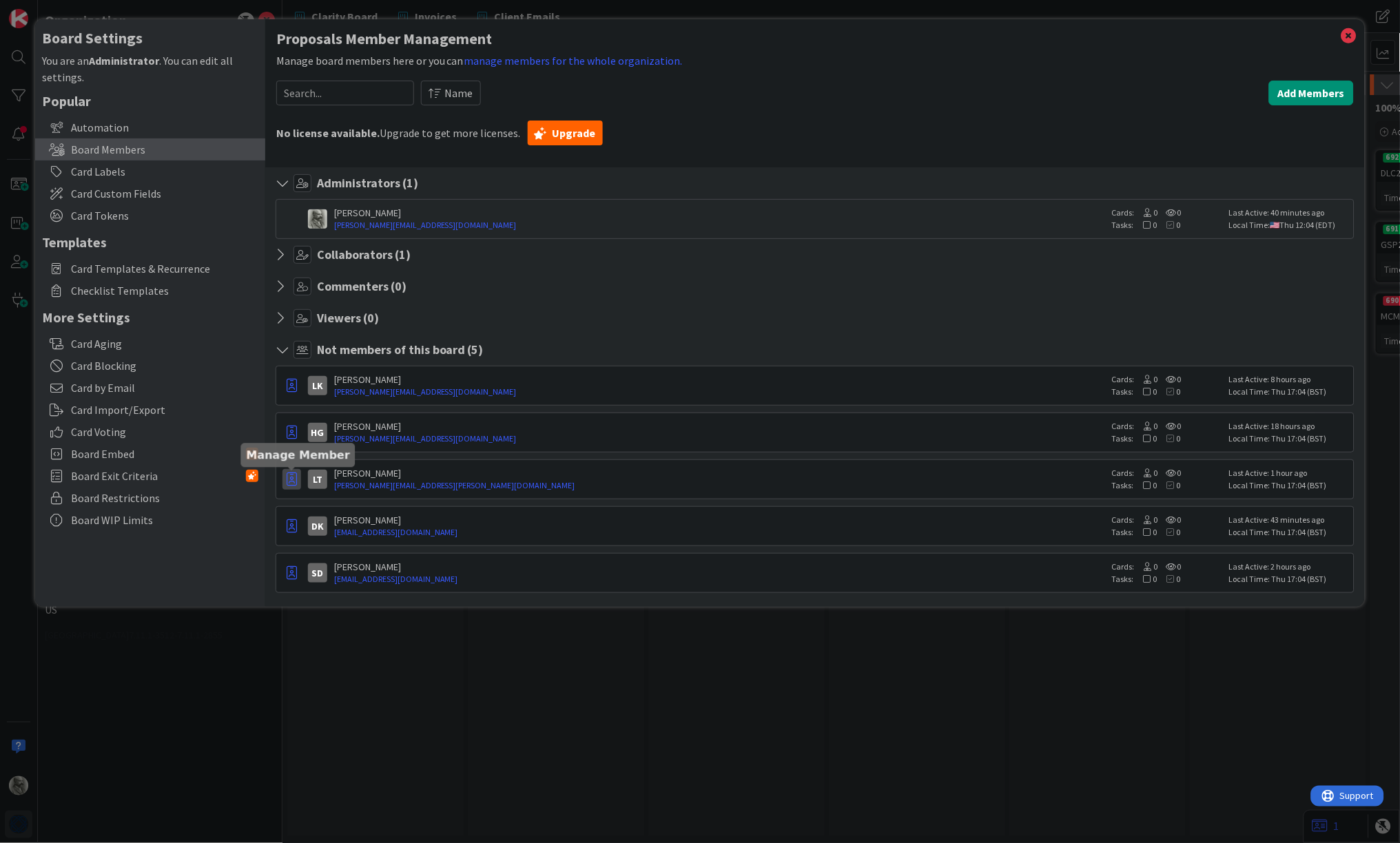
click at [294, 480] on icon "button" at bounding box center [292, 479] width 10 height 13
click at [328, 529] on p "Promote to Collaborator" at bounding box center [360, 533] width 96 height 10
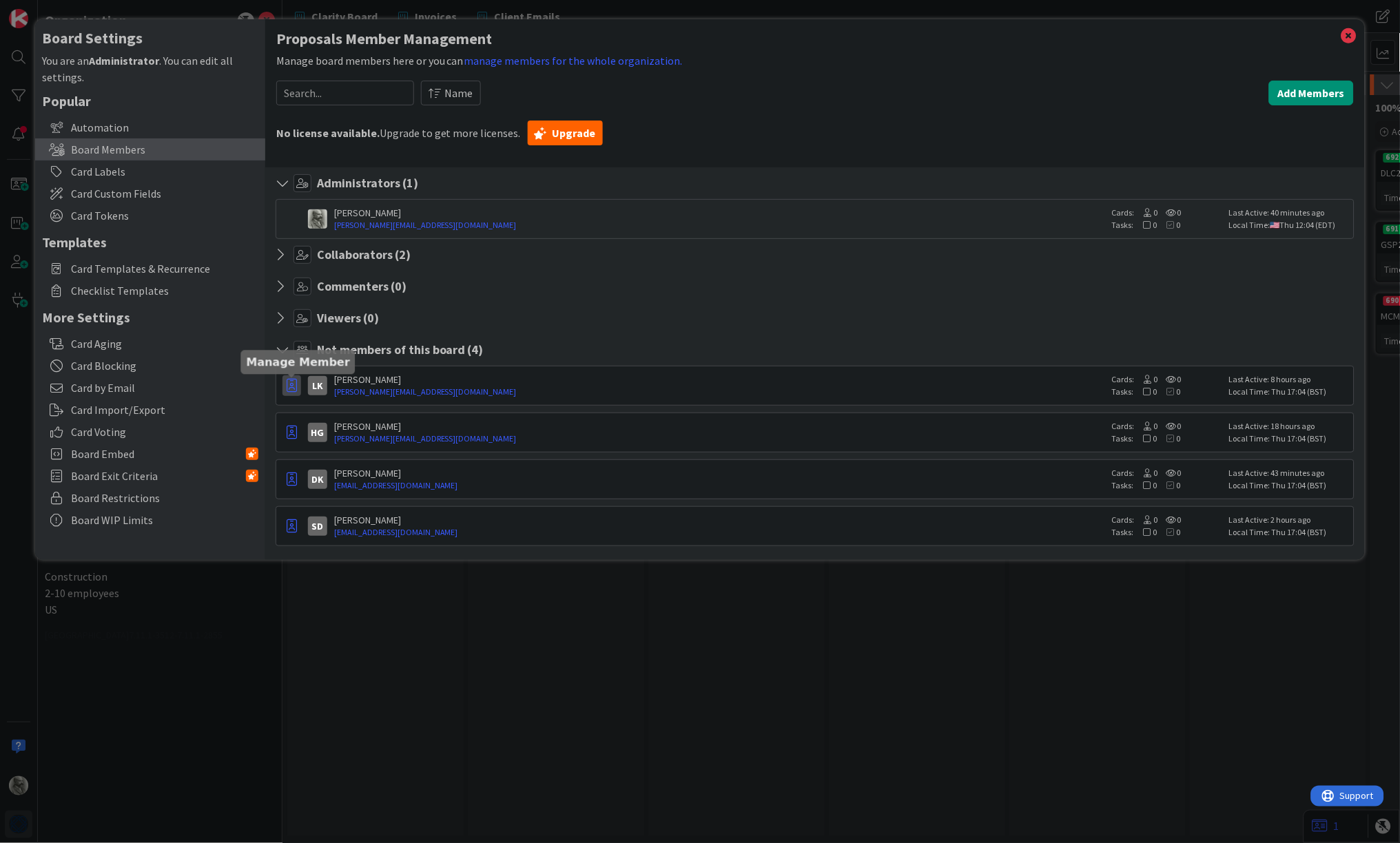
click at [293, 387] on icon "button" at bounding box center [292, 386] width 10 height 13
click at [323, 436] on p "Promote to Collaborator" at bounding box center [360, 439] width 96 height 10
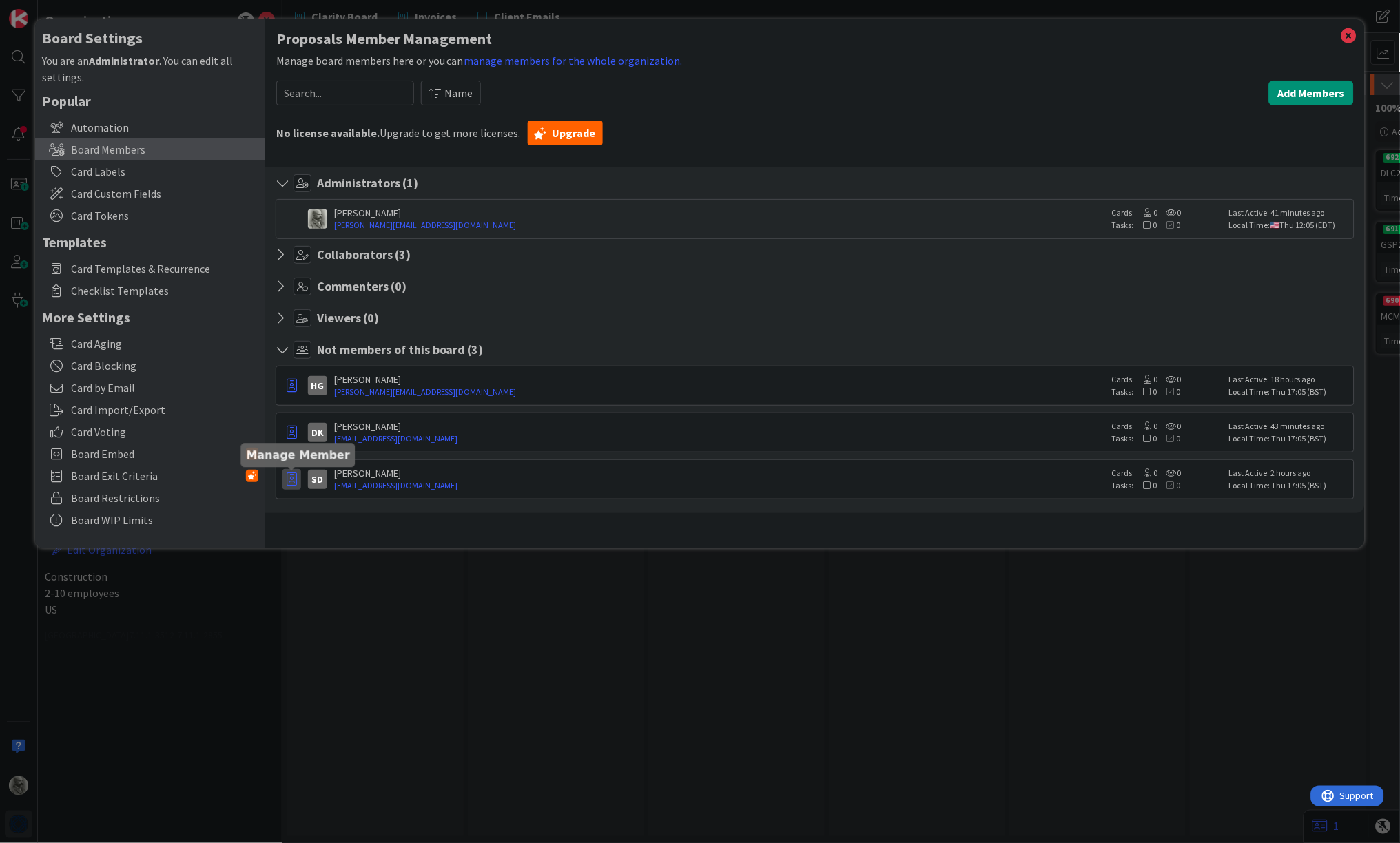
click at [294, 476] on icon "button" at bounding box center [292, 479] width 10 height 13
click at [338, 581] on p "Promote to Viewer" at bounding box center [360, 580] width 96 height 10
click at [279, 318] on icon at bounding box center [284, 318] width 18 height 13
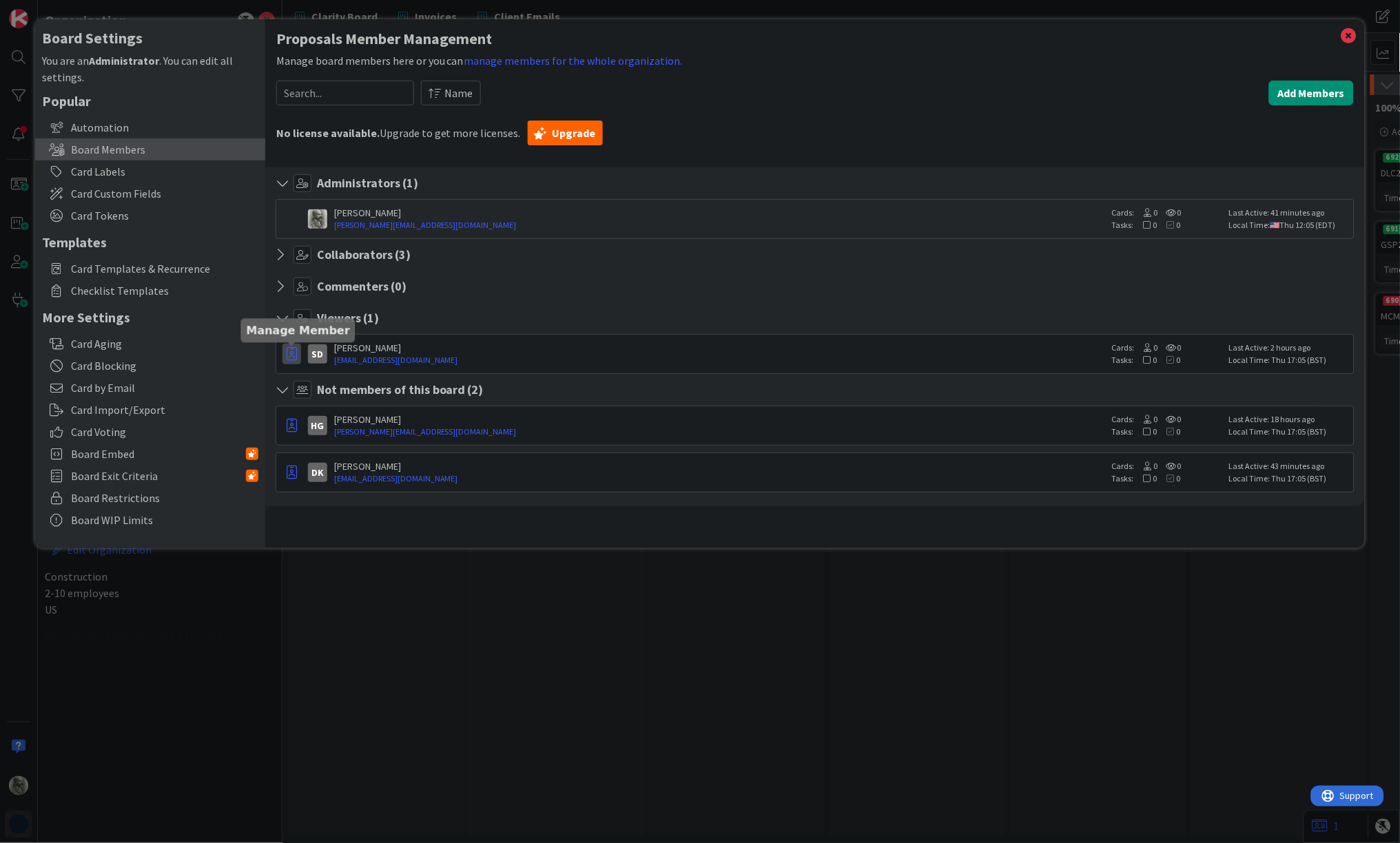
click at [290, 354] on icon "button" at bounding box center [292, 353] width 10 height 13
click at [310, 406] on link "Promote to Collaborator" at bounding box center [355, 408] width 144 height 24
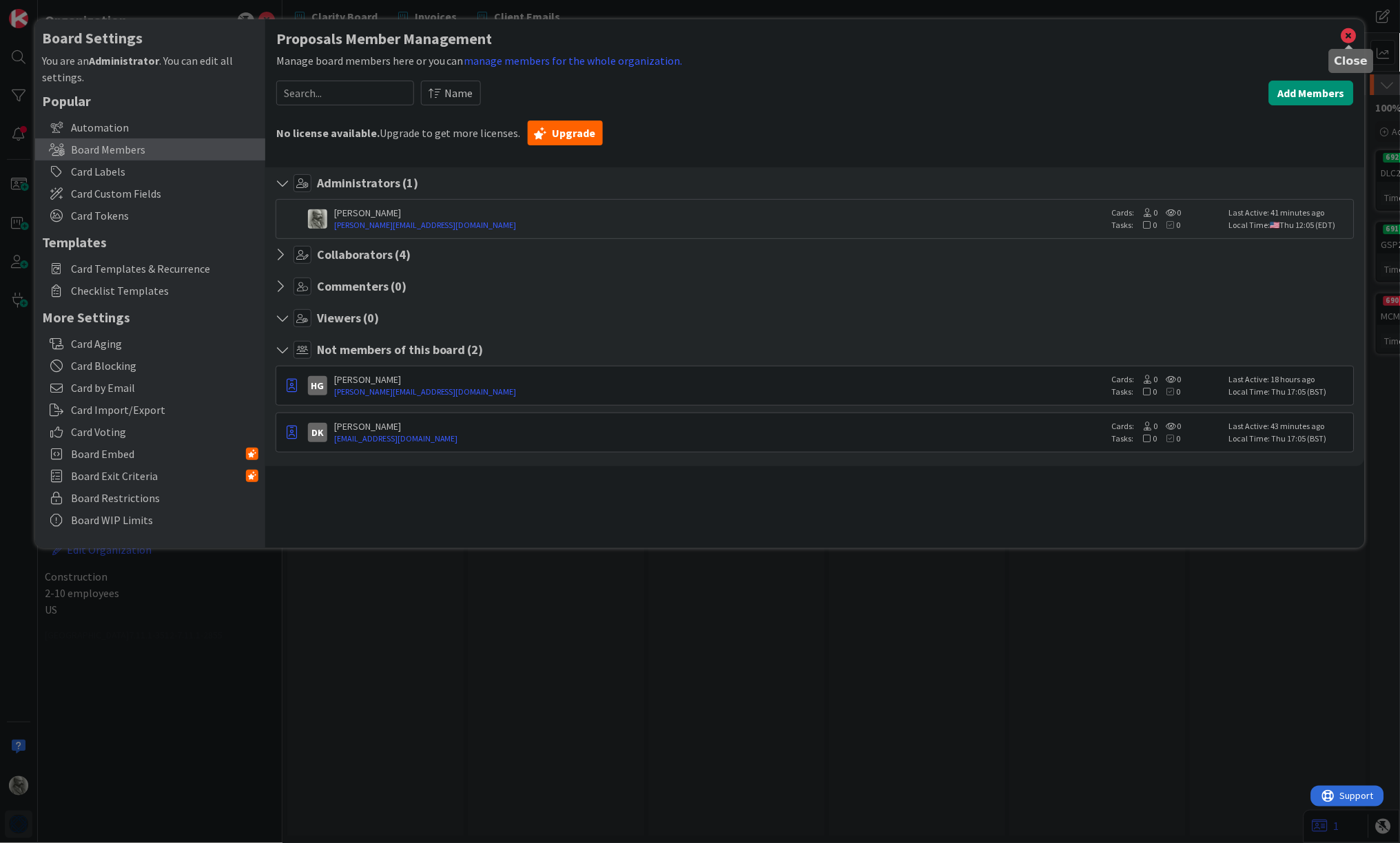
click at [1351, 34] on icon at bounding box center [1349, 35] width 18 height 19
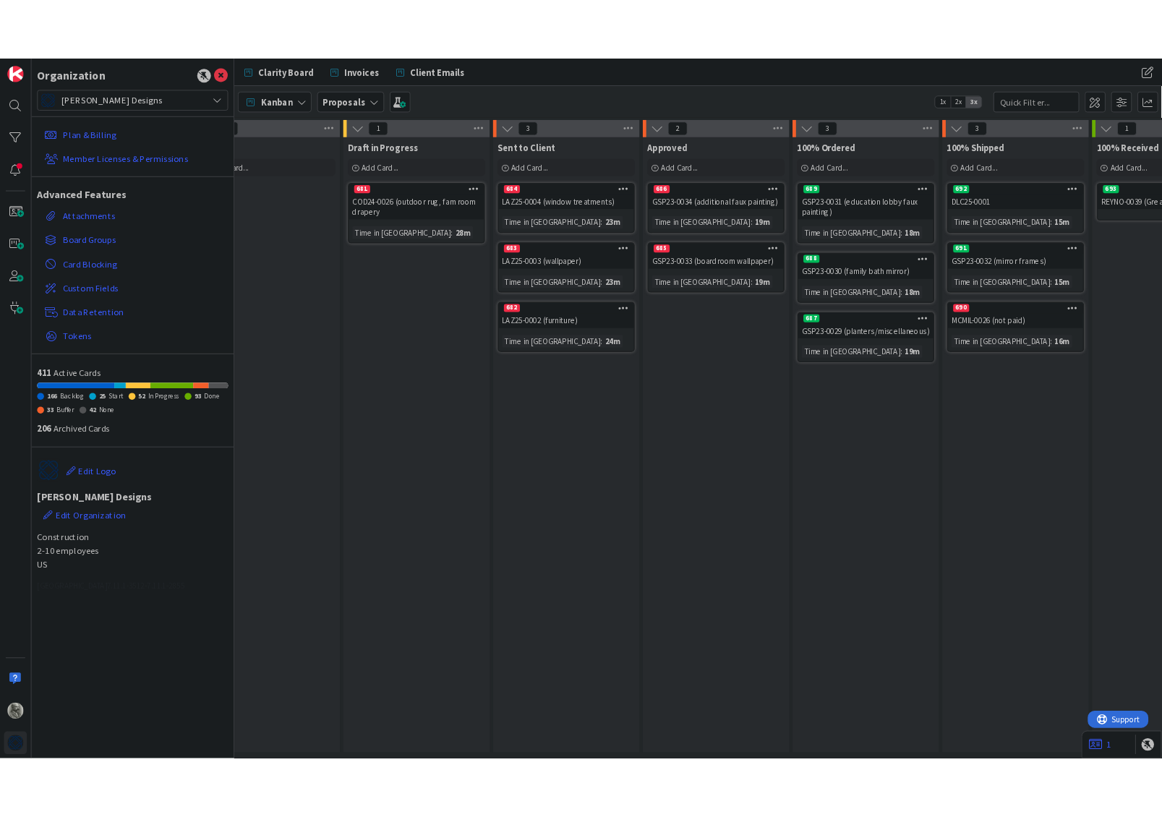
scroll to position [0, 275]
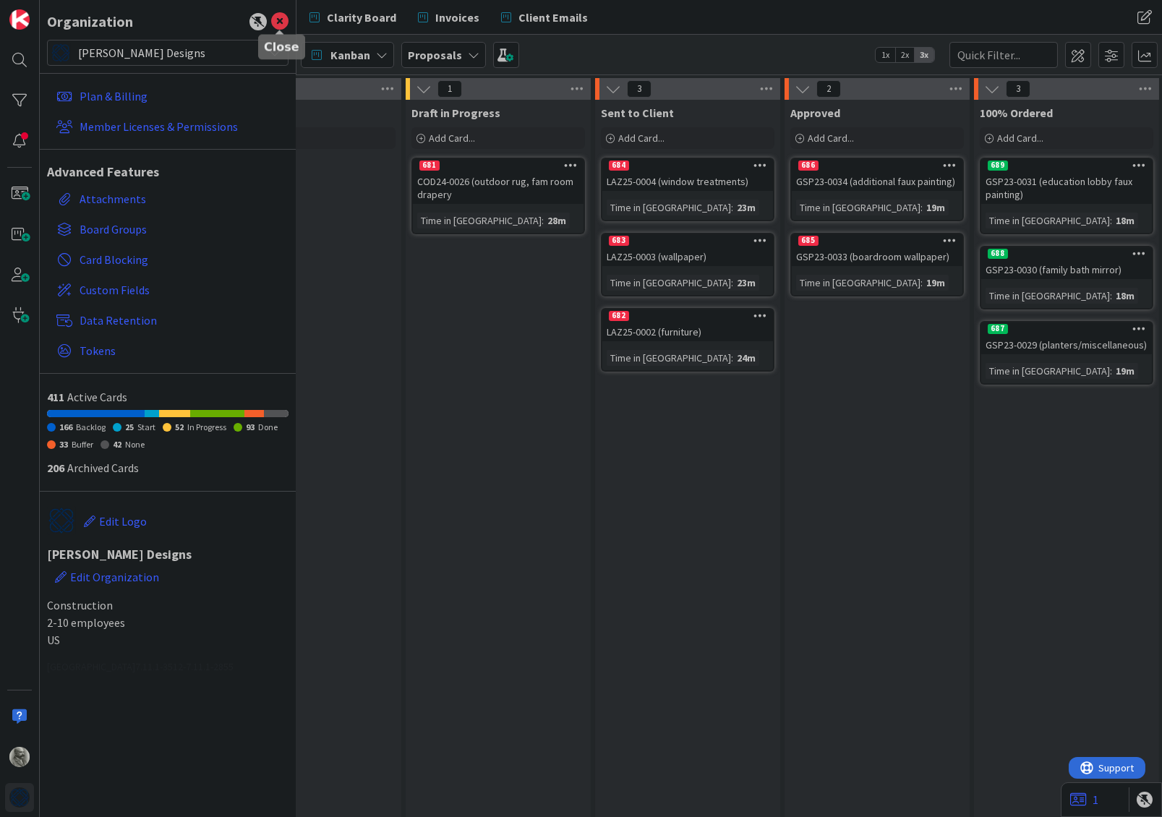
click at [282, 18] on icon at bounding box center [279, 21] width 17 height 17
